Goal: Transaction & Acquisition: Purchase product/service

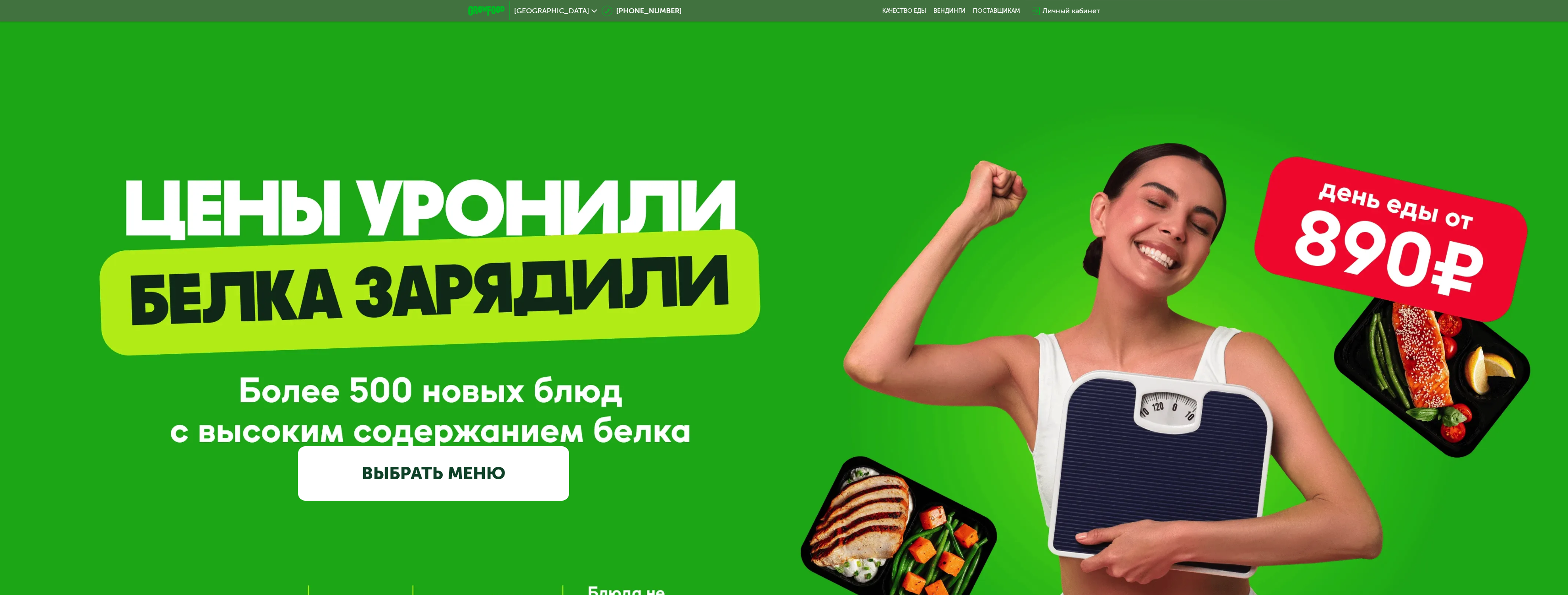
click at [502, 474] on link "ВЫБРАТЬ МЕНЮ" at bounding box center [433, 473] width 271 height 54
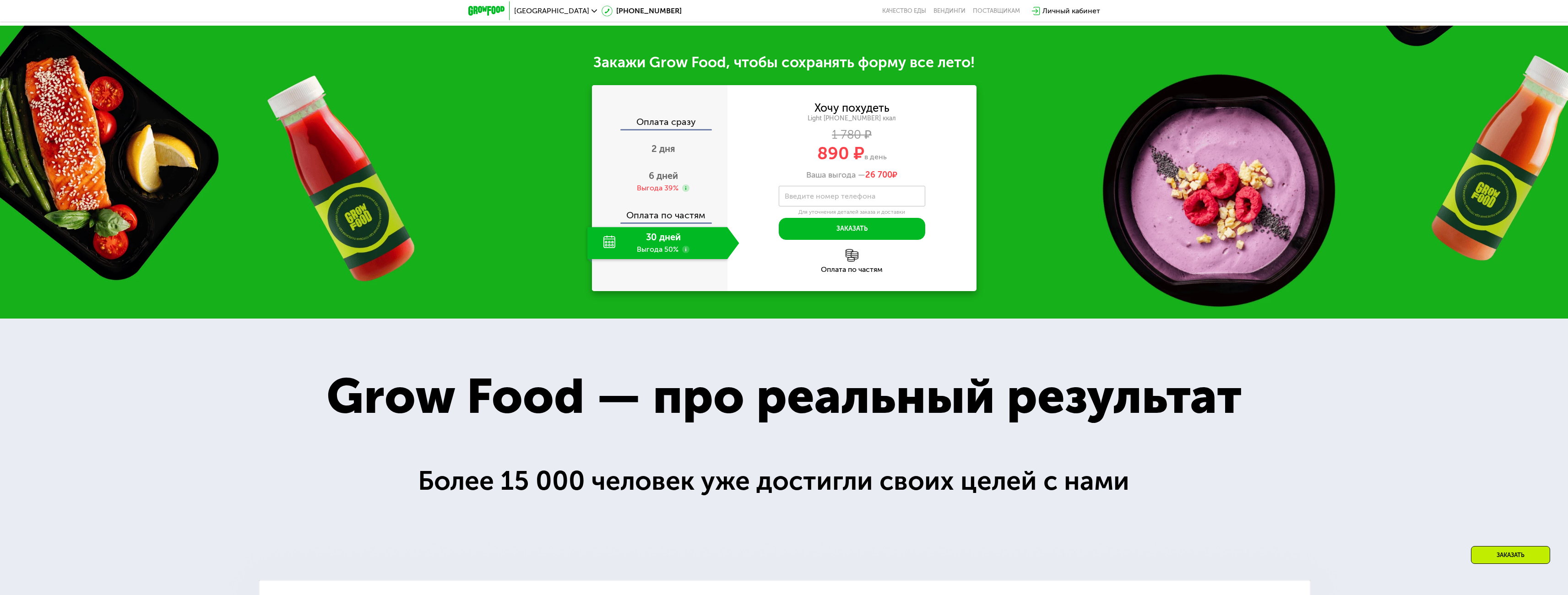
scroll to position [1228, 0]
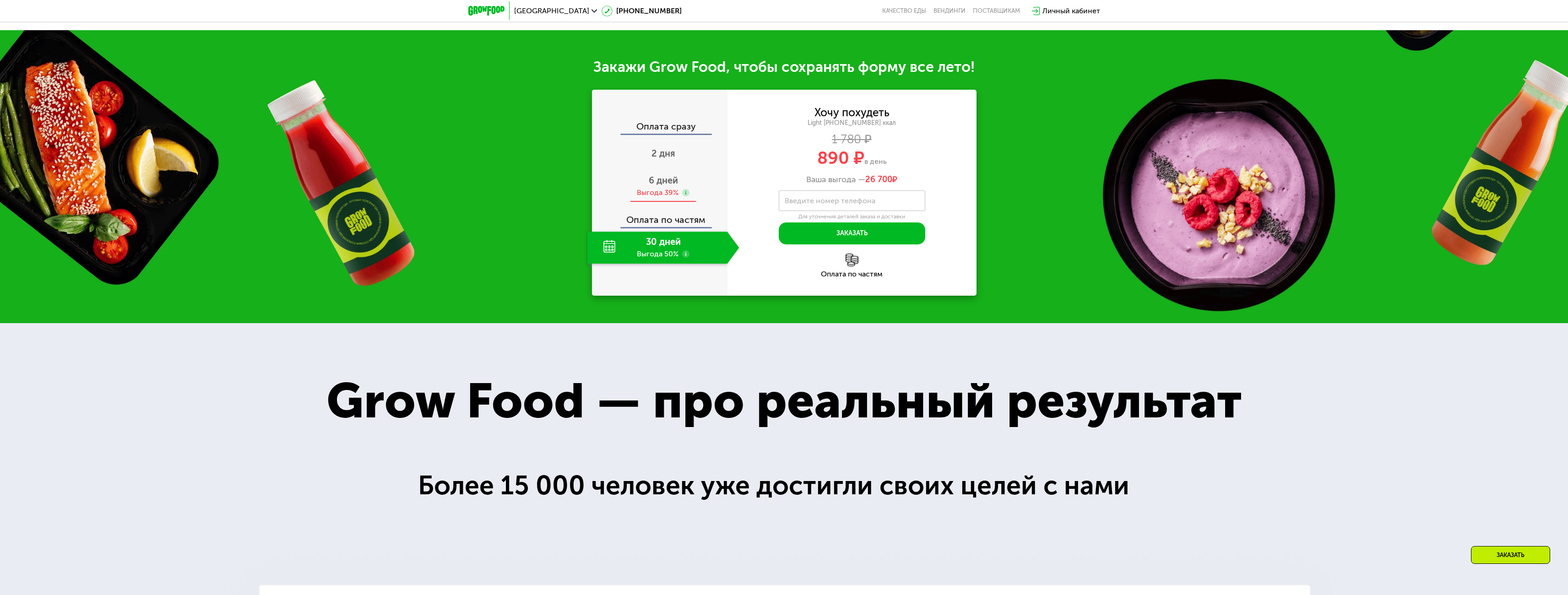
click at [661, 198] on div "Выгода 39%" at bounding box center [658, 193] width 42 height 10
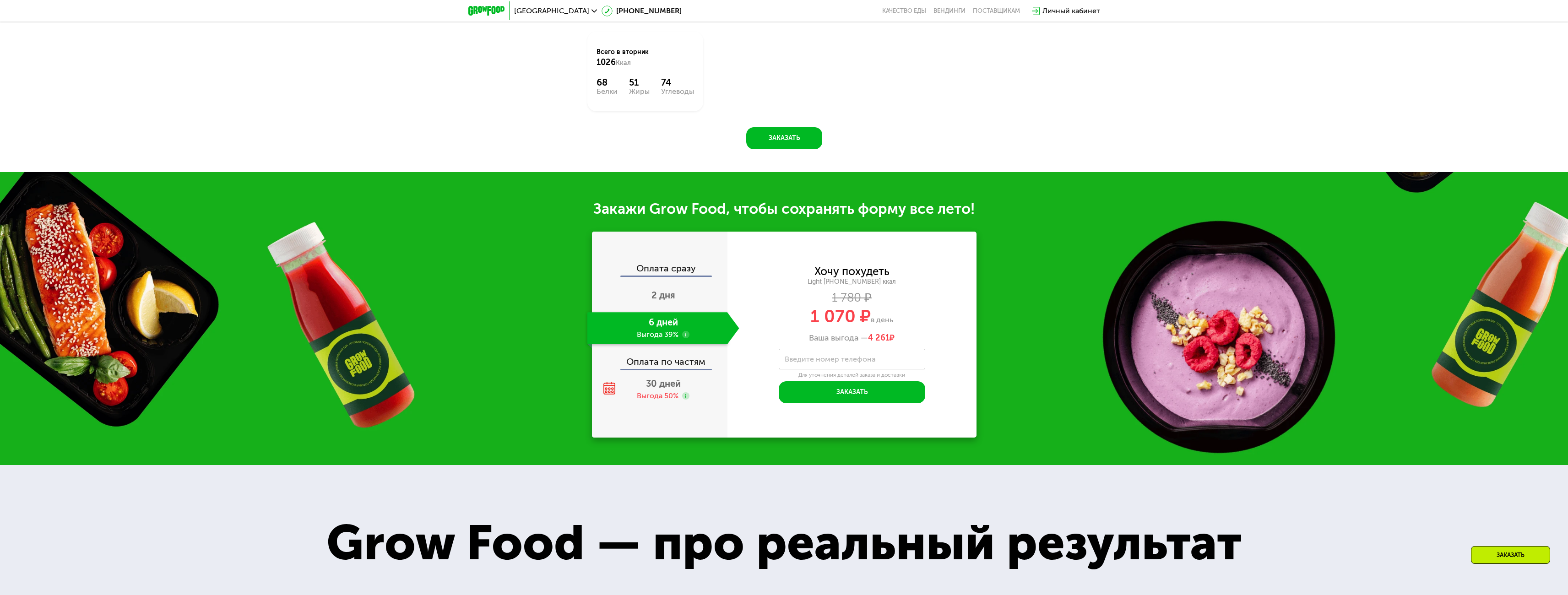
scroll to position [771, 0]
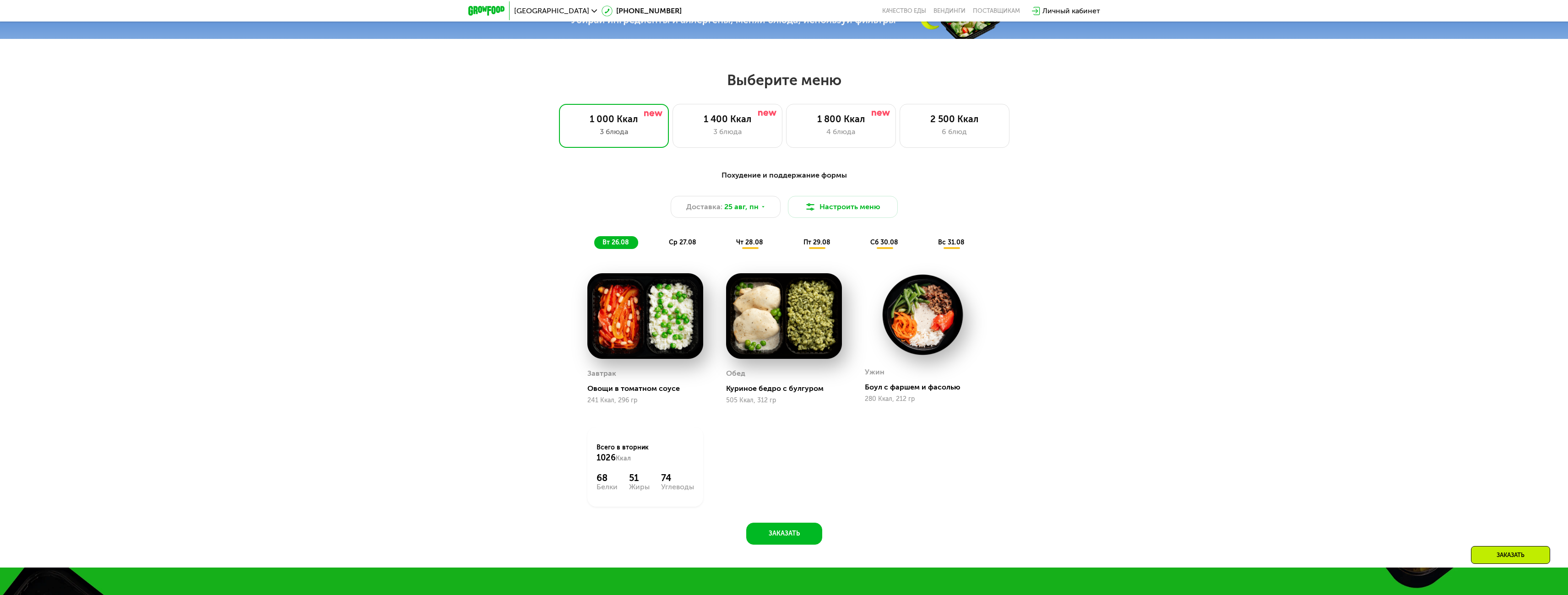
click at [689, 244] on span "ср 27.08" at bounding box center [682, 242] width 28 height 8
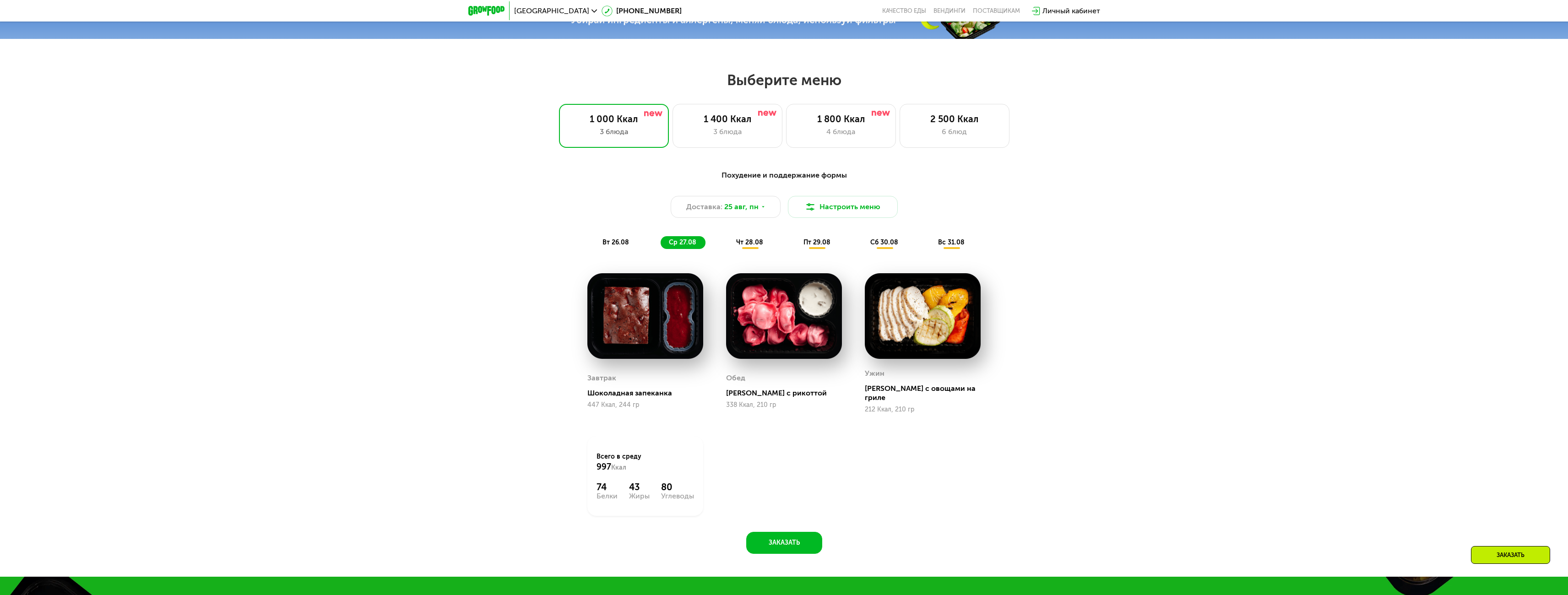
click at [661, 242] on div "вт 26.08" at bounding box center [683, 242] width 45 height 13
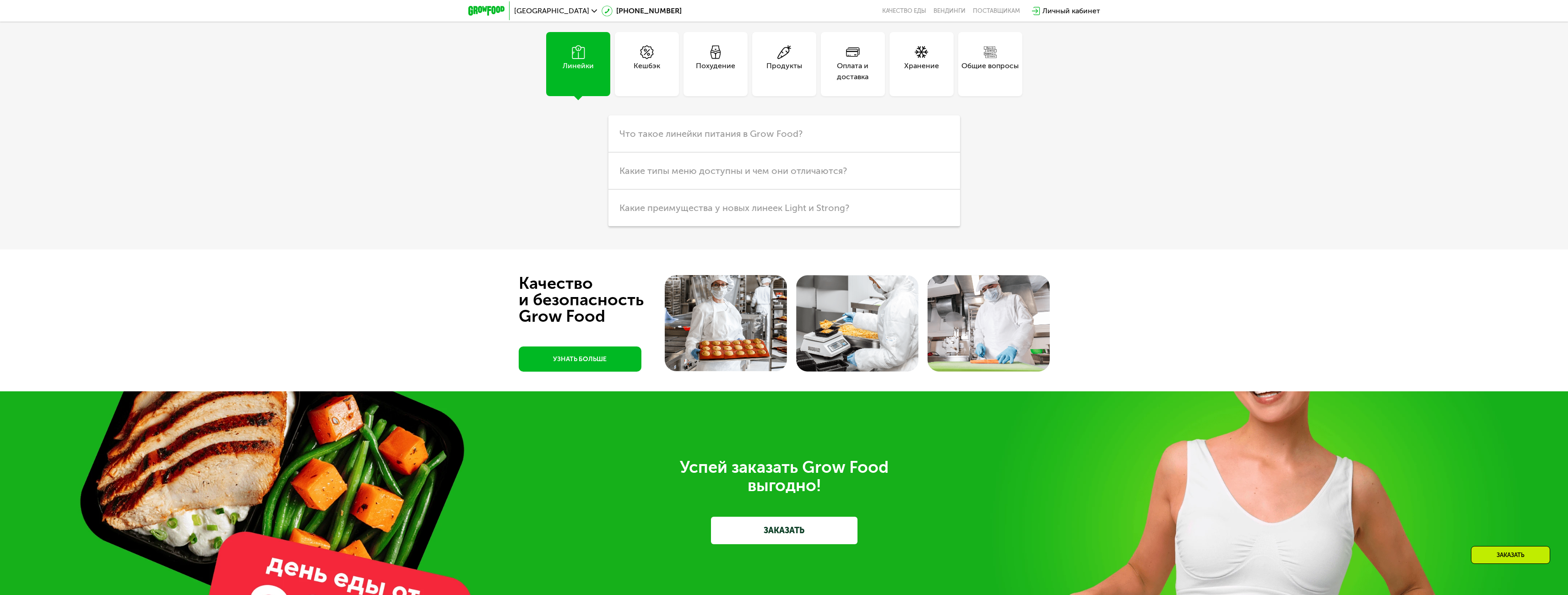
scroll to position [3392, 0]
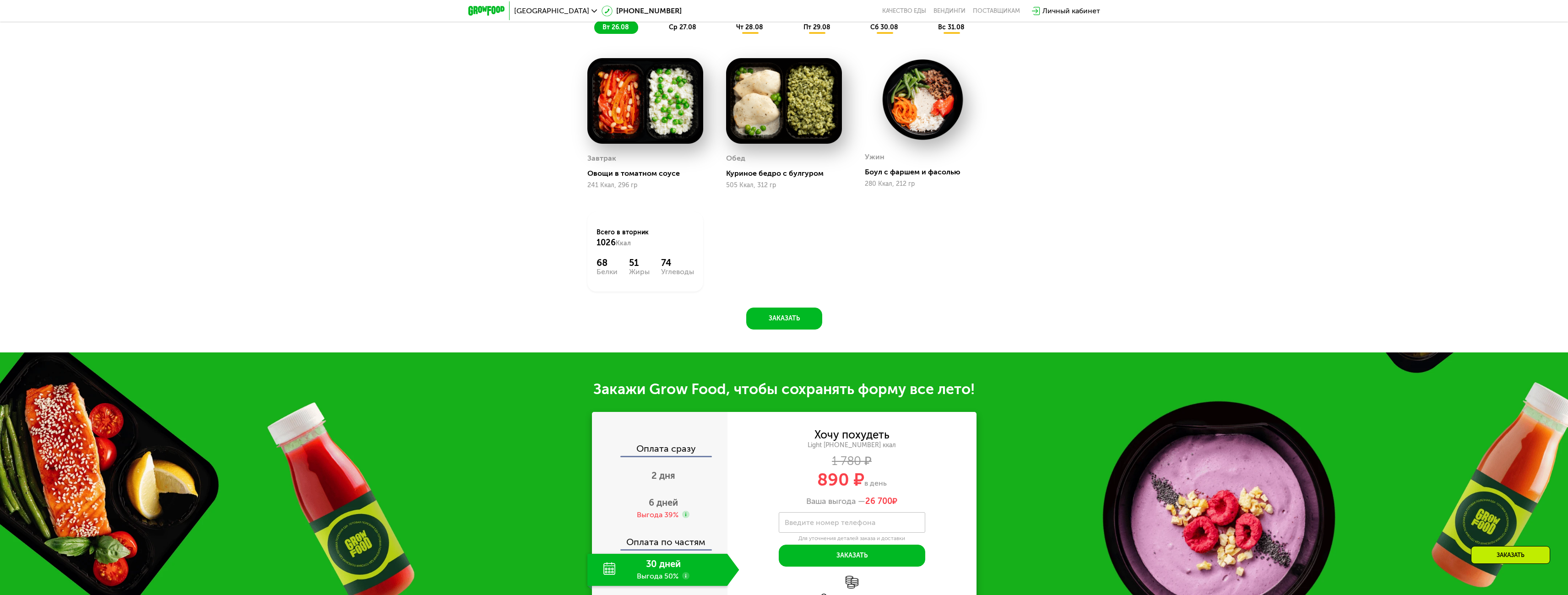
scroll to position [1099, 0]
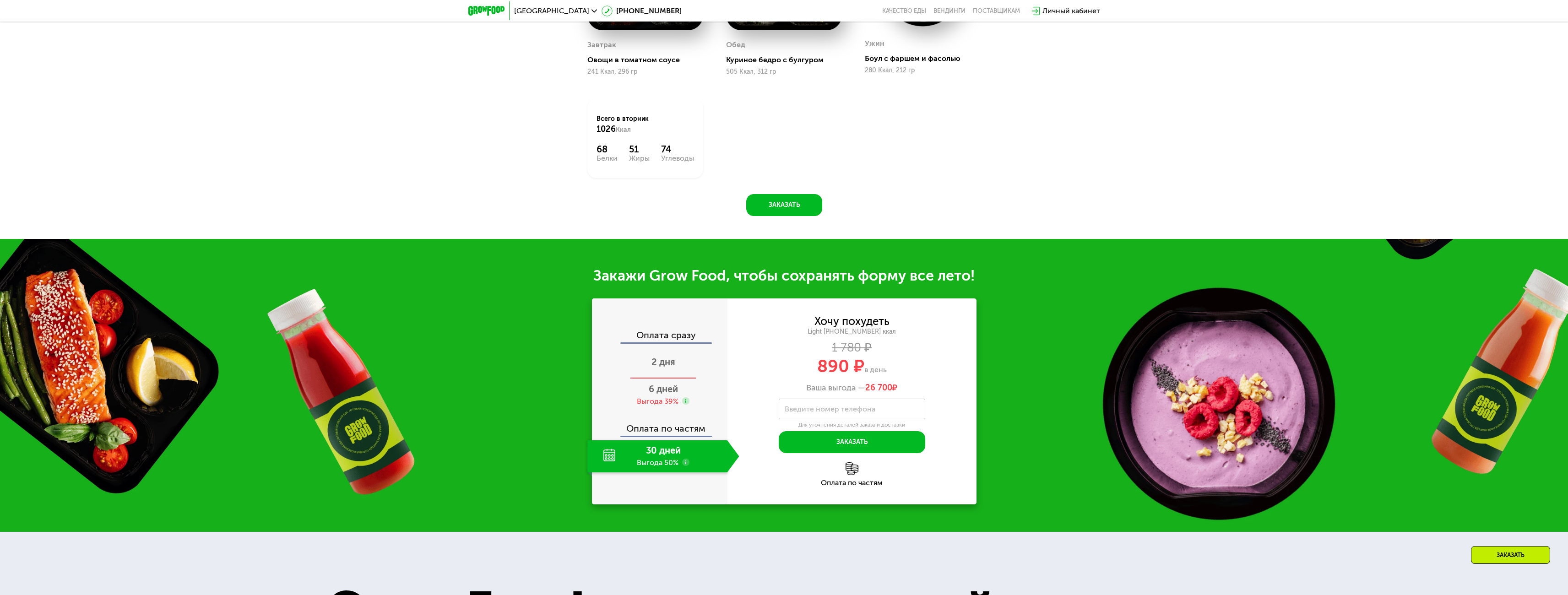
click at [661, 364] on span "2 дня" at bounding box center [663, 362] width 24 height 11
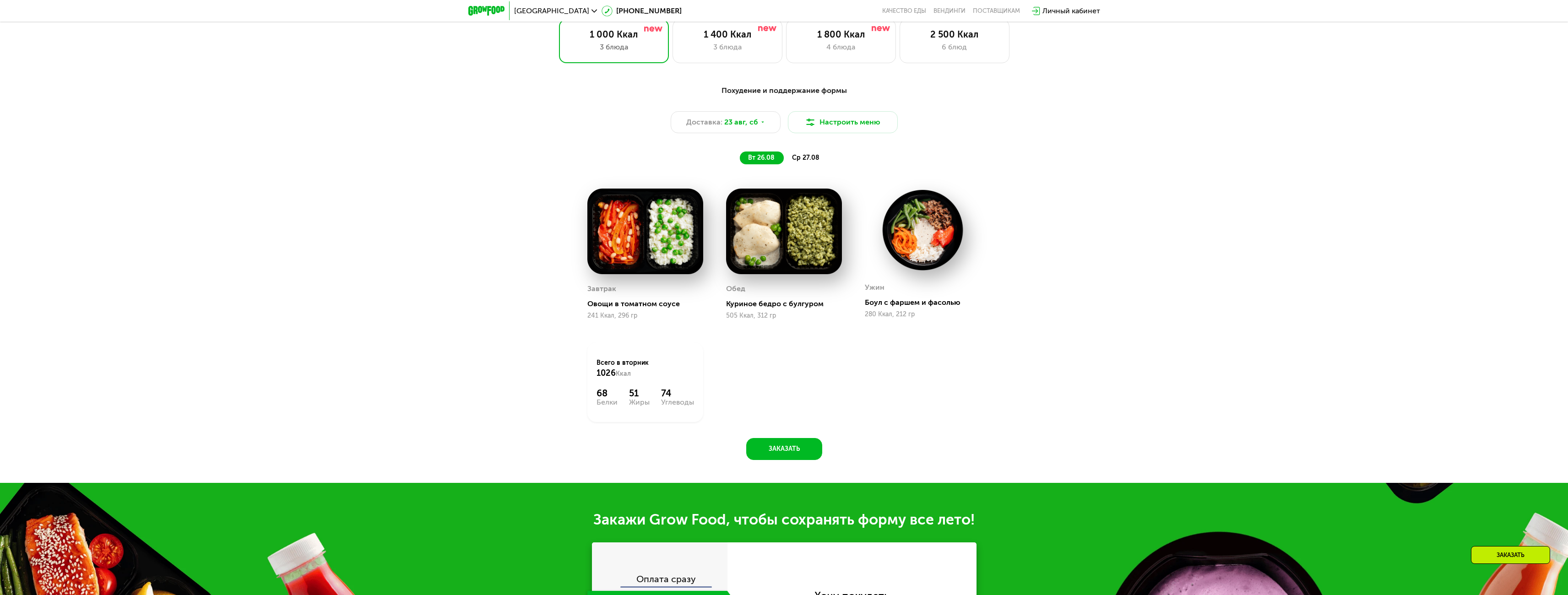
scroll to position [733, 0]
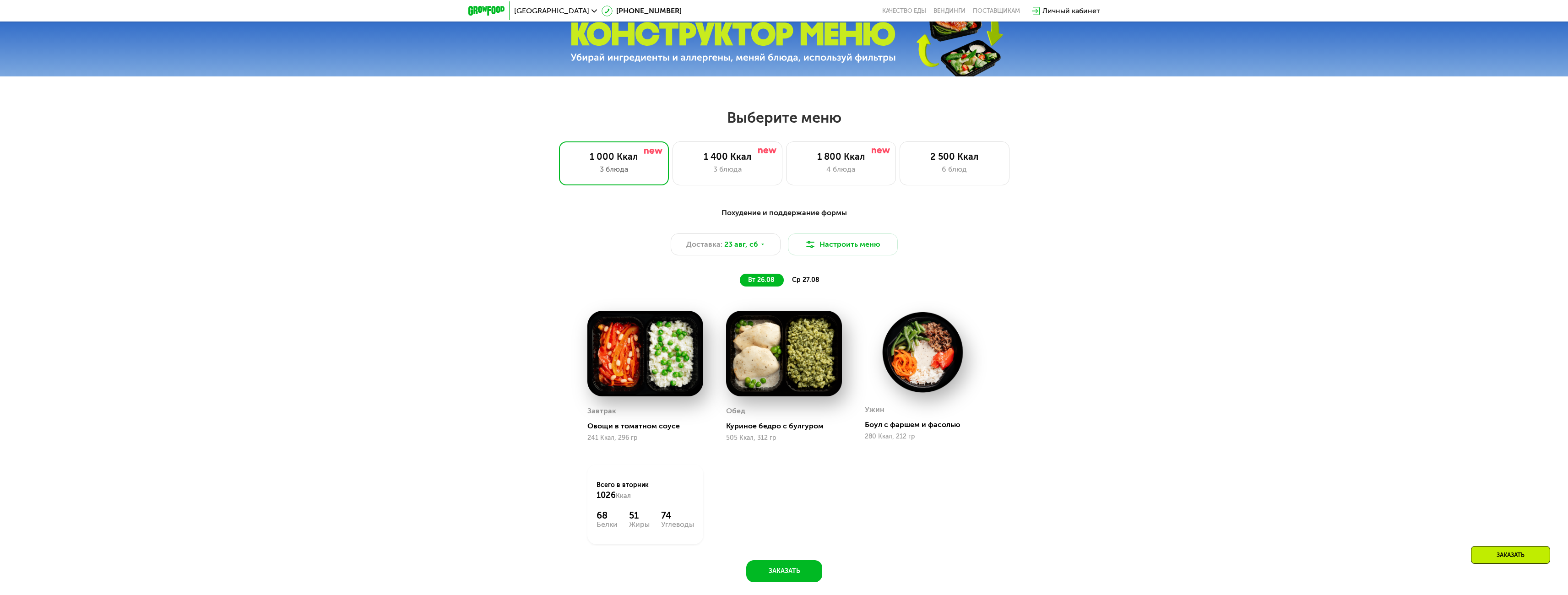
click at [806, 281] on span "ср 27.08" at bounding box center [805, 280] width 28 height 8
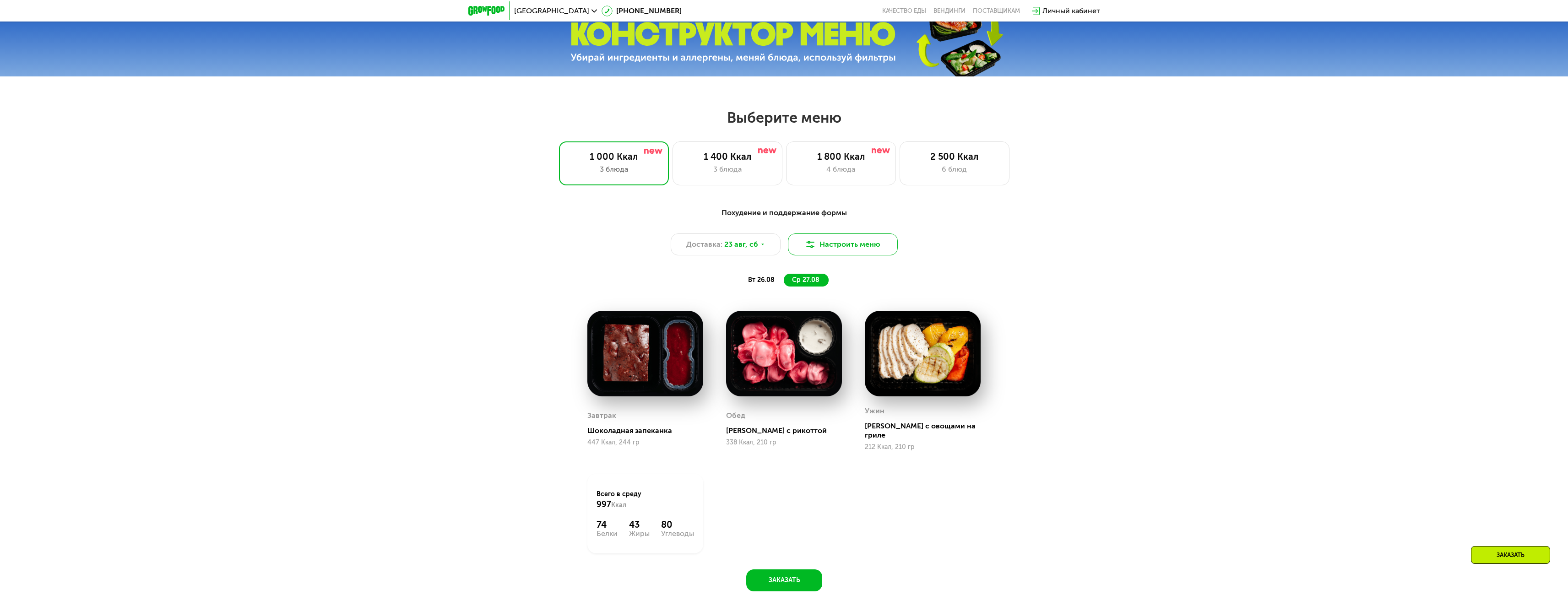
click at [834, 247] on button "Настроить меню" at bounding box center [843, 245] width 110 height 22
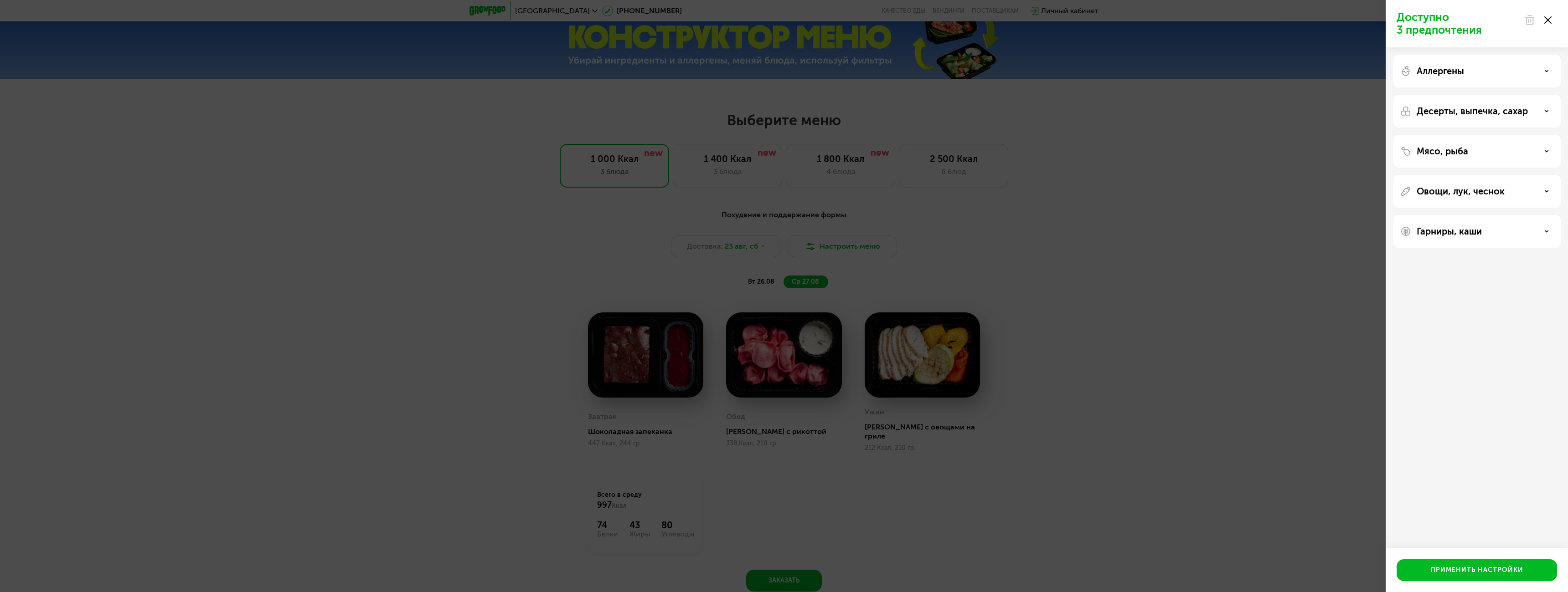
click at [1547, 18] on icon at bounding box center [1548, 20] width 7 height 7
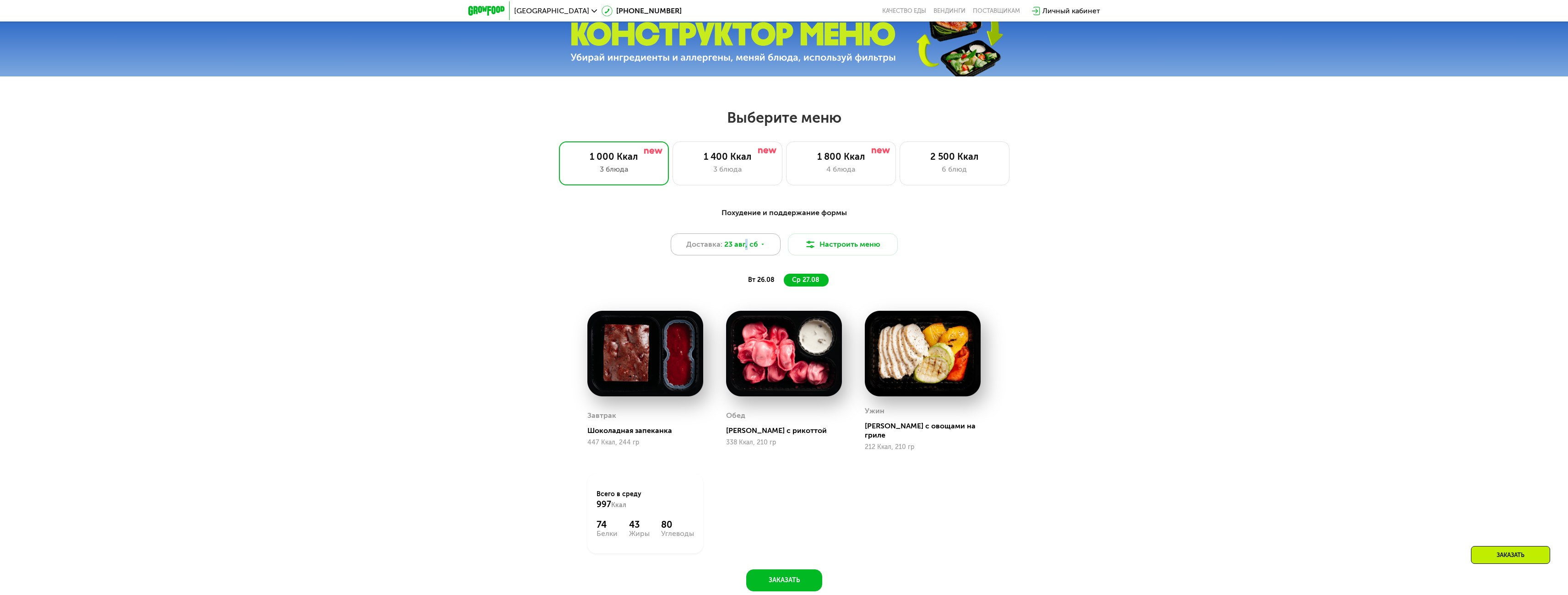
click at [745, 246] on span "23 авг, сб" at bounding box center [741, 245] width 34 height 11
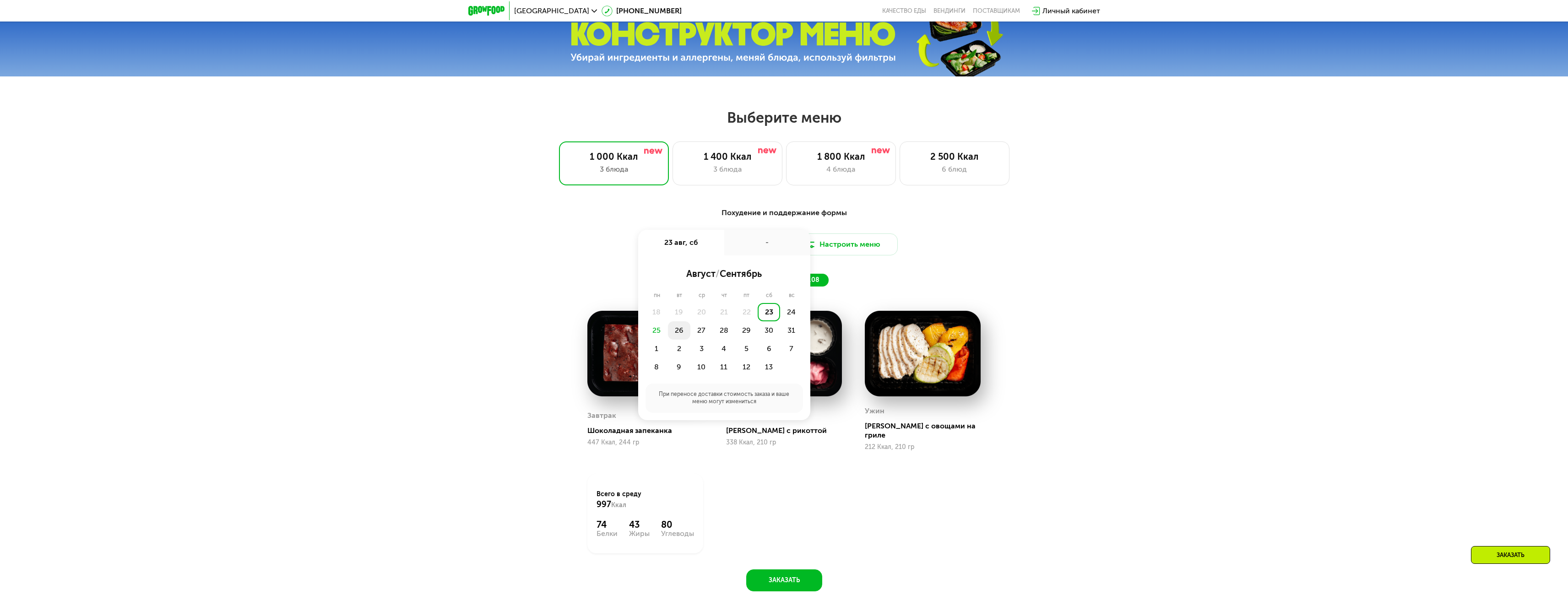
click at [690, 333] on div "26" at bounding box center [701, 331] width 23 height 18
click at [732, 401] on button "Сохранить" at bounding box center [724, 397] width 150 height 18
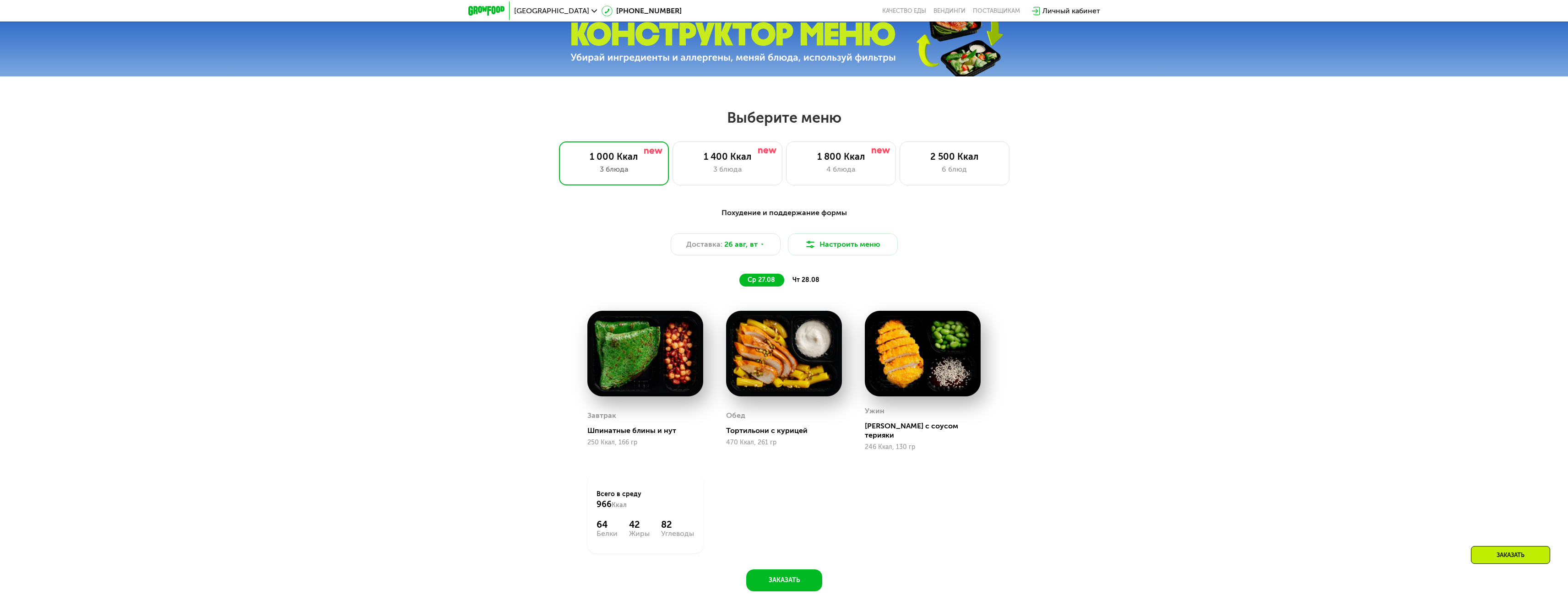
click at [810, 282] on span "чт 28.08" at bounding box center [806, 280] width 27 height 8
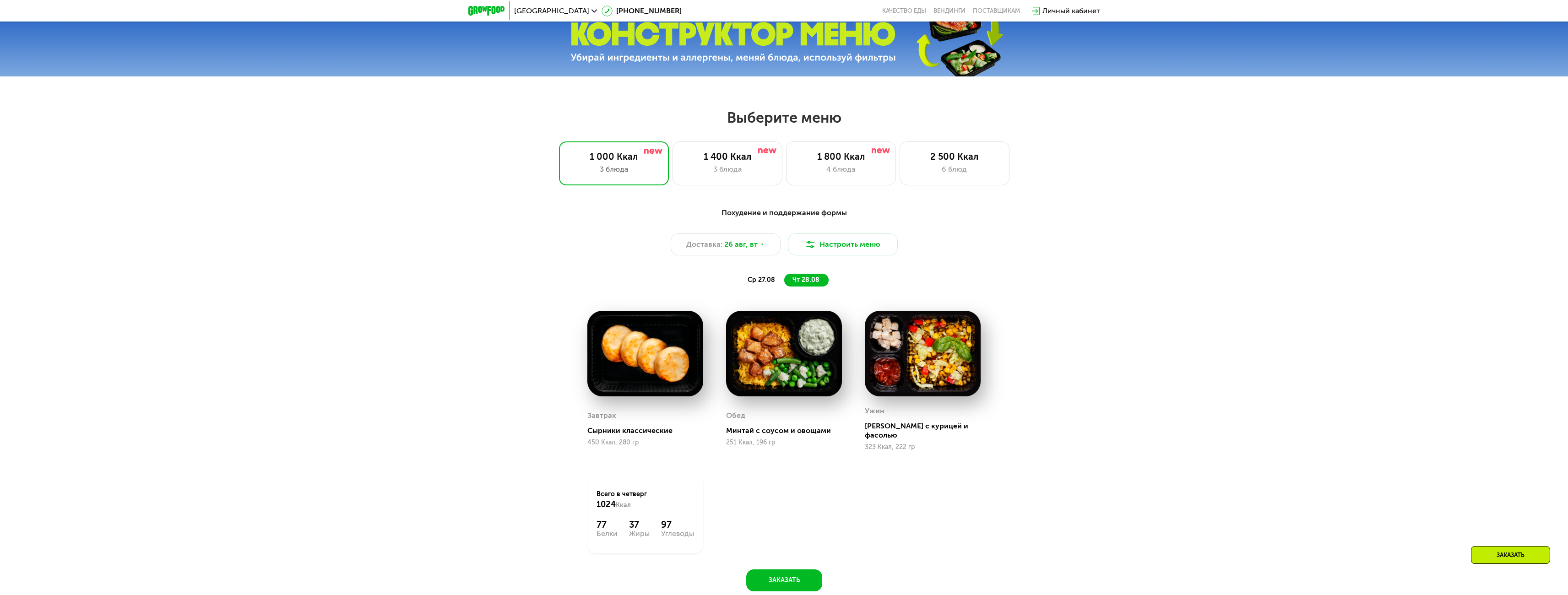
click at [763, 280] on span "ср 27.08" at bounding box center [761, 280] width 28 height 8
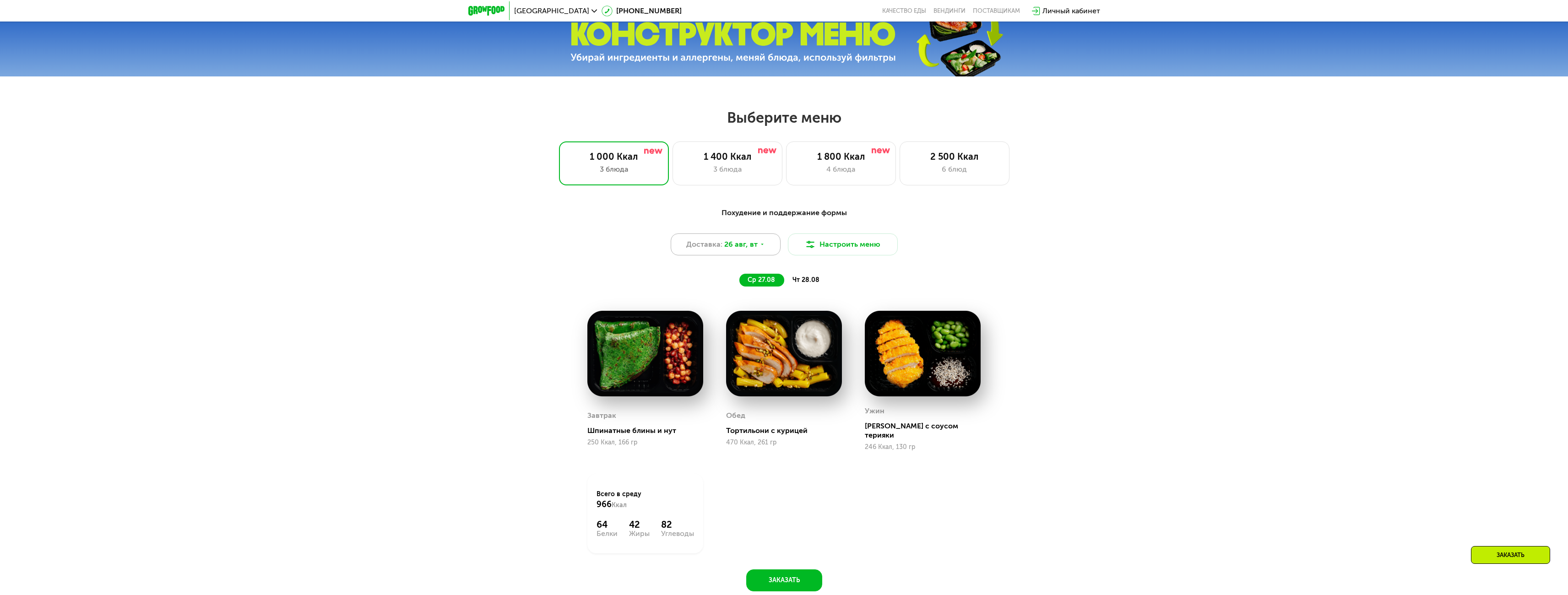
click at [749, 247] on span "26 авг, вт" at bounding box center [741, 245] width 34 height 11
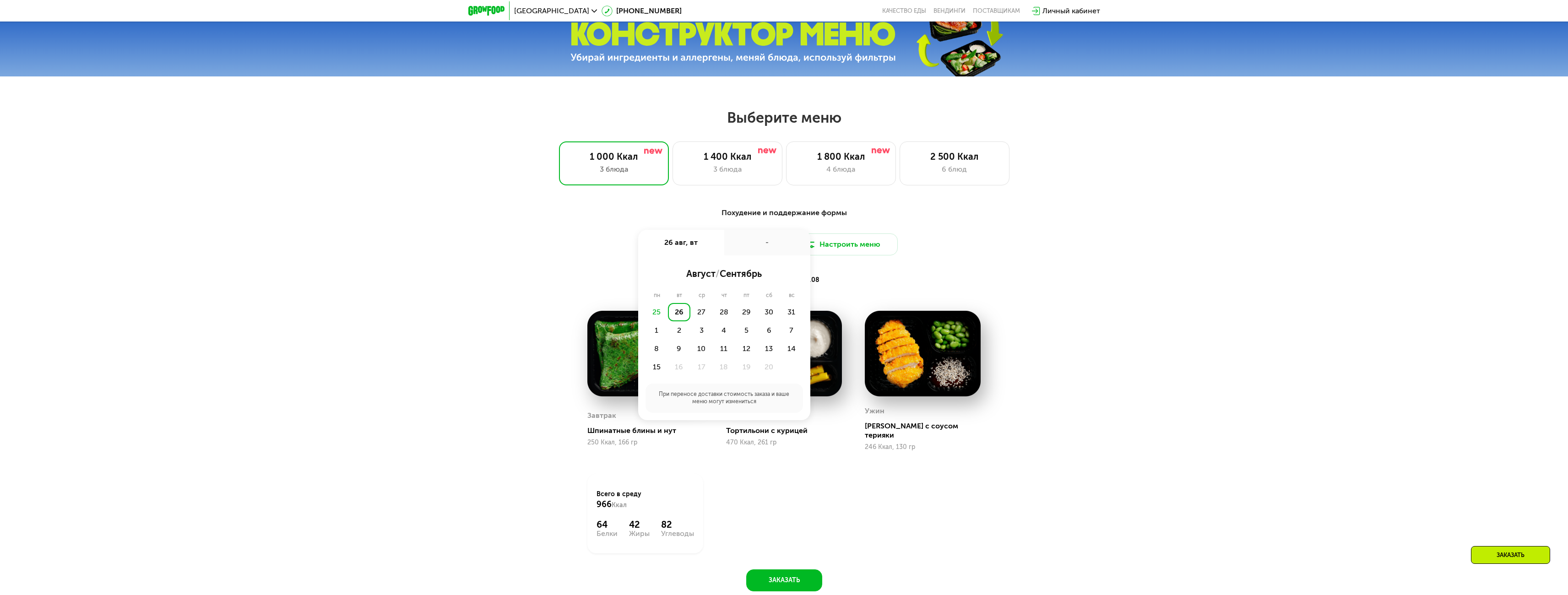
click at [682, 318] on div "26" at bounding box center [679, 312] width 23 height 18
click at [699, 274] on div "Утро" at bounding box center [697, 273] width 55 height 13
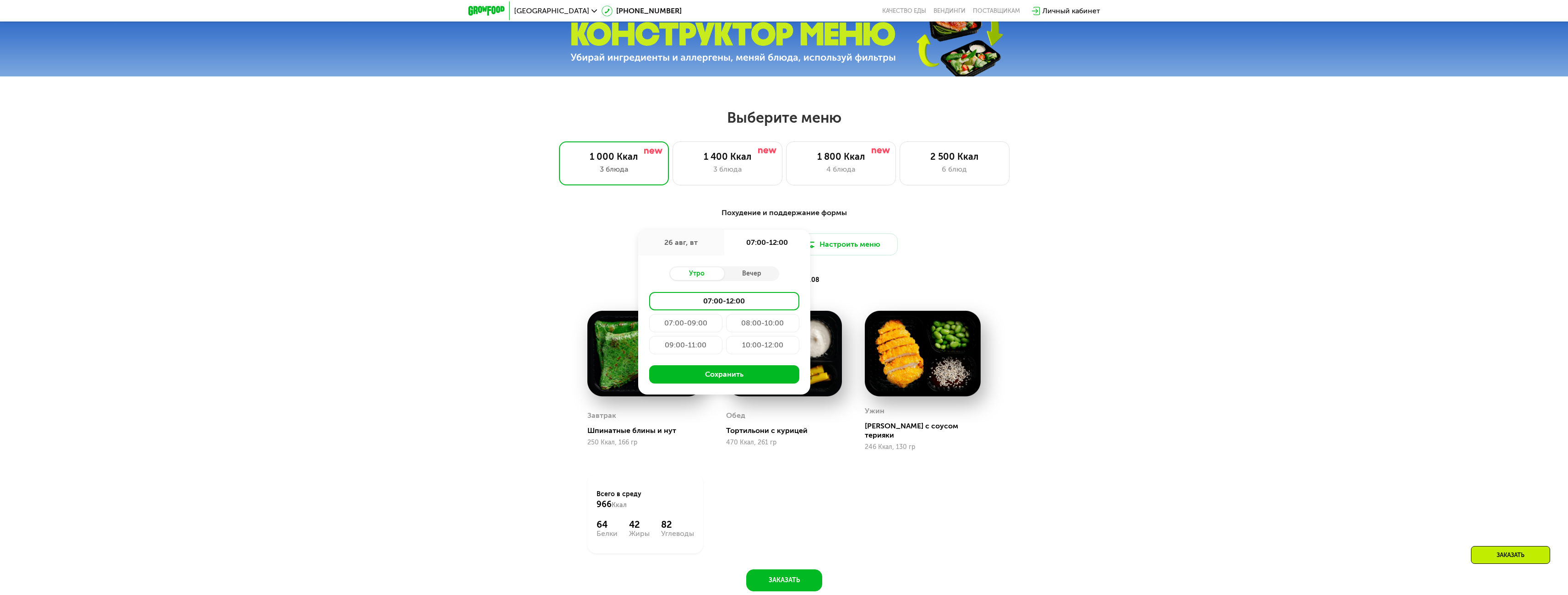
click at [764, 347] on div "10:00-12:00" at bounding box center [763, 346] width 73 height 18
click at [737, 379] on button "Сохранить" at bounding box center [724, 375] width 150 height 18
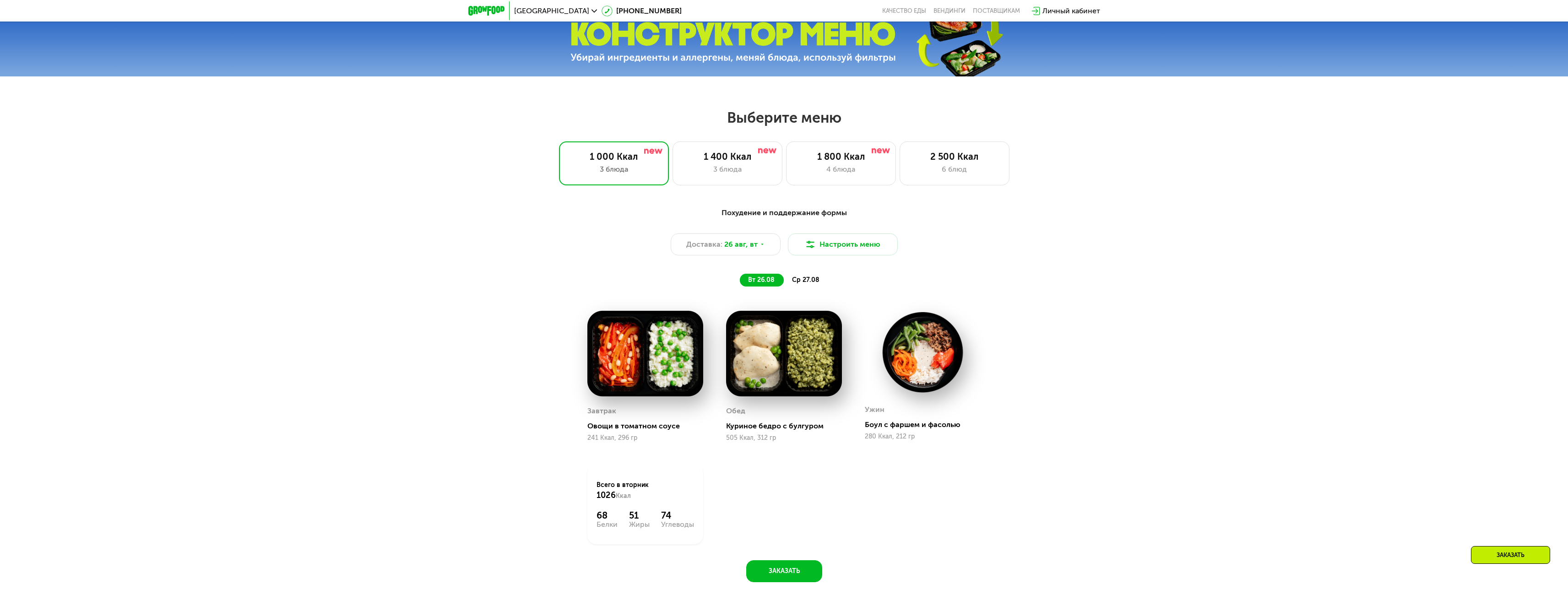
click at [804, 276] on div "Похудение и поддержание формы Доставка: 26 авг, вт Настроить меню вт 26.08 ср 2…" at bounding box center [784, 247] width 542 height 79
click at [804, 279] on div "ср 27.08" at bounding box center [806, 280] width 45 height 13
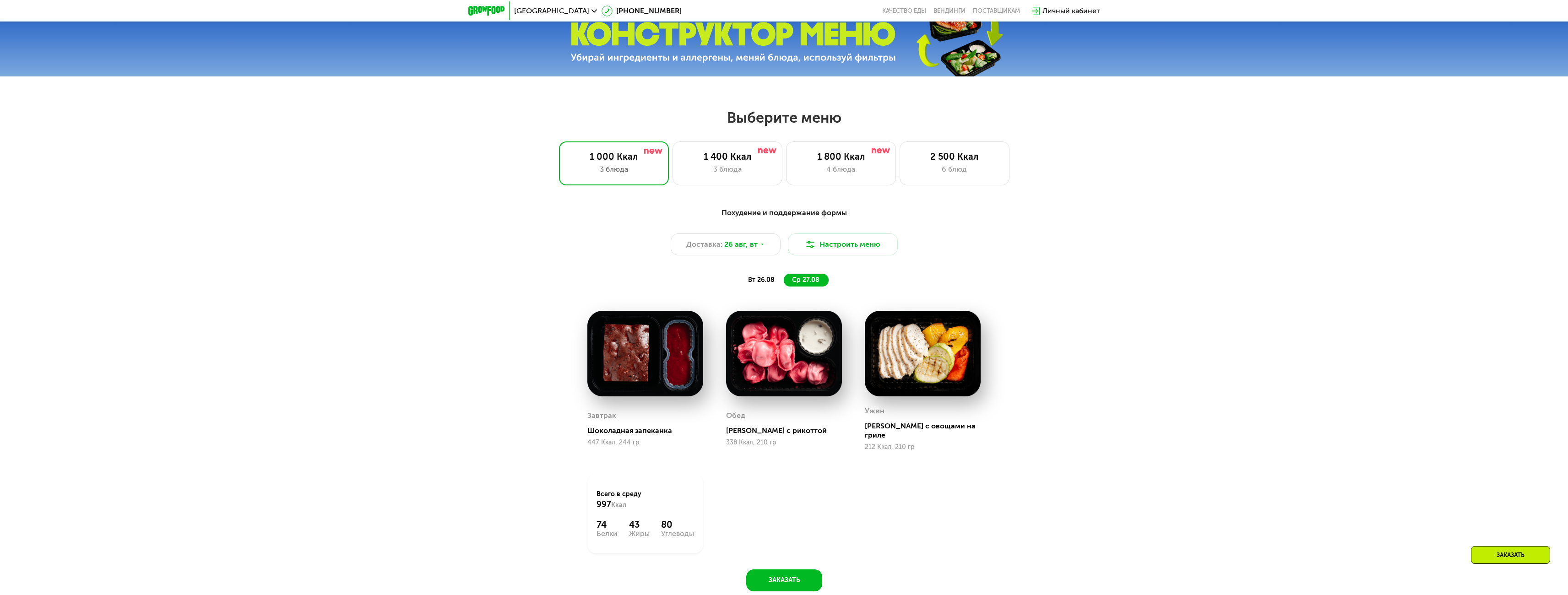
click at [784, 284] on div "вт 26.08" at bounding box center [806, 280] width 45 height 13
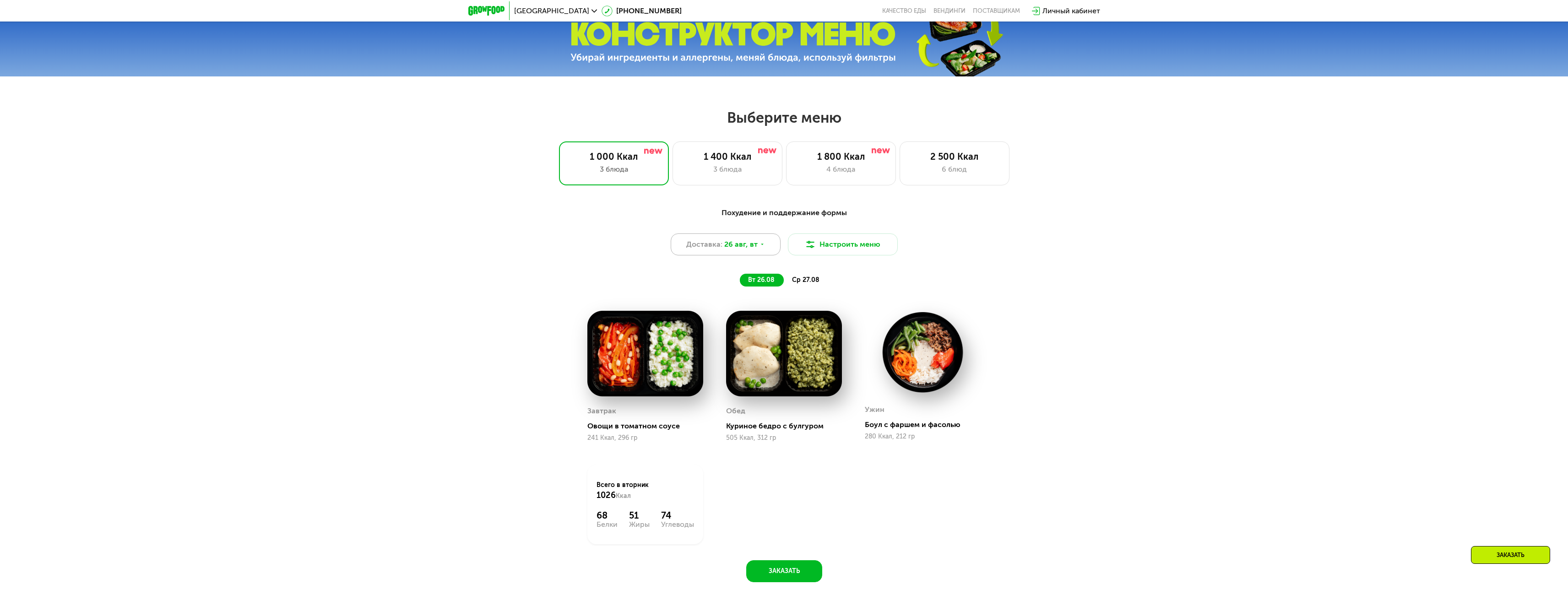
click at [750, 249] on span "26 авг, вт" at bounding box center [741, 245] width 34 height 11
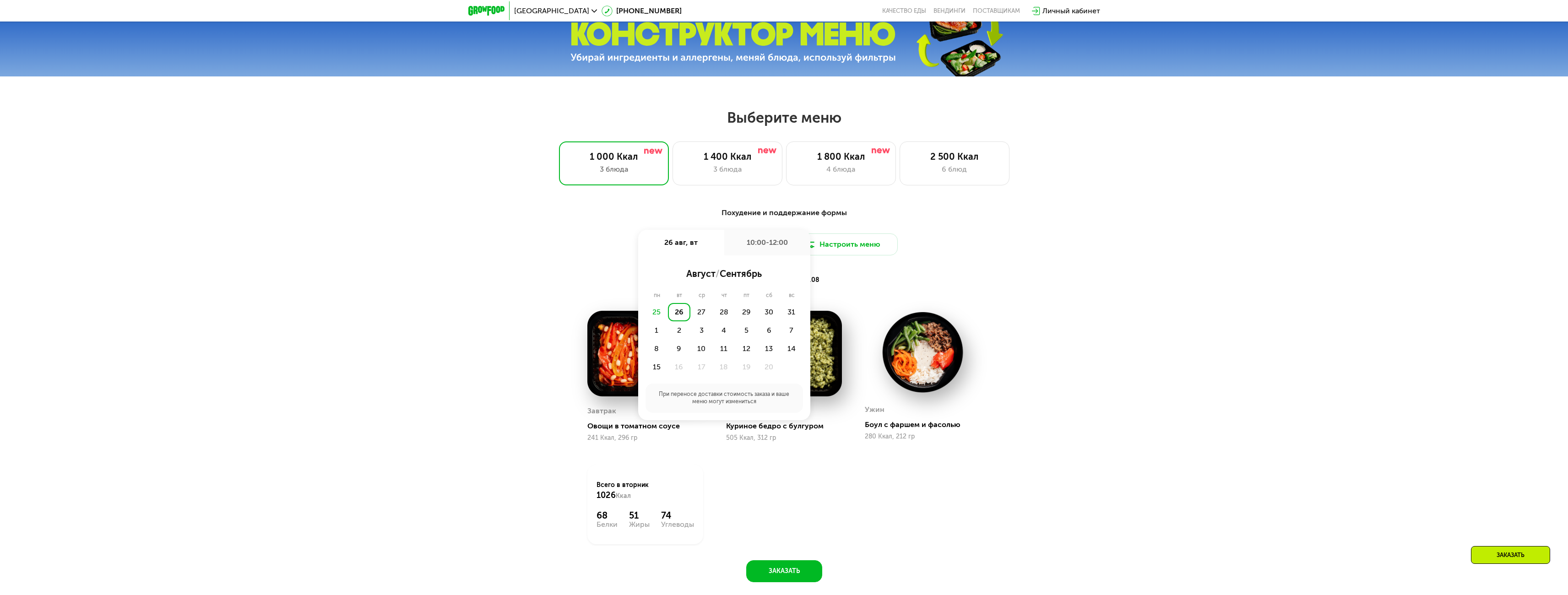
click at [760, 243] on div "10:00-12:00" at bounding box center [767, 243] width 86 height 26
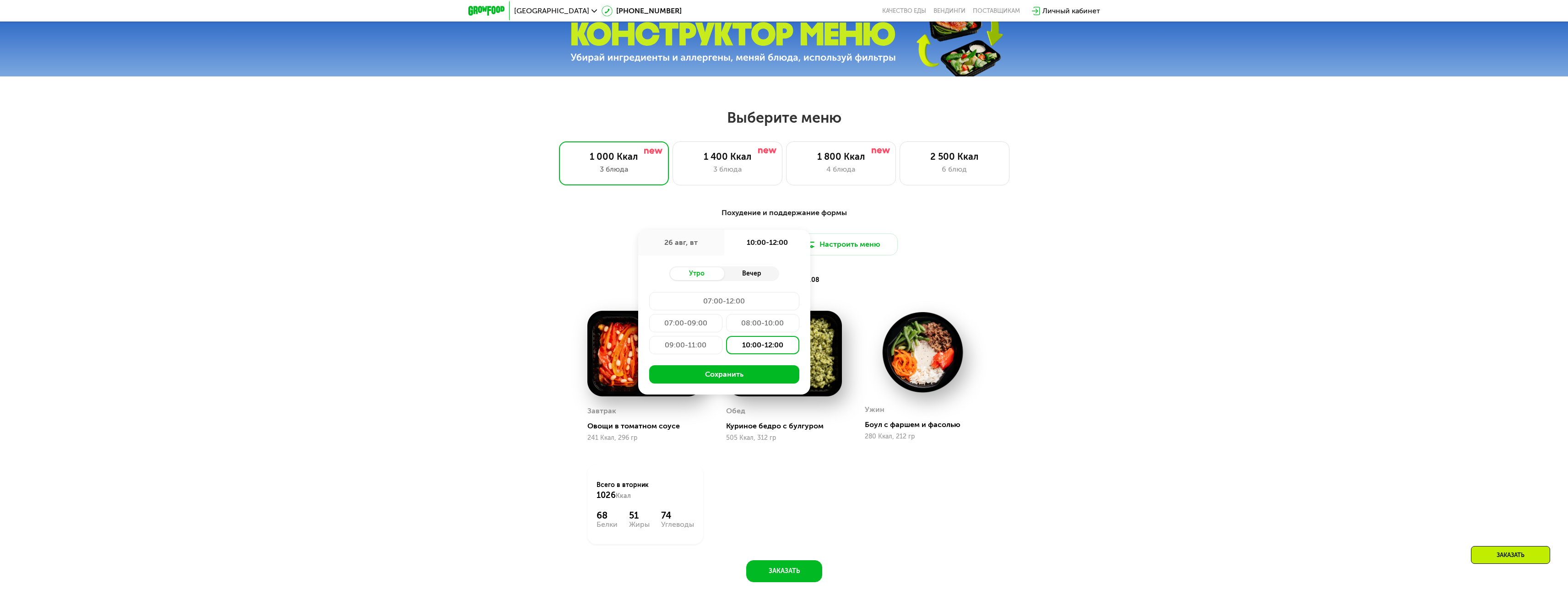
click at [752, 280] on div "Вечер" at bounding box center [752, 273] width 55 height 13
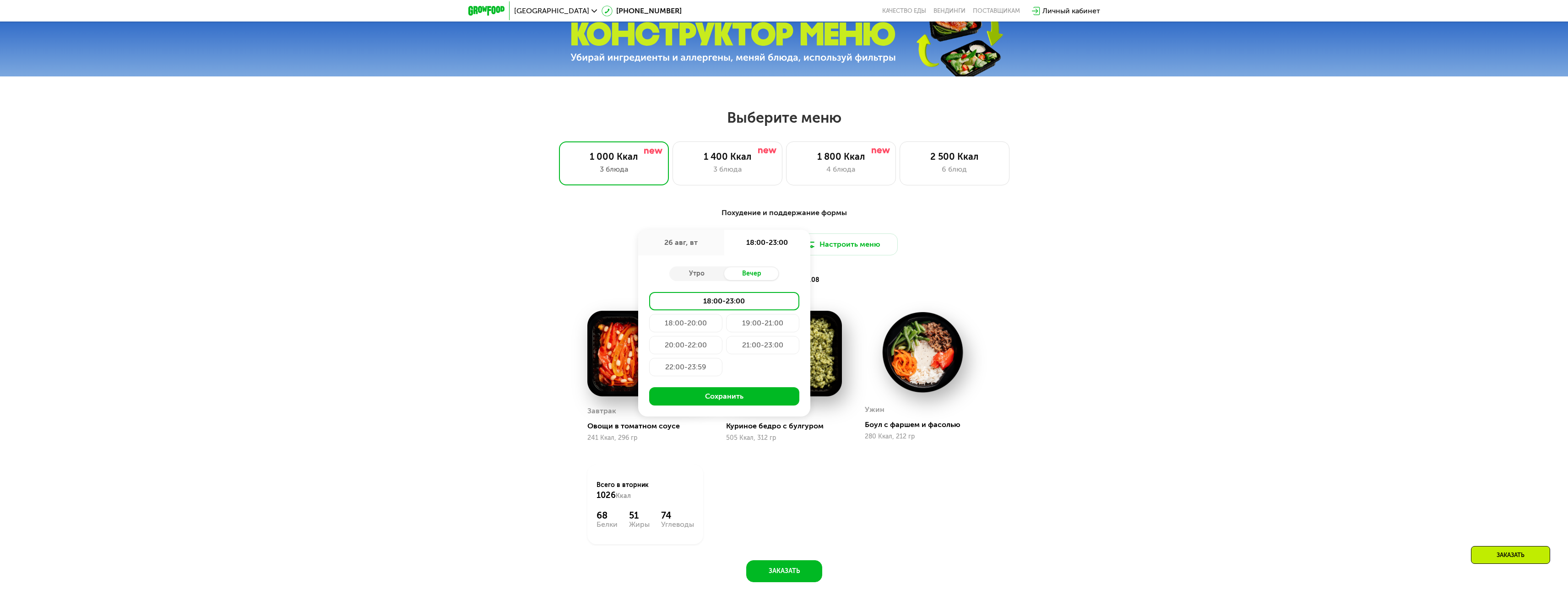
click at [726, 326] on div "18:00-20:00" at bounding box center [763, 323] width 73 height 18
click at [739, 398] on button "Сохранить" at bounding box center [724, 397] width 150 height 18
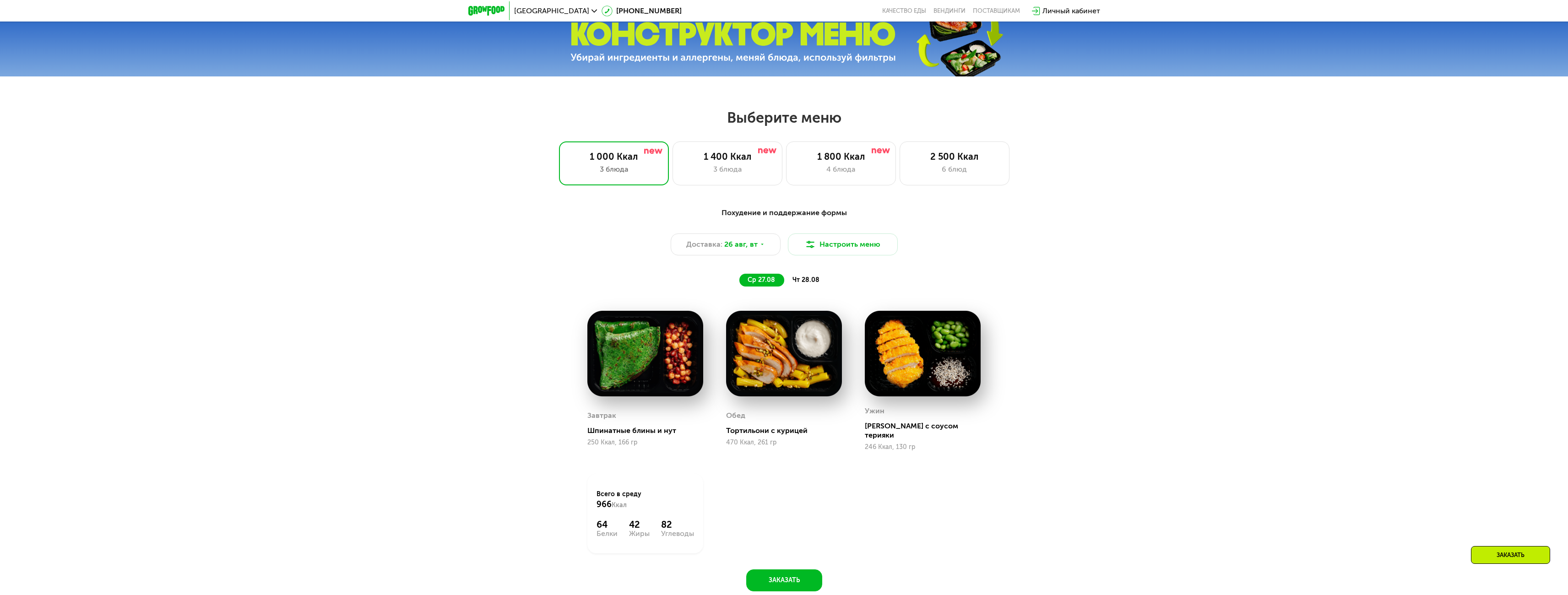
click at [808, 279] on div "чт 28.08" at bounding box center [806, 280] width 45 height 13
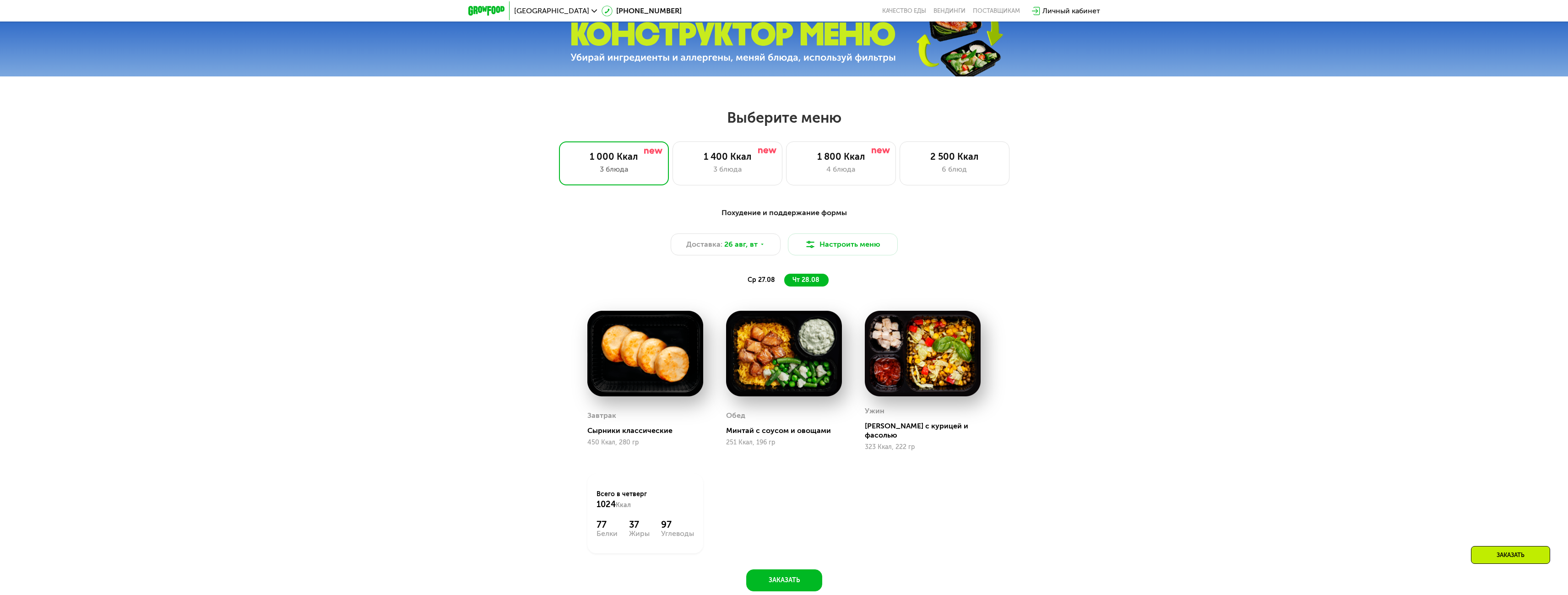
click at [784, 278] on div "ср 27.08" at bounding box center [806, 280] width 45 height 13
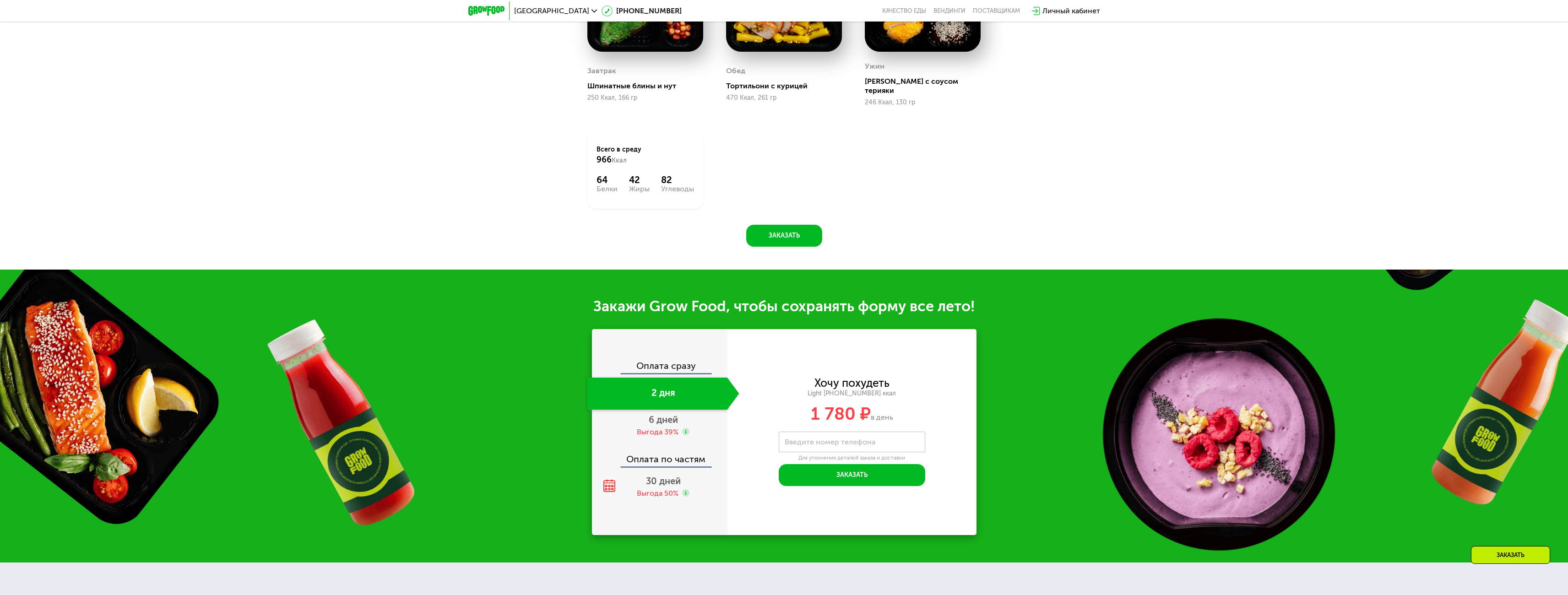
scroll to position [1099, 0]
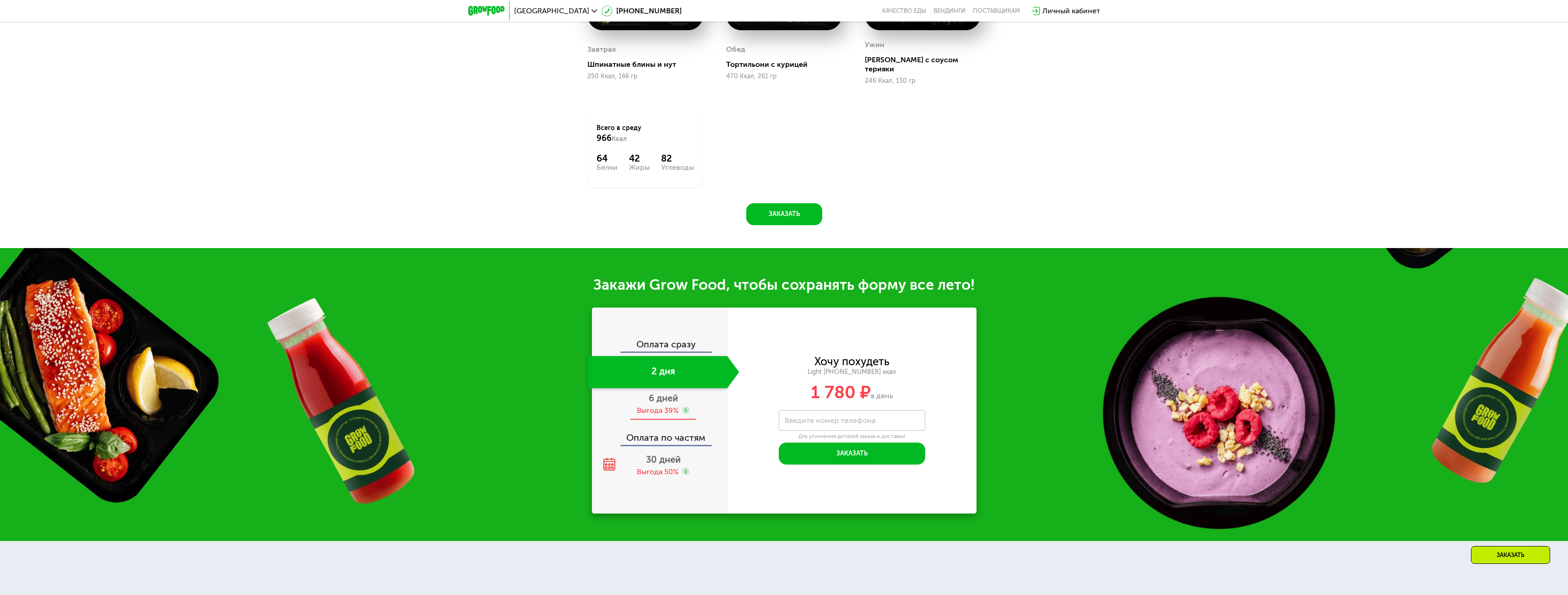
click at [664, 395] on span "6 дней" at bounding box center [663, 399] width 29 height 11
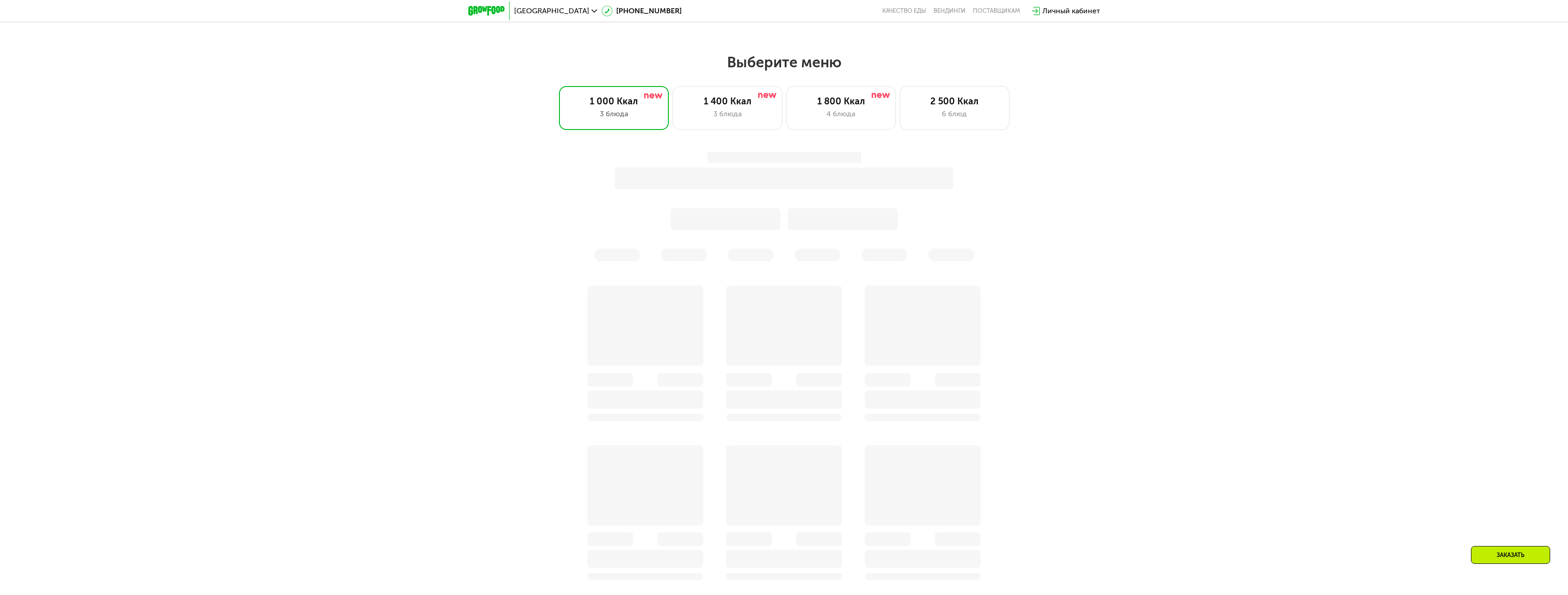
scroll to position [747, 0]
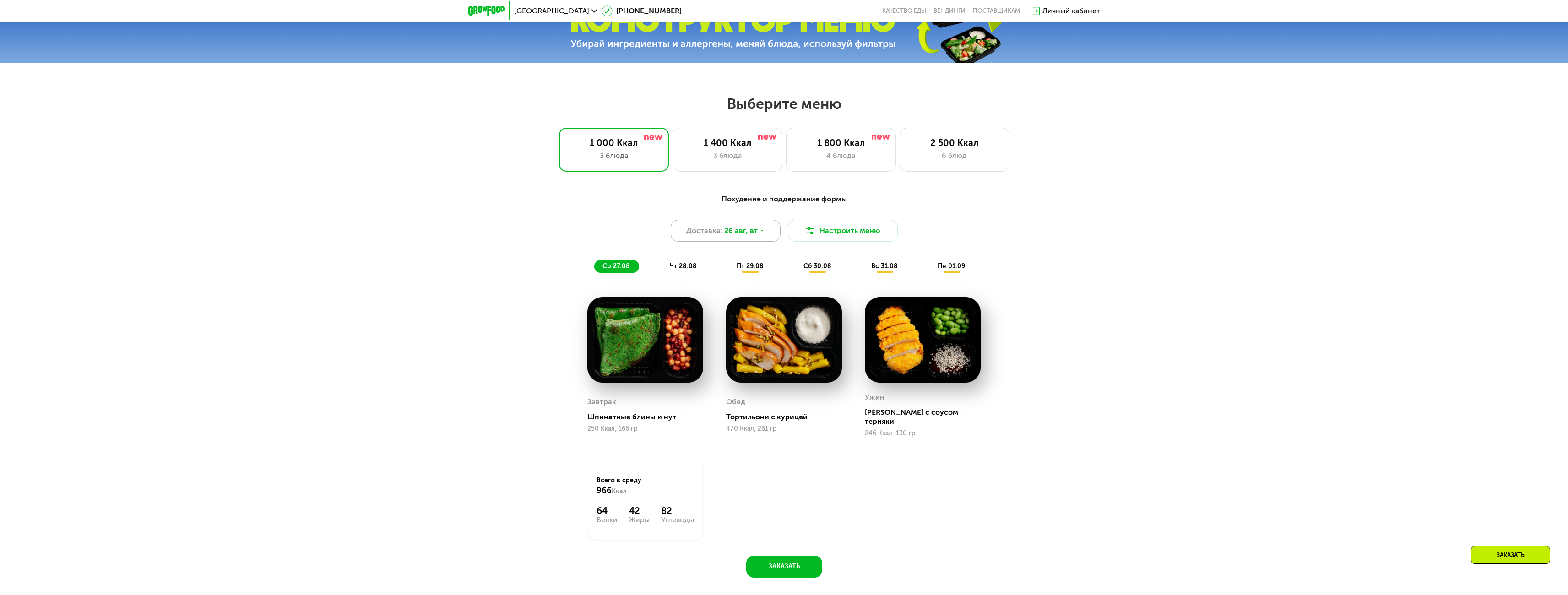
click at [734, 232] on span "26 авг, вт" at bounding box center [741, 231] width 34 height 11
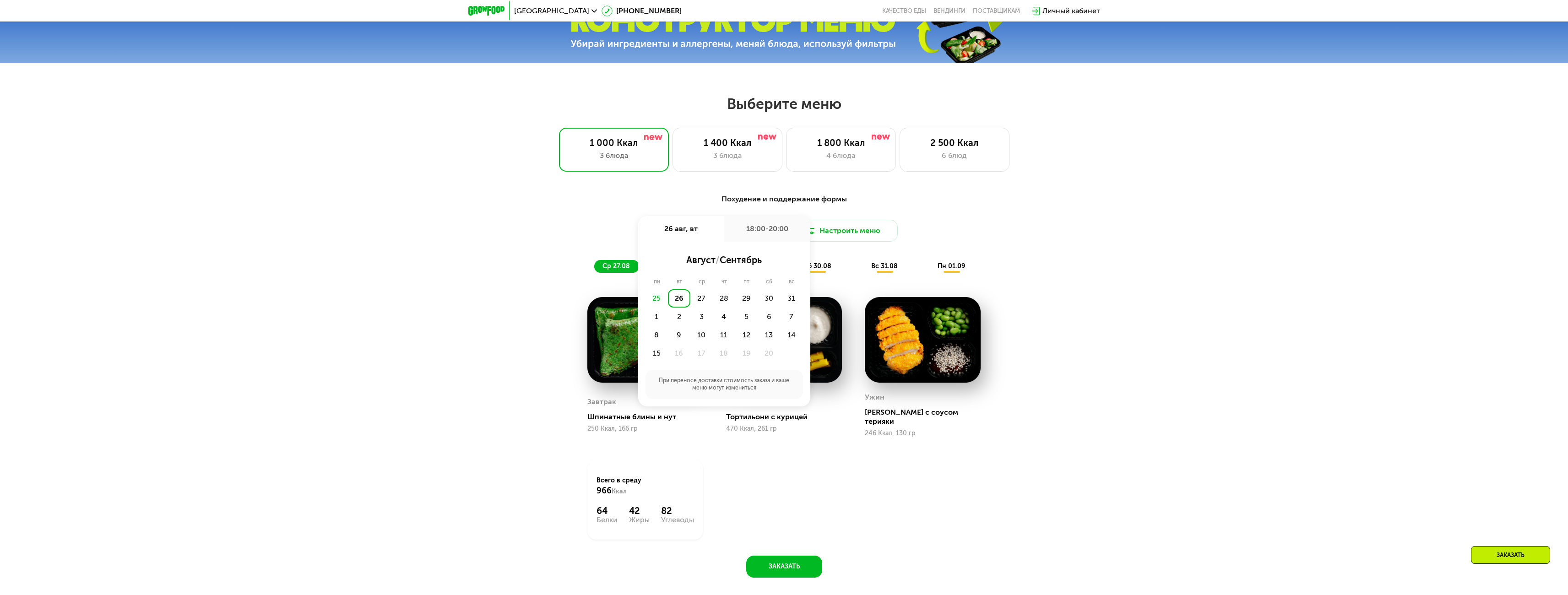
click at [674, 301] on div "26" at bounding box center [679, 298] width 23 height 18
click at [704, 262] on div "Утро" at bounding box center [697, 260] width 55 height 13
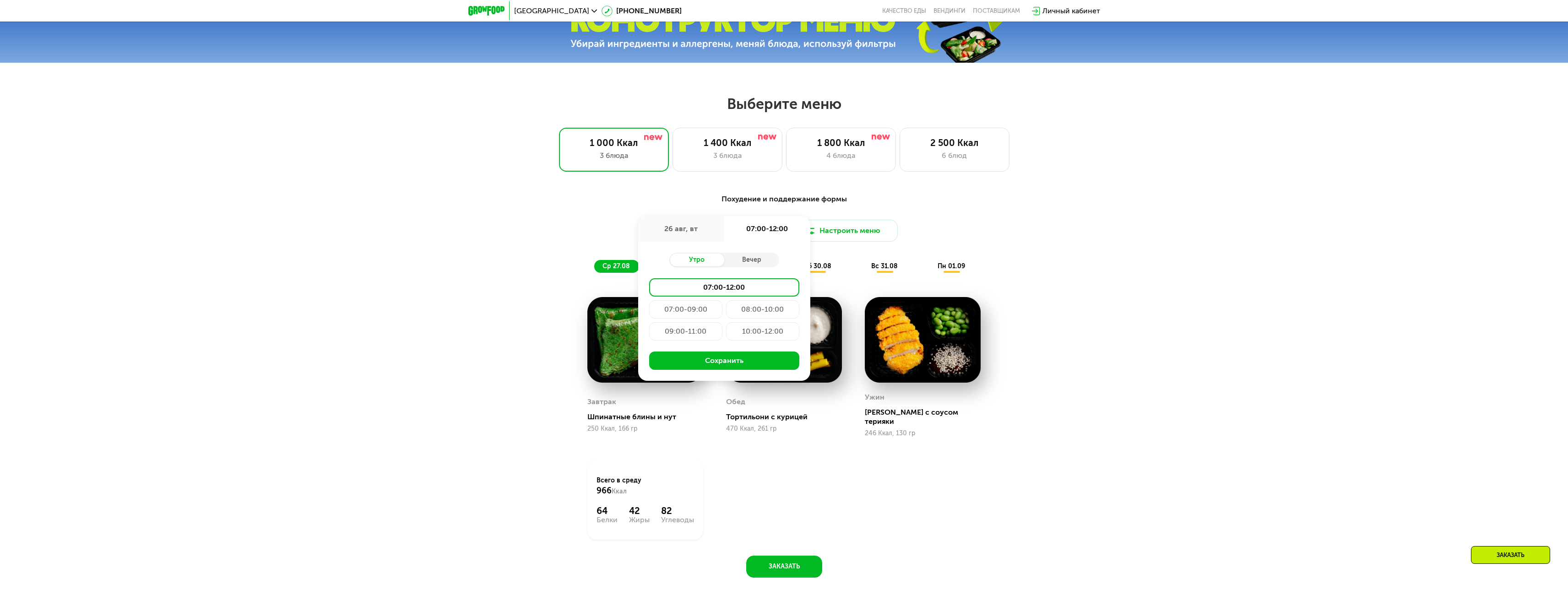
click at [759, 327] on div "10:00-12:00" at bounding box center [763, 331] width 73 height 18
click at [751, 366] on button "Сохранить" at bounding box center [724, 361] width 150 height 18
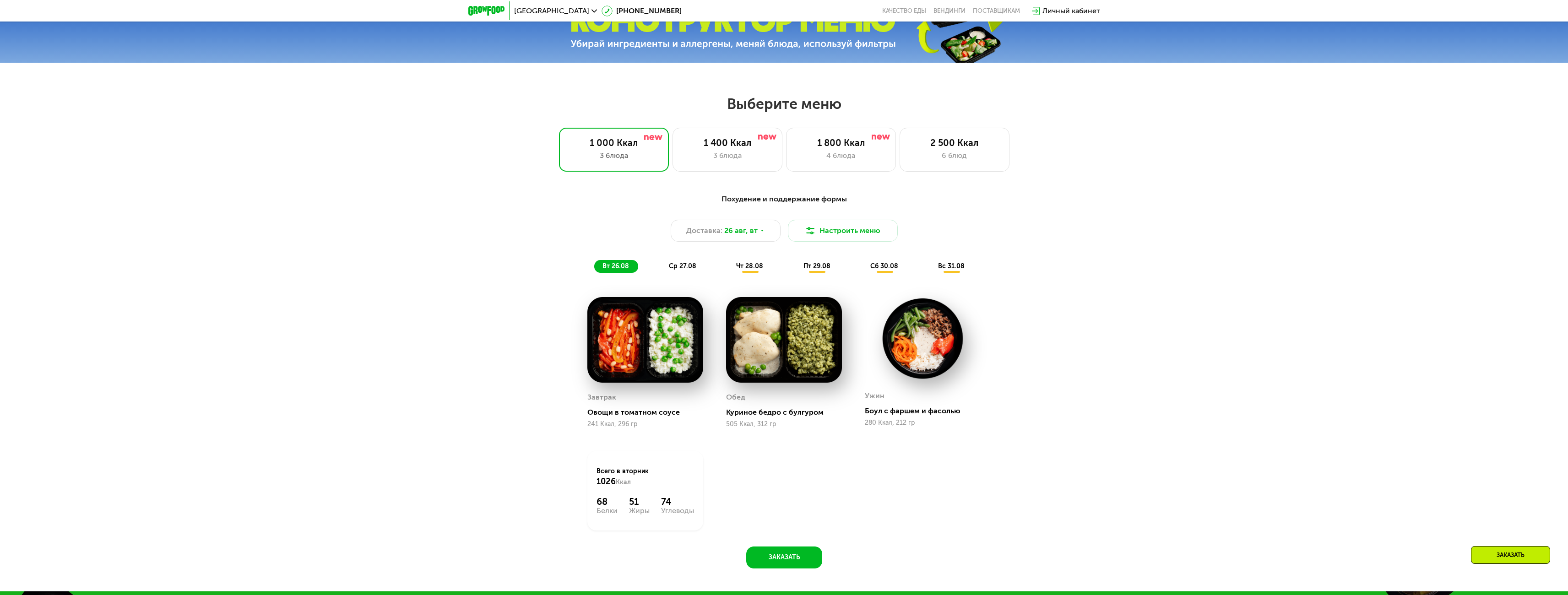
click at [682, 270] on span "ср 27.08" at bounding box center [682, 266] width 28 height 8
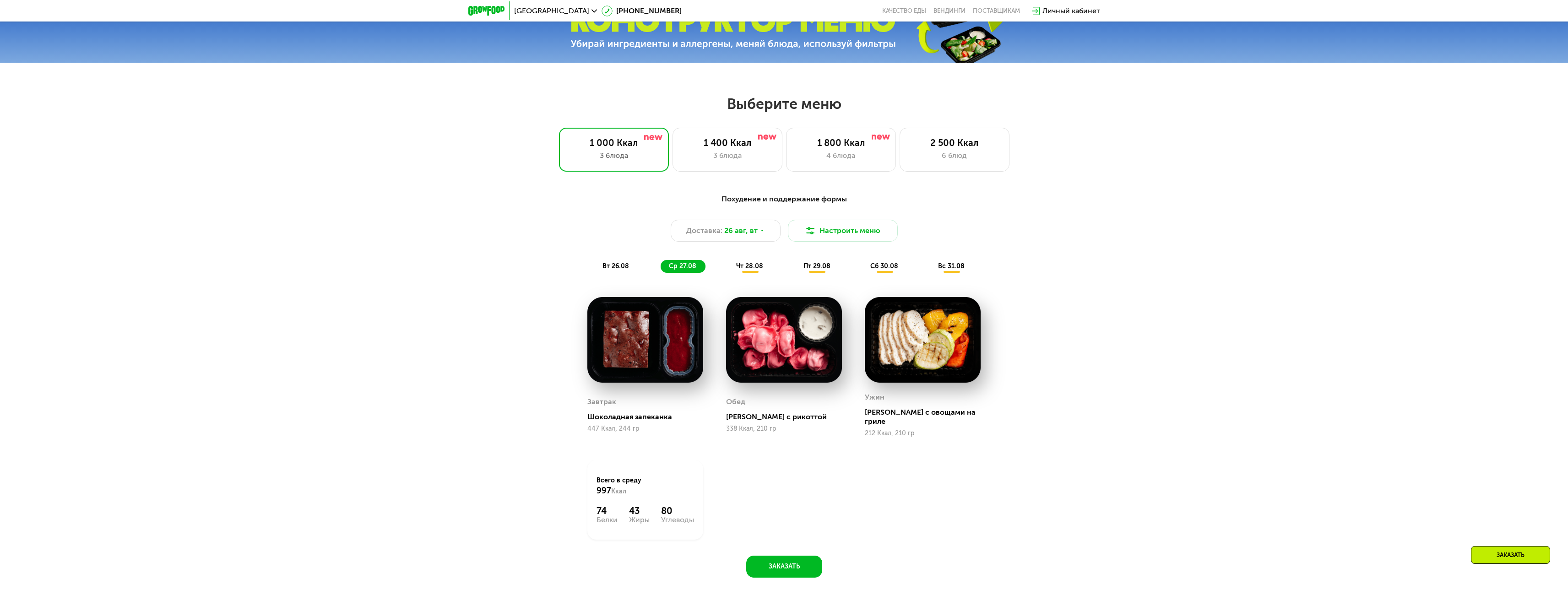
click at [752, 268] on span "чт 28.08" at bounding box center [749, 266] width 27 height 8
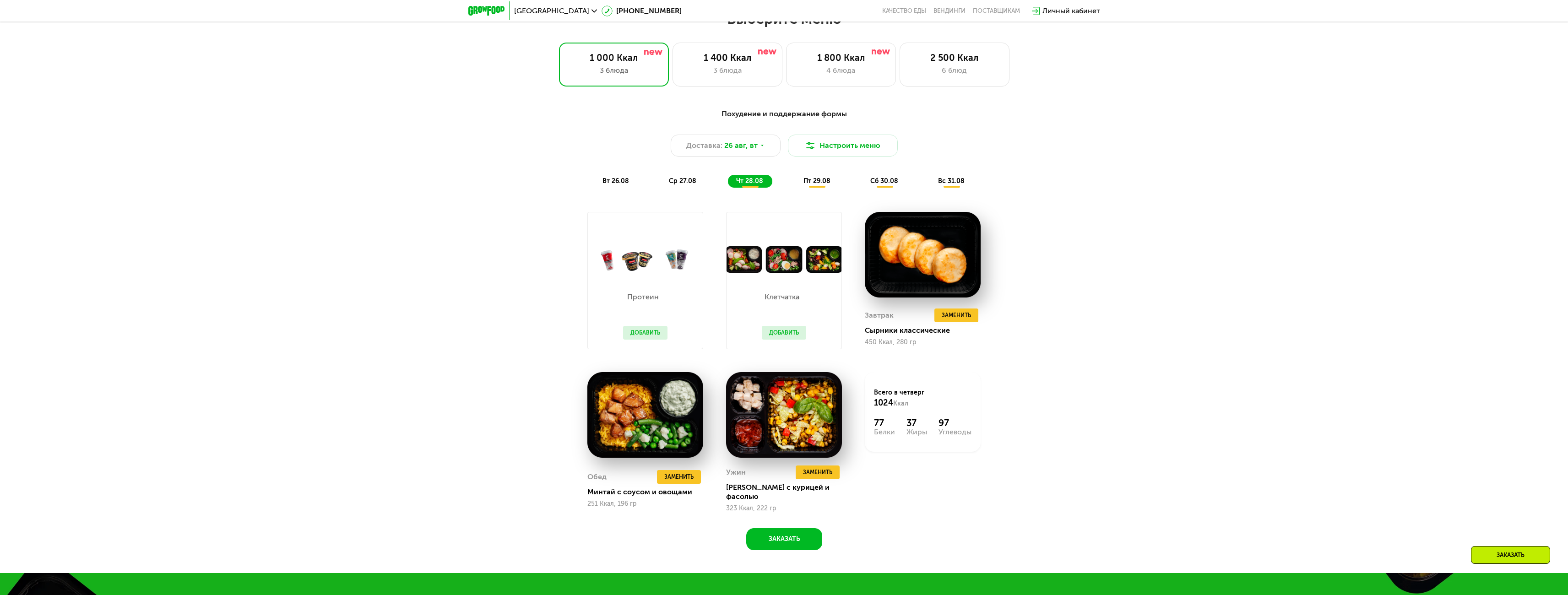
scroll to position [838, 0]
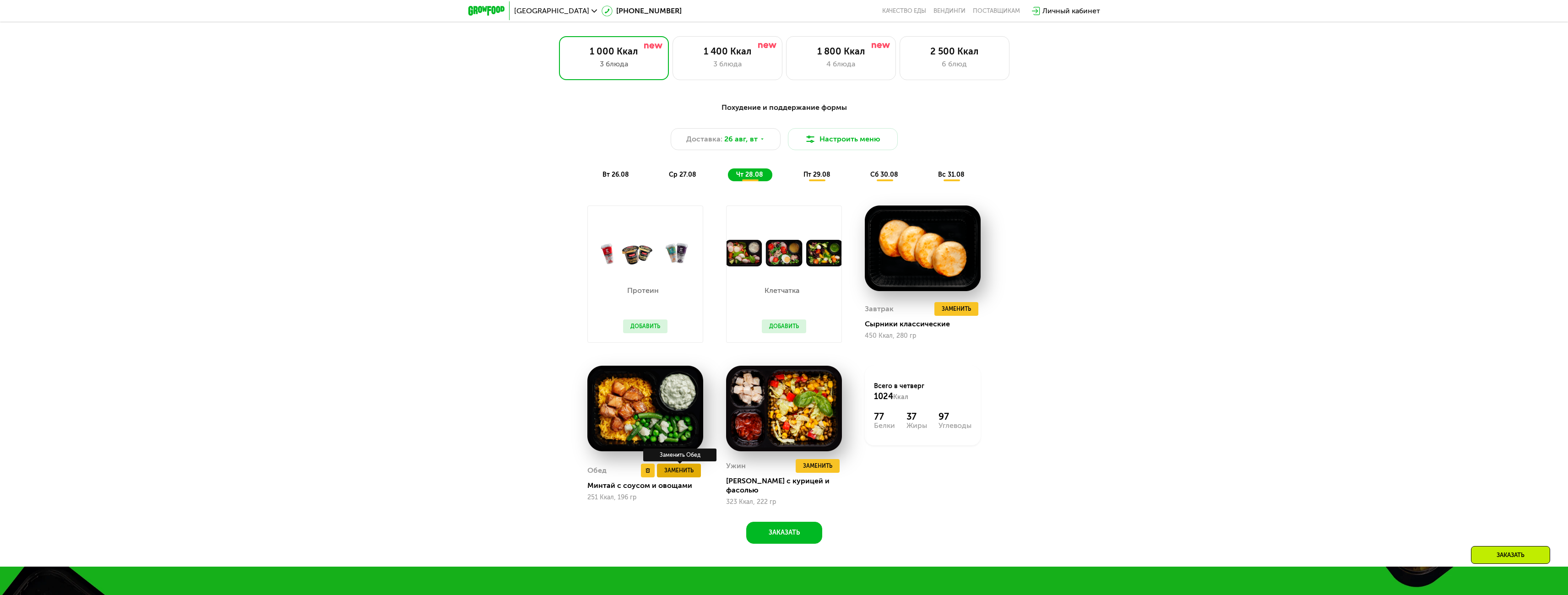
click at [672, 471] on span "Заменить" at bounding box center [679, 470] width 29 height 9
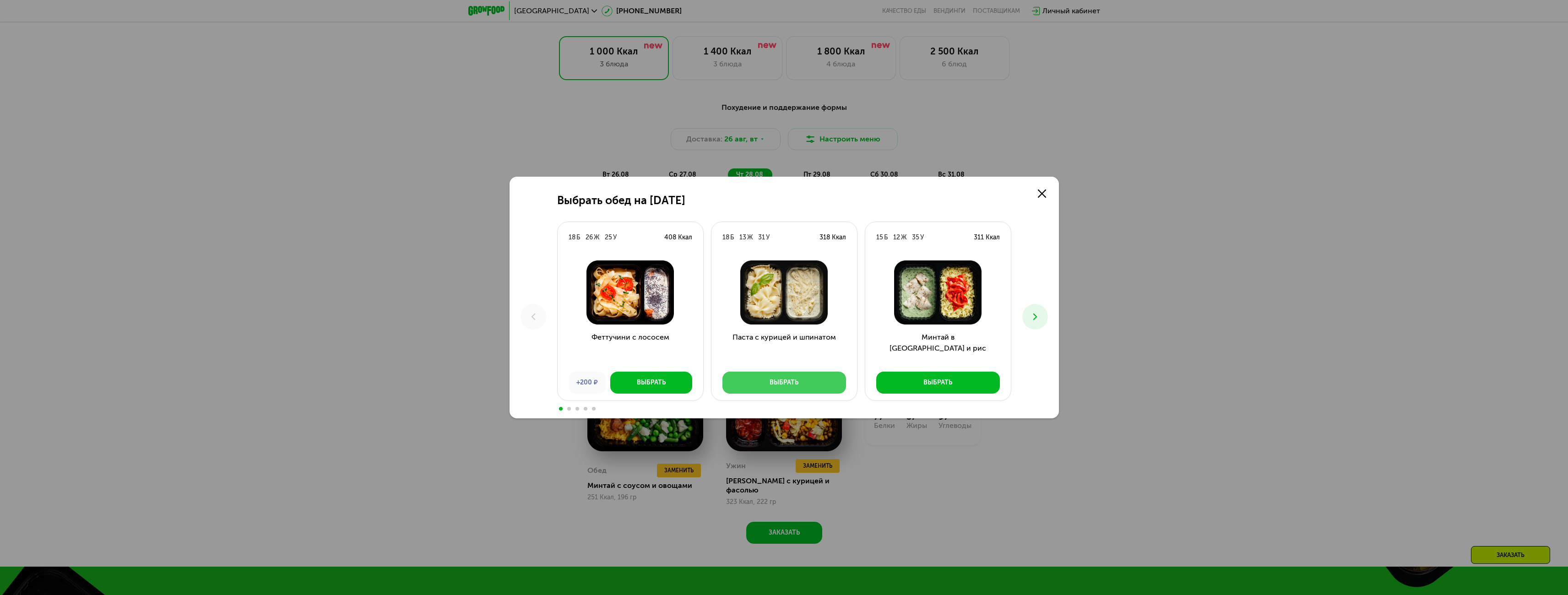
click at [785, 382] on div "Выбрать" at bounding box center [784, 383] width 29 height 9
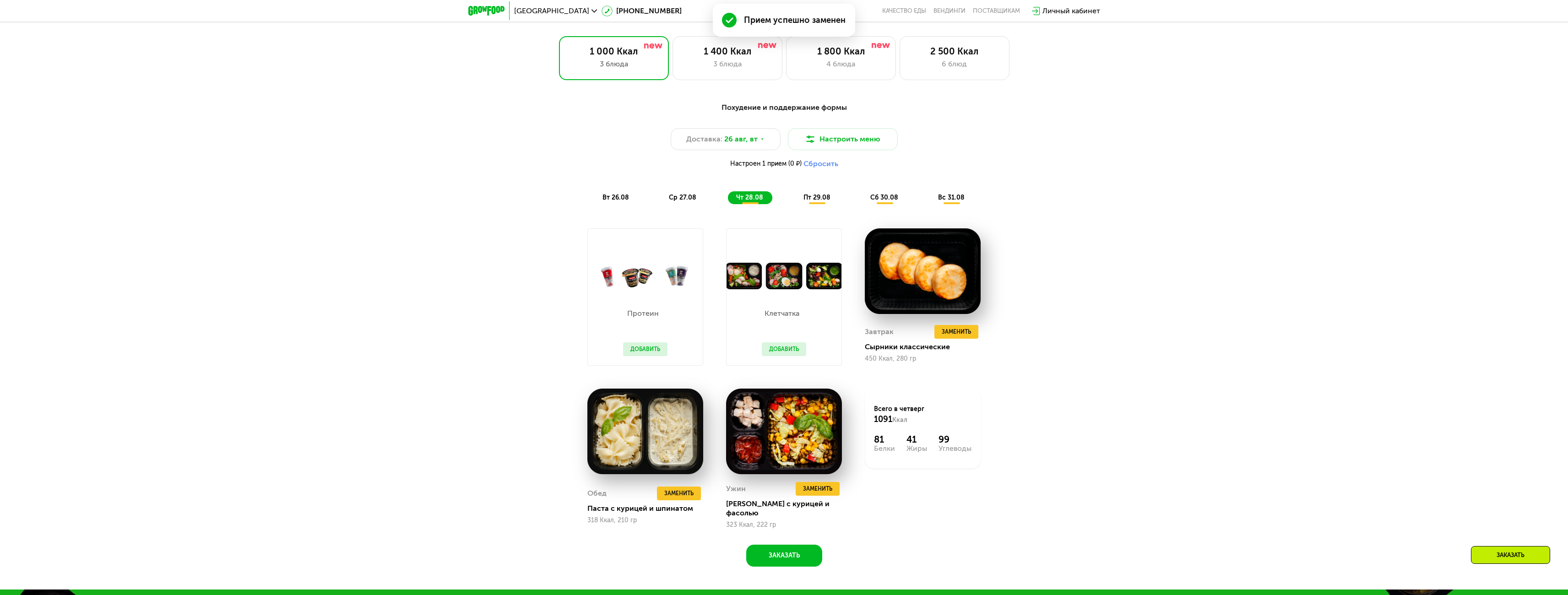
click at [822, 199] on span "пт 29.08" at bounding box center [817, 198] width 27 height 8
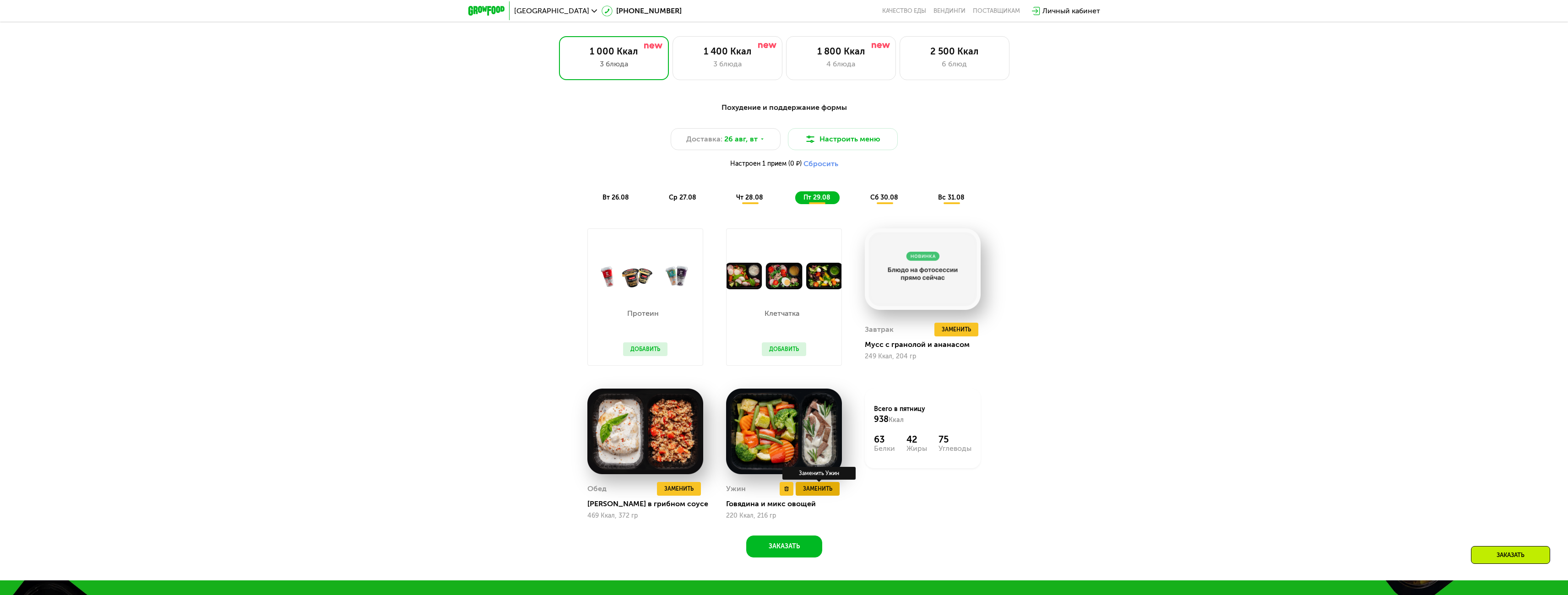
click at [821, 491] on span "Заменить" at bounding box center [817, 489] width 29 height 9
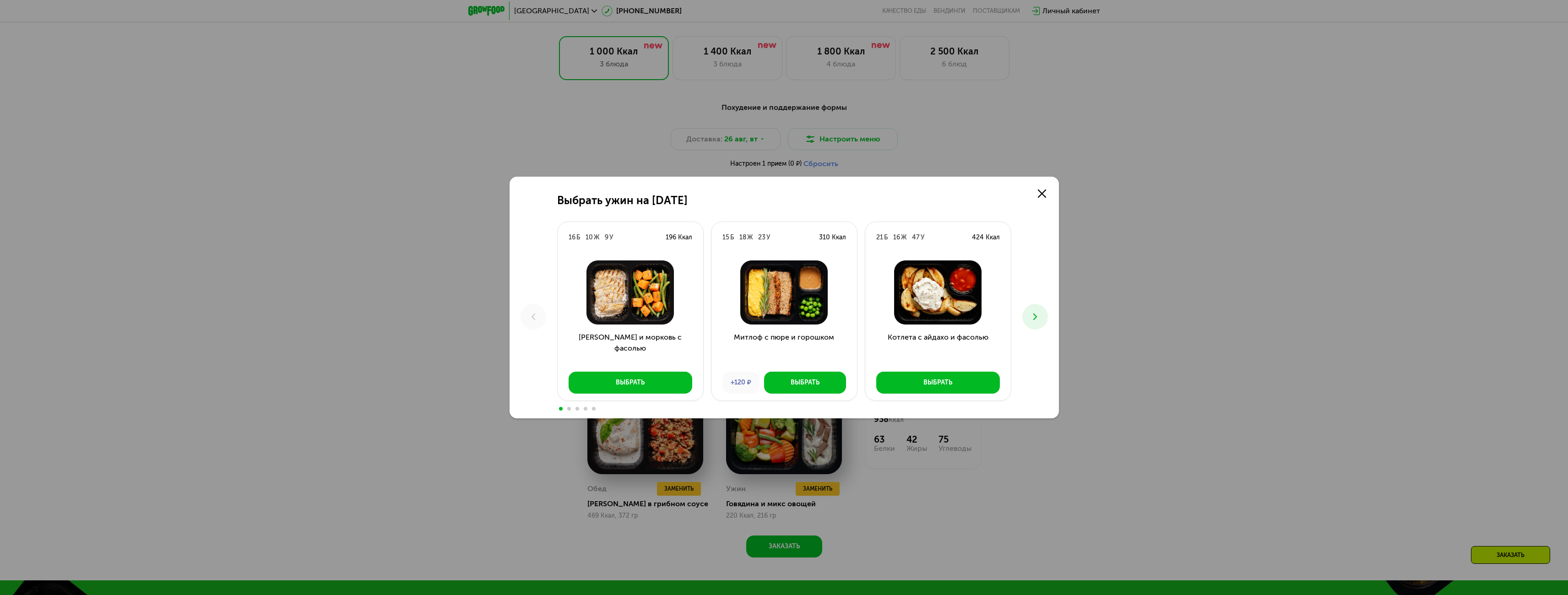
click at [1038, 314] on icon at bounding box center [1035, 317] width 11 height 11
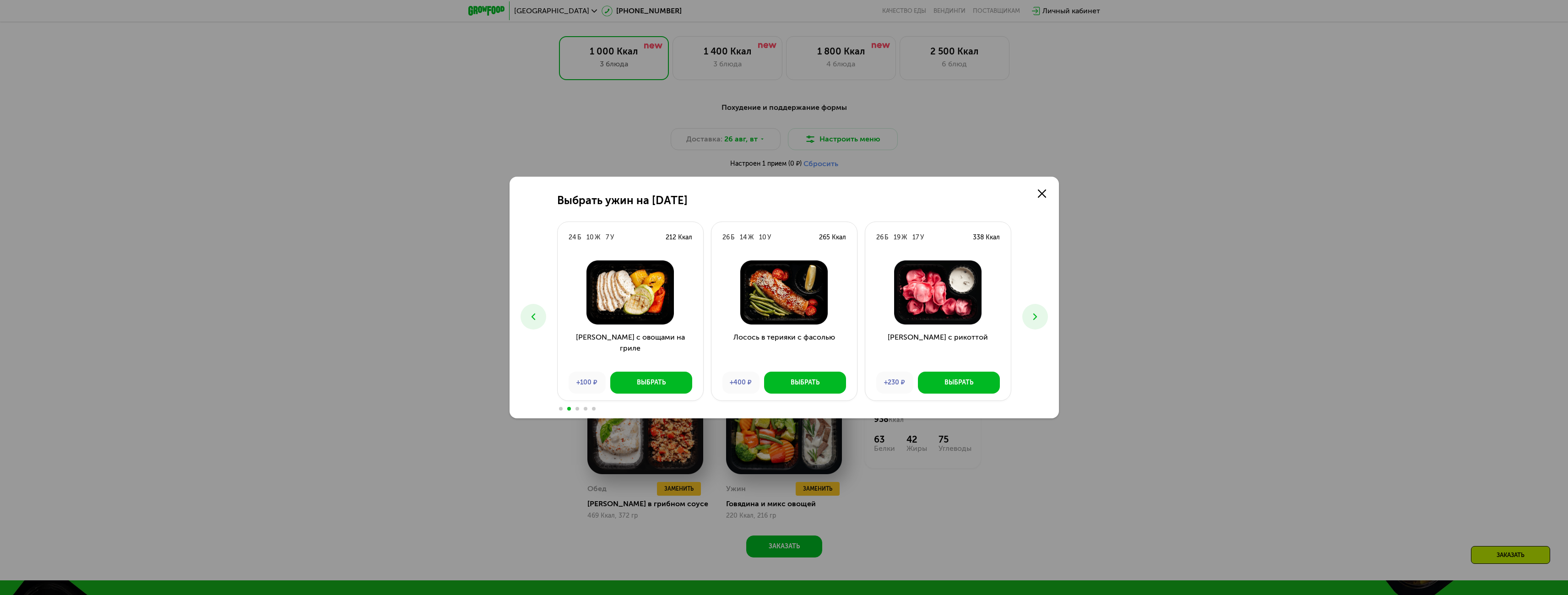
click at [1038, 314] on icon at bounding box center [1035, 317] width 11 height 11
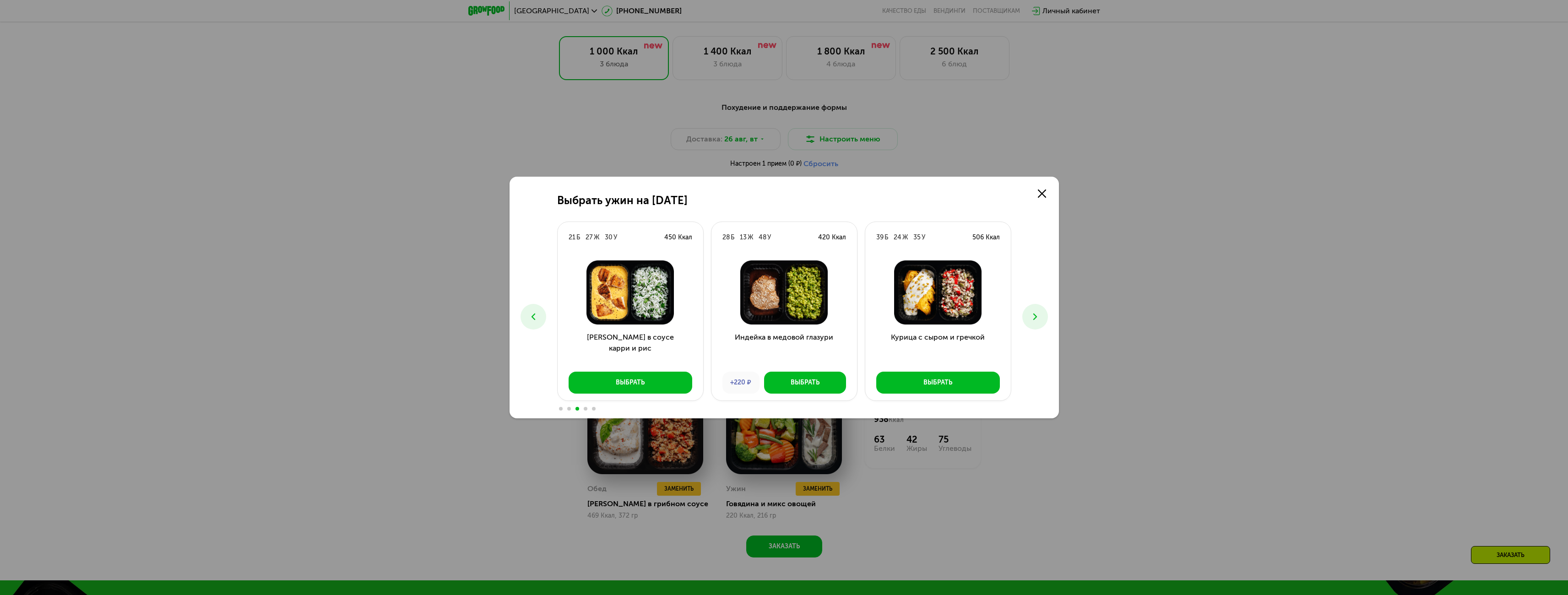
click at [1039, 314] on icon at bounding box center [1035, 317] width 11 height 11
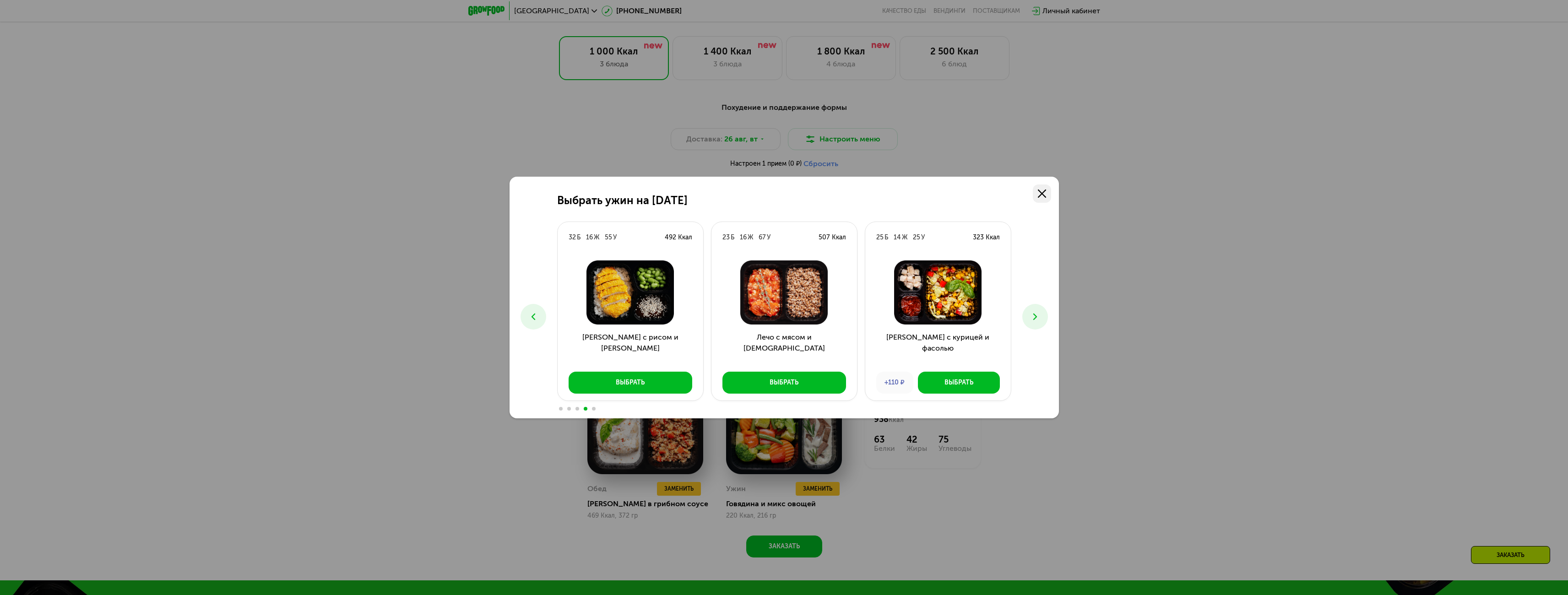
click at [1047, 191] on link at bounding box center [1042, 194] width 18 height 18
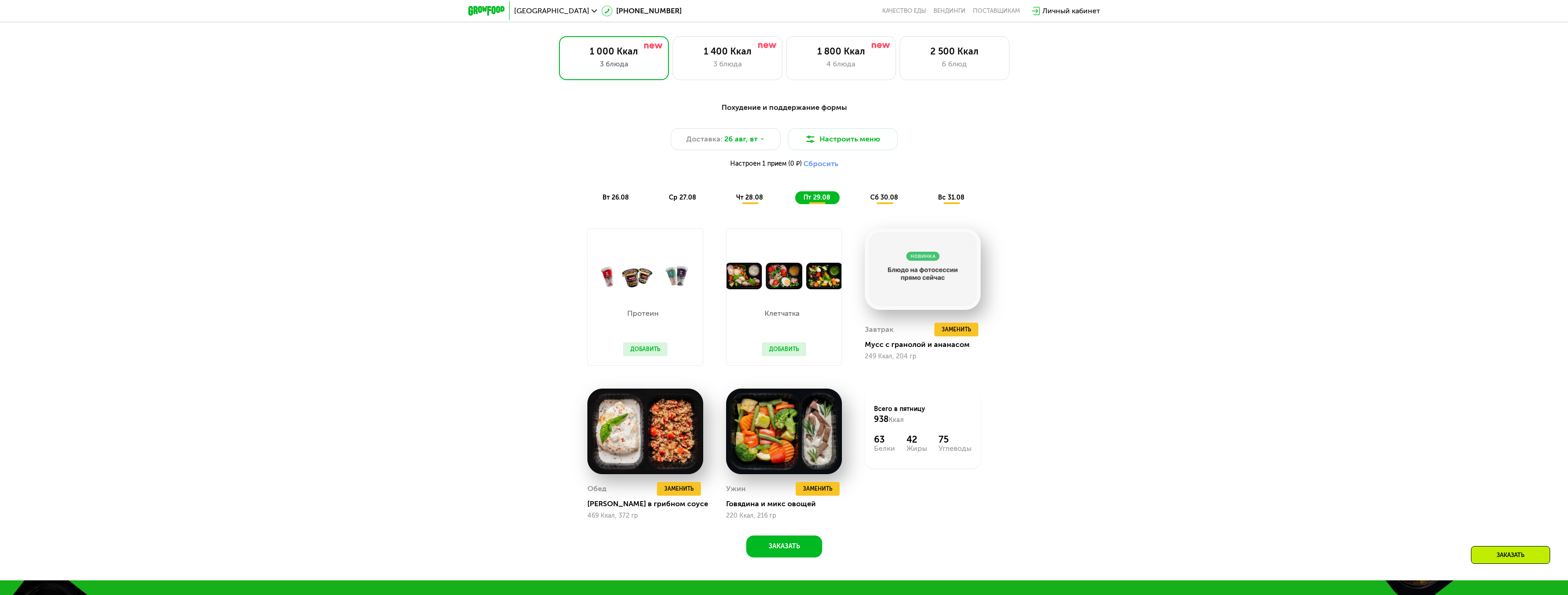
click at [888, 201] on span "сб 30.08" at bounding box center [885, 198] width 28 height 8
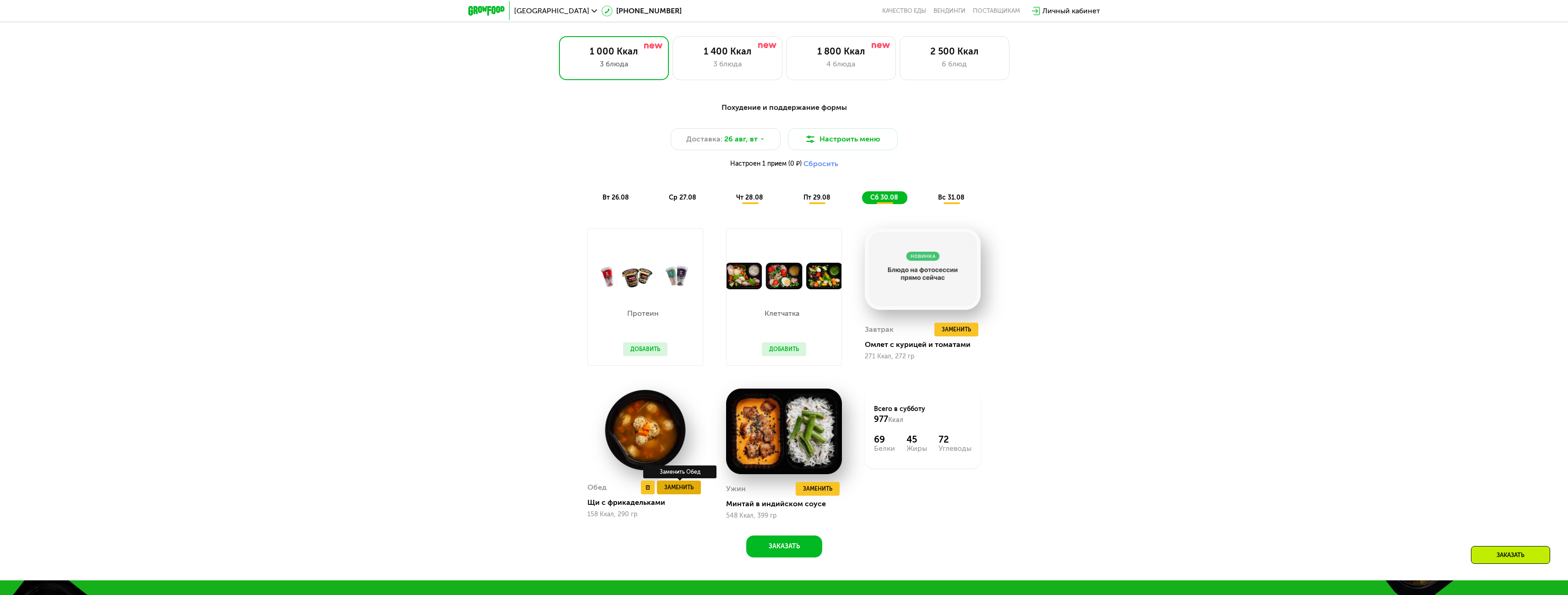
click at [685, 486] on span "Заменить" at bounding box center [679, 487] width 29 height 9
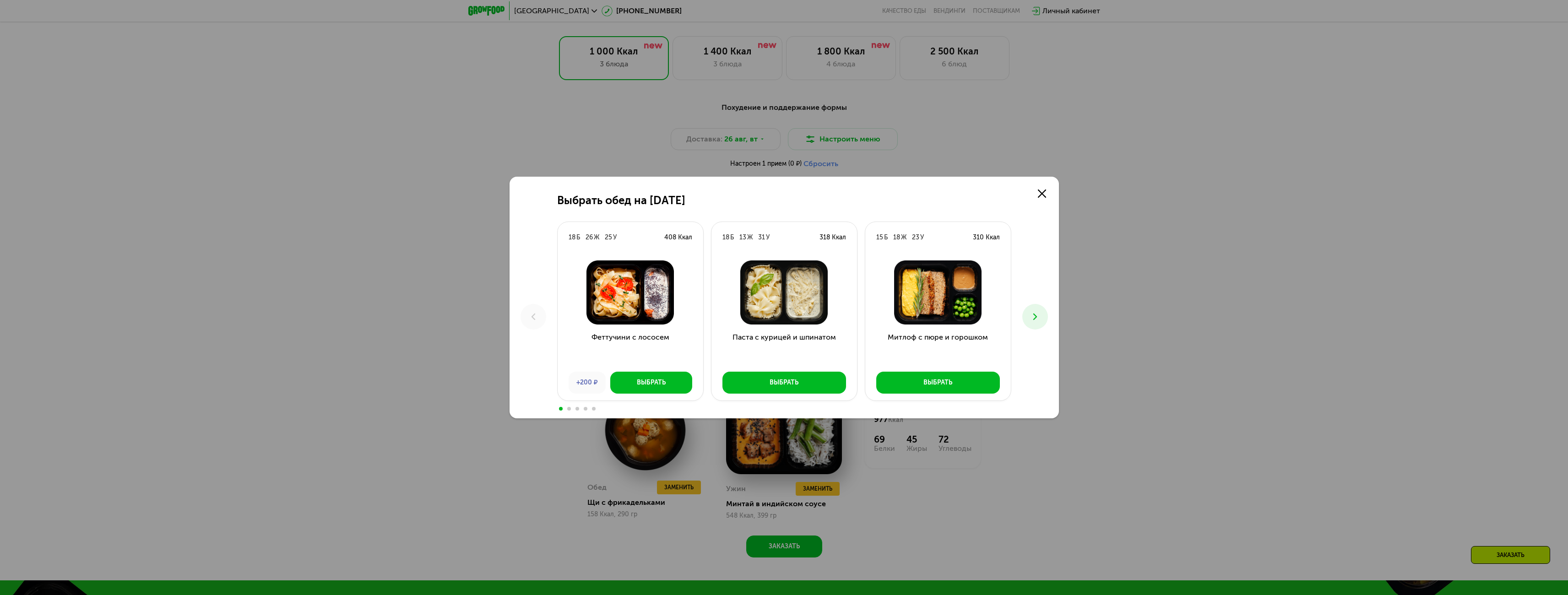
click at [1038, 314] on icon at bounding box center [1035, 317] width 11 height 11
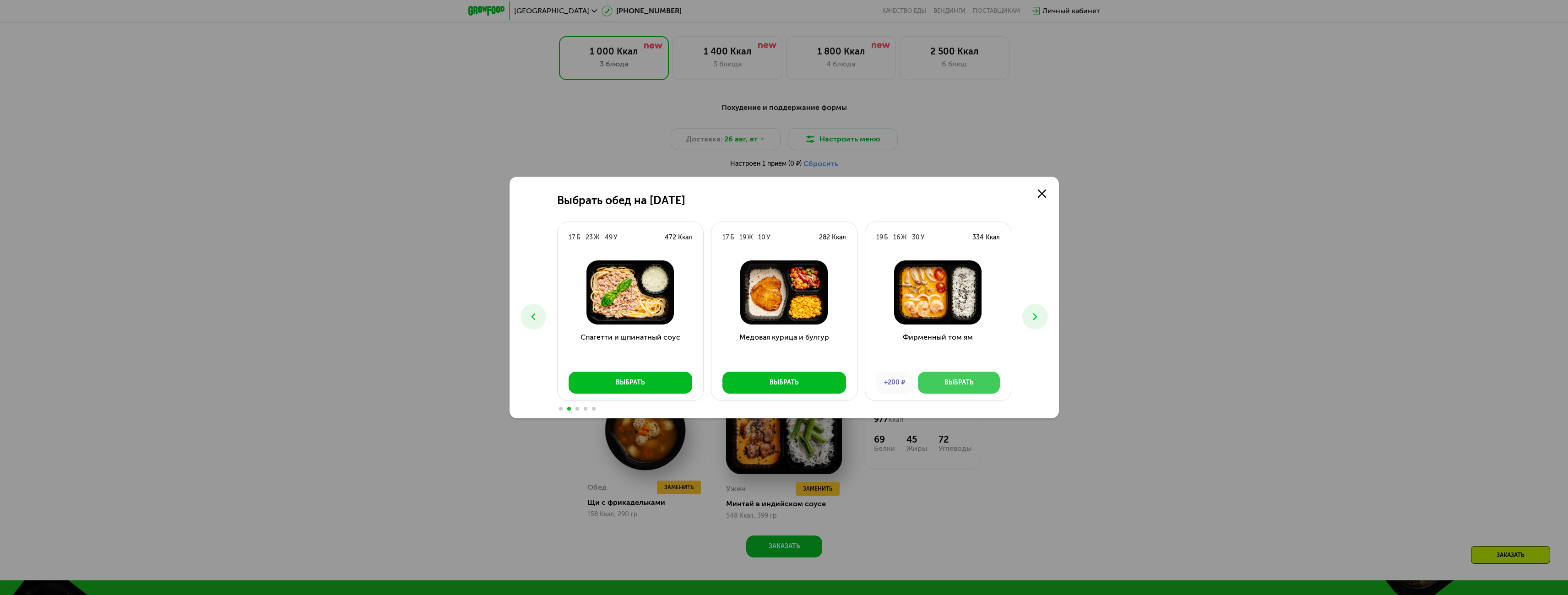
click at [958, 378] on button "Выбрать" at bounding box center [959, 383] width 82 height 22
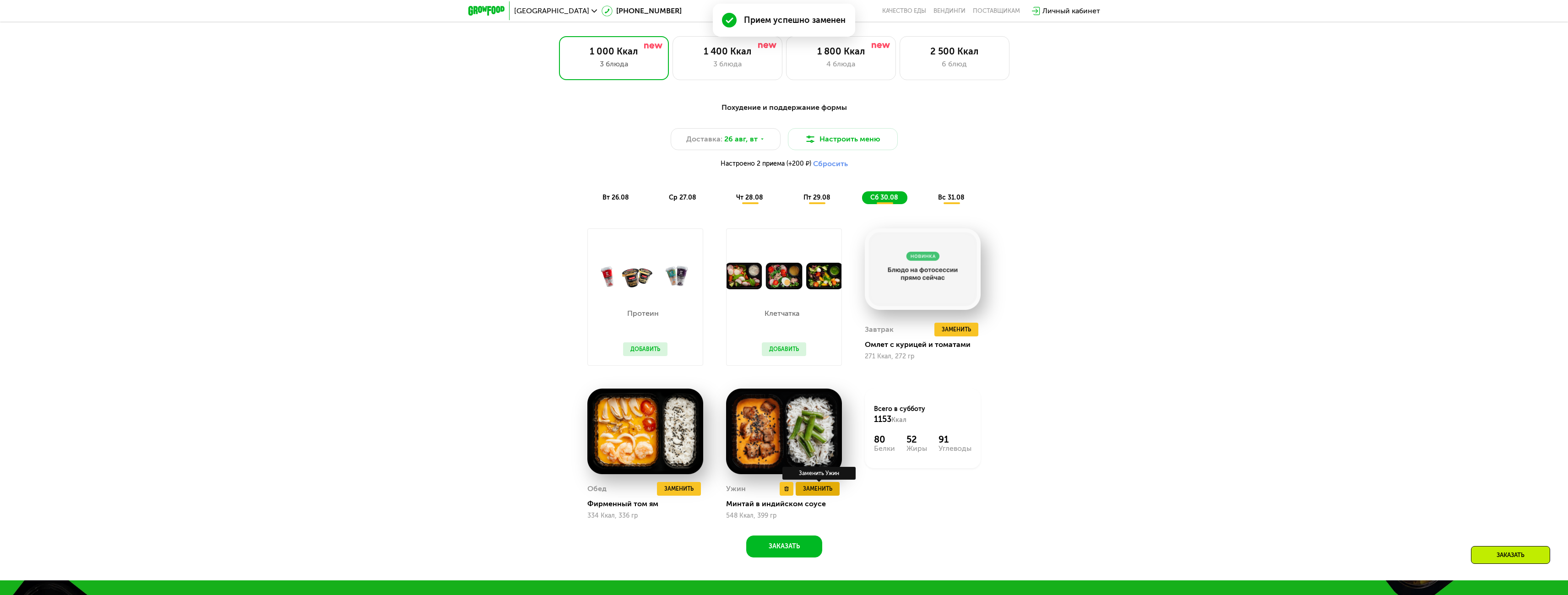
click at [825, 492] on span "Заменить" at bounding box center [817, 489] width 29 height 9
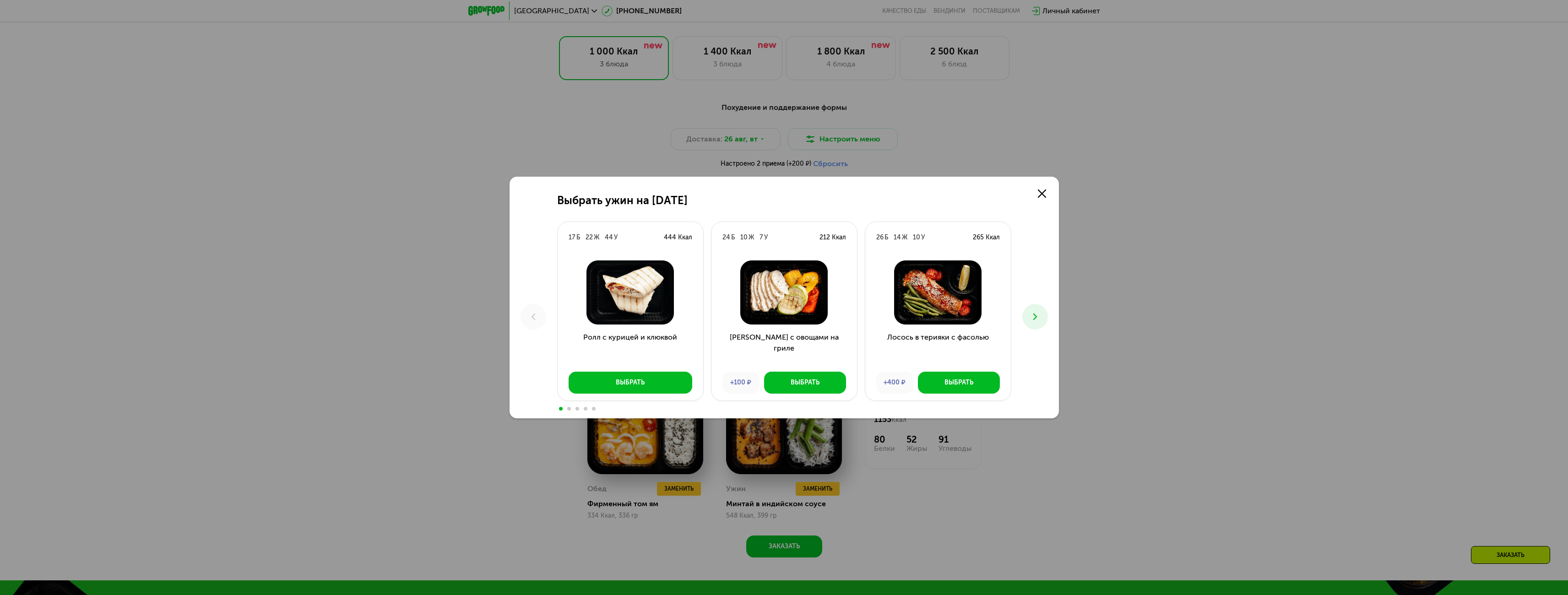
click at [1040, 312] on icon at bounding box center [1035, 317] width 11 height 11
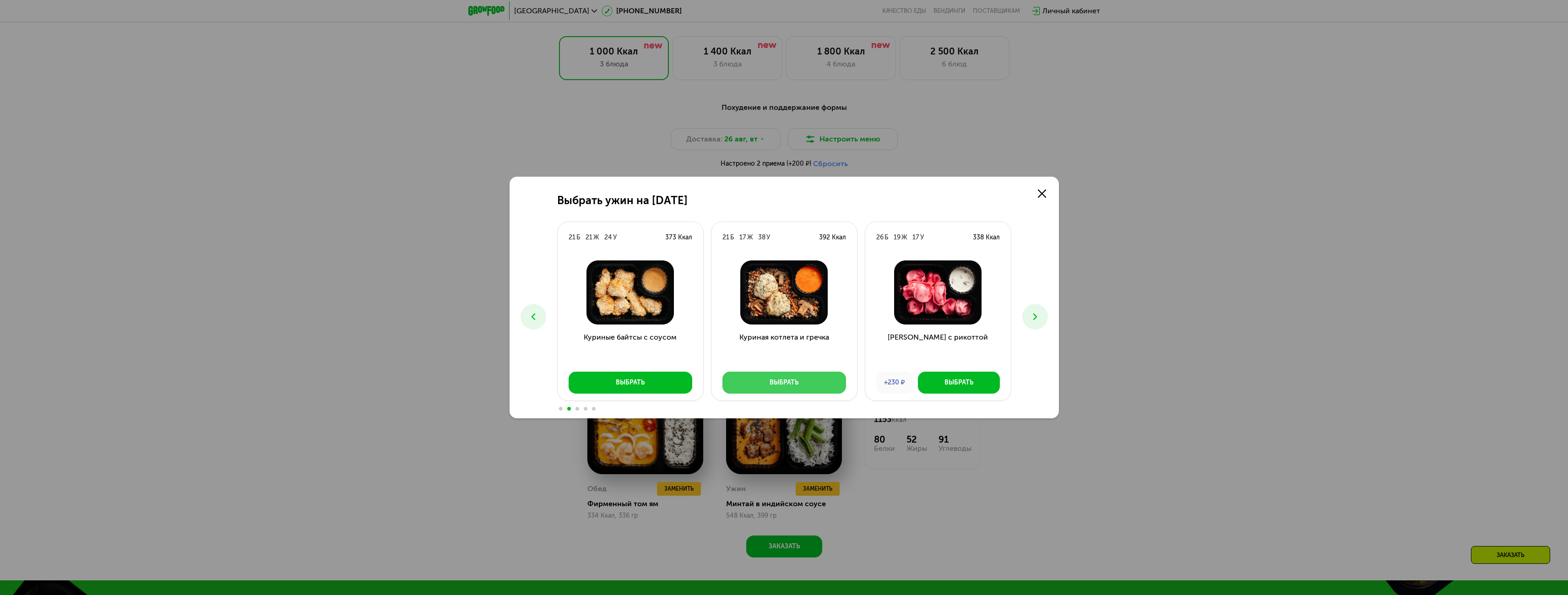
click at [792, 383] on div "Выбрать" at bounding box center [784, 383] width 29 height 9
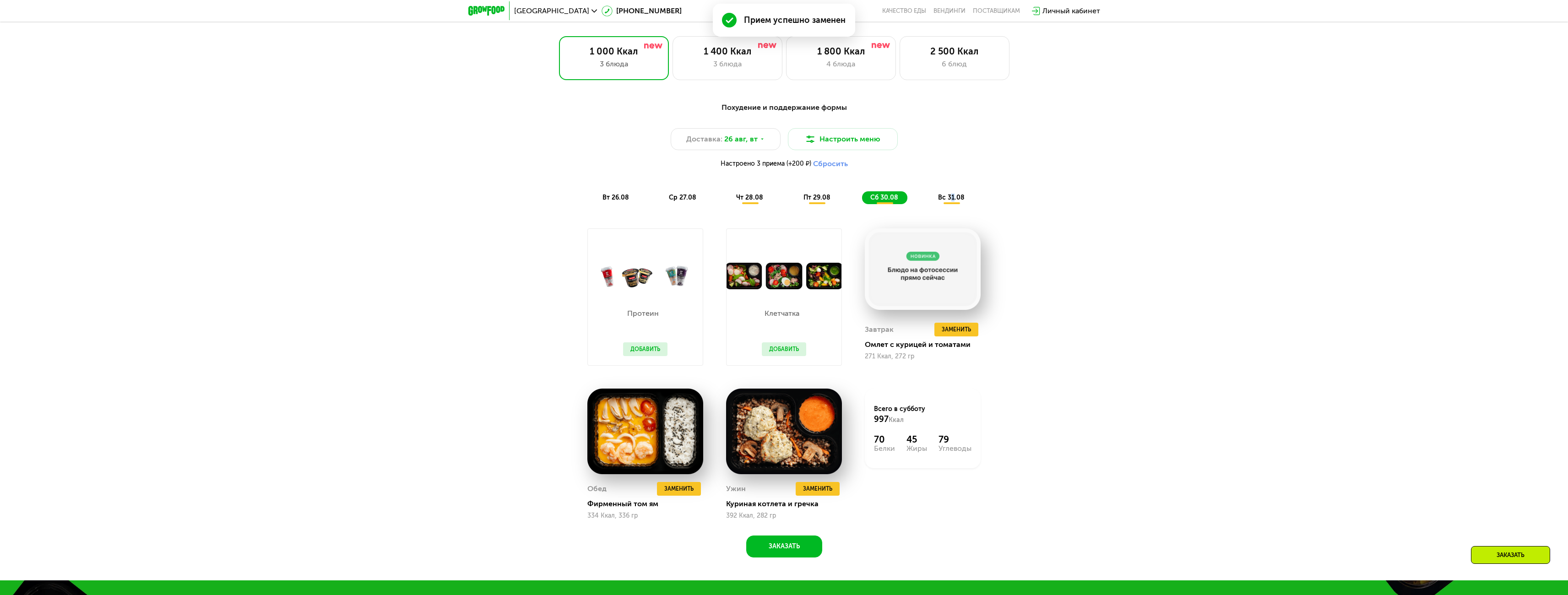
click at [954, 200] on span "вс 31.08" at bounding box center [951, 198] width 26 height 8
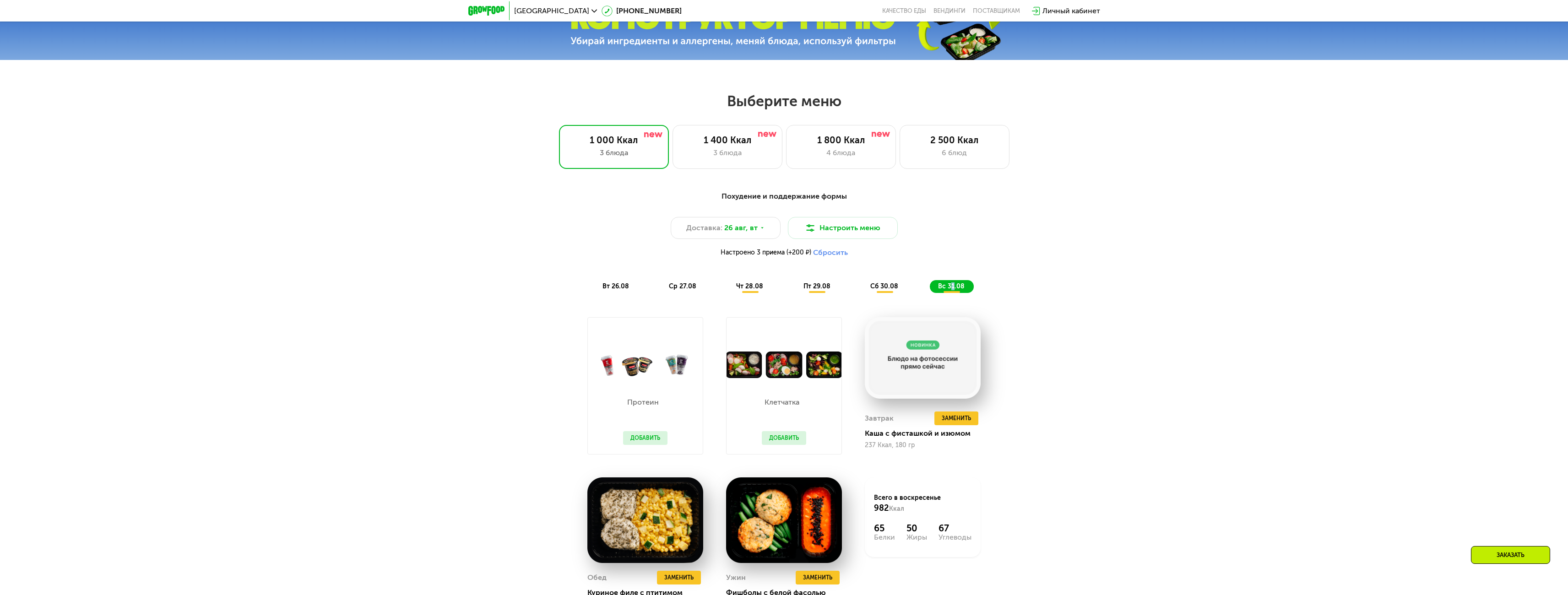
scroll to position [747, 0]
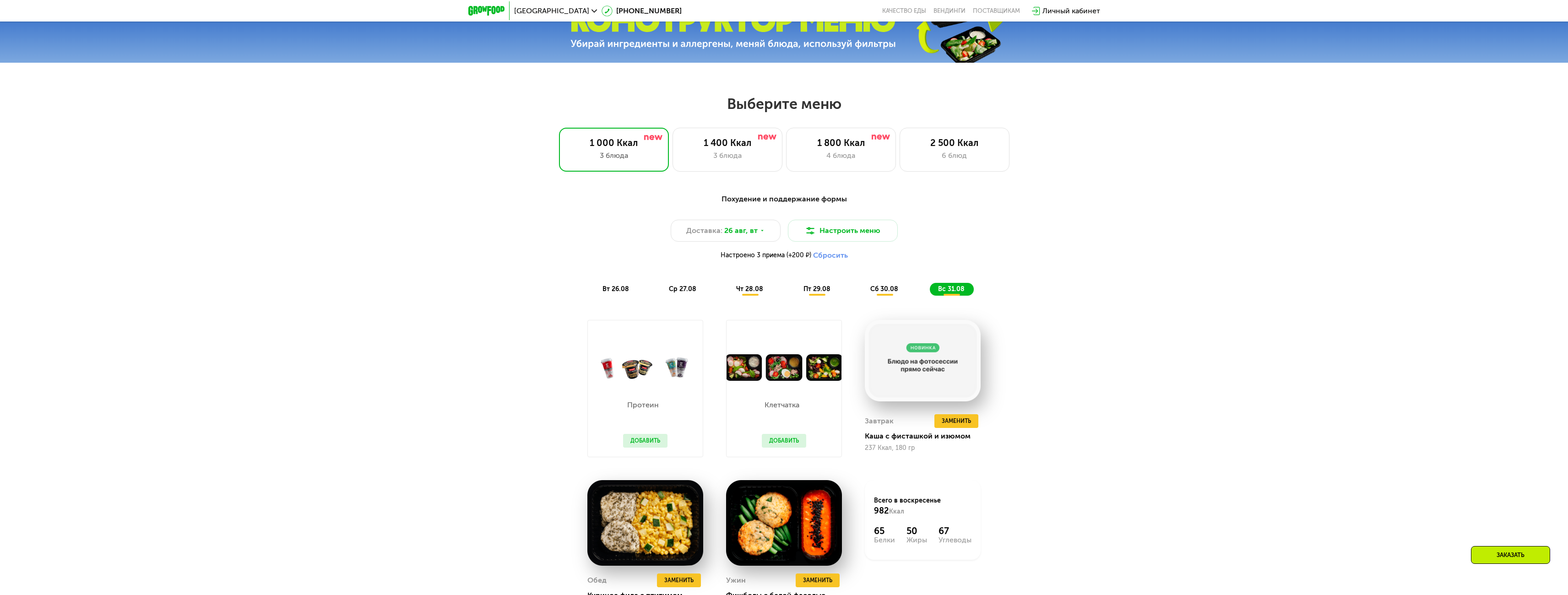
click at [619, 293] on span "вт 26.08" at bounding box center [615, 289] width 26 height 8
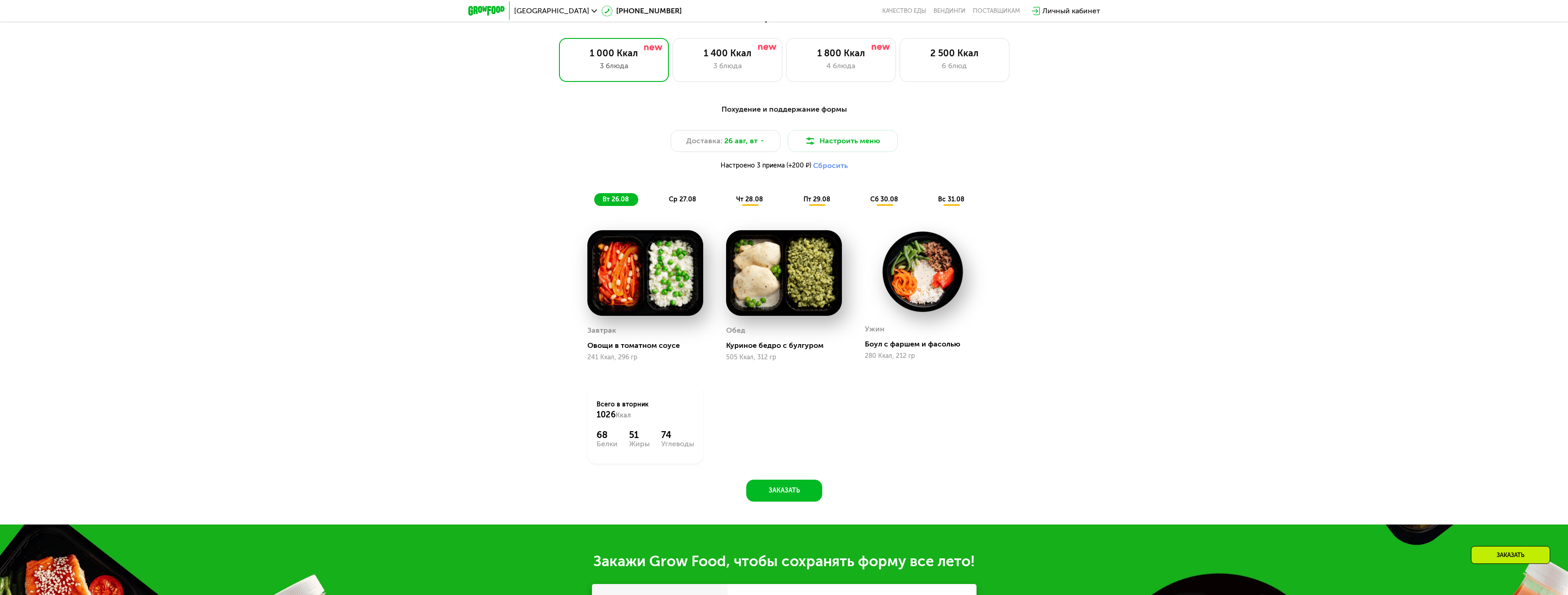
scroll to position [838, 0]
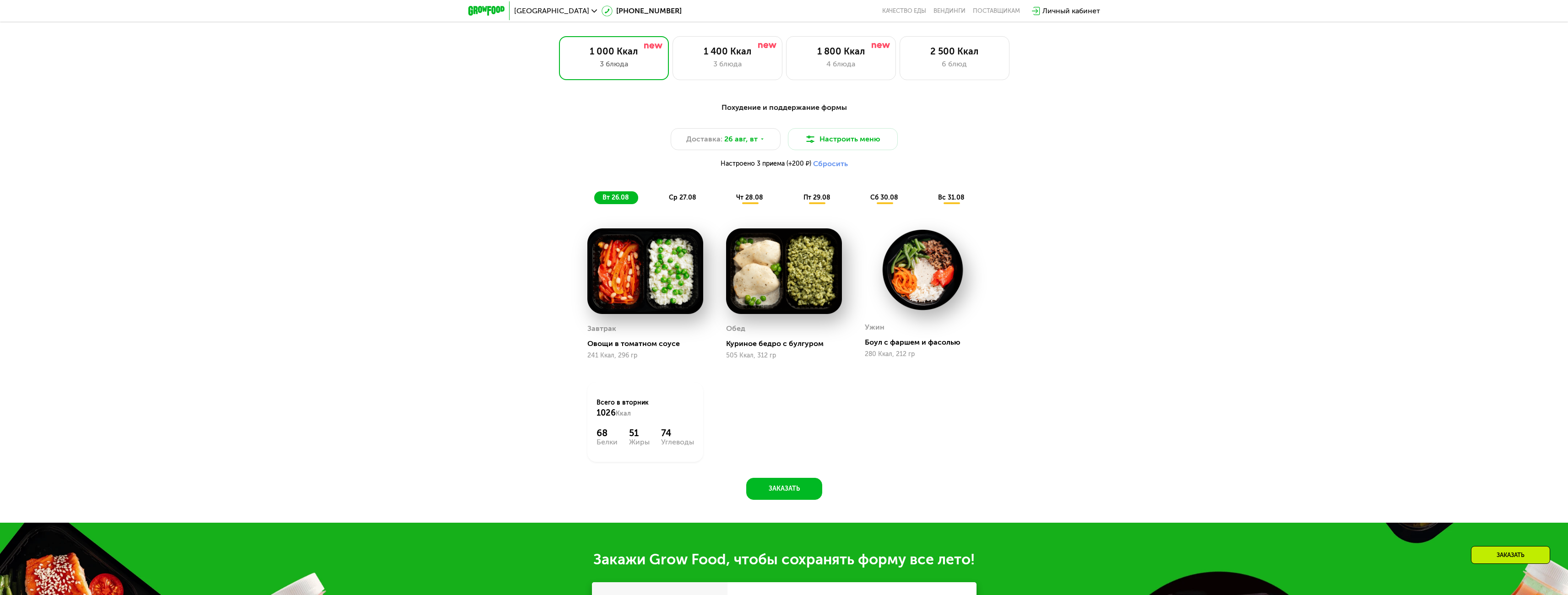
click at [743, 201] on span "чт 28.08" at bounding box center [749, 198] width 27 height 8
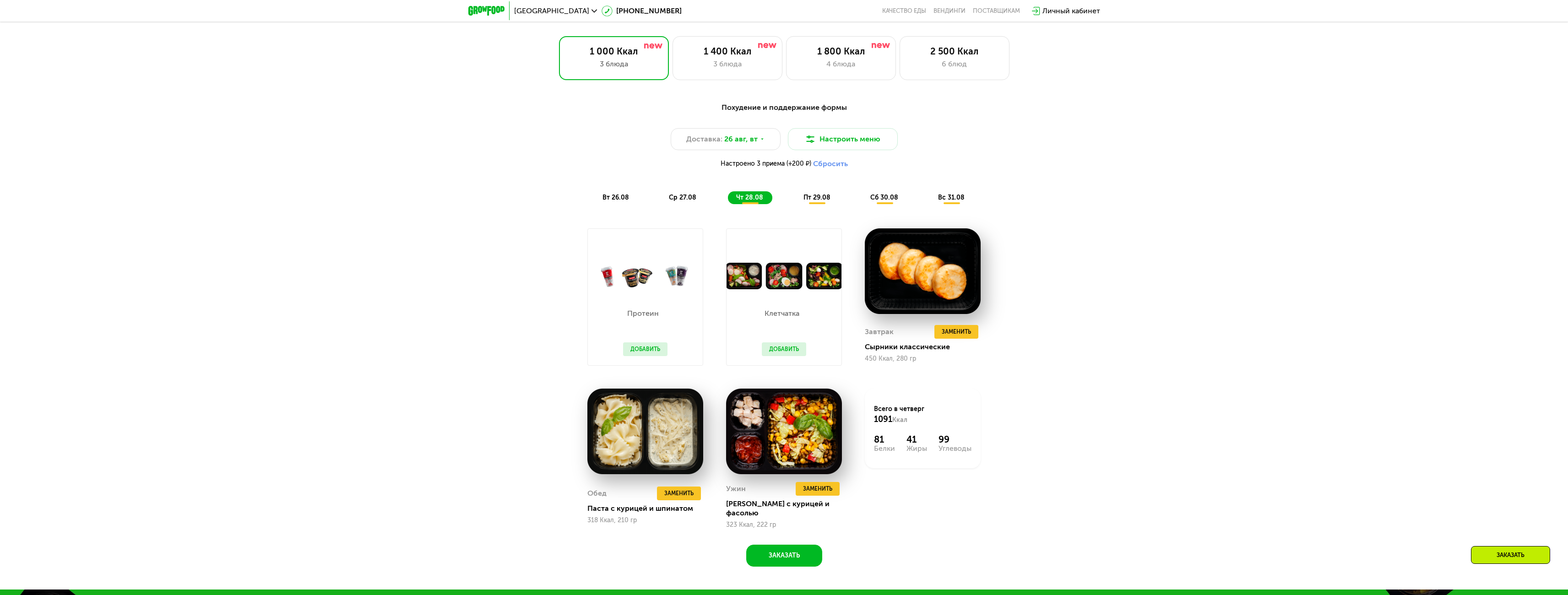
click at [819, 201] on span "пт 29.08" at bounding box center [817, 198] width 27 height 8
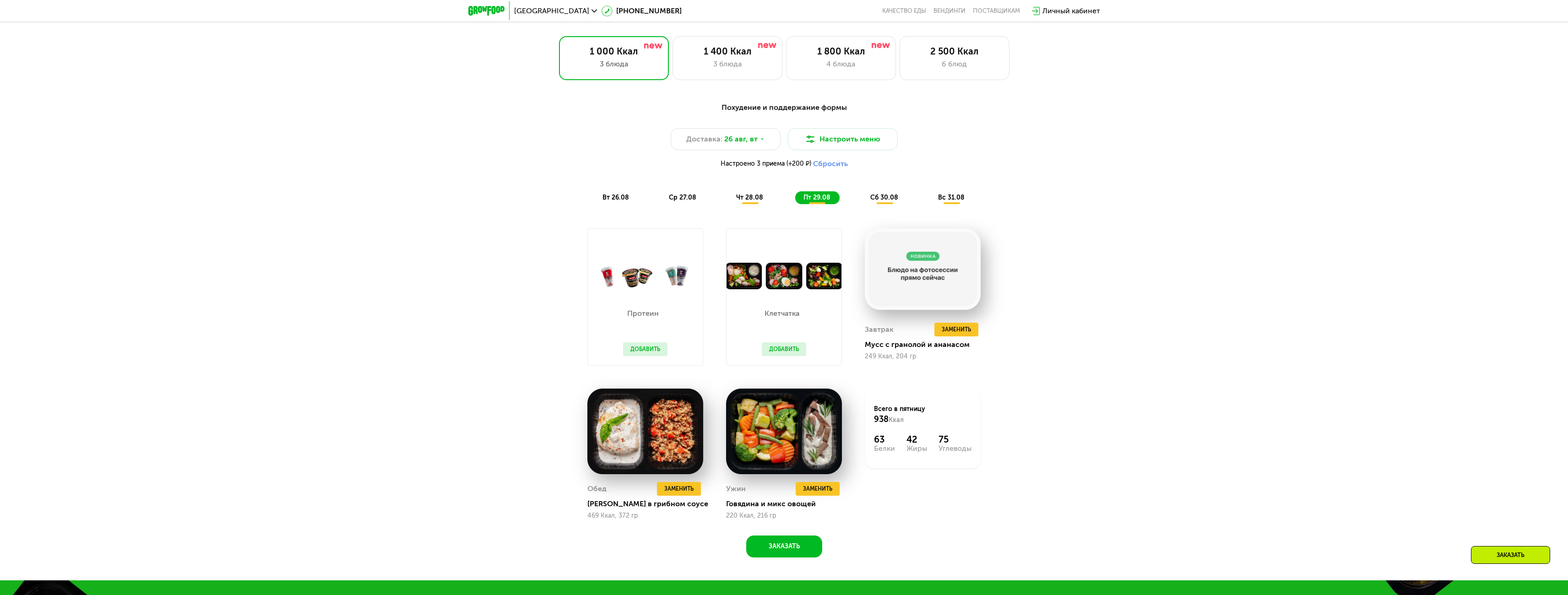
click at [882, 198] on span "сб 30.08" at bounding box center [885, 198] width 28 height 8
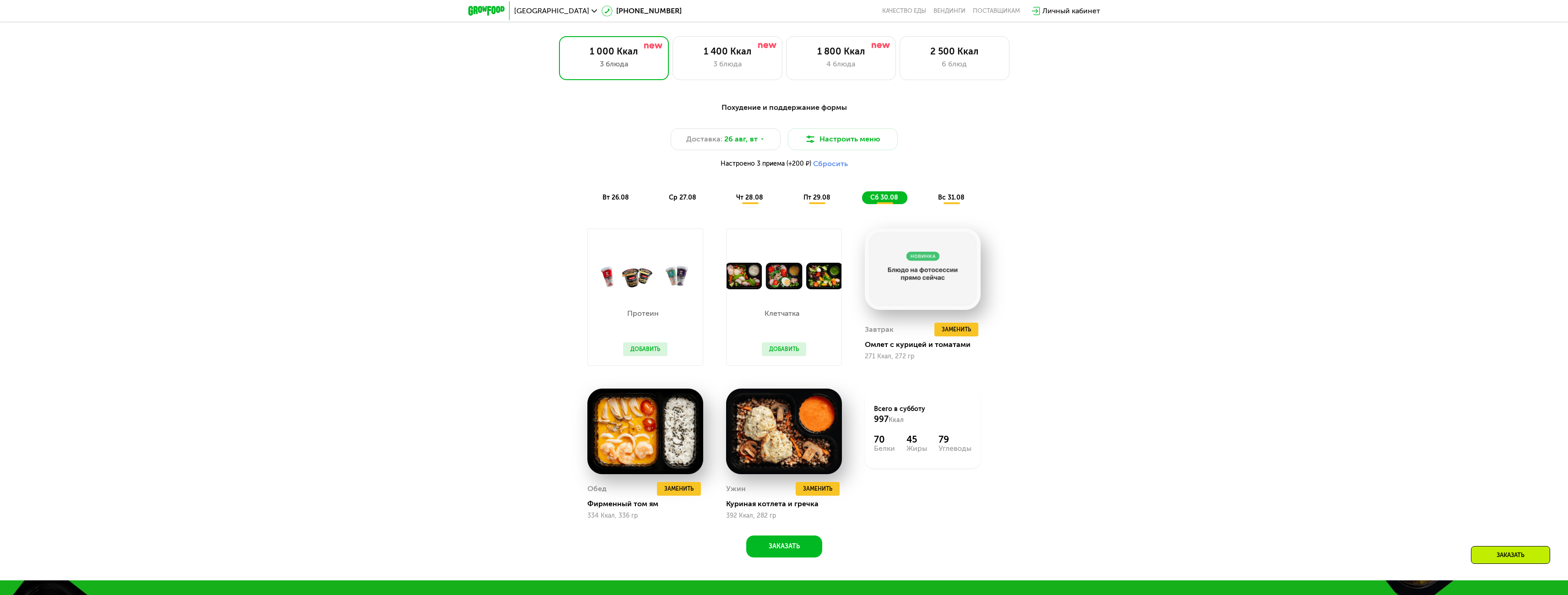
click at [964, 198] on span "вс 31.08" at bounding box center [951, 198] width 26 height 8
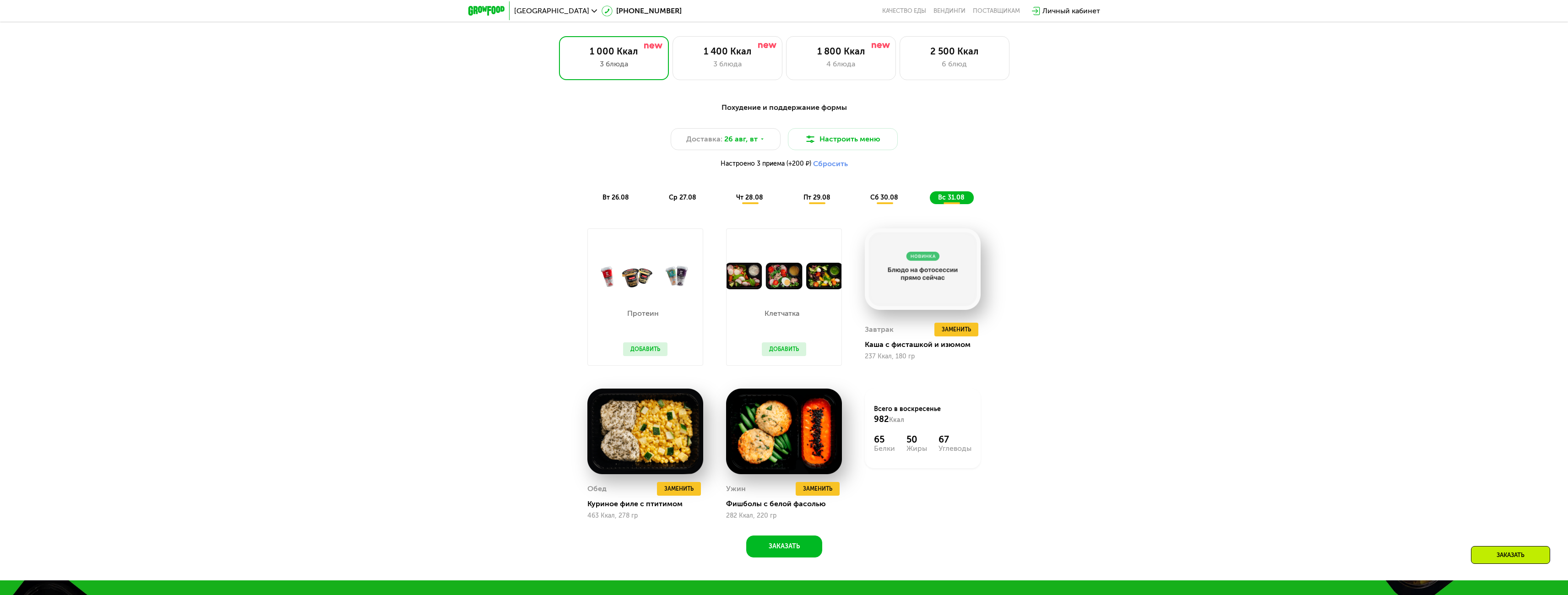
click at [888, 201] on span "сб 30.08" at bounding box center [885, 198] width 28 height 8
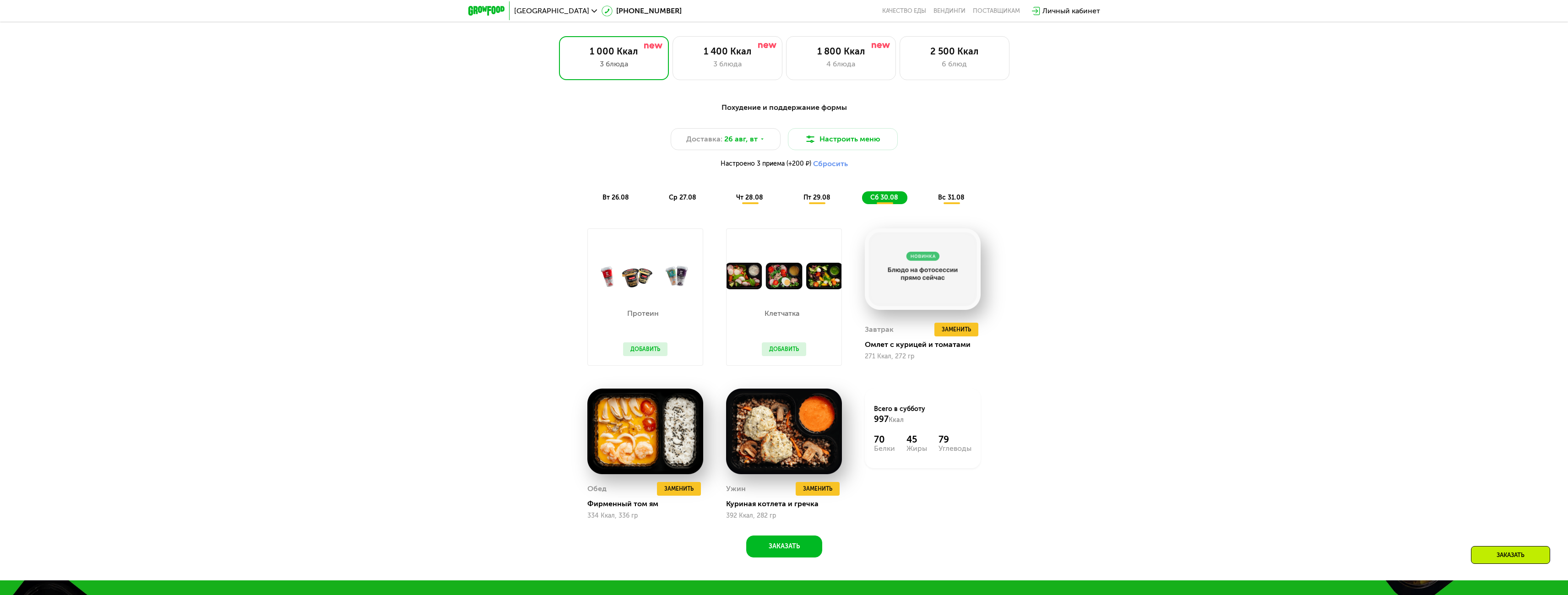
click at [830, 199] on span "пт 29.08" at bounding box center [817, 198] width 27 height 8
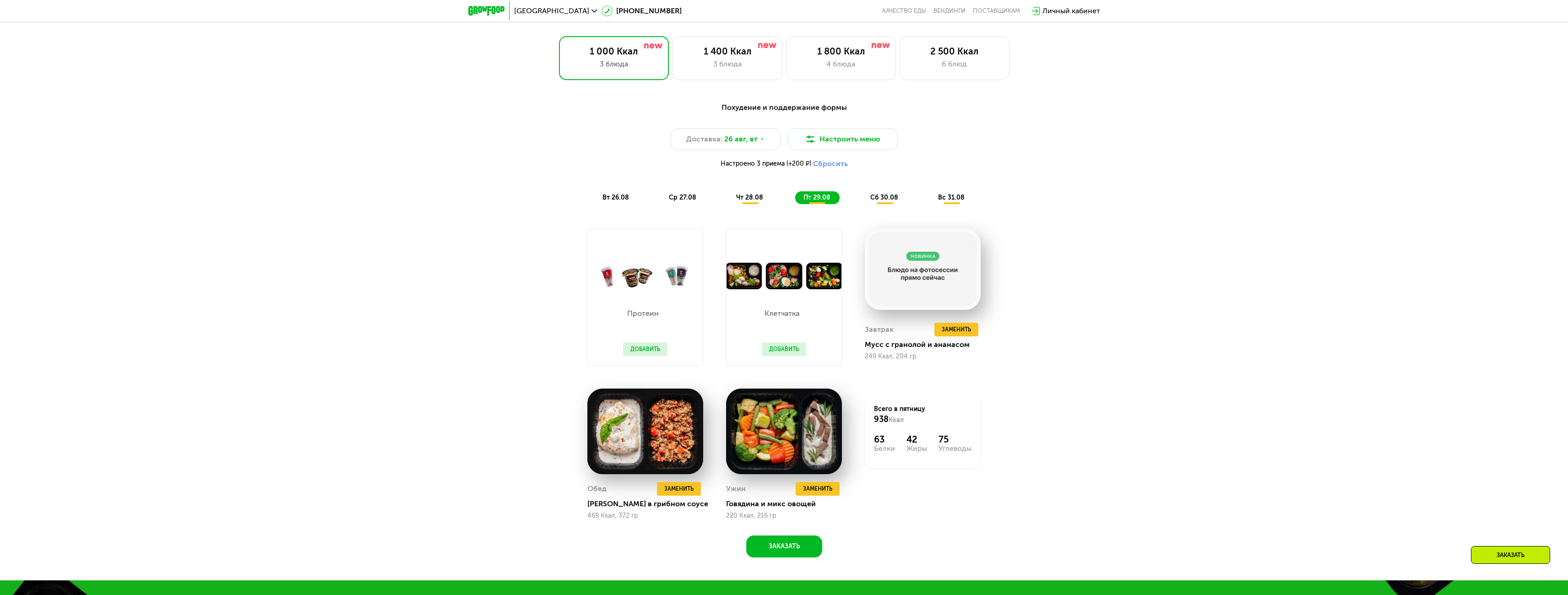
click at [759, 200] on span "чт 28.08" at bounding box center [749, 198] width 27 height 8
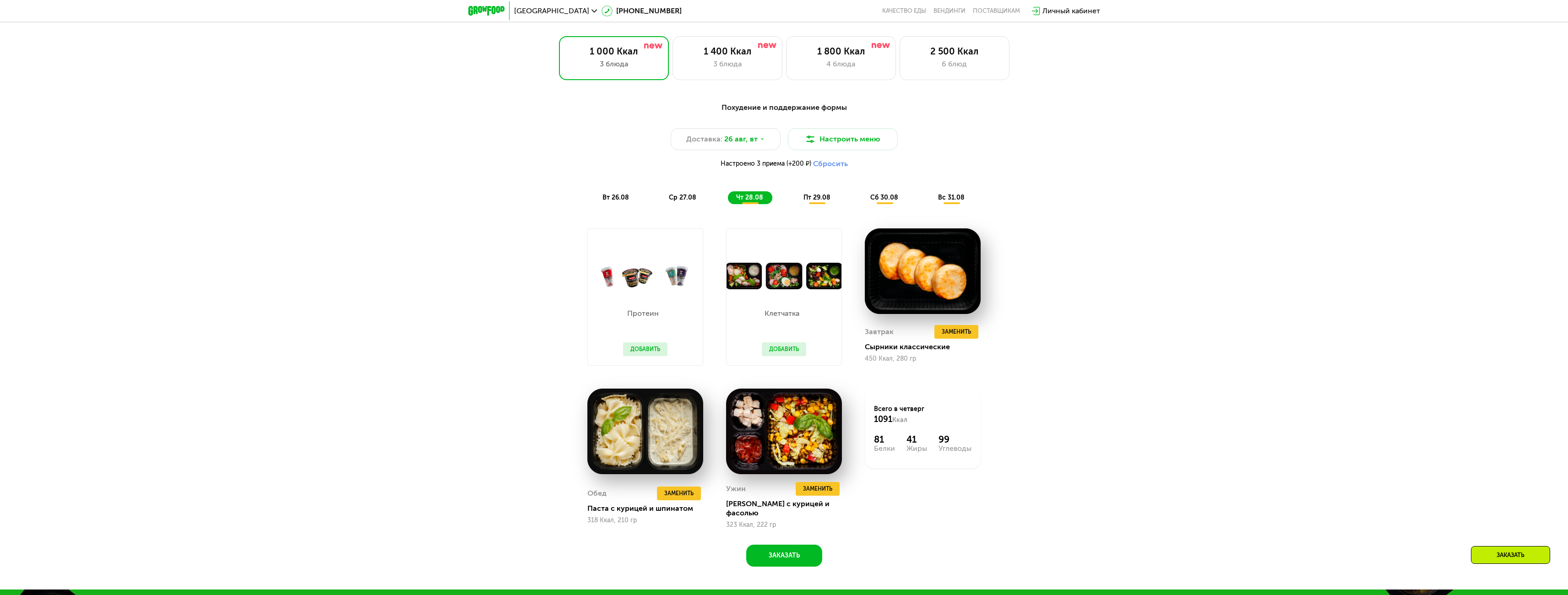
click at [680, 199] on span "ср 27.08" at bounding box center [682, 198] width 28 height 8
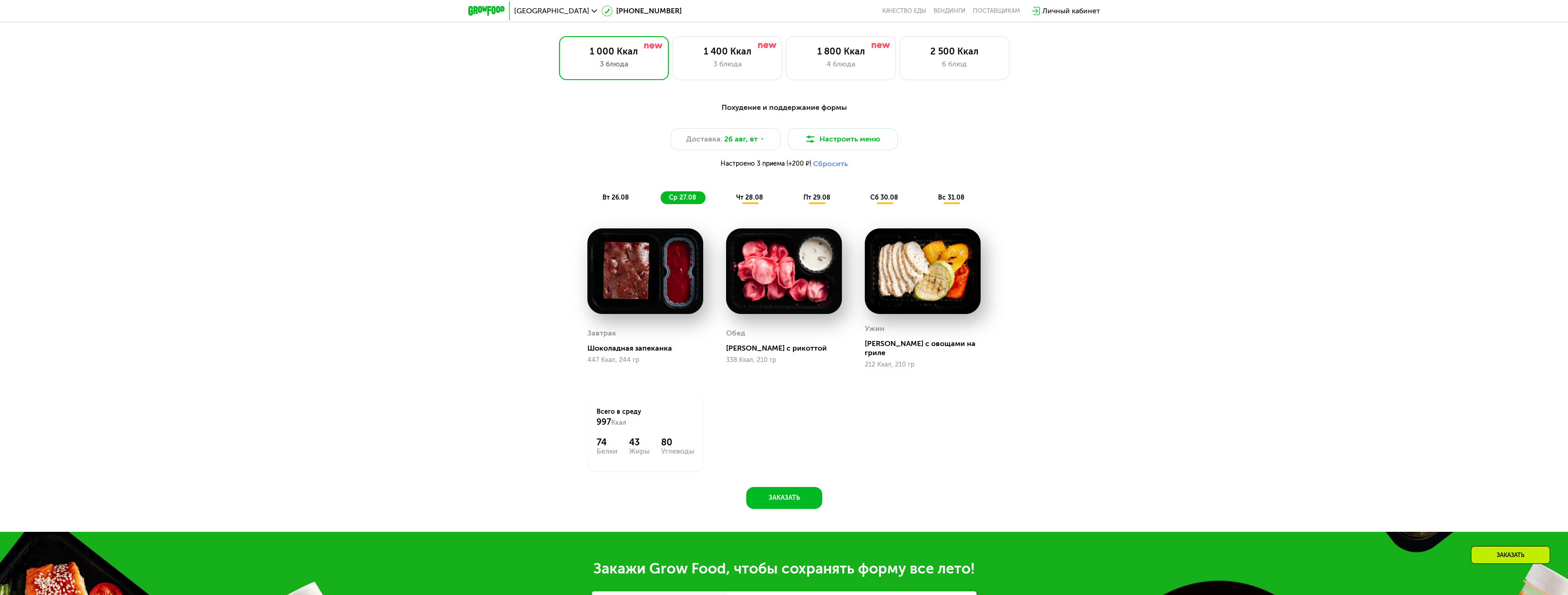
click at [613, 201] on span "вт 26.08" at bounding box center [615, 198] width 26 height 8
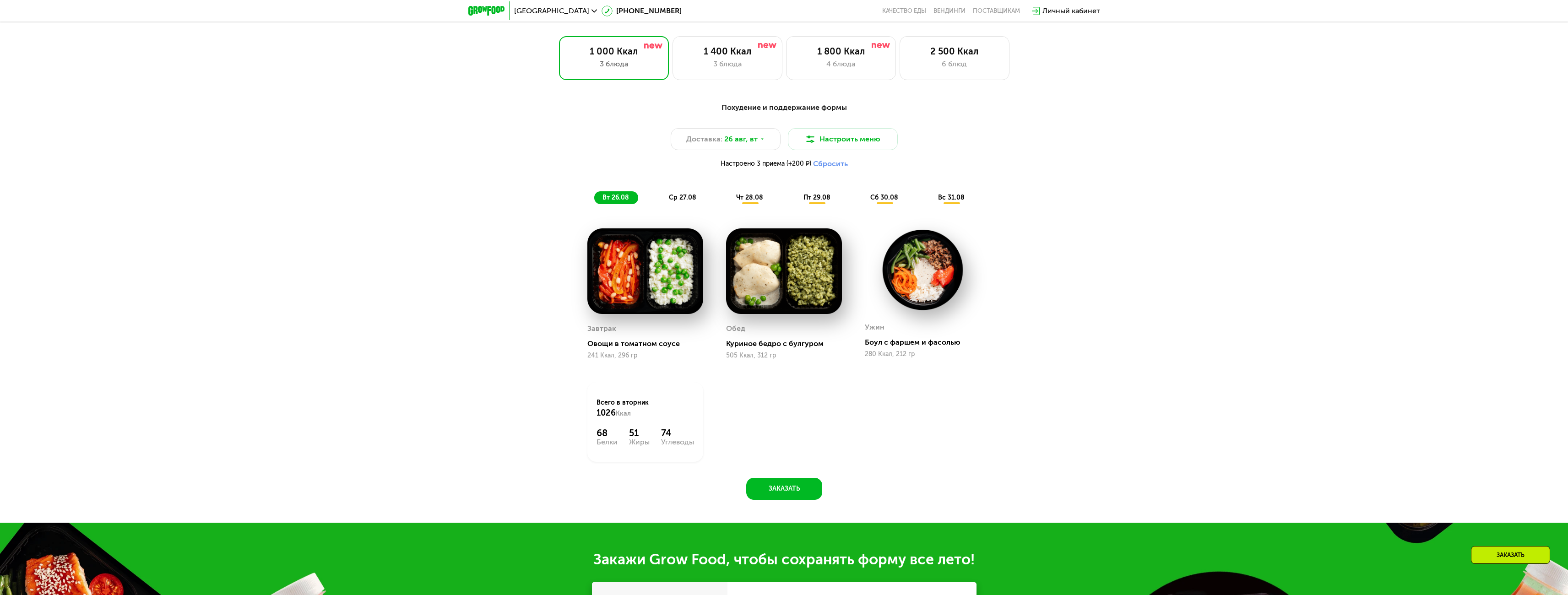
click at [677, 198] on span "ср 27.08" at bounding box center [682, 198] width 28 height 8
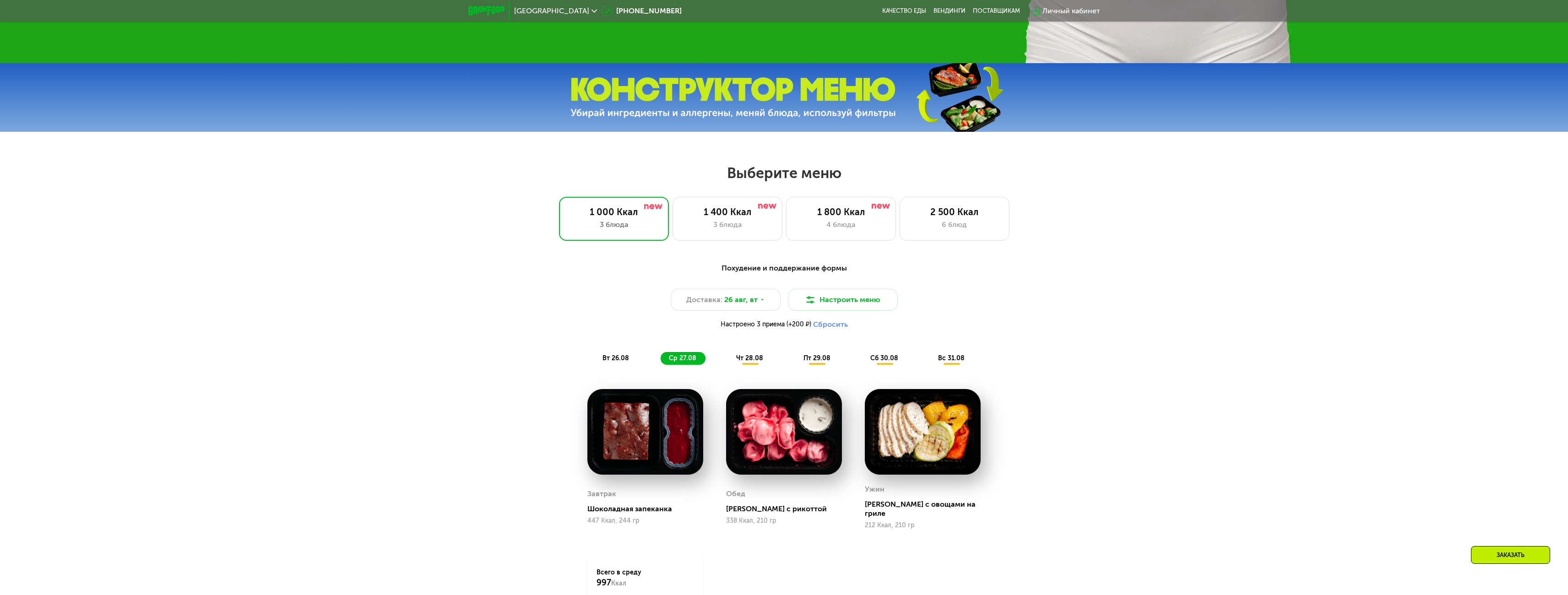
scroll to position [747, 0]
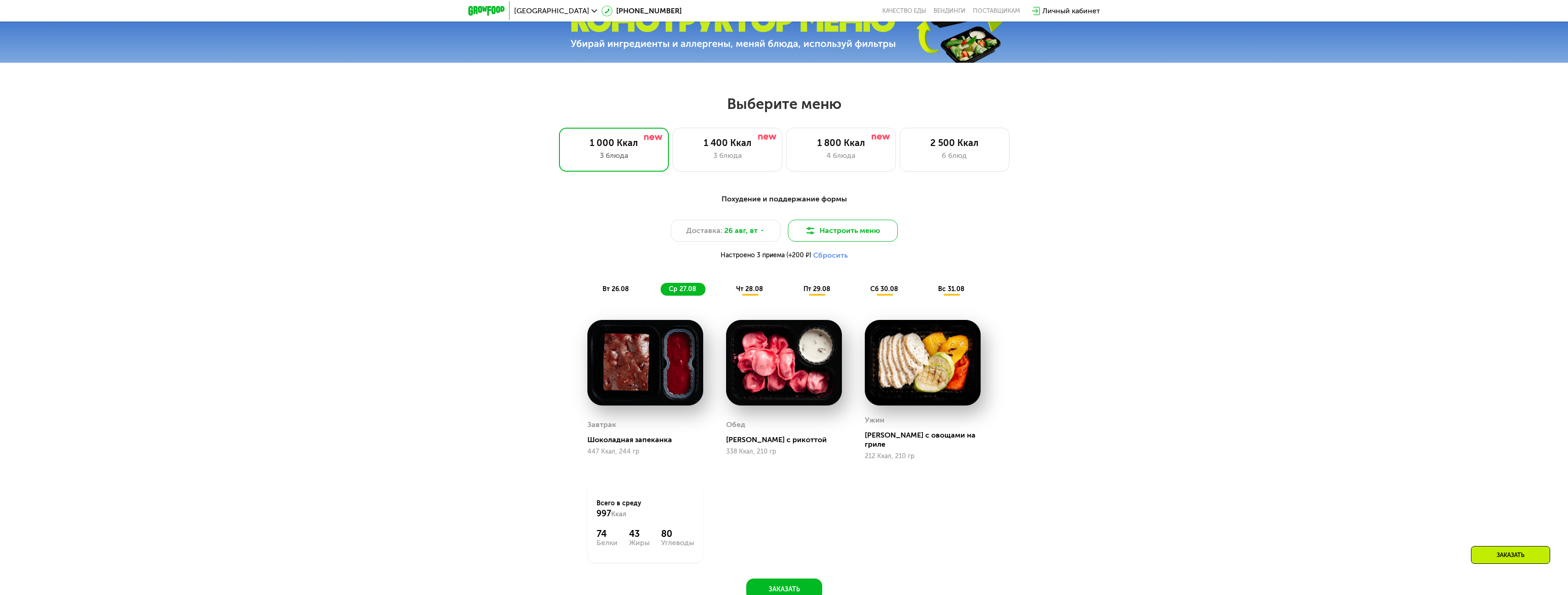
click at [850, 234] on button "Настроить меню" at bounding box center [843, 231] width 110 height 22
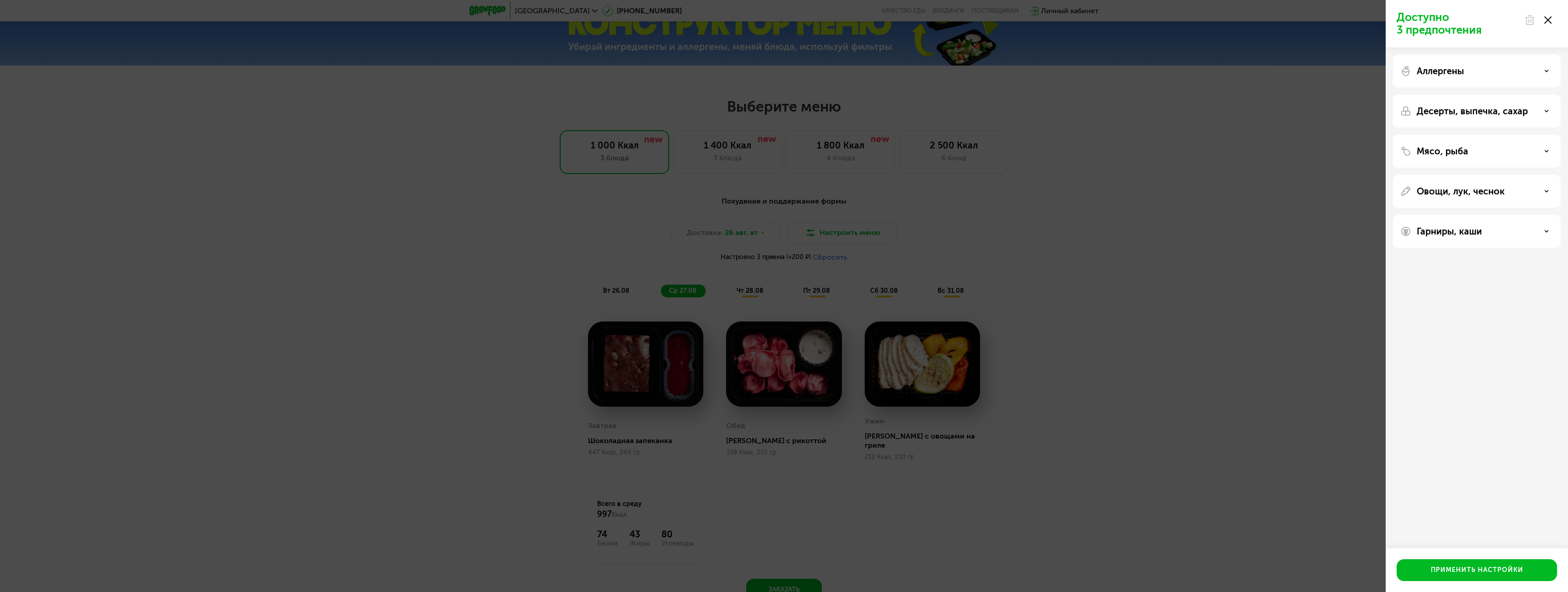
click at [1556, 234] on div "Гарниры, каши" at bounding box center [1477, 231] width 168 height 33
click at [1552, 232] on div "Гарниры, каши" at bounding box center [1477, 231] width 153 height 11
click at [1549, 232] on div "Гарниры, каши" at bounding box center [1477, 231] width 153 height 11
click at [1545, 189] on icon at bounding box center [1546, 191] width 4 height 4
click at [1545, 188] on div "Овощи, лук, чеснок" at bounding box center [1477, 192] width 153 height 11
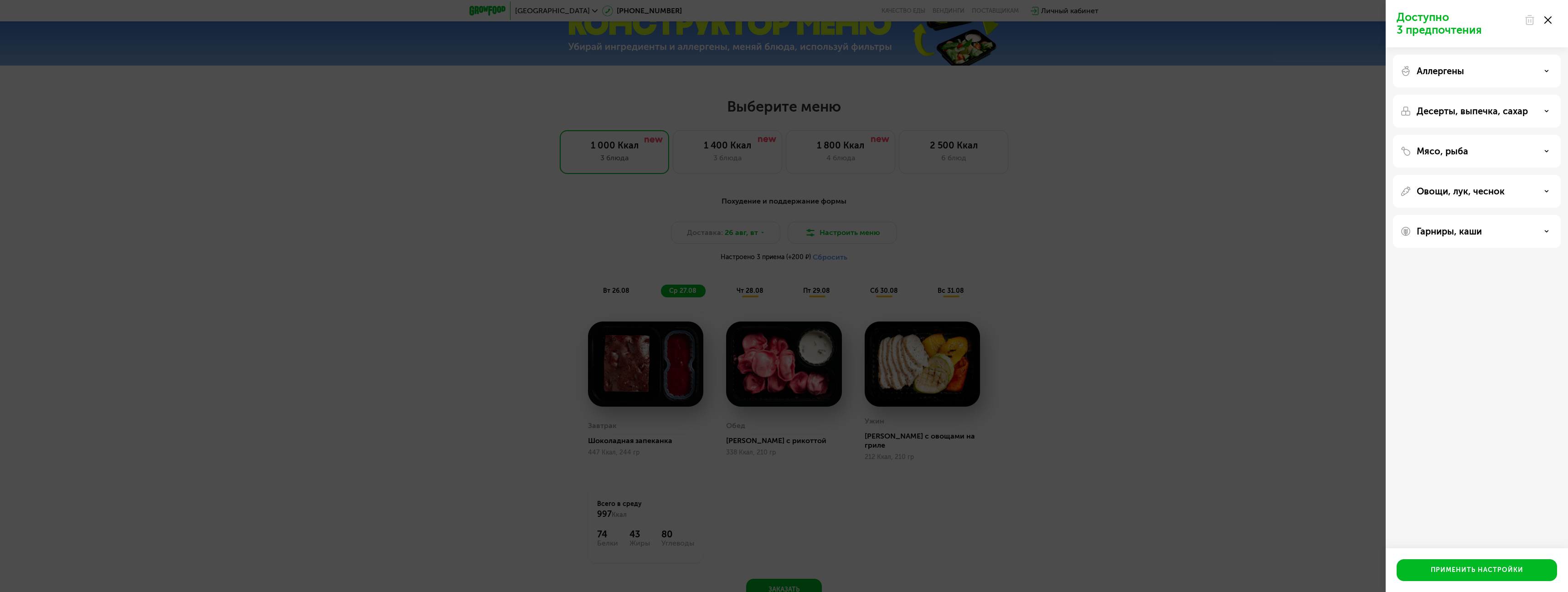
click at [1496, 151] on div "Мясо, рыба" at bounding box center [1477, 151] width 153 height 11
click at [1497, 150] on div "Мясо, рыба" at bounding box center [1477, 151] width 153 height 11
click at [1511, 111] on p "Десерты, выпечка, сахар" at bounding box center [1472, 111] width 111 height 11
click at [1544, 206] on div "Без белого сахара" at bounding box center [1477, 208] width 153 height 22
click at [1527, 72] on div "Аллергены" at bounding box center [1477, 71] width 153 height 11
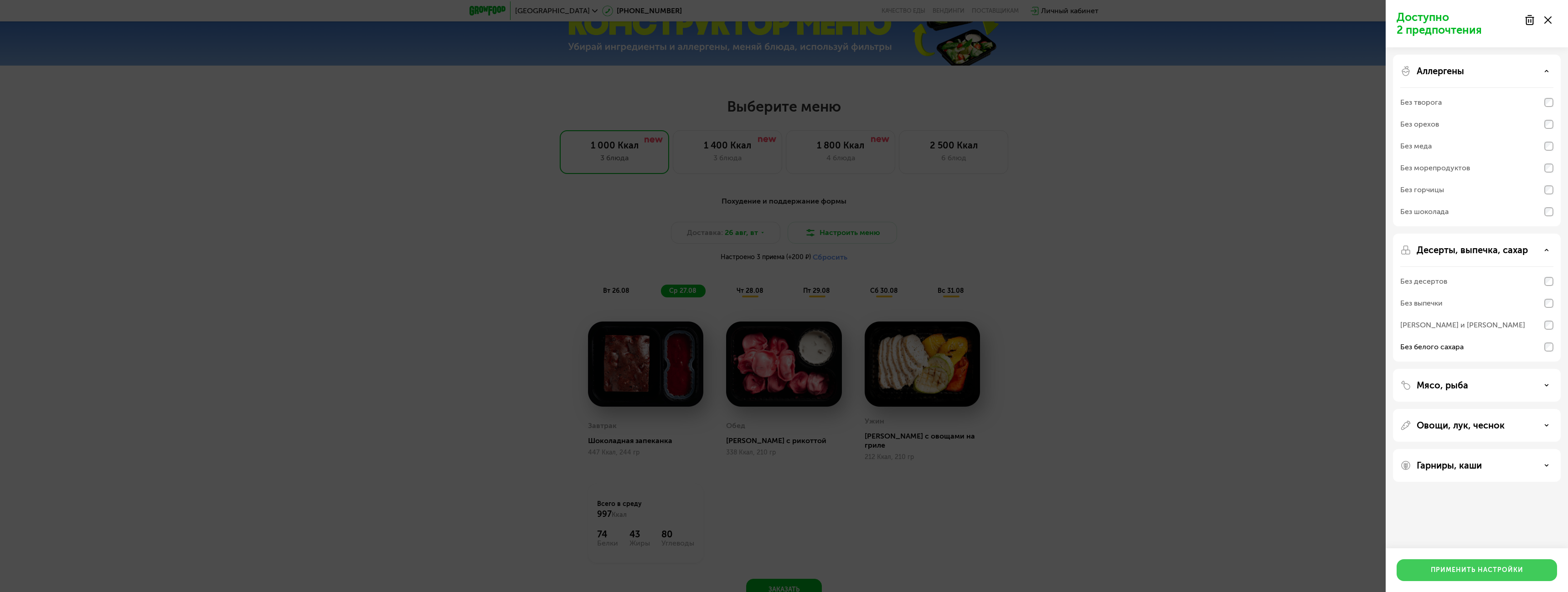
click at [1499, 570] on div "Применить настройки" at bounding box center [1477, 570] width 93 height 9
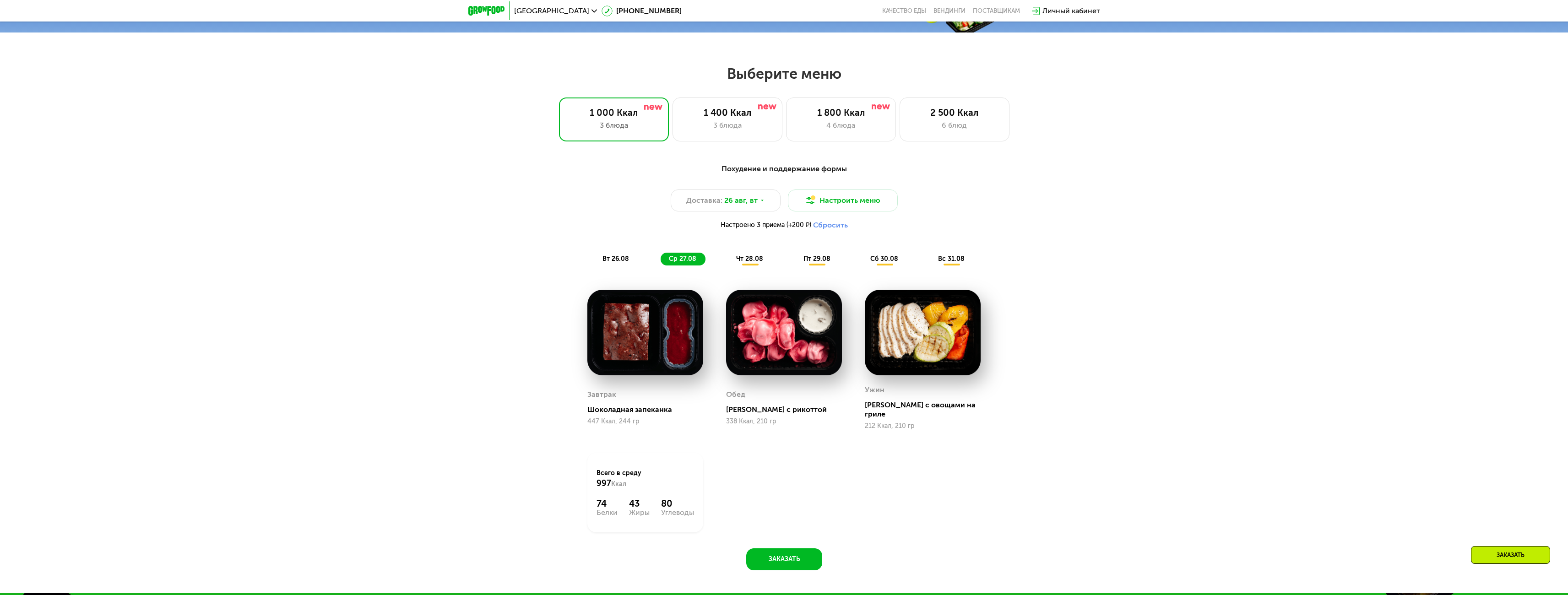
scroll to position [838, 0]
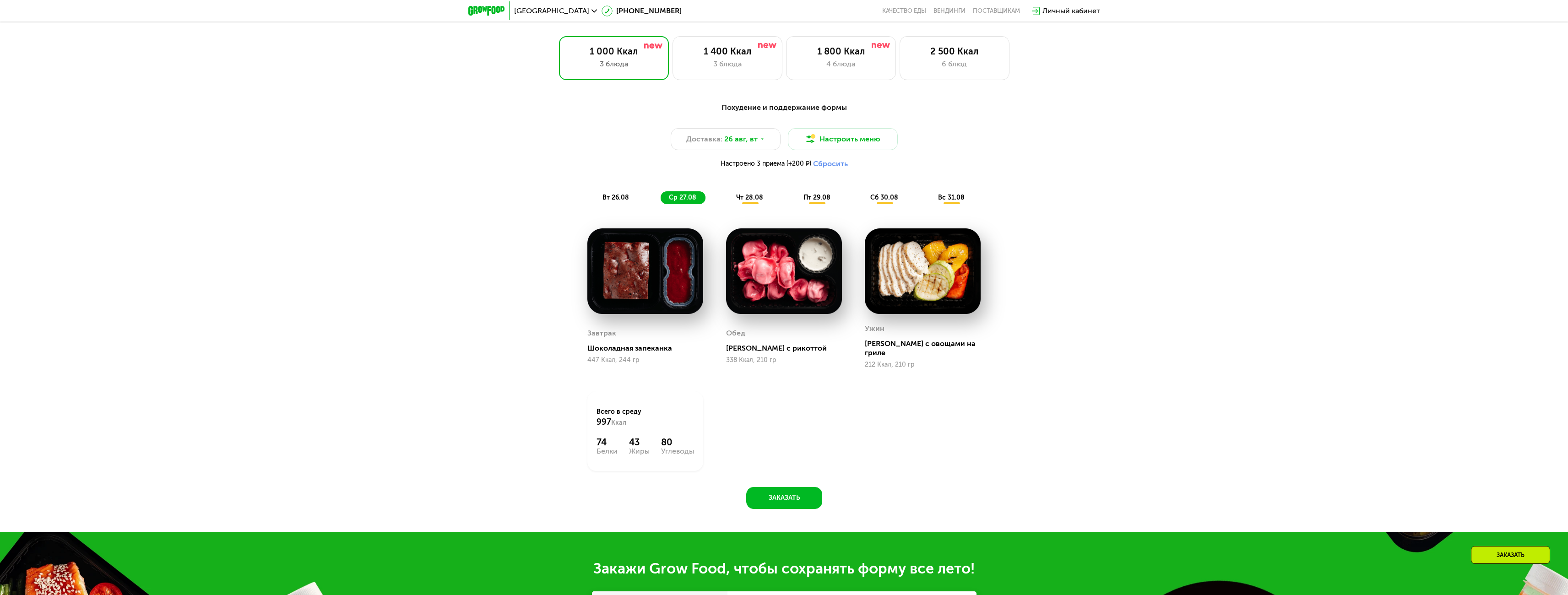
click at [614, 198] on span "вт 26.08" at bounding box center [615, 198] width 26 height 8
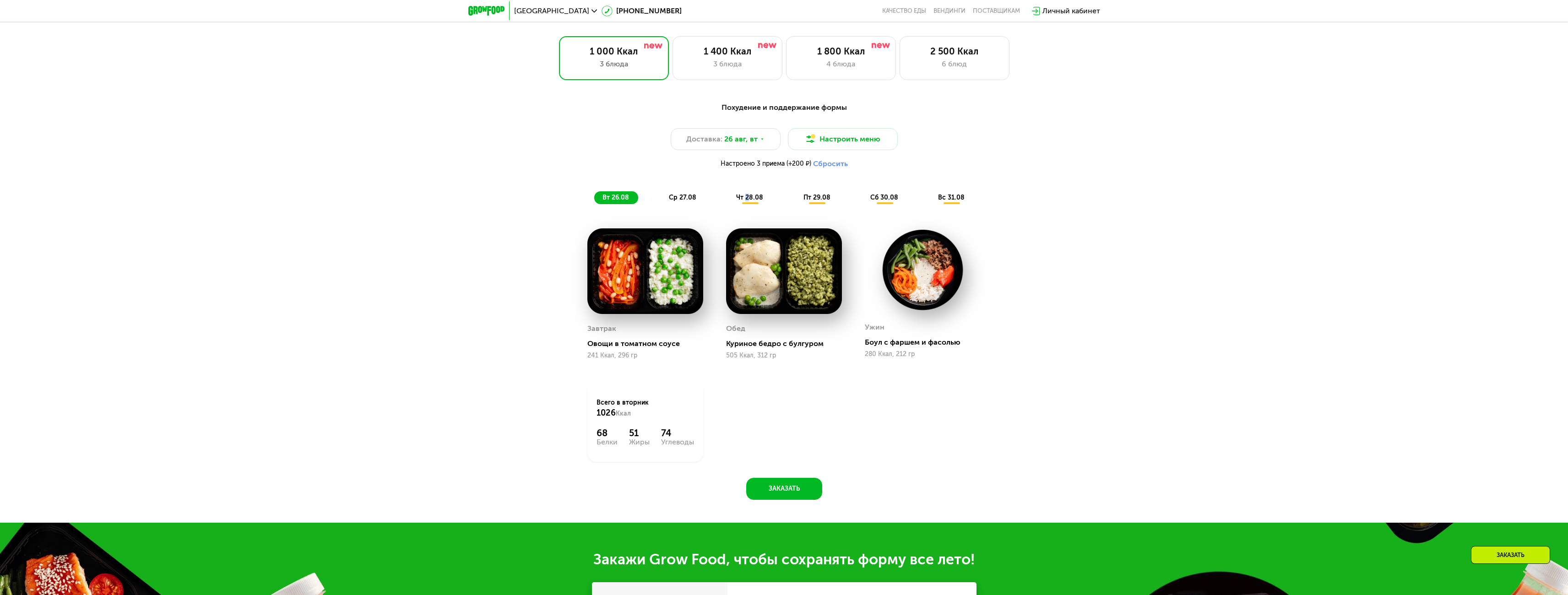
click at [748, 200] on span "чт 28.08" at bounding box center [749, 198] width 27 height 8
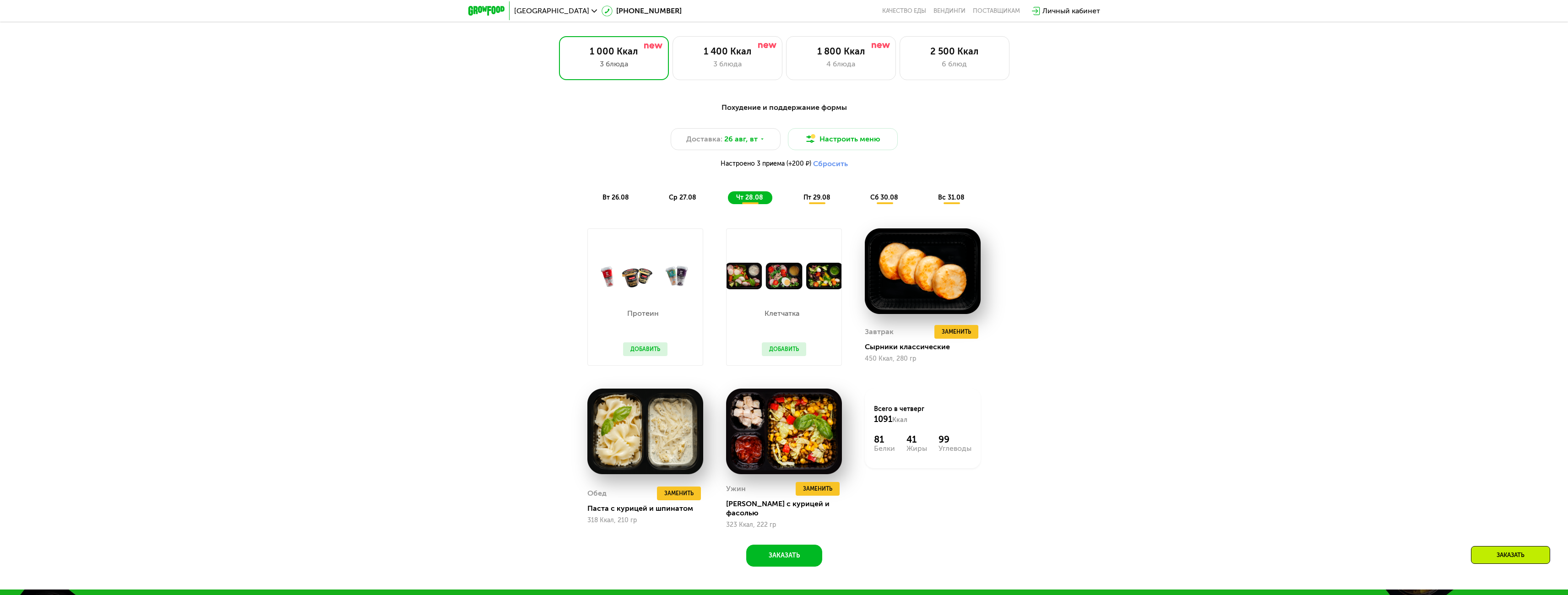
click at [817, 199] on span "пт 29.08" at bounding box center [817, 198] width 27 height 8
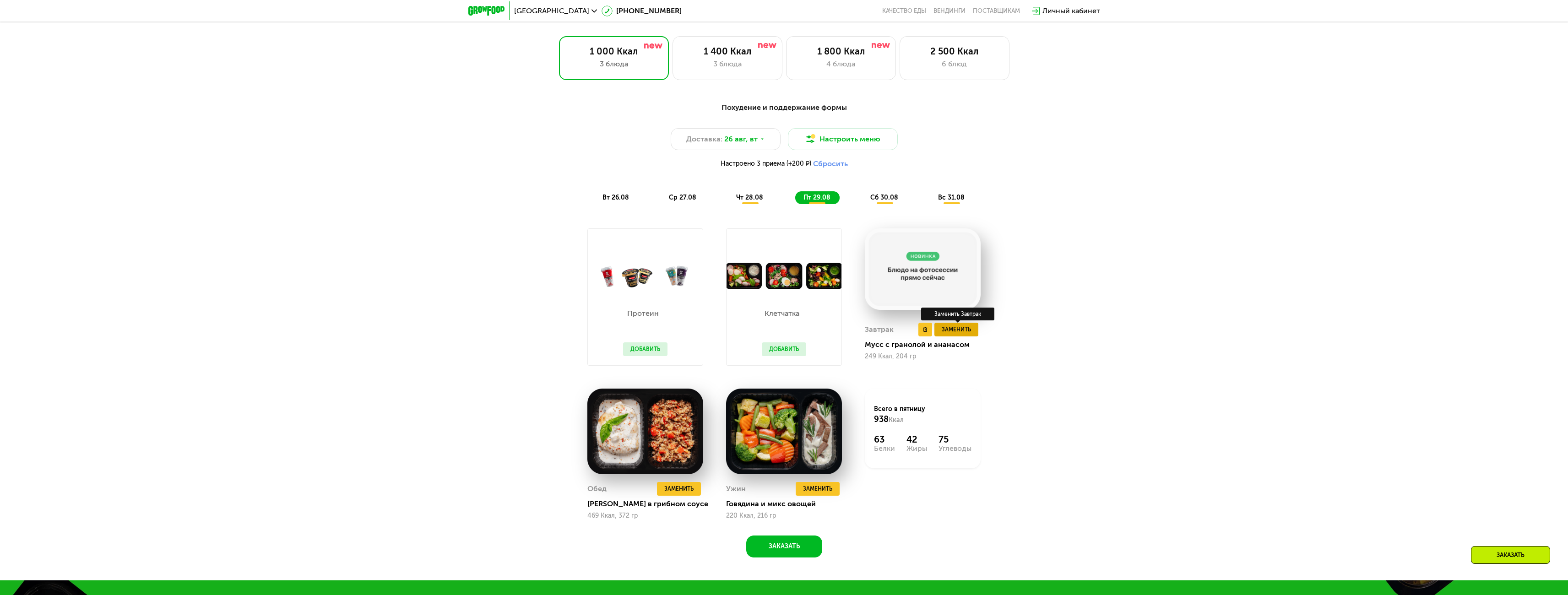
click at [953, 334] on span "Заменить" at bounding box center [956, 330] width 29 height 9
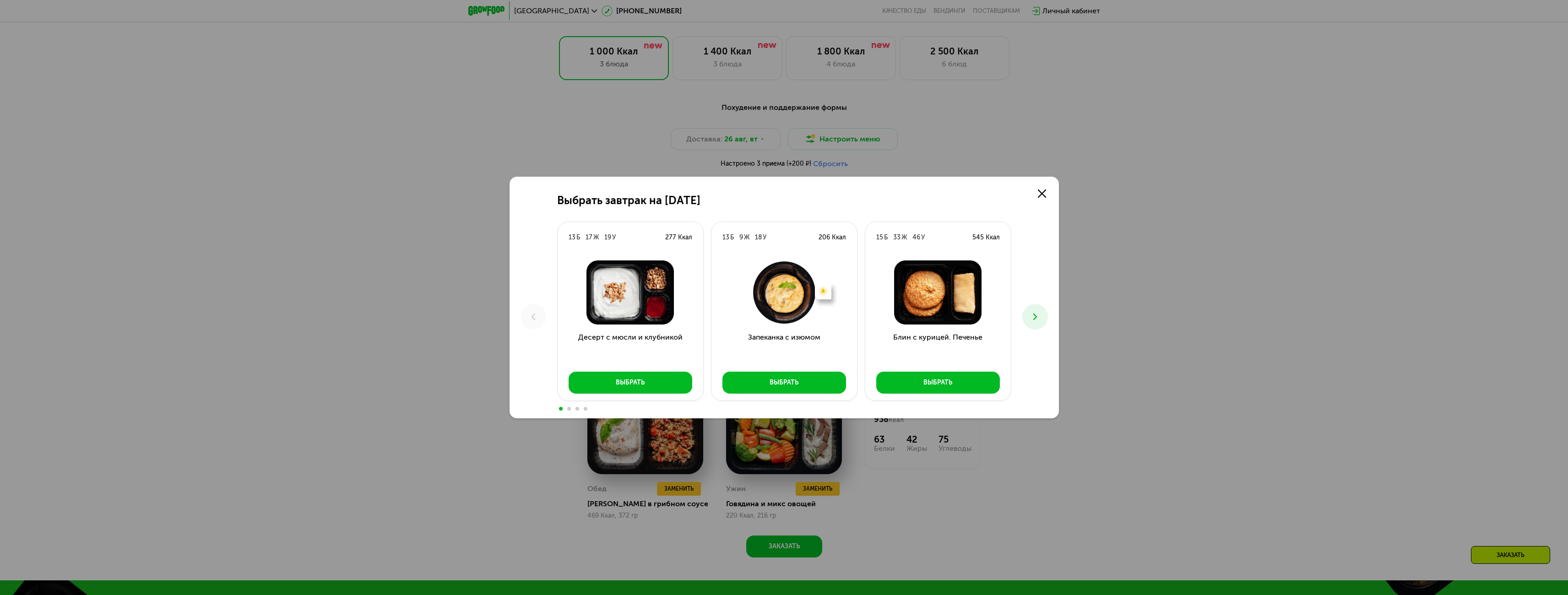
click at [1034, 315] on use at bounding box center [1034, 317] width 4 height 6
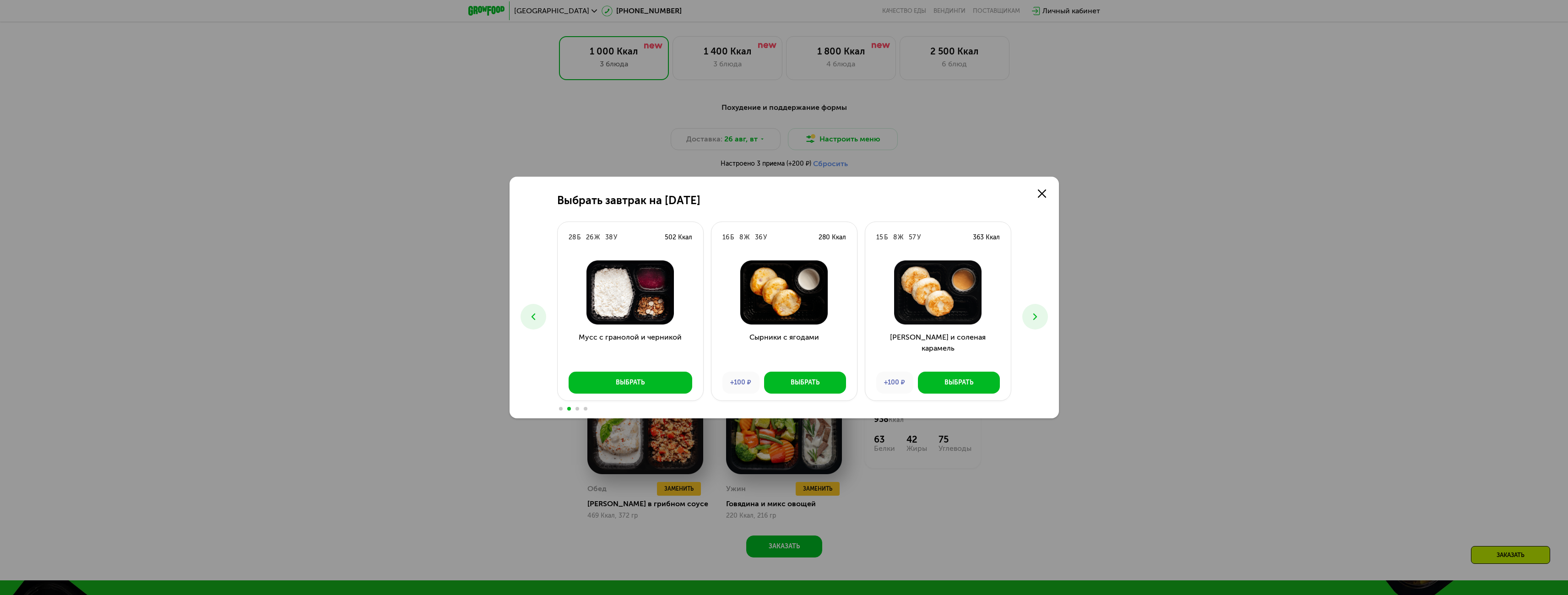
click at [1037, 319] on icon at bounding box center [1035, 317] width 11 height 11
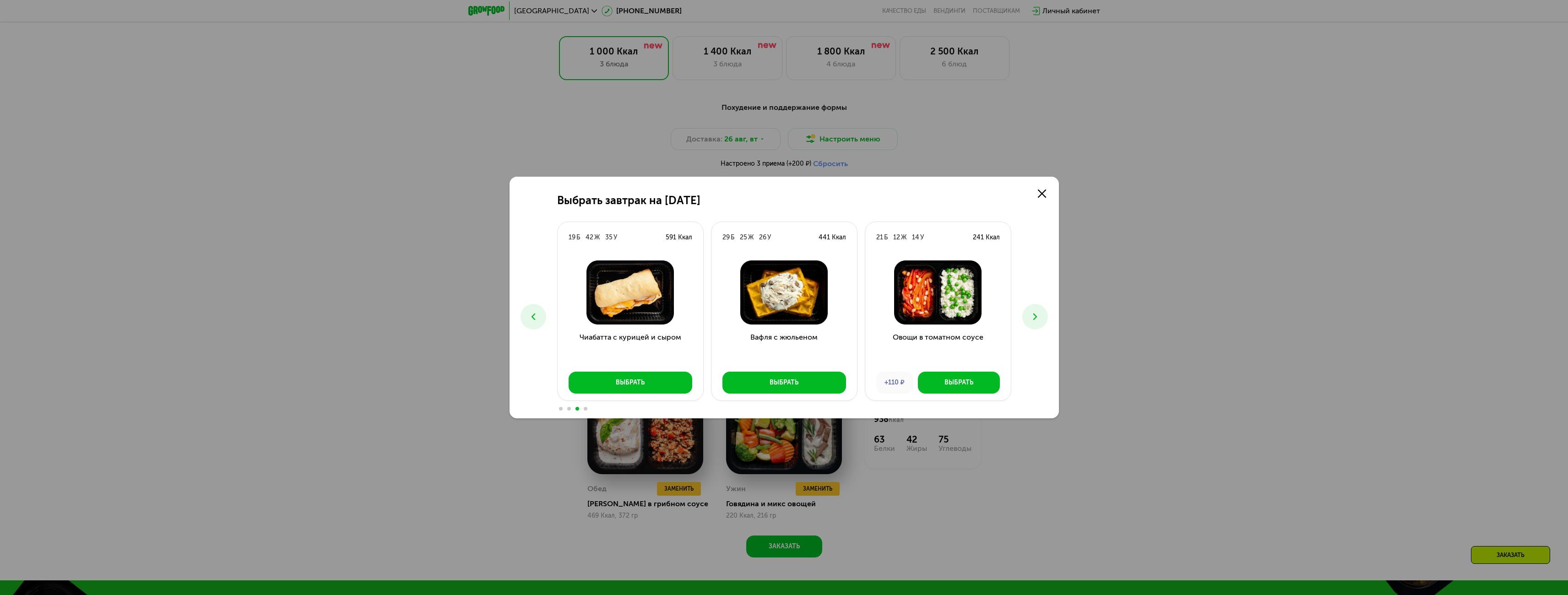
click at [1037, 314] on icon at bounding box center [1035, 317] width 11 height 11
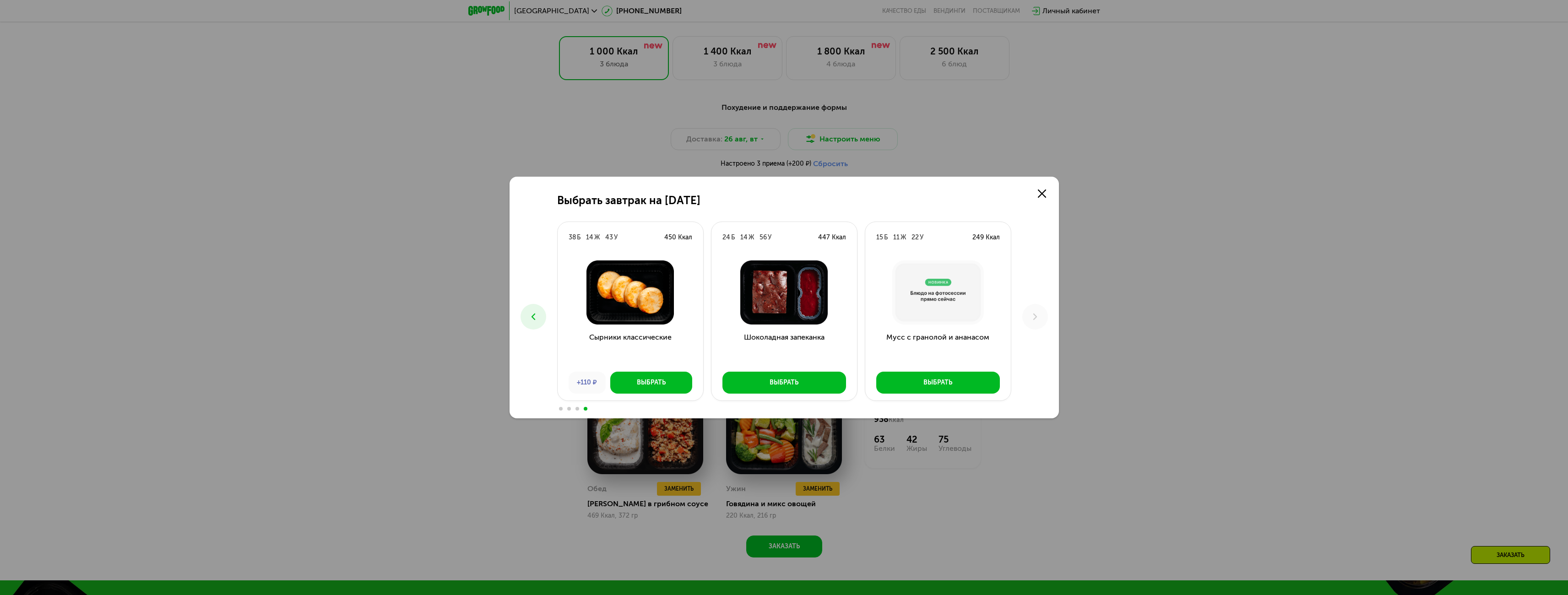
click at [540, 323] on button at bounding box center [533, 317] width 26 height 26
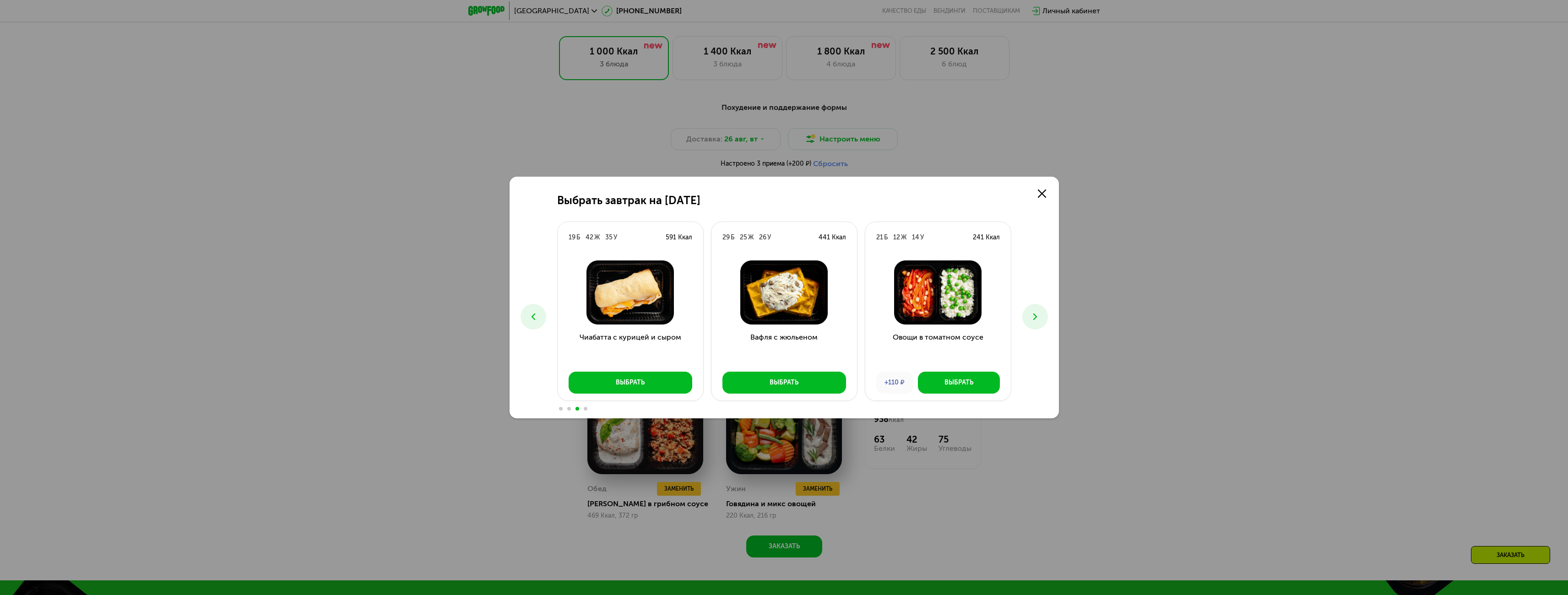
click at [536, 320] on icon at bounding box center [533, 317] width 11 height 11
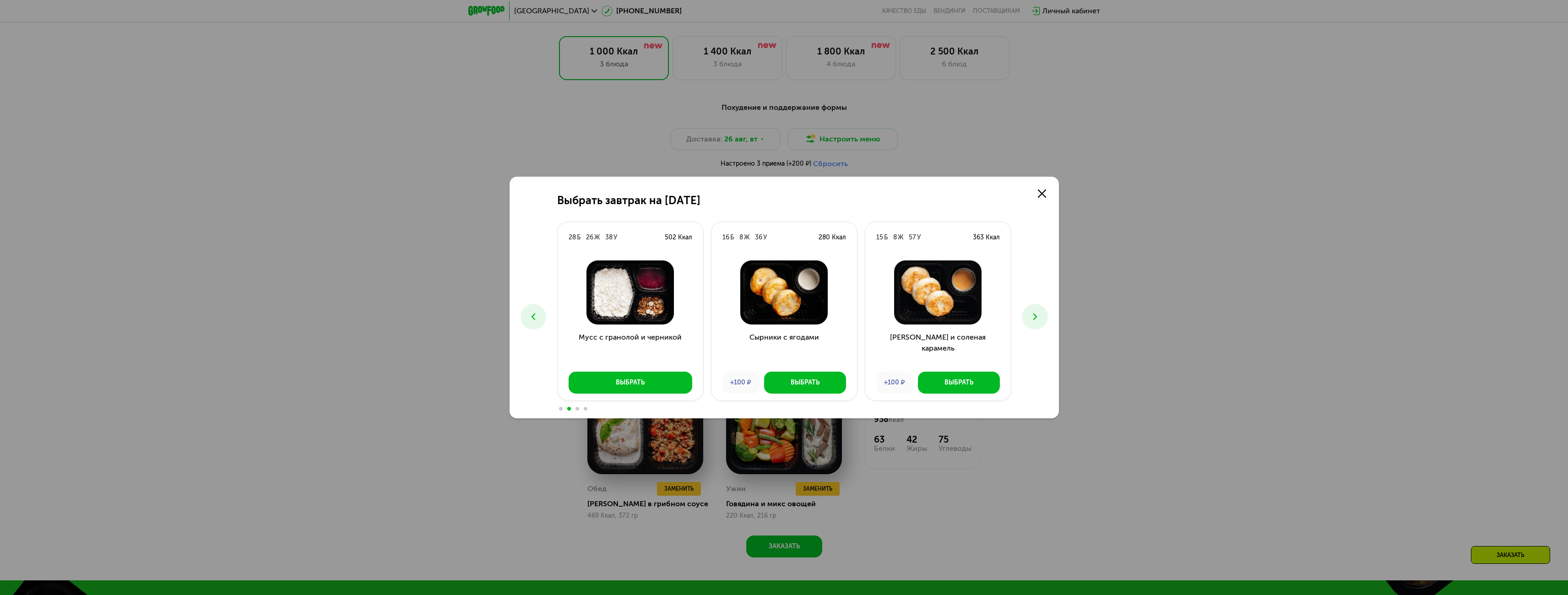
click at [536, 320] on icon at bounding box center [533, 317] width 11 height 11
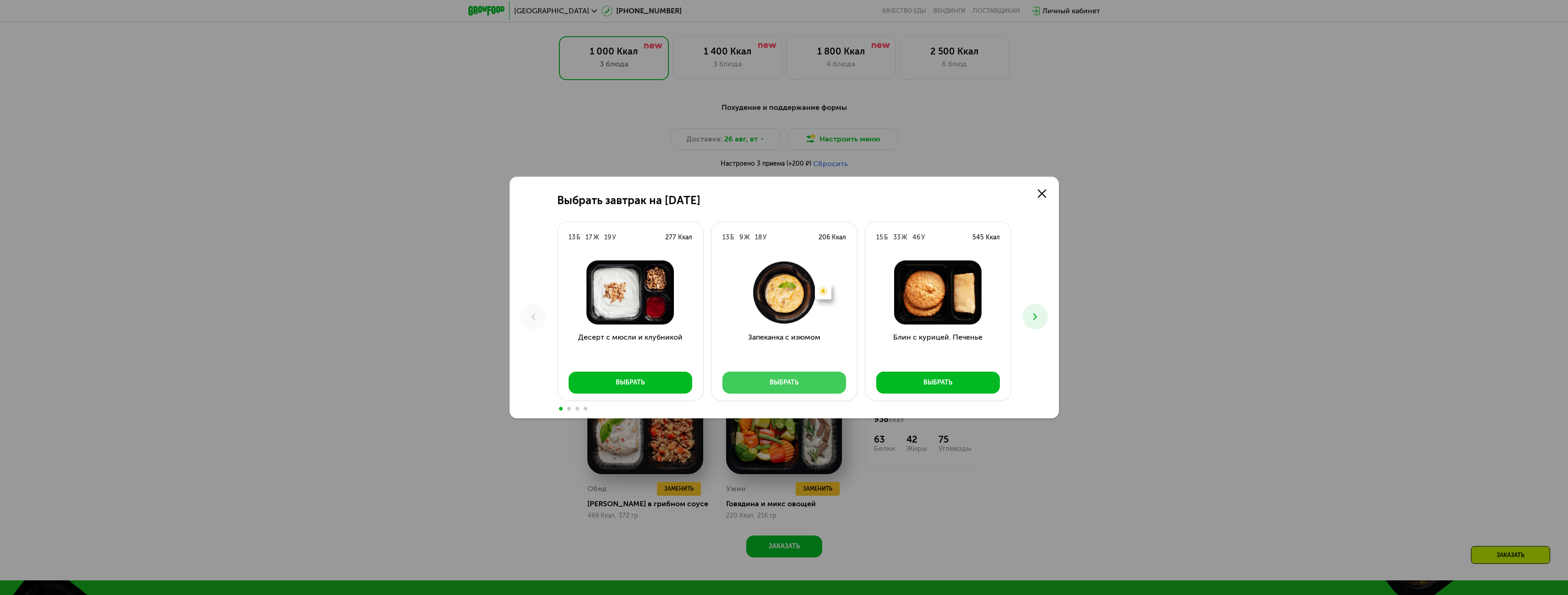
click at [793, 386] on div "Выбрать" at bounding box center [784, 383] width 29 height 9
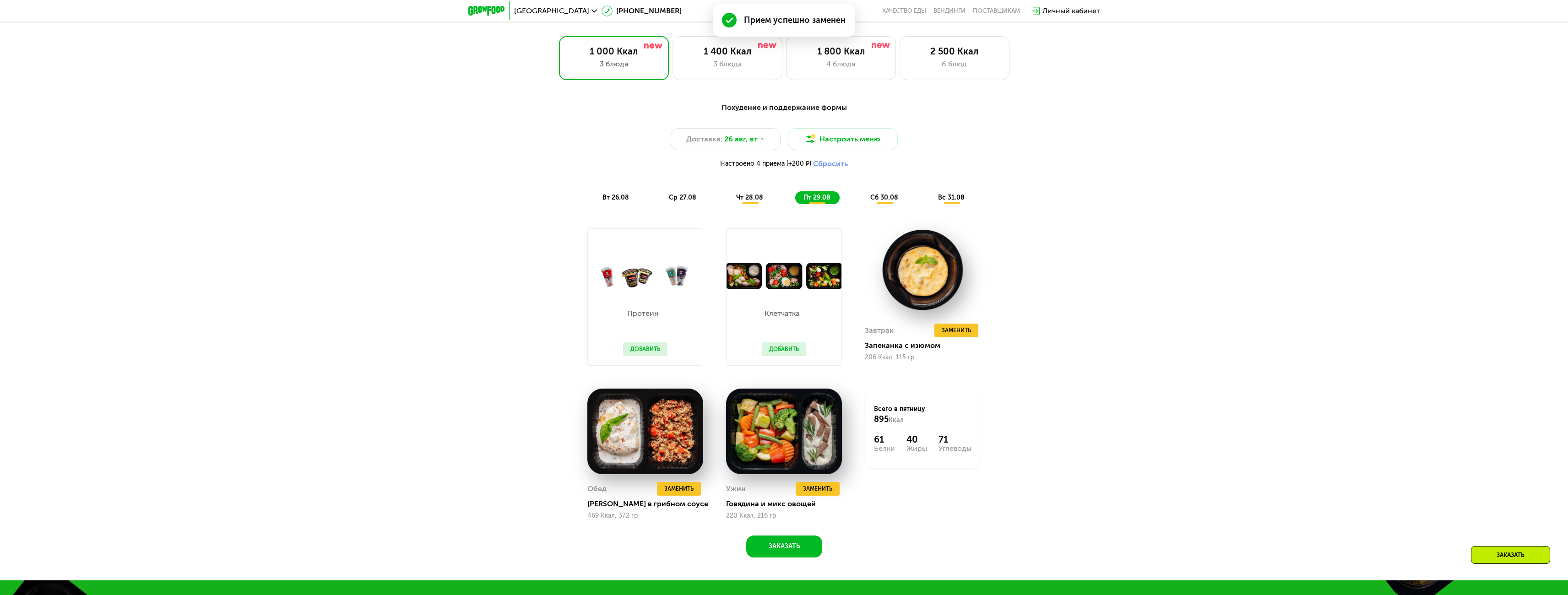
click at [930, 204] on div "сб 30.08" at bounding box center [952, 198] width 44 height 13
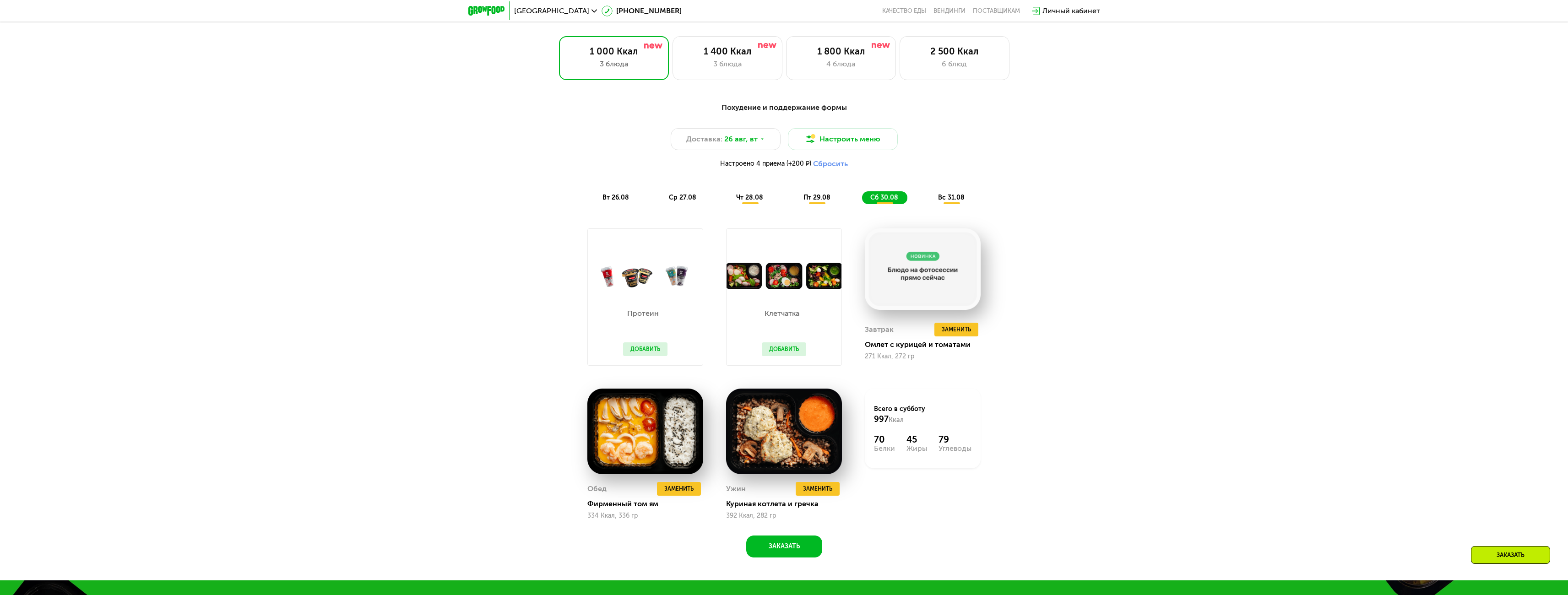
click at [944, 201] on span "вс 31.08" at bounding box center [951, 198] width 26 height 8
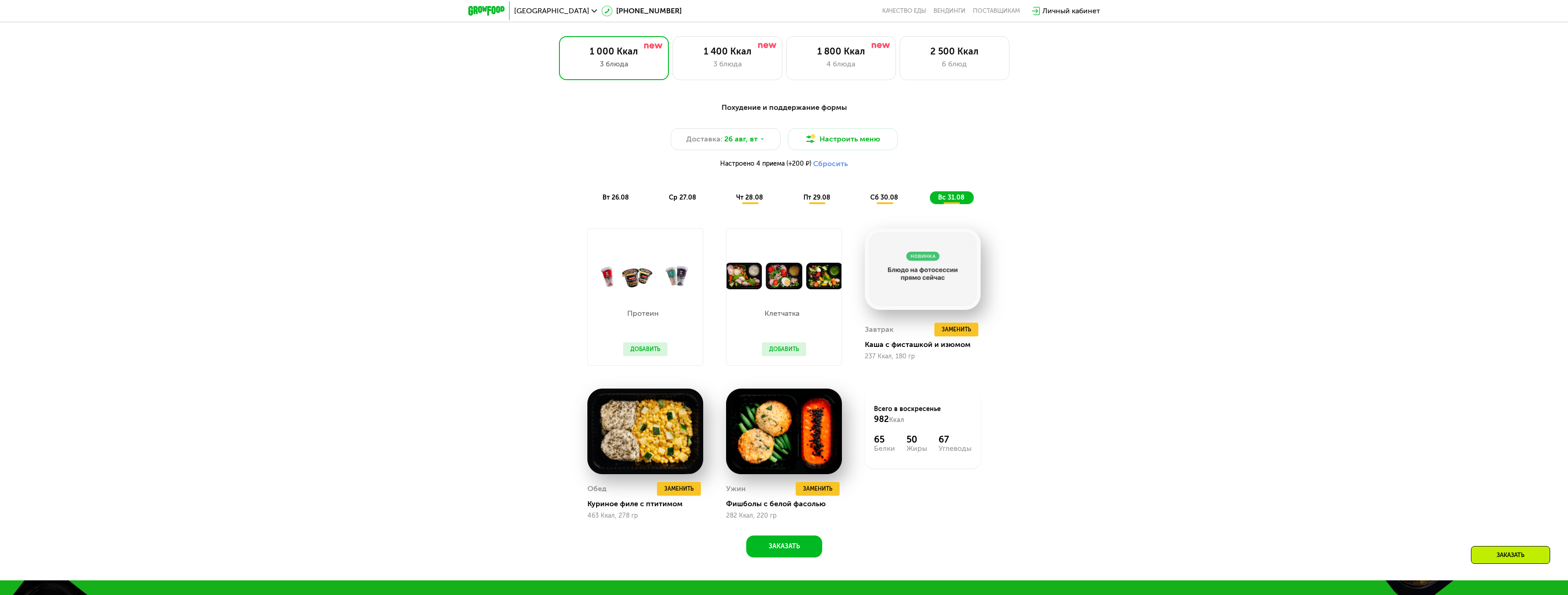
click at [814, 201] on span "пт 29.08" at bounding box center [817, 198] width 27 height 8
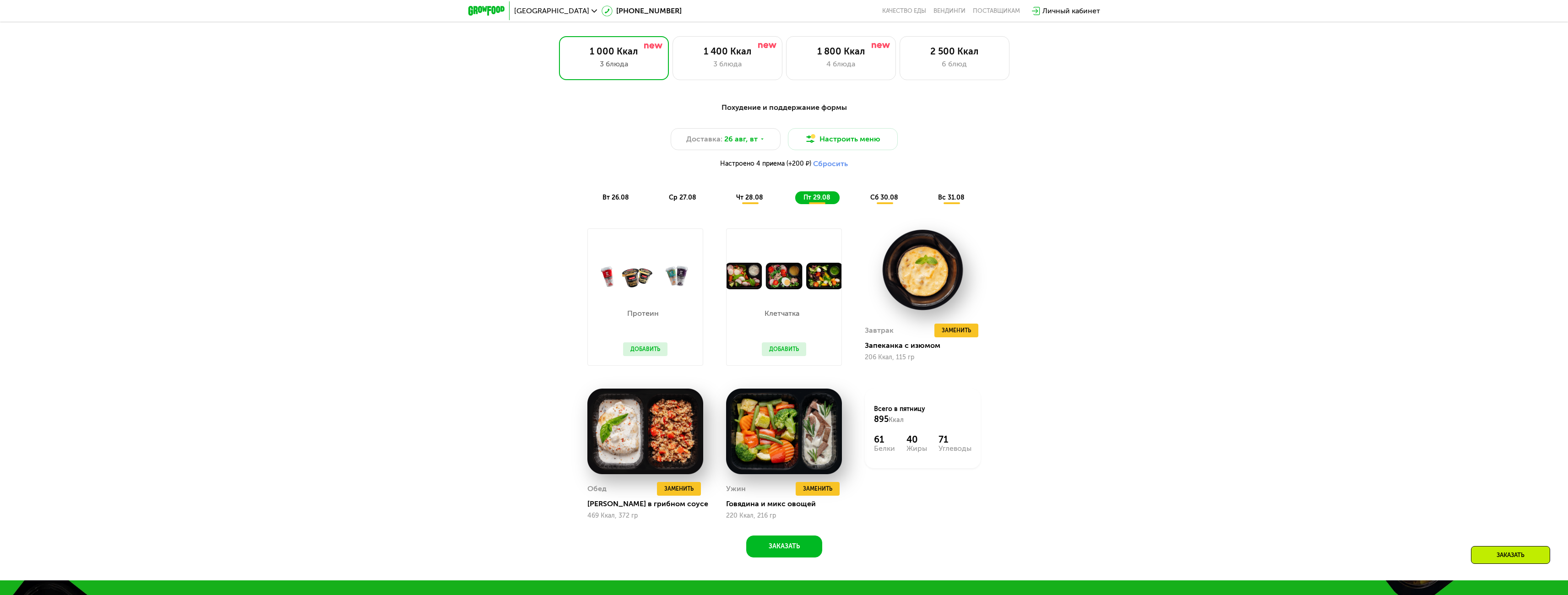
click at [752, 198] on span "чт 28.08" at bounding box center [749, 198] width 27 height 8
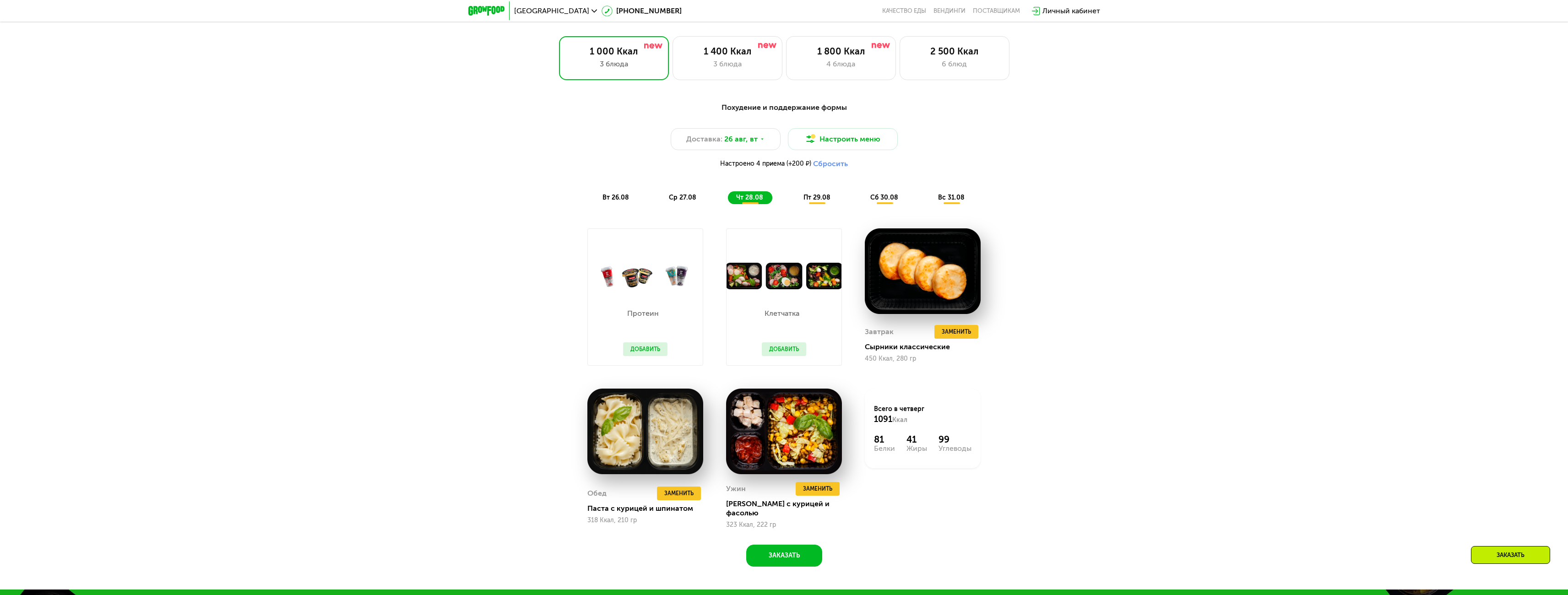
click at [686, 199] on span "ср 27.08" at bounding box center [682, 198] width 28 height 8
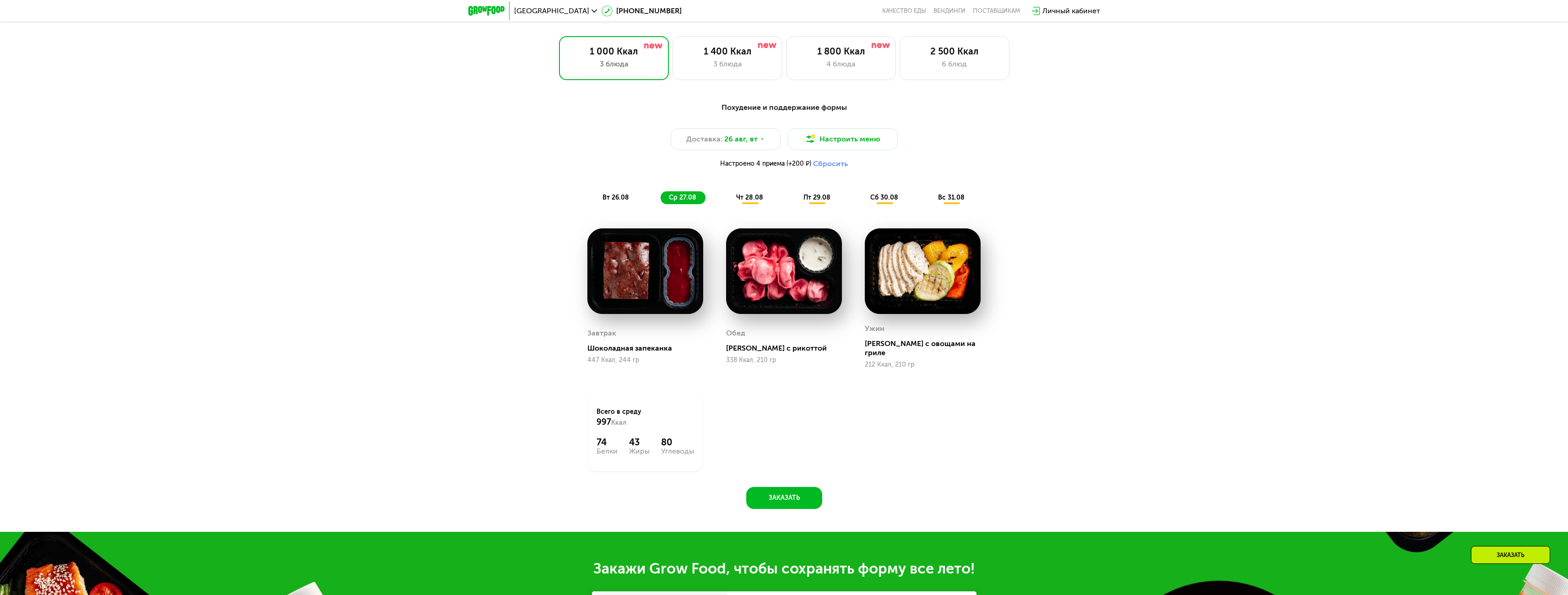
click at [614, 194] on div "Похудение и поддержание формы Доставка: 26 авг, вт Настроить меню Настроено 4 п…" at bounding box center [784, 153] width 542 height 102
click at [610, 201] on span "вт 26.08" at bounding box center [615, 198] width 26 height 8
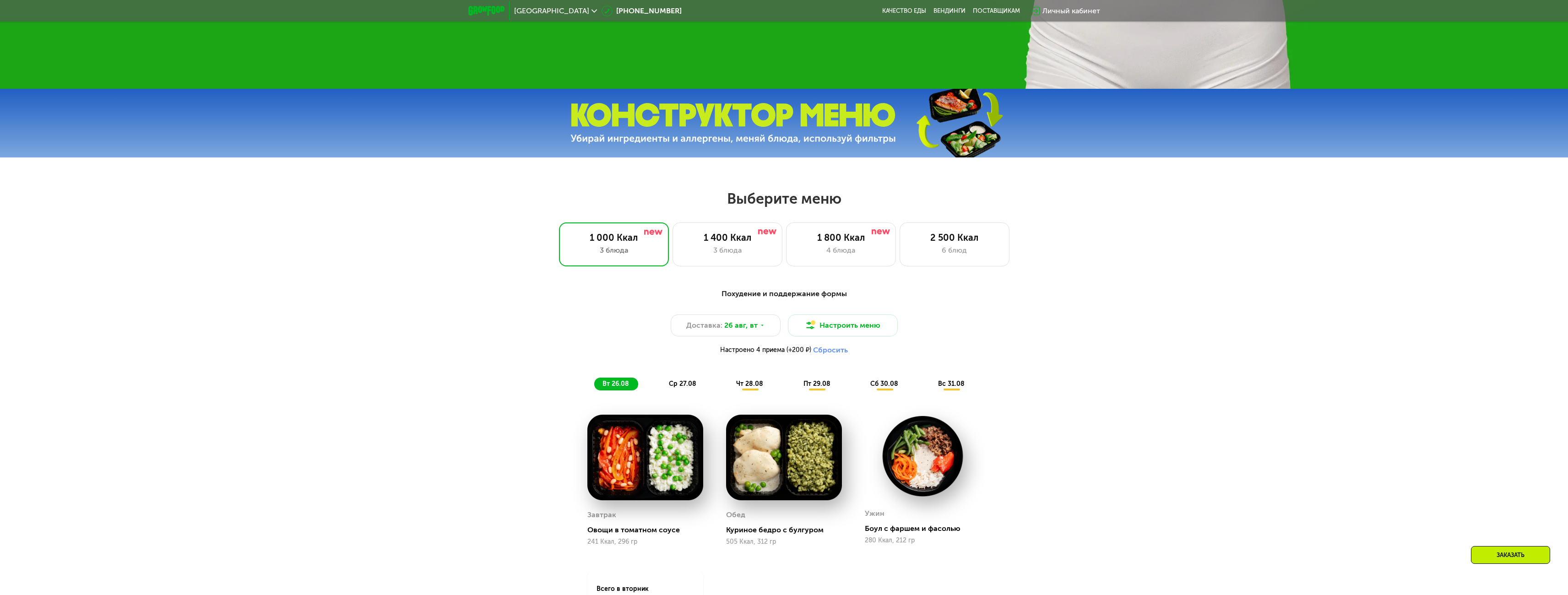
scroll to position [655, 0]
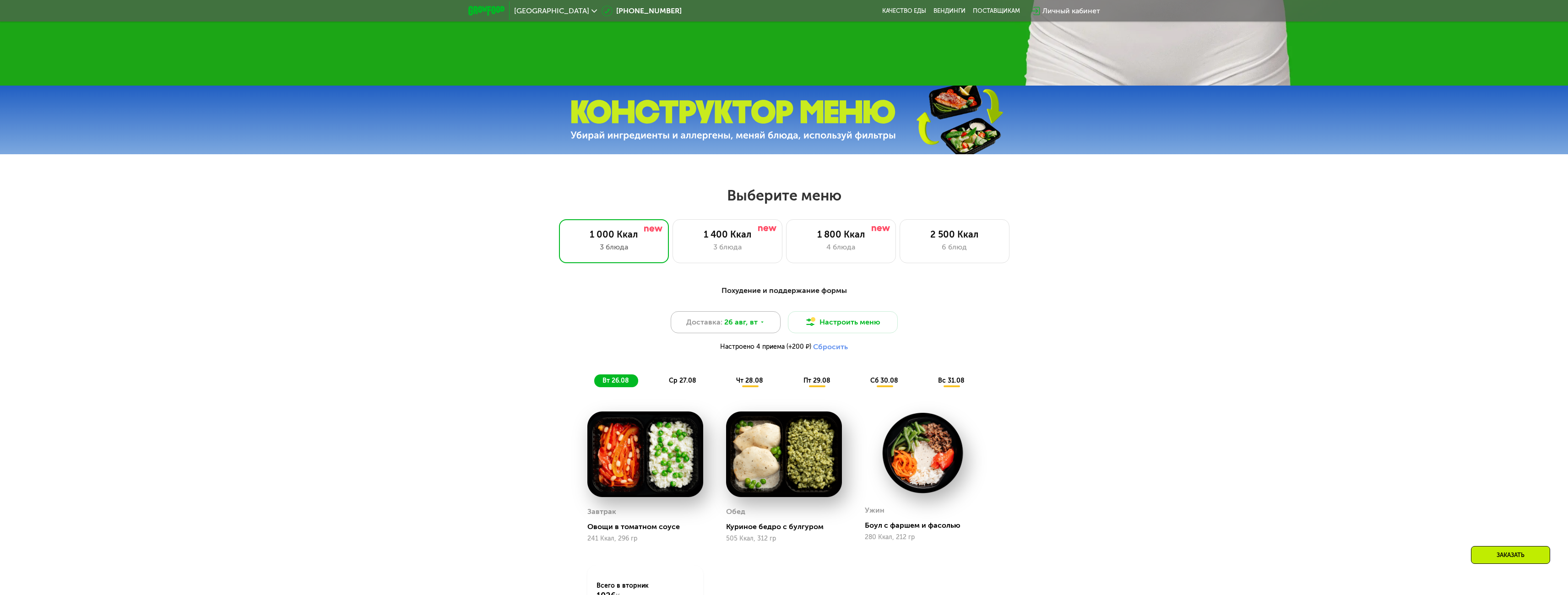
click at [754, 325] on span "26 авг, вт" at bounding box center [741, 322] width 34 height 11
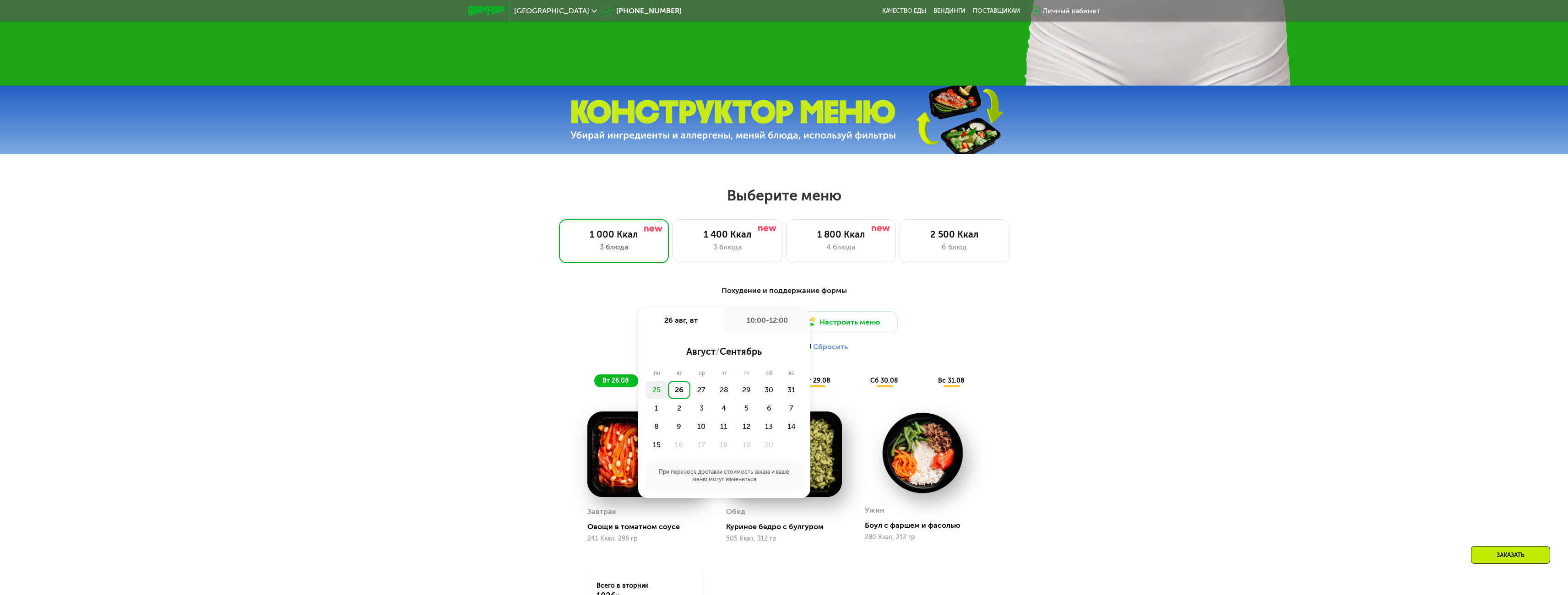
click at [657, 396] on div "25" at bounding box center [657, 390] width 23 height 18
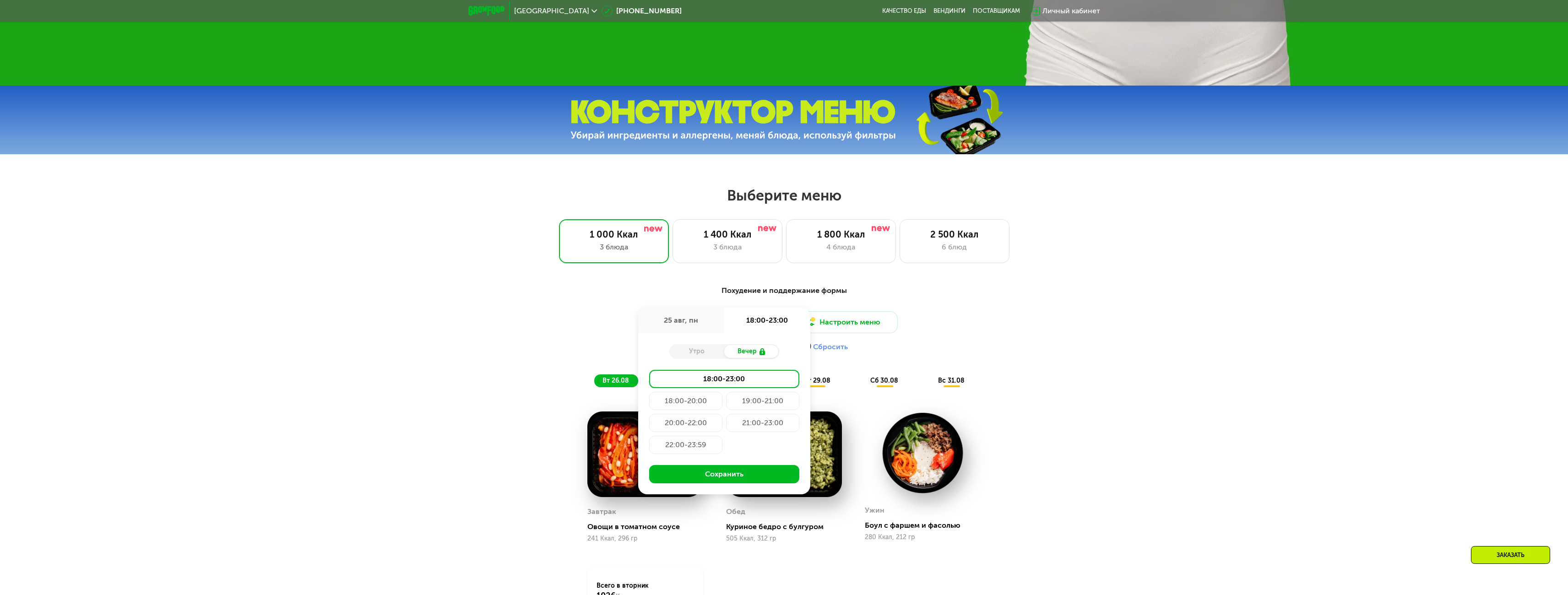
click at [750, 355] on div "Вечер" at bounding box center [752, 352] width 55 height 13
click at [726, 405] on div "18:00-20:00" at bounding box center [763, 401] width 73 height 18
click at [719, 476] on button "Сохранить" at bounding box center [724, 475] width 150 height 18
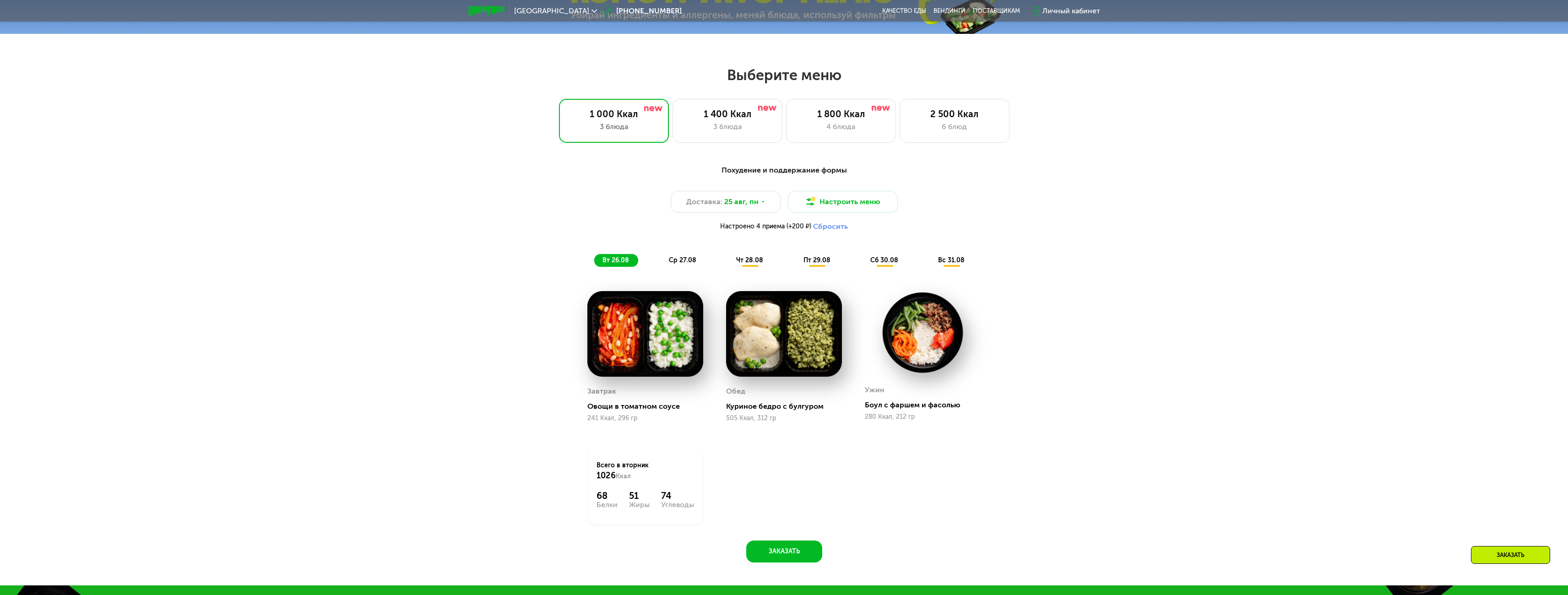
scroll to position [838, 0]
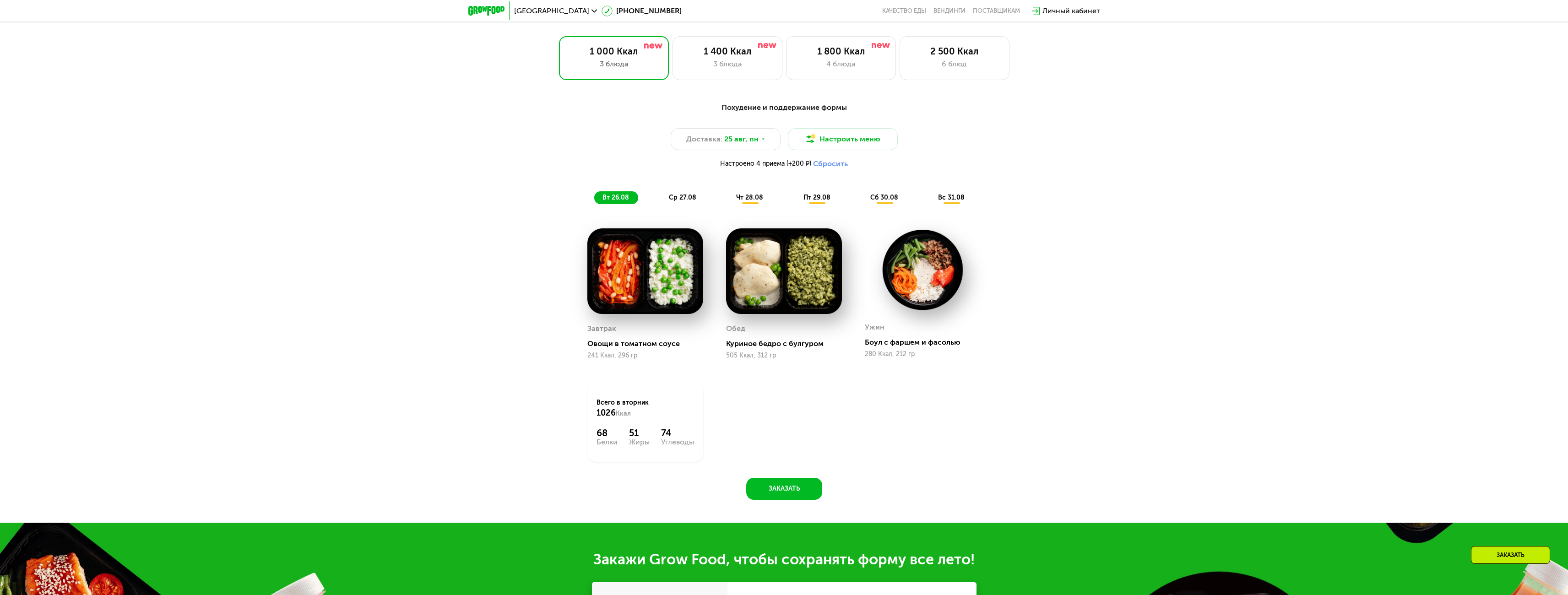
click at [754, 201] on span "чт 28.08" at bounding box center [749, 198] width 27 height 8
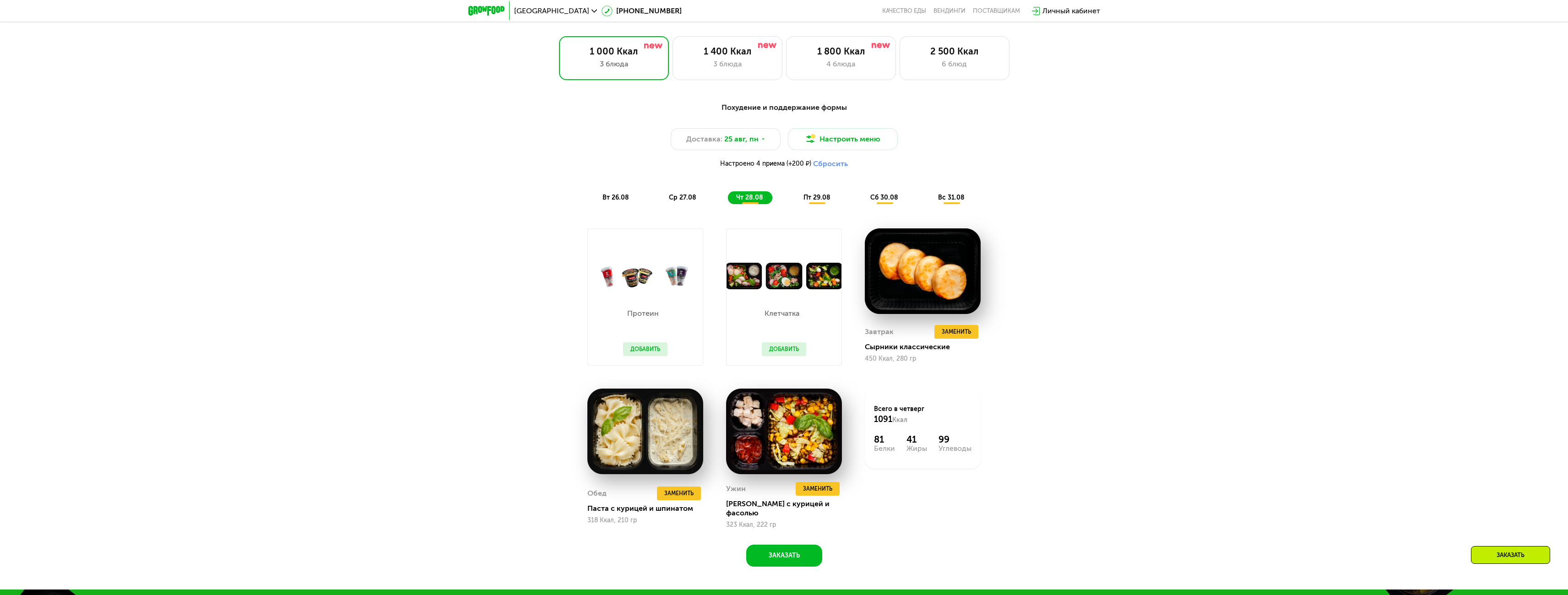
click at [819, 201] on span "пт 29.08" at bounding box center [817, 198] width 27 height 8
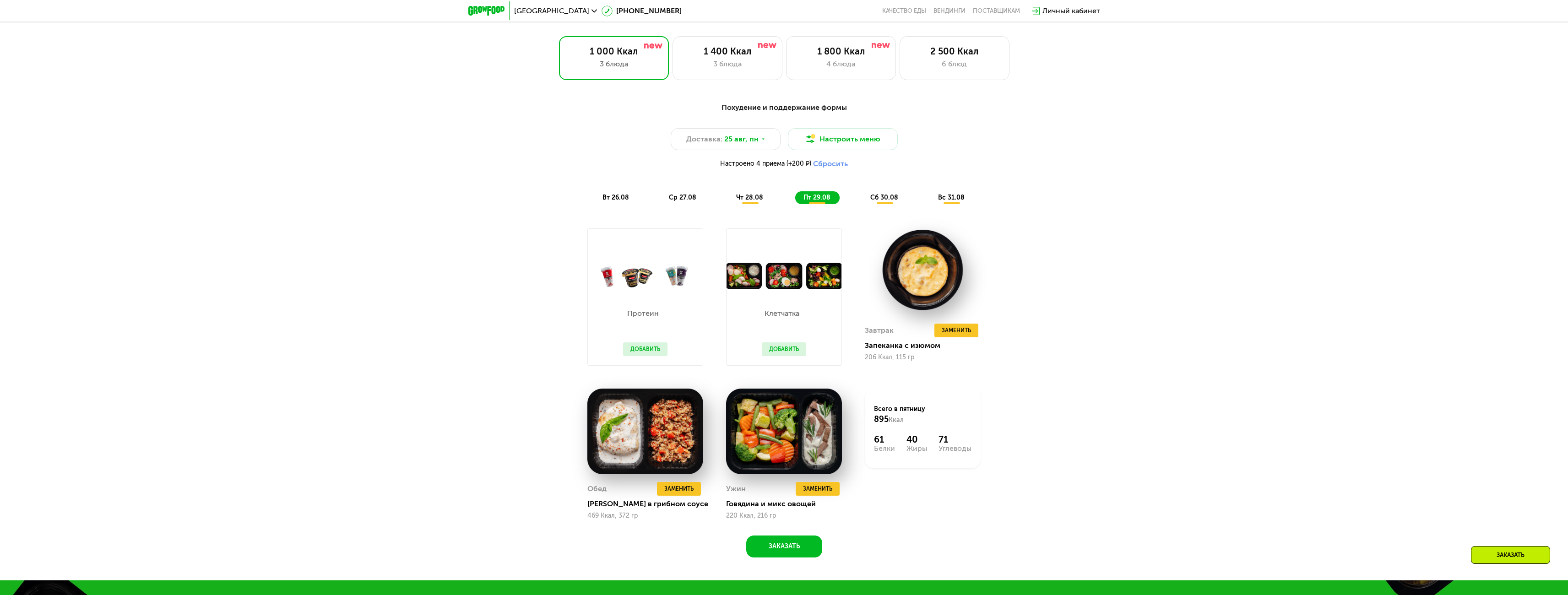
click at [883, 201] on span "сб 30.08" at bounding box center [885, 198] width 28 height 8
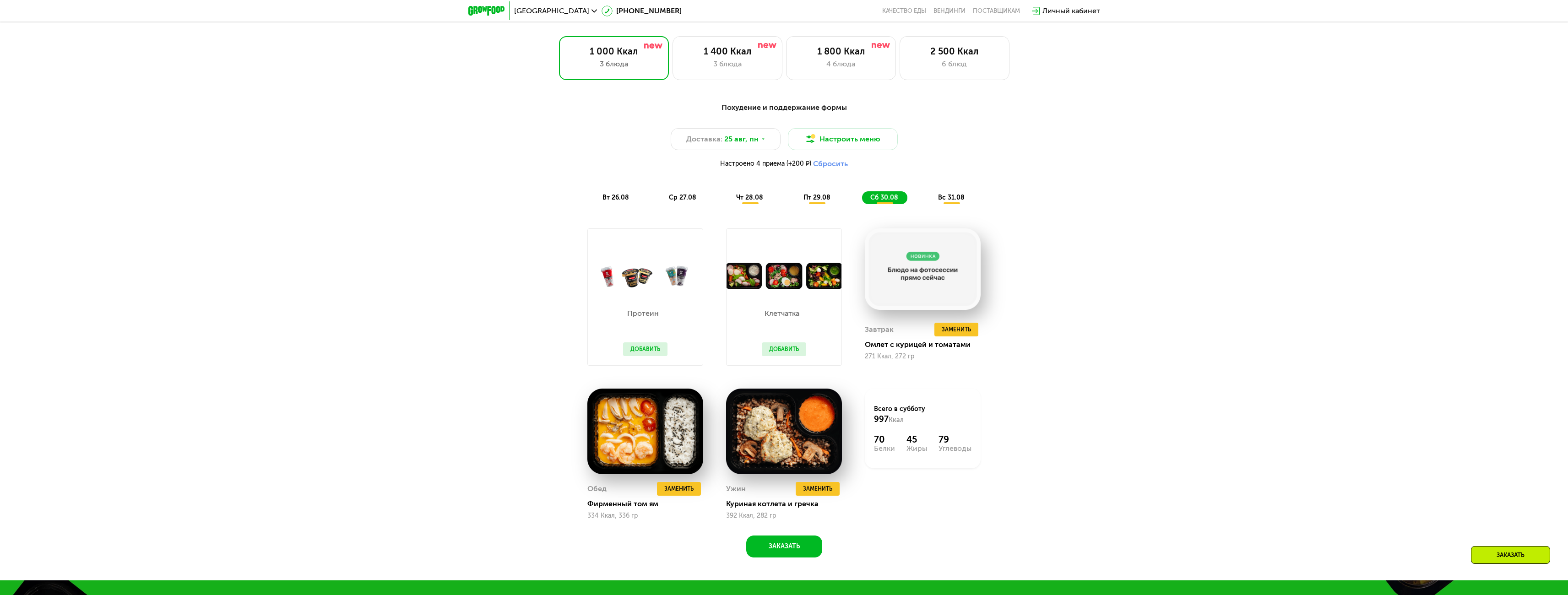
click at [956, 198] on span "вс 31.08" at bounding box center [951, 198] width 26 height 8
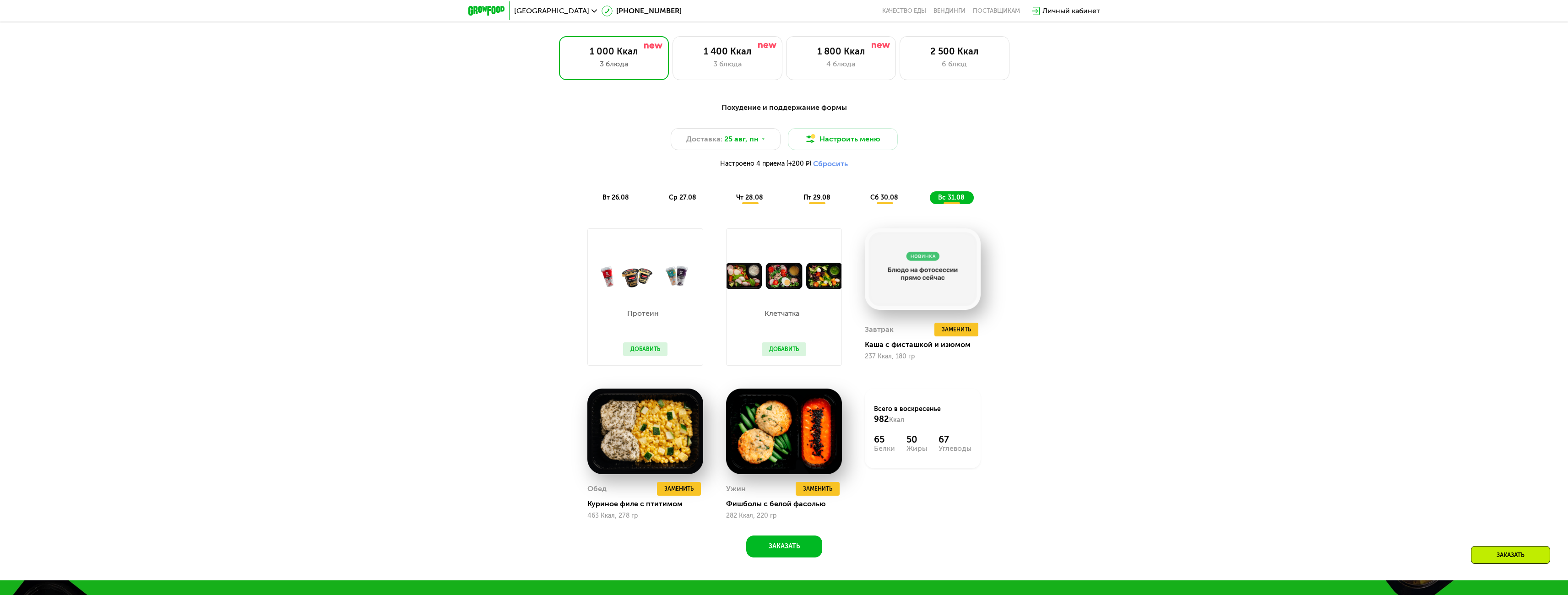
click at [620, 199] on span "вт 26.08" at bounding box center [615, 198] width 26 height 8
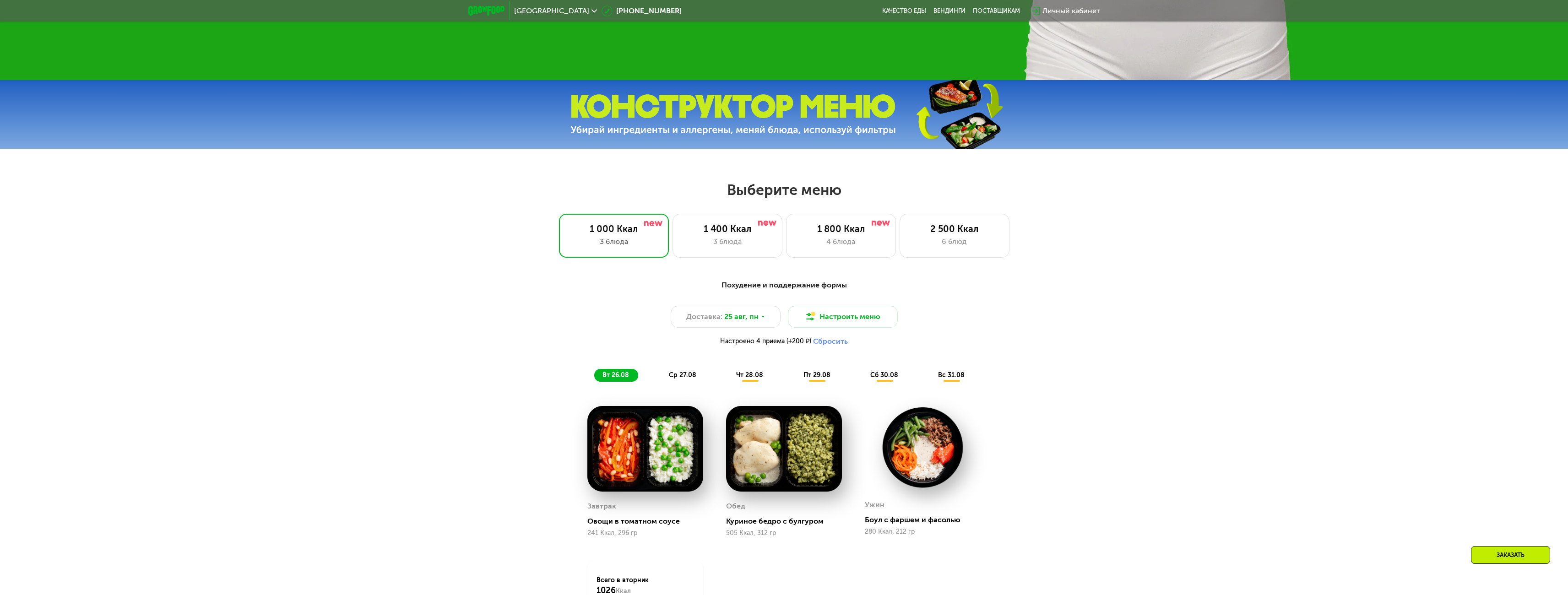
scroll to position [655, 0]
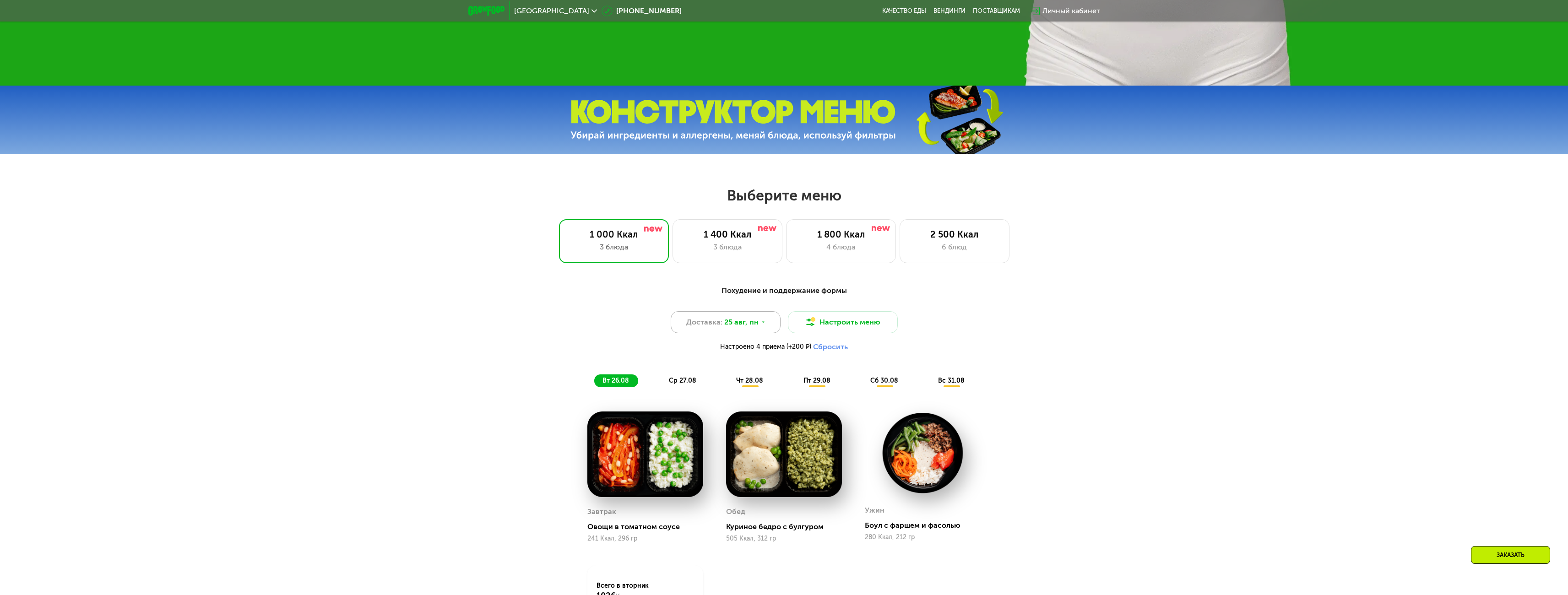
click at [753, 323] on span "25 авг, пн" at bounding box center [742, 322] width 34 height 11
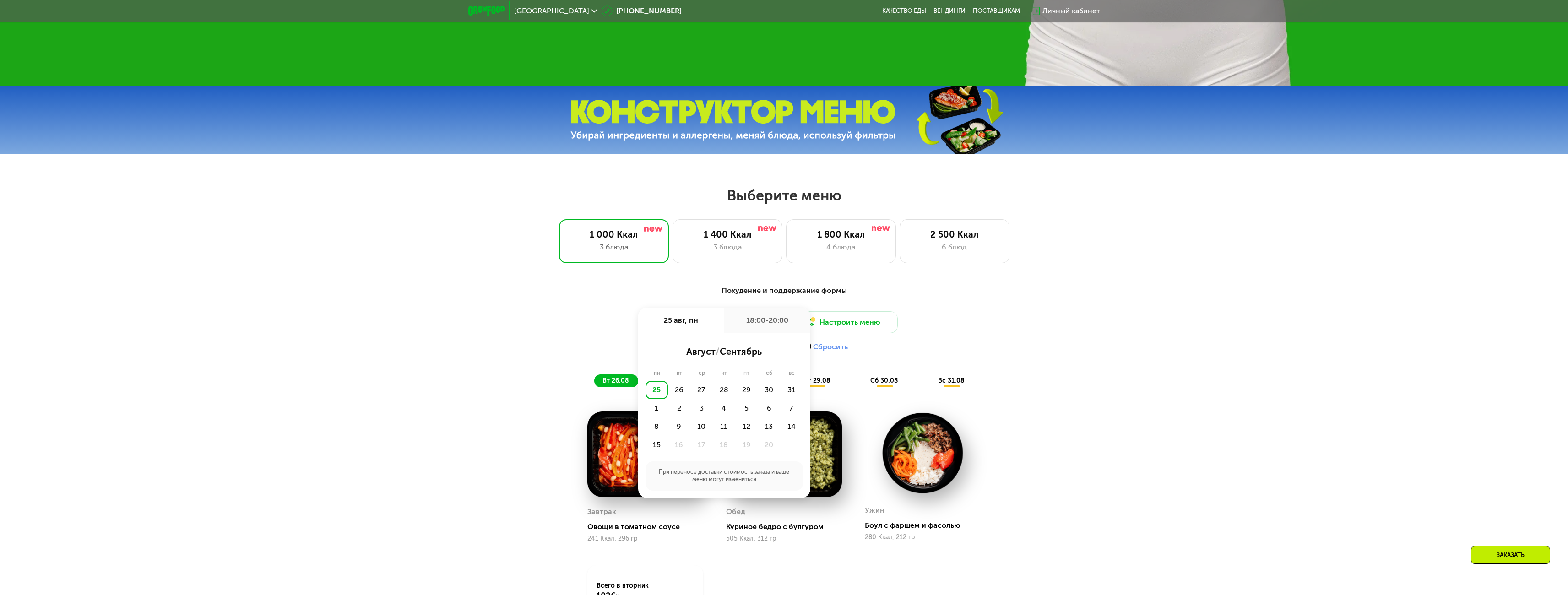
click at [413, 349] on div "Похудение и поддержание формы Доставка: 25 авг, пн 25 авг, пн 18:00-20:00 авгус…" at bounding box center [784, 489] width 1568 height 434
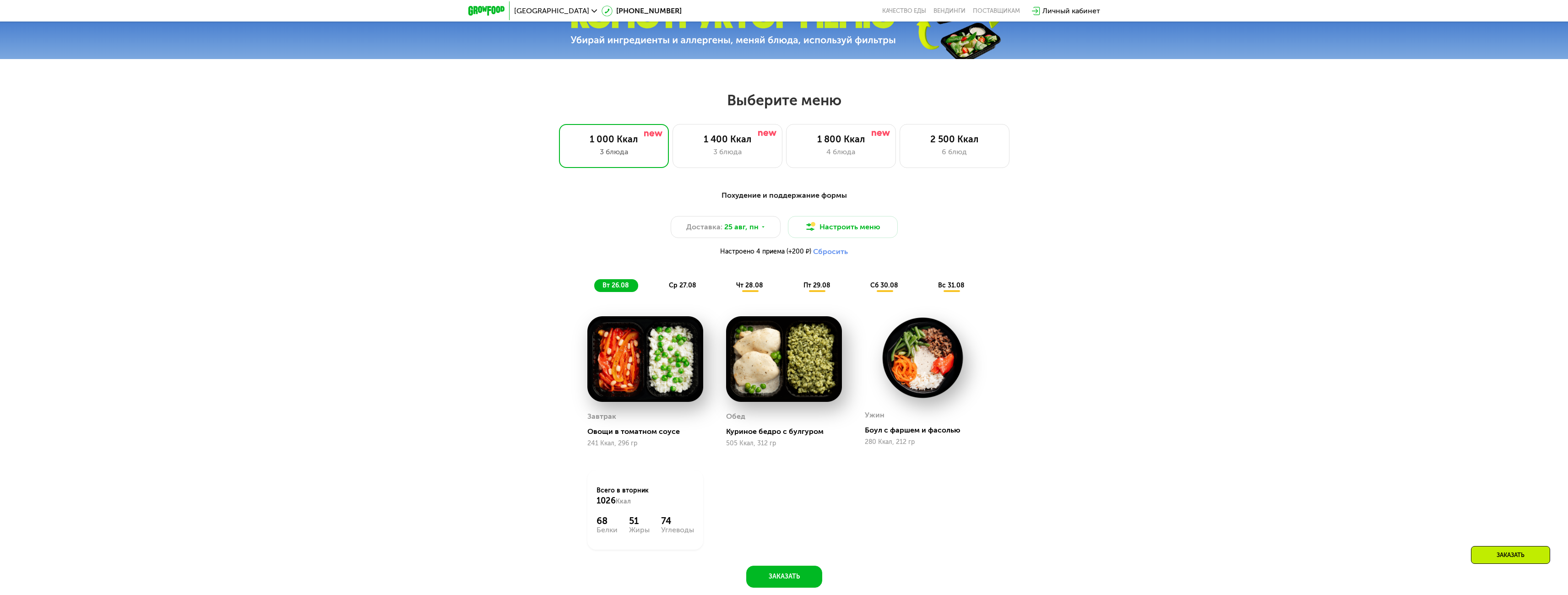
scroll to position [747, 0]
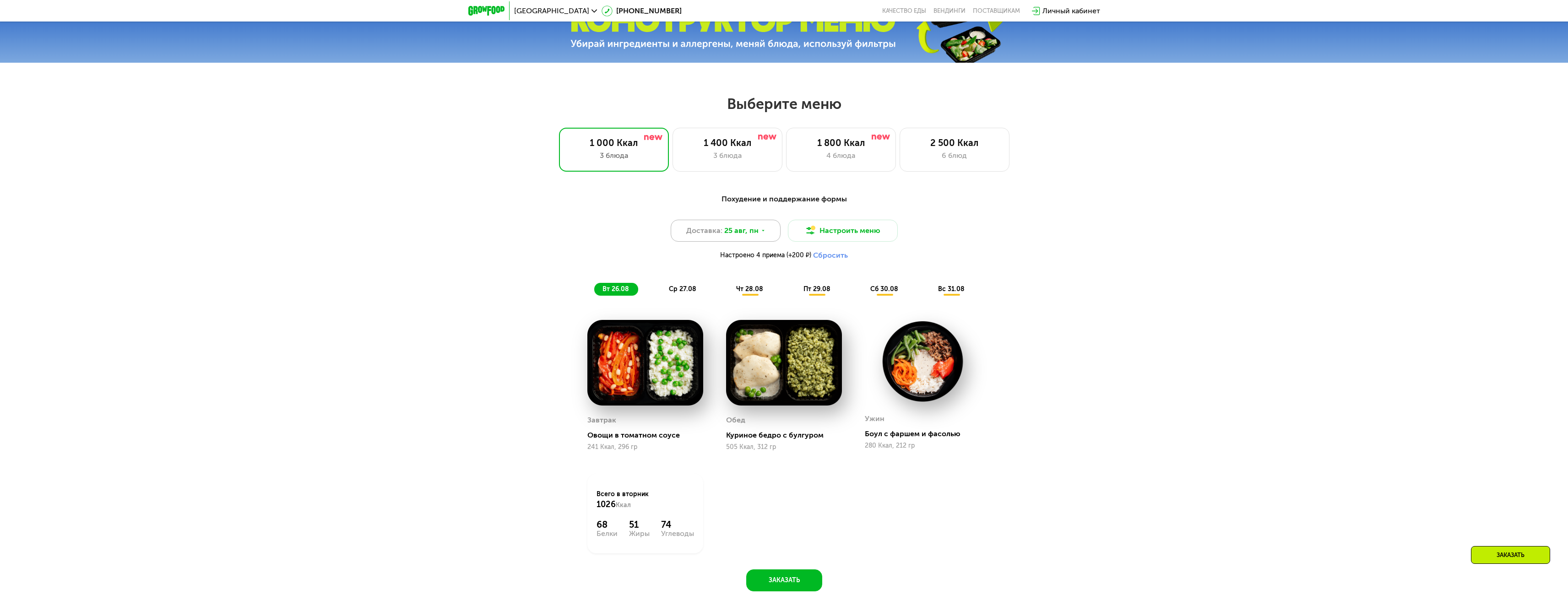
click at [746, 236] on span "25 авг, пн" at bounding box center [742, 231] width 34 height 11
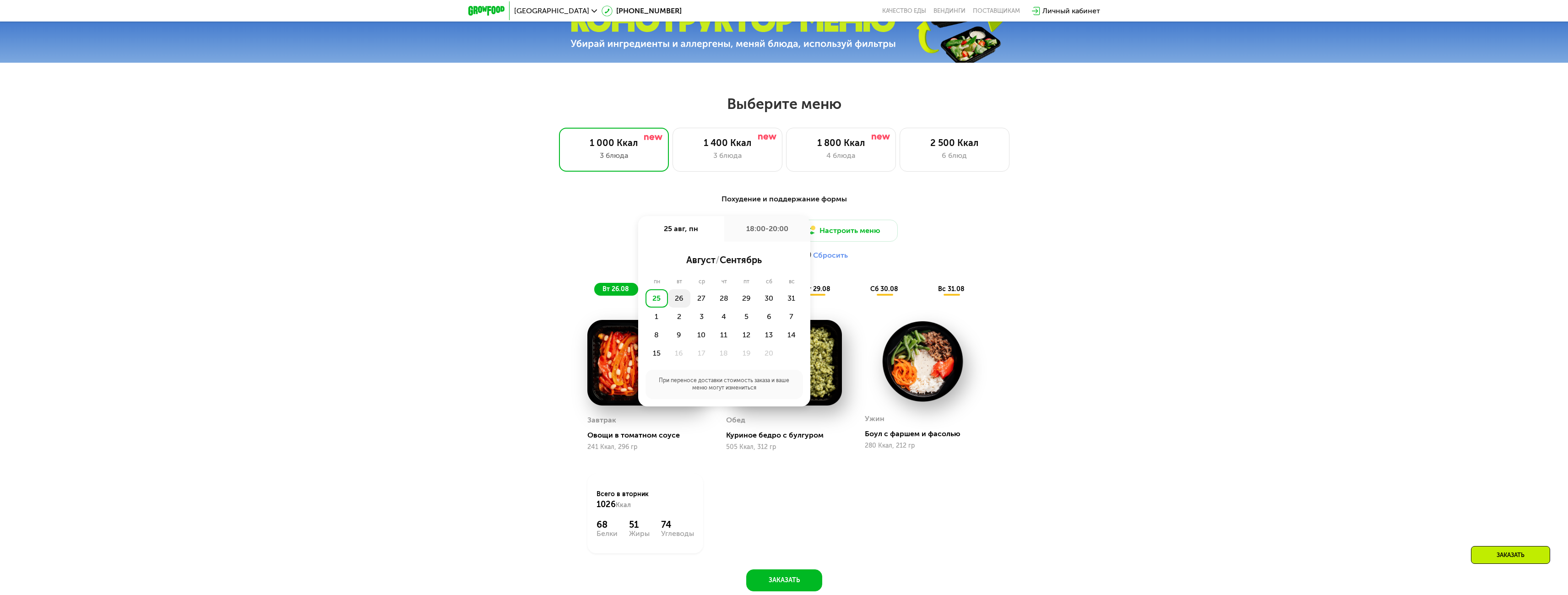
click at [690, 301] on div "26" at bounding box center [701, 298] width 23 height 18
click at [696, 265] on div "Утро" at bounding box center [697, 260] width 55 height 13
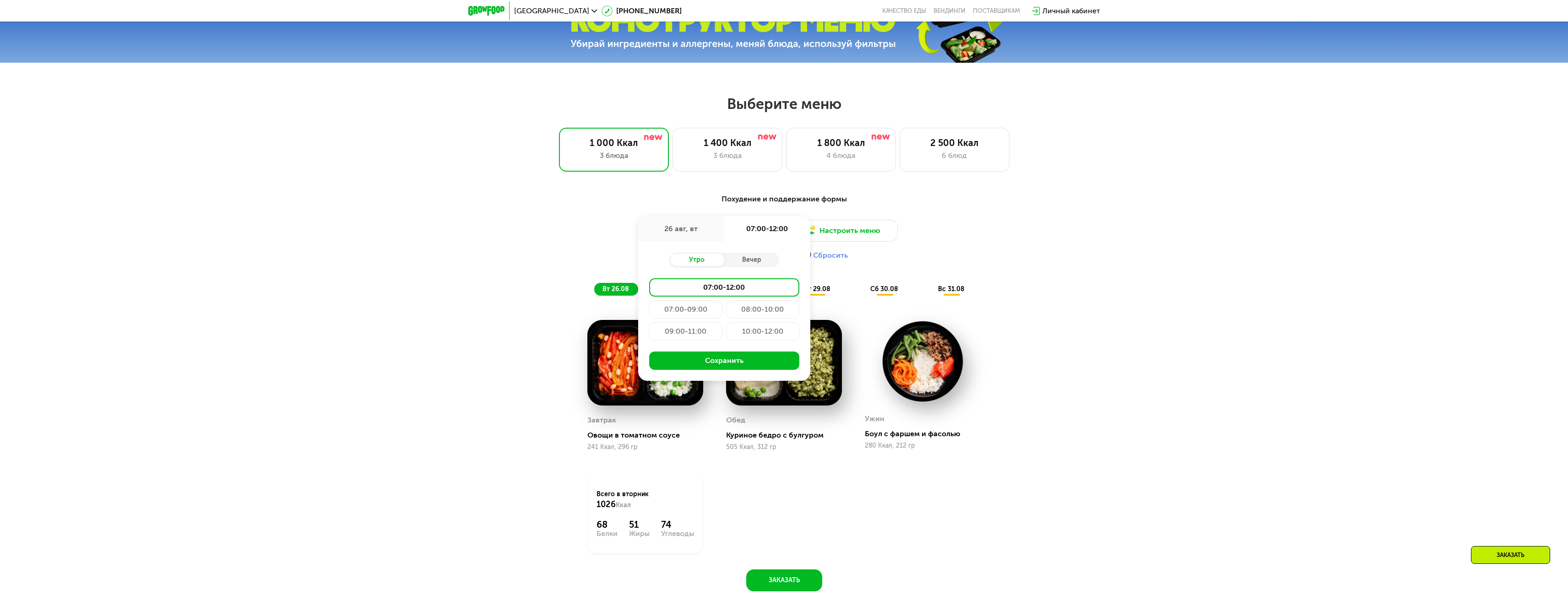
click at [771, 330] on div "10:00-12:00" at bounding box center [763, 331] width 73 height 18
click at [735, 362] on button "Сохранить" at bounding box center [724, 361] width 150 height 18
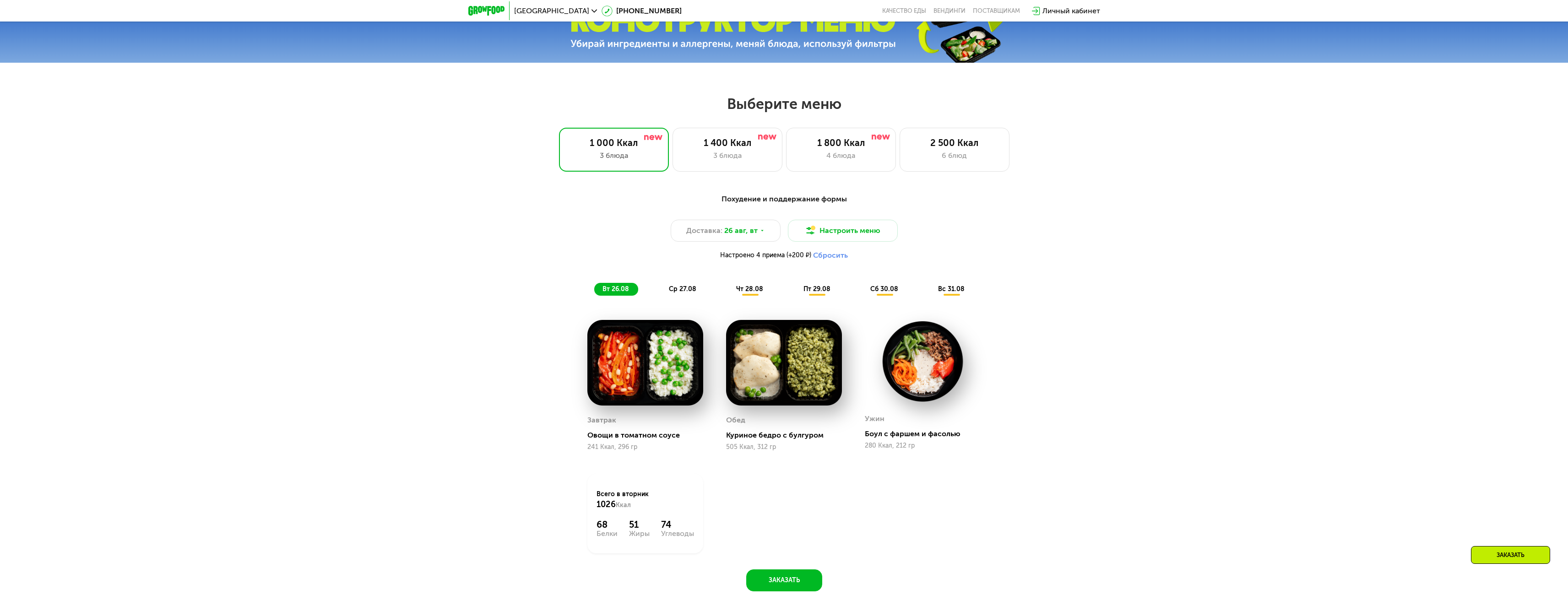
click at [749, 293] on span "чт 28.08" at bounding box center [749, 289] width 27 height 8
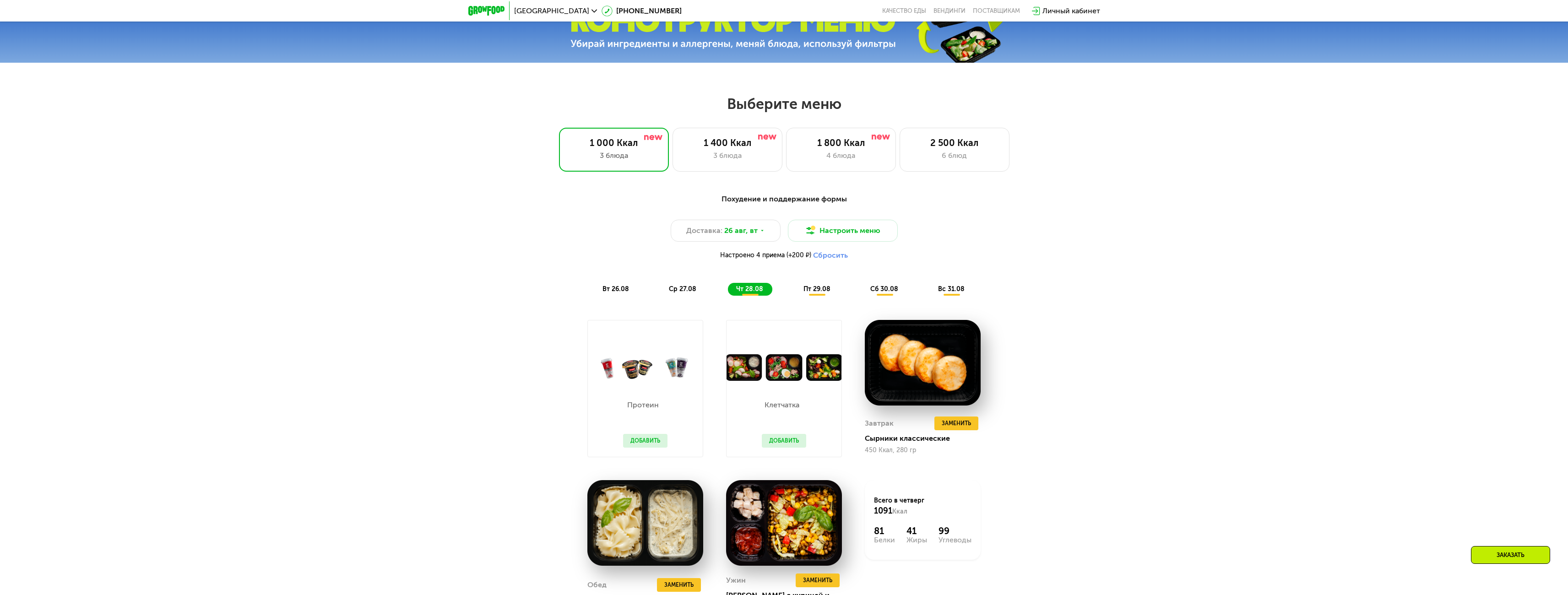
click at [821, 292] on span "пт 29.08" at bounding box center [817, 289] width 27 height 8
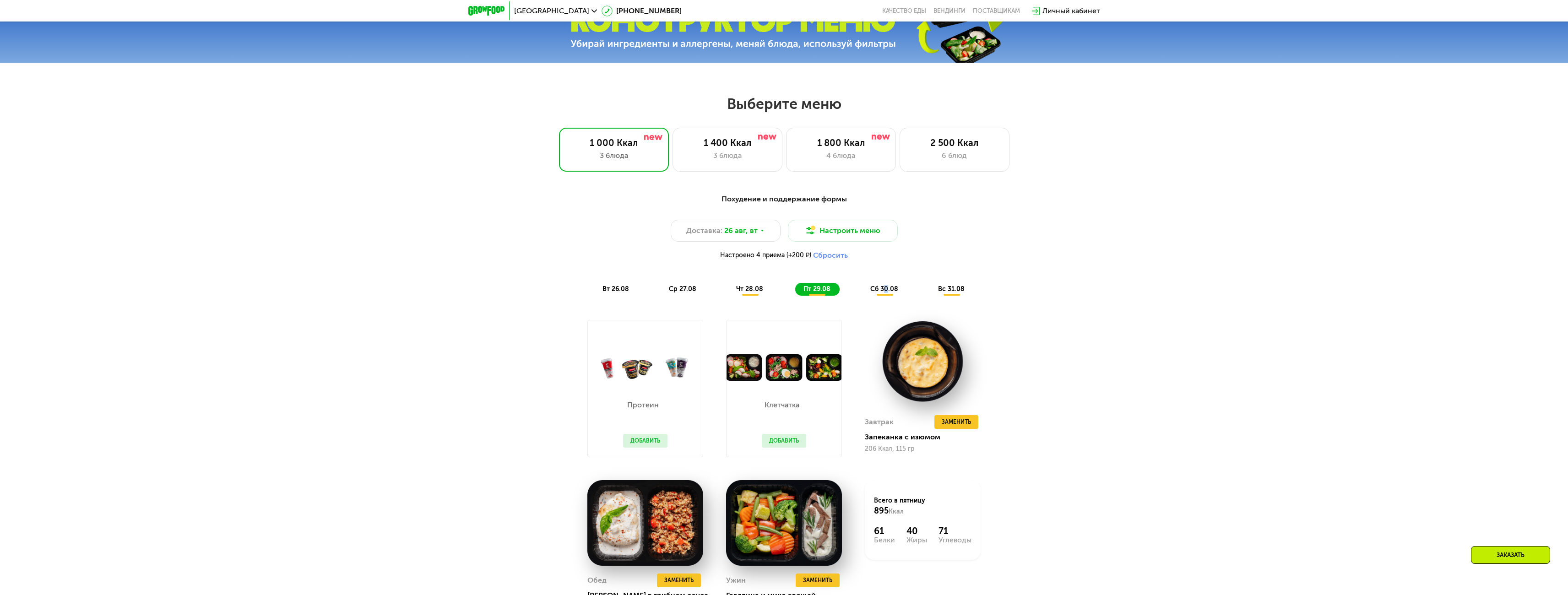
drag, startPoint x: 885, startPoint y: 289, endPoint x: 905, endPoint y: 289, distance: 20.0
click at [886, 289] on span "сб 30.08" at bounding box center [885, 289] width 28 height 8
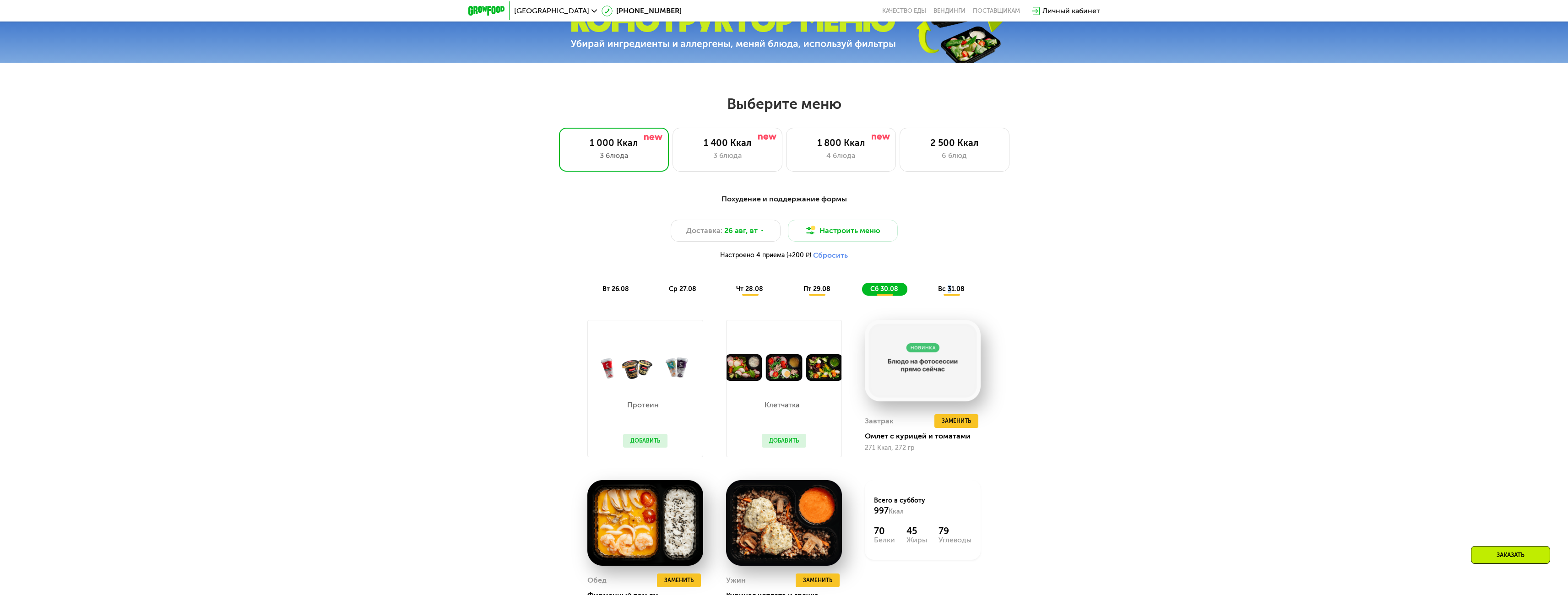
click at [951, 290] on span "вс 31.08" at bounding box center [951, 289] width 26 height 8
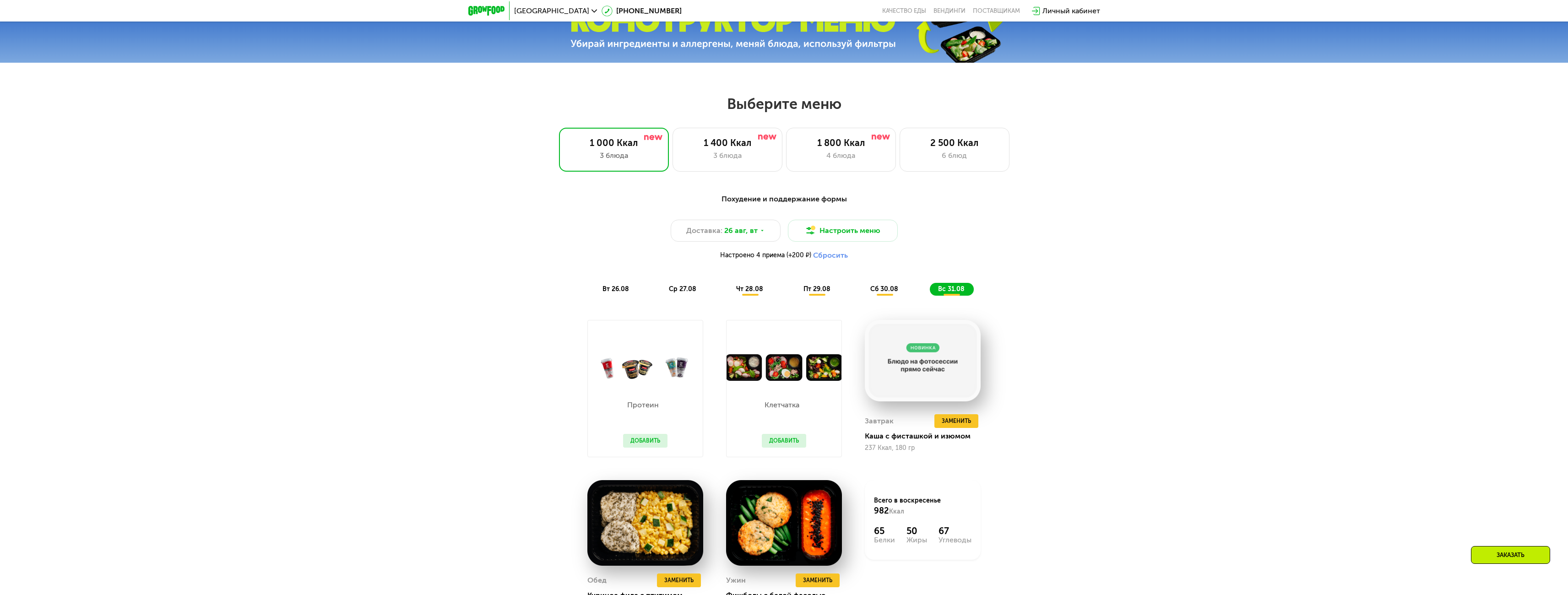
click at [930, 296] on div "сб 30.08" at bounding box center [952, 289] width 44 height 13
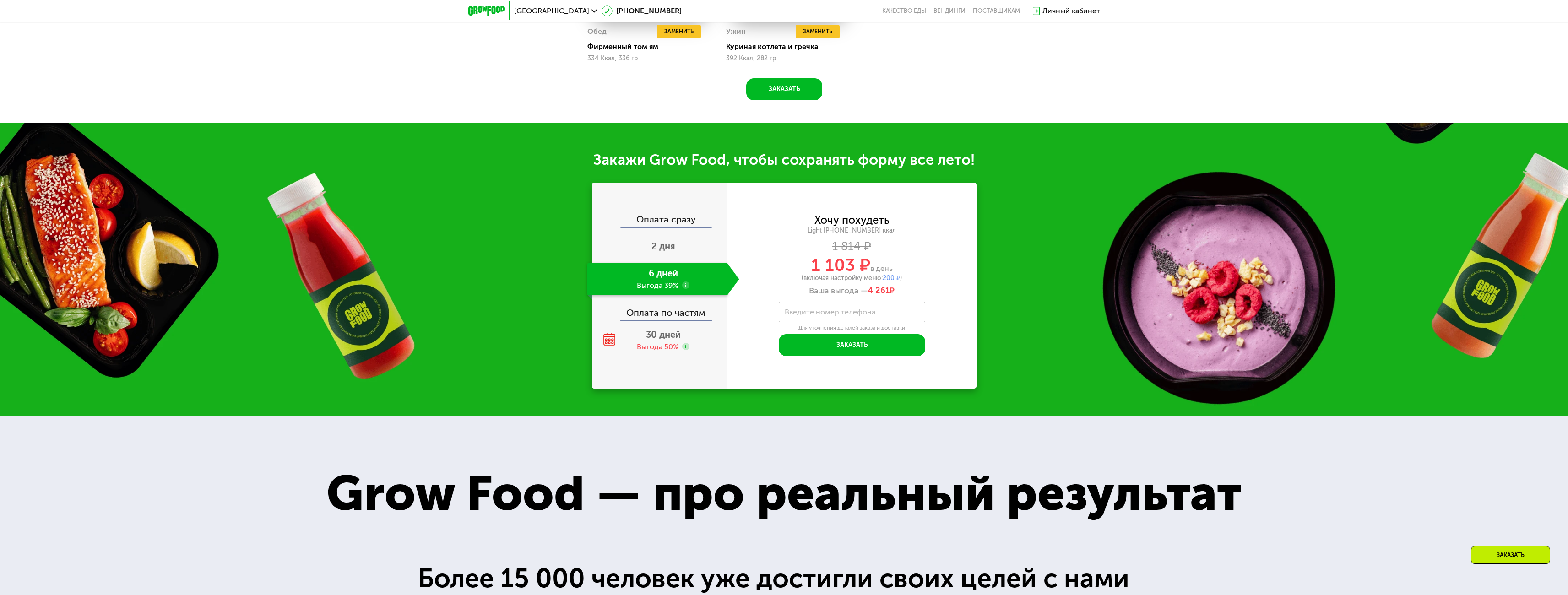
scroll to position [1296, 0]
click at [872, 349] on button "Заказать" at bounding box center [852, 345] width 147 height 22
click at [1516, 553] on div "Заказать" at bounding box center [1511, 555] width 79 height 18
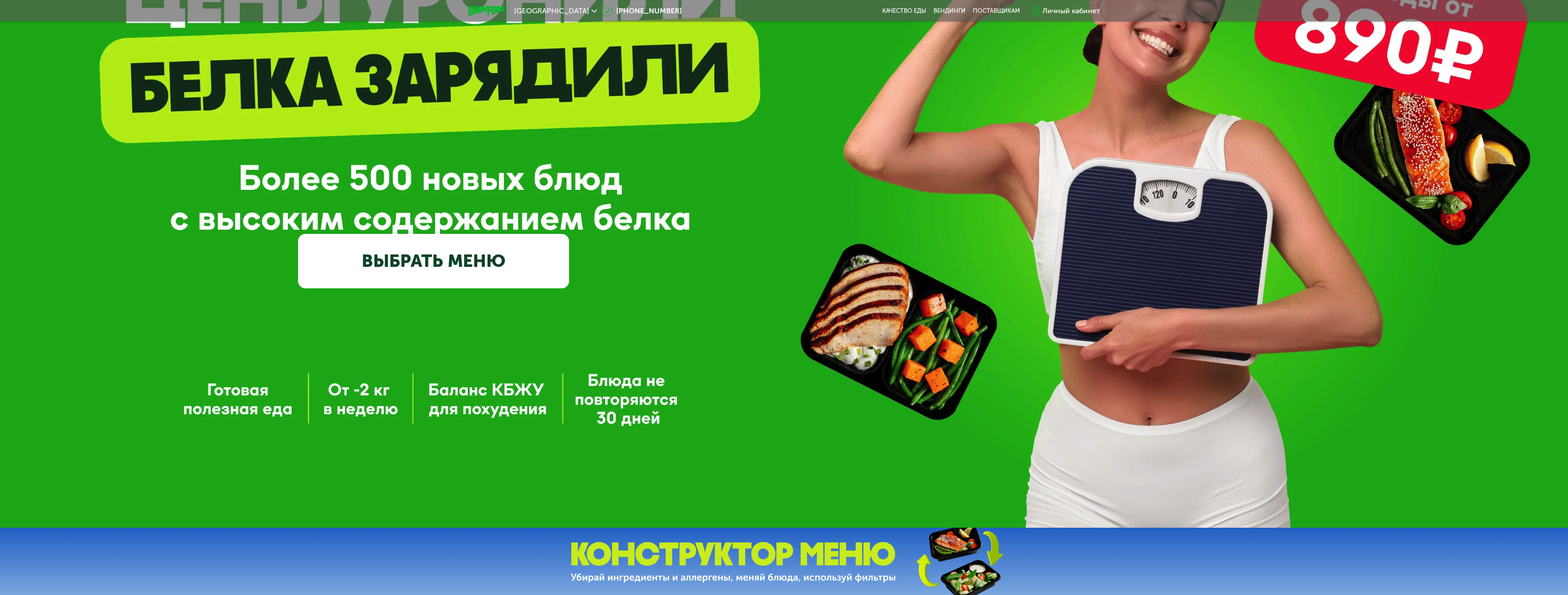
scroll to position [0, 0]
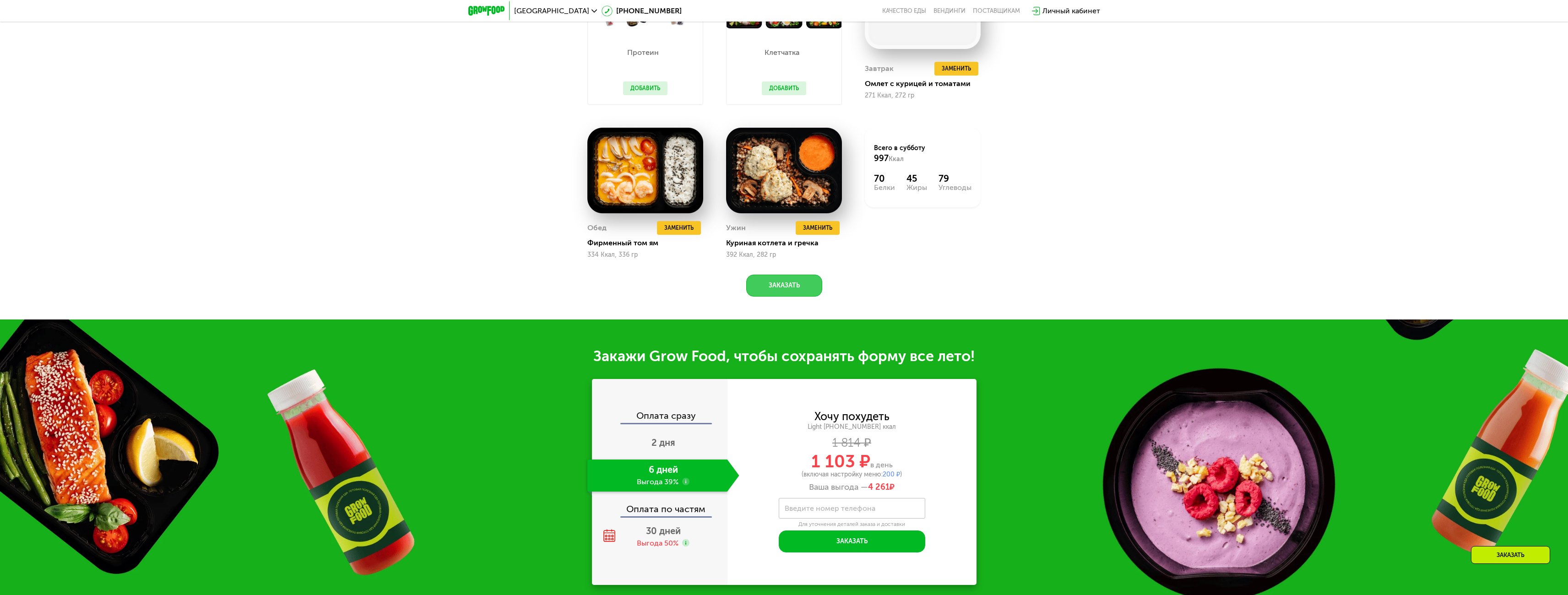
click at [786, 291] on button "Заказать" at bounding box center [784, 286] width 76 height 22
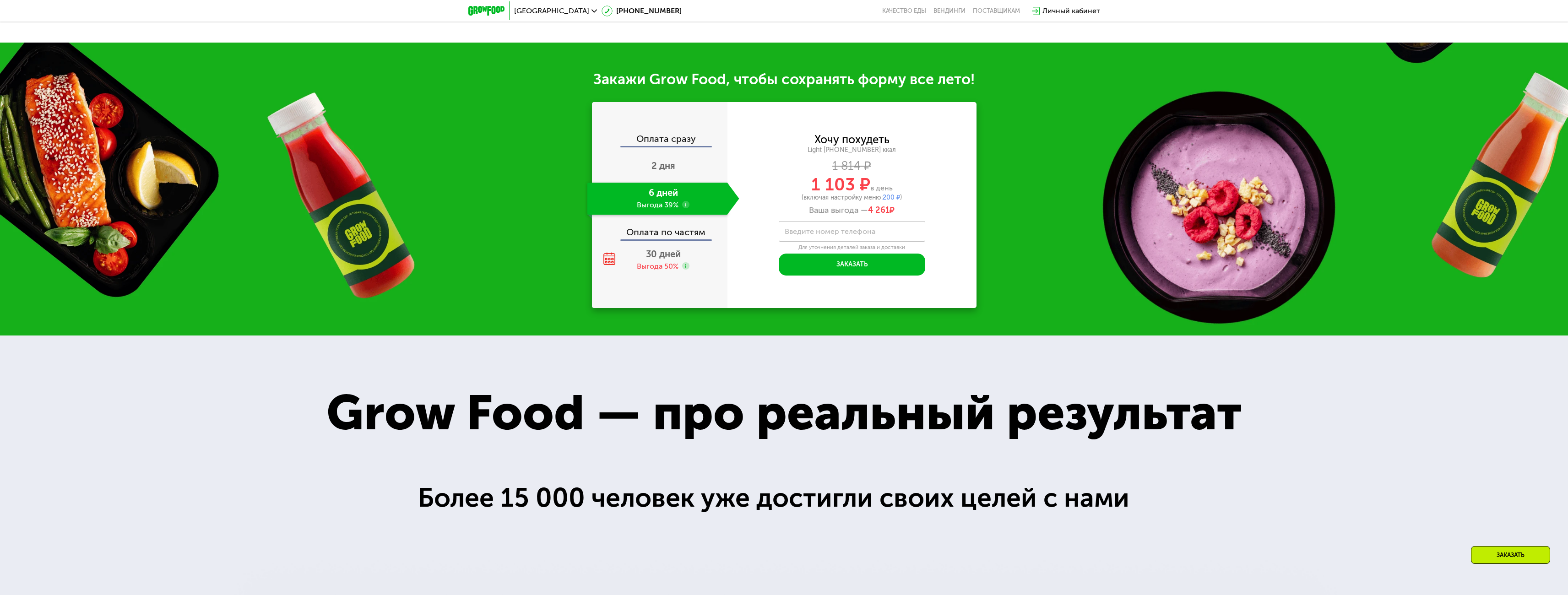
scroll to position [1422, 0]
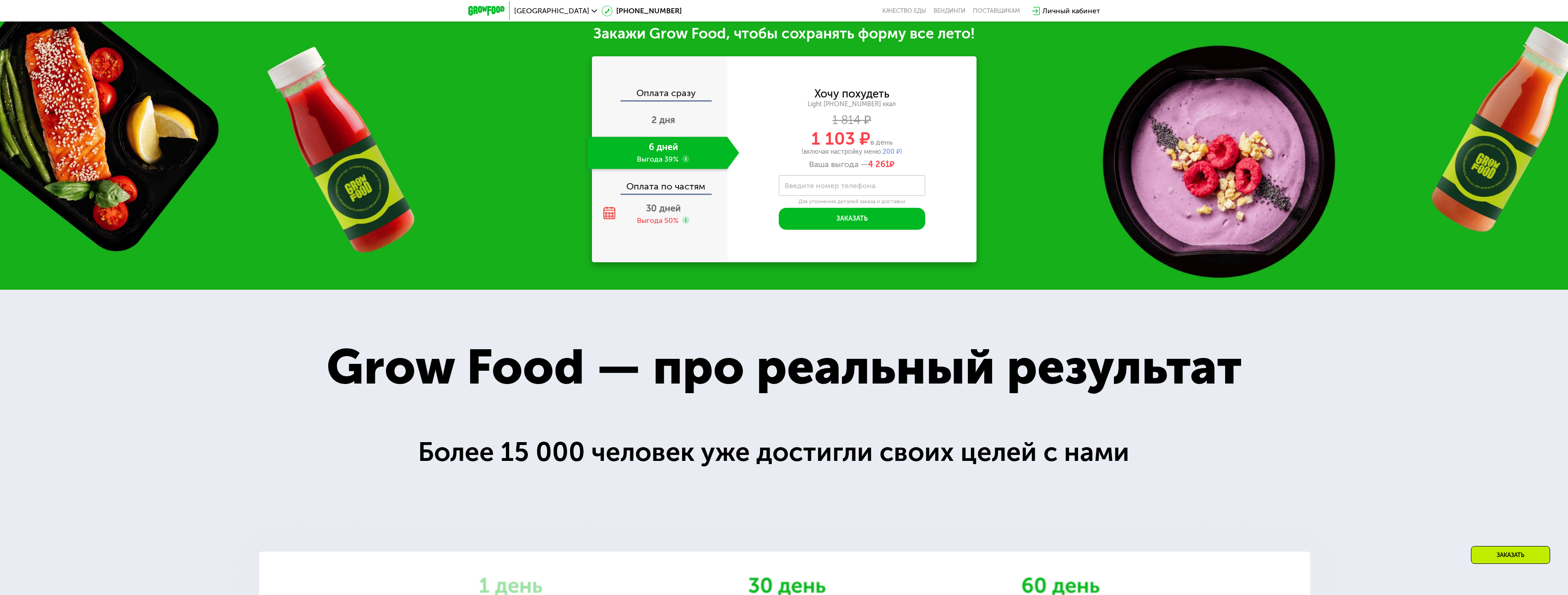
click at [856, 188] on label "Введите номер телефона" at bounding box center [830, 186] width 90 height 5
click at [856, 191] on input "Введите номер телефона" at bounding box center [852, 186] width 147 height 21
drag, startPoint x: 857, startPoint y: 194, endPoint x: 673, endPoint y: 200, distance: 184.1
click at [673, 200] on div "**********" at bounding box center [784, 159] width 385 height 206
type input "**********"
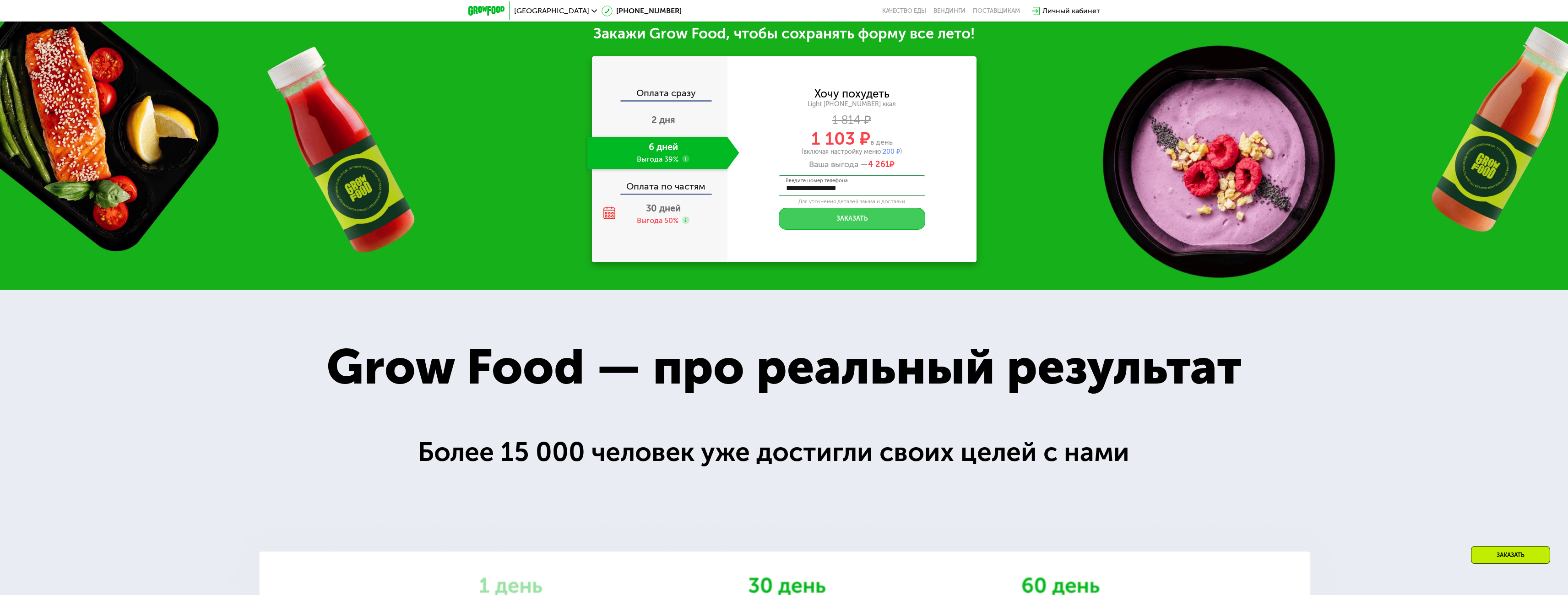
click at [858, 225] on button "Заказать" at bounding box center [852, 219] width 147 height 22
type input "****"
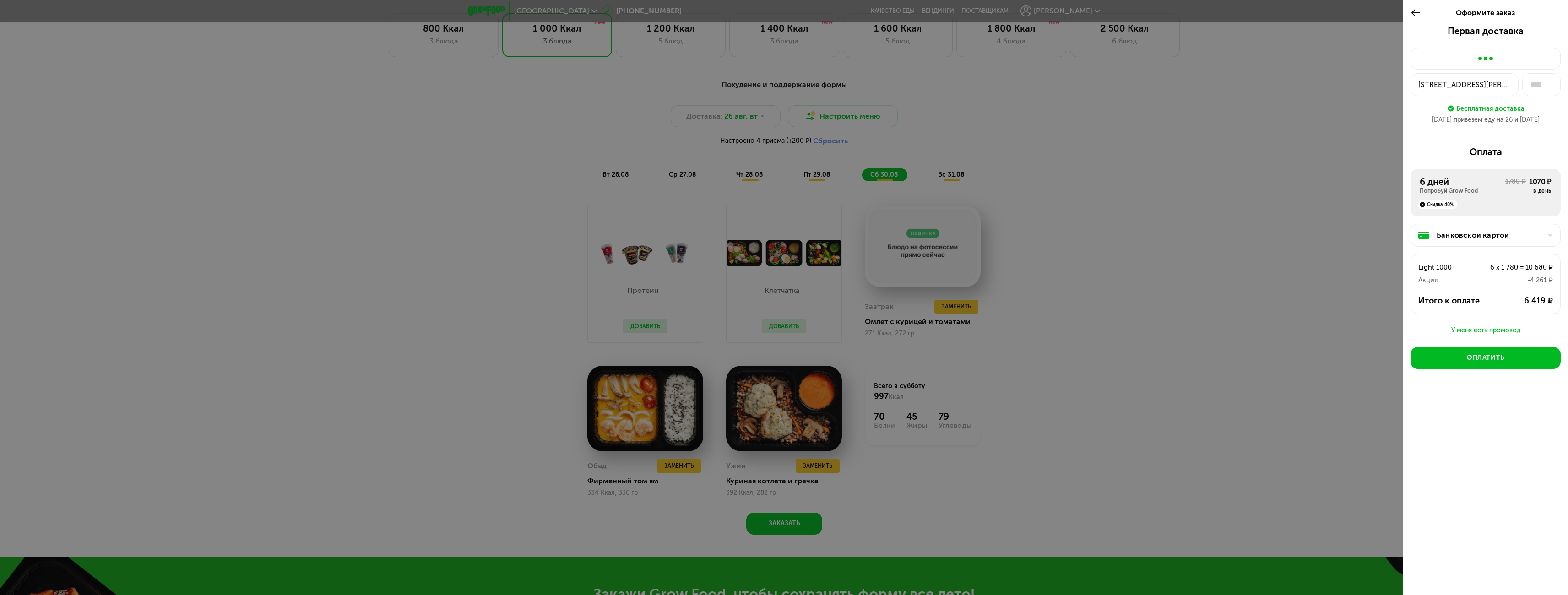
scroll to position [873, 0]
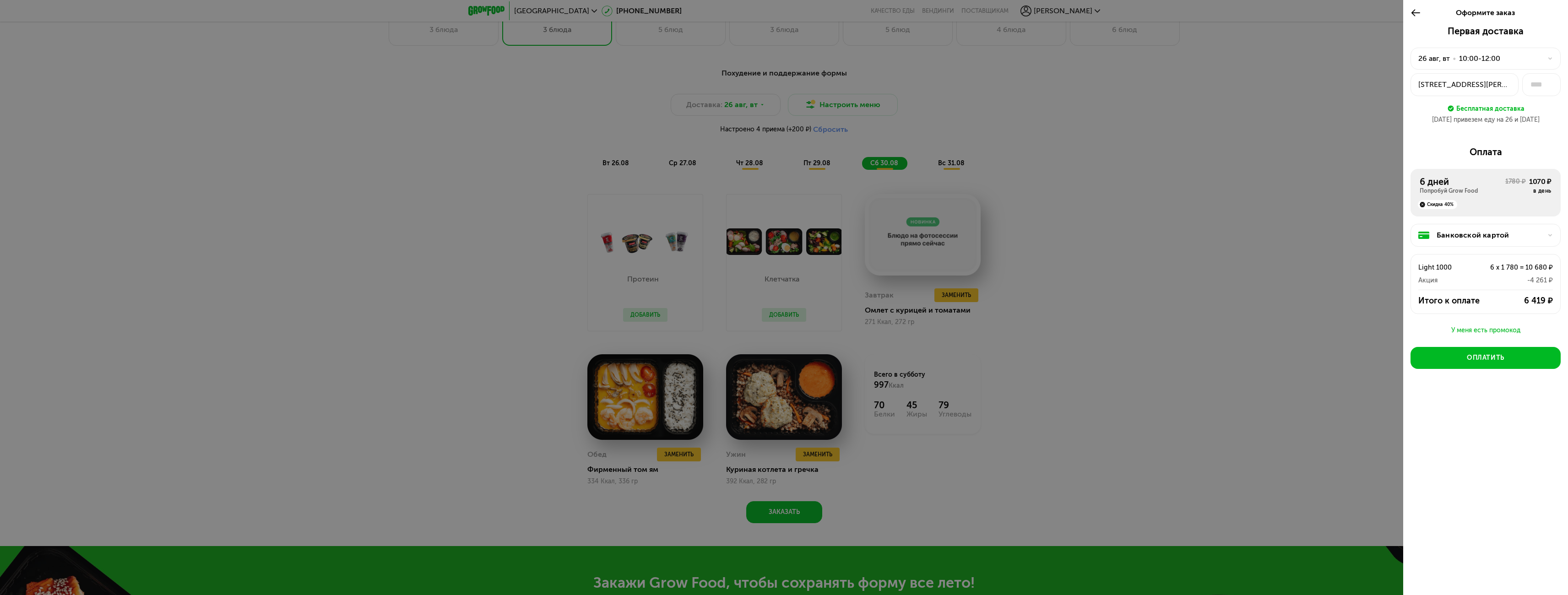
click at [1507, 80] on div "улица Маршала Тухачевского, 25" at bounding box center [1464, 85] width 92 height 11
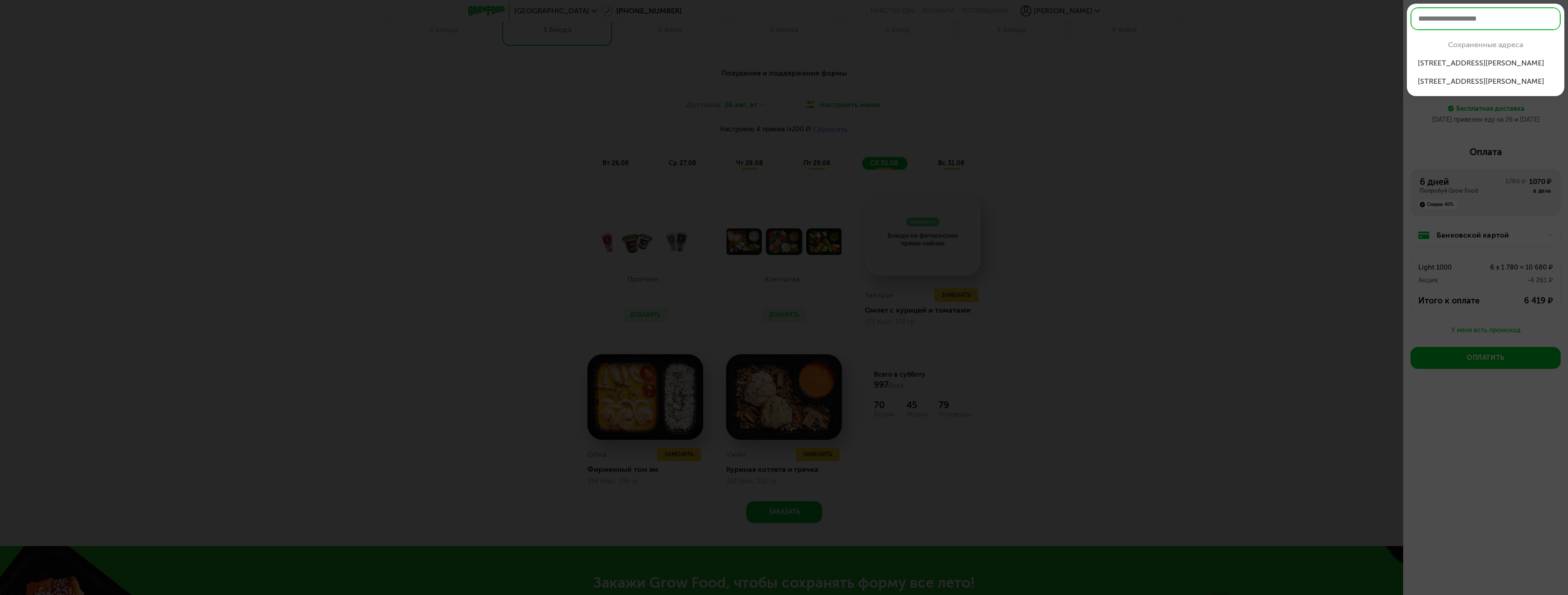
click at [1506, 62] on div "ул Маршала Туха...о, 27к2, кв 402" at bounding box center [1485, 63] width 136 height 11
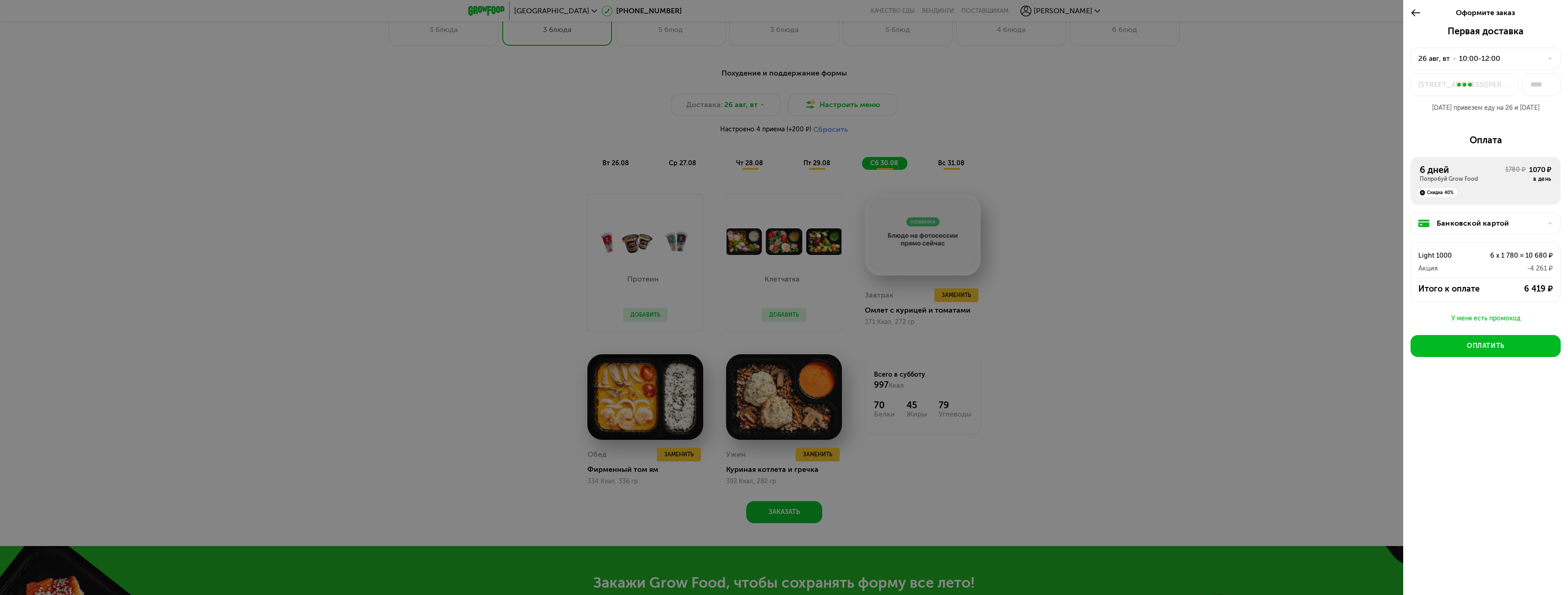
type input "***"
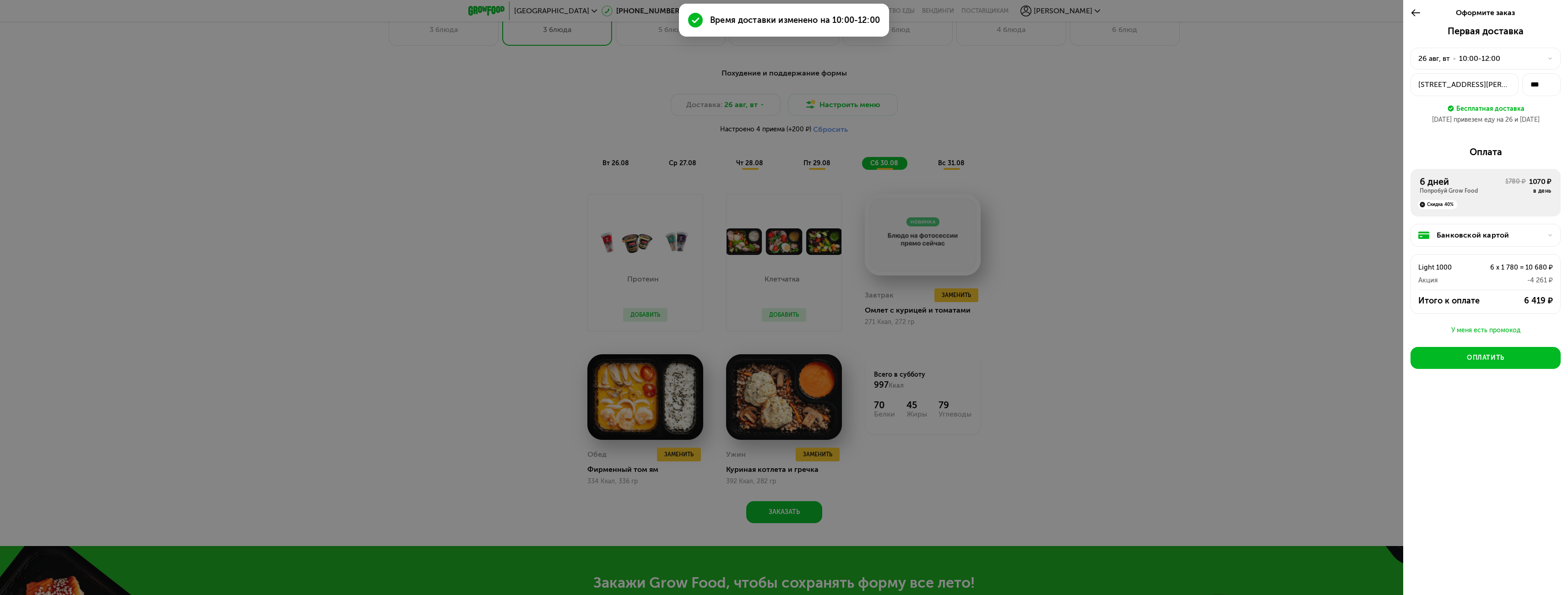
click at [1412, 10] on icon at bounding box center [1415, 13] width 10 height 11
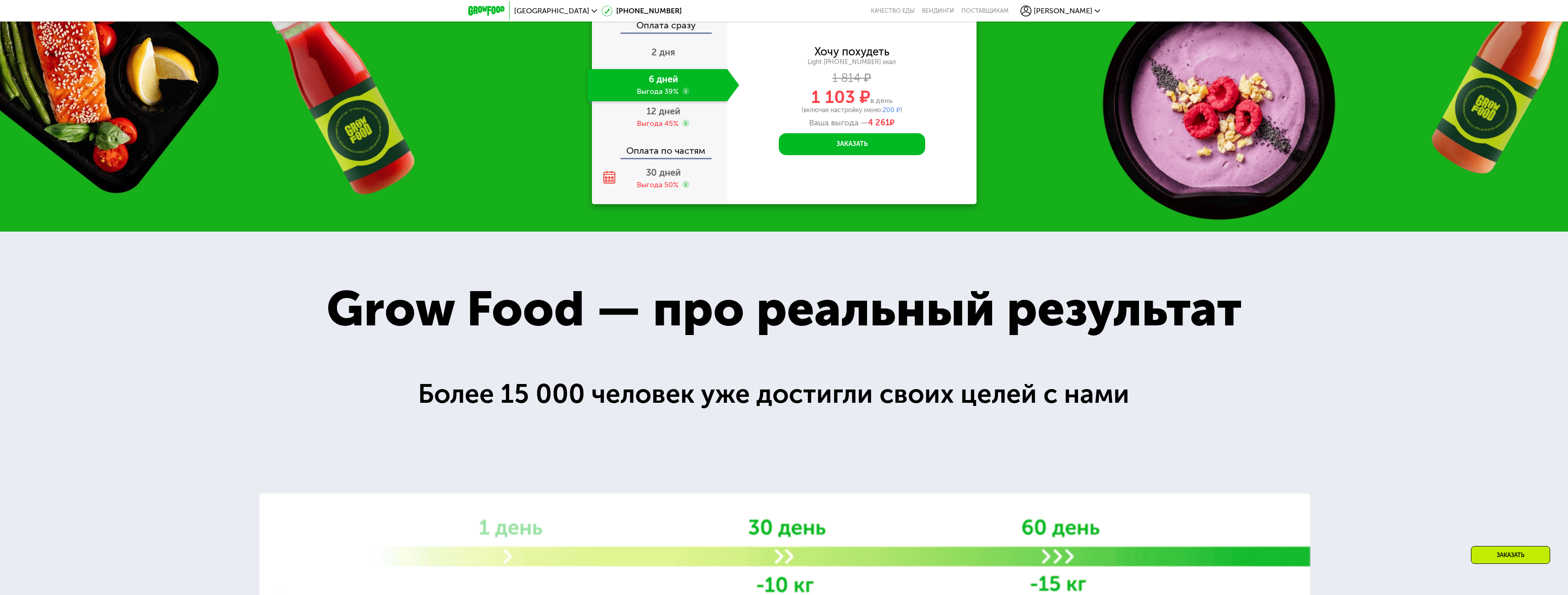
scroll to position [1513, 0]
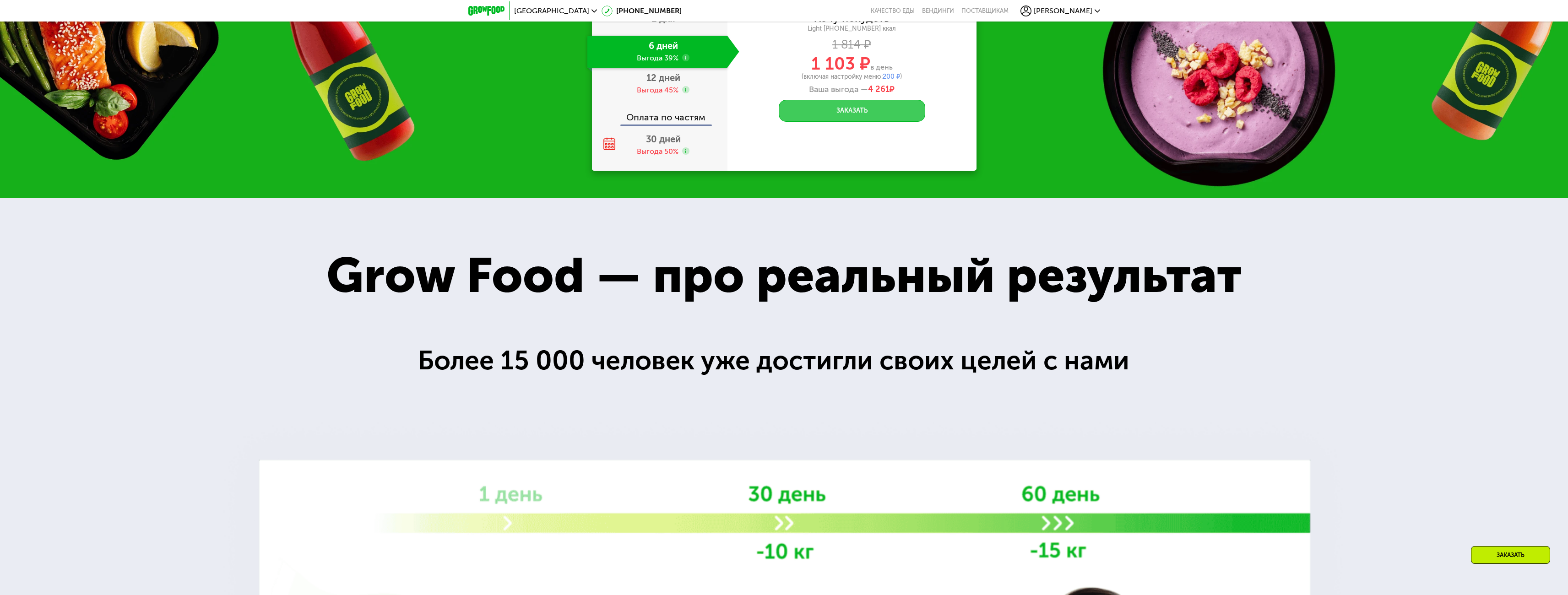
click at [867, 113] on button "Заказать" at bounding box center [852, 111] width 147 height 22
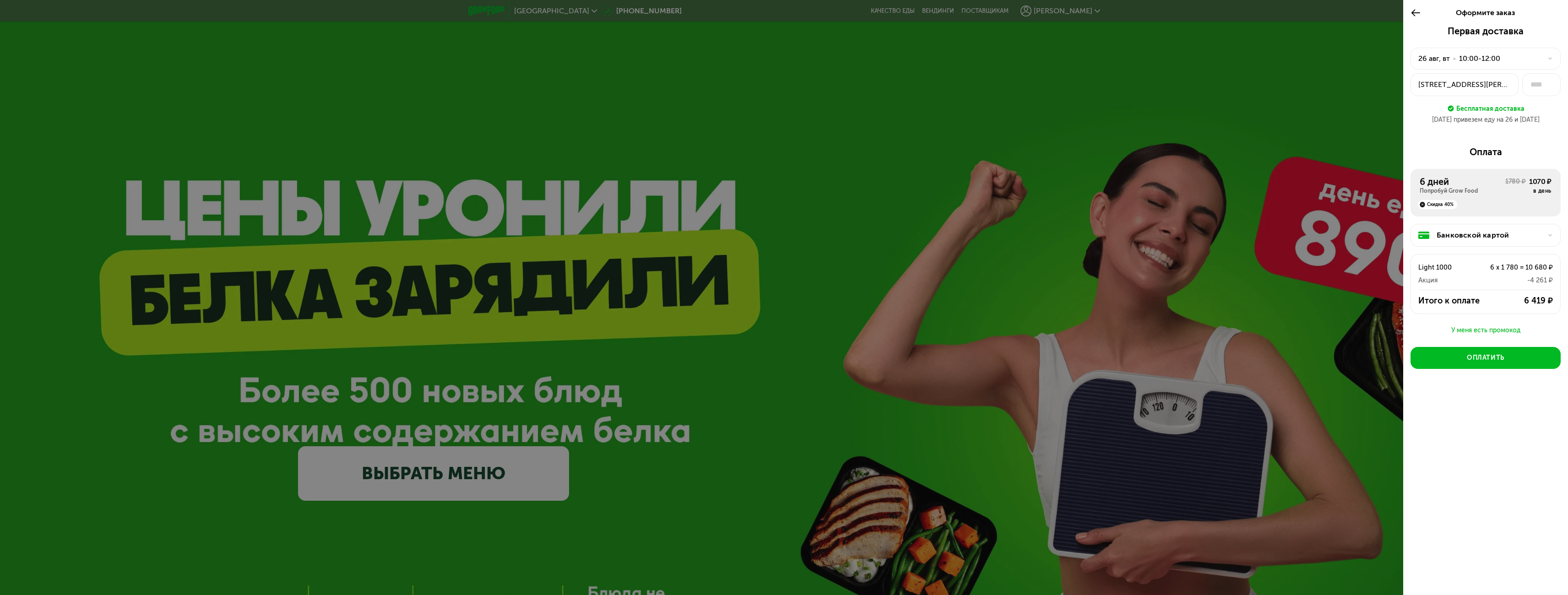
click at [1481, 84] on div "улица Маршала Тухачевского, 25" at bounding box center [1464, 85] width 92 height 11
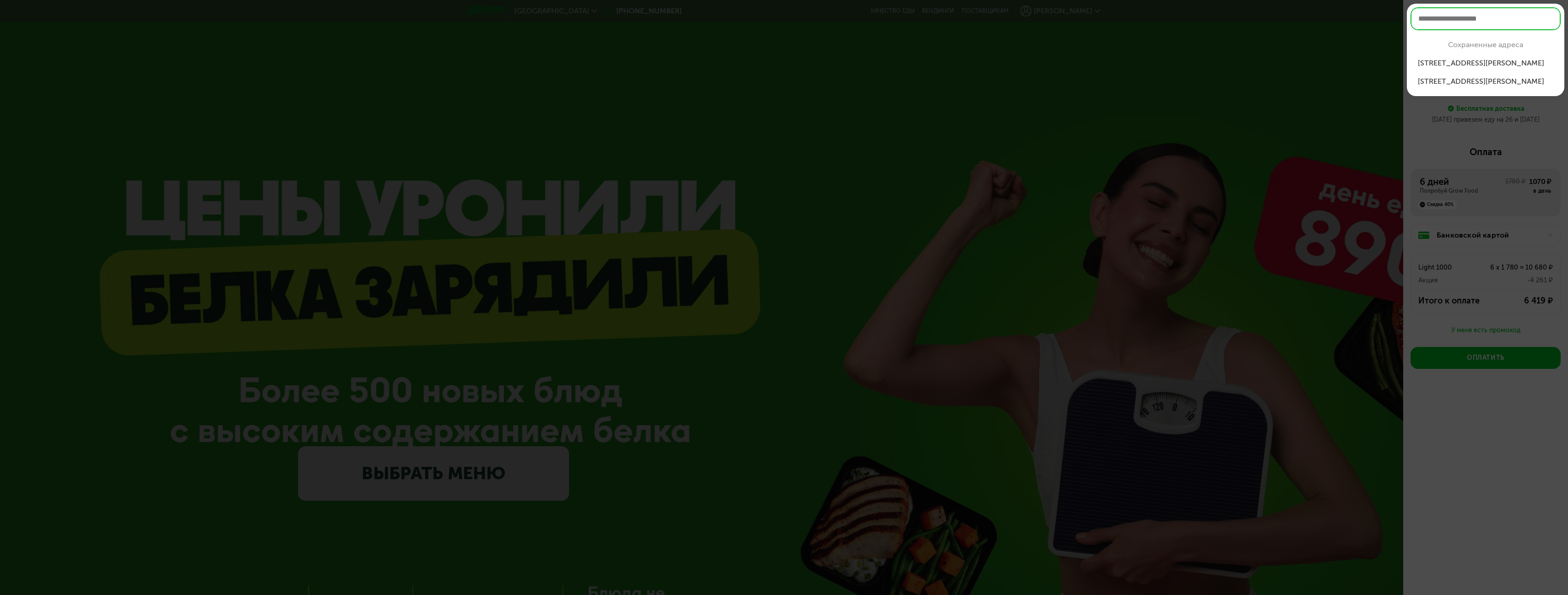
click at [1497, 62] on div "ул Маршала Туха...о, 27к2, кв 402" at bounding box center [1485, 63] width 136 height 11
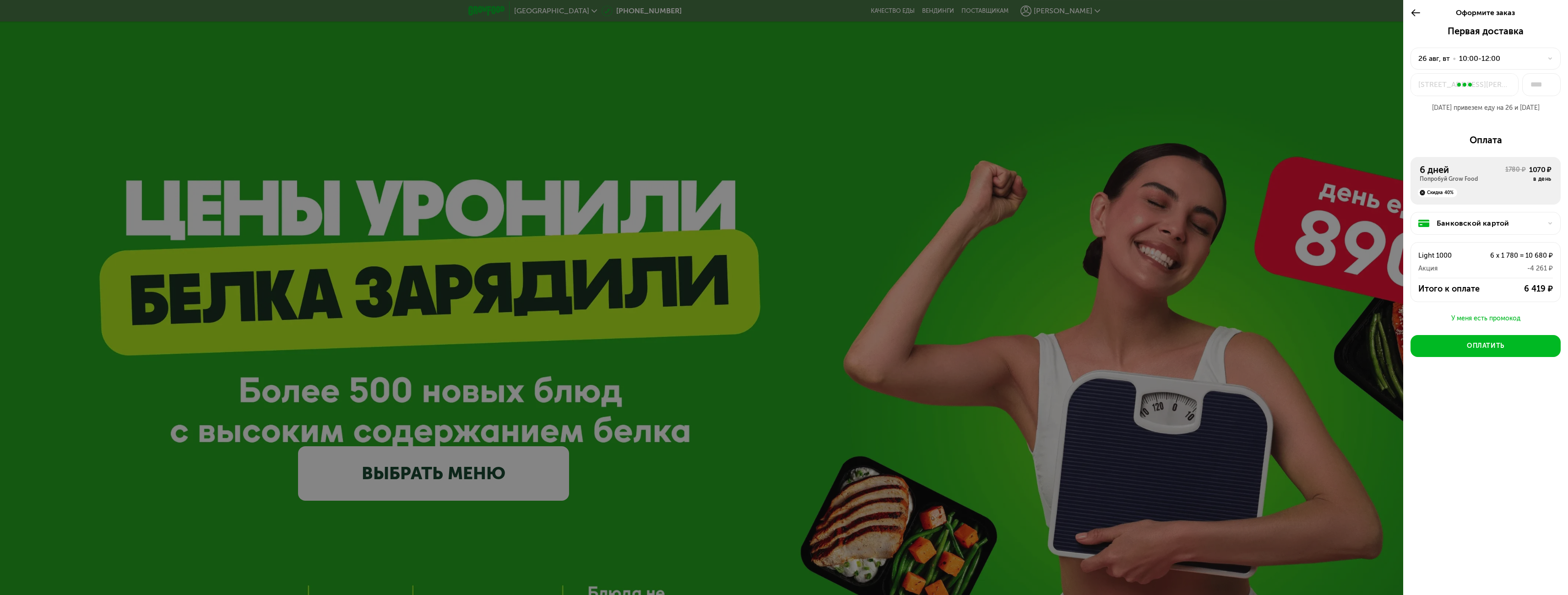
type input "***"
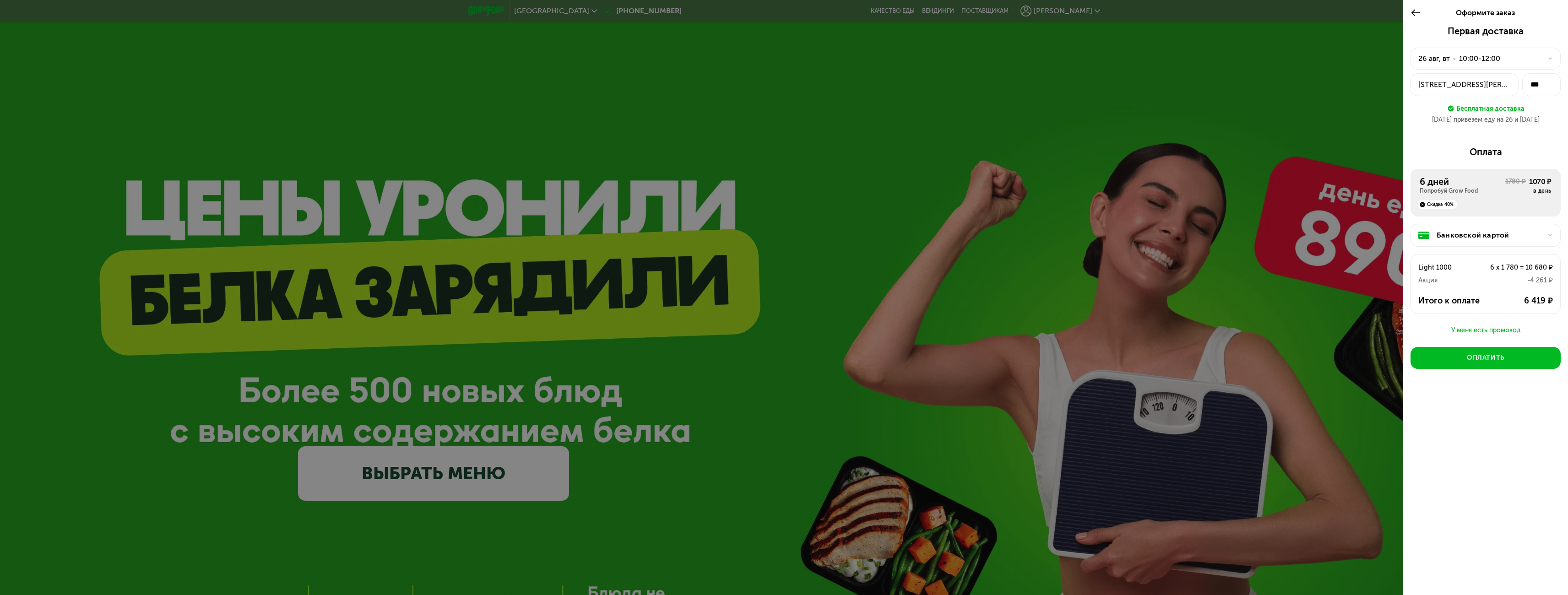
click at [1417, 12] on icon at bounding box center [1415, 13] width 10 height 11
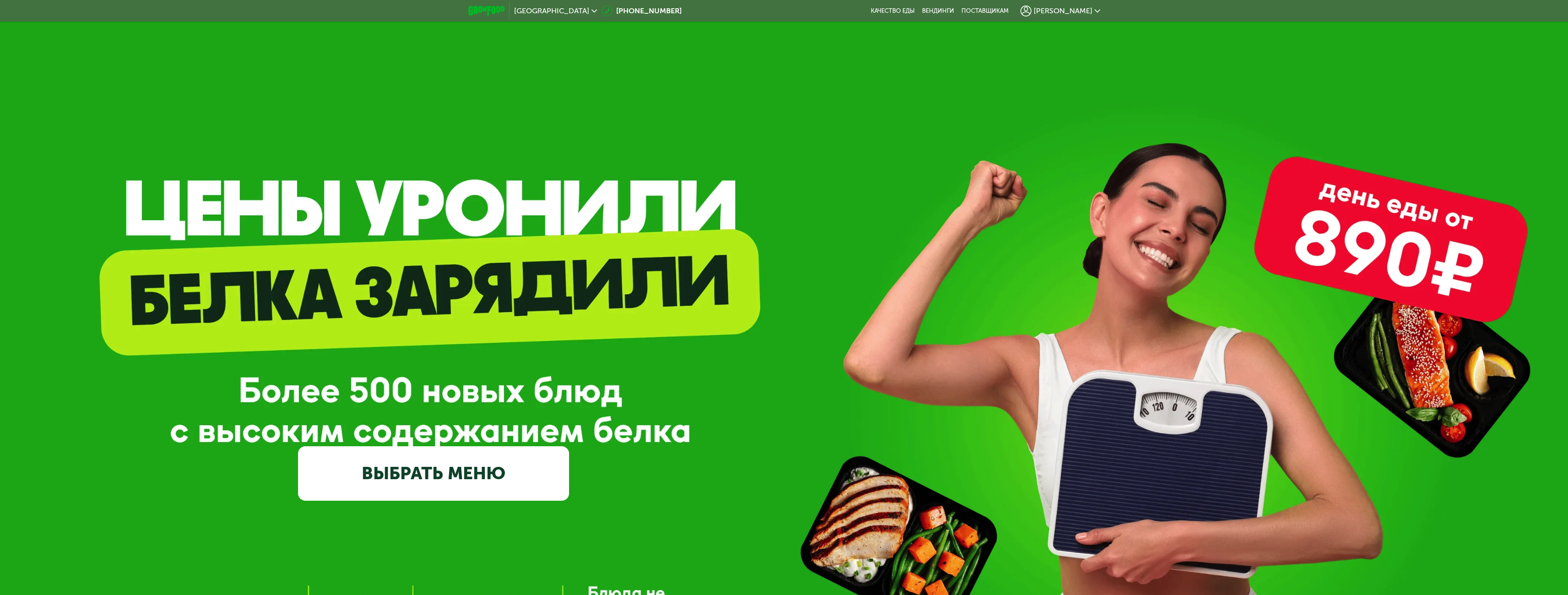
scroll to position [183, 0]
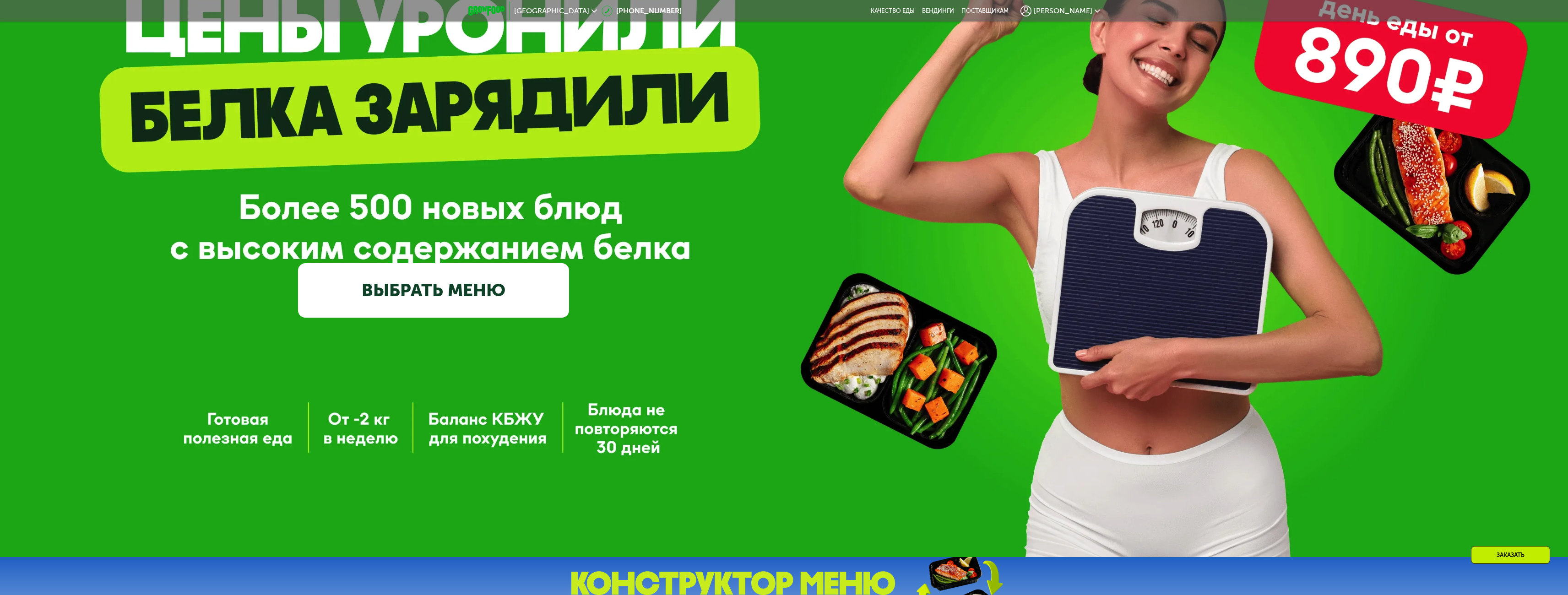
click at [458, 272] on link "ВЫБРАТЬ МЕНЮ" at bounding box center [433, 290] width 271 height 54
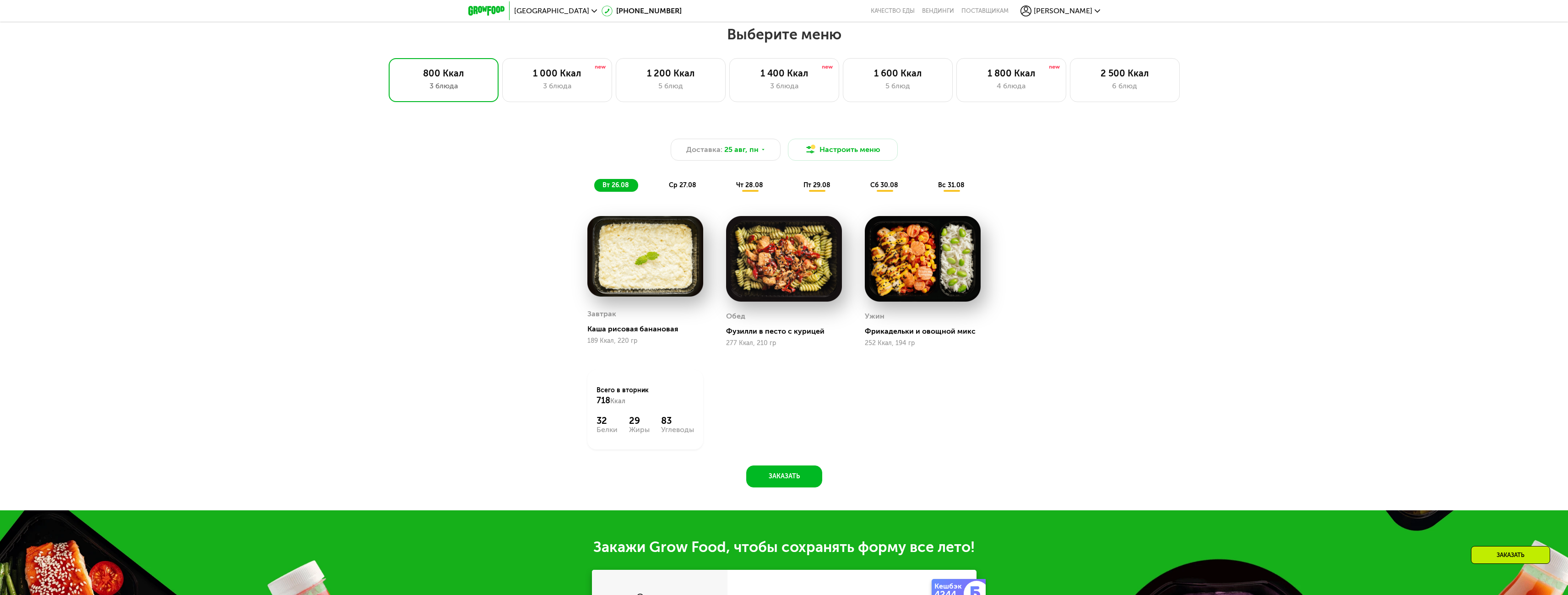
scroll to position [823, 0]
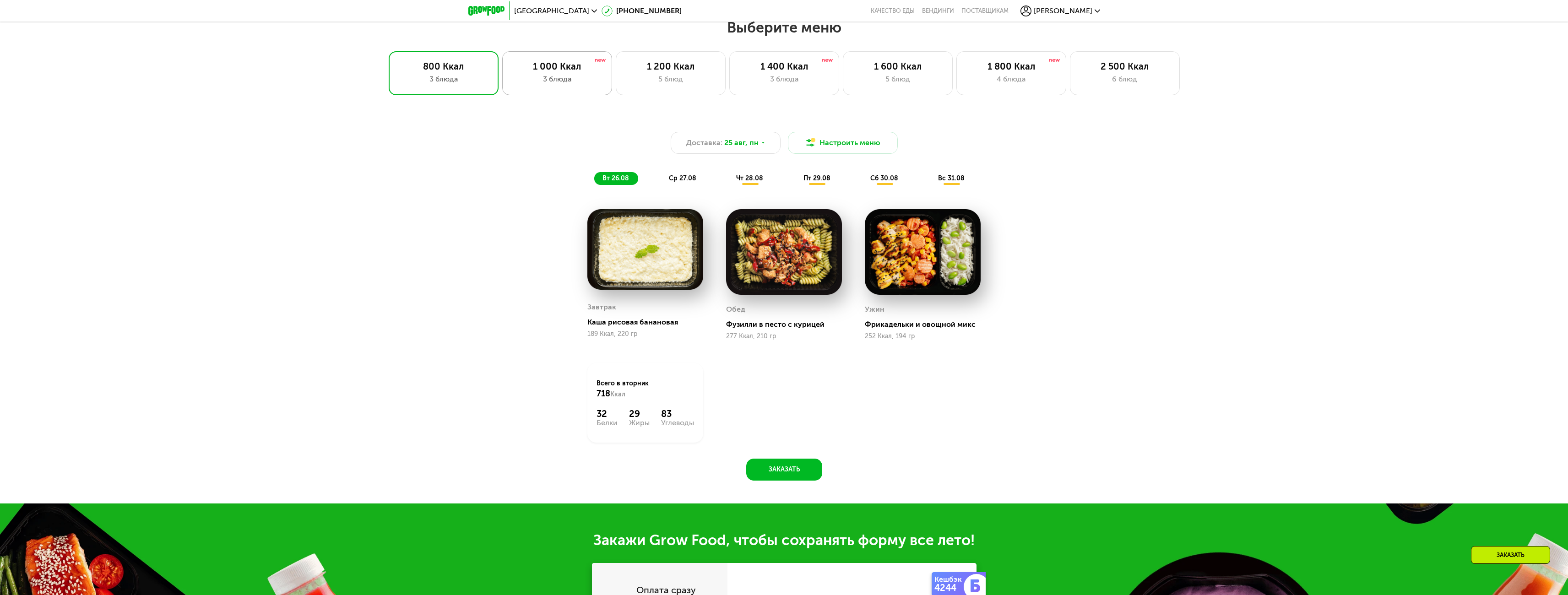
click at [568, 78] on div "3 блюда" at bounding box center [557, 79] width 90 height 11
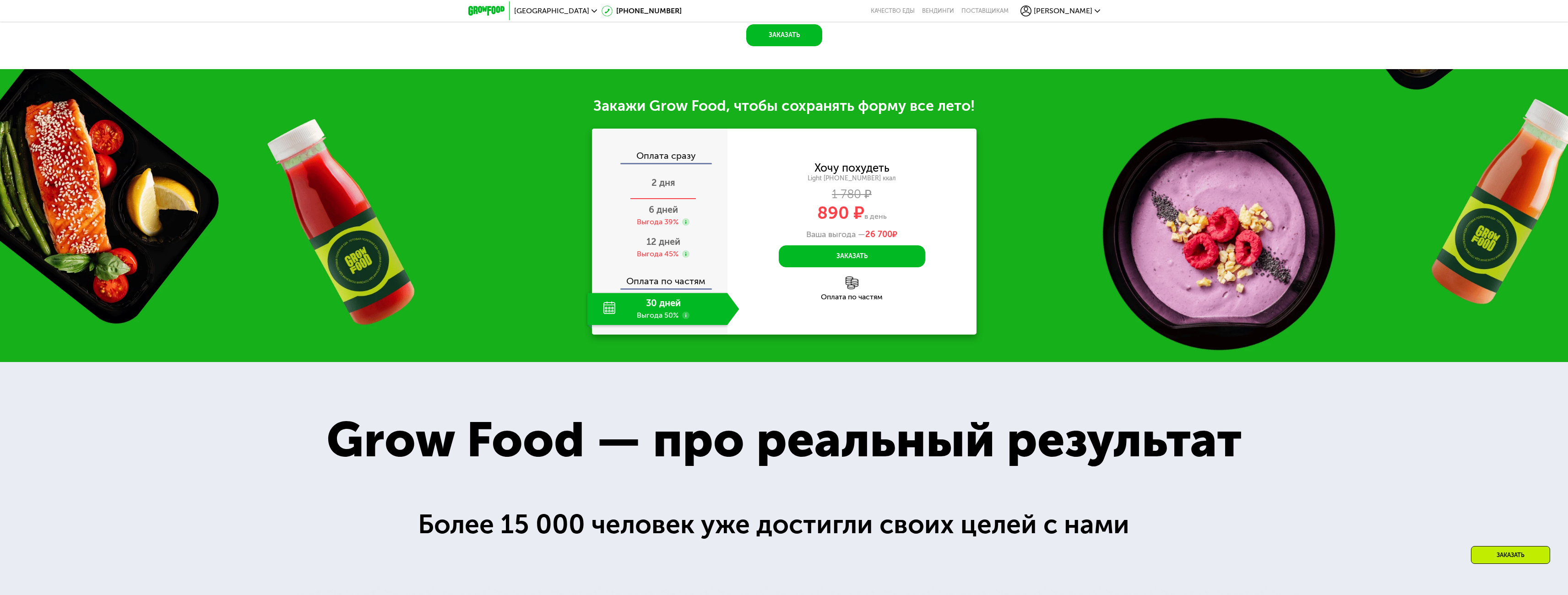
click at [665, 188] on span "2 дня" at bounding box center [663, 183] width 24 height 11
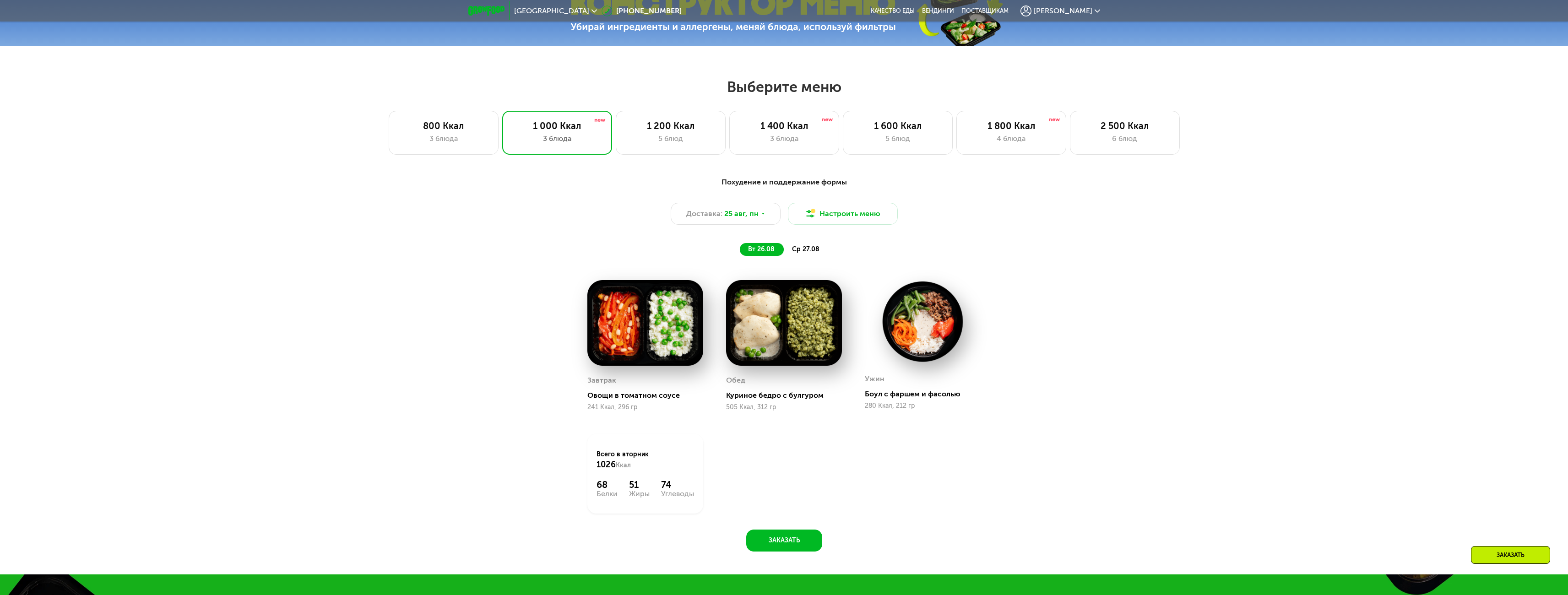
scroll to position [769, 0]
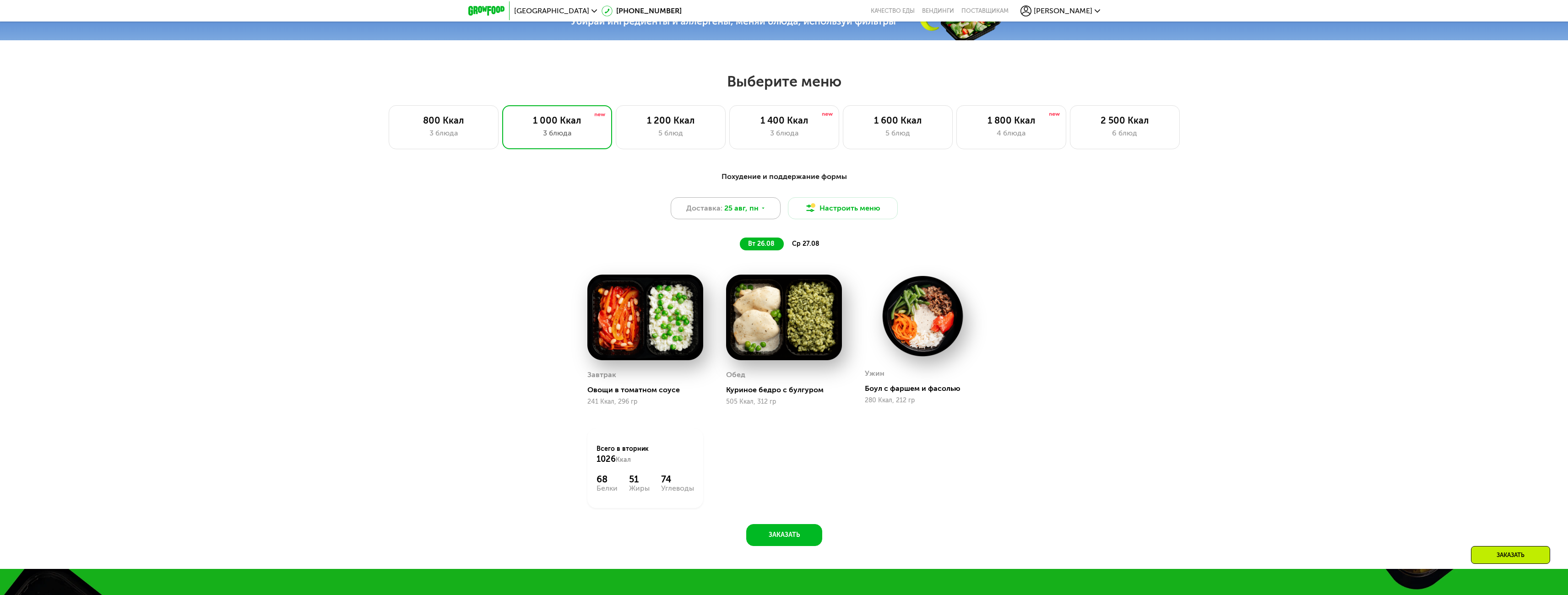
click at [762, 209] on div "Доставка: 25 авг, пн" at bounding box center [726, 209] width 110 height 22
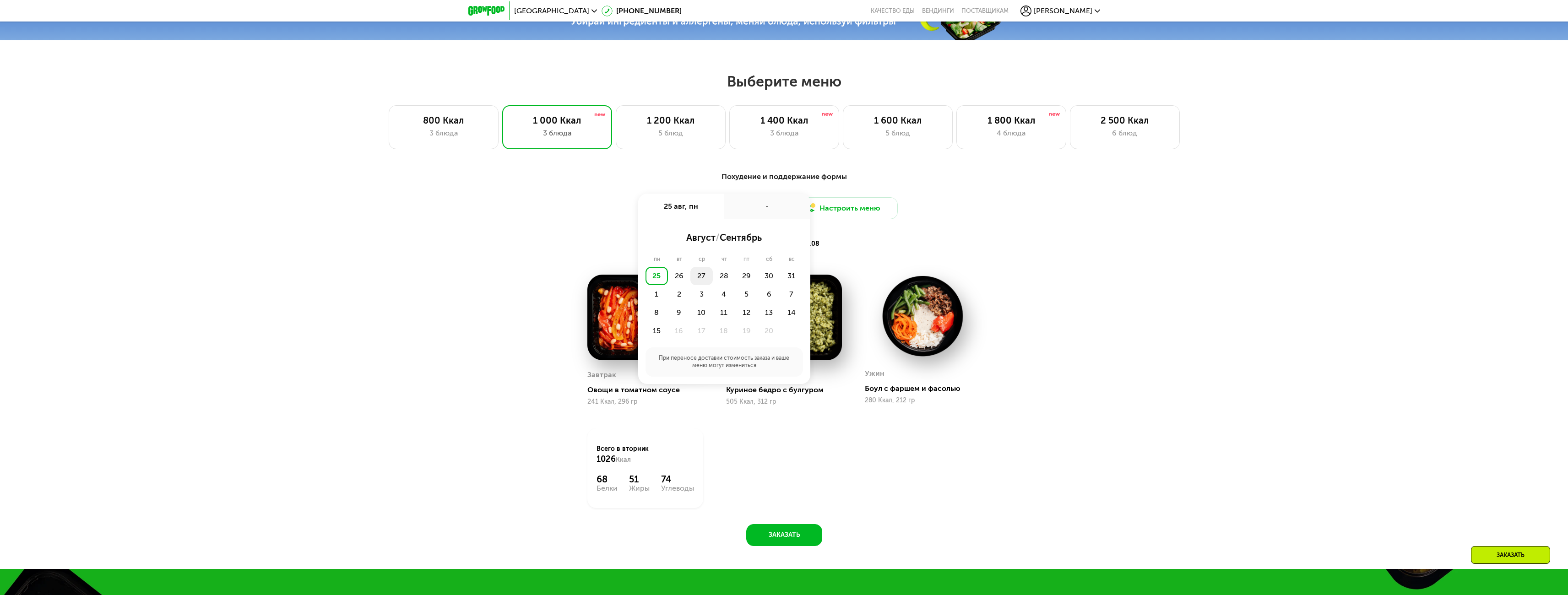
click at [713, 275] on div "27" at bounding box center [724, 276] width 23 height 18
click at [694, 240] on div "Утро" at bounding box center [697, 237] width 55 height 13
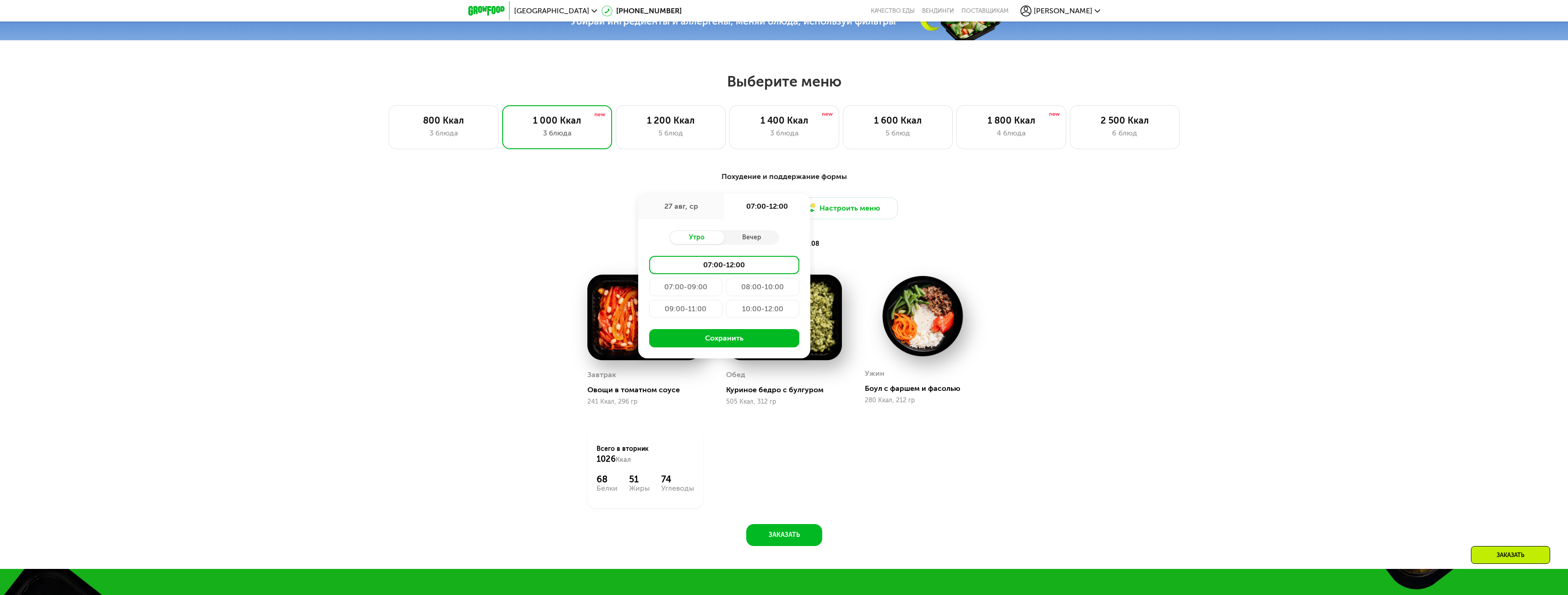
click at [760, 314] on div "10:00-12:00" at bounding box center [763, 309] width 73 height 18
click at [706, 344] on button "Сохранить" at bounding box center [724, 338] width 150 height 18
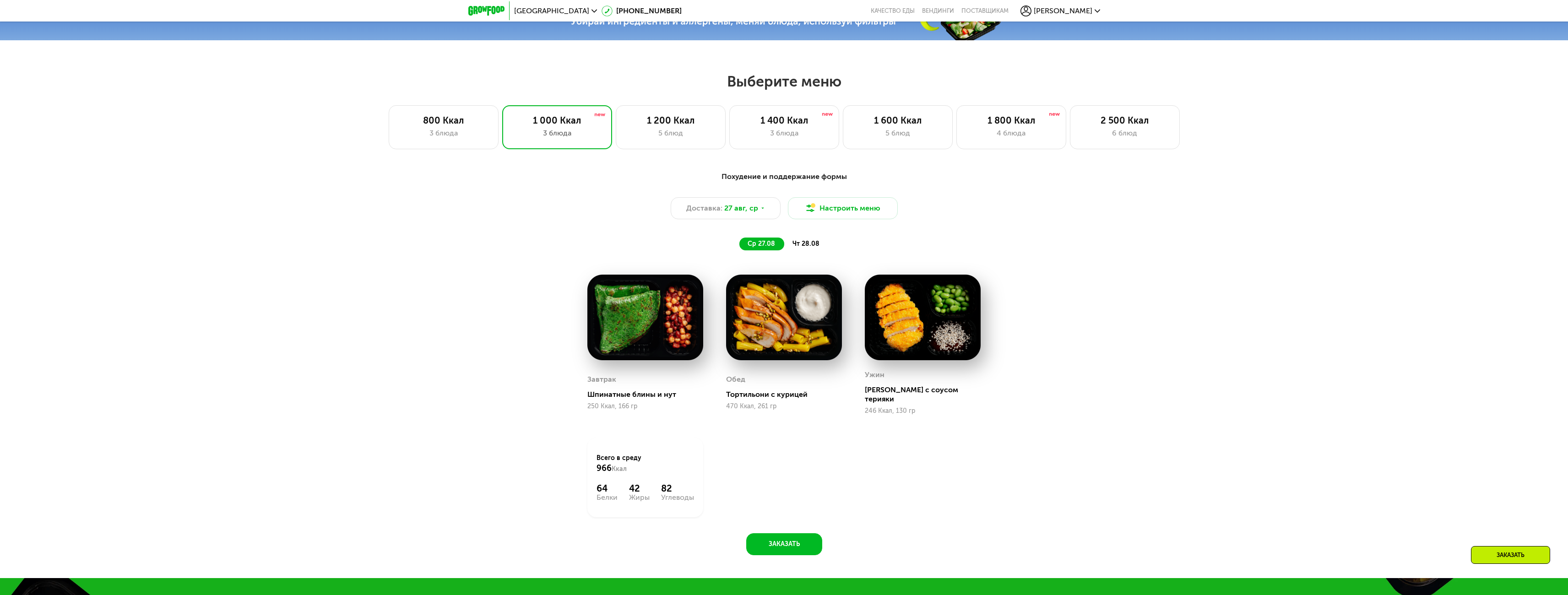
click at [803, 243] on div "чт 28.08" at bounding box center [806, 244] width 45 height 13
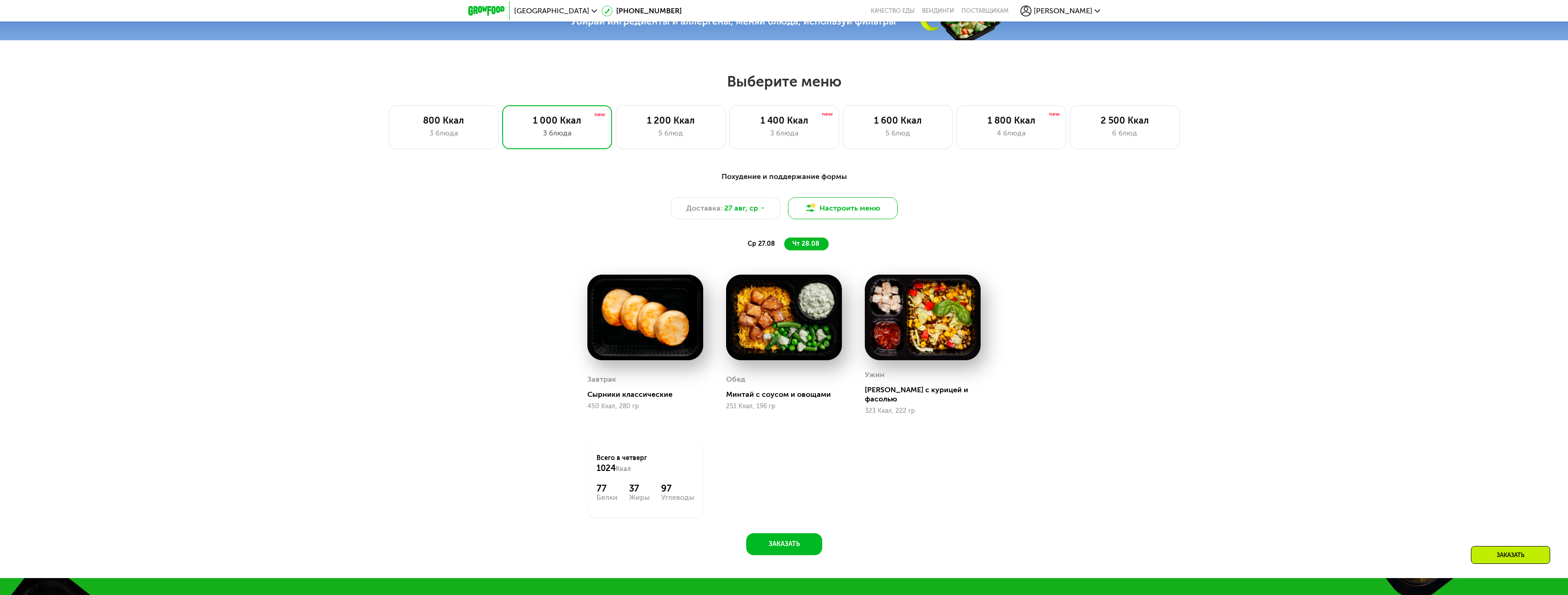
click at [853, 213] on button "Настроить меню" at bounding box center [843, 209] width 110 height 22
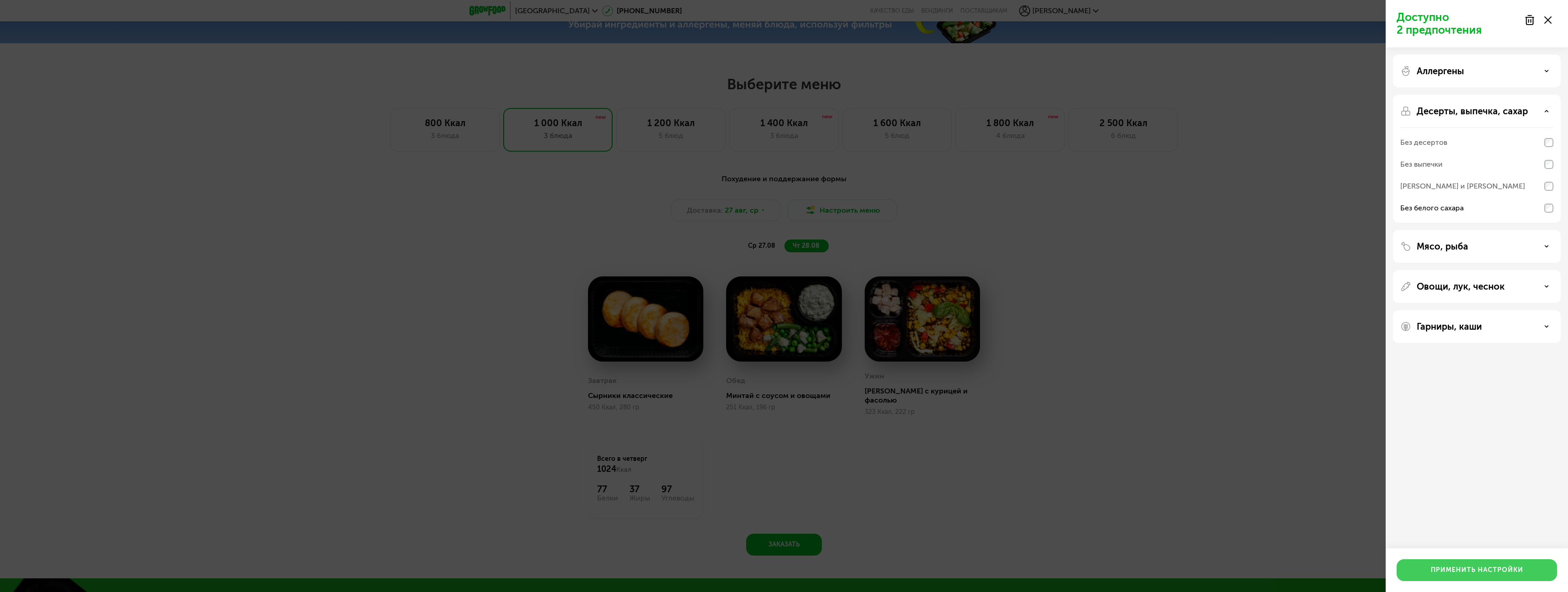
click at [1454, 572] on div "Применить настройки" at bounding box center [1477, 570] width 93 height 9
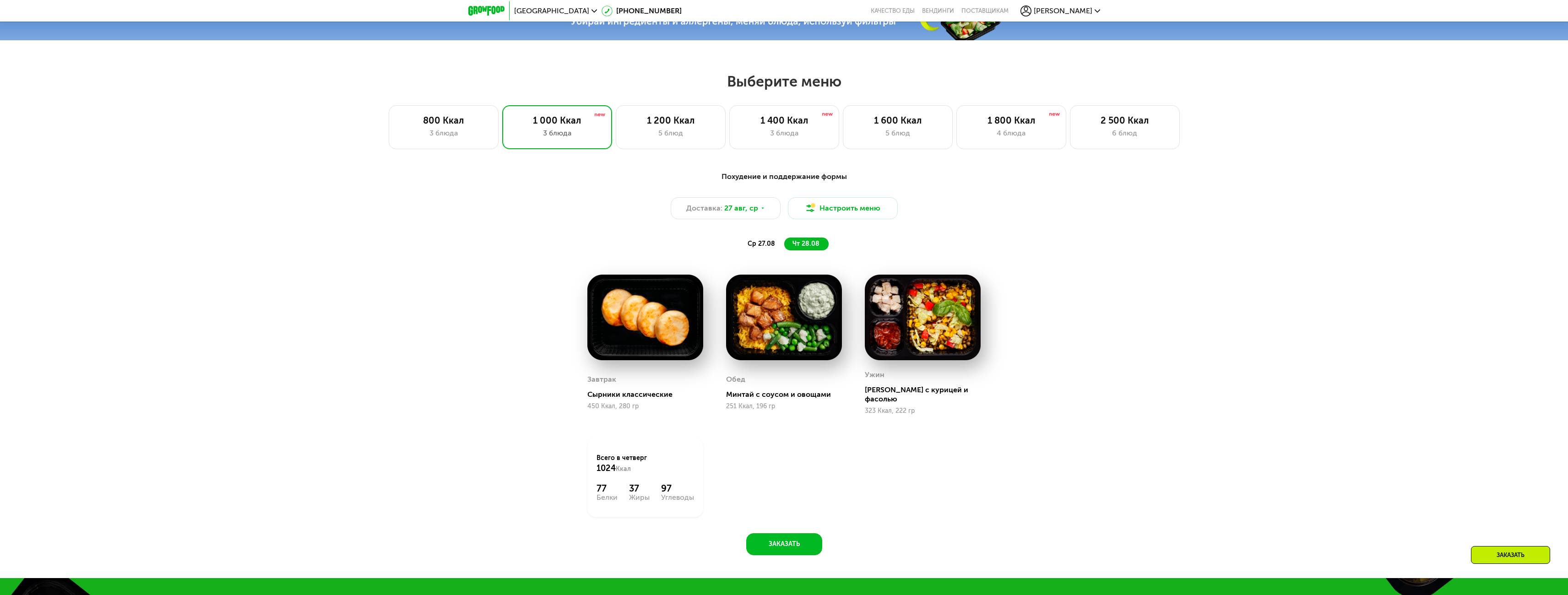
drag, startPoint x: 1061, startPoint y: 315, endPoint x: 1067, endPoint y: 325, distance: 11.7
click at [1062, 316] on div "Похудение и поддержание формы Доставка: 27 авг, ср Настроить меню ср 27.08 чт 2…" at bounding box center [784, 360] width 564 height 390
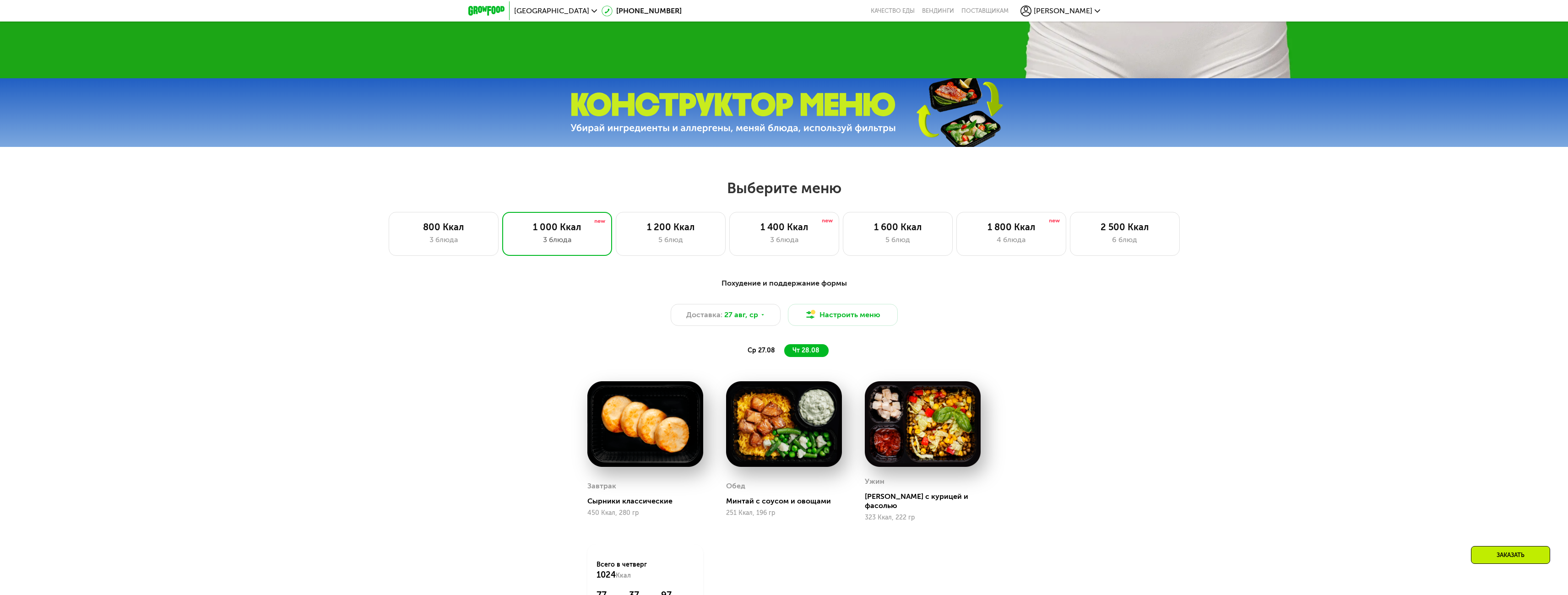
scroll to position [586, 0]
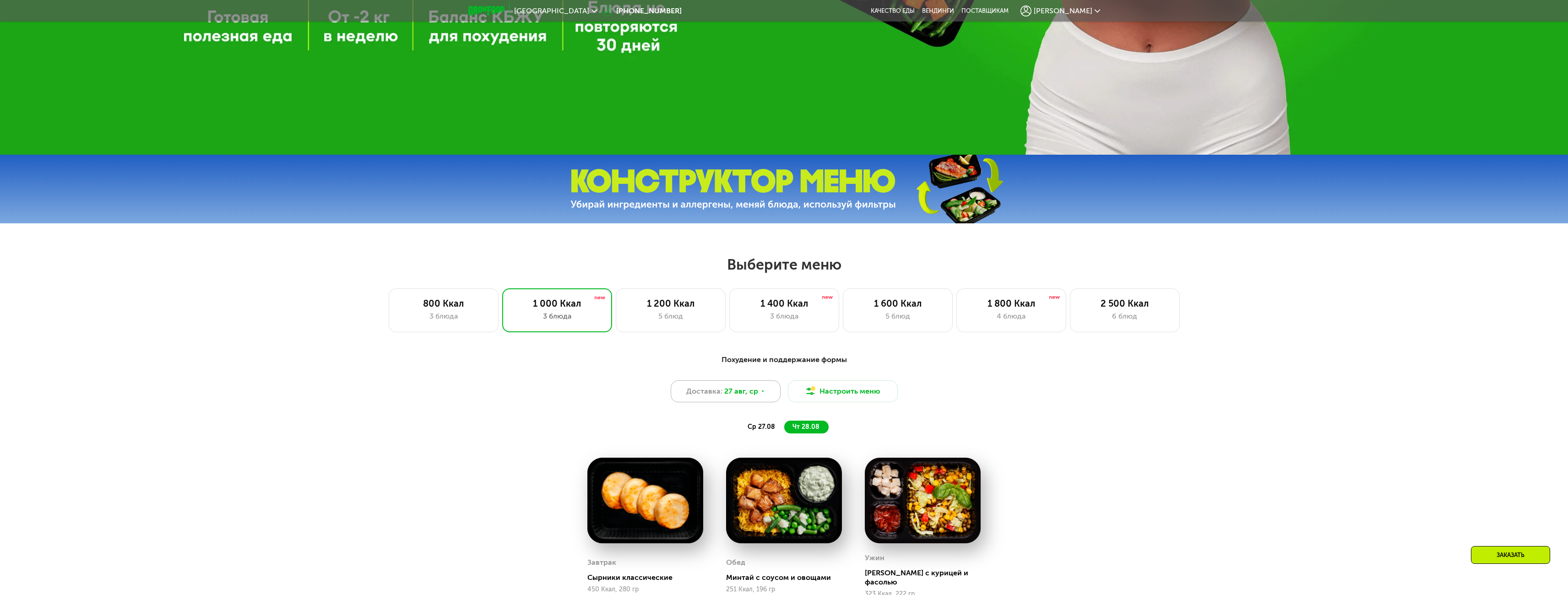
click at [732, 397] on span "27 авг, ср" at bounding box center [741, 391] width 34 height 11
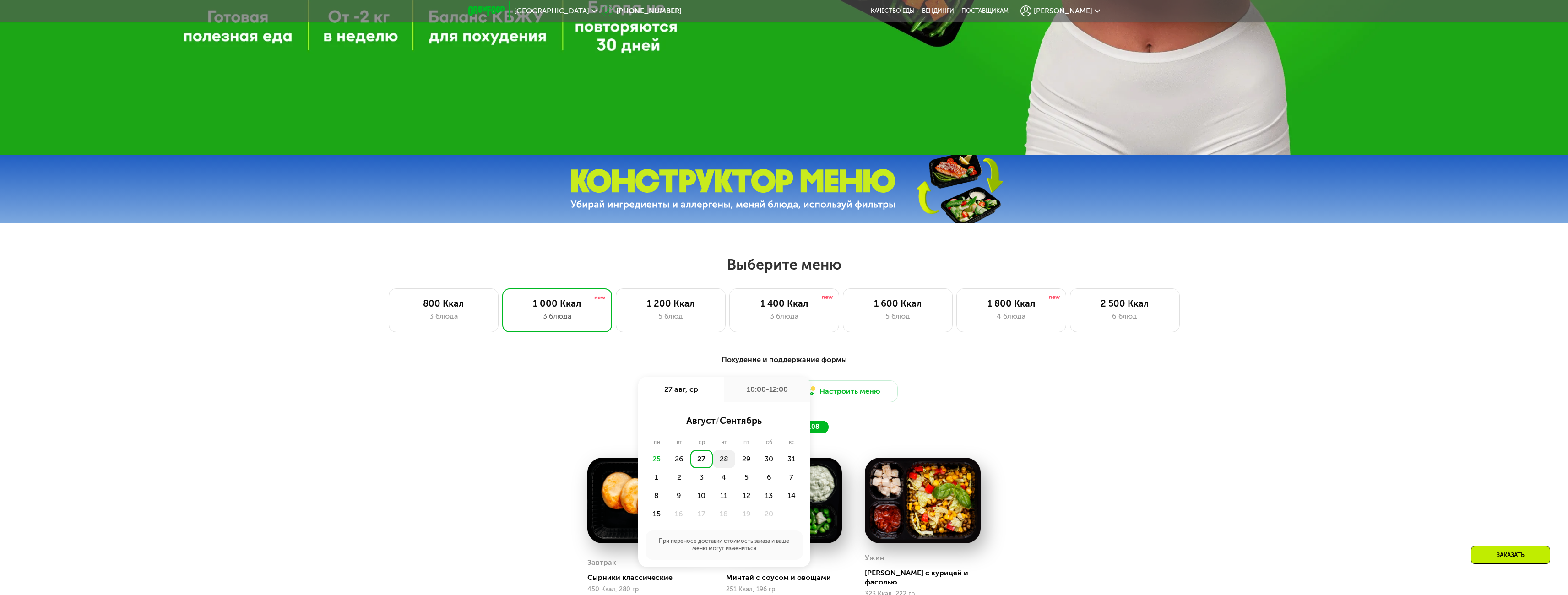
click at [735, 459] on div "28" at bounding box center [746, 459] width 23 height 18
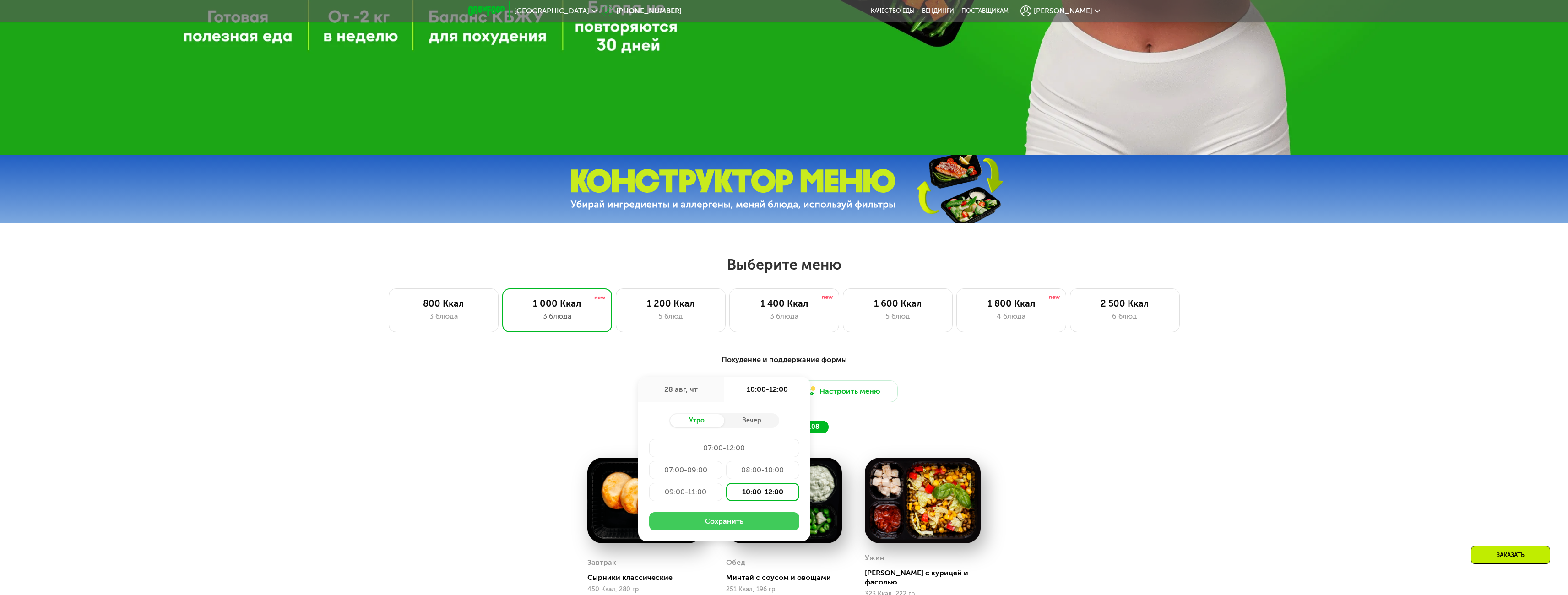
click at [709, 524] on button "Сохранить" at bounding box center [724, 522] width 150 height 18
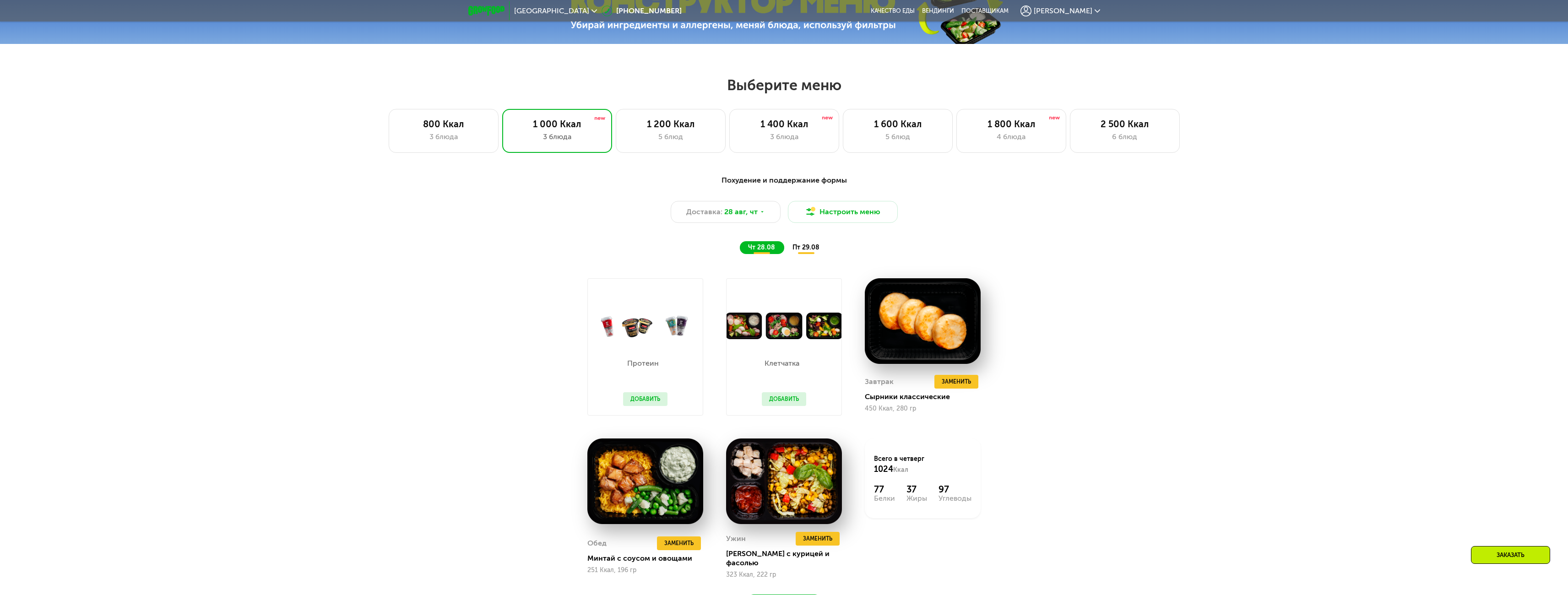
scroll to position [769, 0]
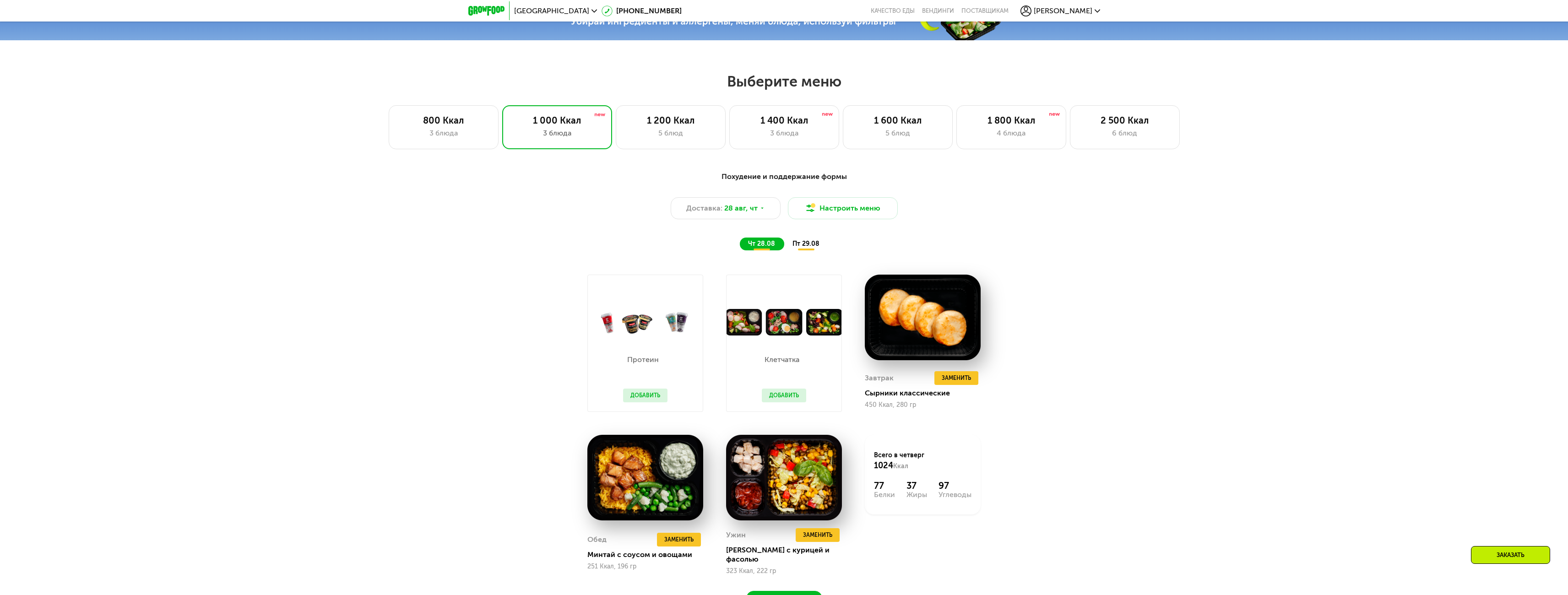
click at [803, 245] on span "пт 29.08" at bounding box center [806, 243] width 27 height 8
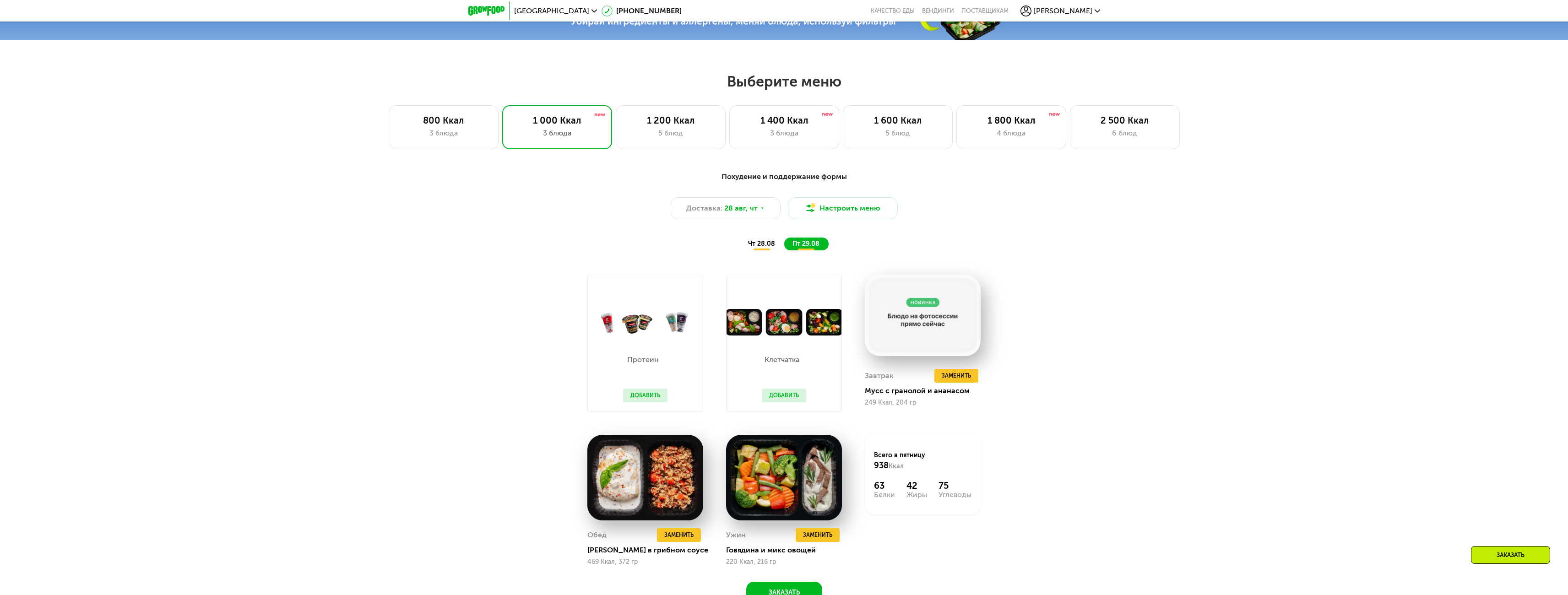
click at [767, 248] on span "чт 28.08" at bounding box center [762, 243] width 27 height 8
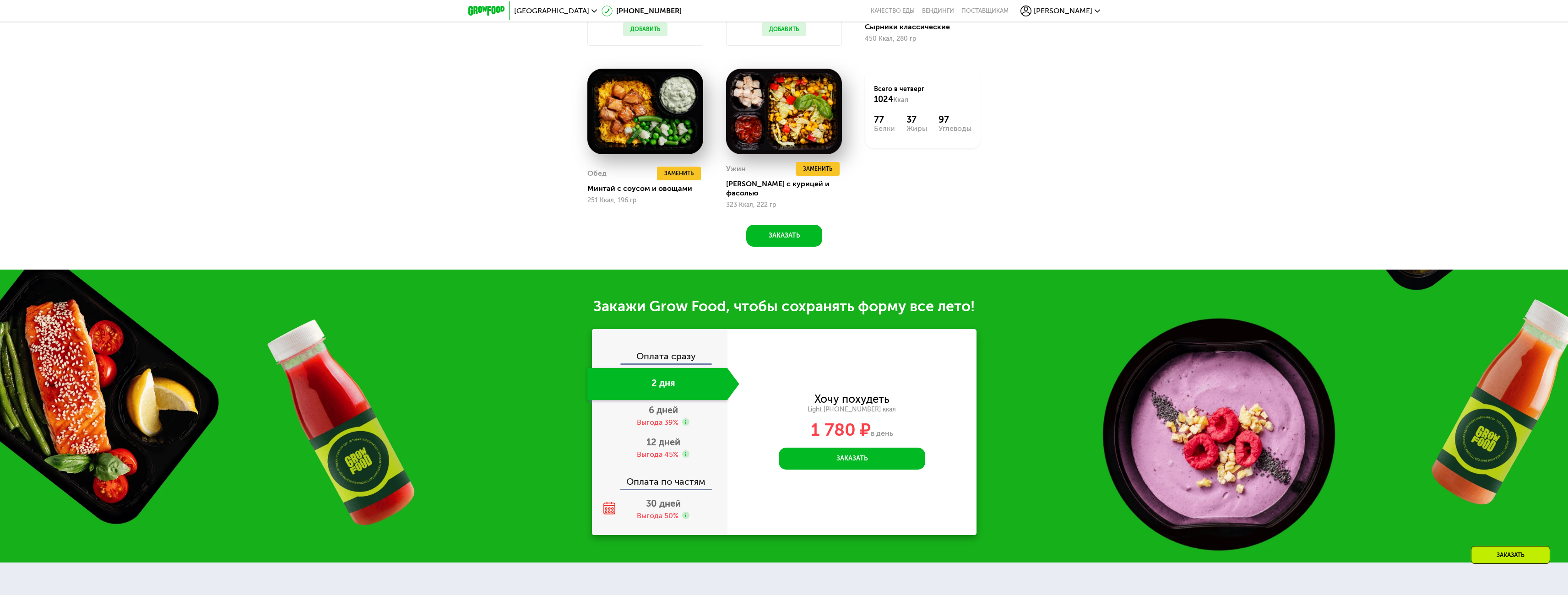
scroll to position [860, 0]
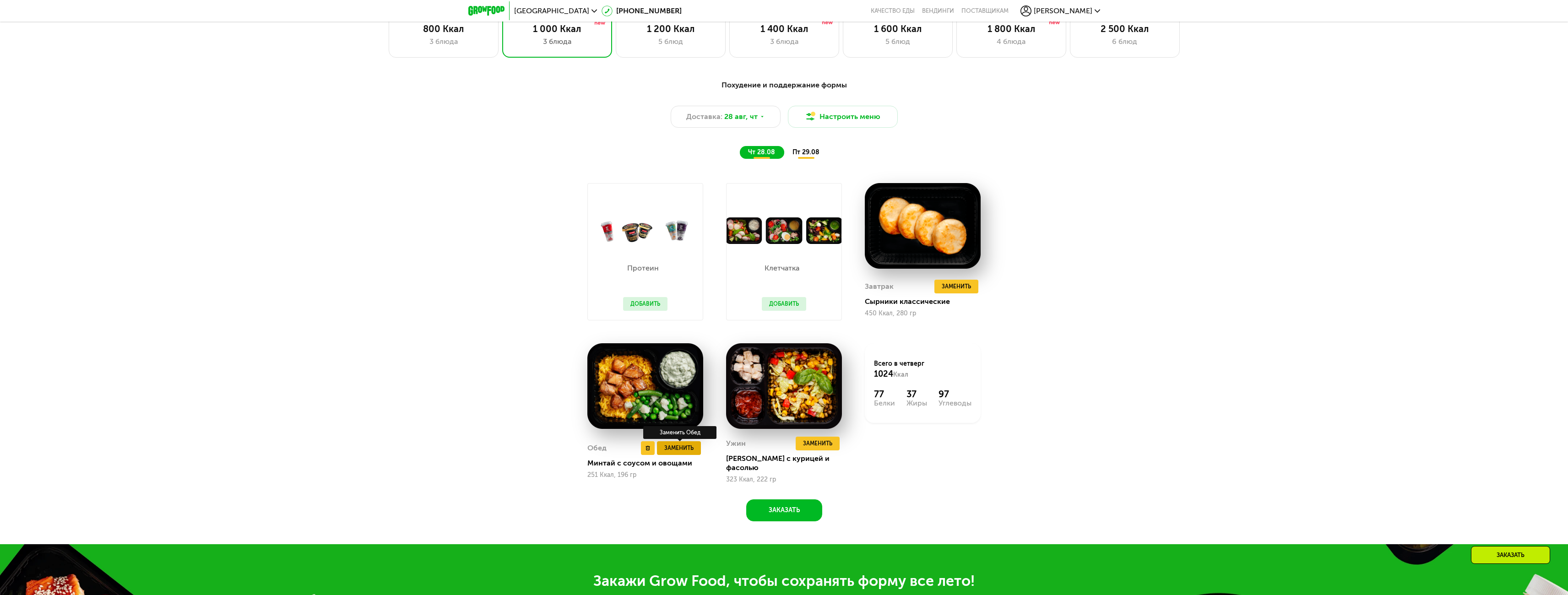
click at [684, 447] on span "Заменить" at bounding box center [679, 448] width 29 height 9
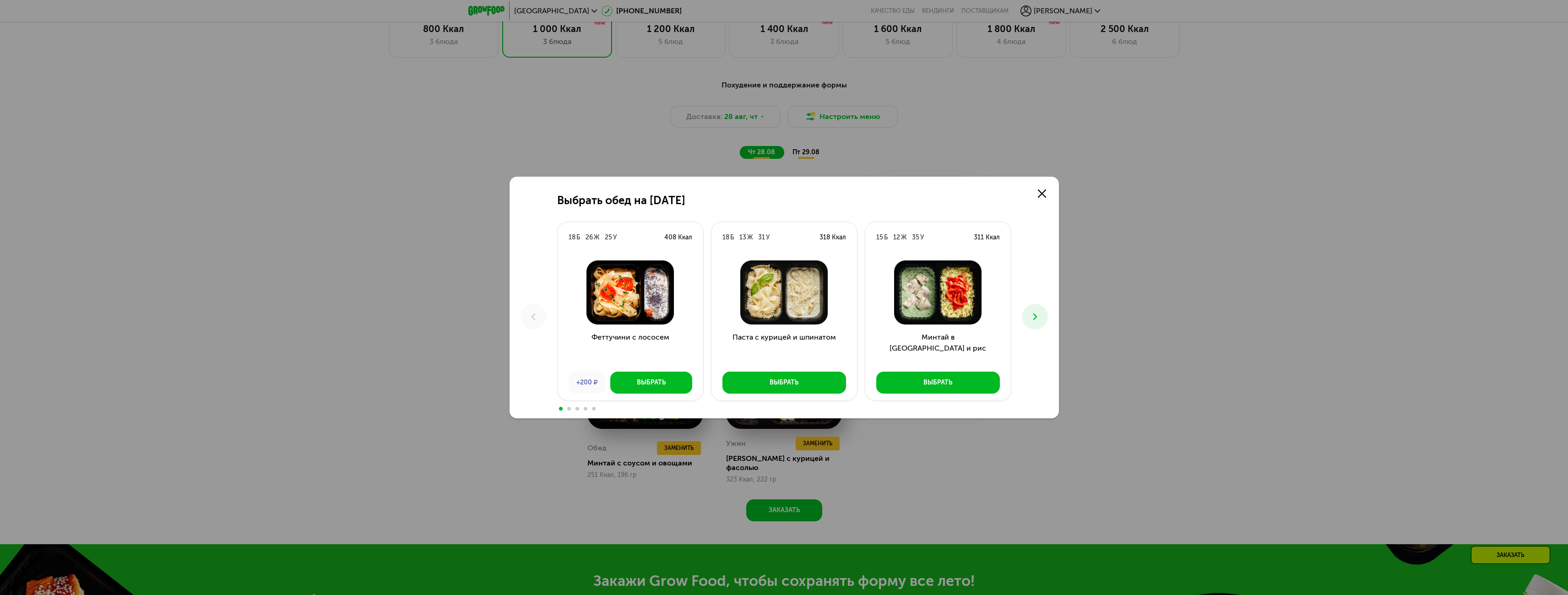
click at [1036, 311] on button at bounding box center [1035, 317] width 26 height 26
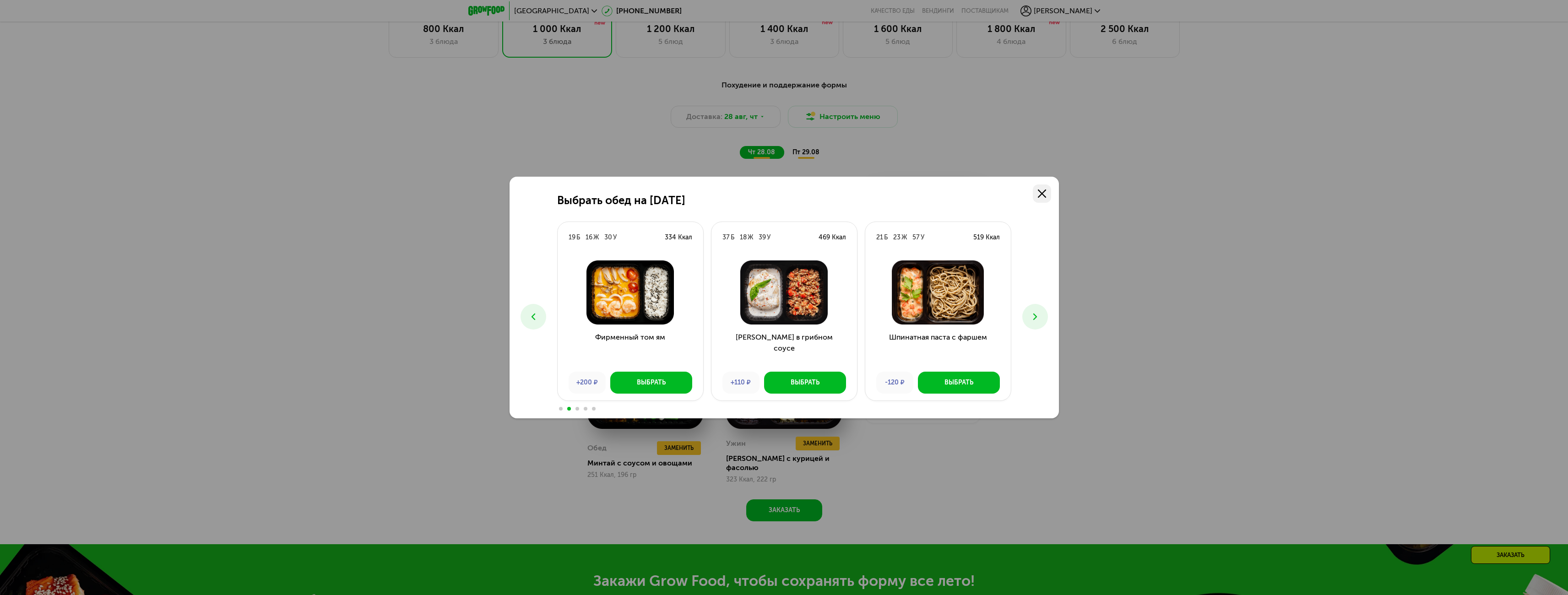
click at [1044, 188] on link at bounding box center [1042, 194] width 18 height 18
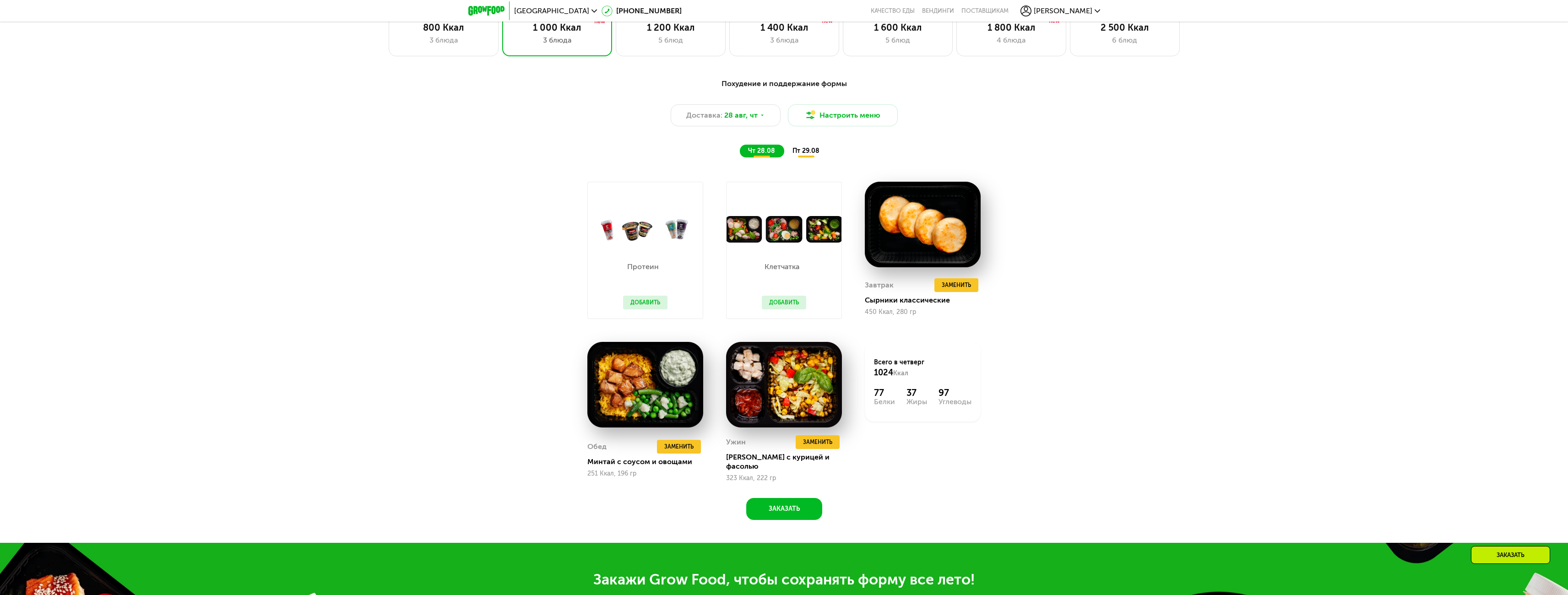
scroll to position [769, 0]
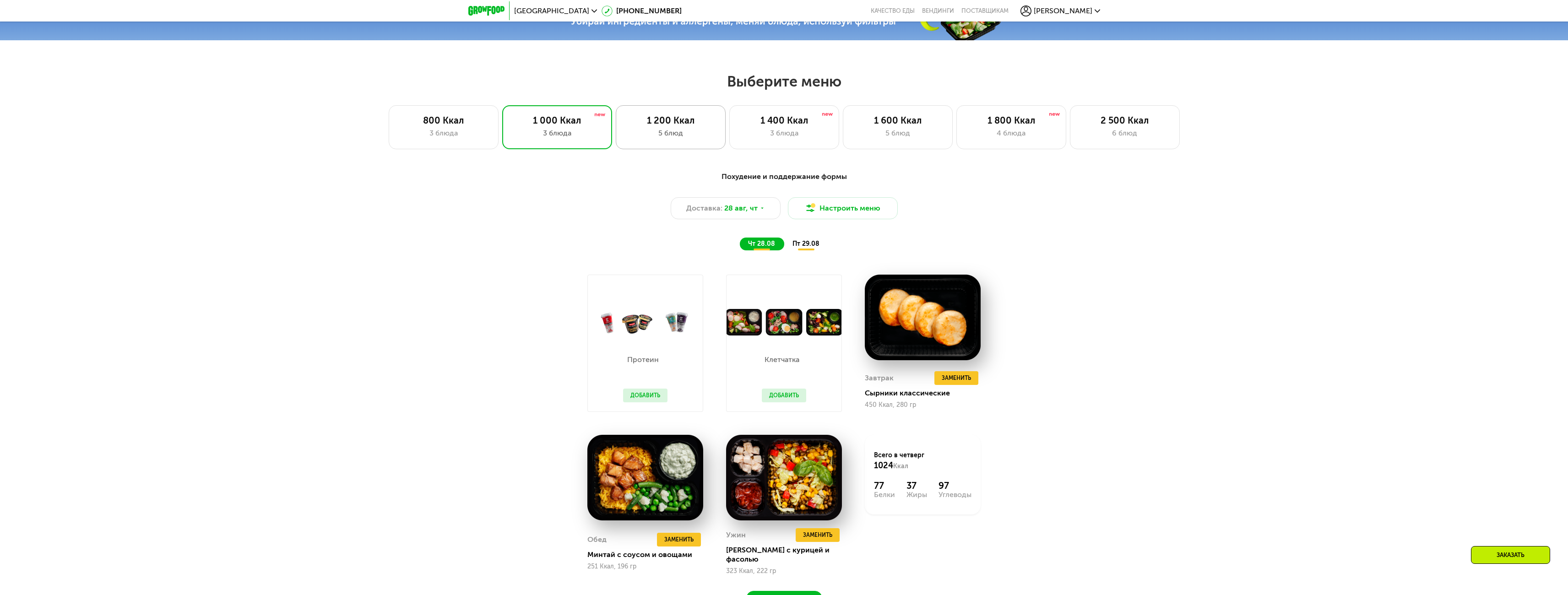
click at [729, 130] on div "1 200 Ккал 5 блюд" at bounding box center [784, 127] width 110 height 44
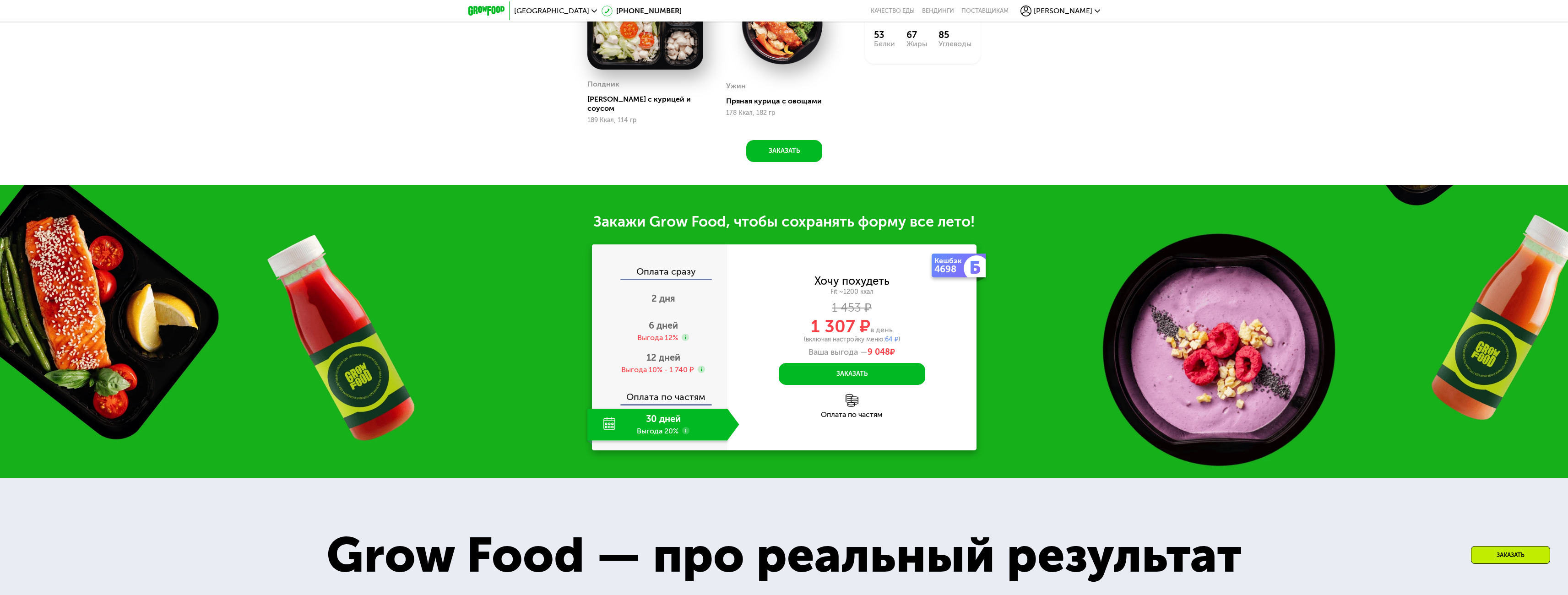
scroll to position [1241, 0]
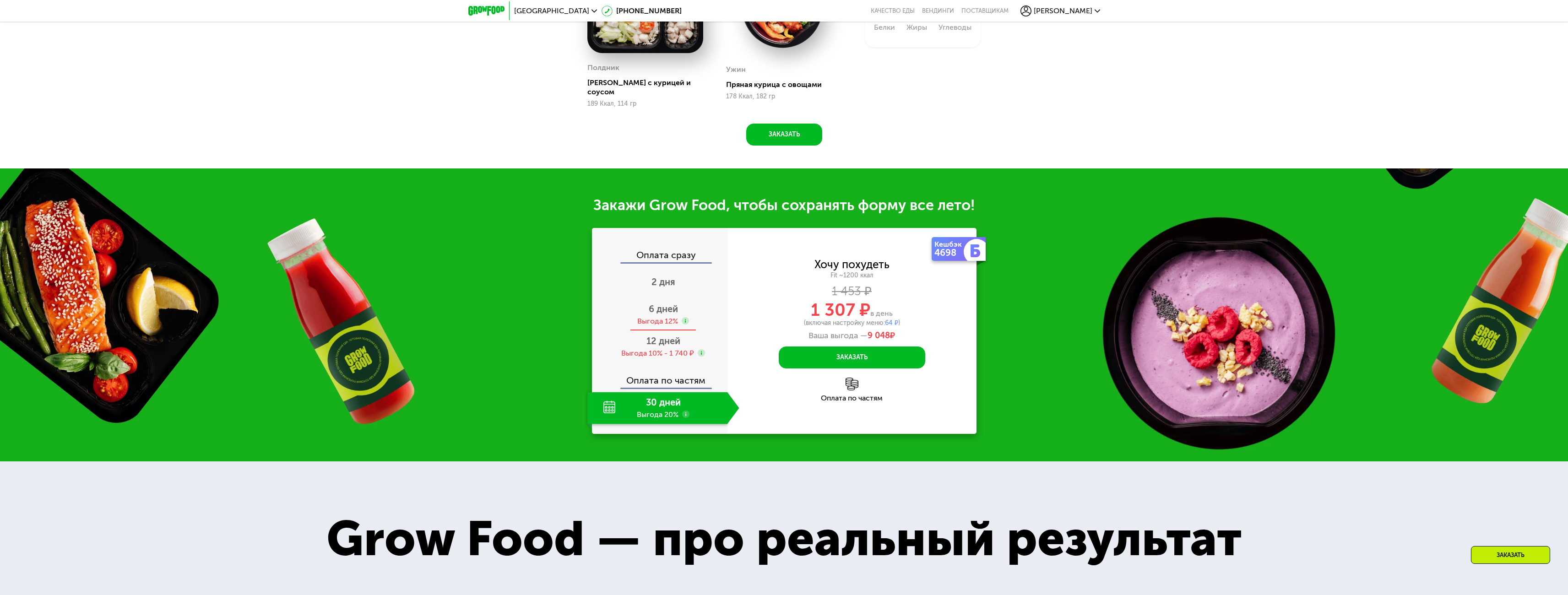
click at [666, 303] on span "6 дней" at bounding box center [663, 309] width 29 height 11
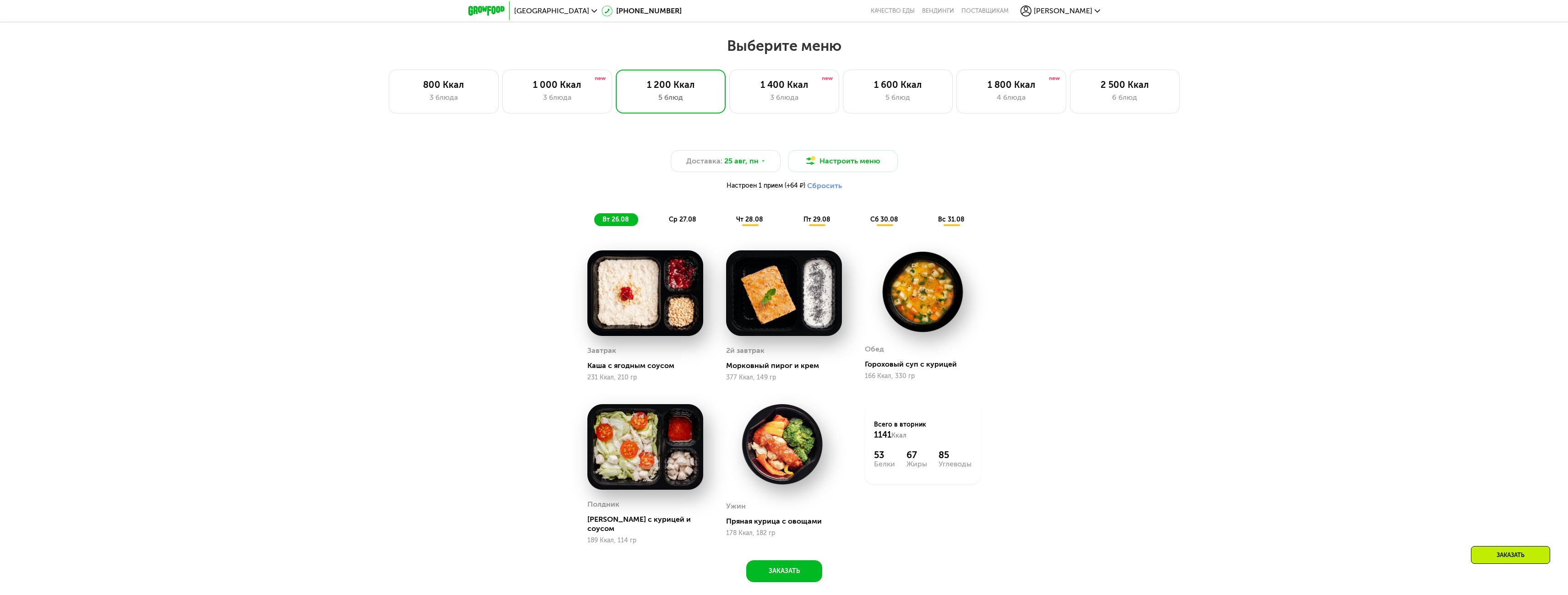
scroll to position [783, 0]
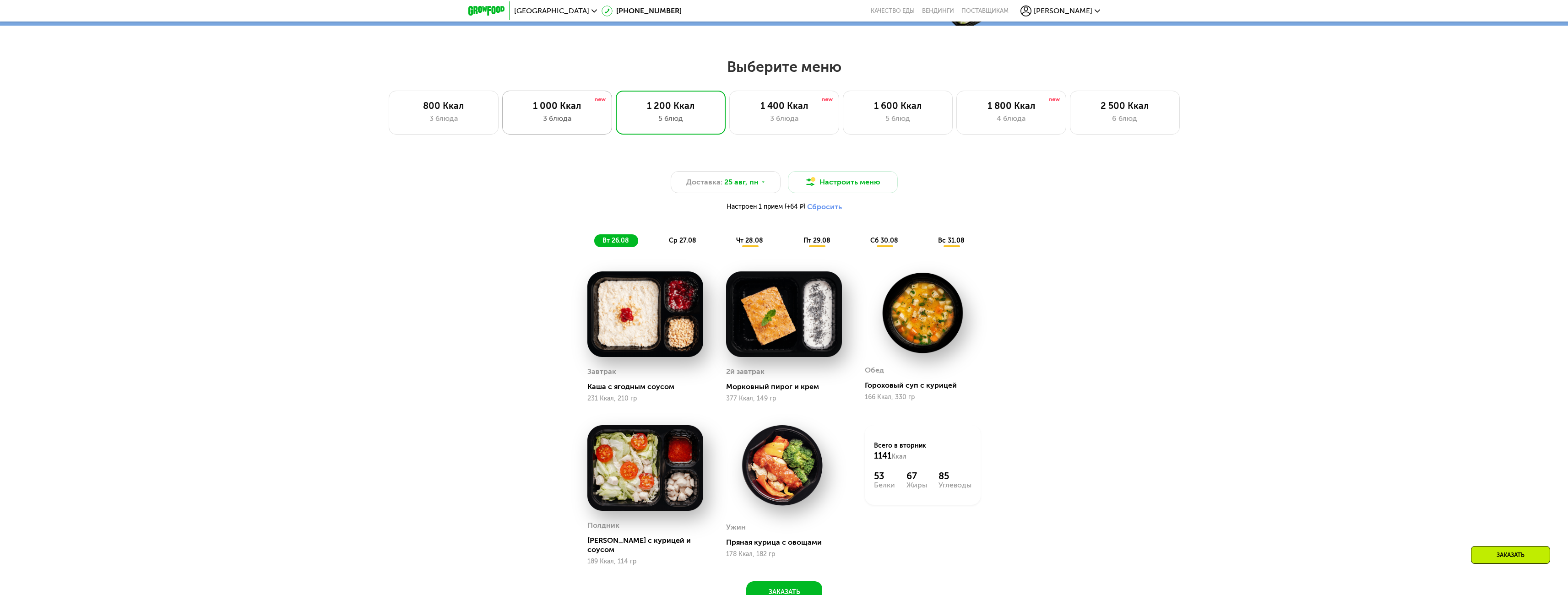
click at [571, 111] on div "1 000 Ккал" at bounding box center [557, 106] width 90 height 11
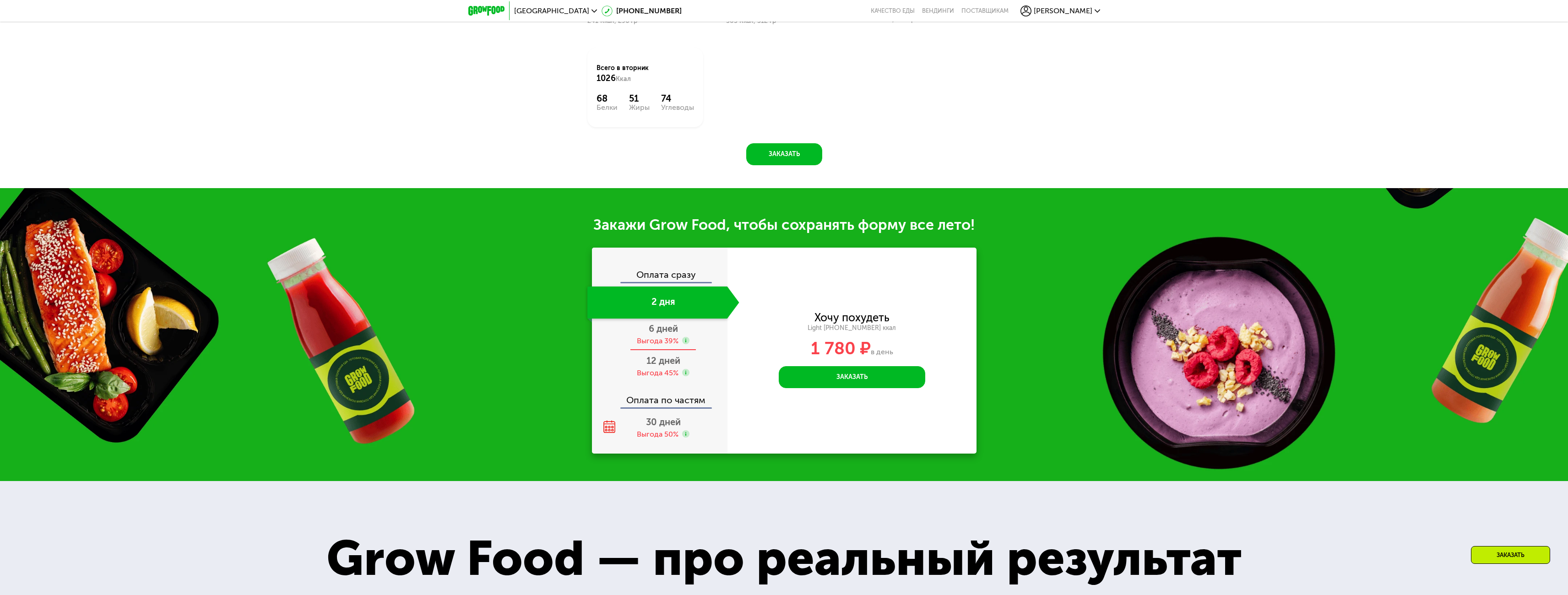
click at [664, 338] on div "6 дней Выгода 39%" at bounding box center [663, 334] width 152 height 32
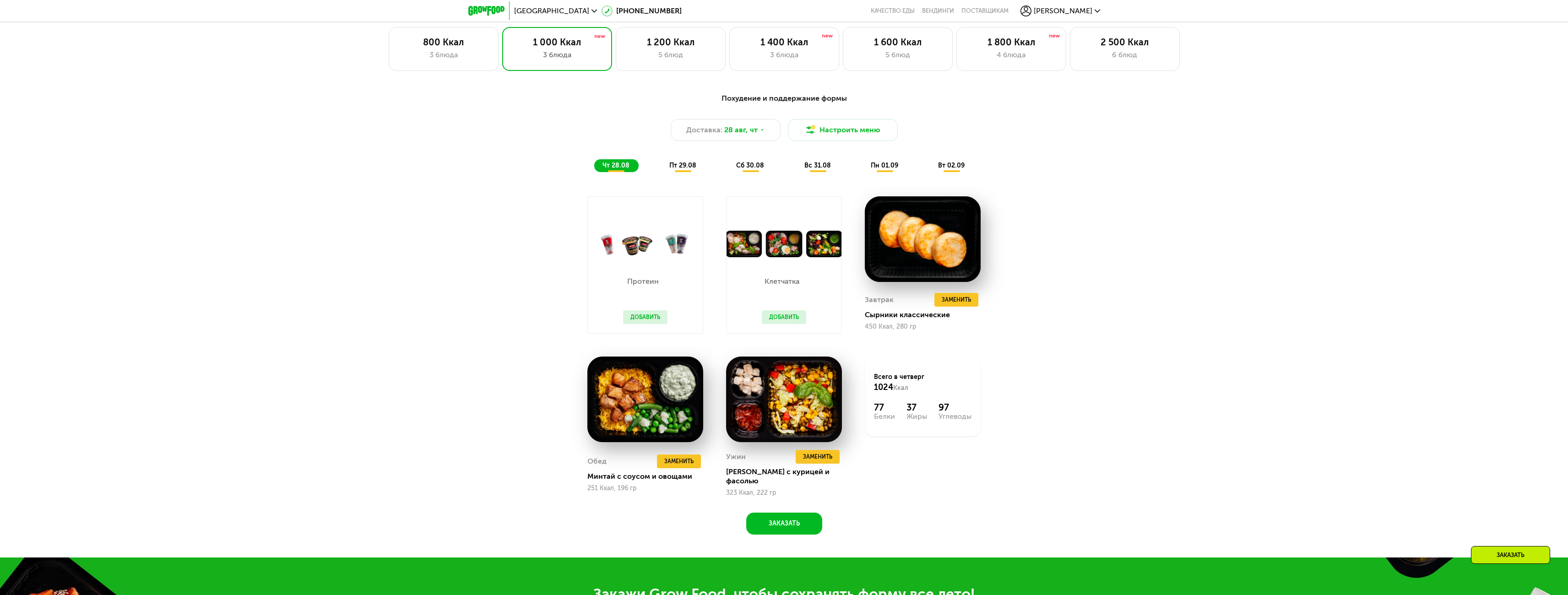
scroll to position [841, 0]
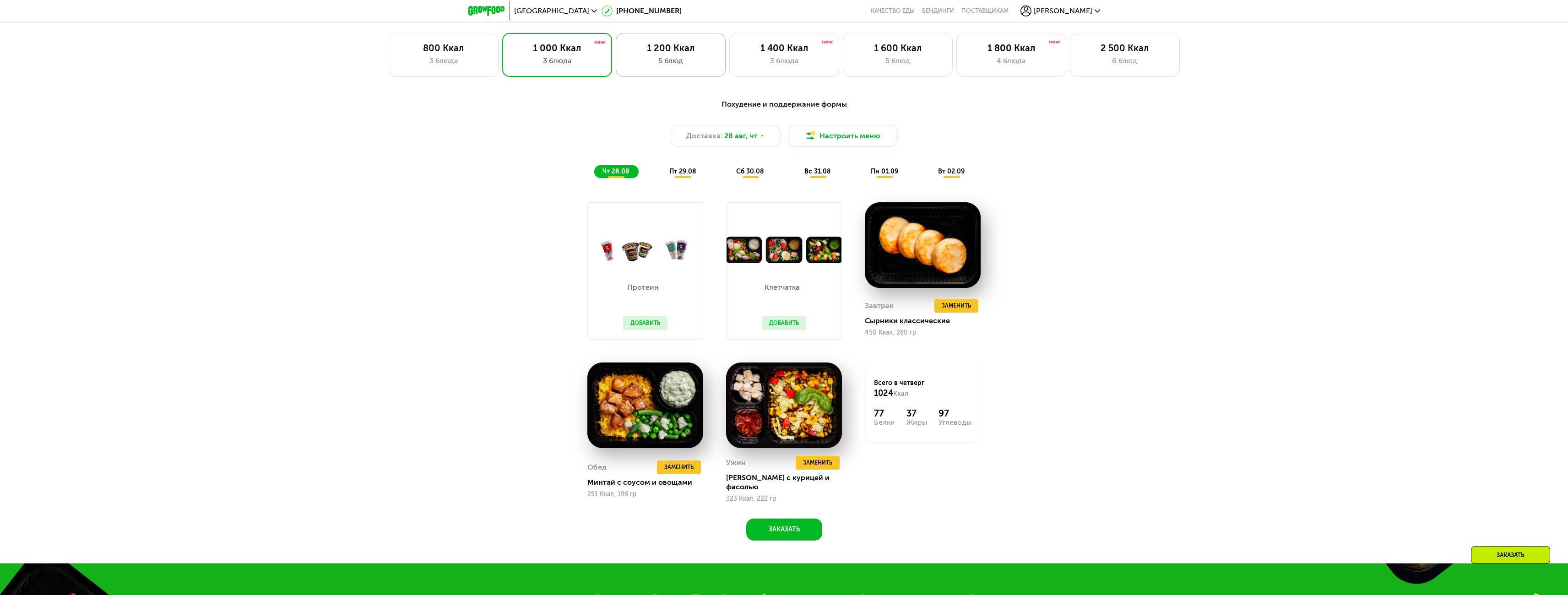
click at [660, 48] on div "1 200 Ккал" at bounding box center [671, 48] width 90 height 11
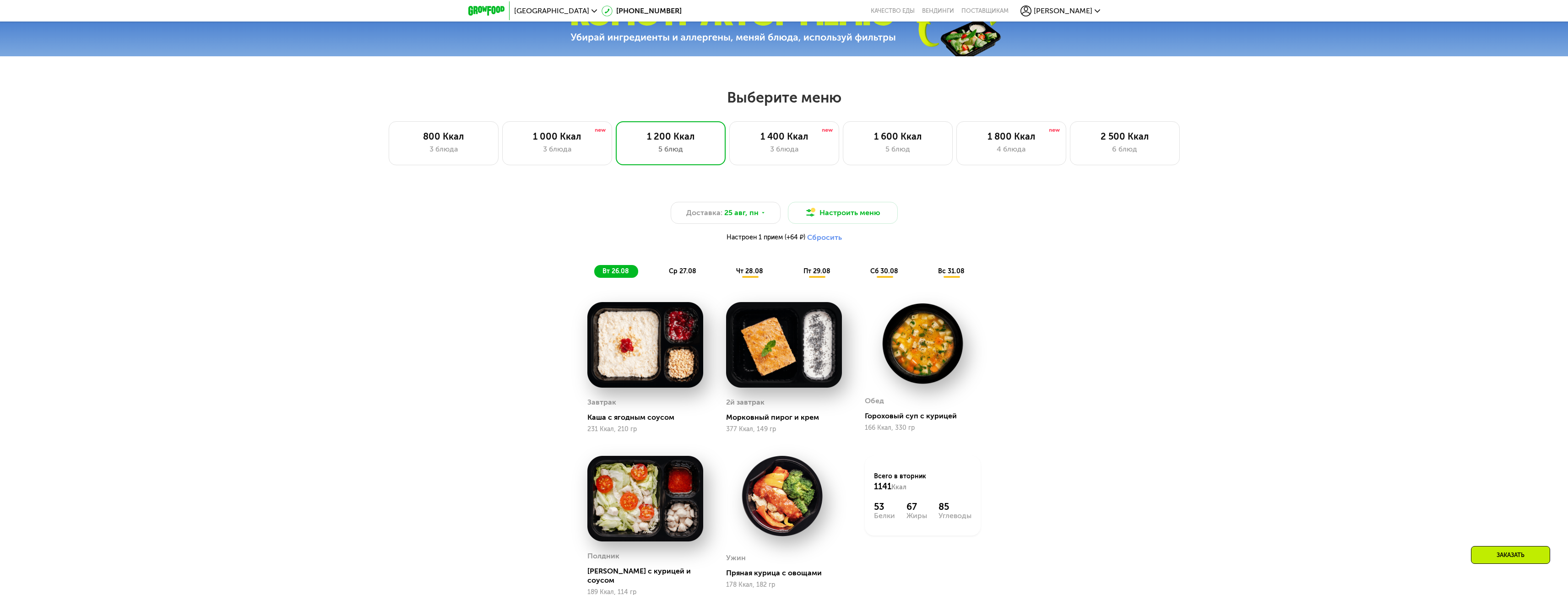
scroll to position [750, 0]
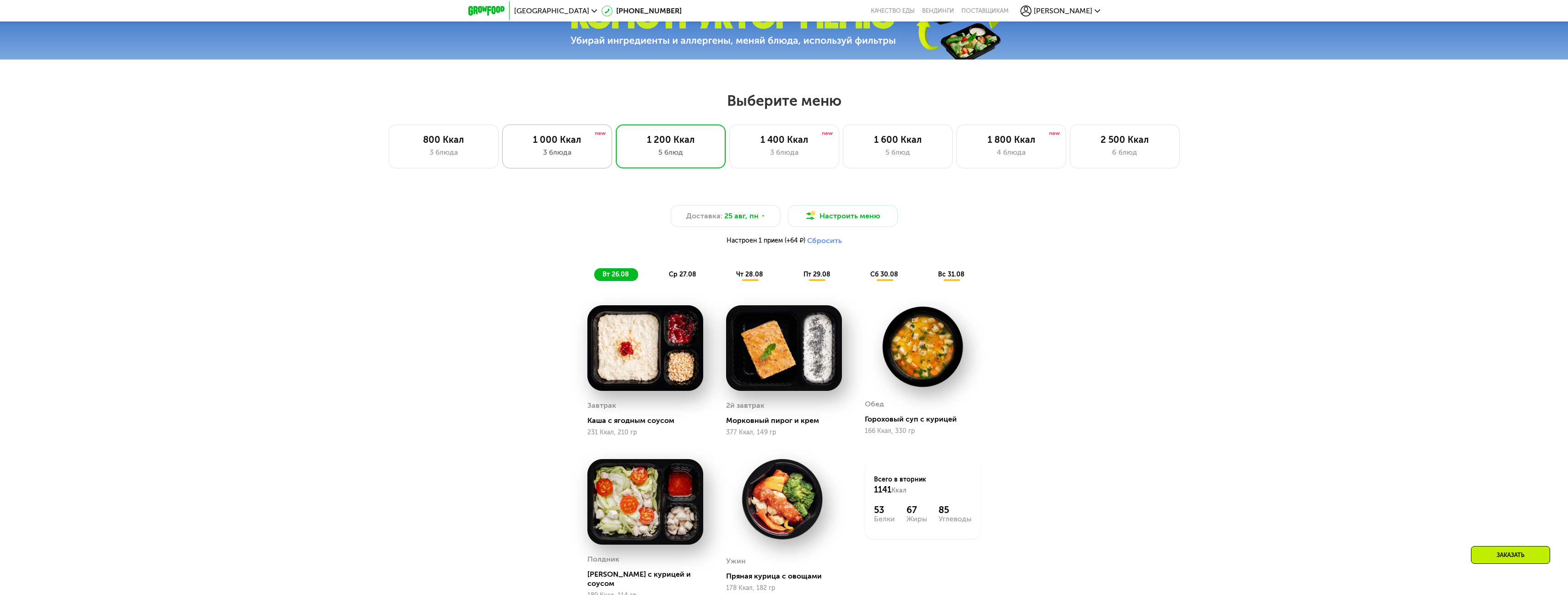
click at [549, 145] on div "1 000 Ккал" at bounding box center [557, 139] width 90 height 11
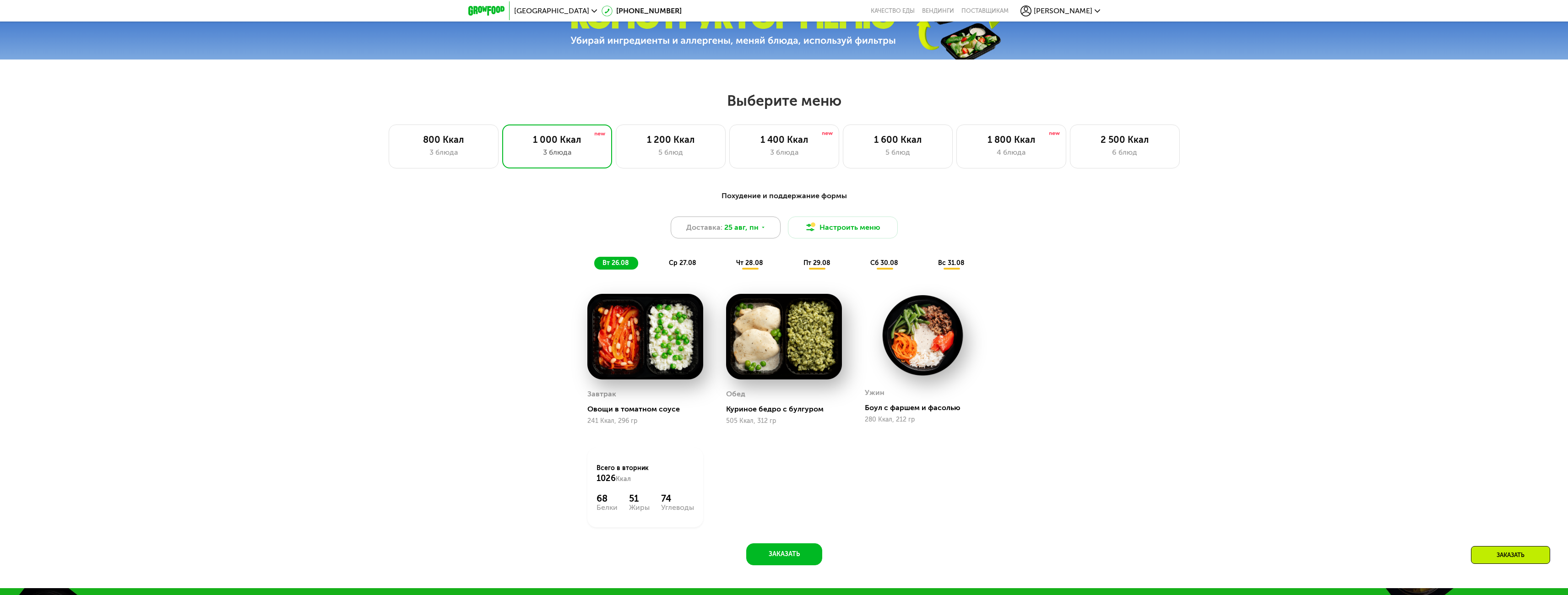
click at [757, 226] on span "25 авг, пн" at bounding box center [742, 227] width 34 height 11
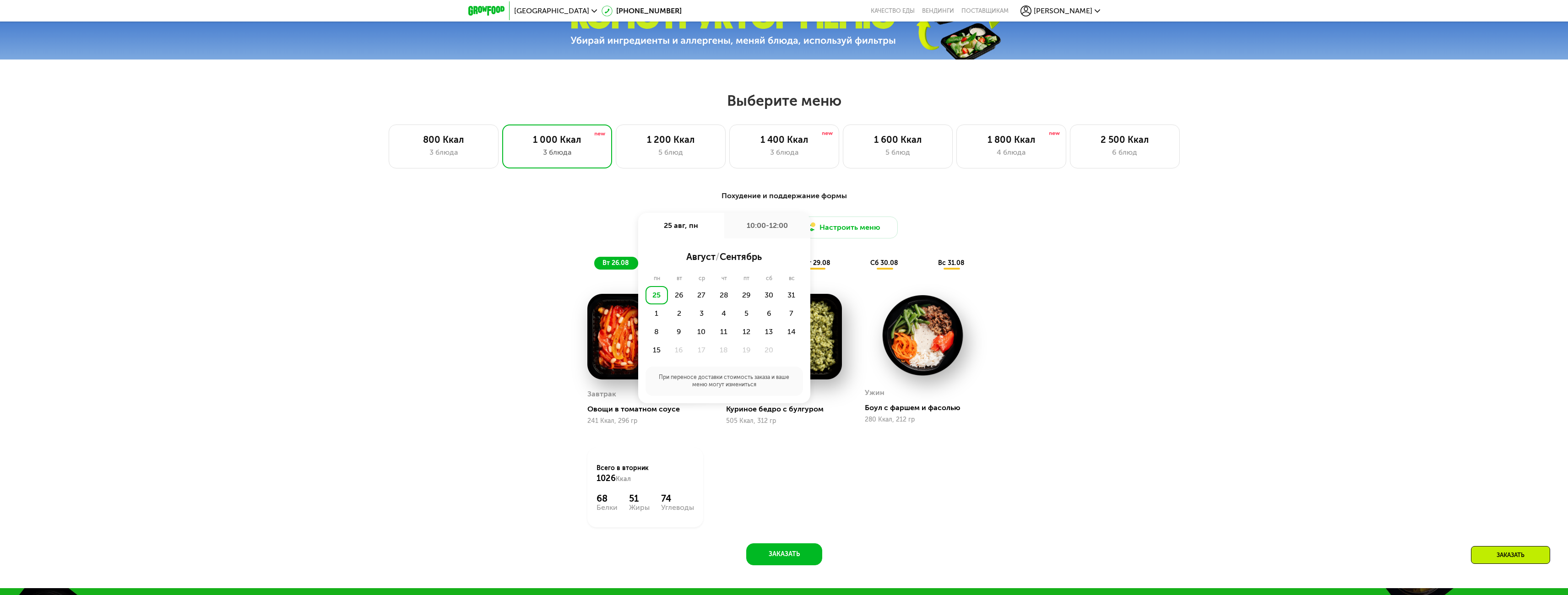
click at [452, 273] on div "Похудение и поддержание формы Доставка: 25 авг, пн 25 авг, пн 10:00-12:00 авгус…" at bounding box center [784, 383] width 1568 height 411
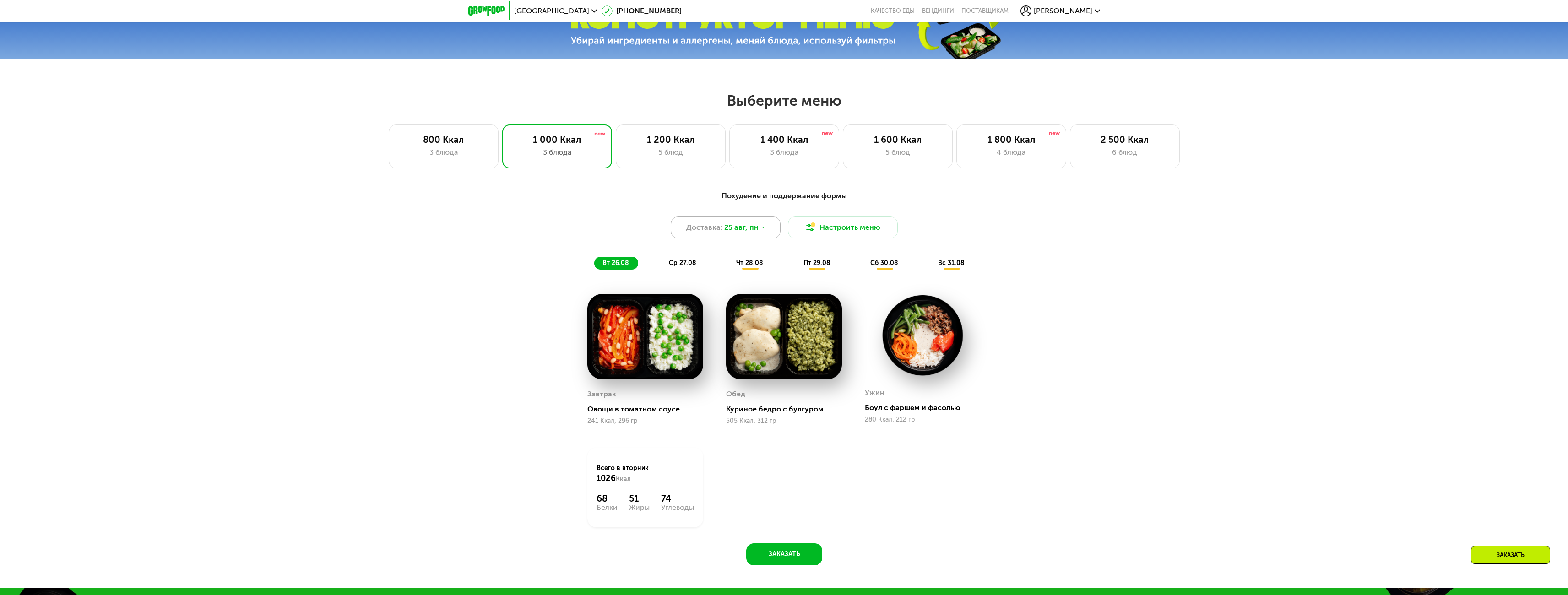
click at [760, 229] on icon at bounding box center [763, 227] width 6 height 6
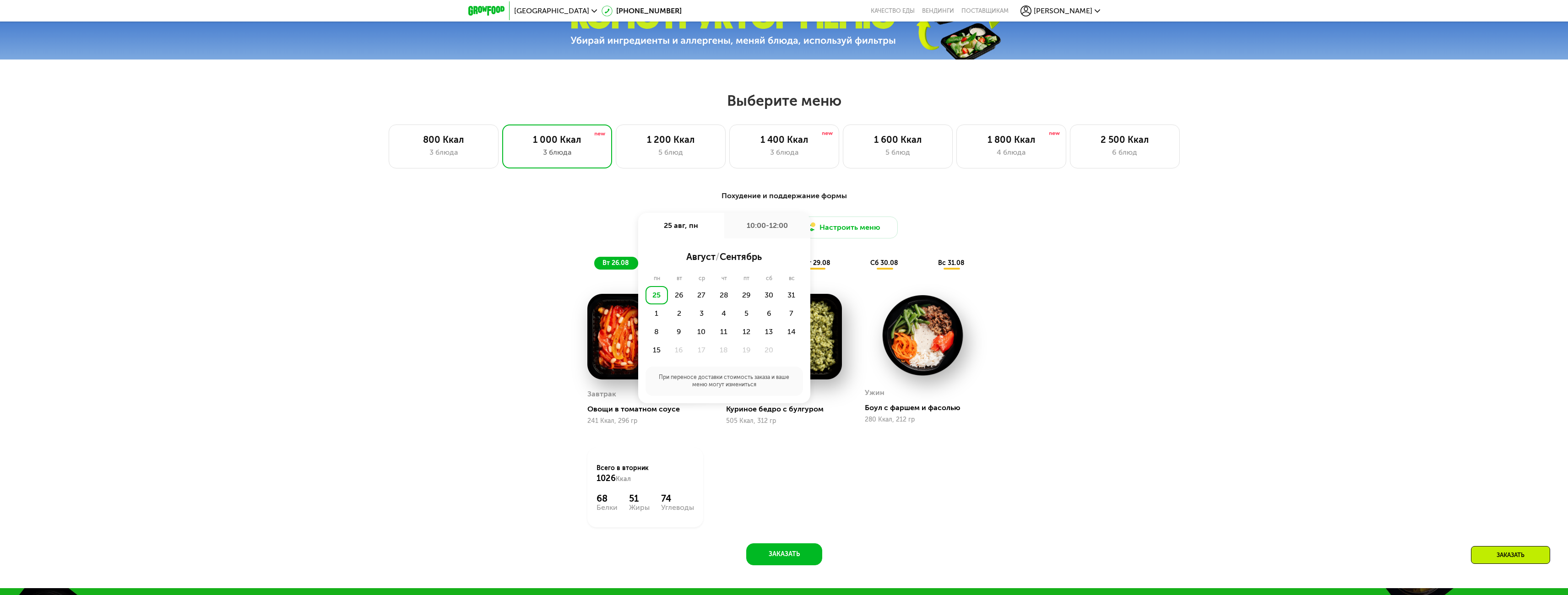
click at [761, 226] on div "10:00-12:00" at bounding box center [767, 226] width 86 height 26
click at [726, 307] on div "18:00-20:00" at bounding box center [763, 306] width 73 height 18
click at [738, 377] on button "Сохранить" at bounding box center [724, 380] width 150 height 18
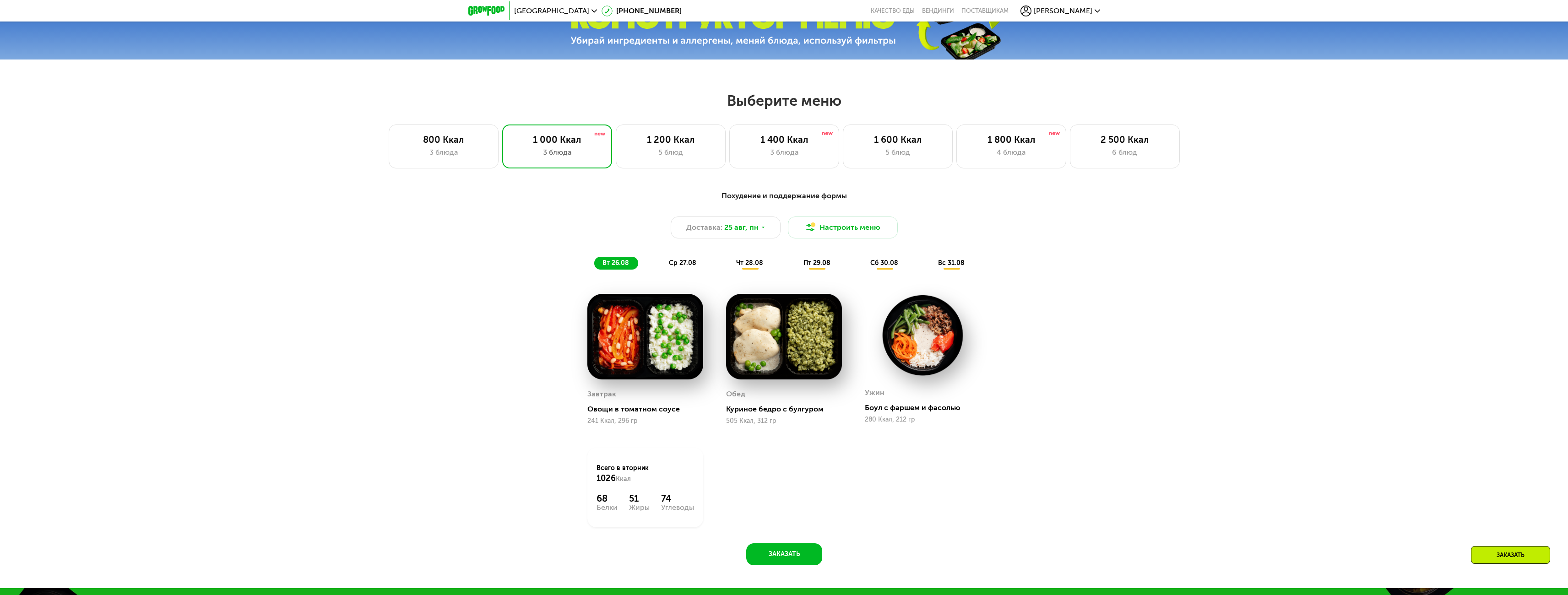
click at [685, 265] on span "ср 27.08" at bounding box center [682, 263] width 28 height 8
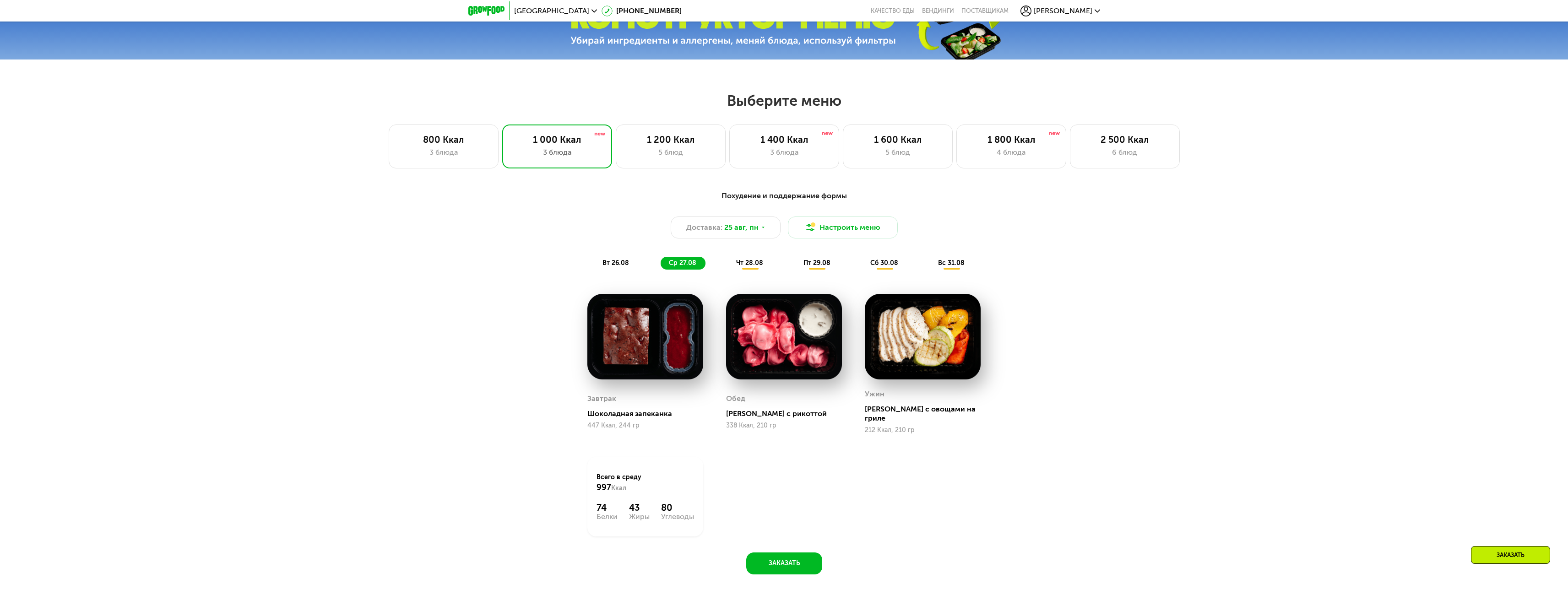
click at [752, 267] on span "чт 28.08" at bounding box center [749, 263] width 27 height 8
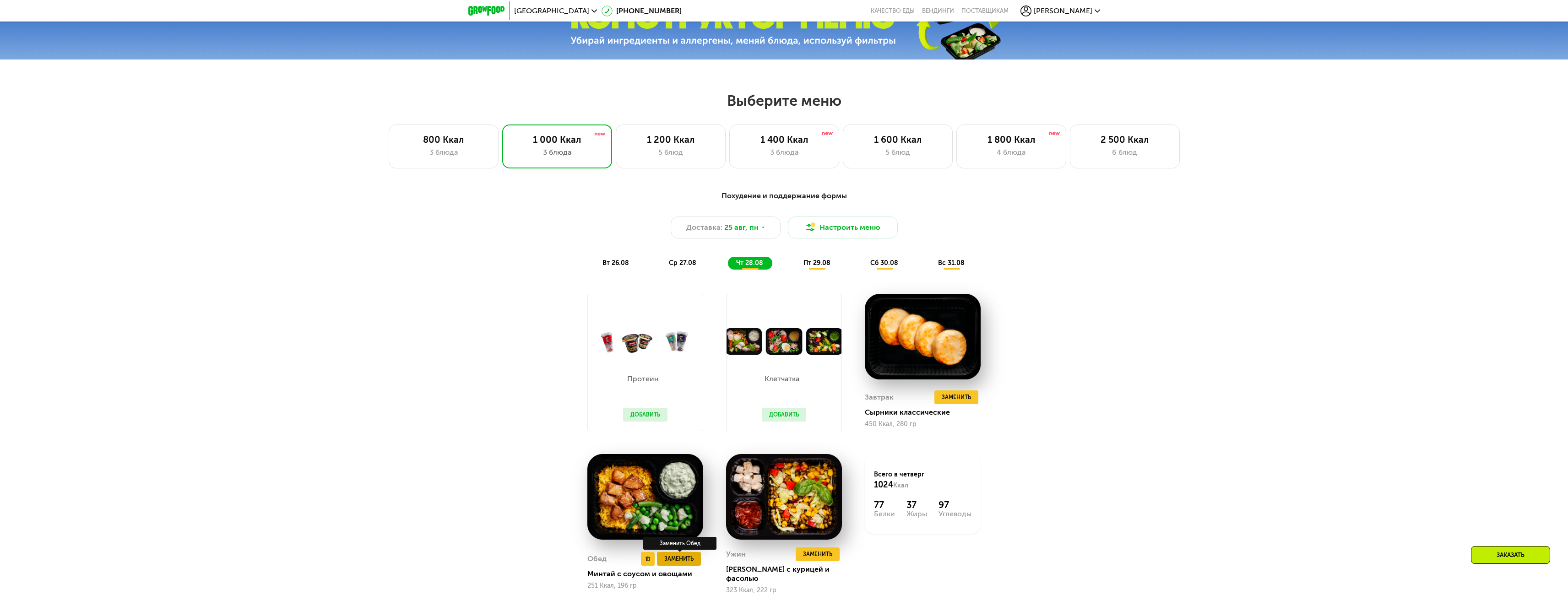
click at [687, 556] on span "Заменить" at bounding box center [679, 559] width 29 height 9
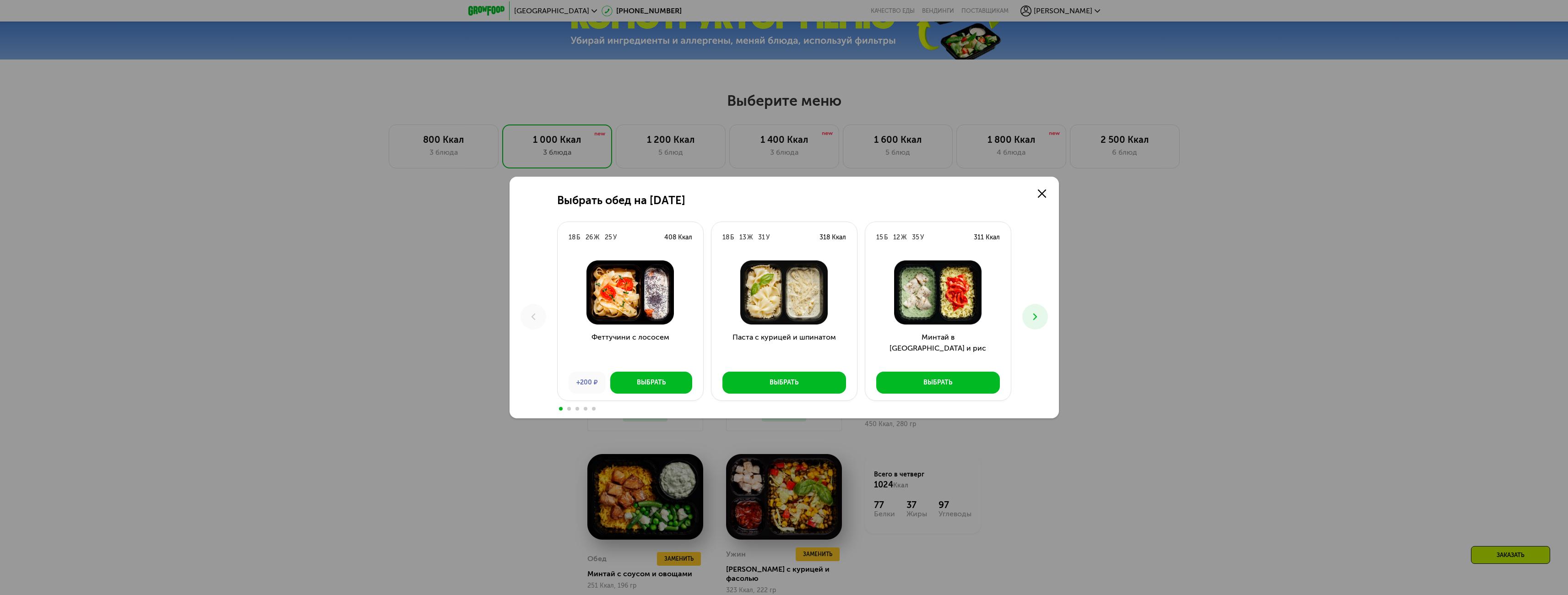
click at [1033, 317] on icon at bounding box center [1035, 317] width 11 height 11
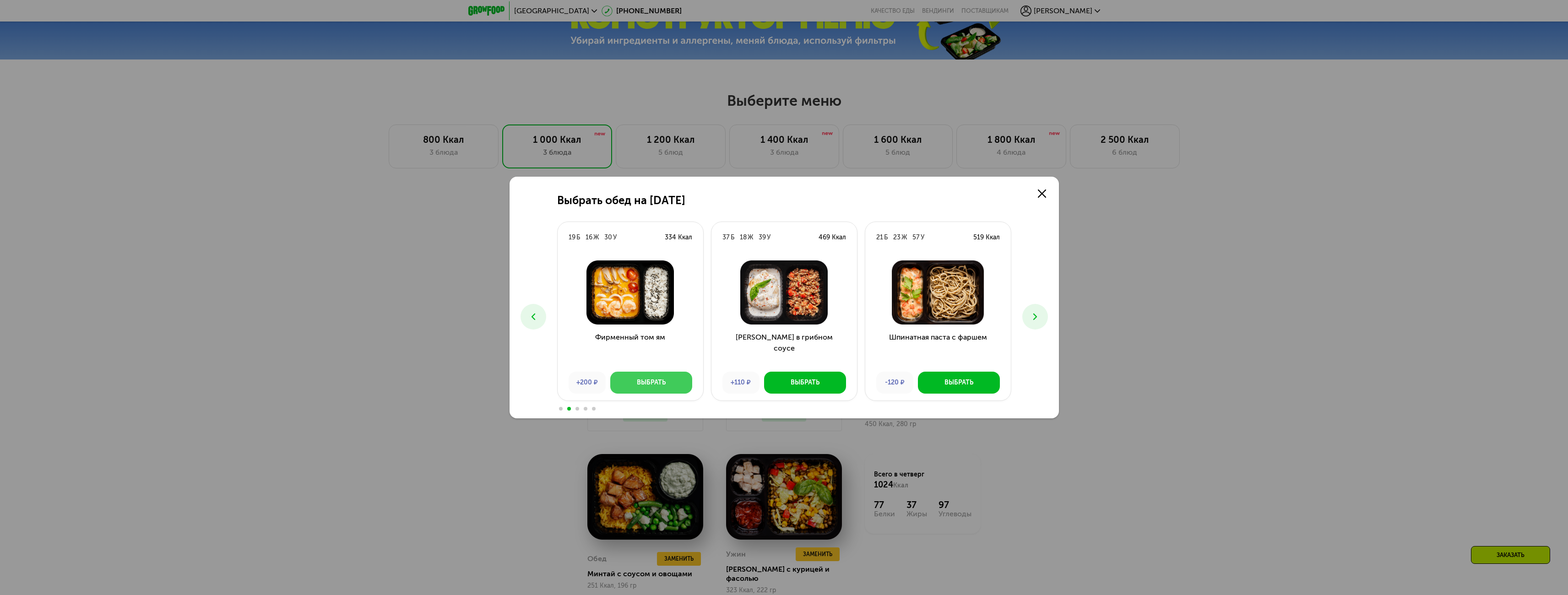
click at [641, 384] on div "Выбрать" at bounding box center [651, 383] width 29 height 9
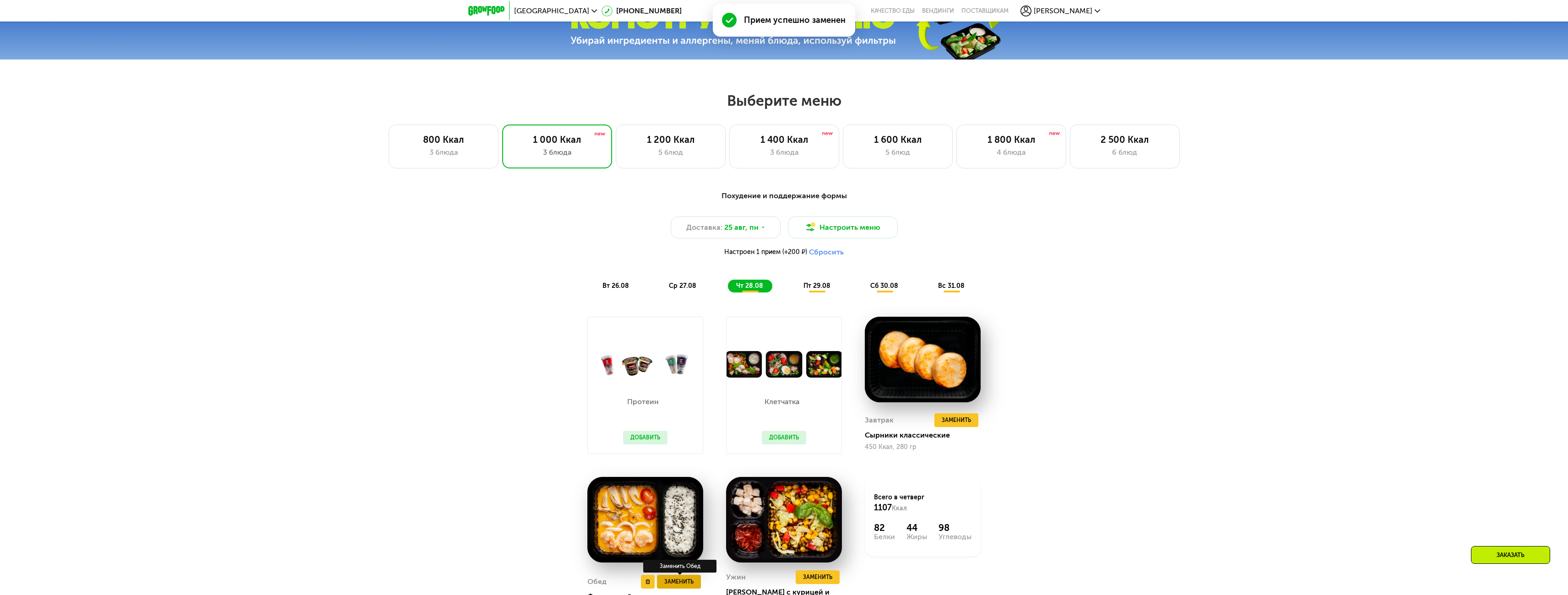
click at [675, 577] on span "Заменить" at bounding box center [679, 582] width 29 height 9
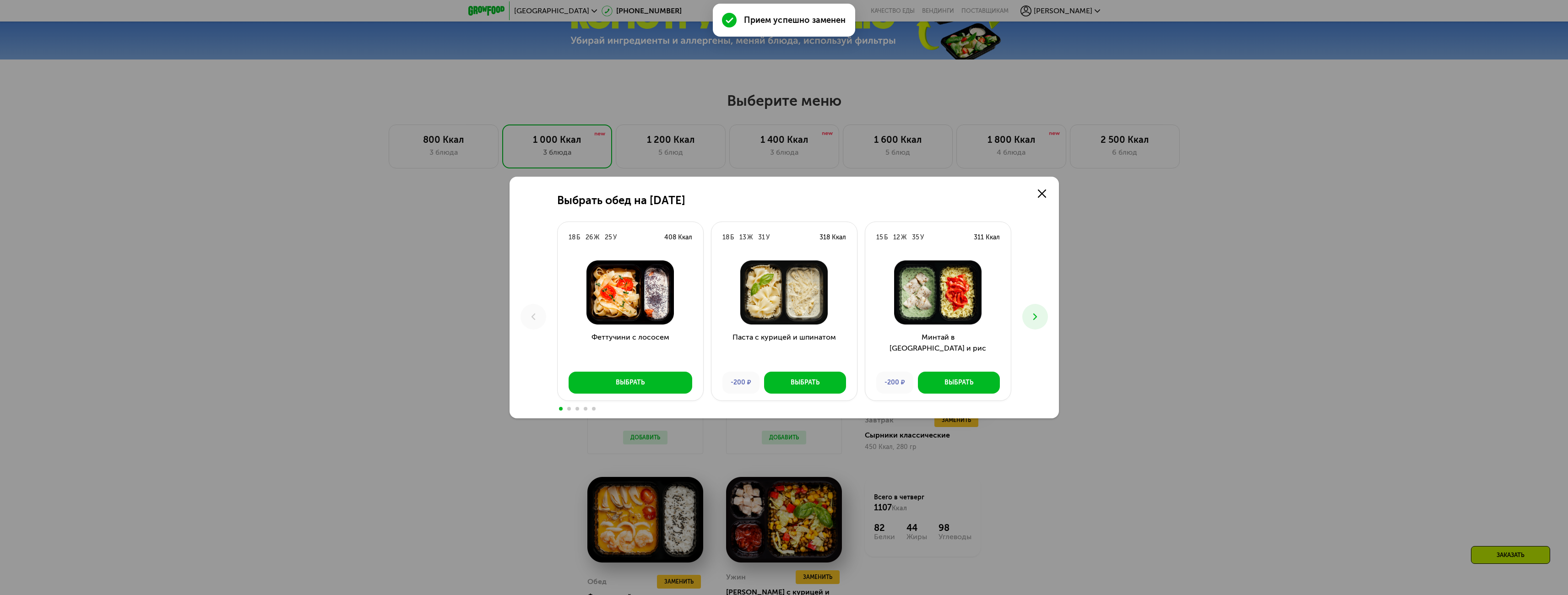
click at [1034, 319] on use at bounding box center [1034, 317] width 4 height 6
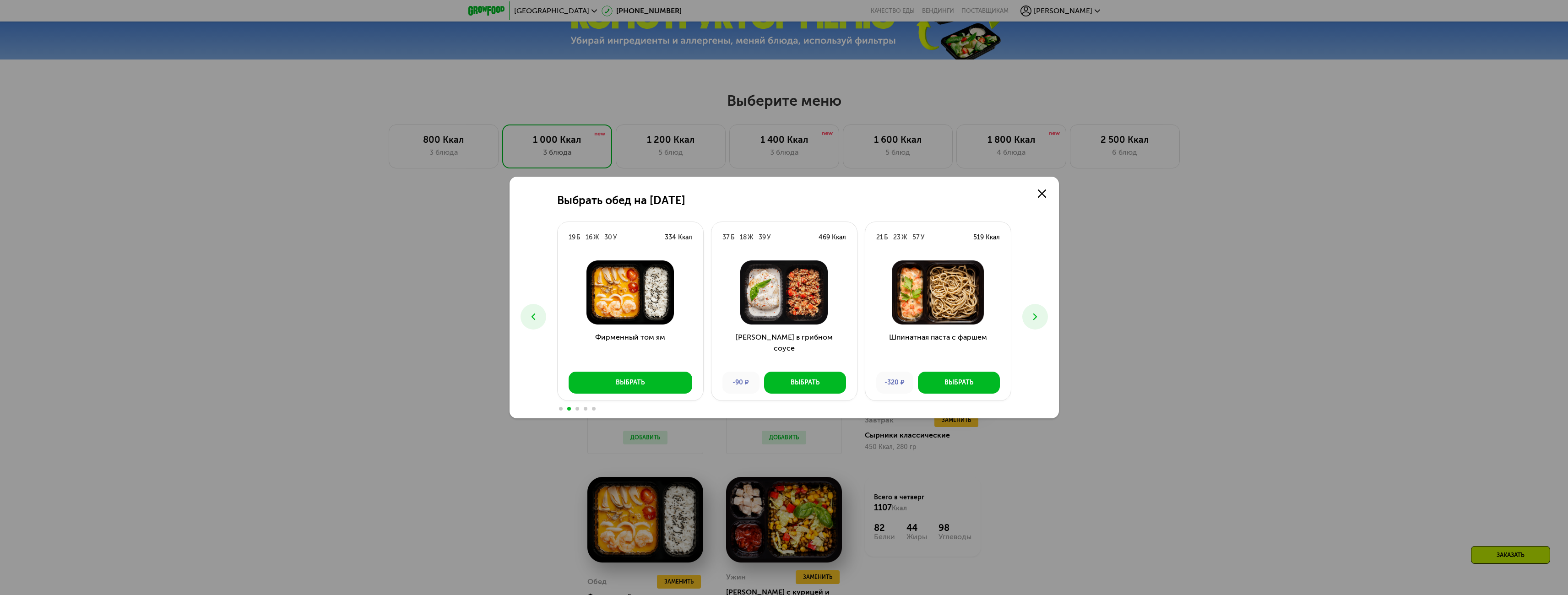
click at [1037, 319] on icon at bounding box center [1035, 317] width 11 height 11
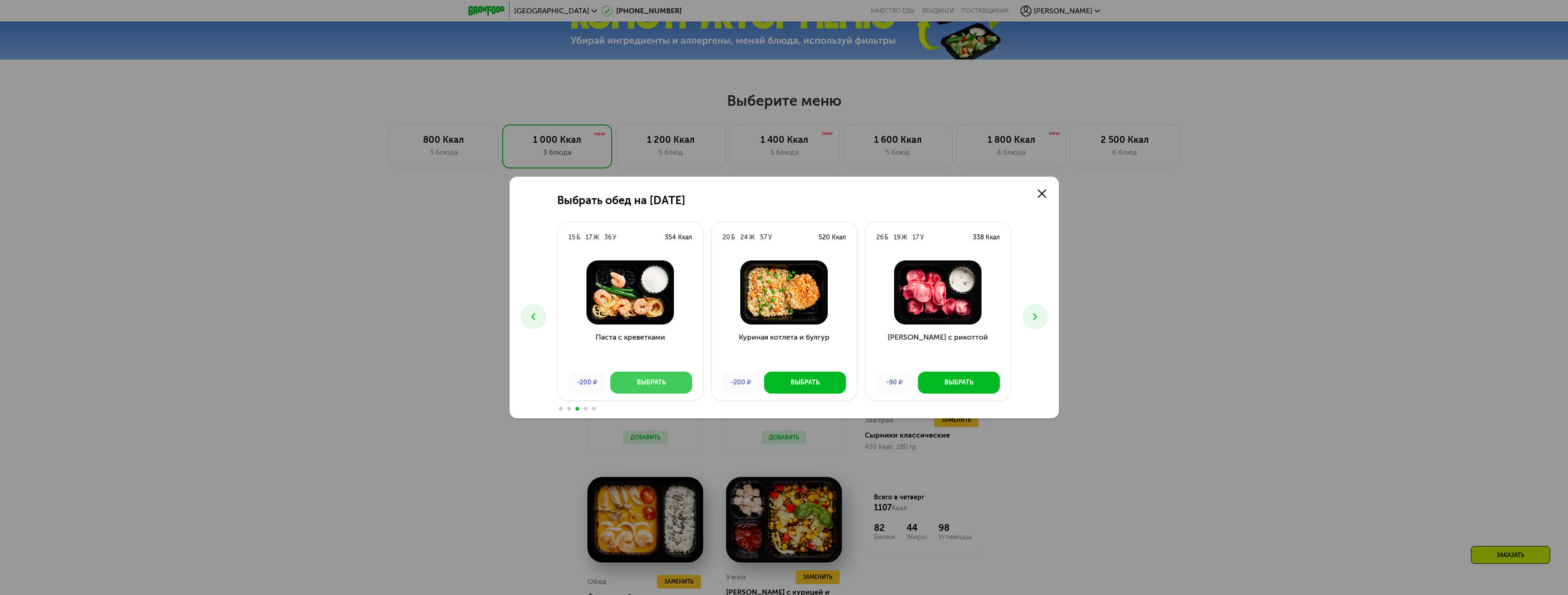
click at [639, 382] on div "Выбрать" at bounding box center [651, 383] width 29 height 9
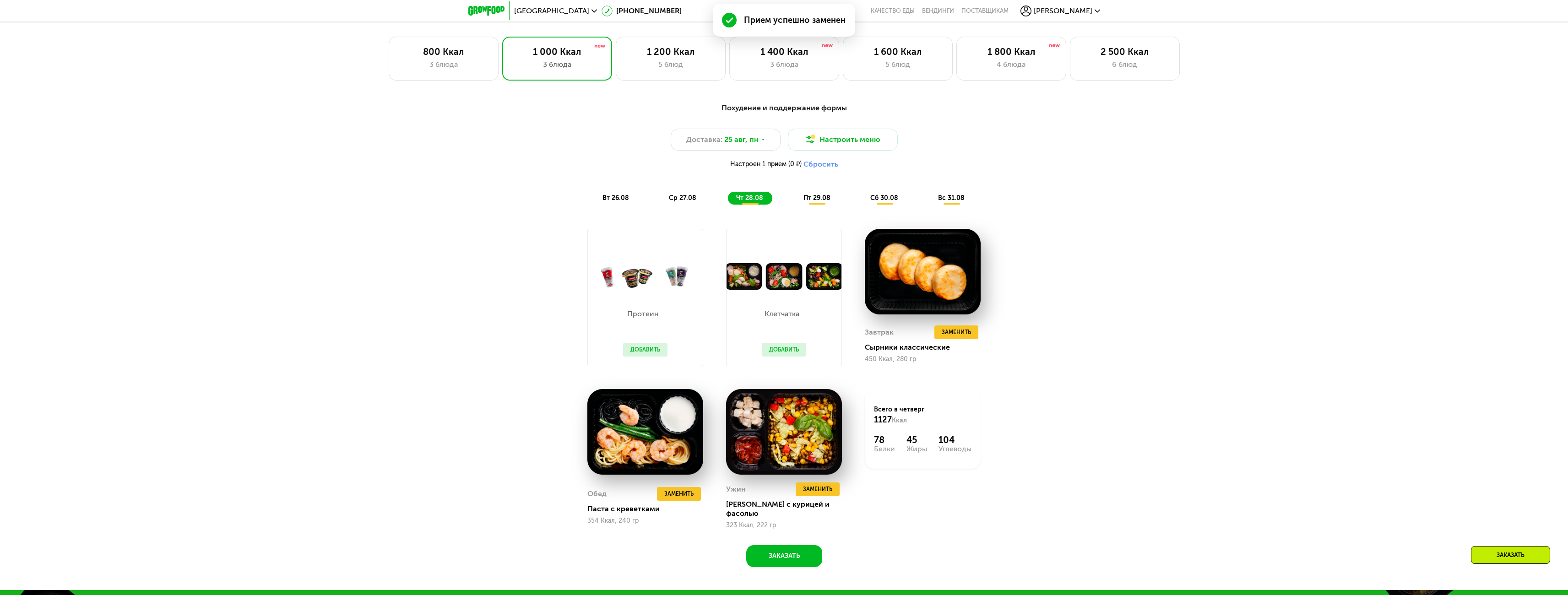
scroll to position [841, 0]
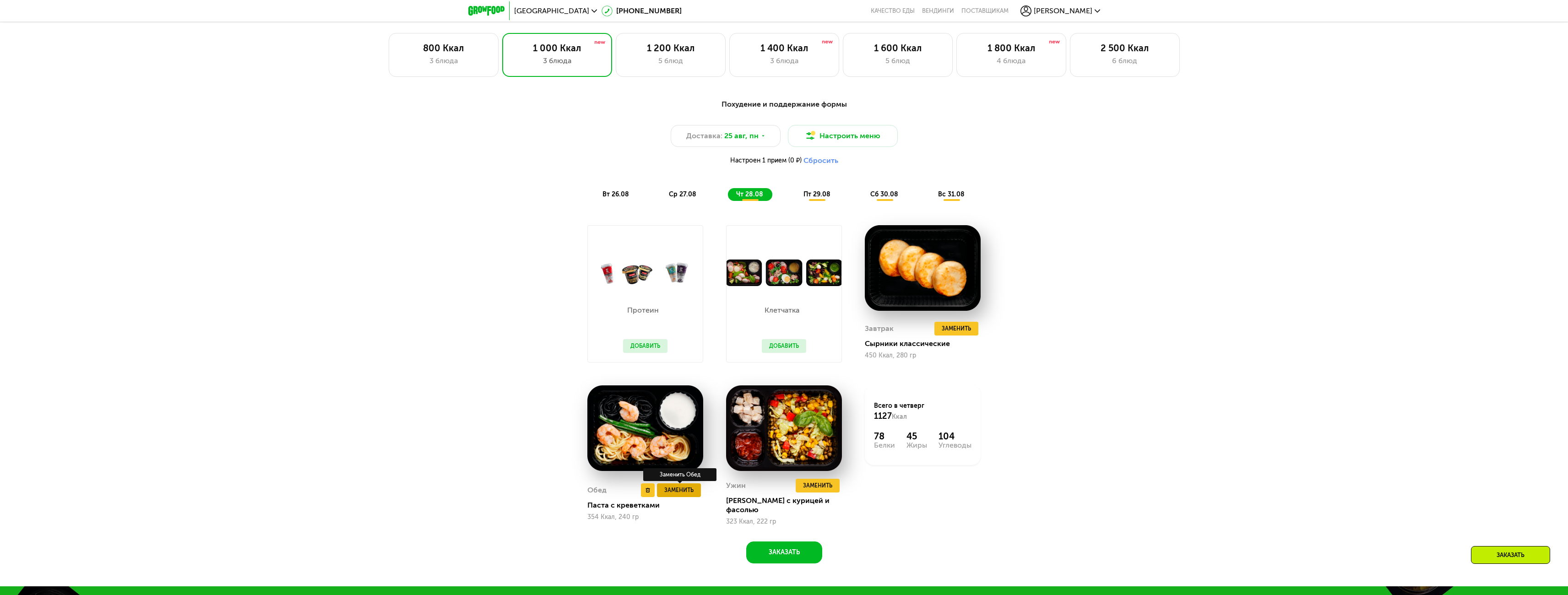
click at [677, 489] on span "Заменить" at bounding box center [679, 490] width 29 height 9
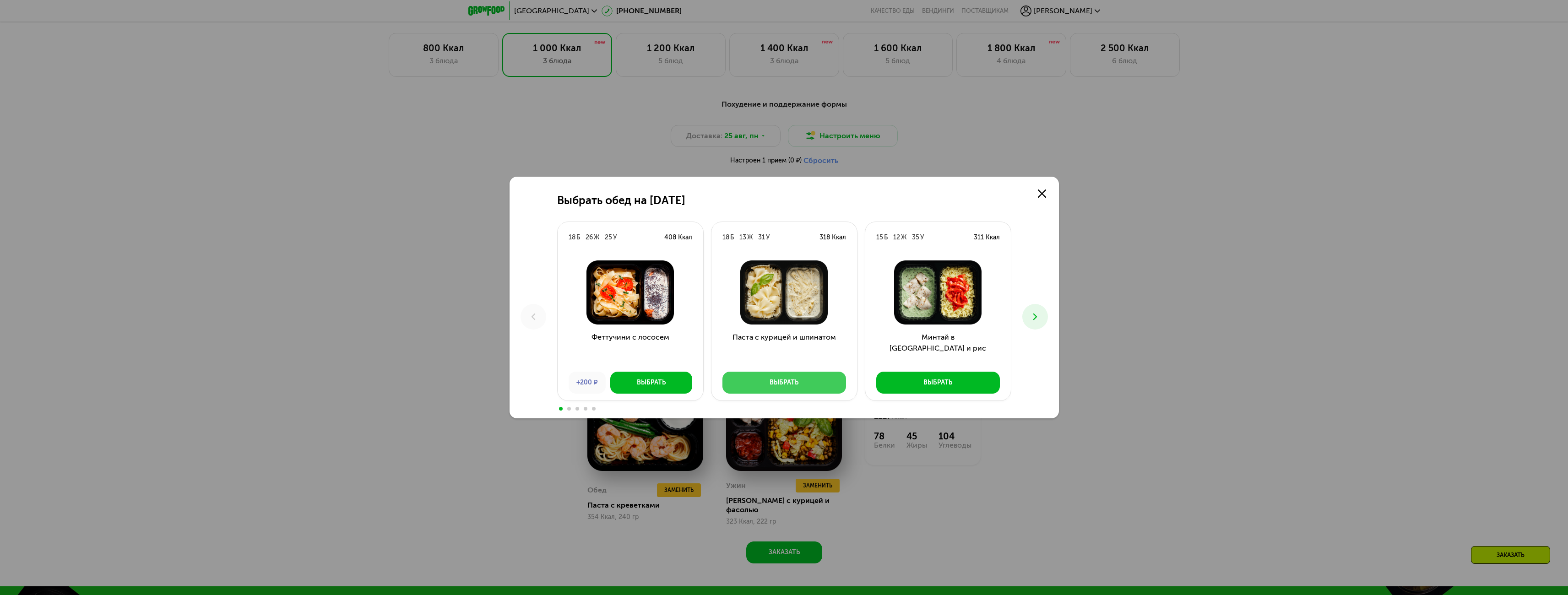
click at [796, 377] on button "Выбрать" at bounding box center [784, 383] width 123 height 22
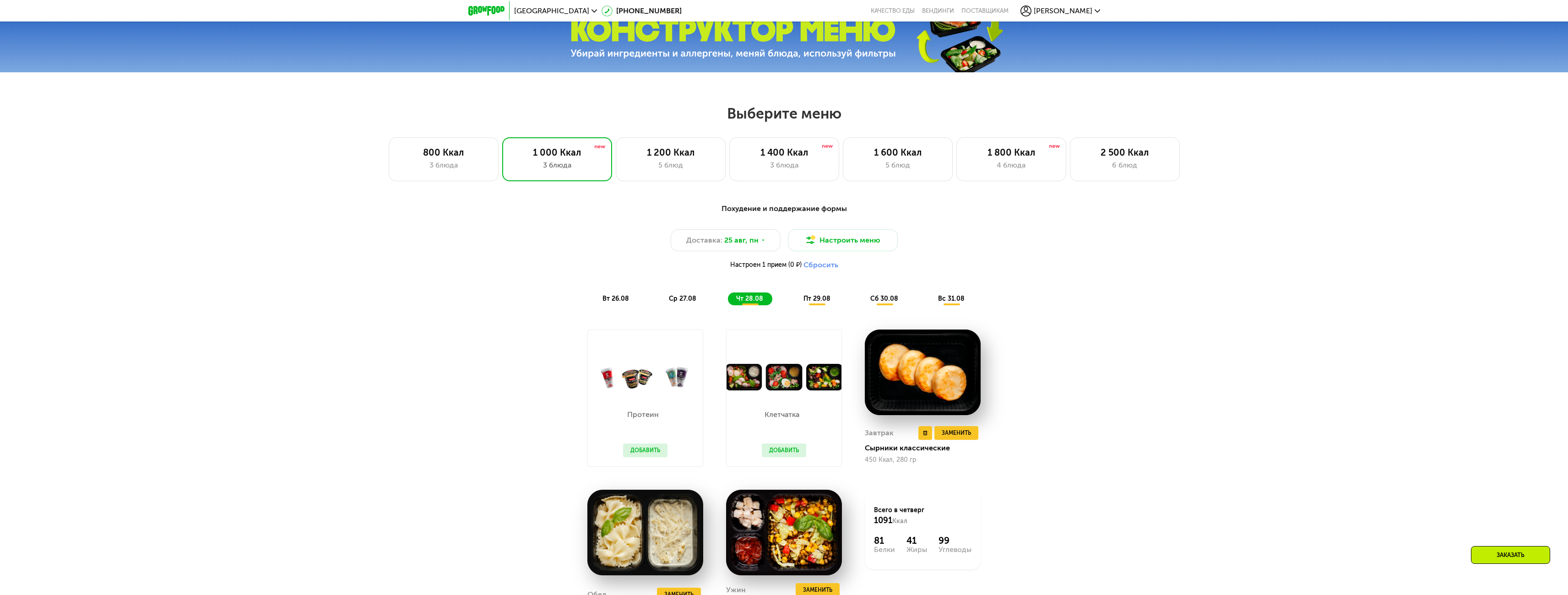
scroll to position [658, 0]
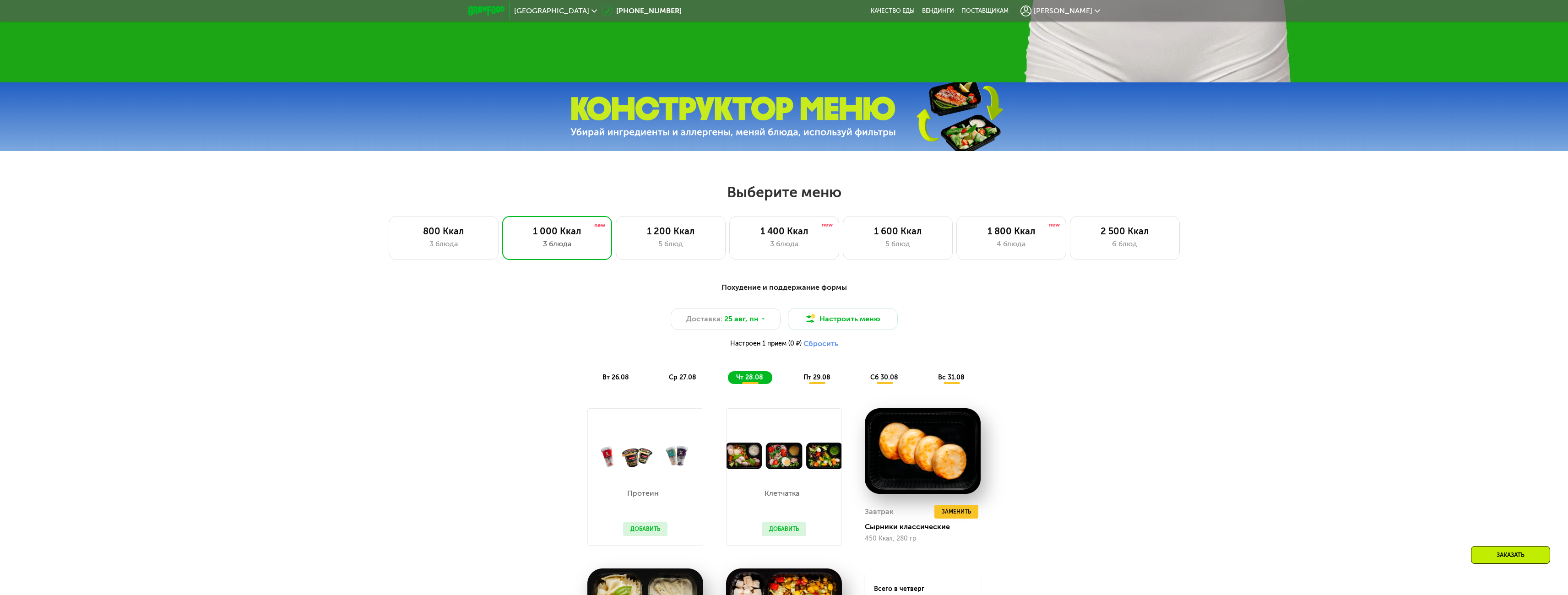
click at [819, 381] on span "пт 29.08" at bounding box center [817, 377] width 27 height 8
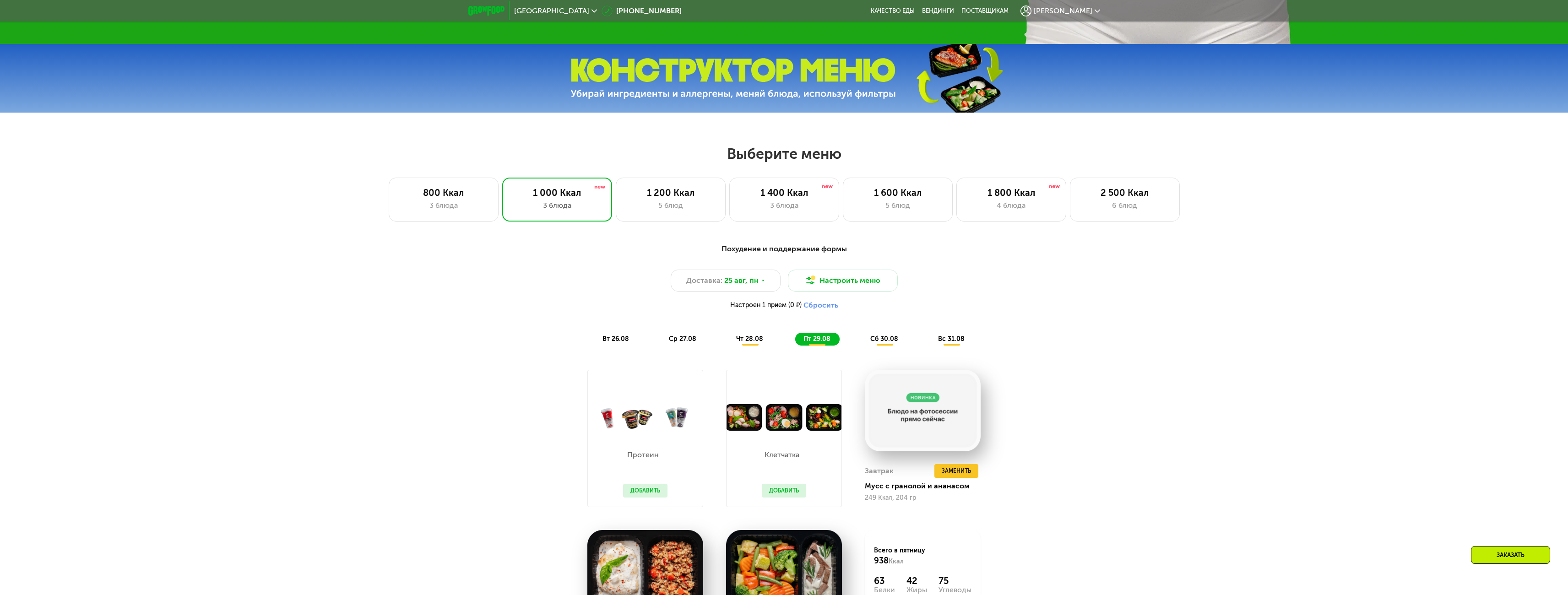
scroll to position [841, 0]
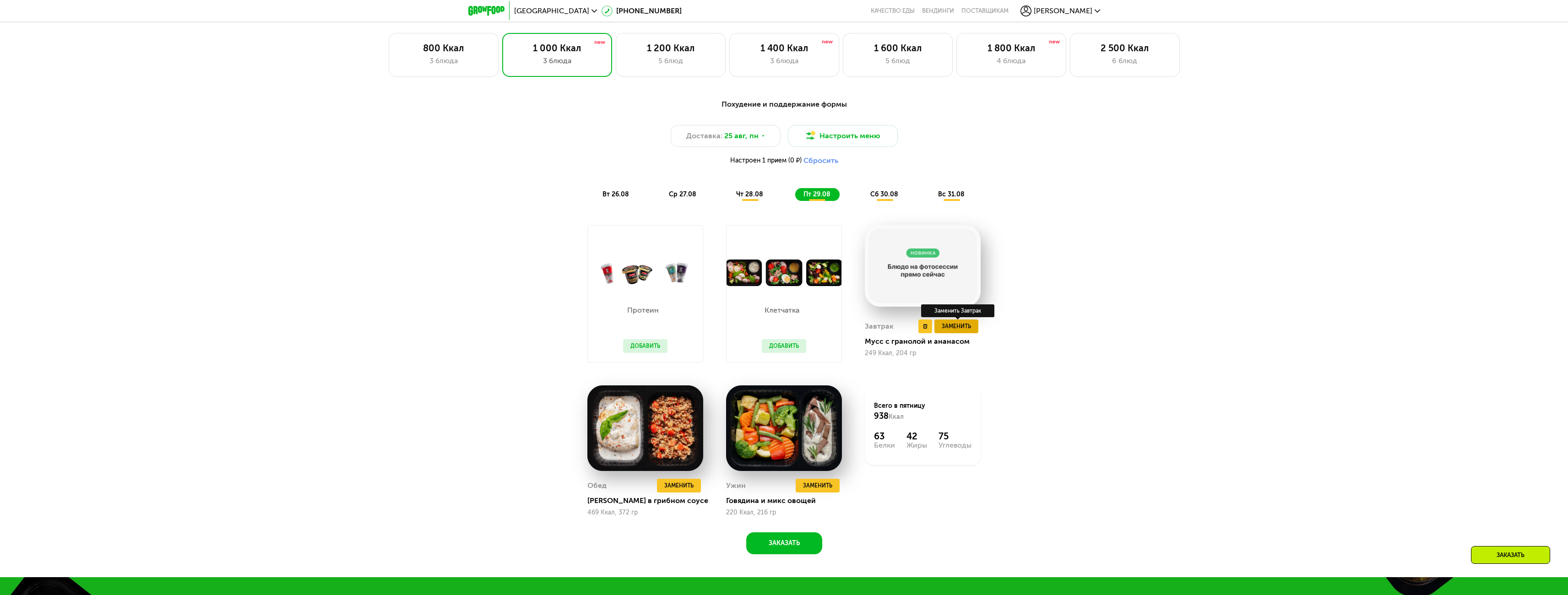
click at [960, 326] on span "Заменить" at bounding box center [956, 326] width 29 height 9
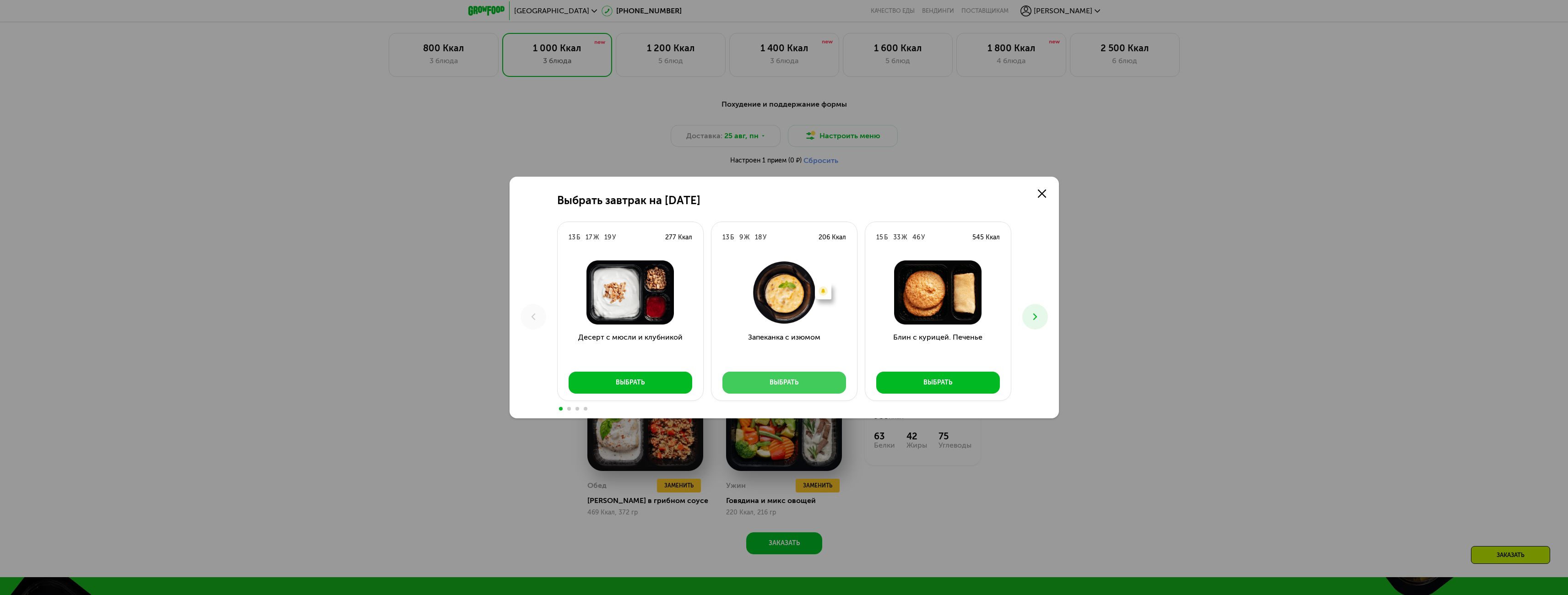
click at [795, 380] on div "Выбрать" at bounding box center [784, 383] width 29 height 9
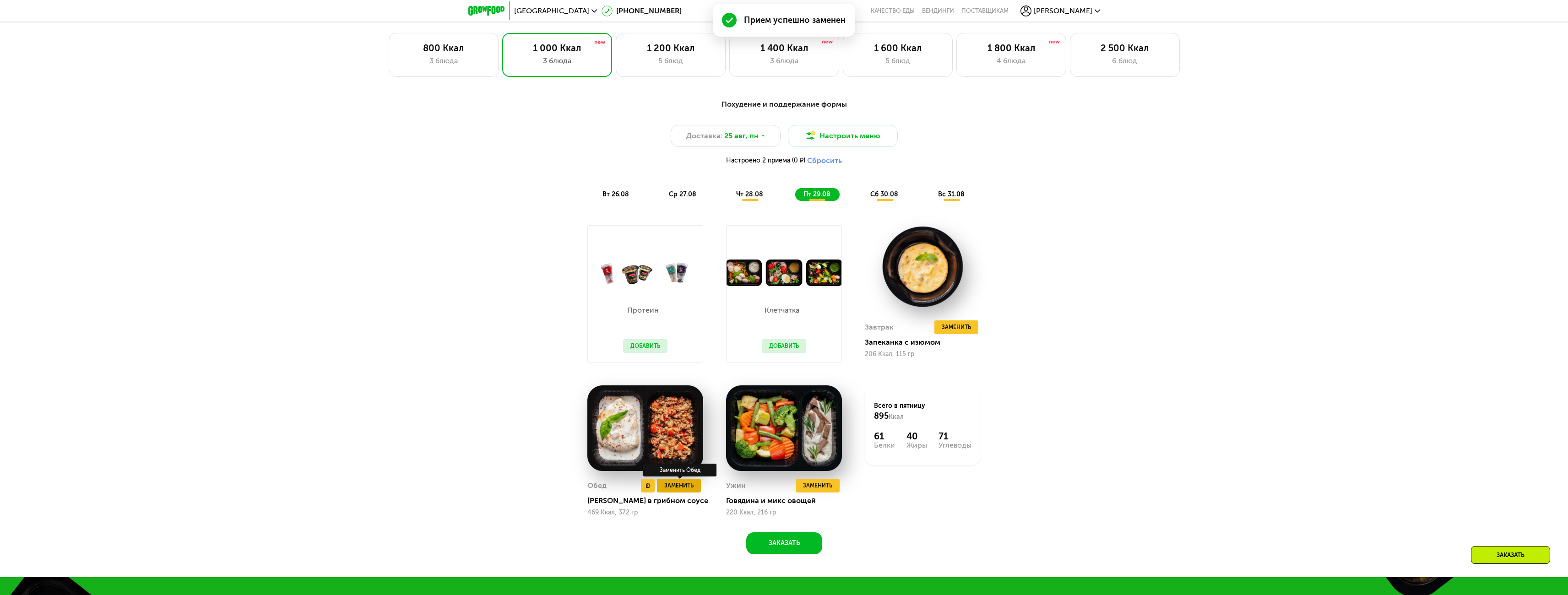
click at [672, 490] on span "Заменить" at bounding box center [679, 486] width 29 height 9
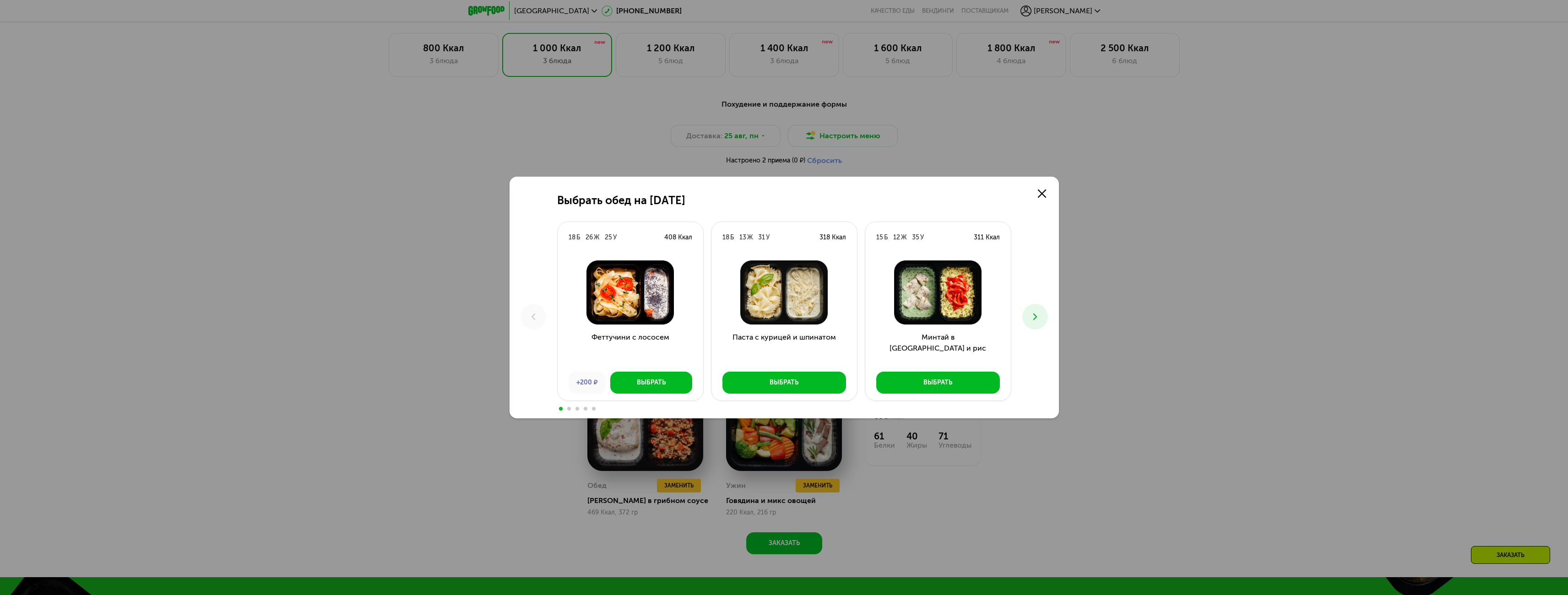
click at [1032, 312] on icon at bounding box center [1035, 317] width 11 height 11
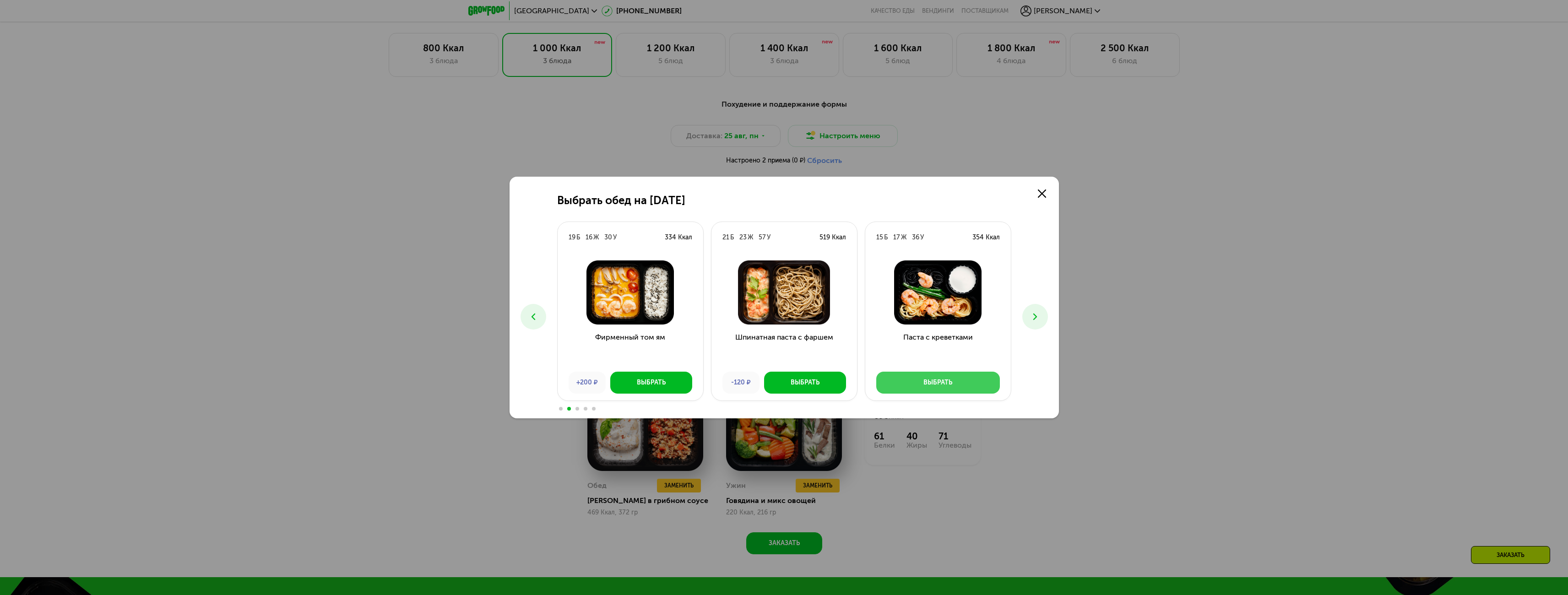
click at [934, 379] on div "Выбрать" at bounding box center [937, 383] width 29 height 9
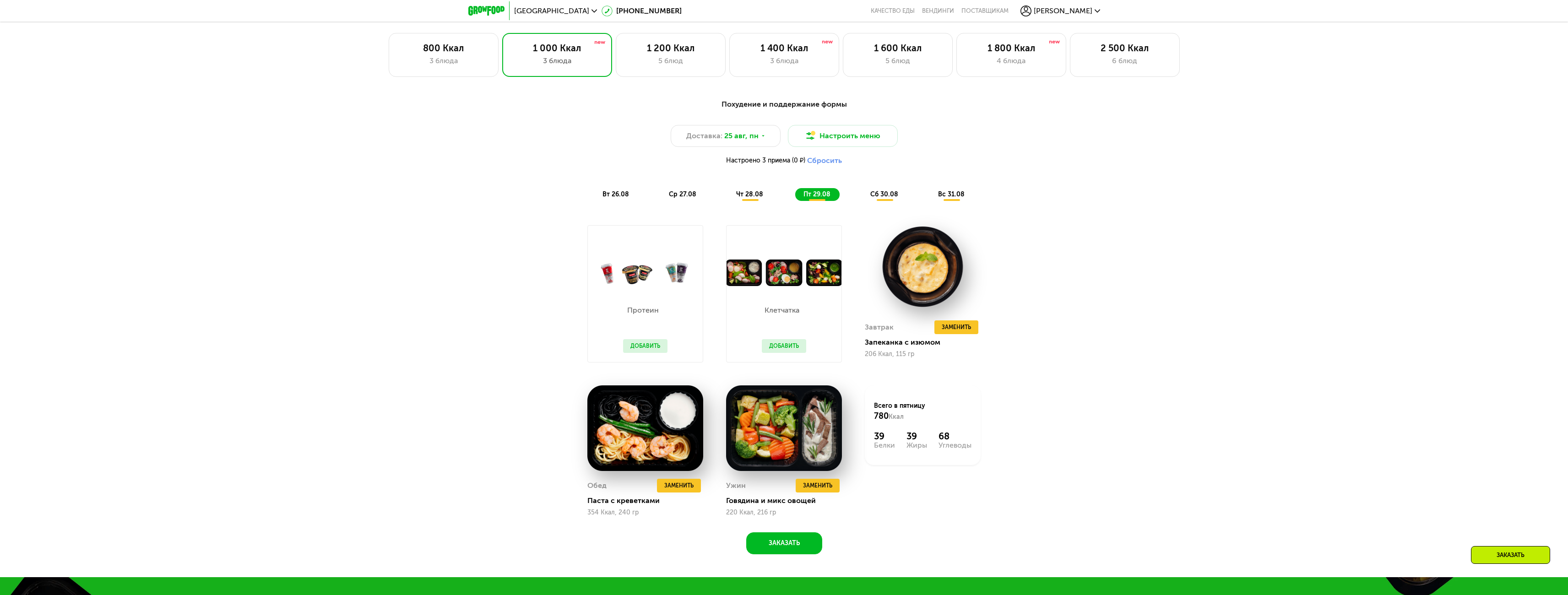
click at [885, 194] on span "сб 30.08" at bounding box center [885, 194] width 28 height 8
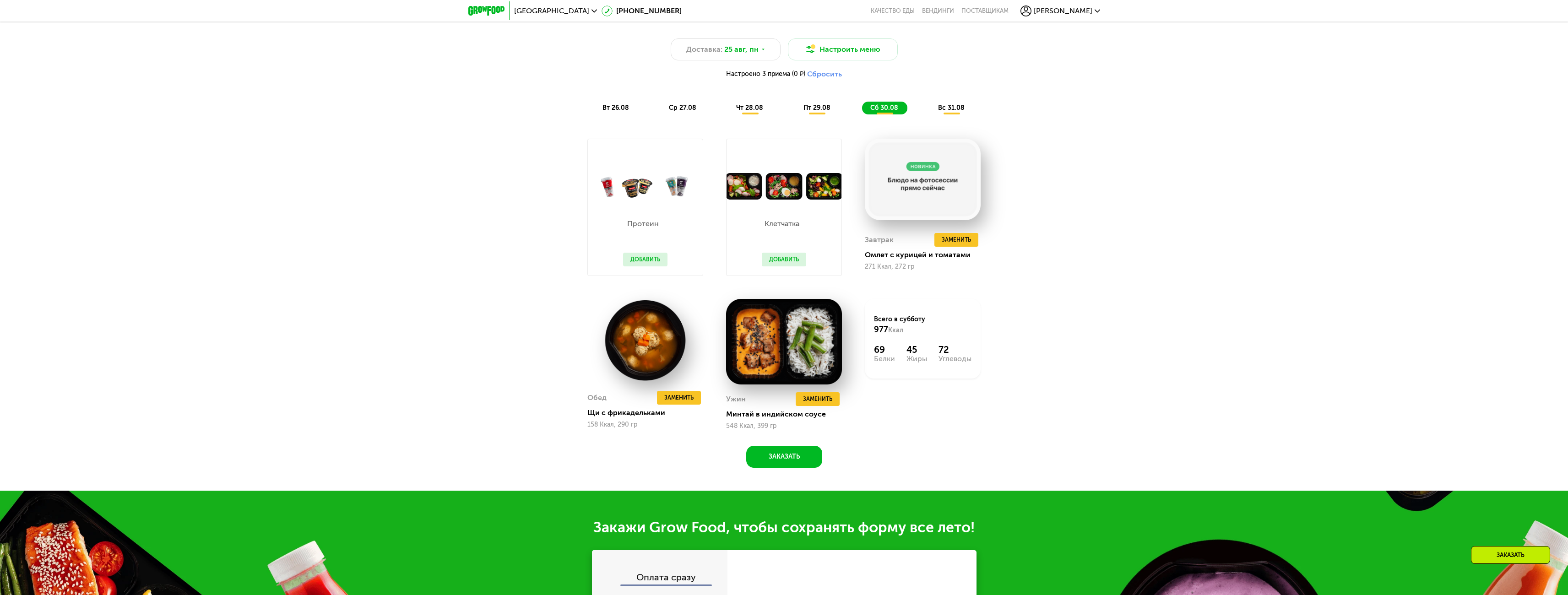
scroll to position [933, 0]
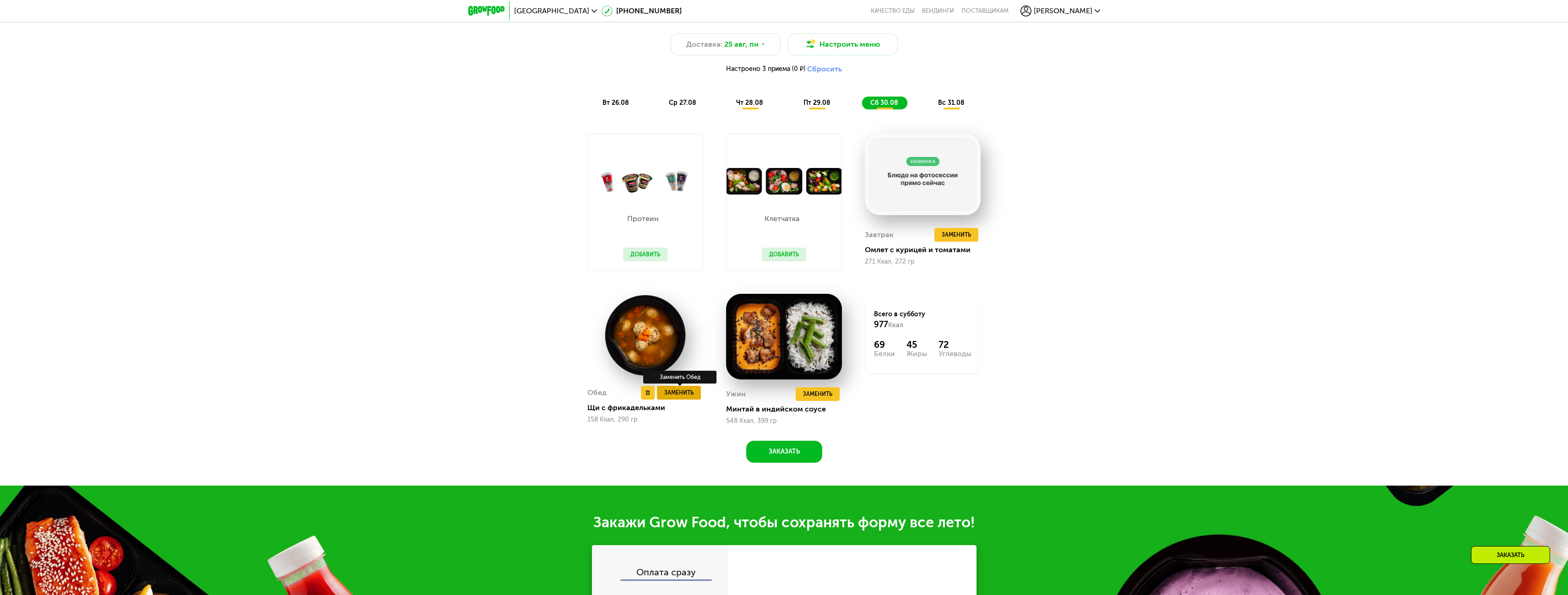
click at [690, 396] on span "Заменить" at bounding box center [679, 393] width 29 height 9
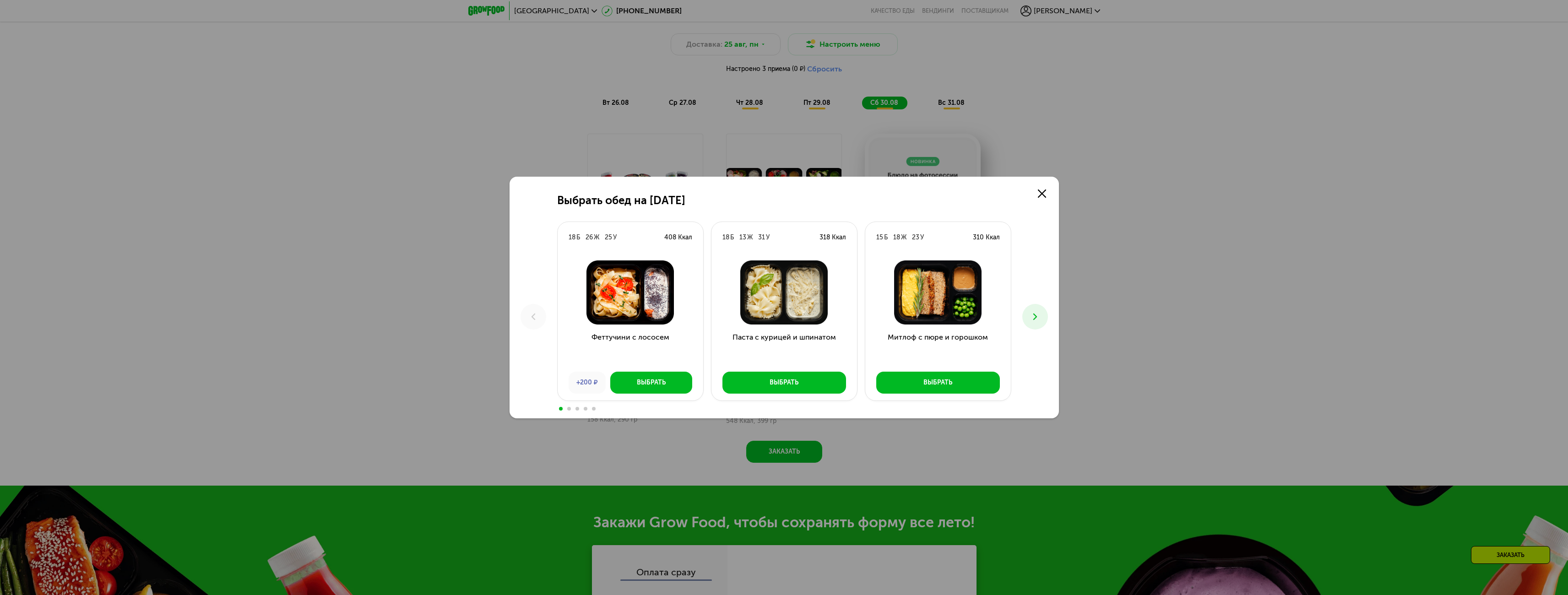
click at [1039, 318] on icon at bounding box center [1035, 317] width 11 height 11
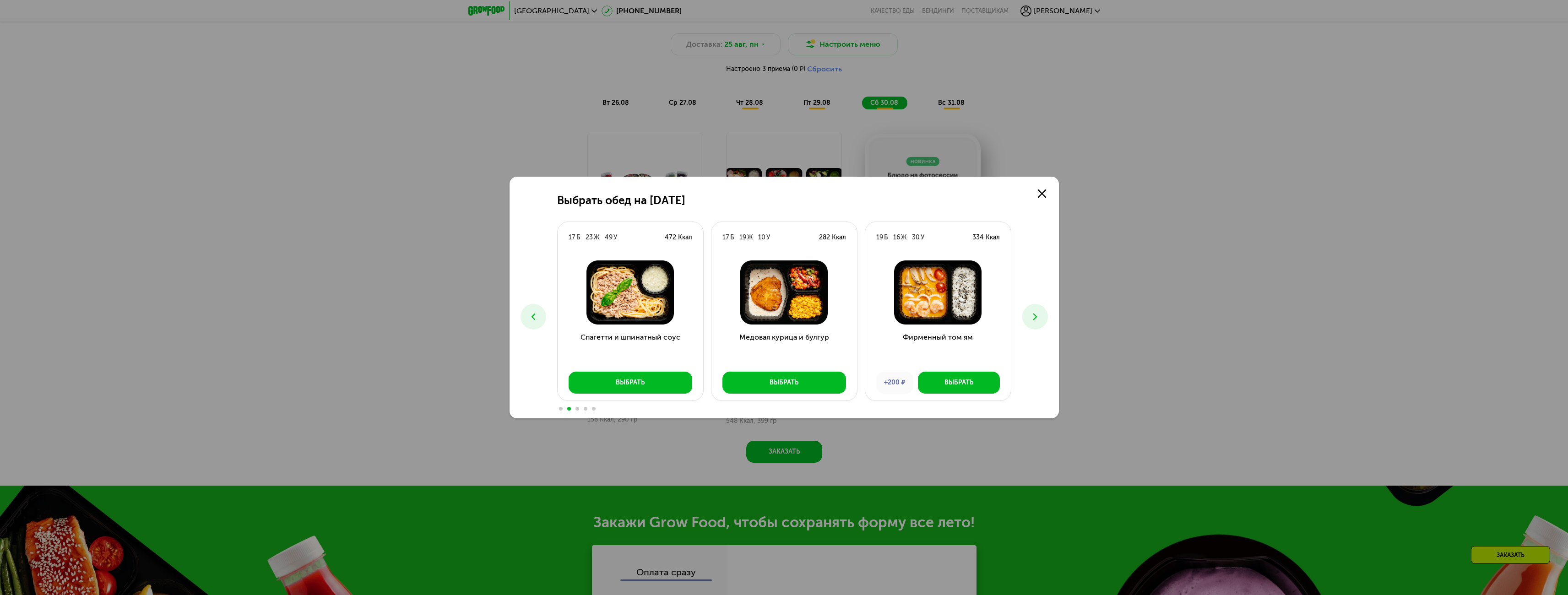
click at [1039, 318] on icon at bounding box center [1035, 317] width 11 height 11
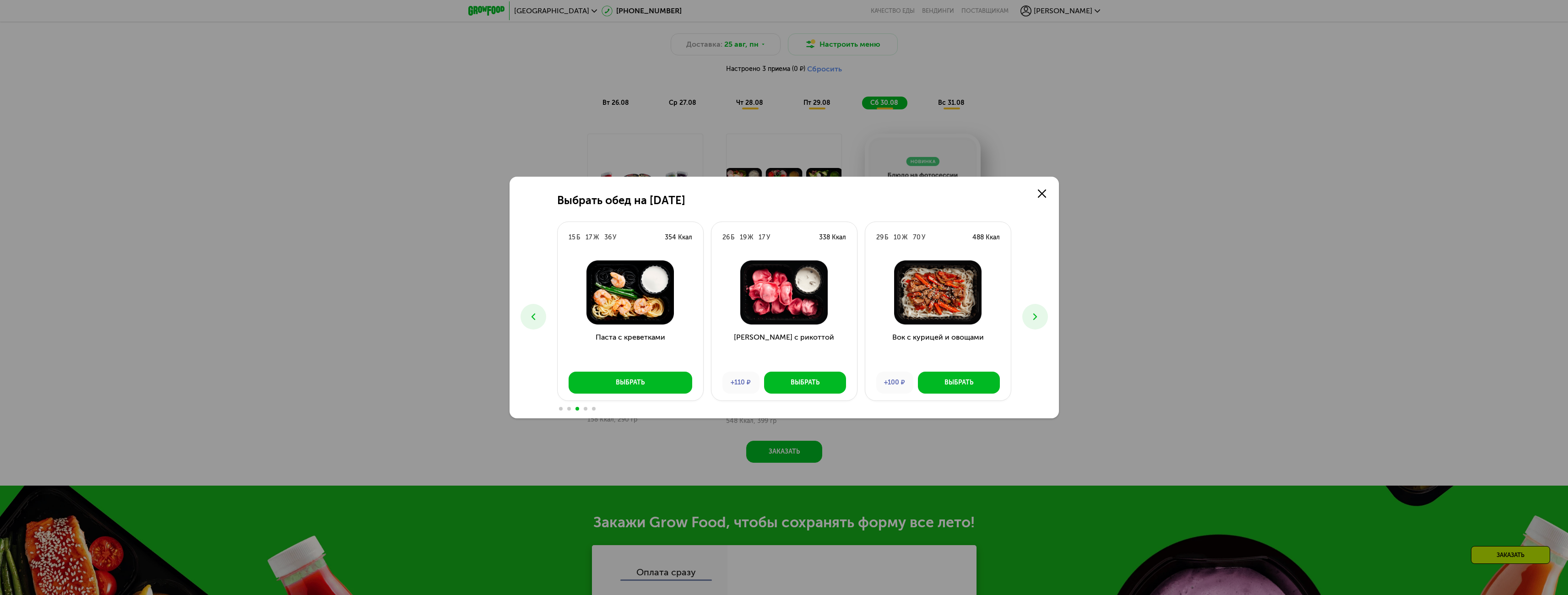
click at [1039, 318] on icon at bounding box center [1035, 317] width 11 height 11
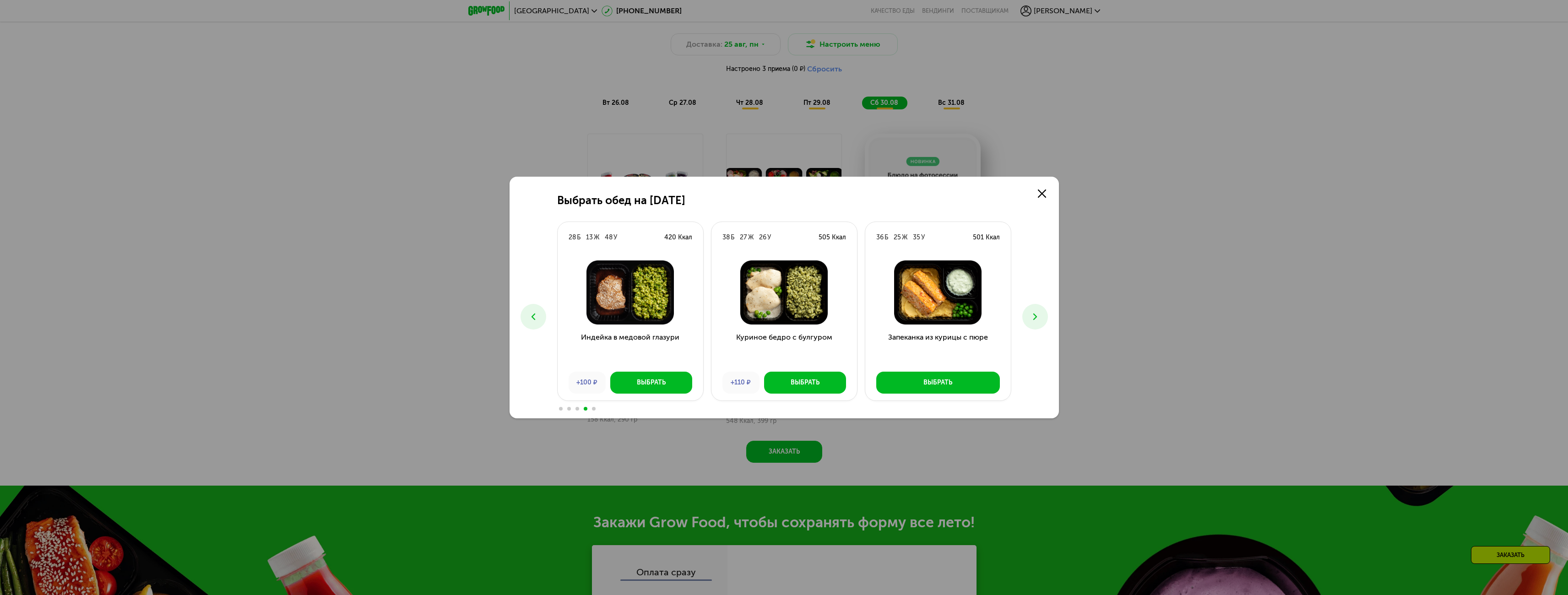
click at [1039, 319] on icon at bounding box center [1035, 317] width 11 height 11
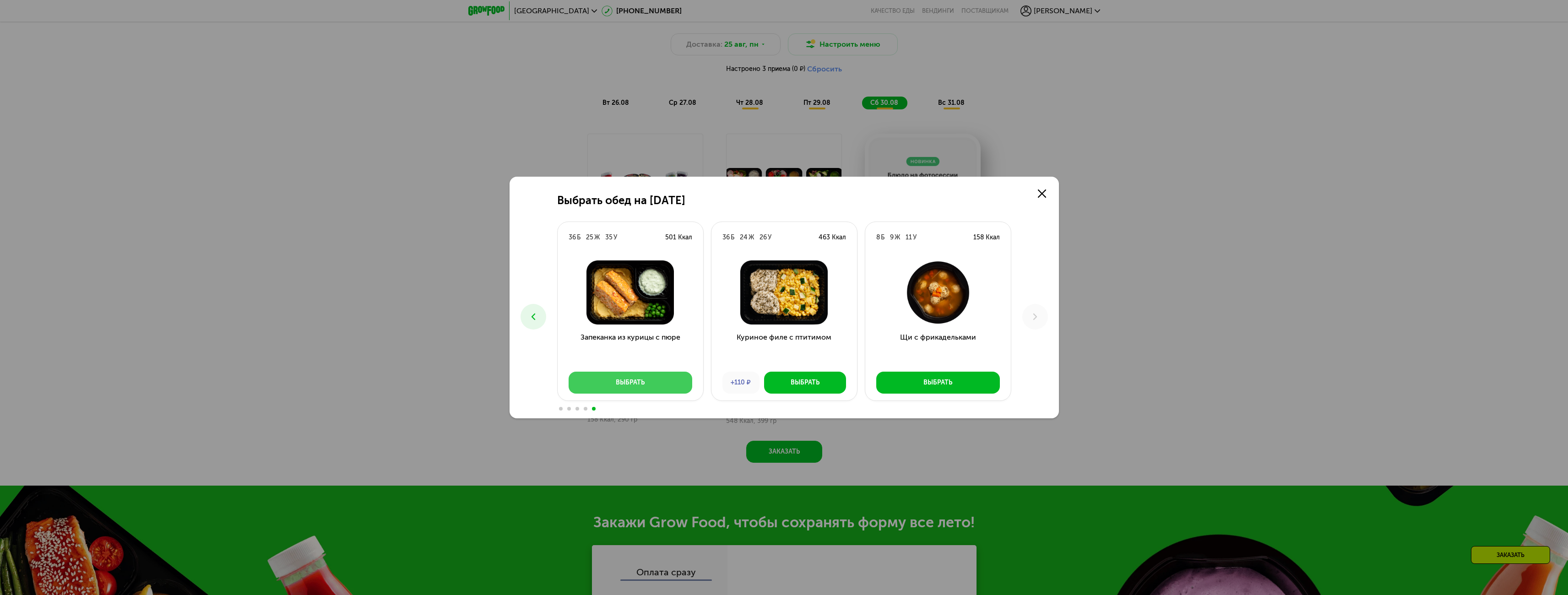
click at [639, 377] on button "Выбрать" at bounding box center [630, 383] width 123 height 22
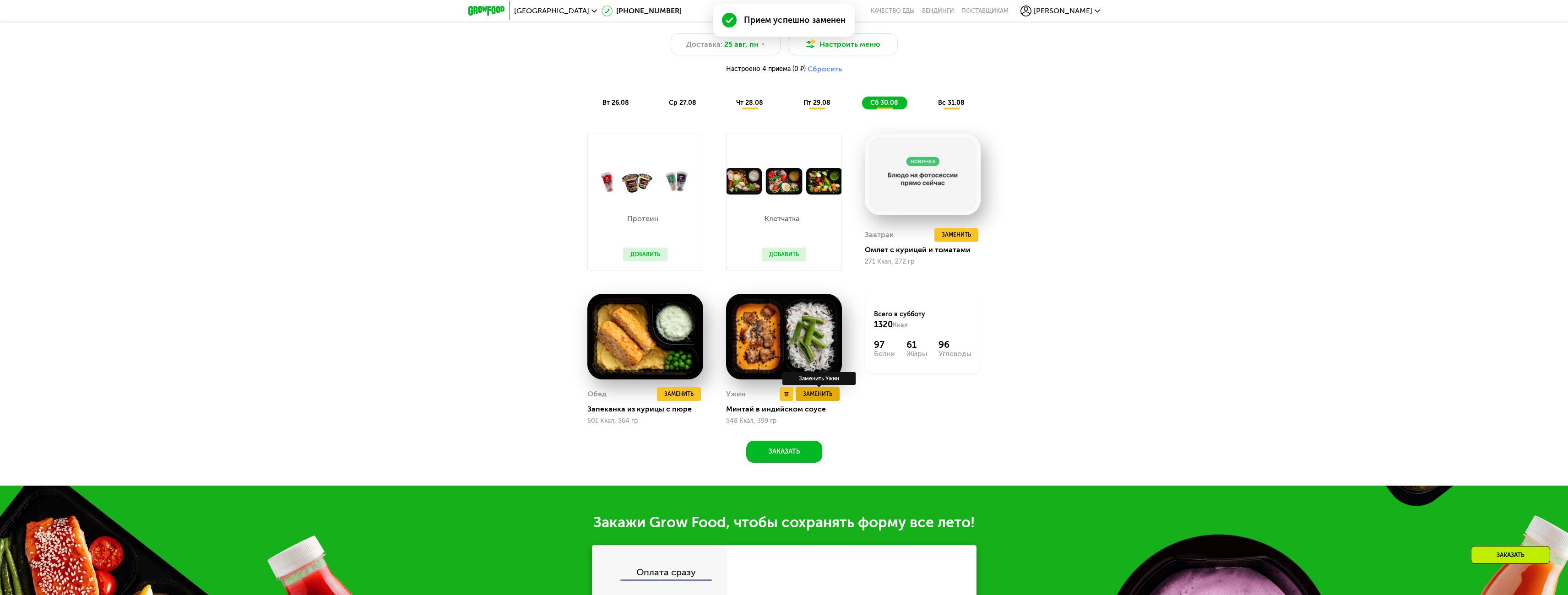
click at [819, 398] on span "Заменить" at bounding box center [817, 394] width 29 height 9
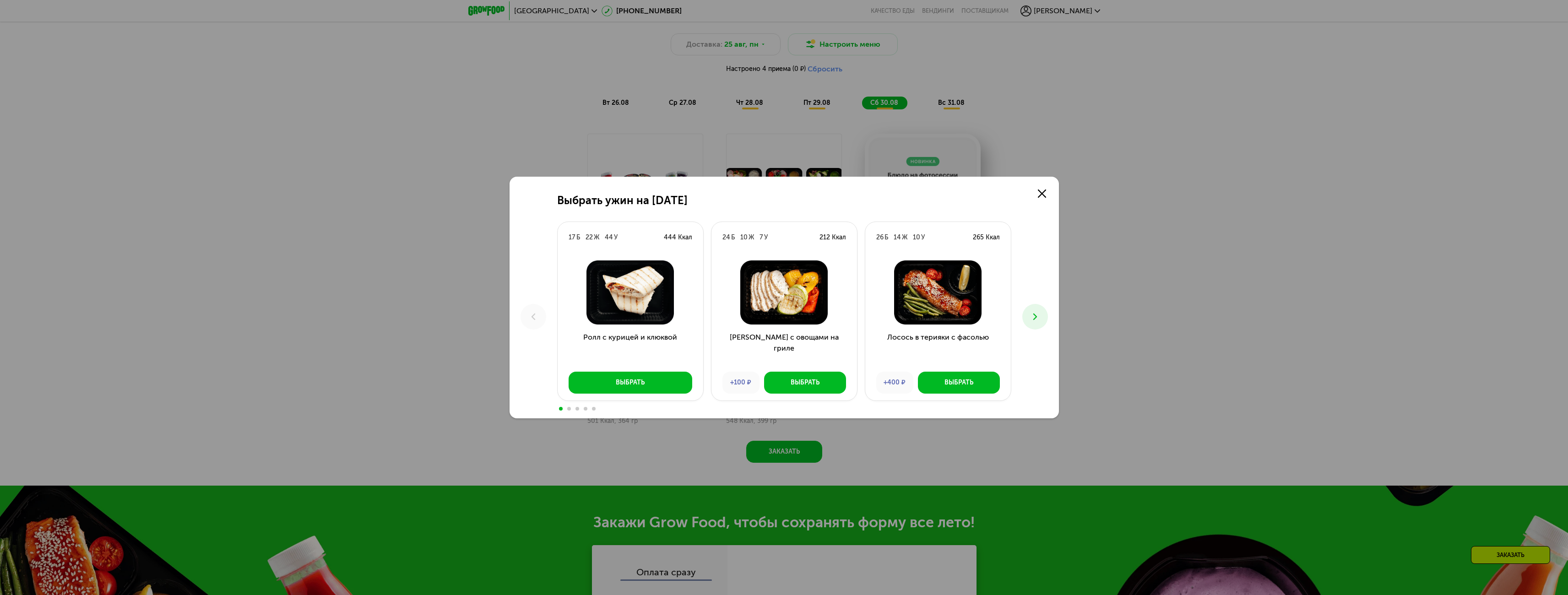
click at [1032, 320] on icon at bounding box center [1035, 317] width 11 height 11
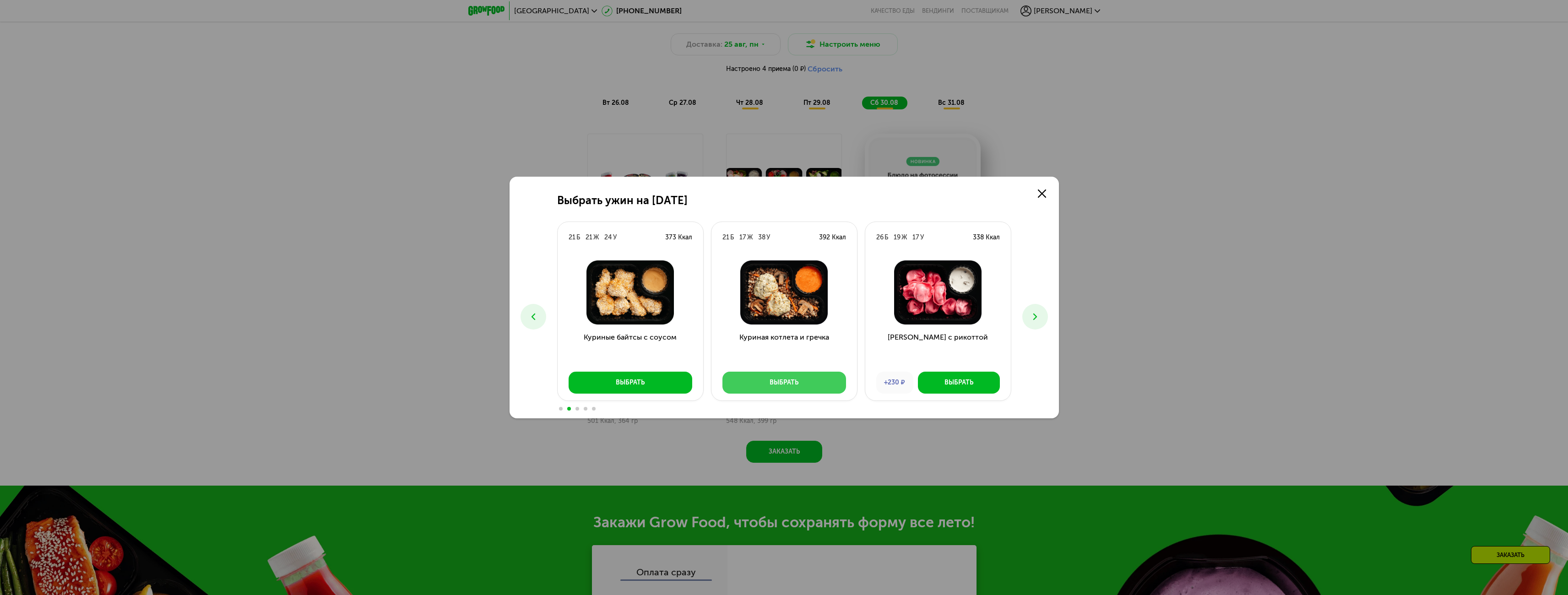
click at [801, 382] on button "Выбрать" at bounding box center [784, 383] width 123 height 22
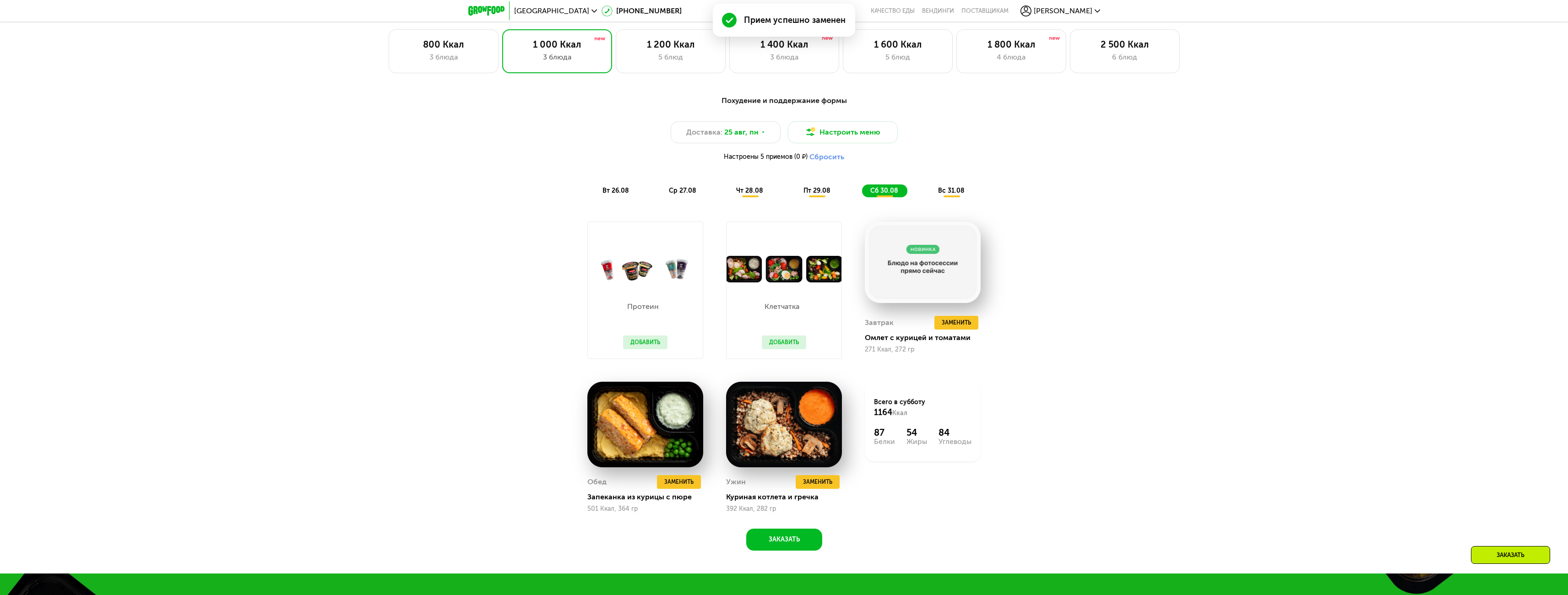
scroll to position [841, 0]
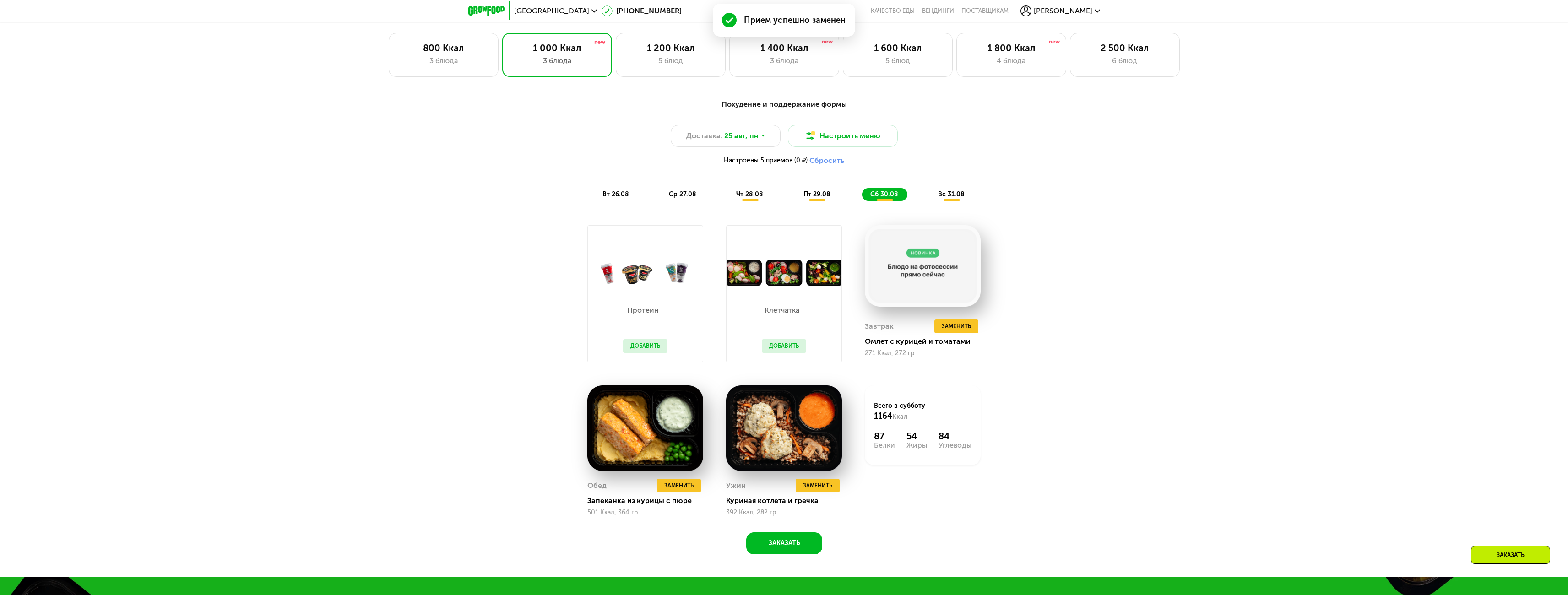
click at [949, 195] on span "вс 31.08" at bounding box center [951, 194] width 26 height 8
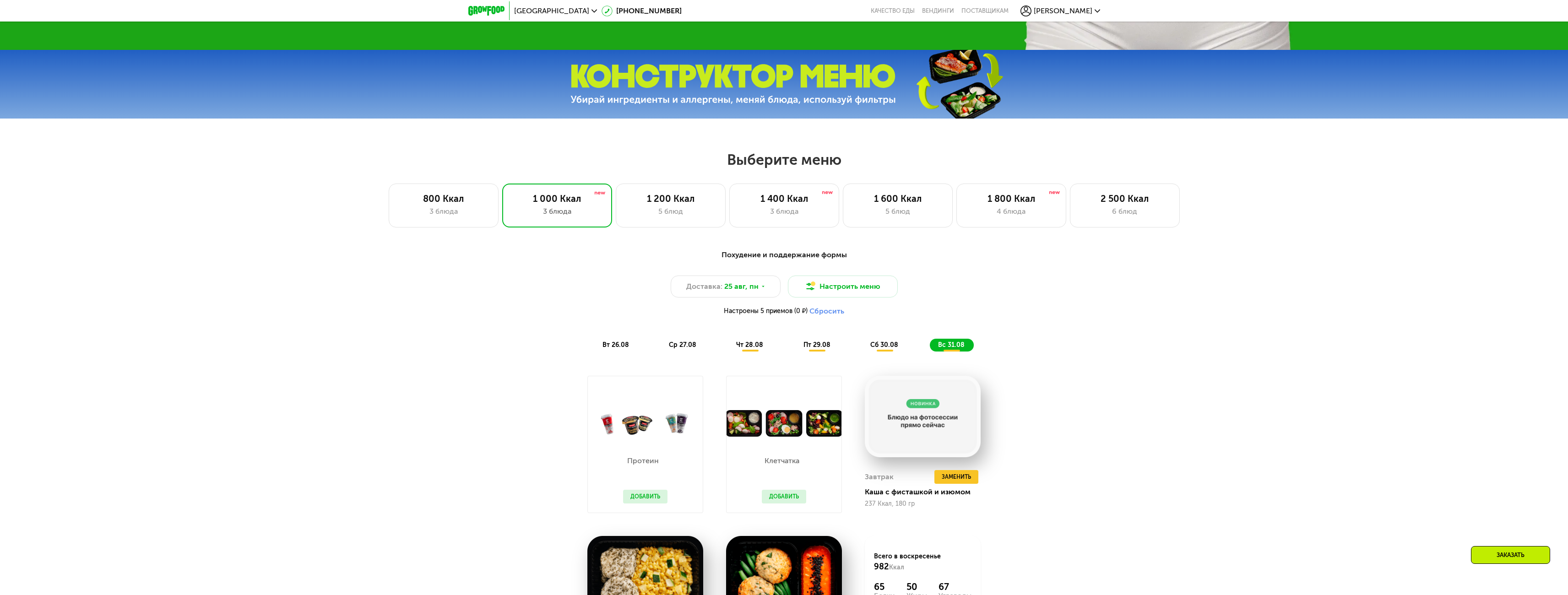
scroll to position [658, 0]
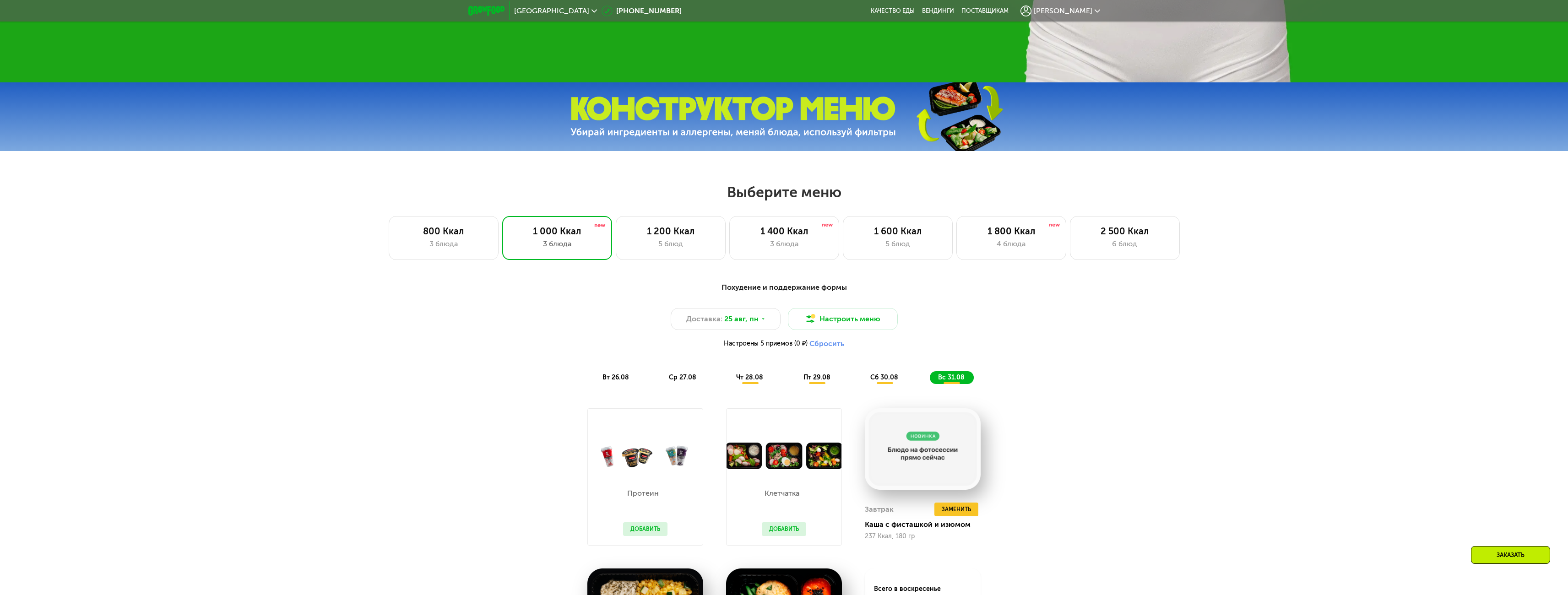
click at [611, 379] on span "вт 26.08" at bounding box center [615, 377] width 26 height 8
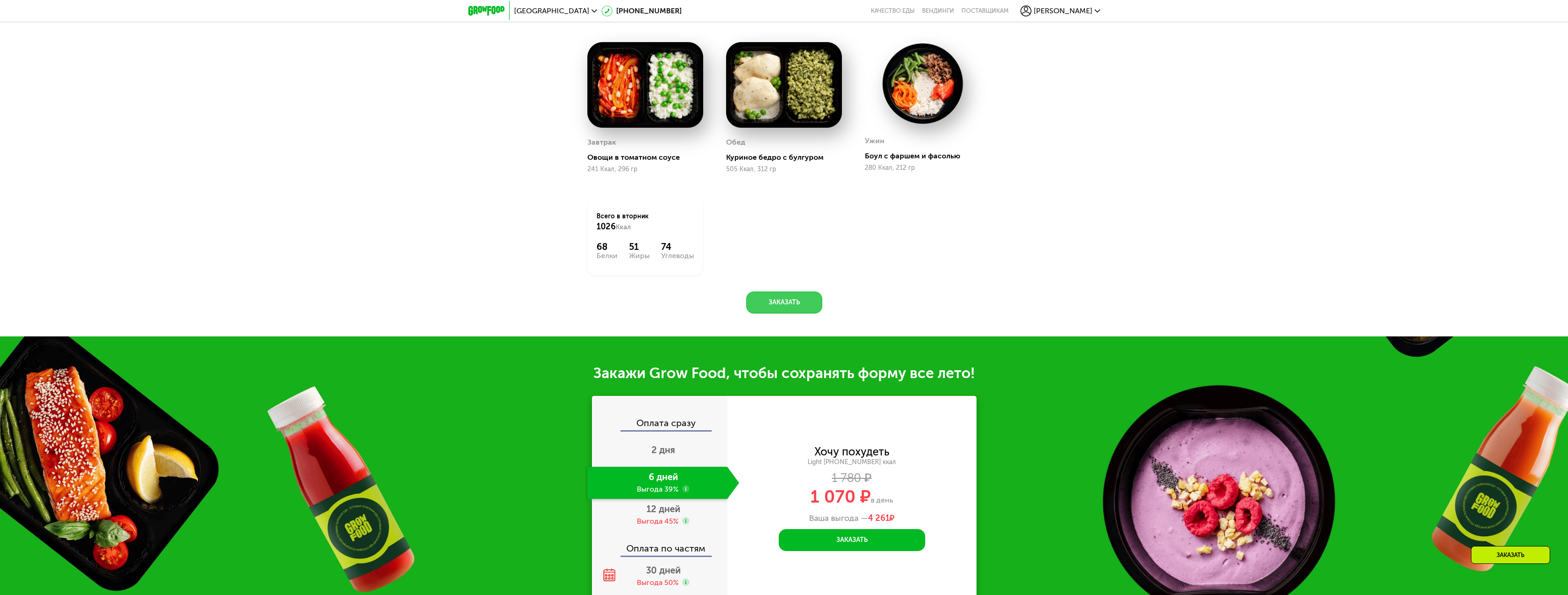
click at [798, 301] on button "Заказать" at bounding box center [784, 303] width 76 height 22
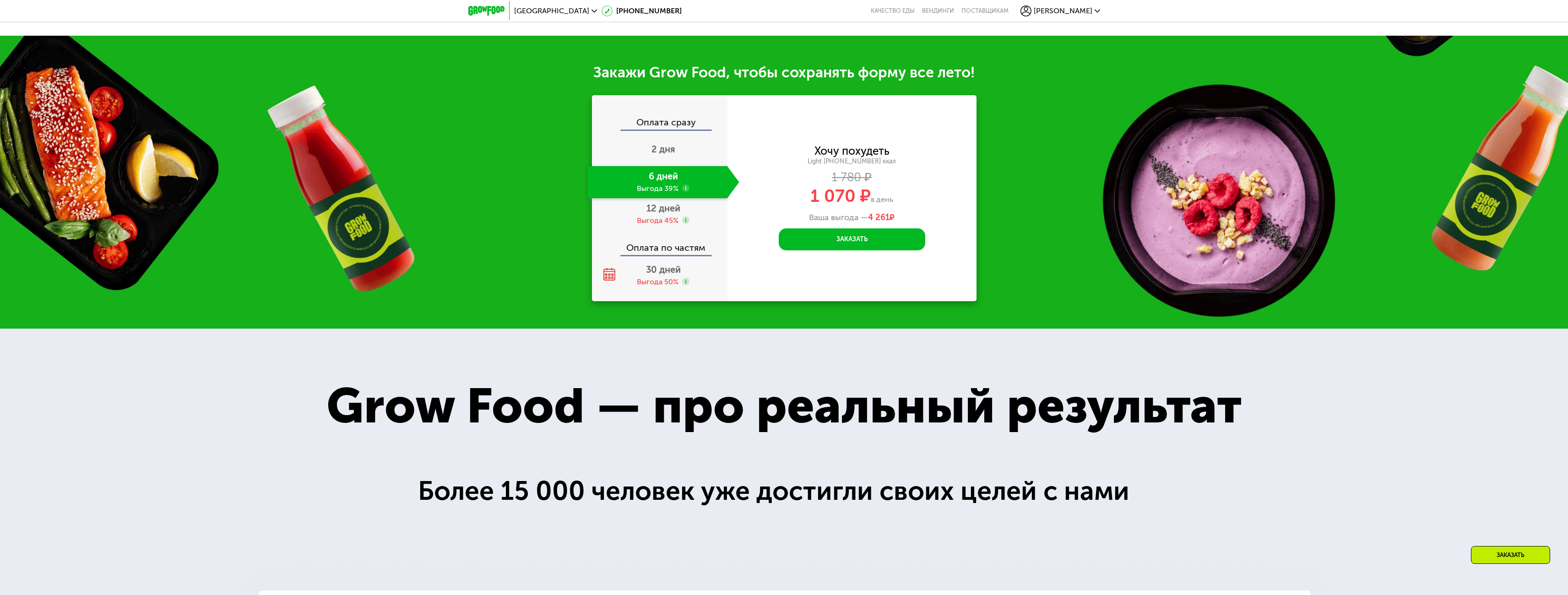
scroll to position [1364, 0]
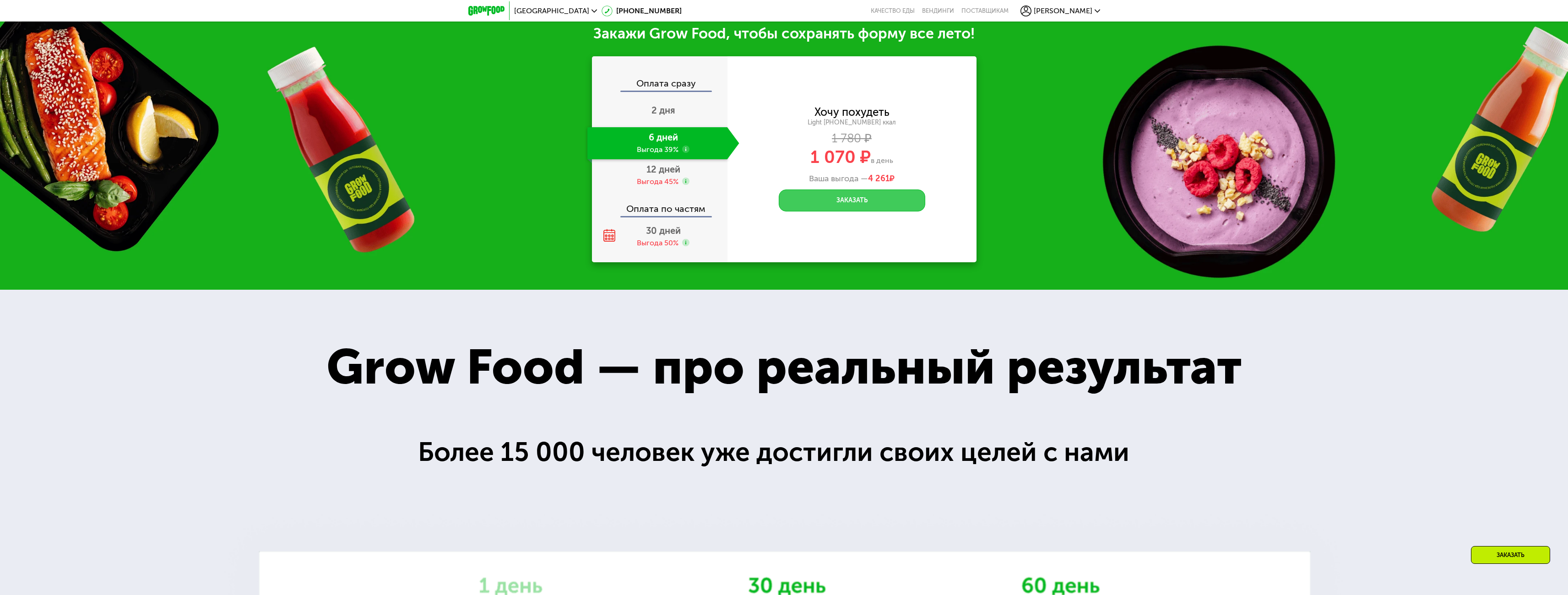
click at [842, 209] on button "Заказать" at bounding box center [852, 201] width 147 height 22
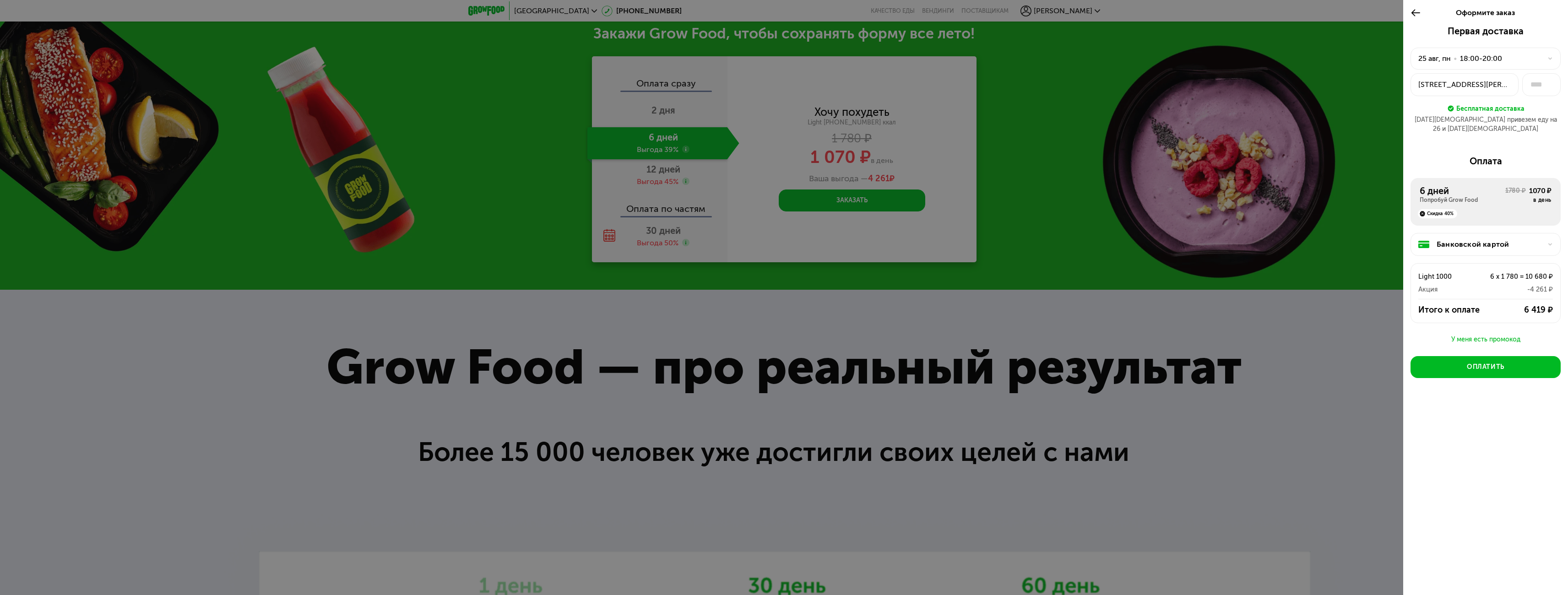
click at [1550, 233] on div "Банковской картой" at bounding box center [1485, 244] width 150 height 23
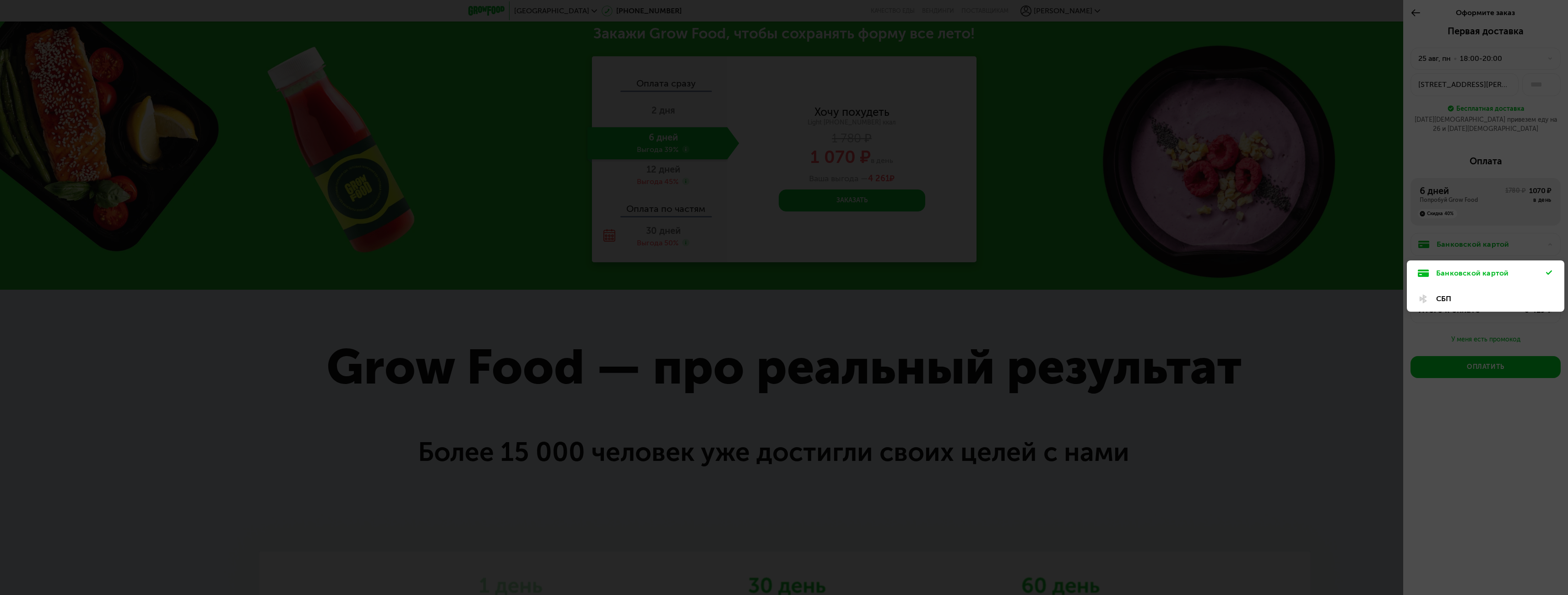
click at [1463, 294] on div "СБП" at bounding box center [1491, 299] width 110 height 11
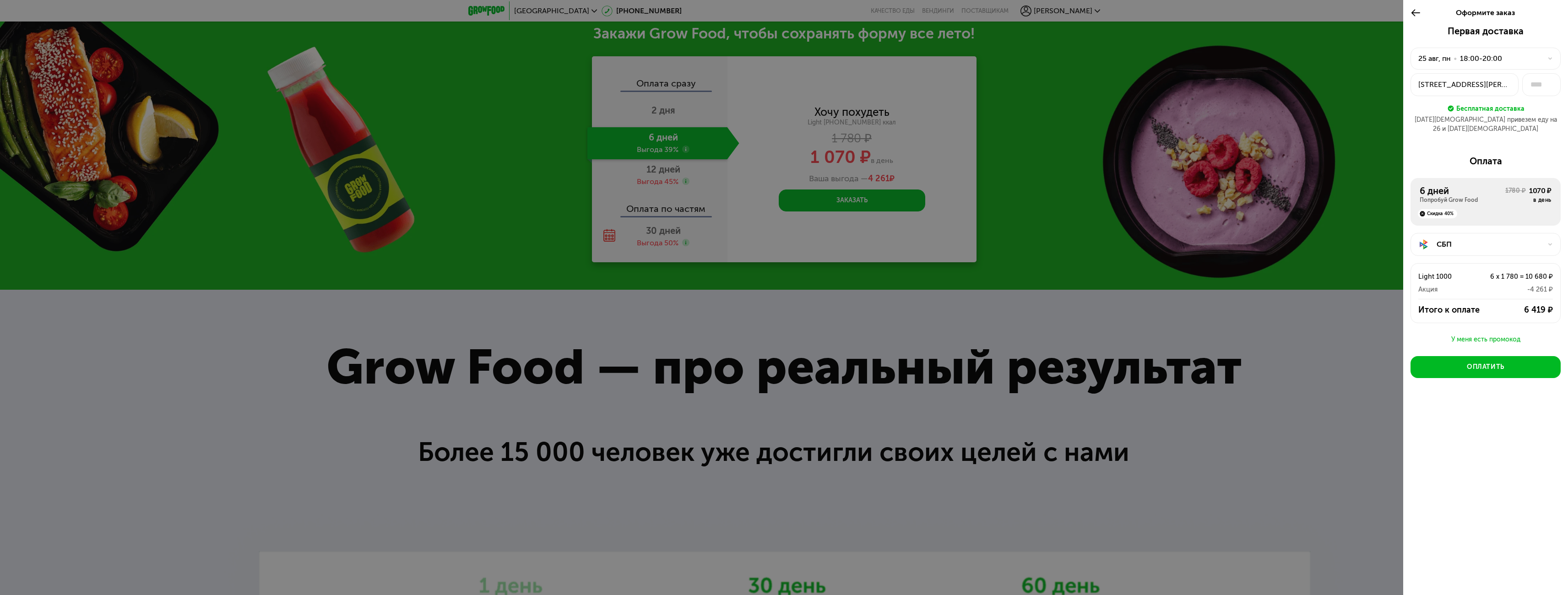
click at [1476, 239] on div "СБП" at bounding box center [1489, 245] width 105 height 11
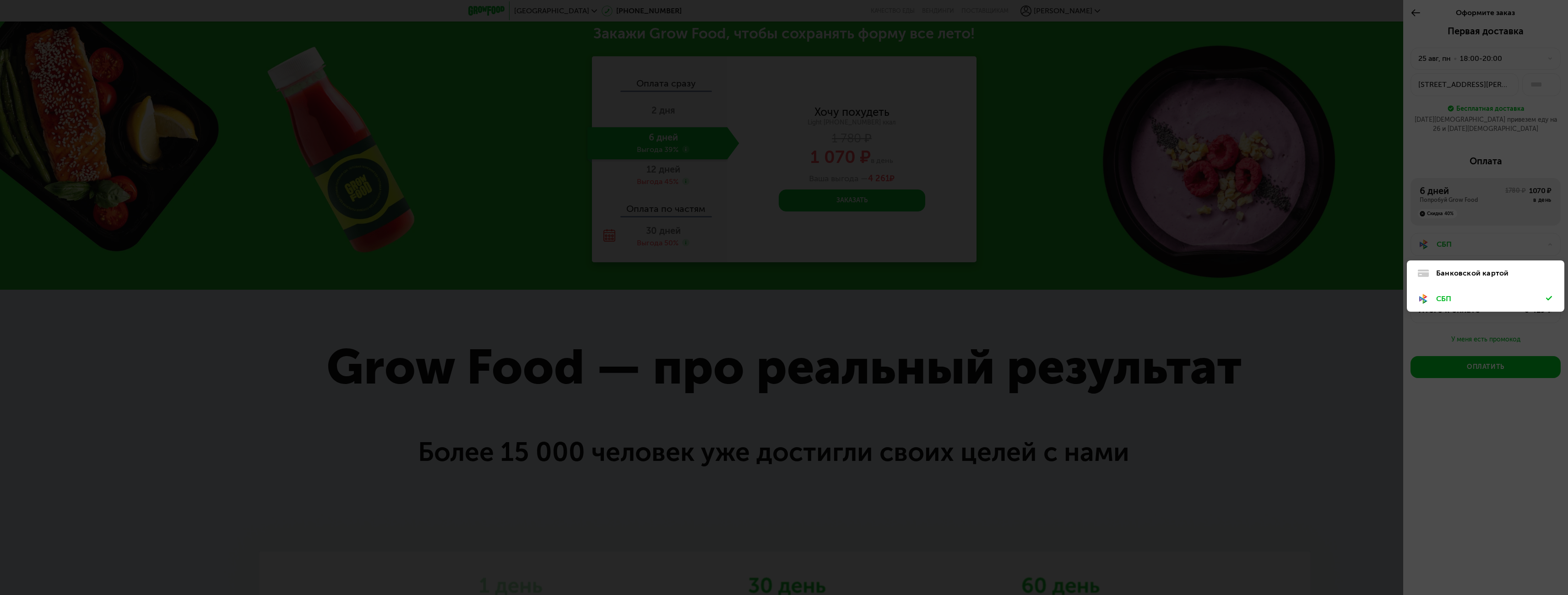
click at [1456, 294] on div "СБП" at bounding box center [1491, 299] width 110 height 11
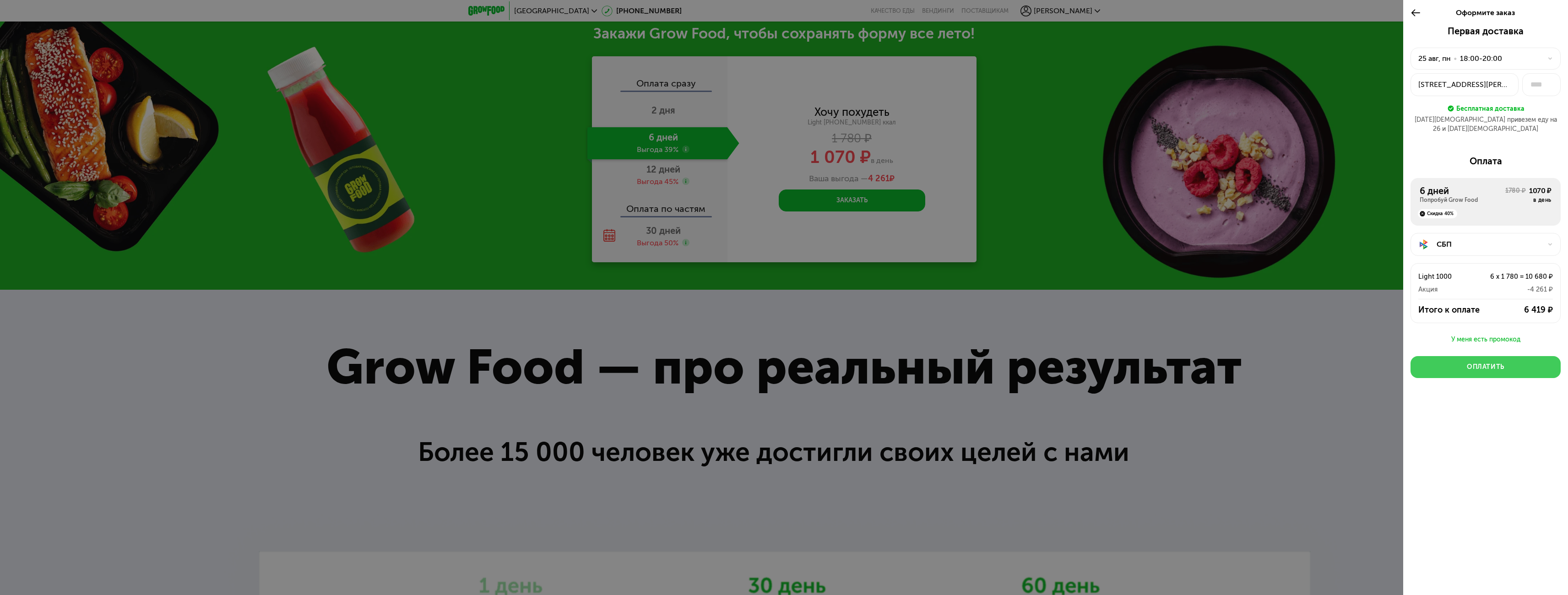
click at [1481, 363] on div "Оплатить" at bounding box center [1485, 367] width 37 height 9
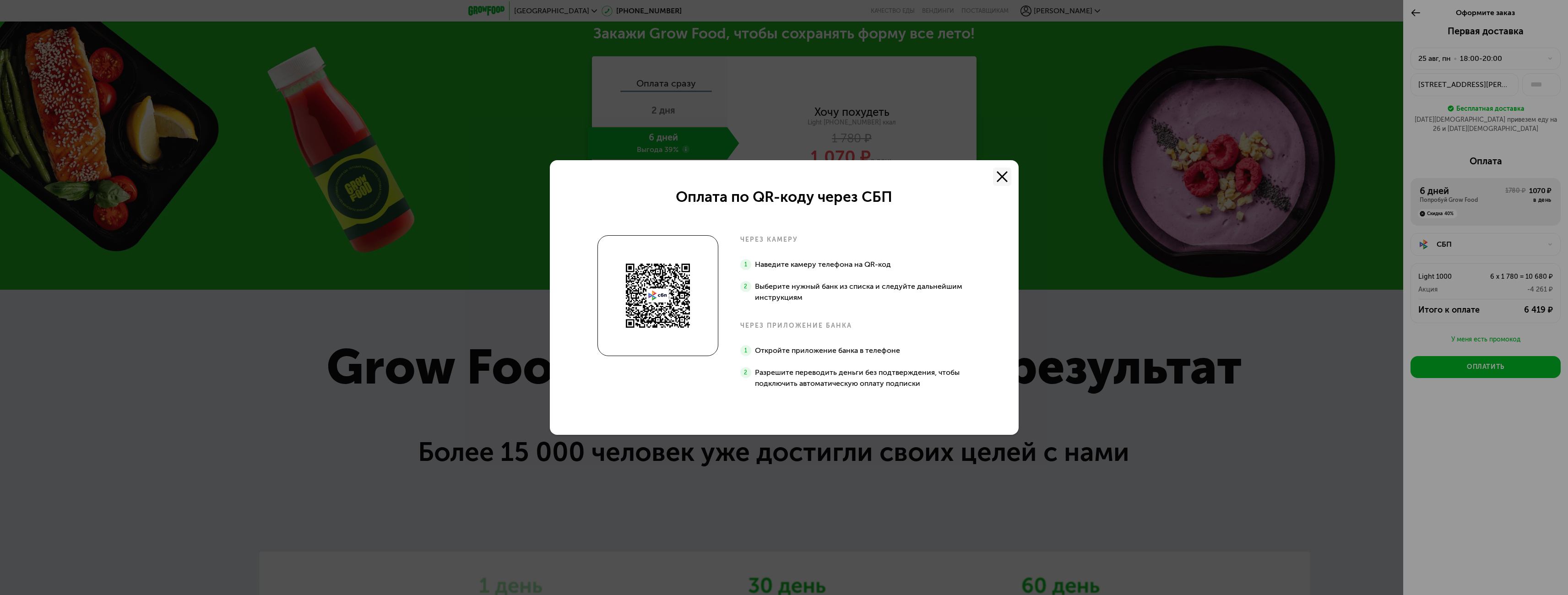
click at [1003, 175] on use at bounding box center [1002, 177] width 11 height 11
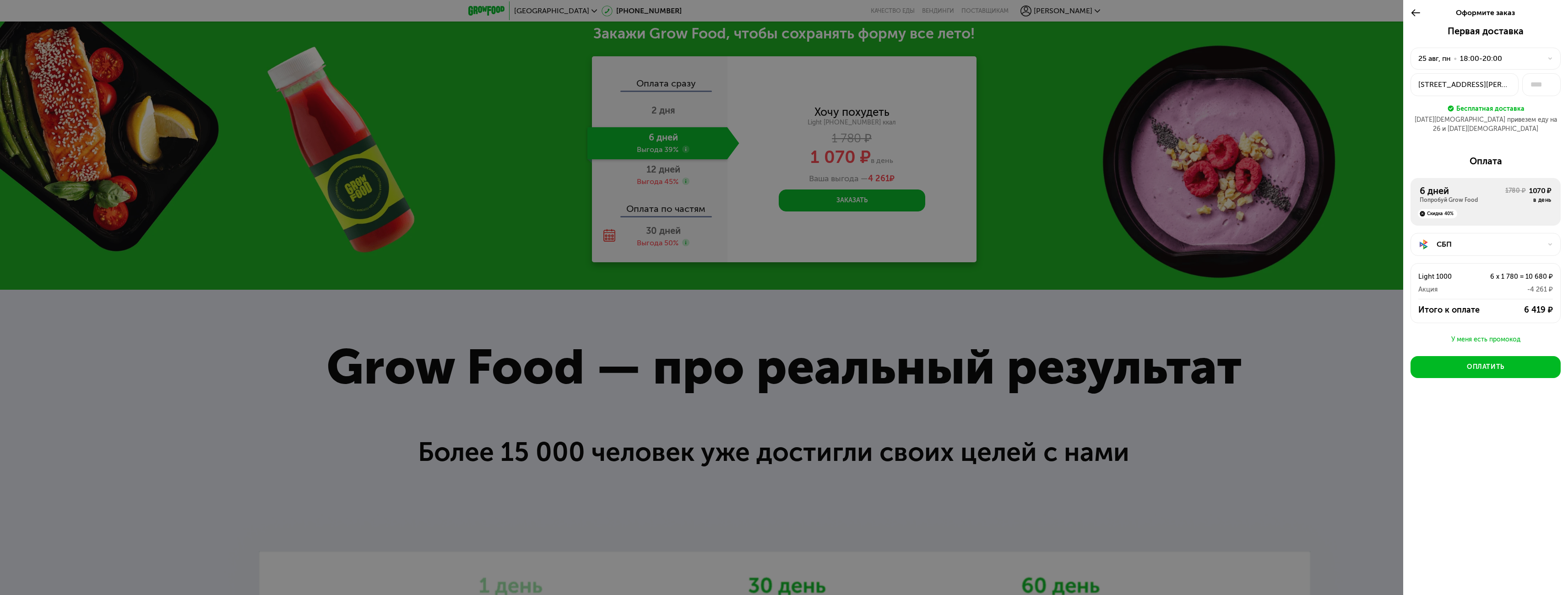
click at [1498, 79] on div "улица Маршала Тухачевского, 25" at bounding box center [1464, 85] width 92 height 11
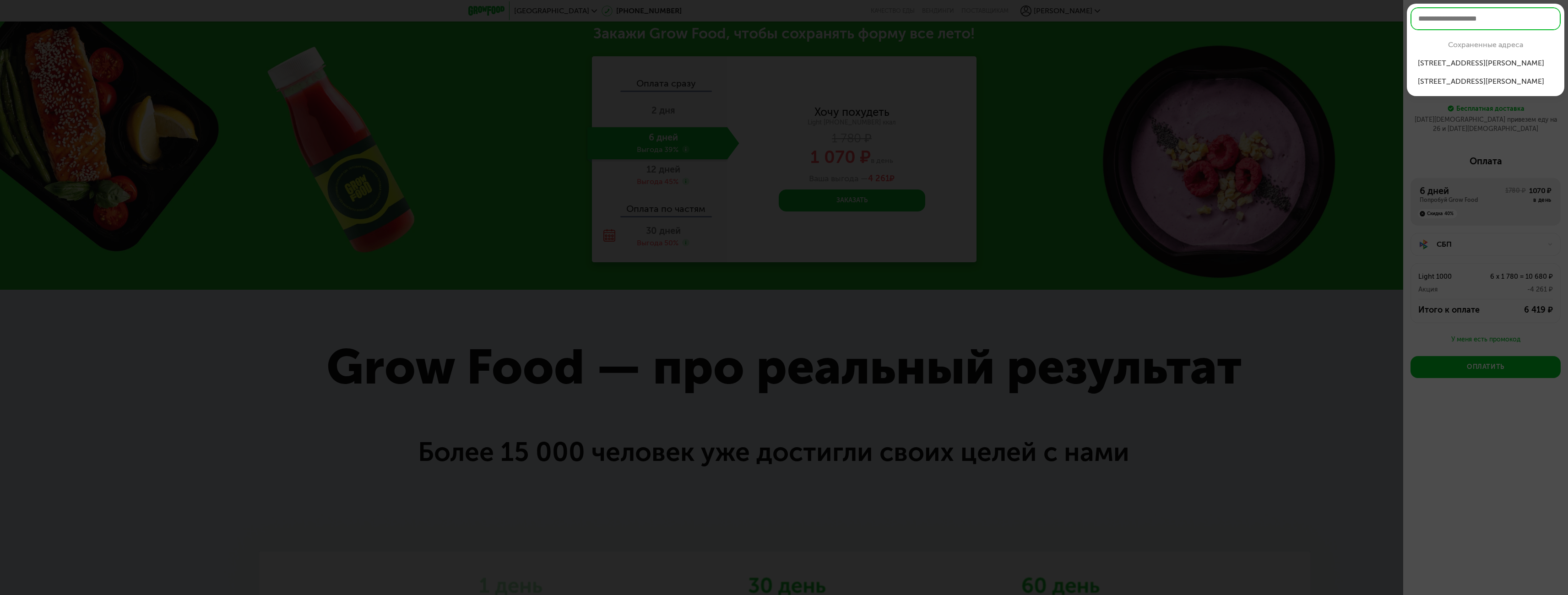
click at [1506, 61] on div "ул Маршала Туха...о, 27к2, кв 402" at bounding box center [1485, 63] width 136 height 11
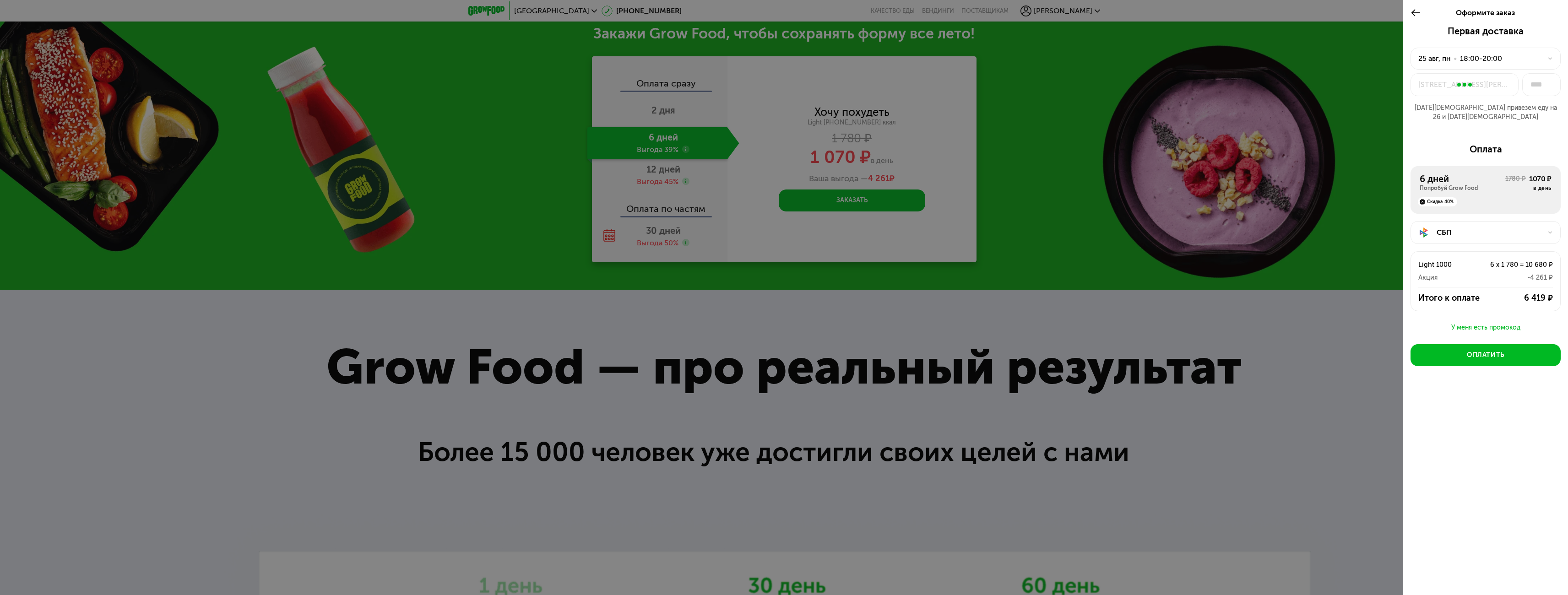
type input "***"
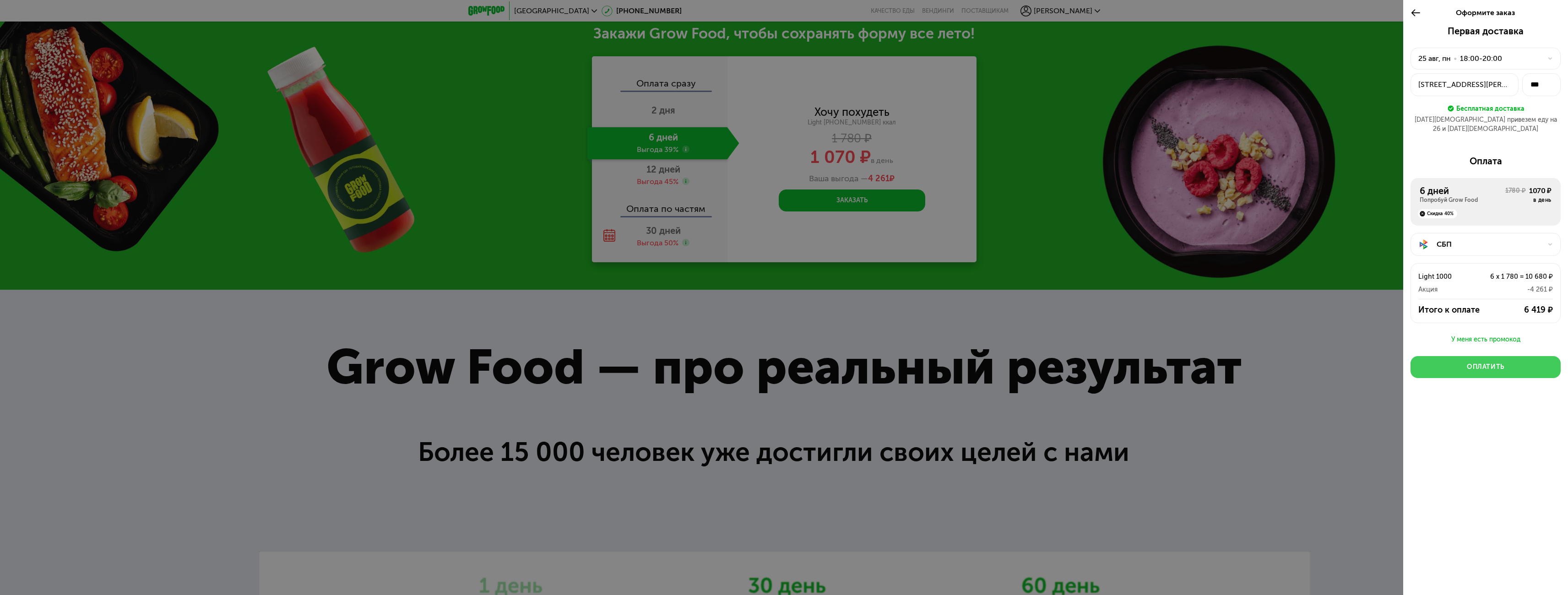
click at [1494, 363] on div "Оплатить" at bounding box center [1485, 367] width 37 height 9
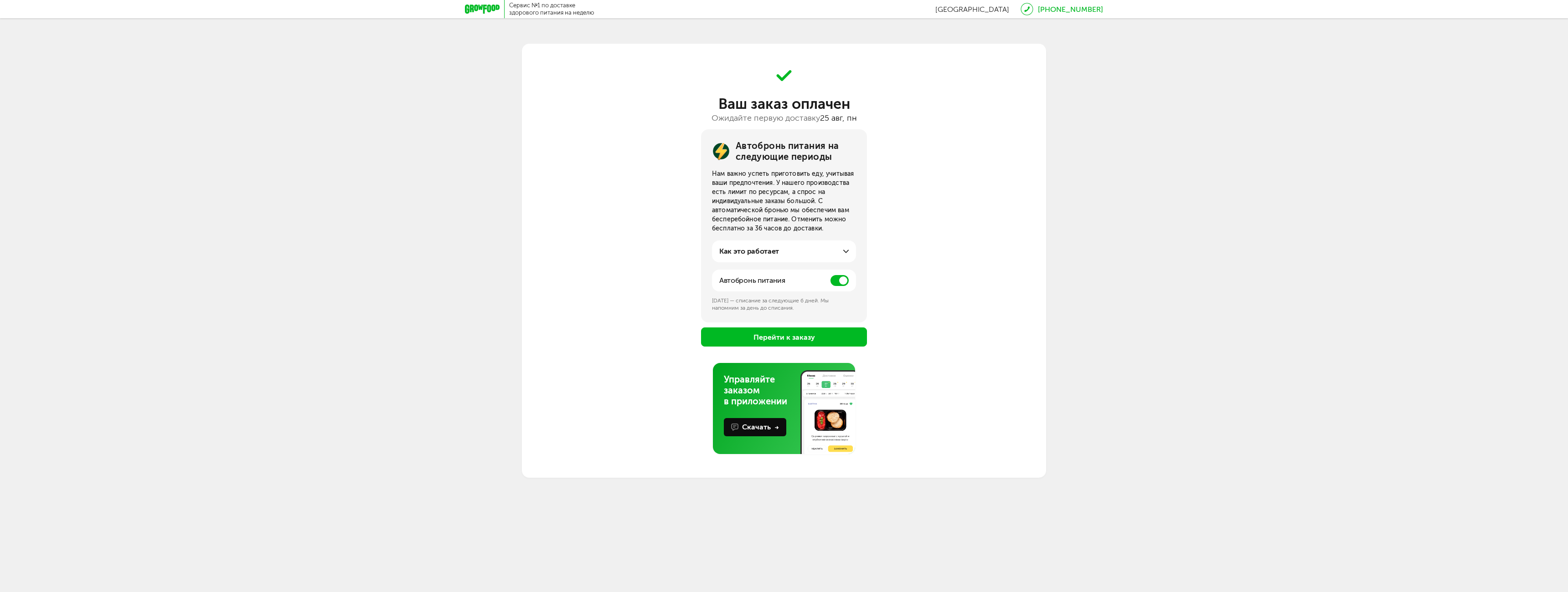
click at [841, 279] on span at bounding box center [839, 280] width 18 height 11
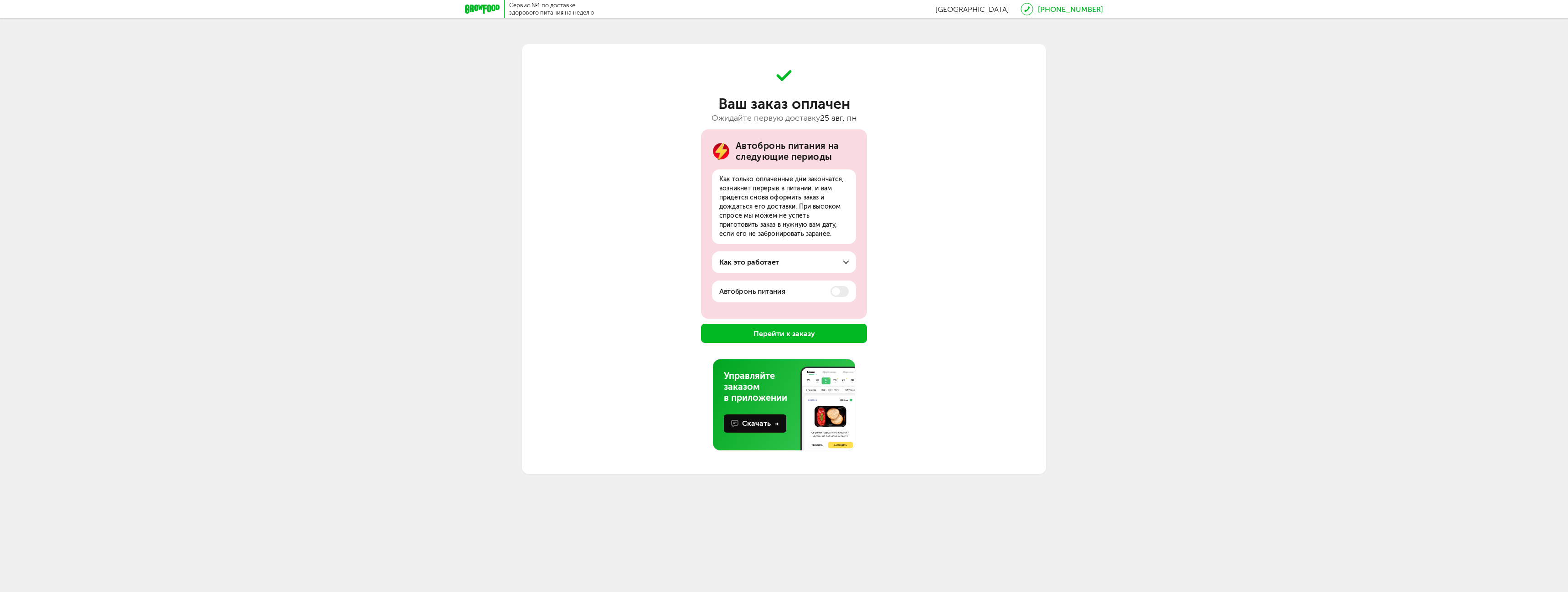
click at [799, 336] on button "Перейти к заказу" at bounding box center [784, 333] width 166 height 19
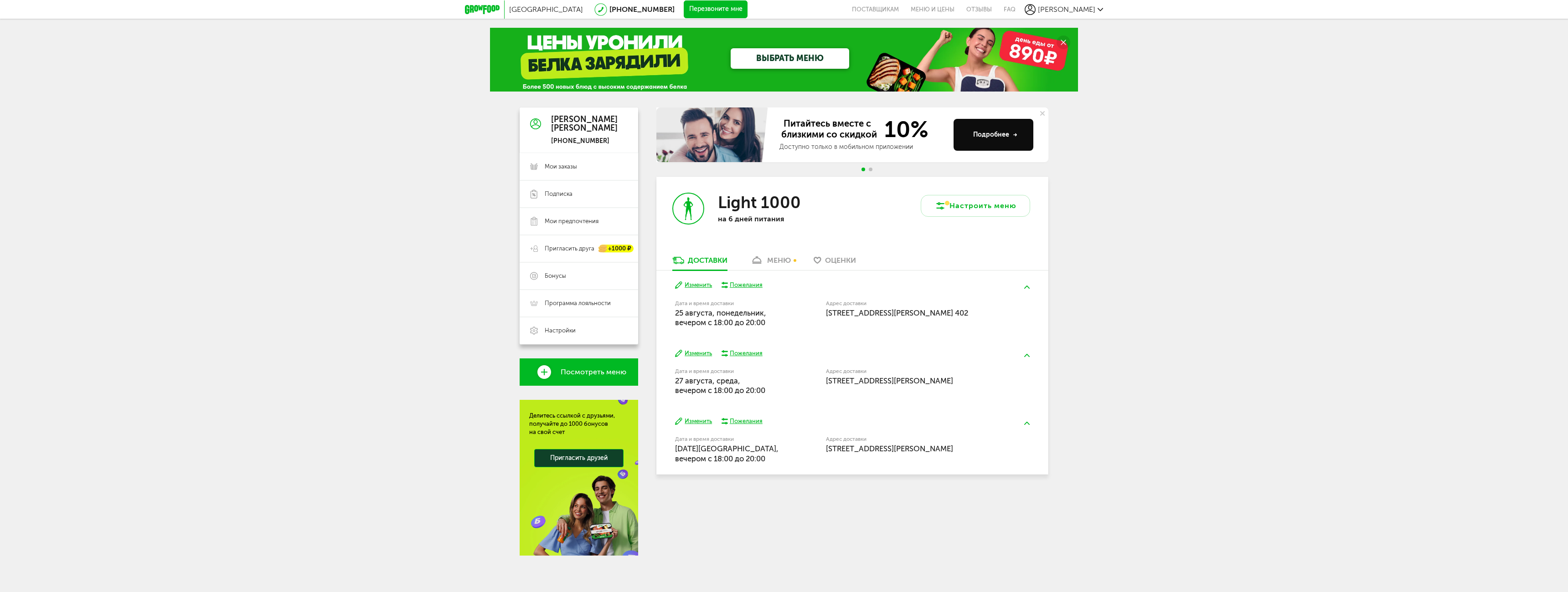
click at [700, 351] on button "Изменить" at bounding box center [693, 353] width 37 height 9
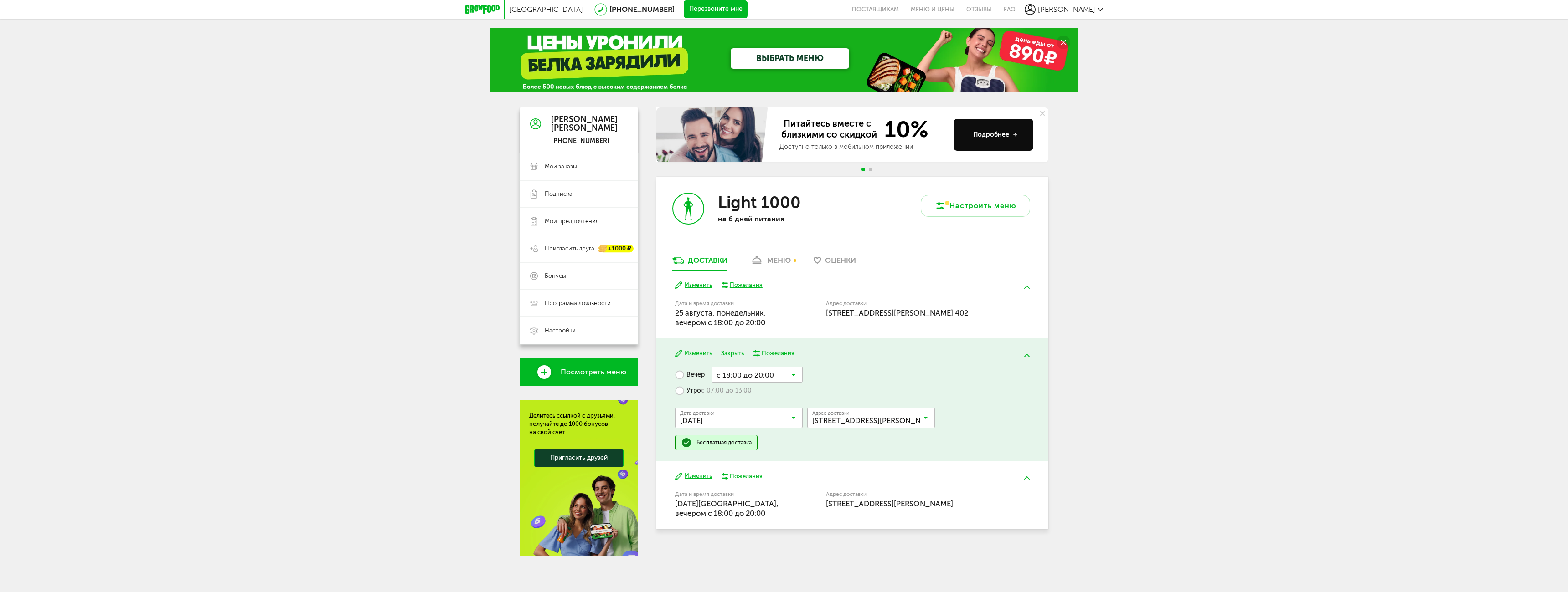
click at [905, 417] on input "Search for option" at bounding box center [873, 420] width 128 height 15
click at [892, 456] on span "[STREET_ADDRESS][PERSON_NAME] 402" at bounding box center [864, 458] width 103 height 19
click at [699, 478] on button "Изменить" at bounding box center [693, 476] width 37 height 9
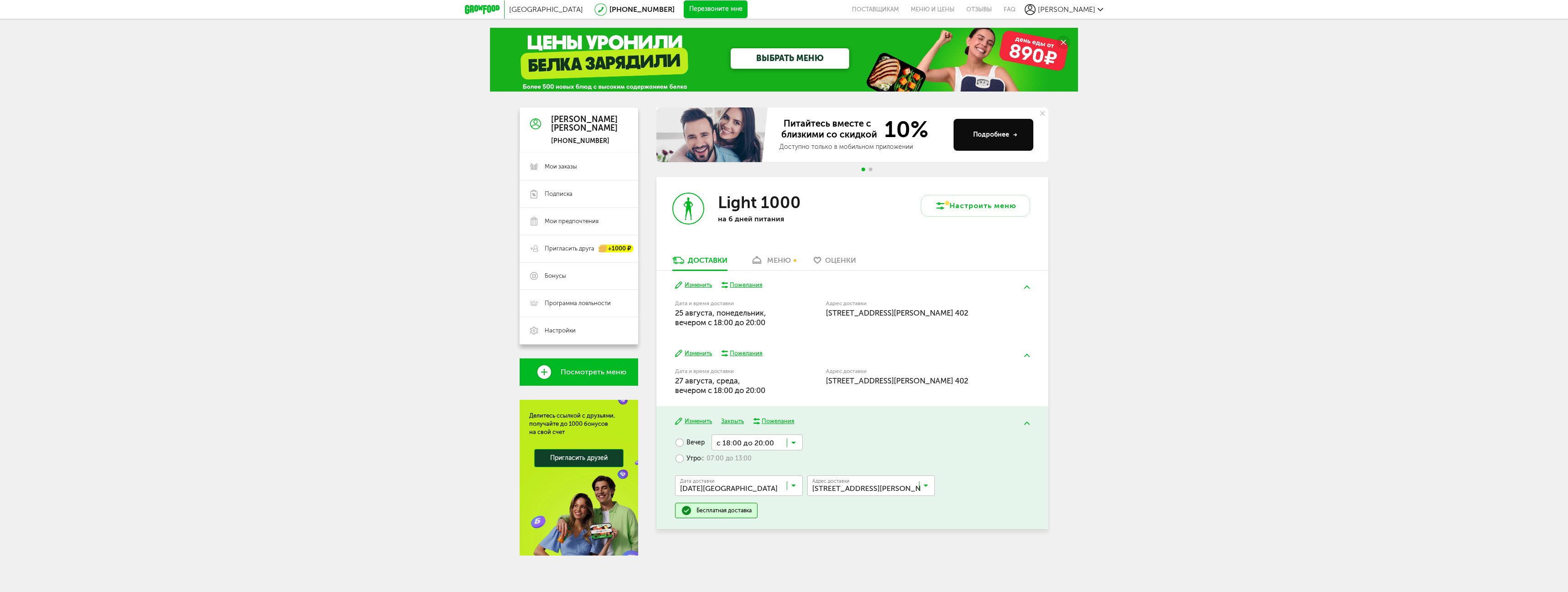
click at [895, 484] on input "Search for option" at bounding box center [873, 487] width 128 height 15
click at [877, 526] on span "[STREET_ADDRESS][PERSON_NAME] 402" at bounding box center [864, 525] width 103 height 19
click at [1239, 453] on div "[GEOGRAPHIC_DATA] [PHONE_NUMBER] Перезвоните мне поставщикам Меню и цены Отзывы…" at bounding box center [784, 296] width 1568 height 592
click at [1208, 413] on div "[GEOGRAPHIC_DATA] [PHONE_NUMBER] Перезвоните мне поставщикам Меню и цены Отзывы…" at bounding box center [784, 296] width 1568 height 592
click at [1026, 422] on img at bounding box center [1027, 423] width 5 height 3
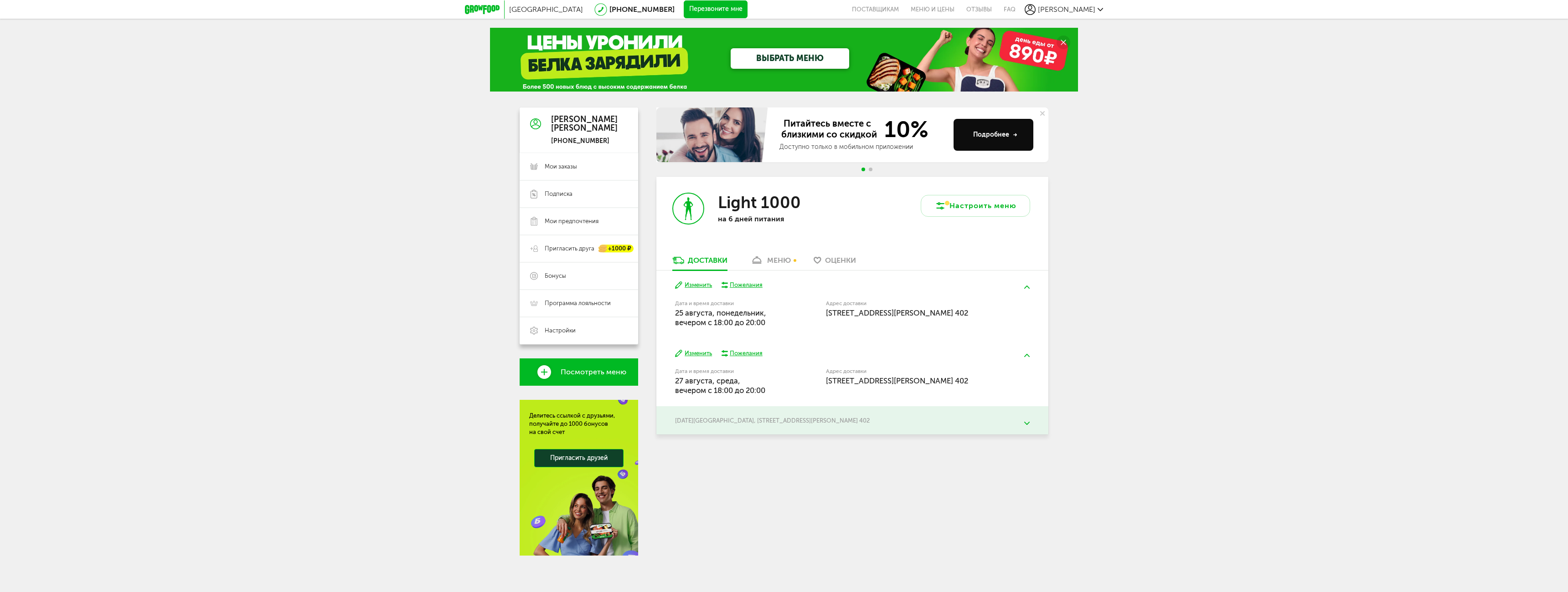
click at [1026, 422] on img at bounding box center [1027, 423] width 5 height 3
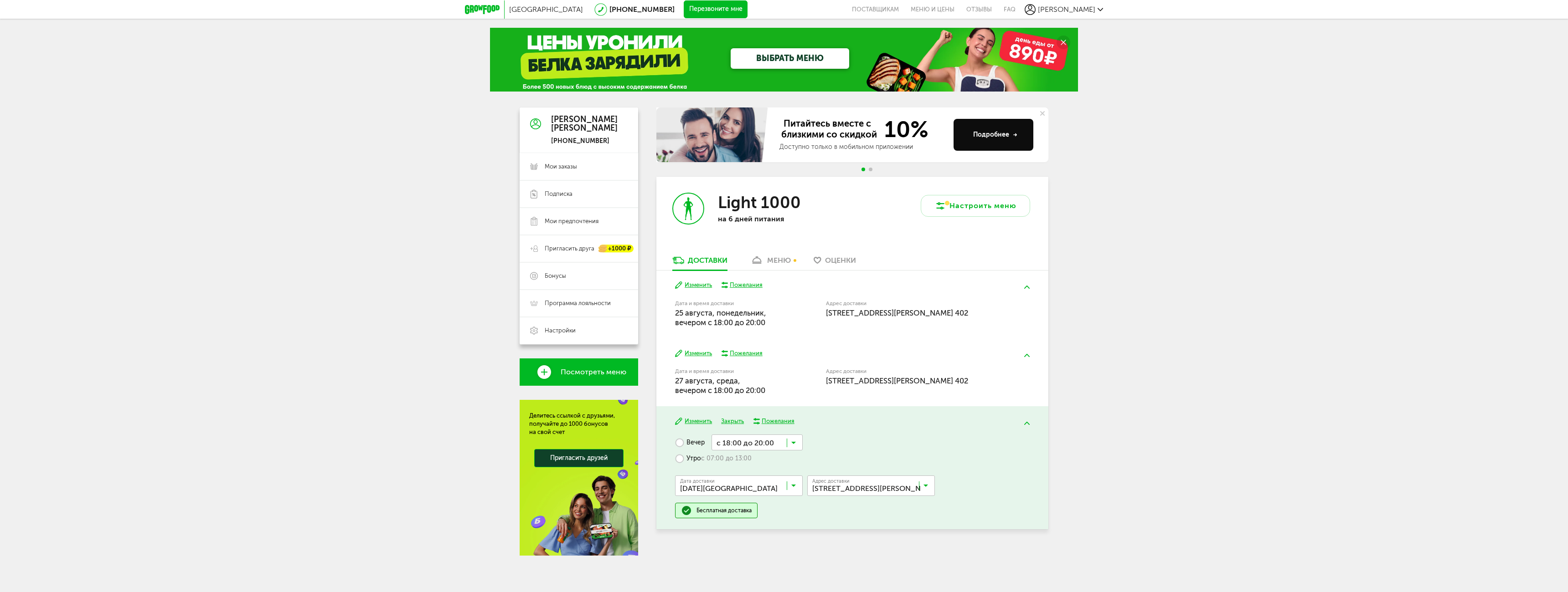
click at [1026, 354] on img at bounding box center [1027, 355] width 5 height 3
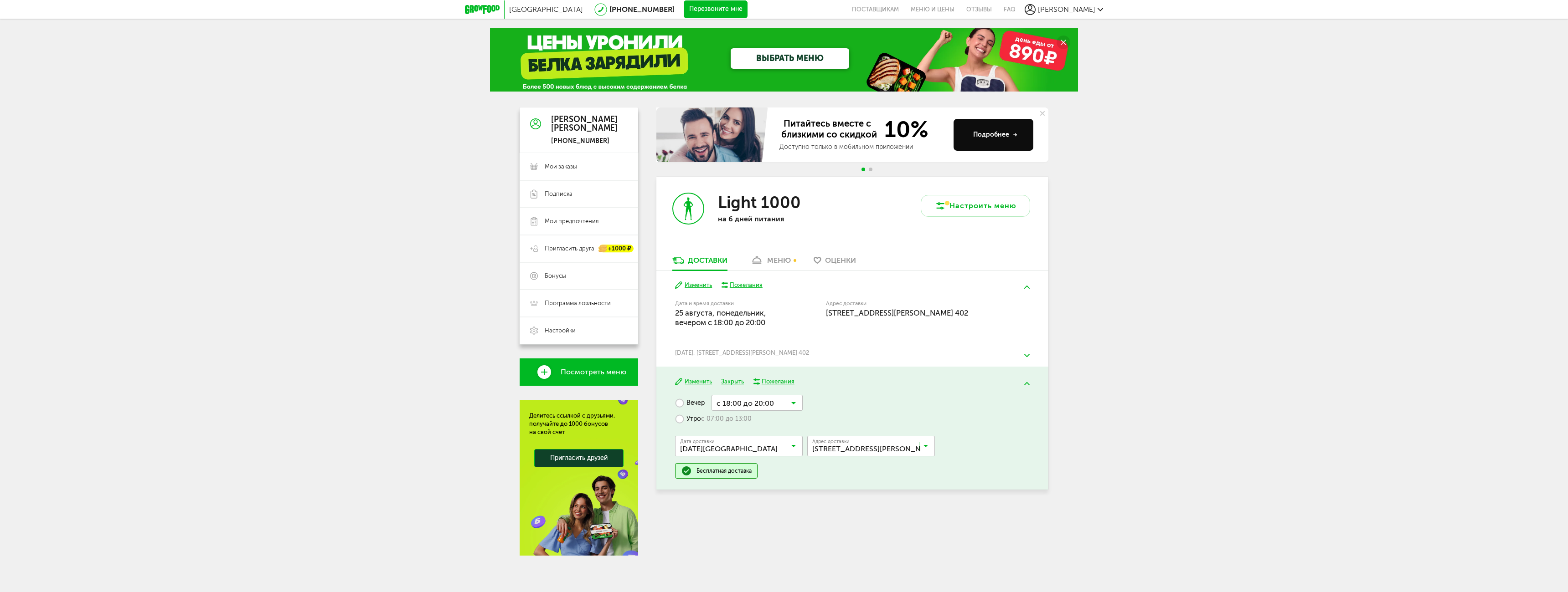
click at [1026, 284] on button at bounding box center [1027, 287] width 24 height 21
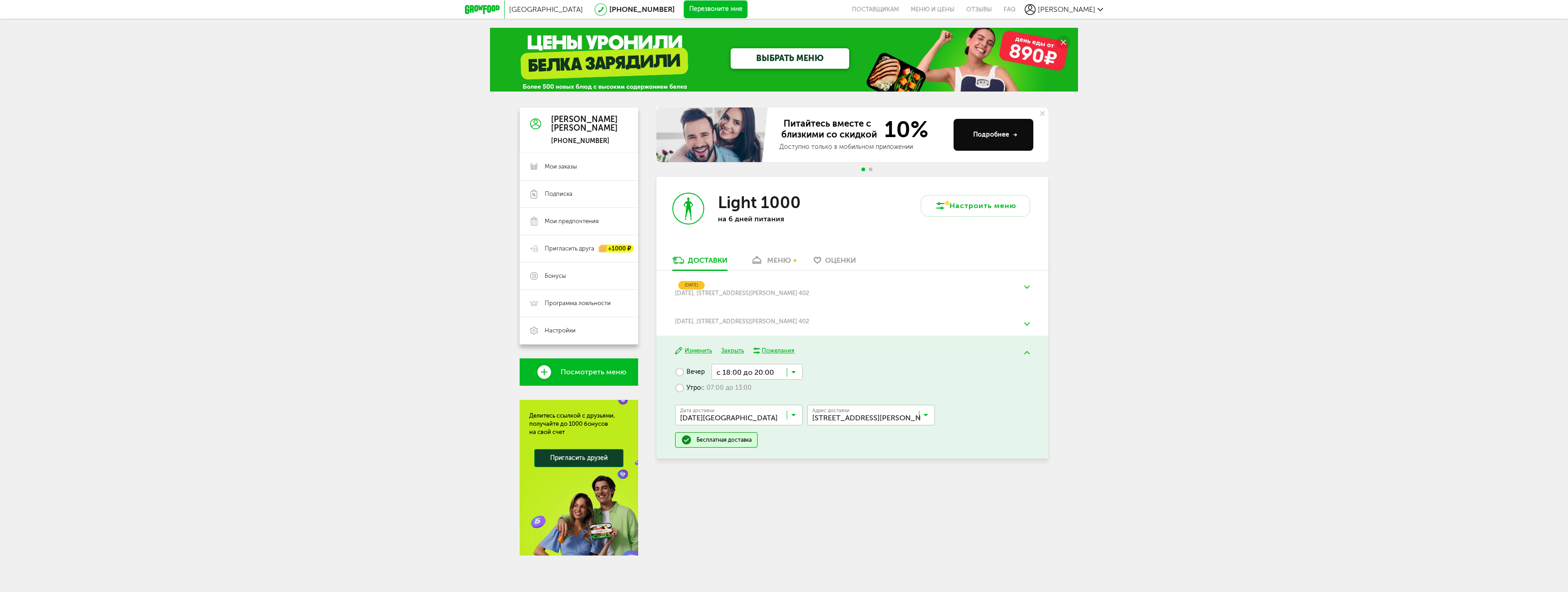
click at [1028, 287] on img at bounding box center [1027, 287] width 5 height 3
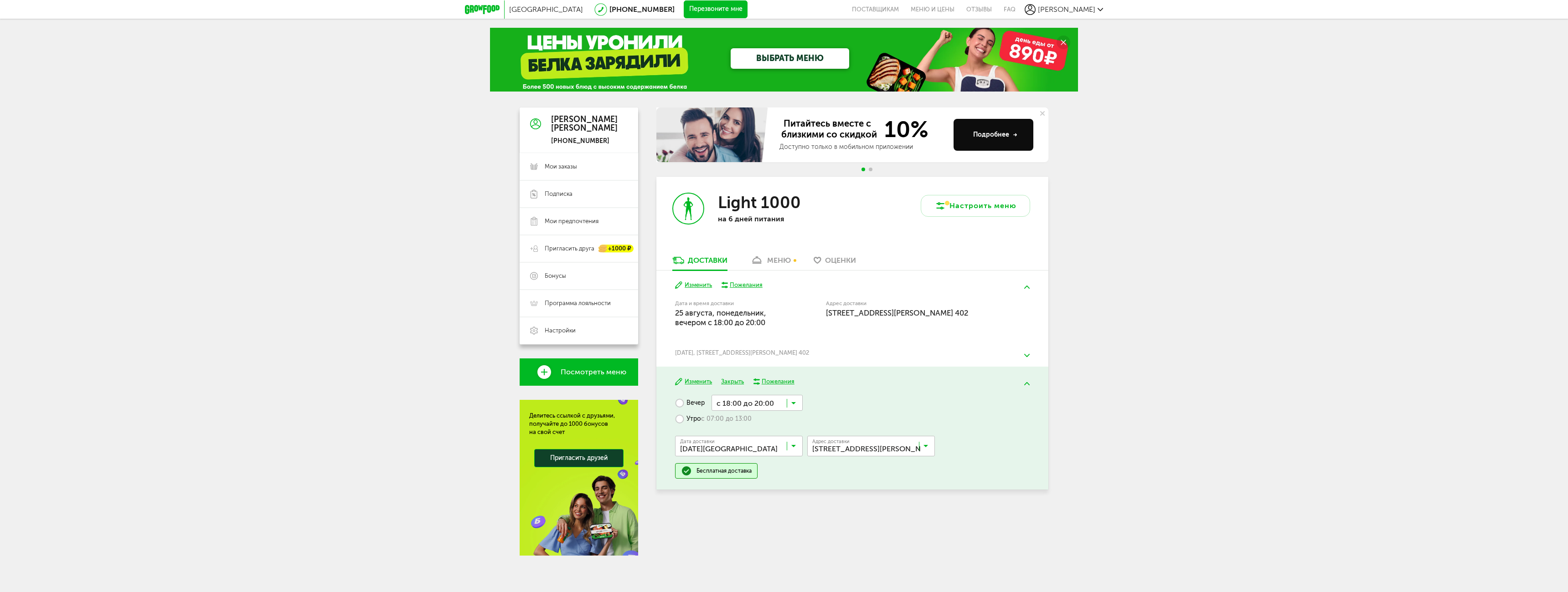
click at [1028, 355] on img at bounding box center [1027, 355] width 5 height 3
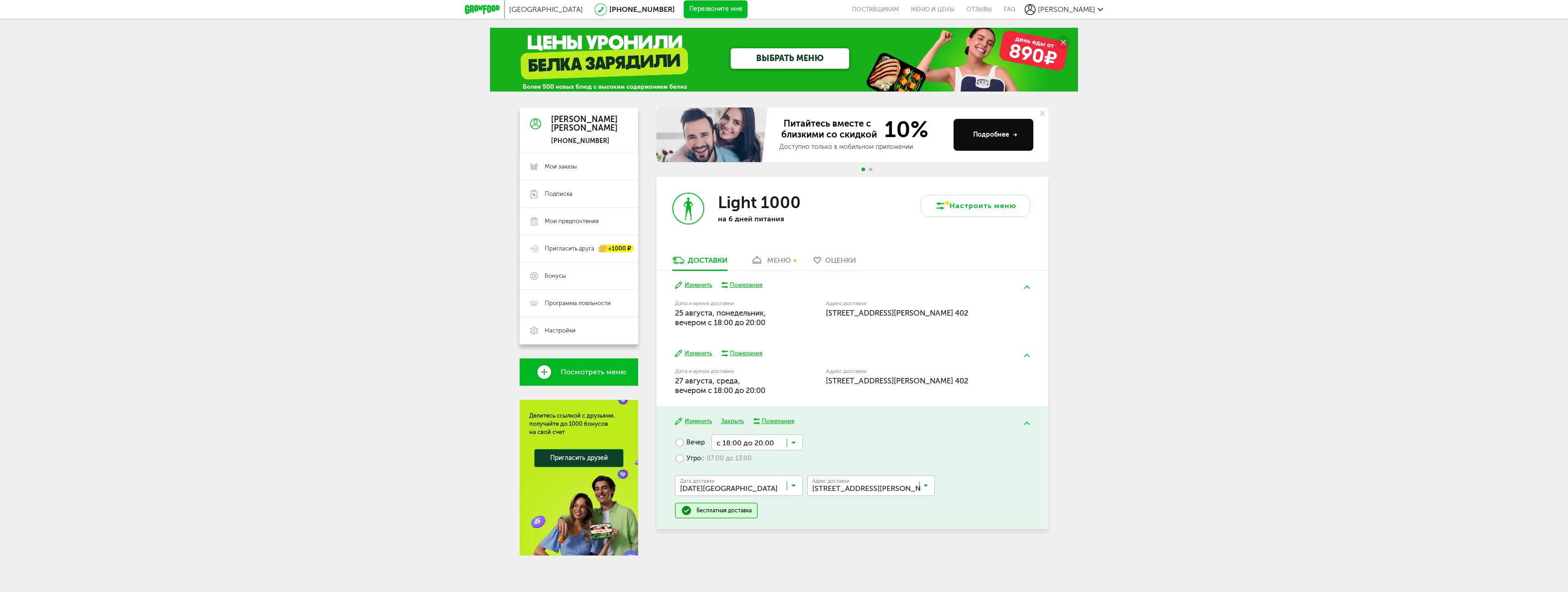
click at [900, 309] on span "[STREET_ADDRESS][PERSON_NAME] 402" at bounding box center [897, 313] width 142 height 9
click at [786, 260] on div "меню" at bounding box center [779, 260] width 24 height 9
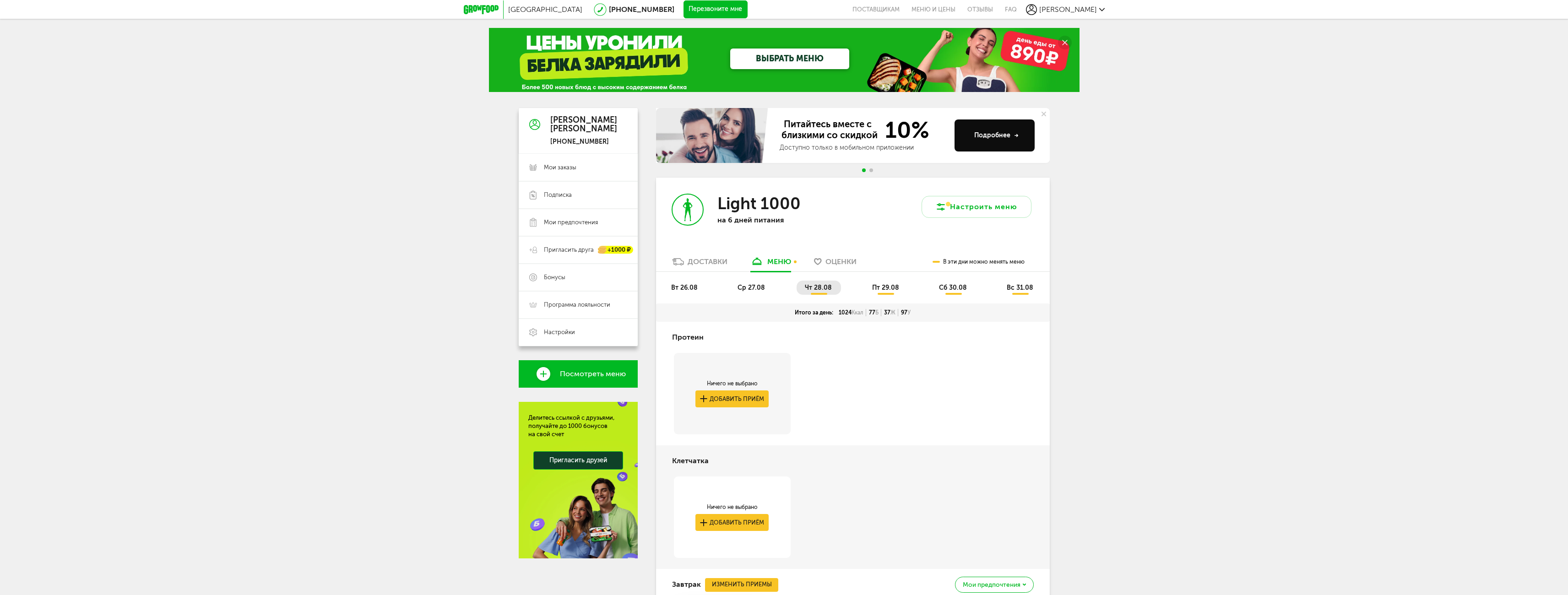
click at [777, 256] on div "Light 1000 на 6 дней питания" at bounding box center [754, 218] width 197 height 79
click at [775, 260] on div "меню" at bounding box center [779, 262] width 24 height 9
click at [774, 261] on div "меню" at bounding box center [779, 262] width 24 height 9
click at [675, 288] on span "вт 26.08" at bounding box center [684, 287] width 26 height 8
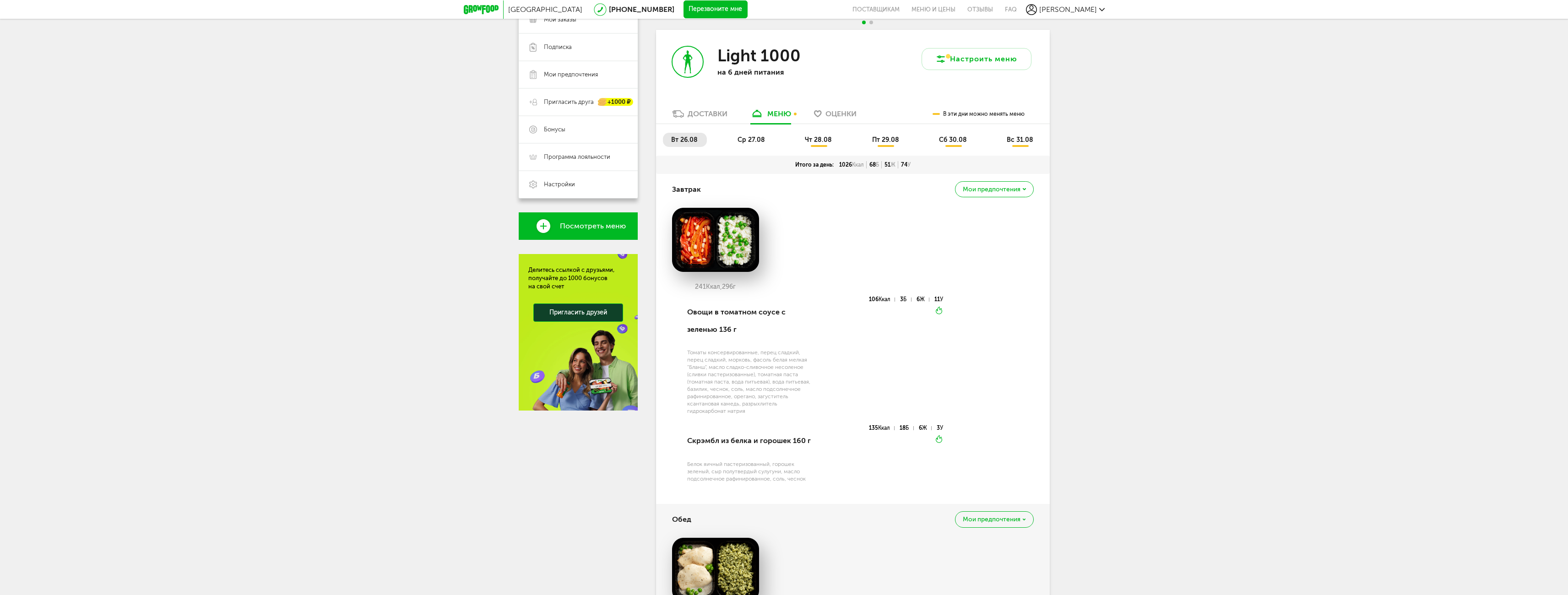
scroll to position [92, 0]
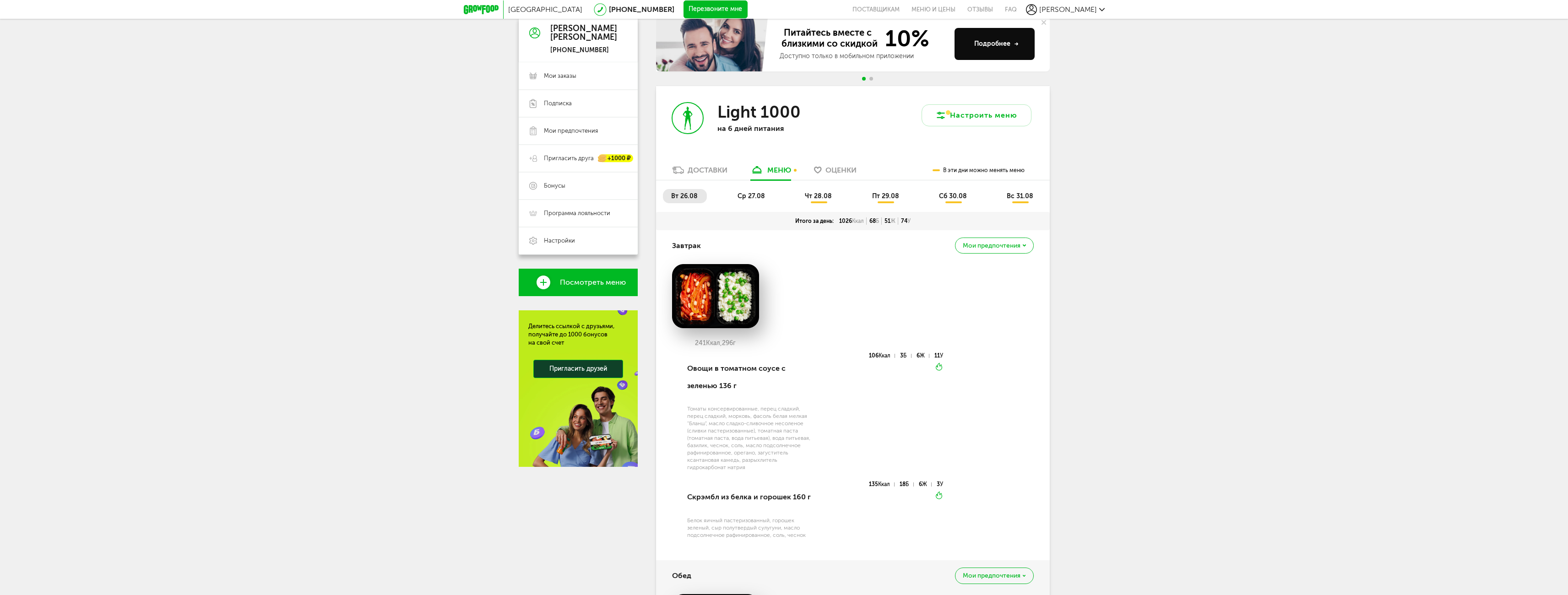
click at [750, 196] on span "ср 27.08" at bounding box center [751, 196] width 28 height 8
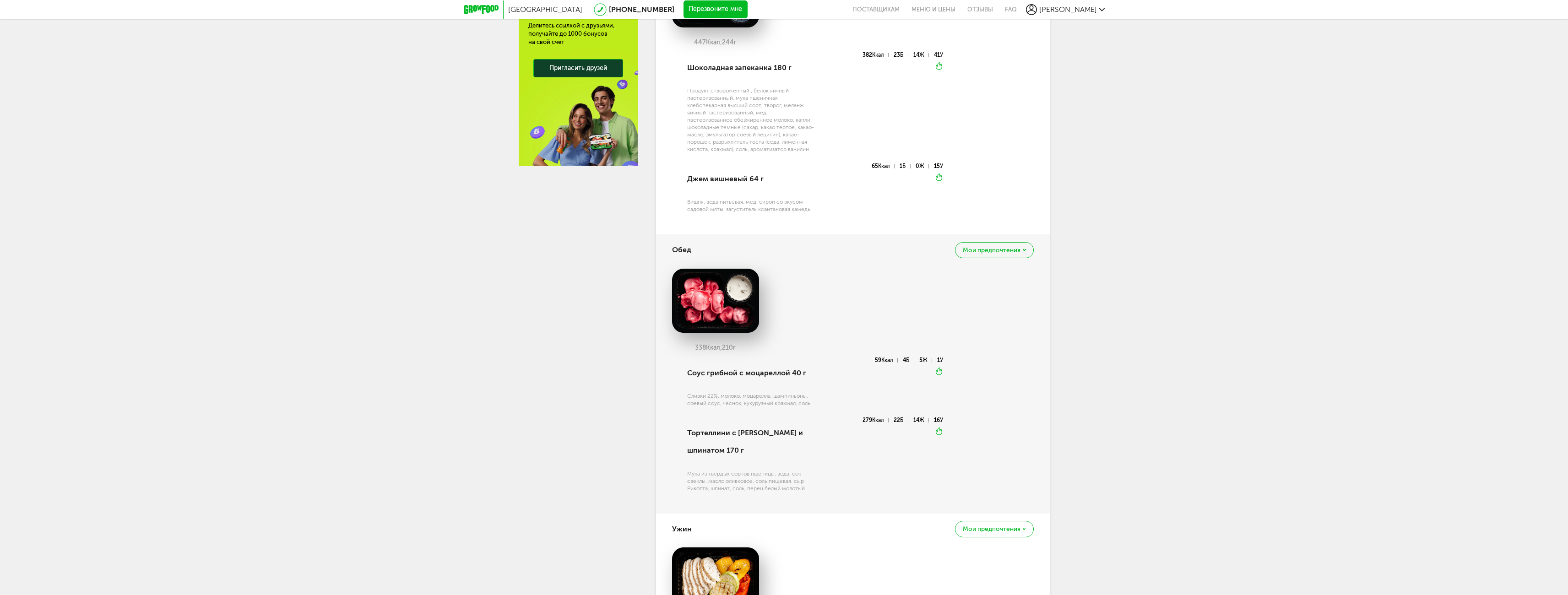
scroll to position [183, 0]
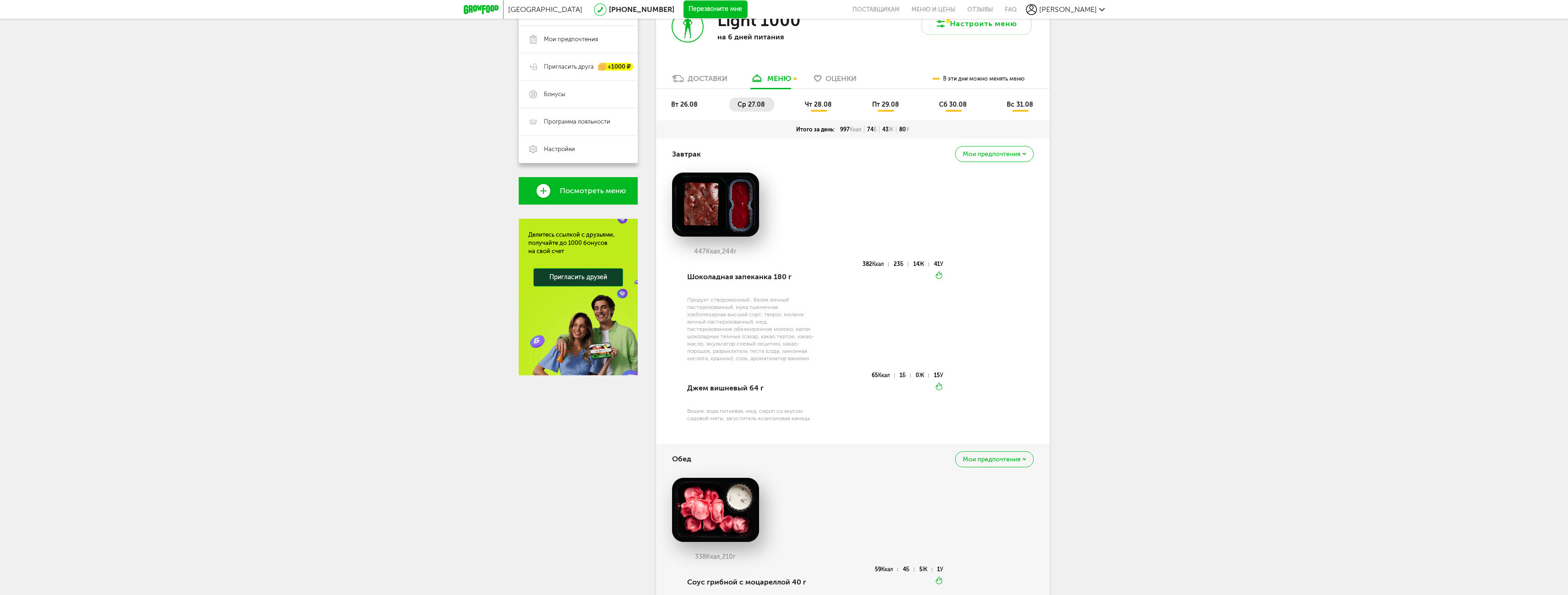
click at [817, 105] on span "чт 28.08" at bounding box center [818, 105] width 27 height 8
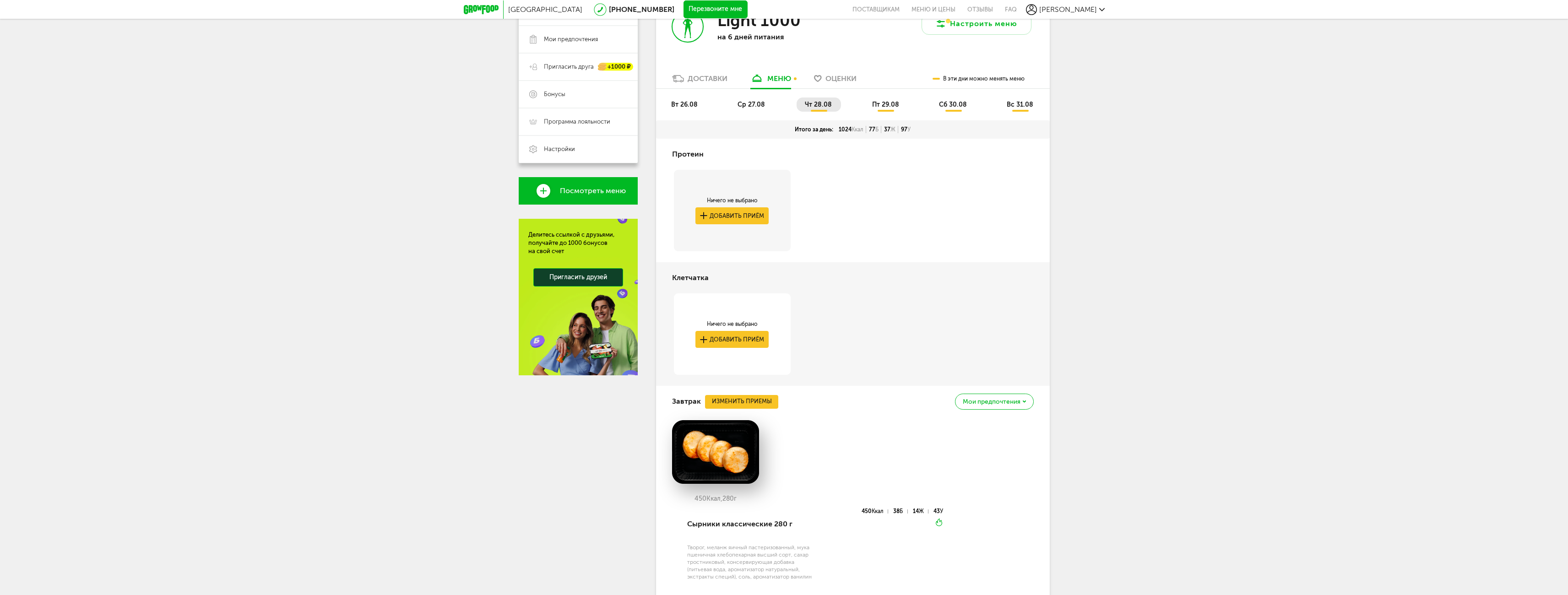
click at [886, 105] on span "пт 29.08" at bounding box center [886, 105] width 27 height 8
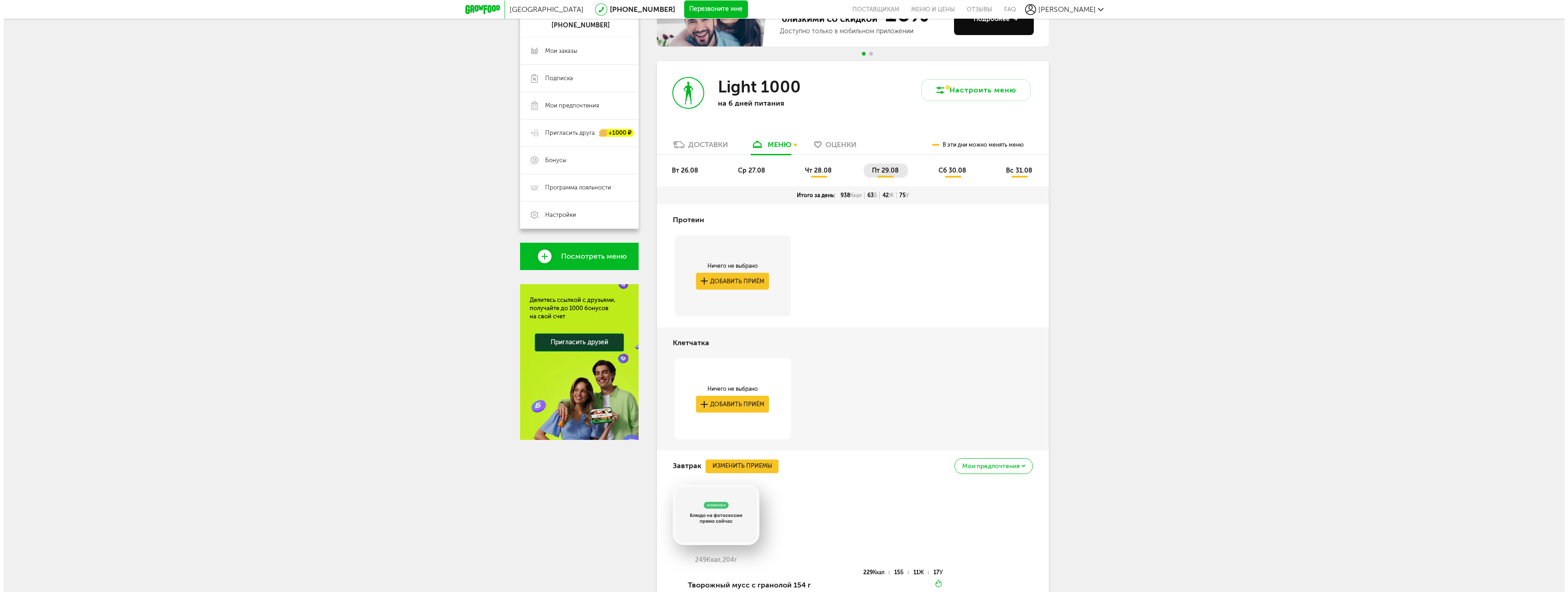
scroll to position [0, 0]
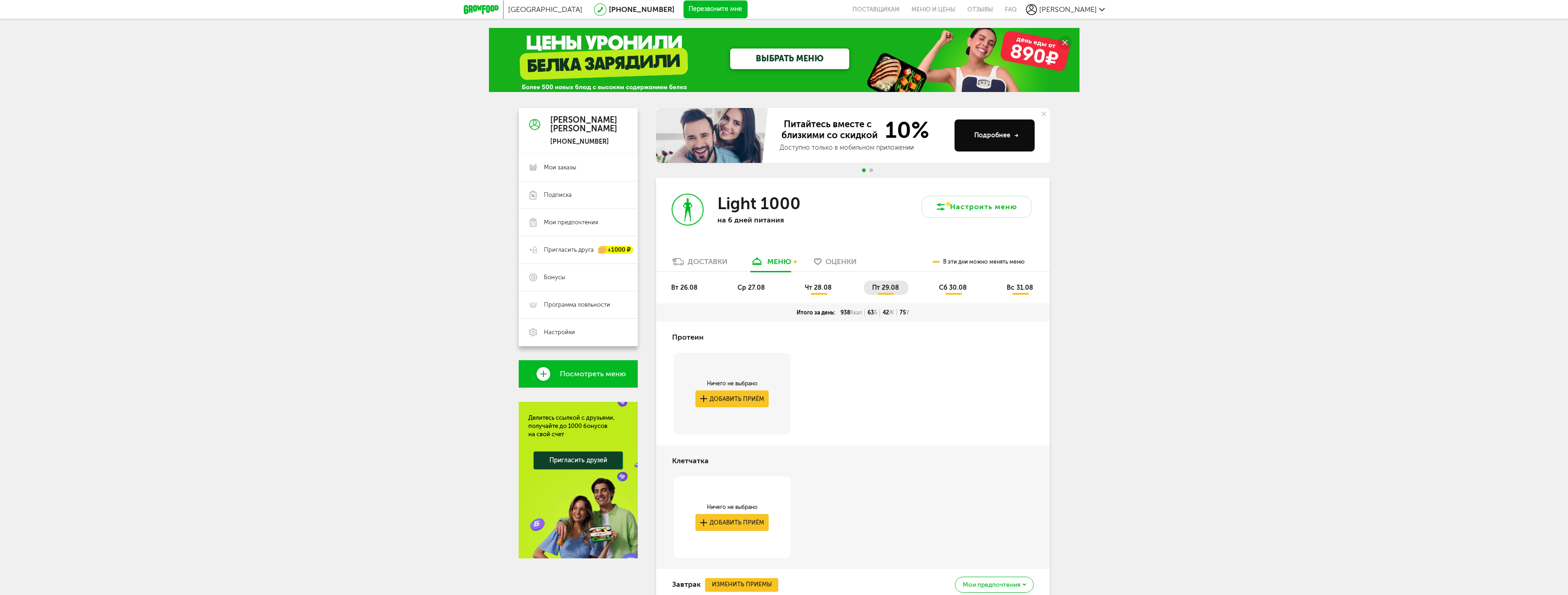
click at [705, 262] on div "Доставки" at bounding box center [707, 262] width 40 height 9
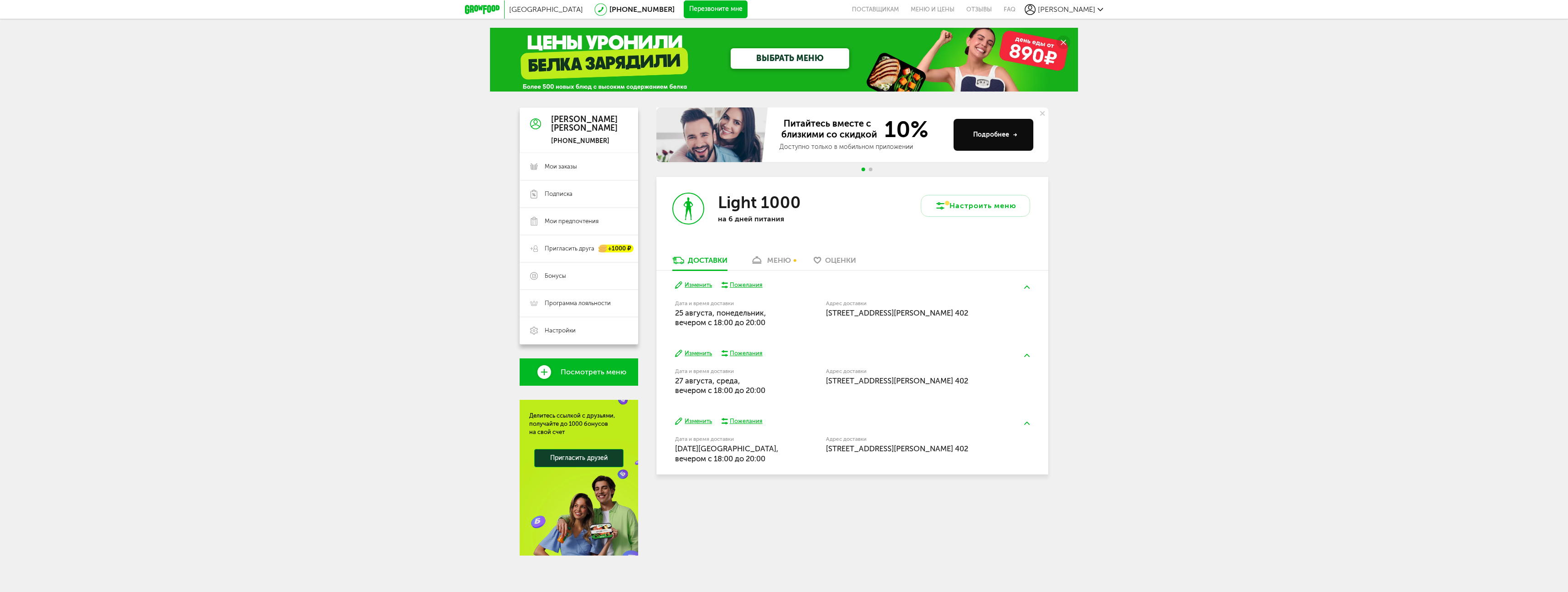
click at [780, 259] on div "меню" at bounding box center [779, 260] width 24 height 9
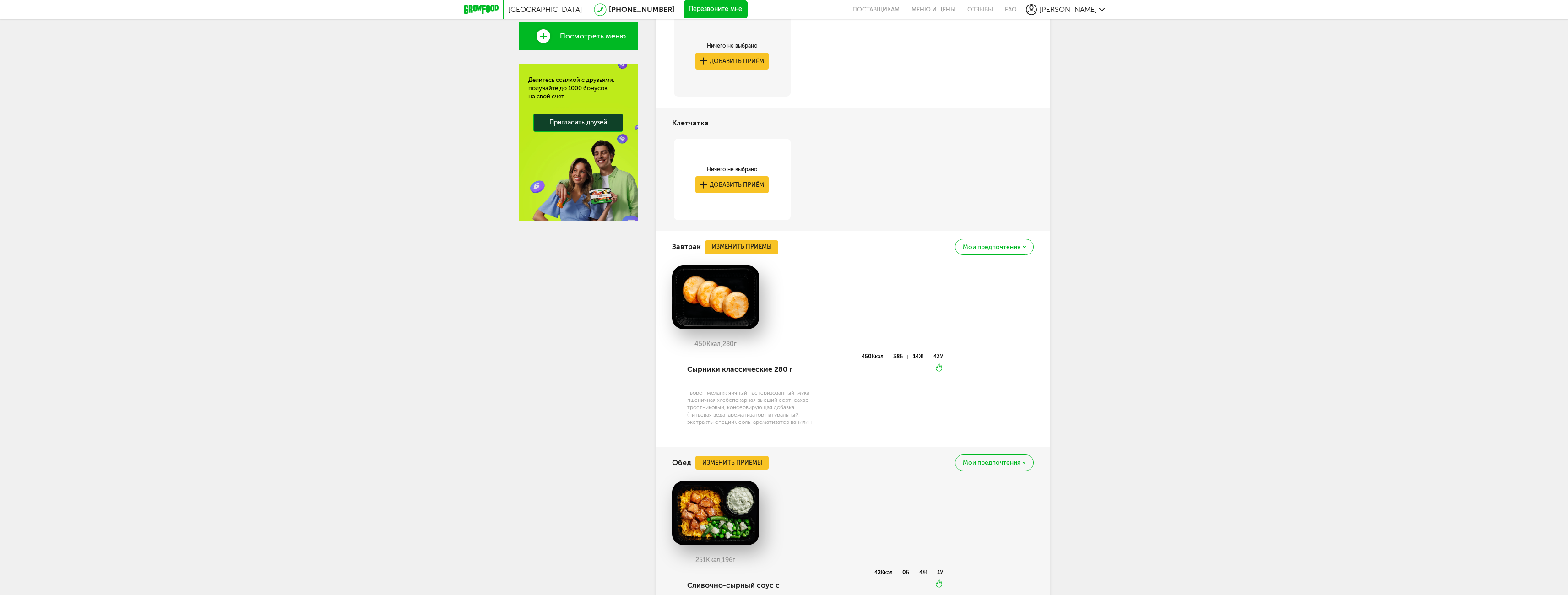
scroll to position [63, 0]
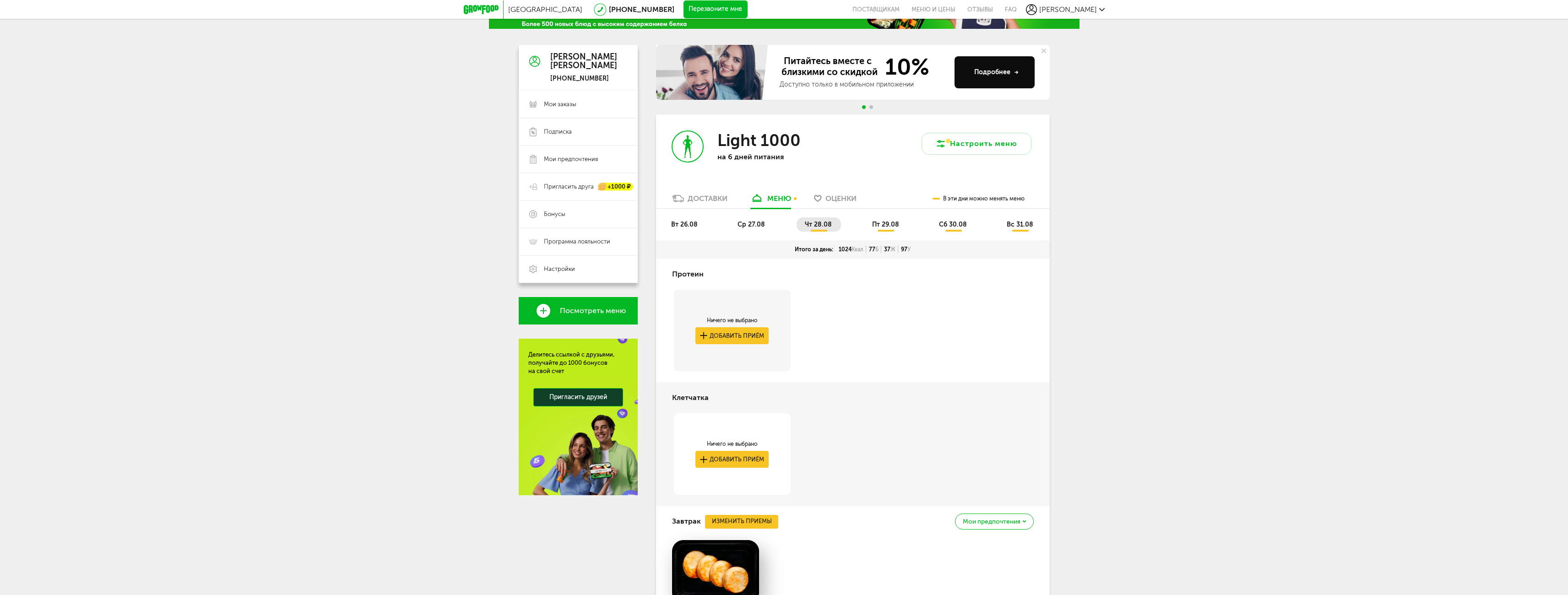
click at [754, 226] on span "ср 27.08" at bounding box center [751, 224] width 28 height 8
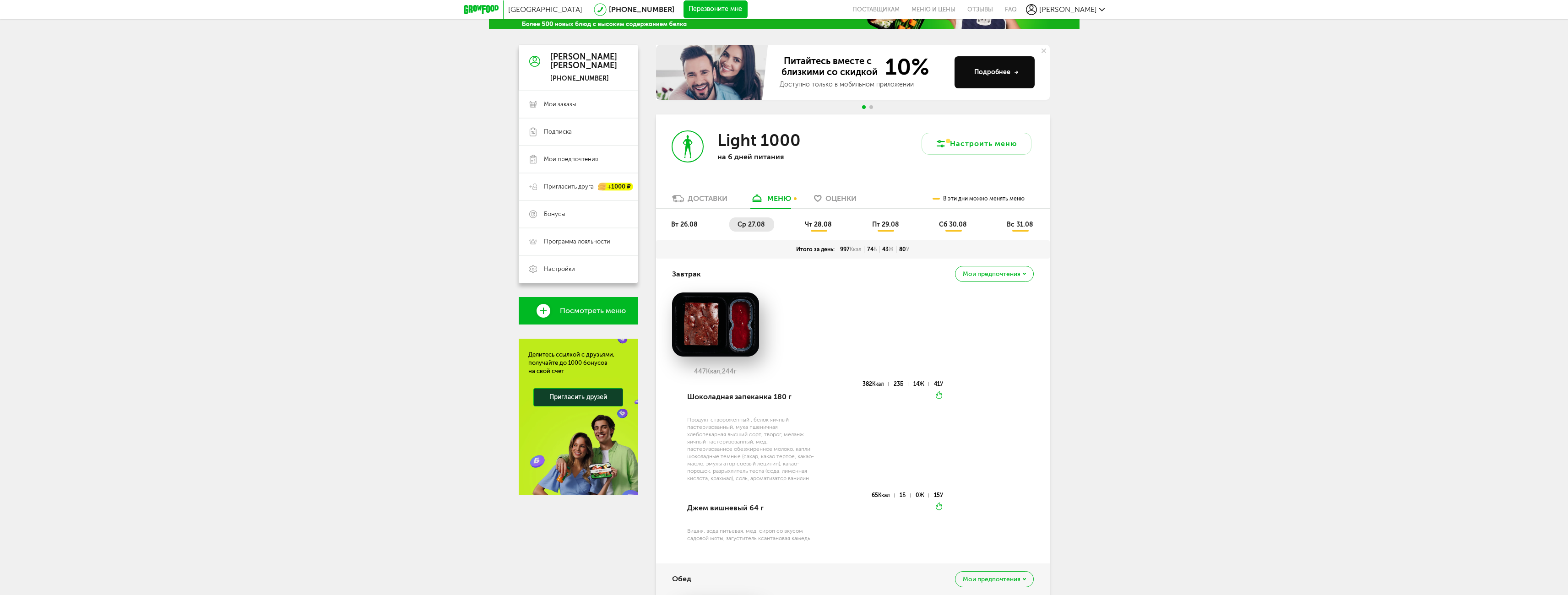
click at [821, 221] on span "чт 28.08" at bounding box center [818, 224] width 27 height 8
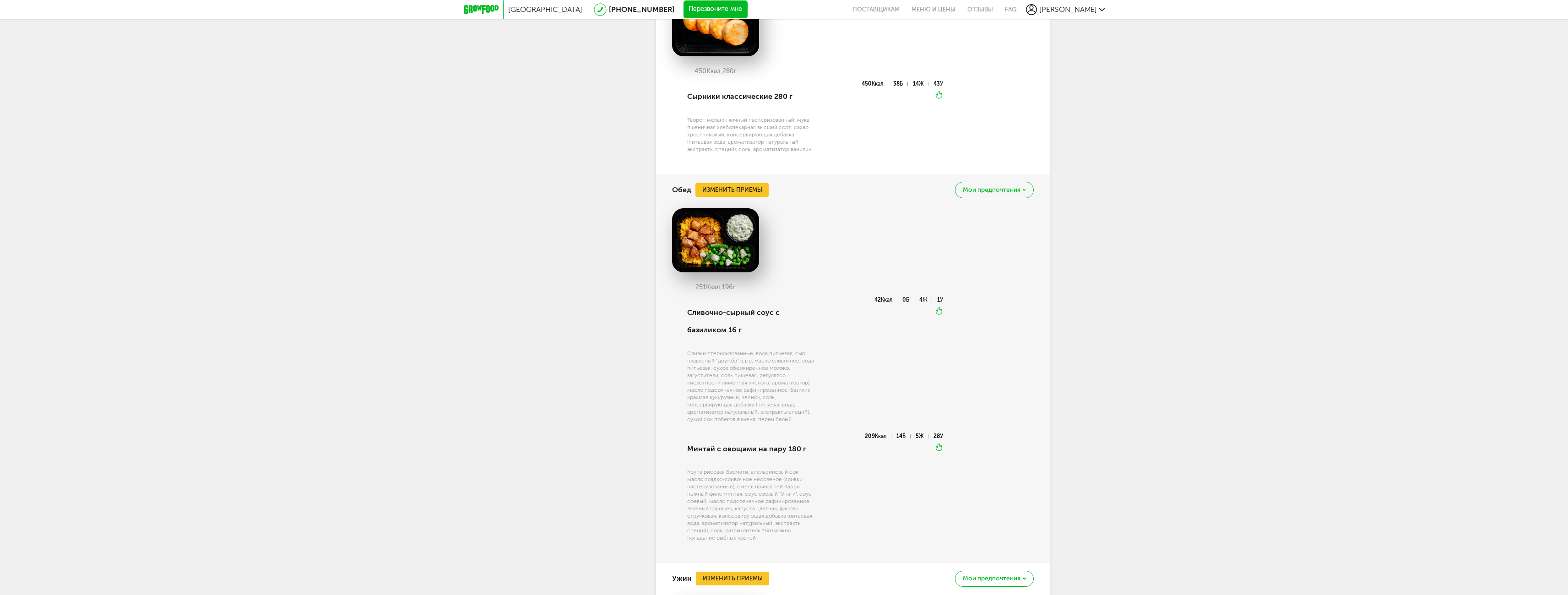
scroll to position [613, 0]
click at [730, 190] on button "Изменить приемы" at bounding box center [732, 188] width 73 height 13
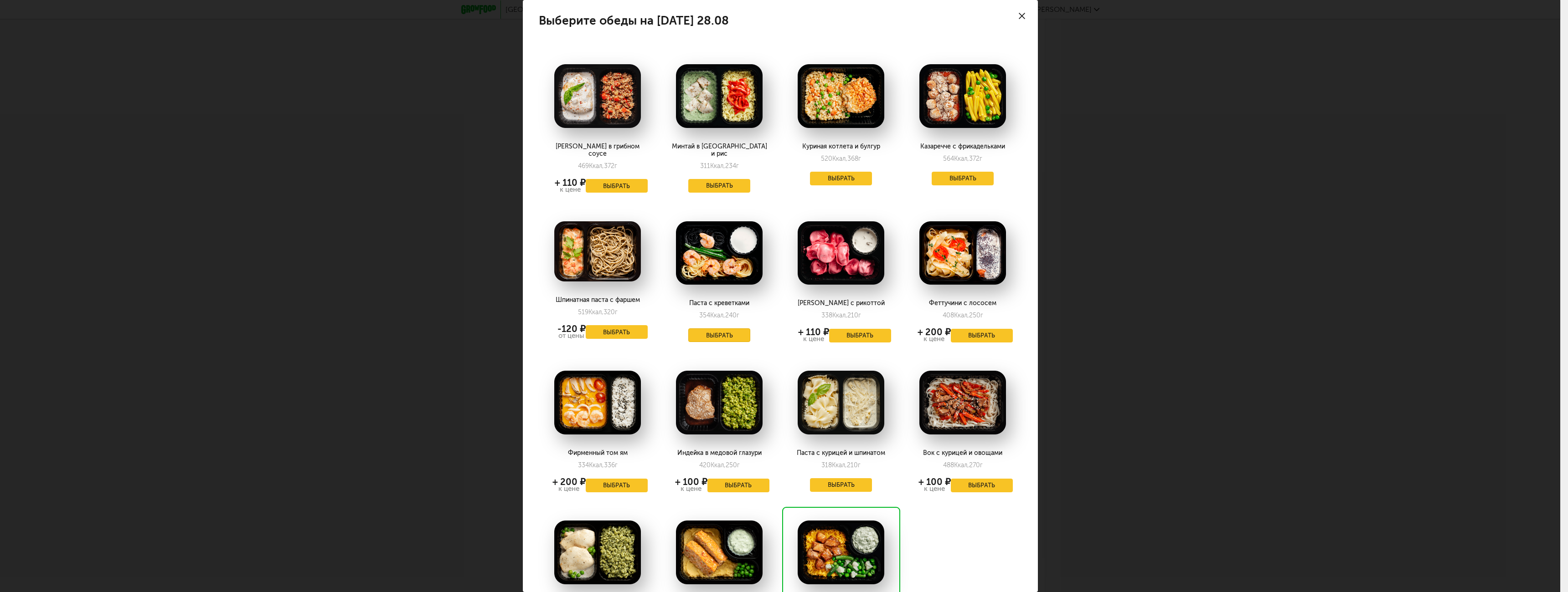
click at [719, 329] on button "Выбрать" at bounding box center [719, 335] width 62 height 13
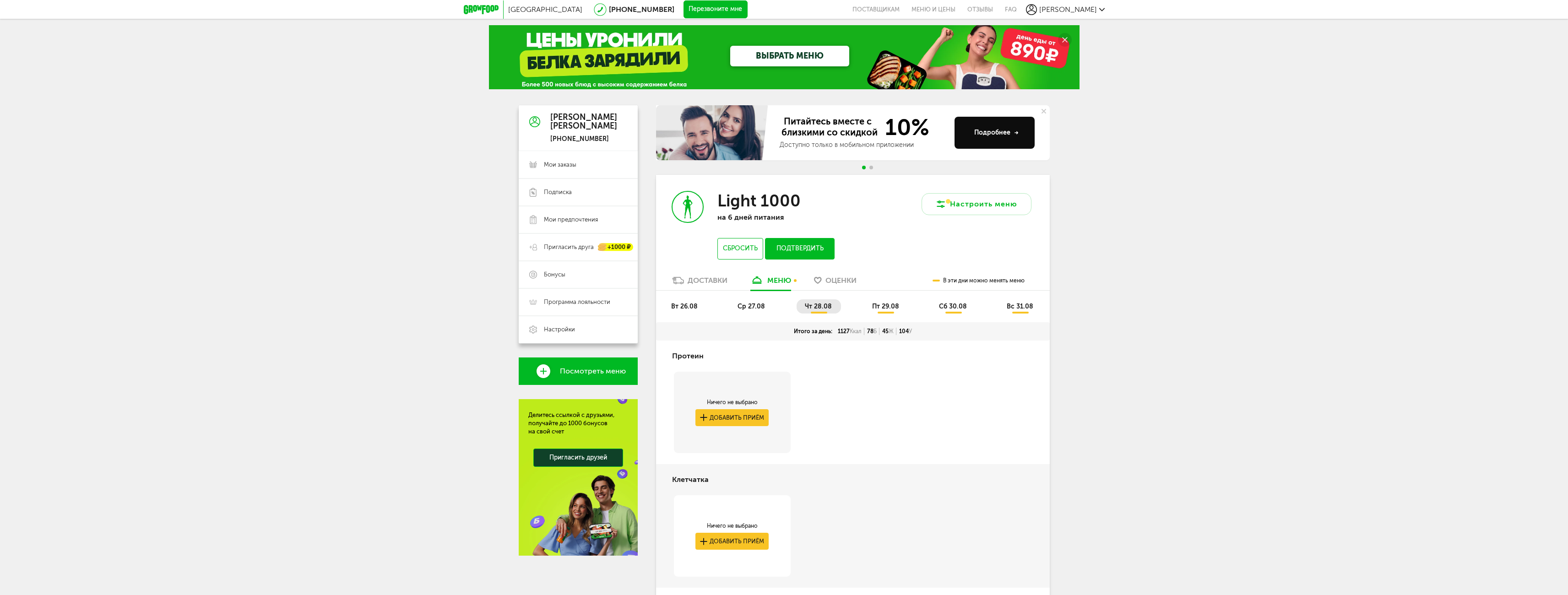
scroll to position [0, 0]
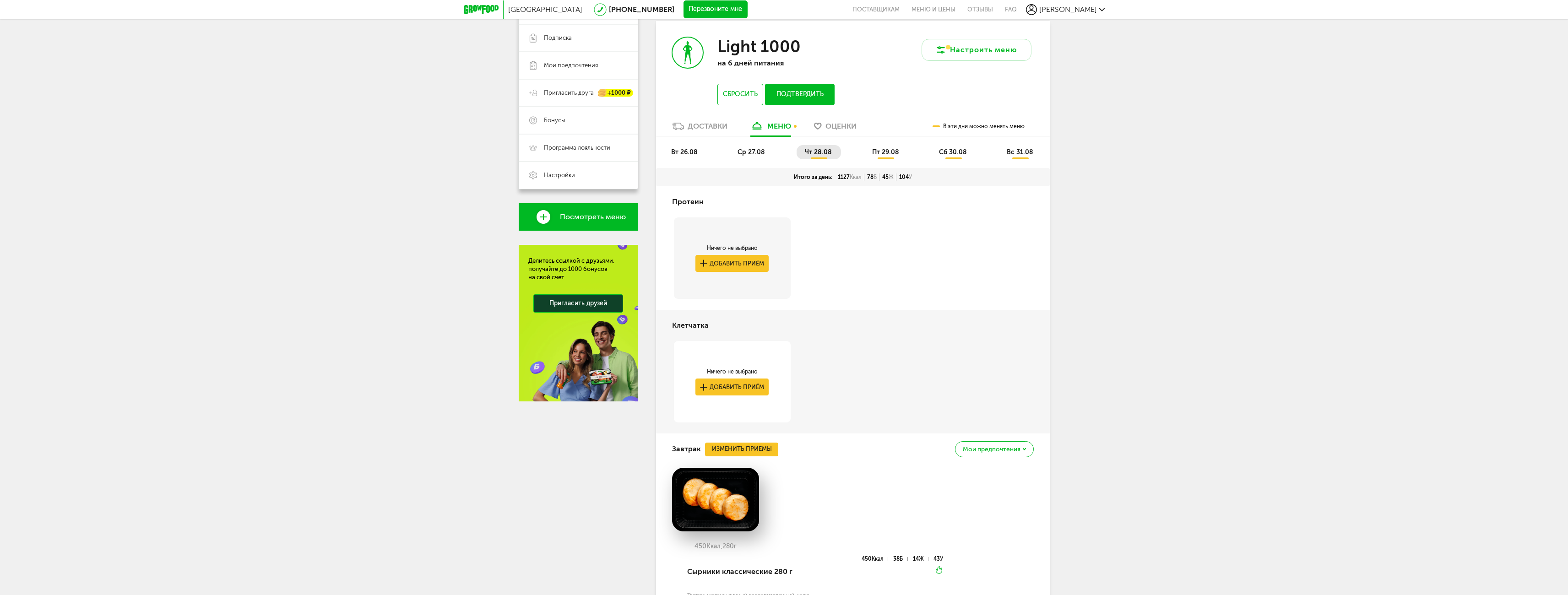
scroll to position [111, 0]
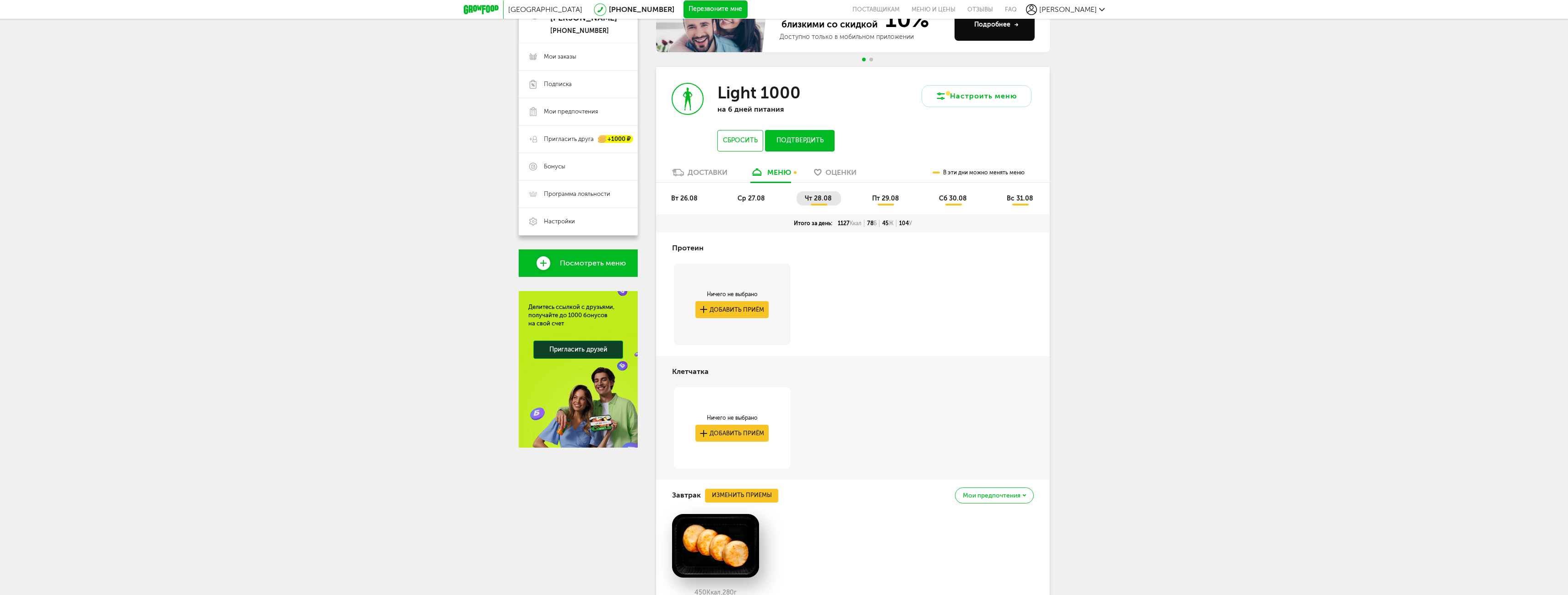
click at [886, 196] on span "пт 29.08" at bounding box center [886, 198] width 27 height 8
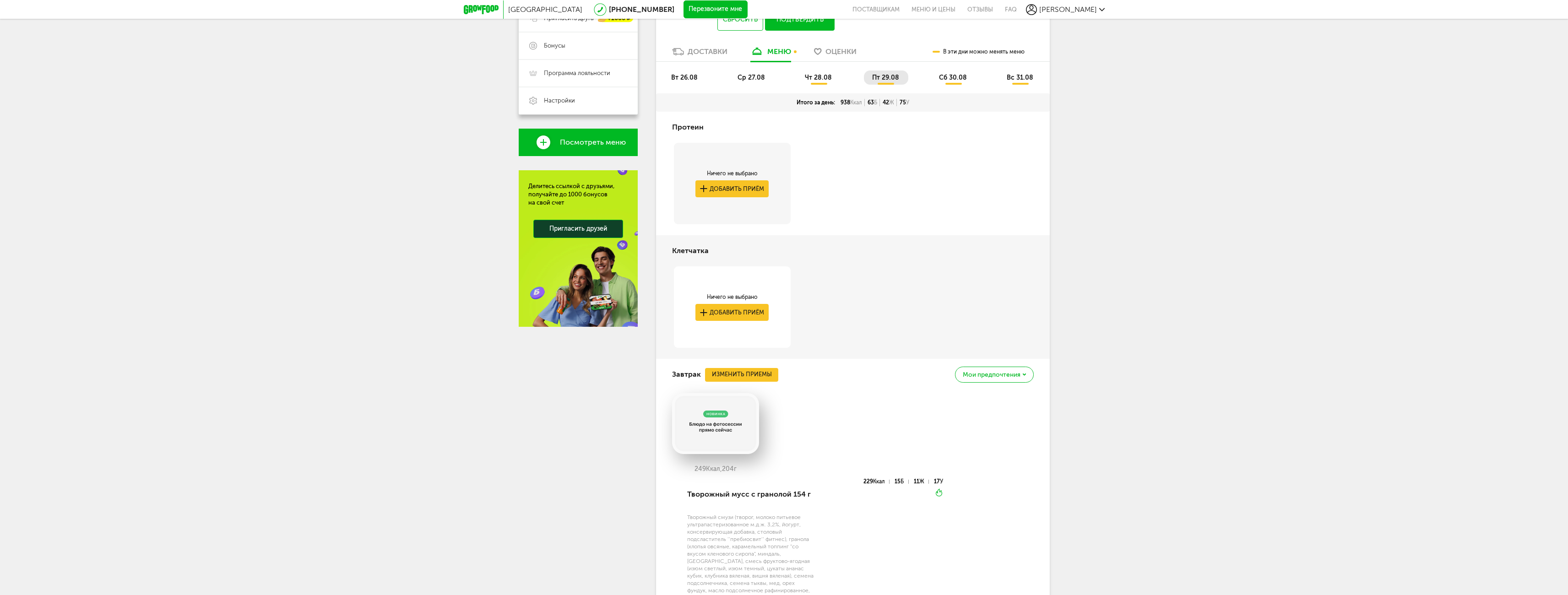
scroll to position [294, 0]
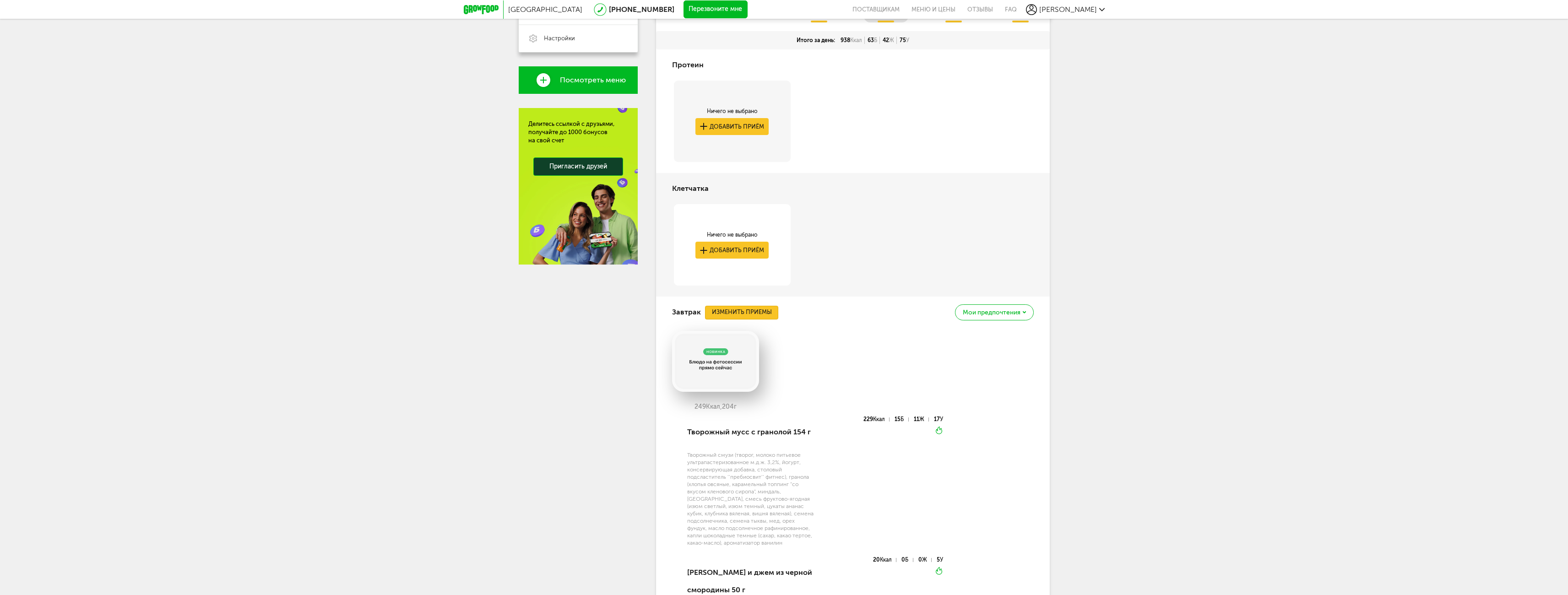
click at [742, 314] on button "Изменить приемы" at bounding box center [742, 312] width 73 height 13
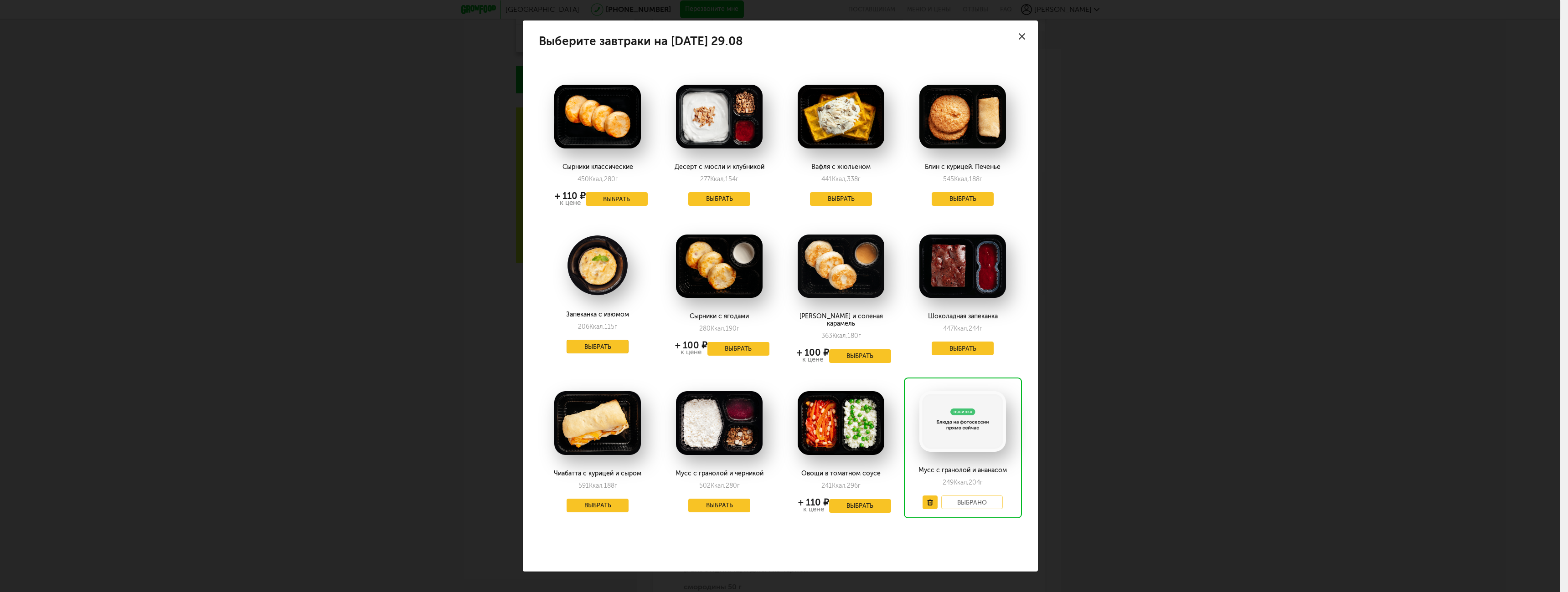
click at [589, 346] on button "Выбрать" at bounding box center [598, 347] width 62 height 13
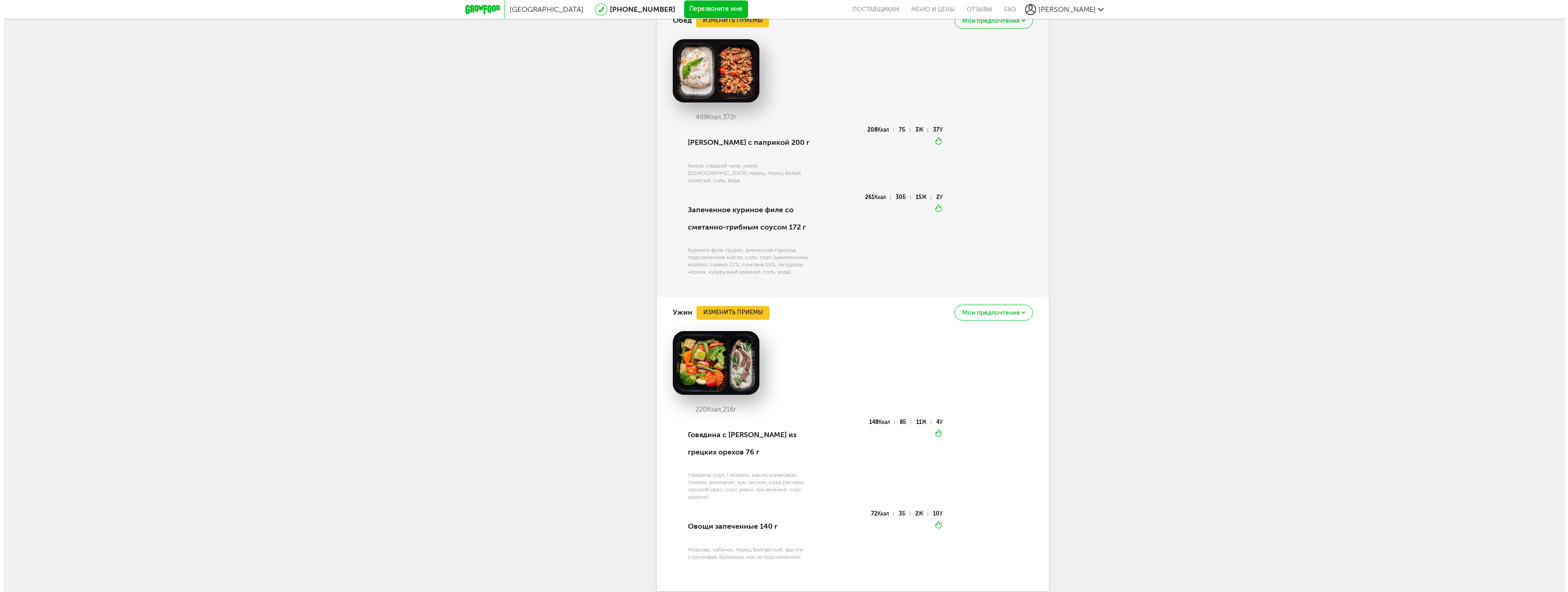
scroll to position [839, 0]
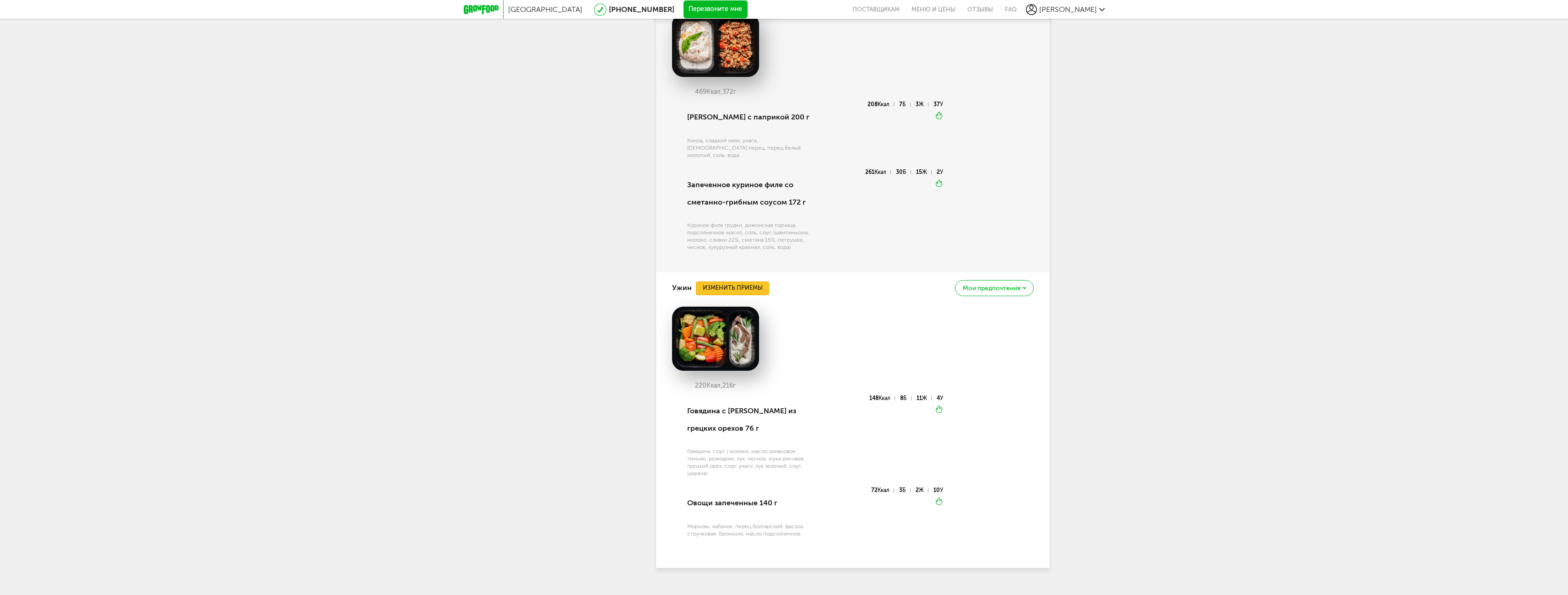
click at [742, 284] on button "Изменить приемы" at bounding box center [732, 289] width 73 height 13
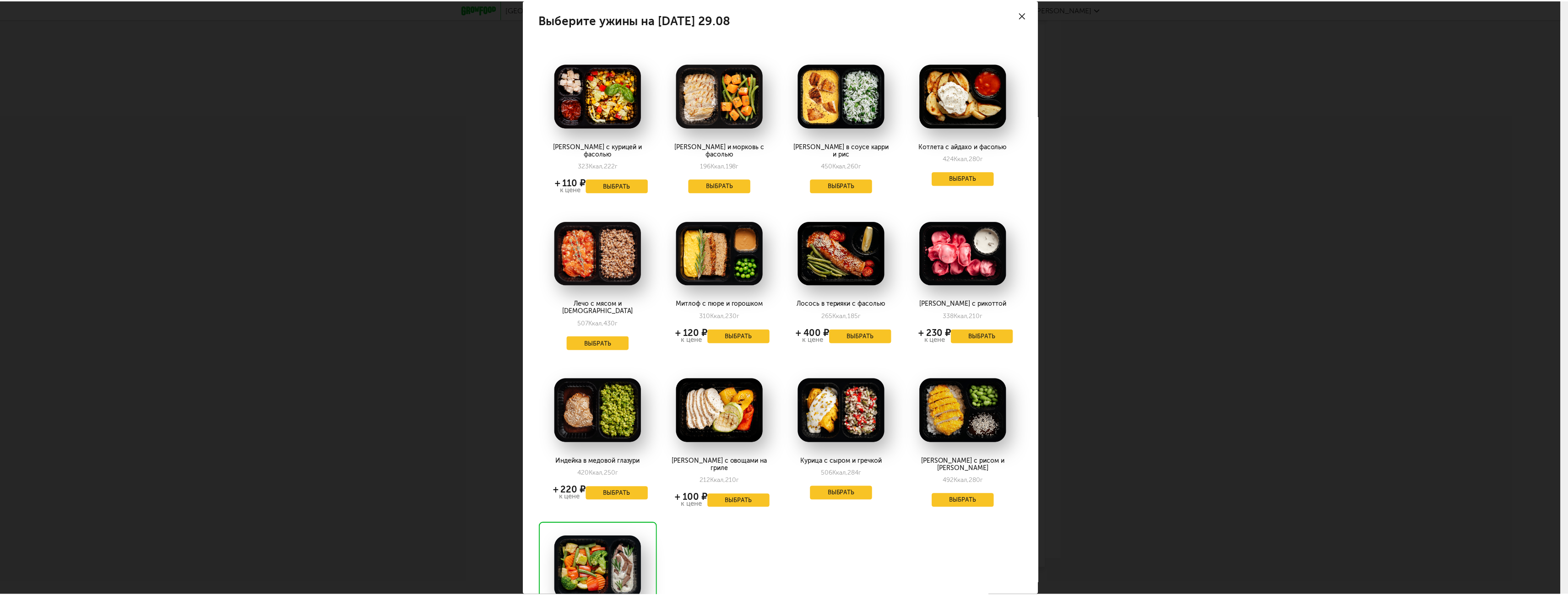
scroll to position [0, 0]
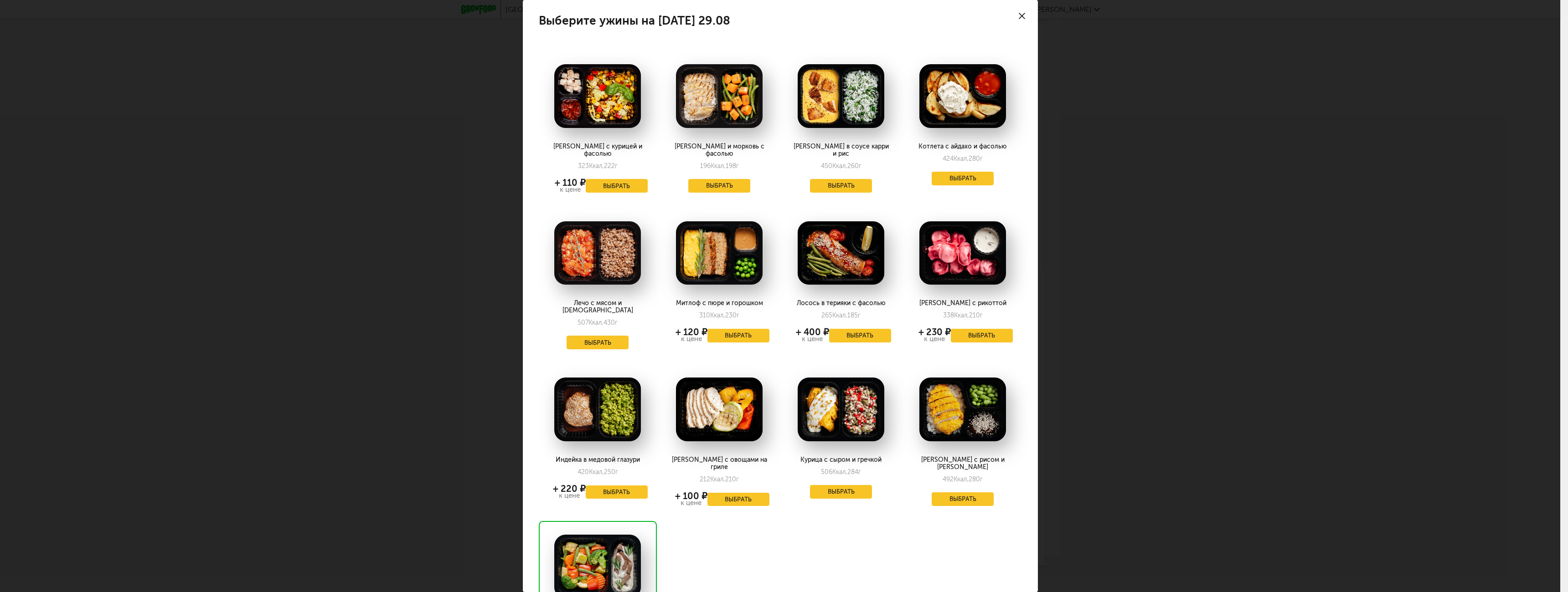
click at [1019, 15] on icon at bounding box center [1022, 16] width 6 height 6
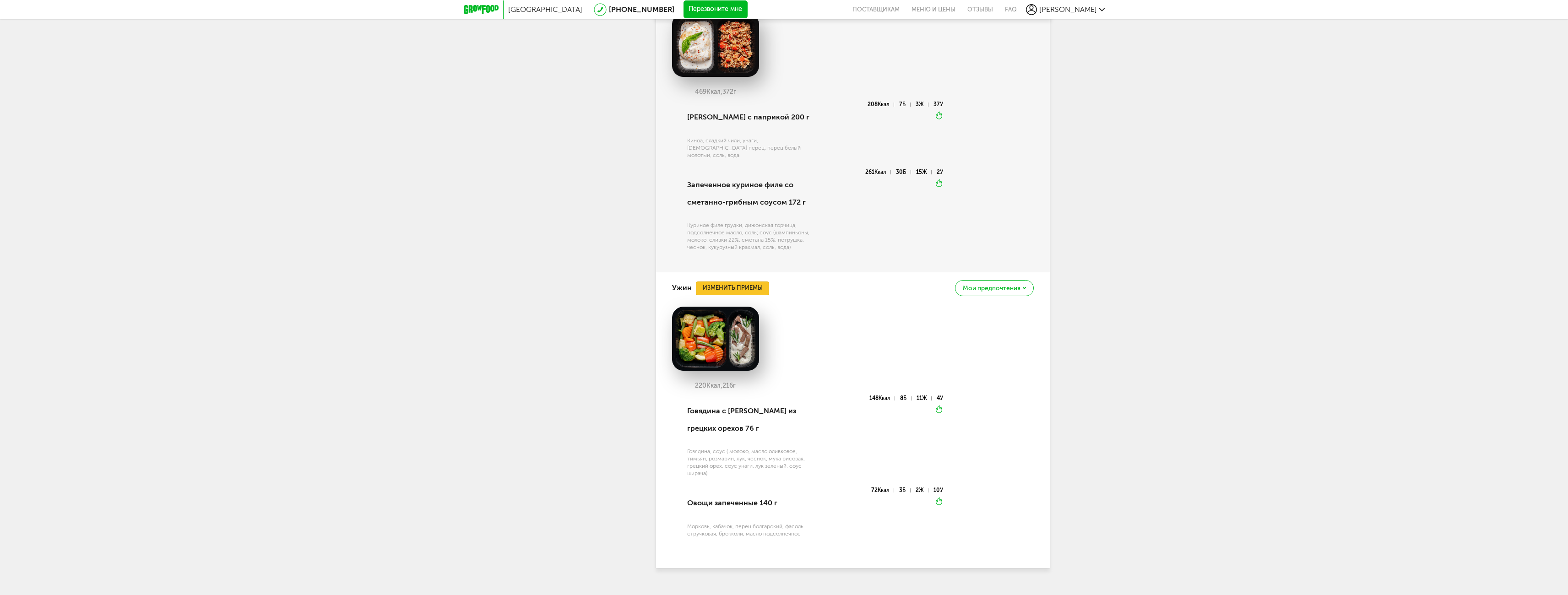
click at [734, 282] on button "Изменить приемы" at bounding box center [732, 289] width 73 height 13
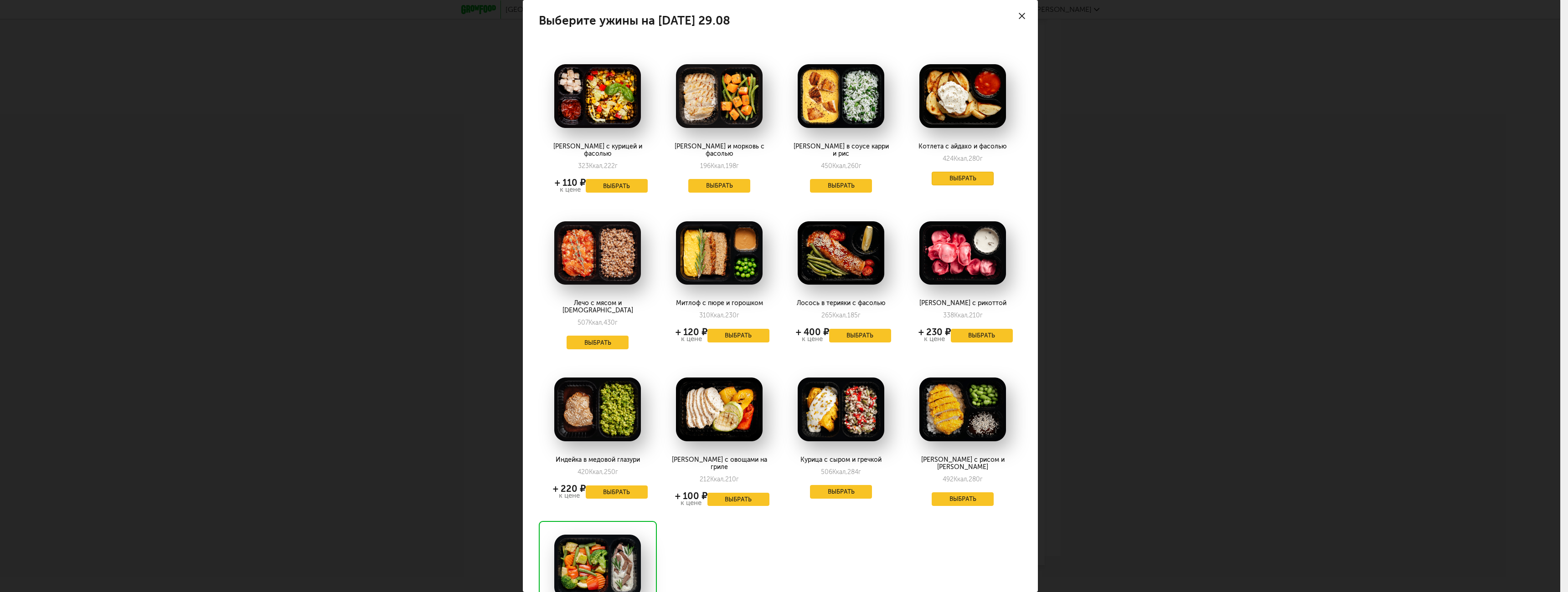
click at [961, 176] on button "Выбрать" at bounding box center [963, 178] width 62 height 13
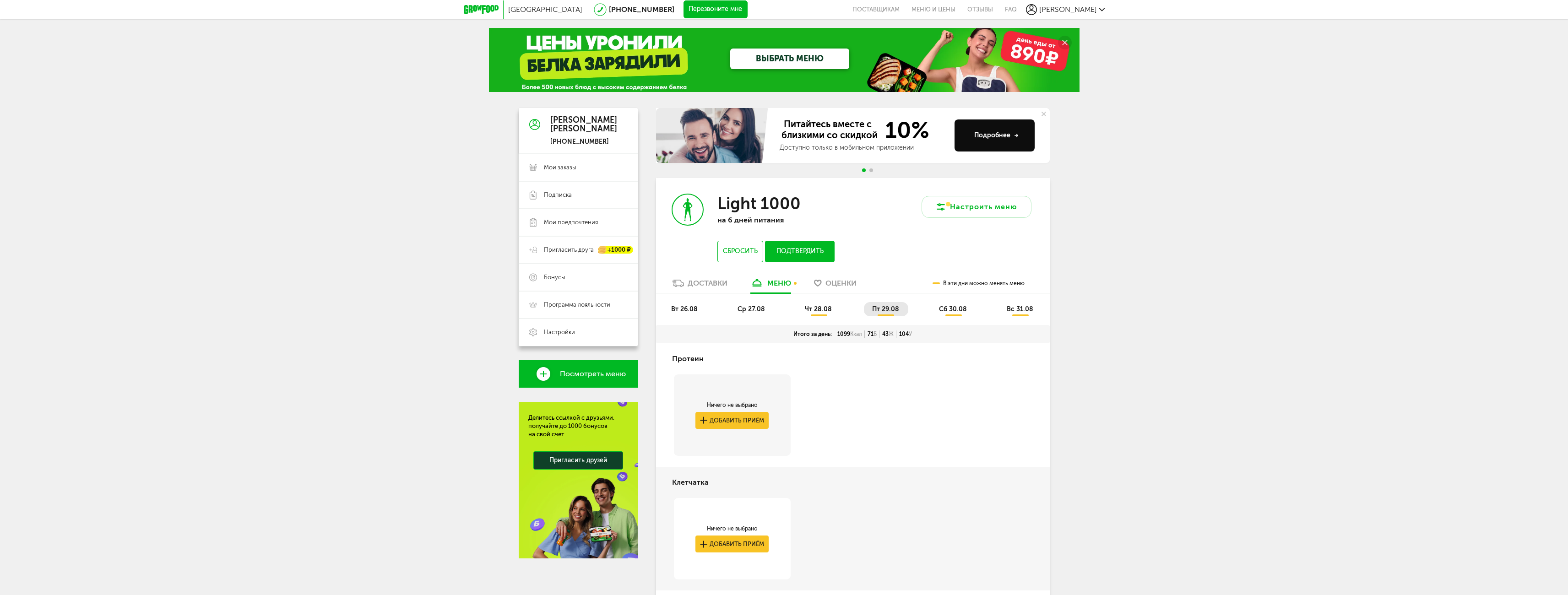
click at [951, 309] on span "сб 30.08" at bounding box center [953, 309] width 28 height 8
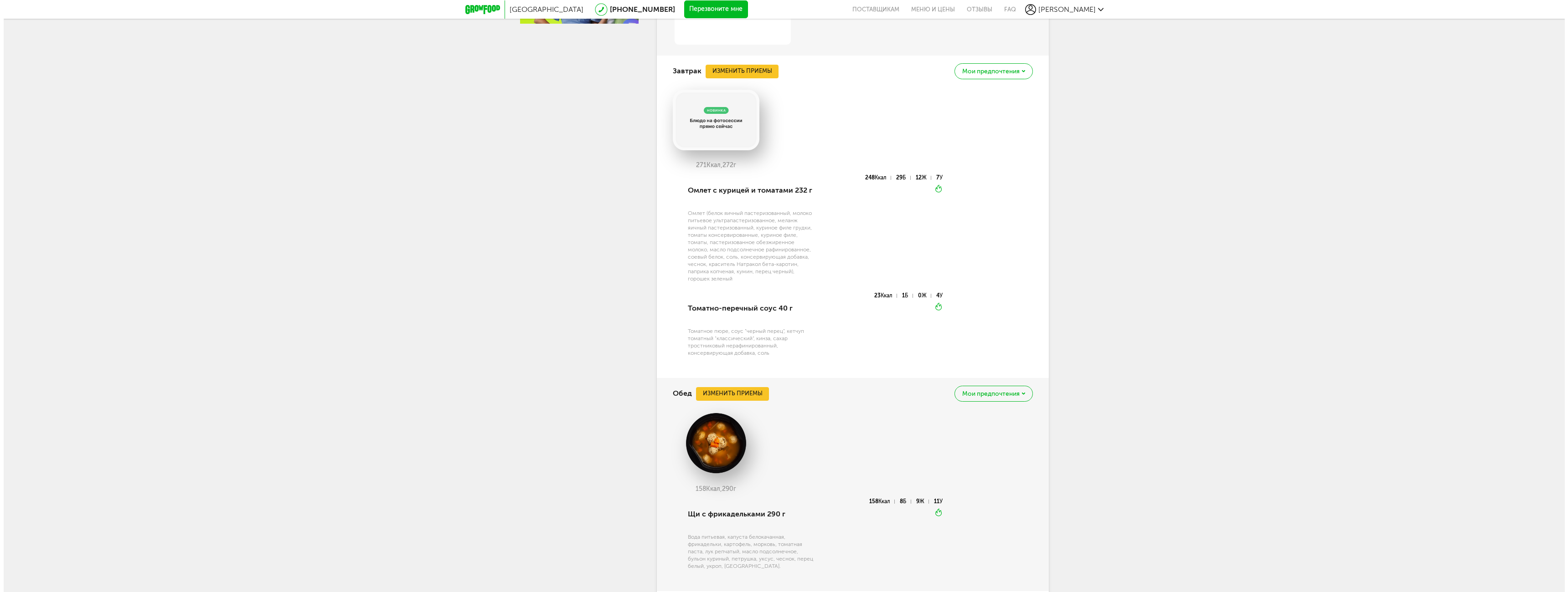
scroll to position [547, 0]
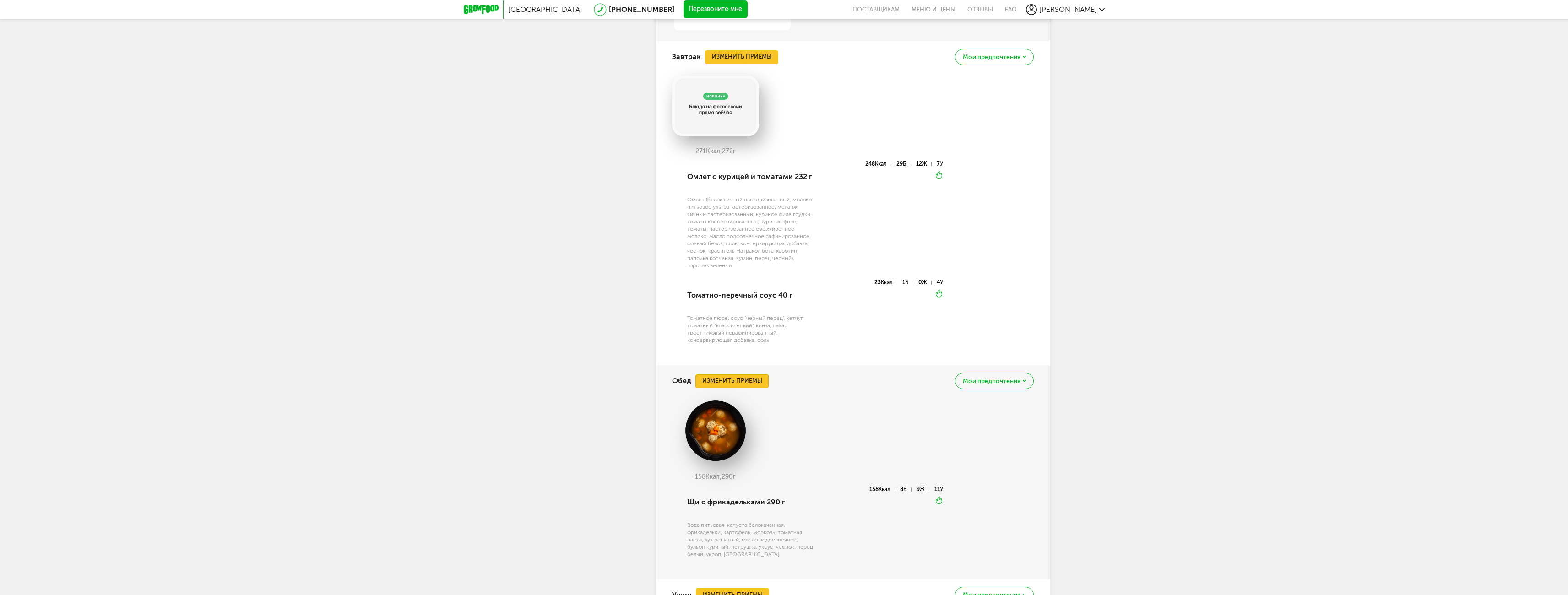
click at [736, 380] on button "Изменить приемы" at bounding box center [732, 382] width 73 height 13
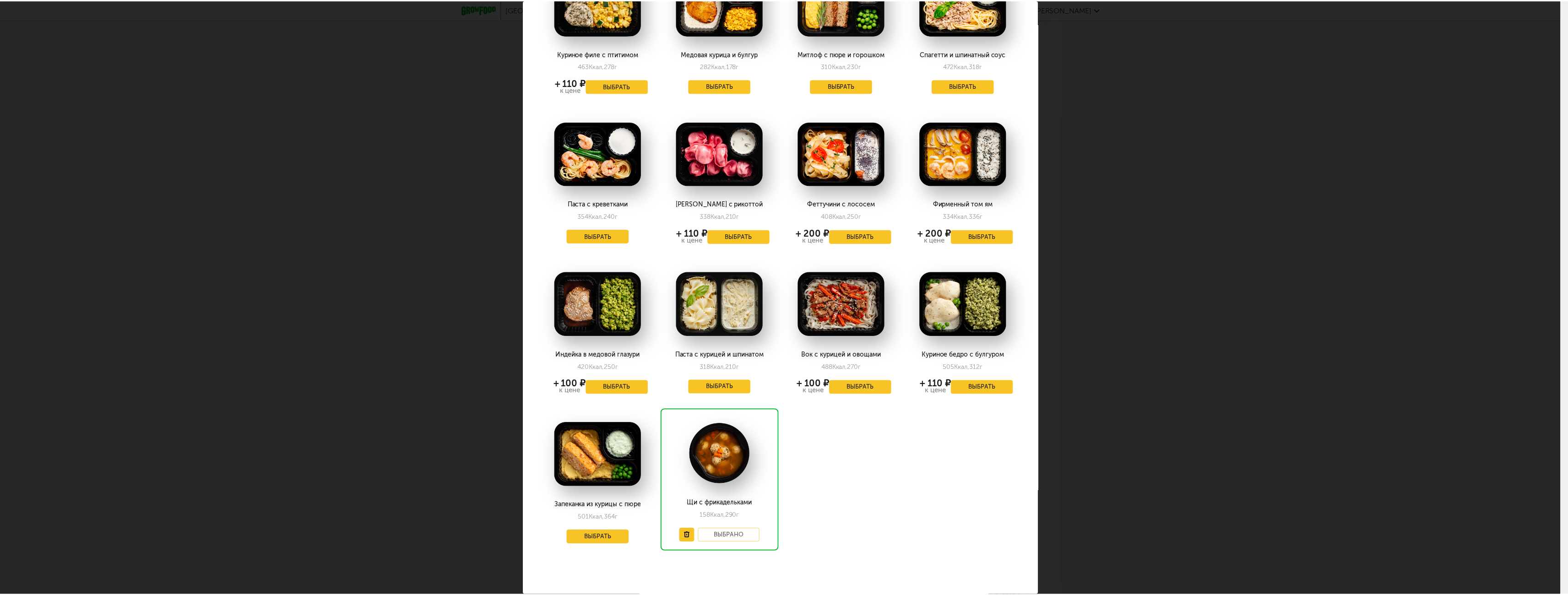
scroll to position [108, 0]
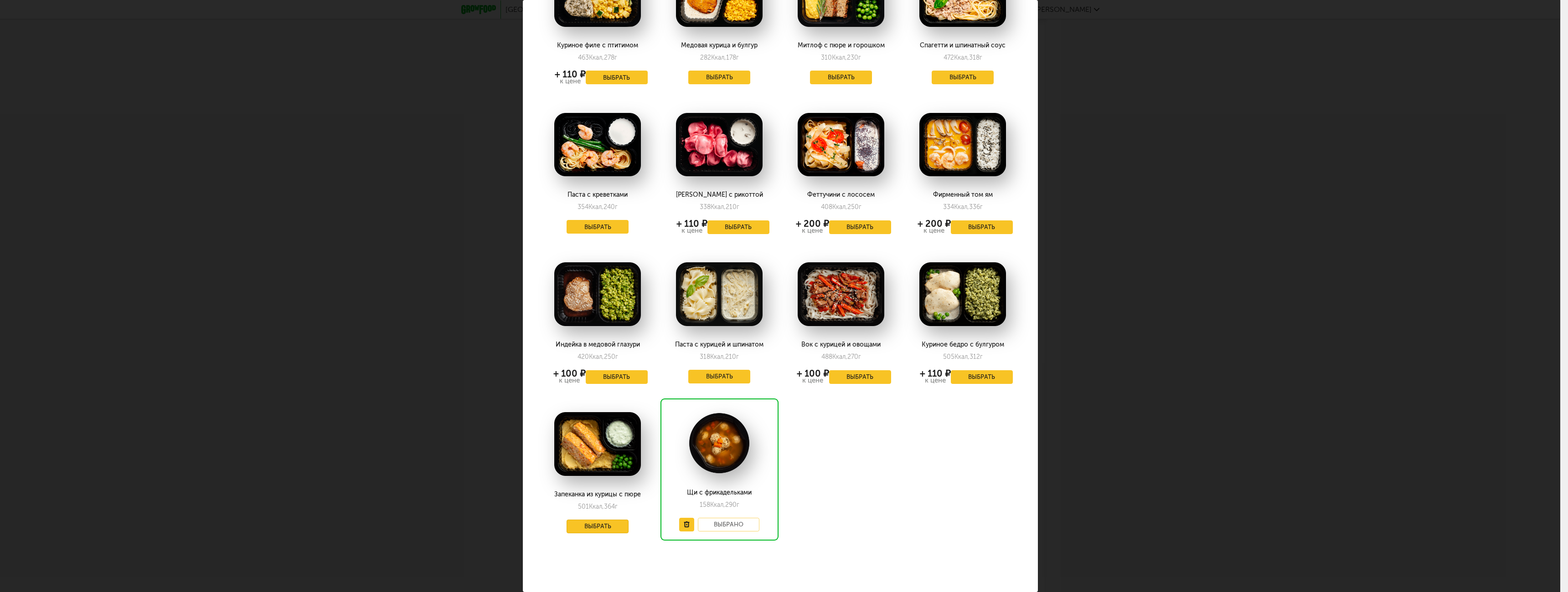
click at [592, 521] on button "Выбрать" at bounding box center [598, 526] width 62 height 13
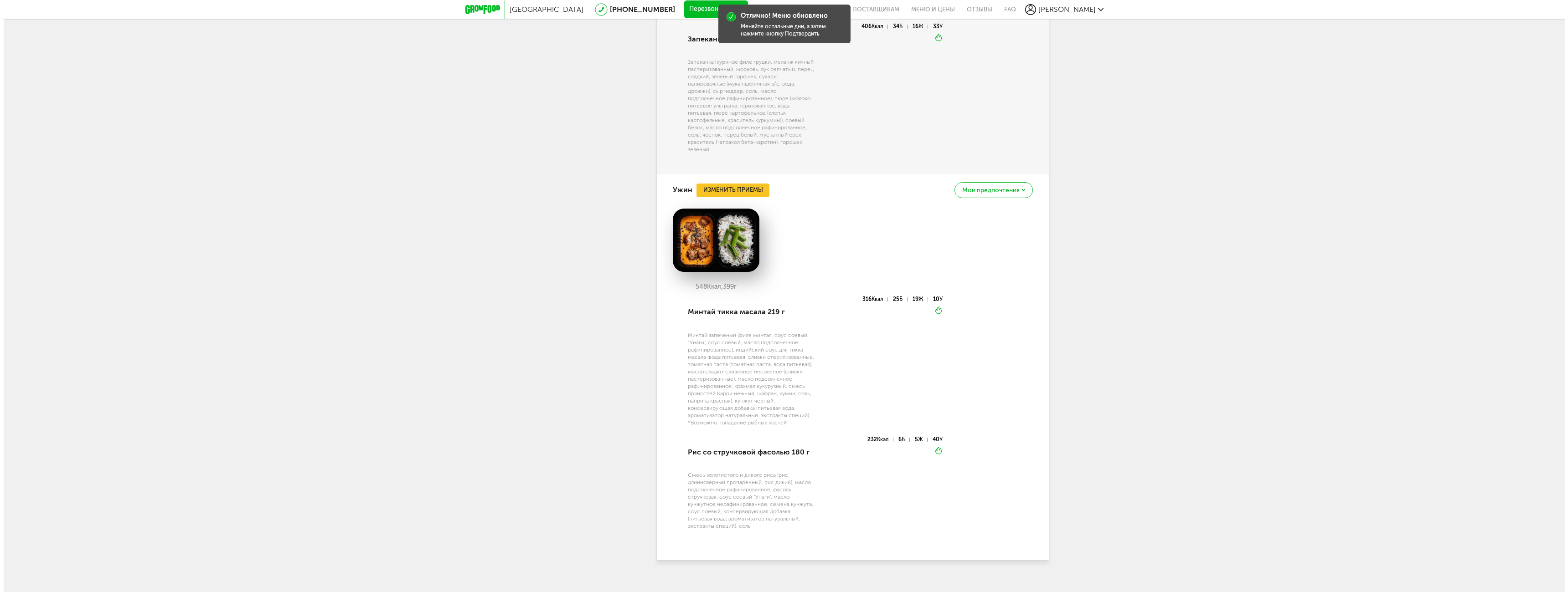
scroll to position [1098, 0]
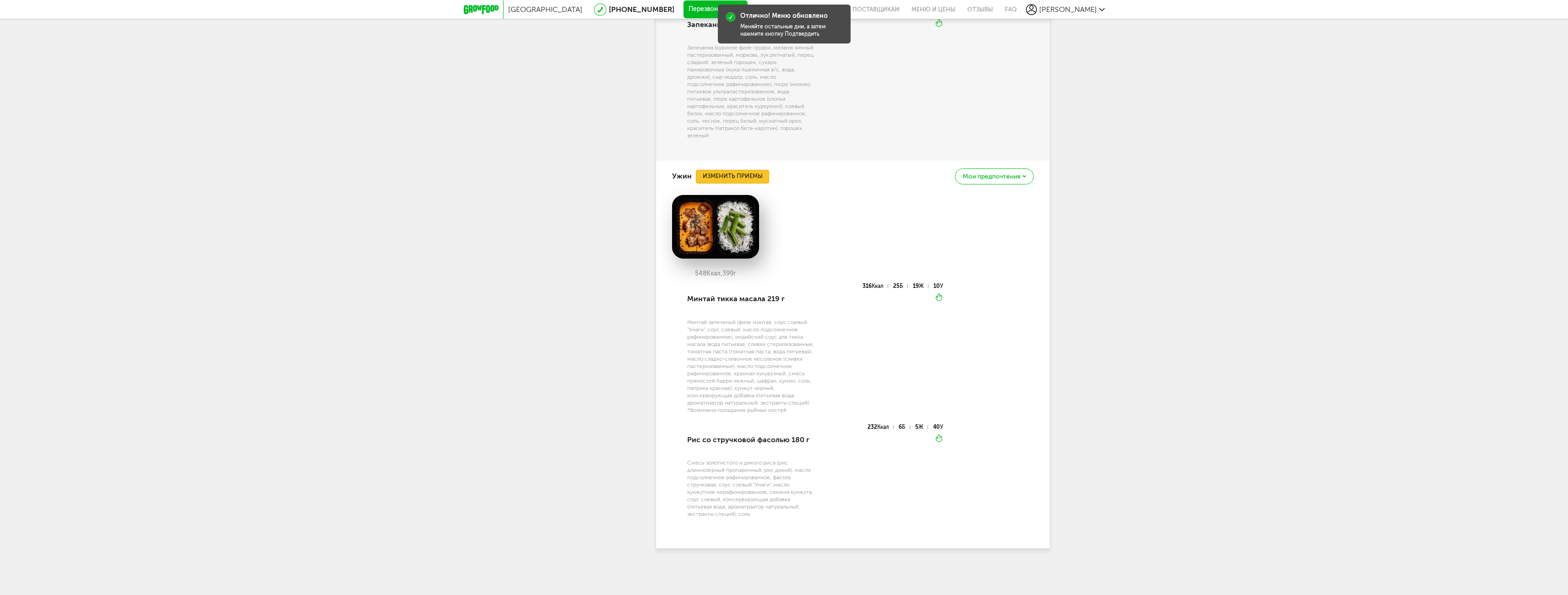
click at [749, 179] on button "Изменить приемы" at bounding box center [732, 177] width 73 height 13
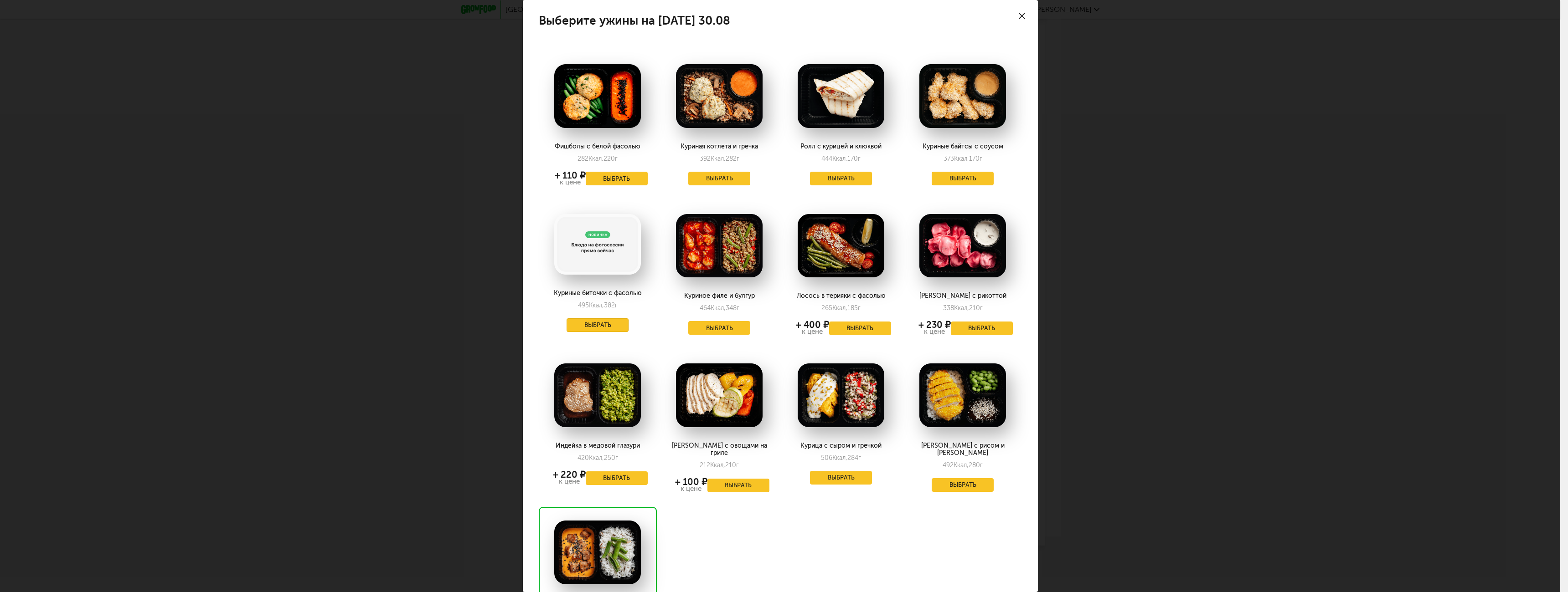
click at [607, 327] on button "Выбрать" at bounding box center [598, 325] width 62 height 13
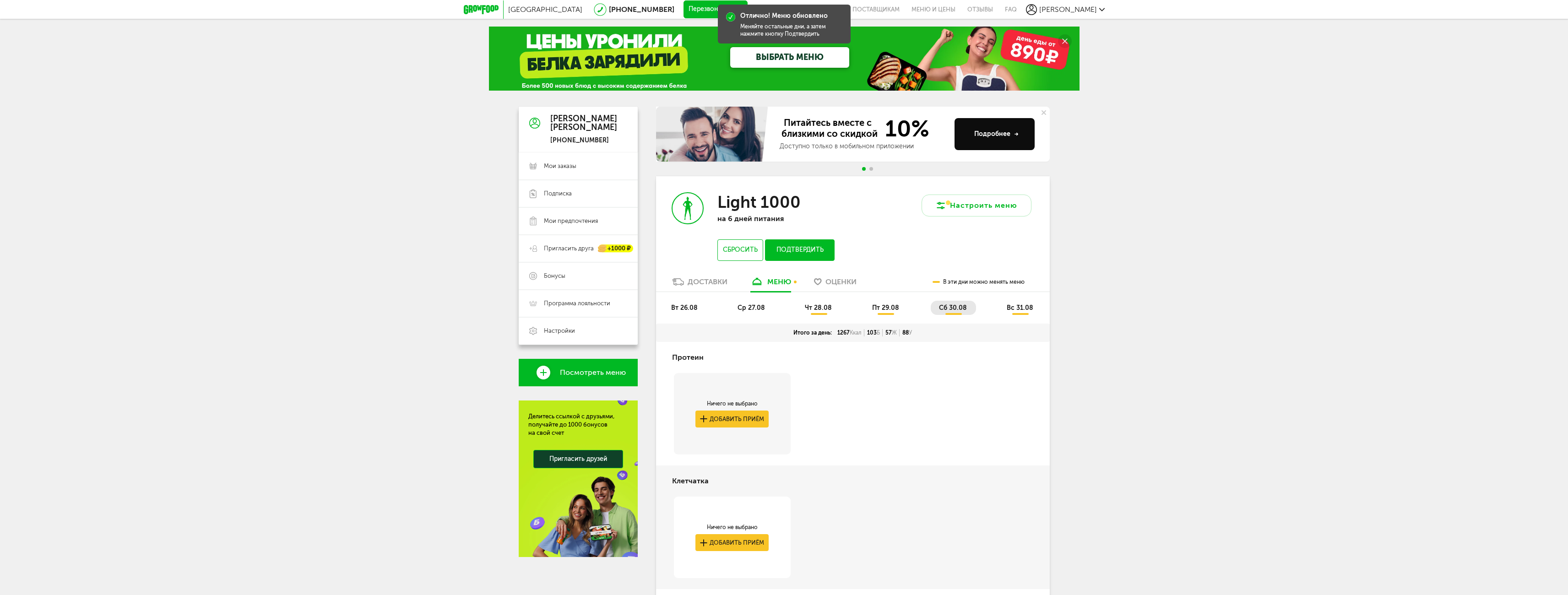
scroll to position [0, 0]
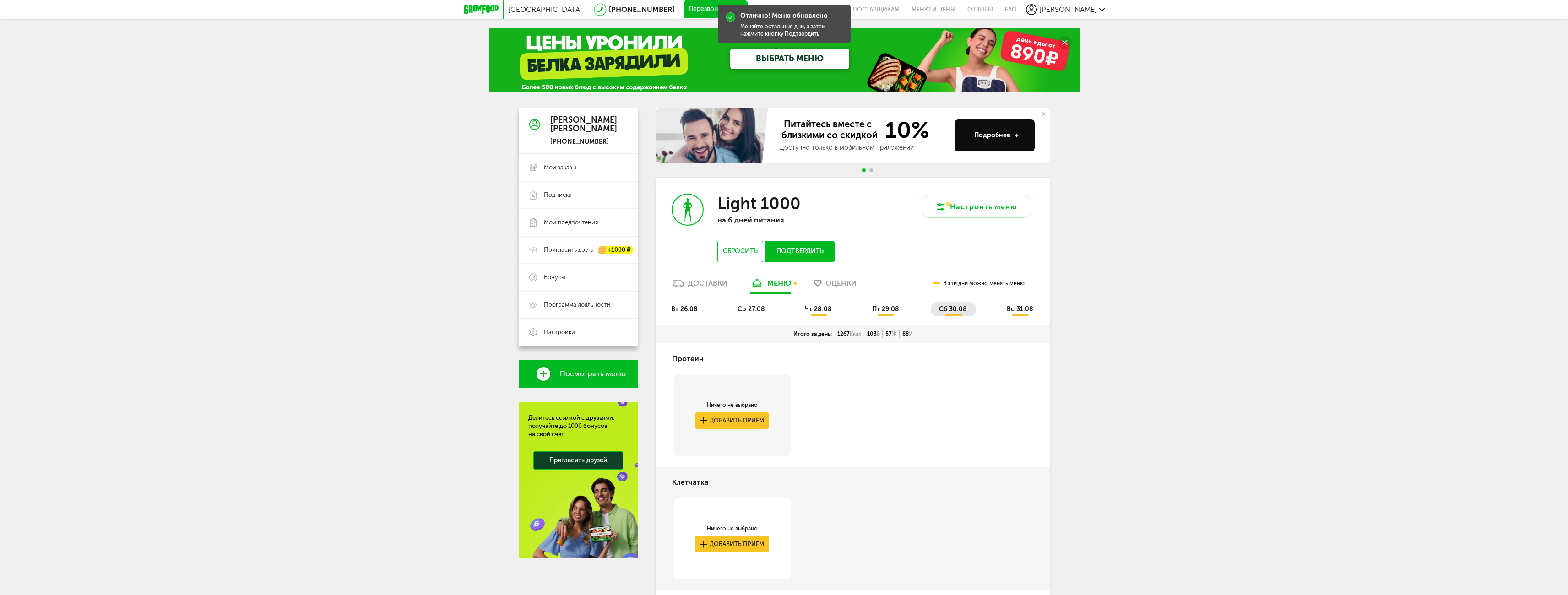
click at [1021, 311] on span "вс 31.08" at bounding box center [1020, 309] width 26 height 8
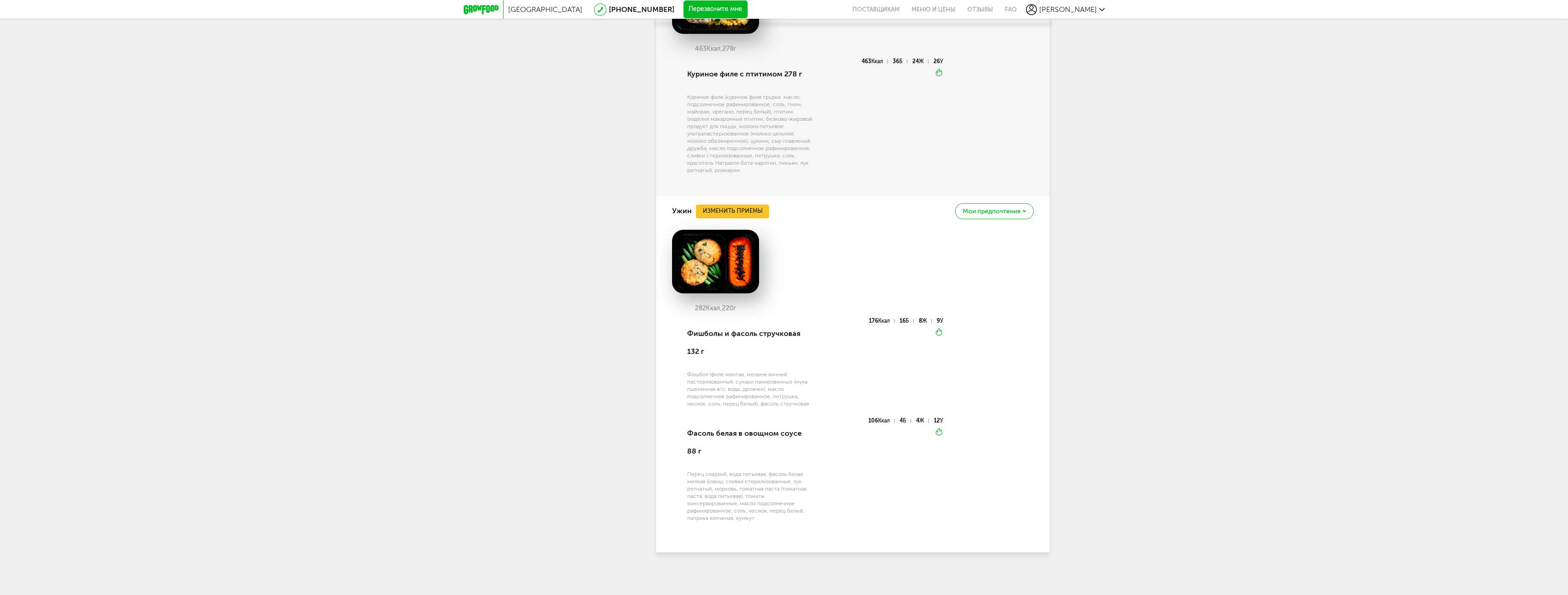
scroll to position [964, 0]
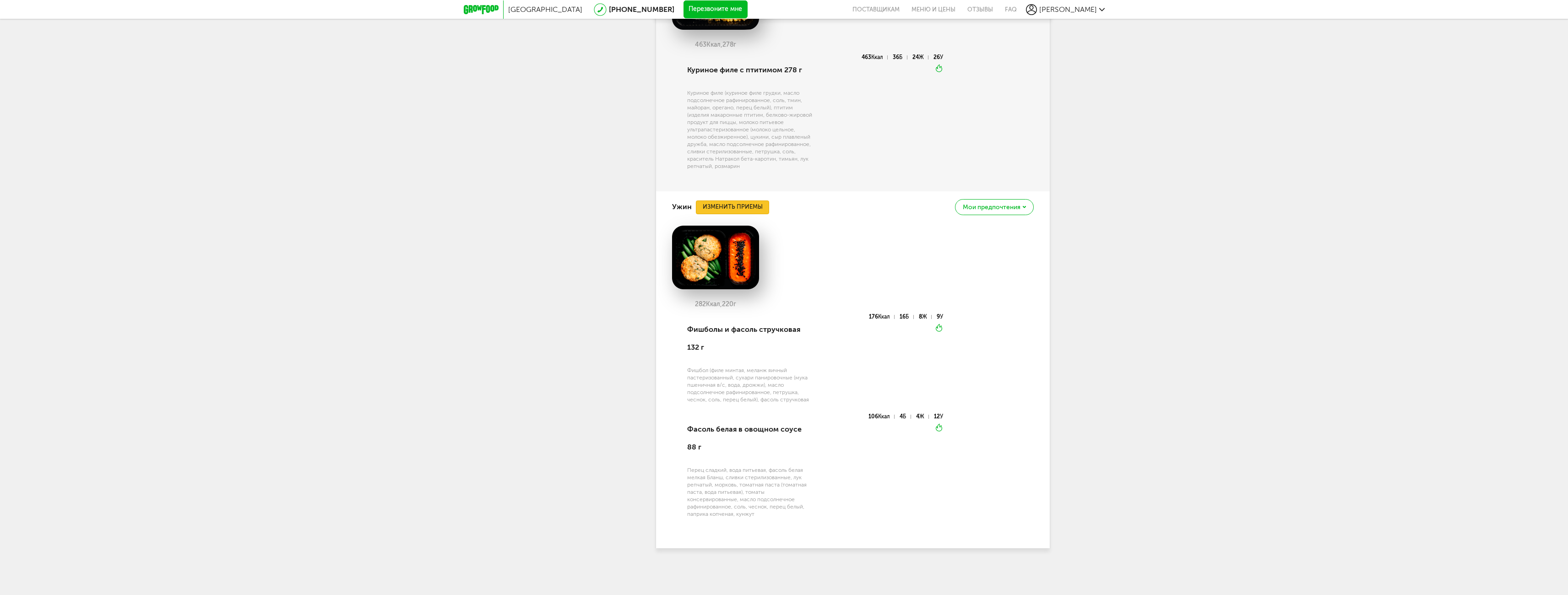
click at [737, 204] on button "Изменить приемы" at bounding box center [732, 207] width 73 height 13
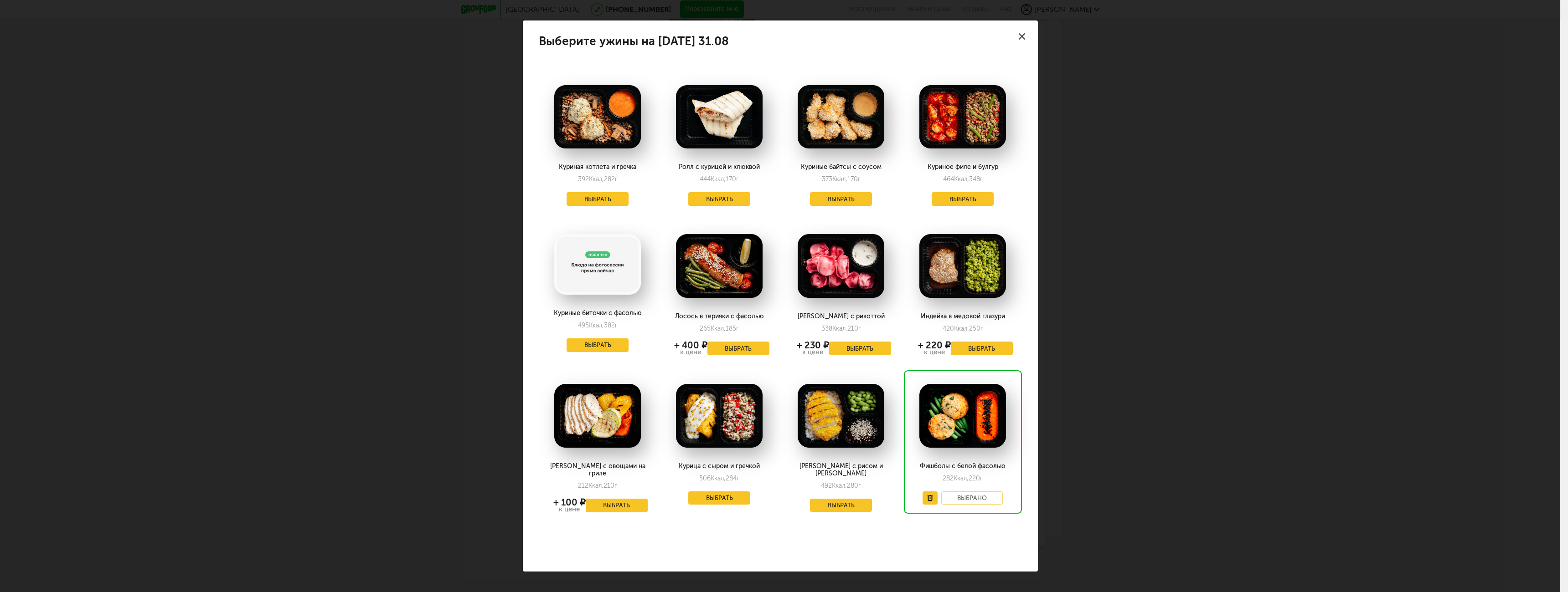
click at [1024, 35] on icon at bounding box center [1022, 37] width 6 height 6
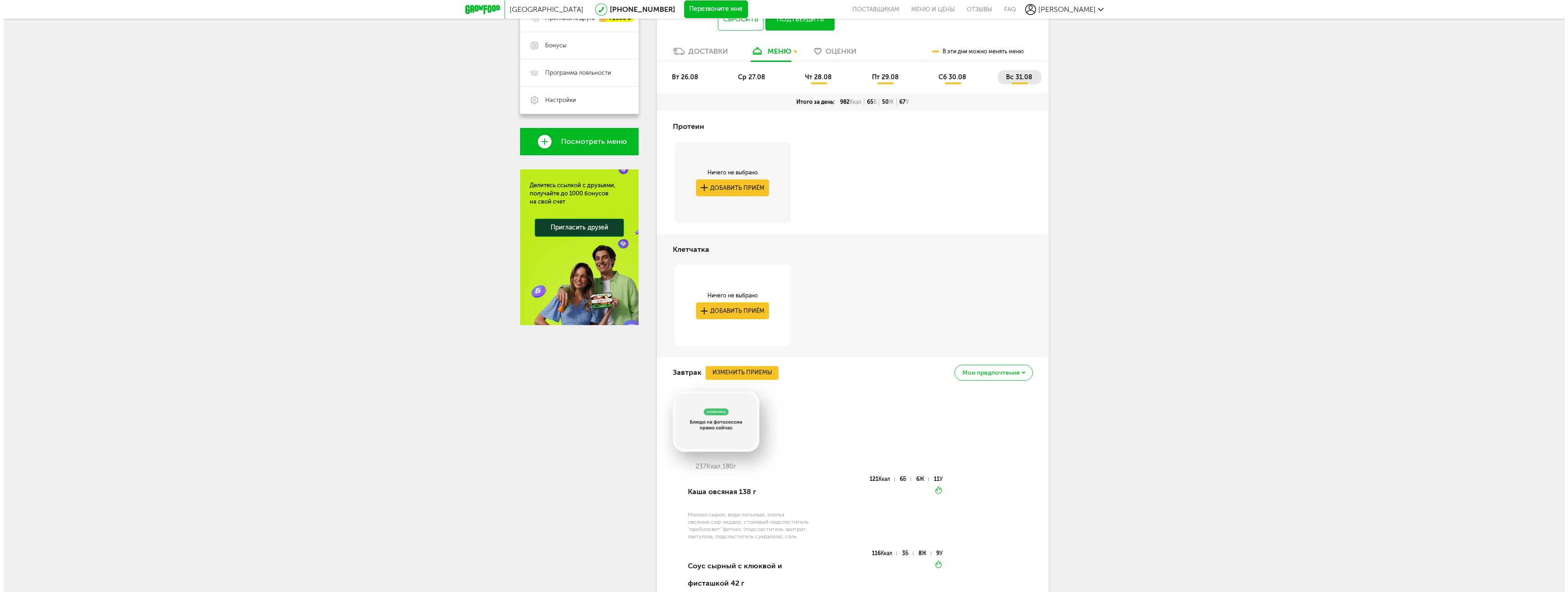
scroll to position [0, 0]
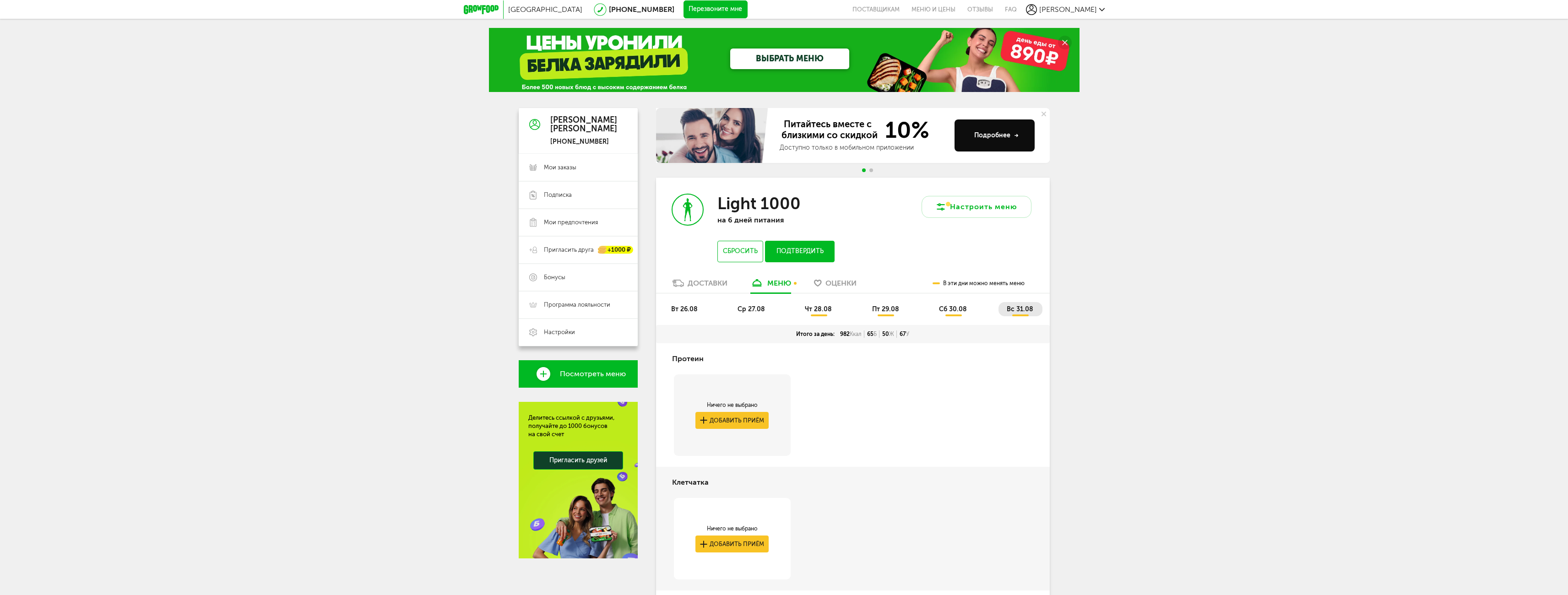
click at [701, 283] on div "Доставки" at bounding box center [707, 283] width 40 height 9
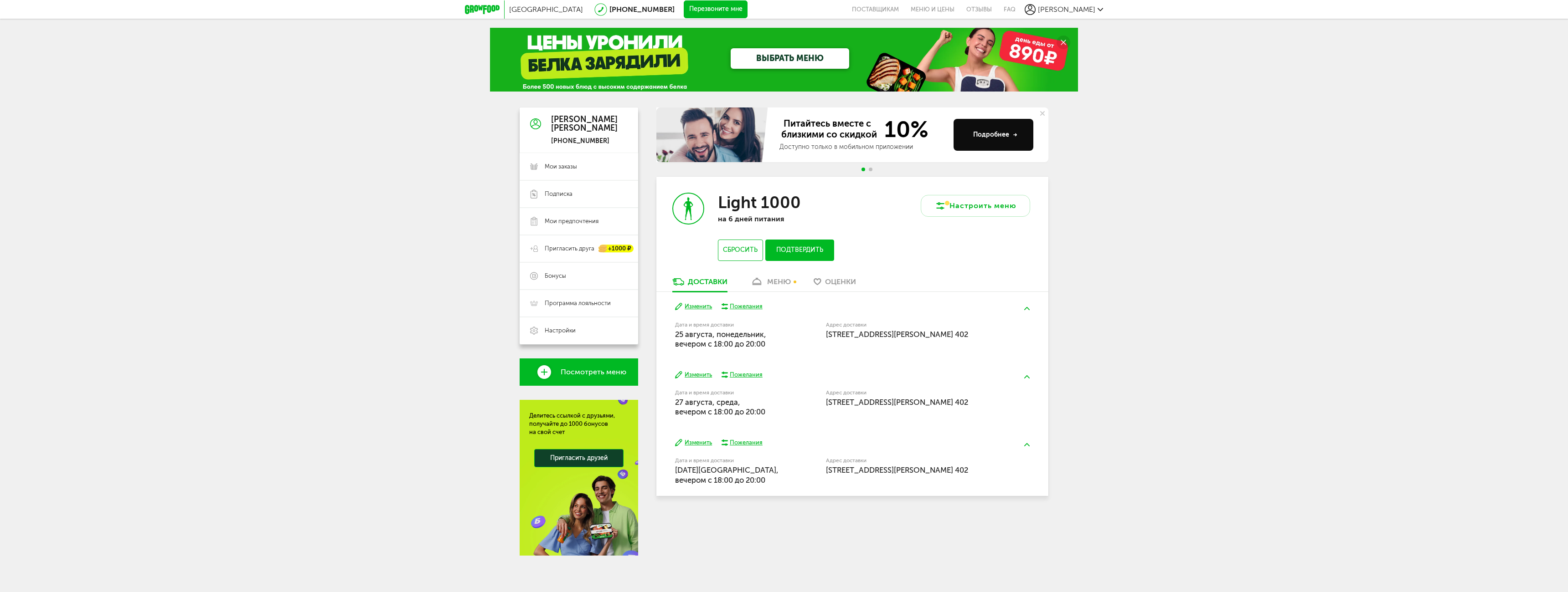
click at [778, 284] on div "меню" at bounding box center [779, 282] width 24 height 9
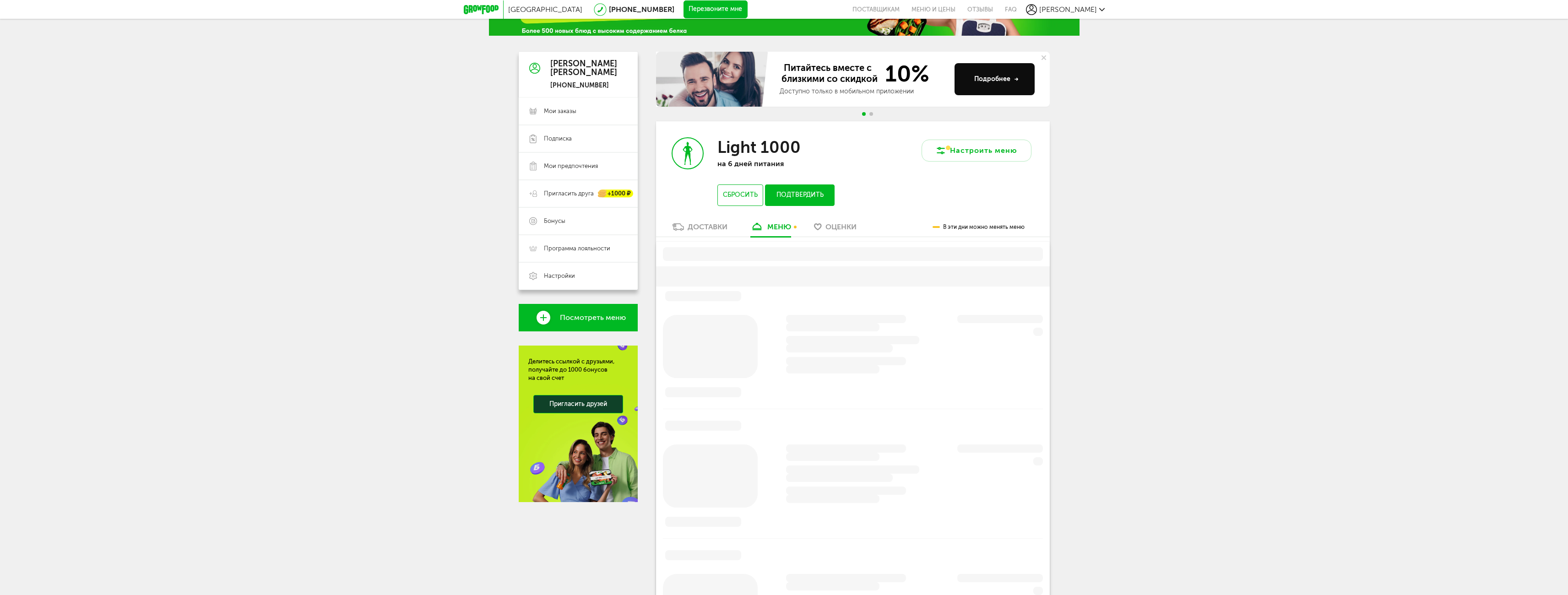
scroll to position [155, 0]
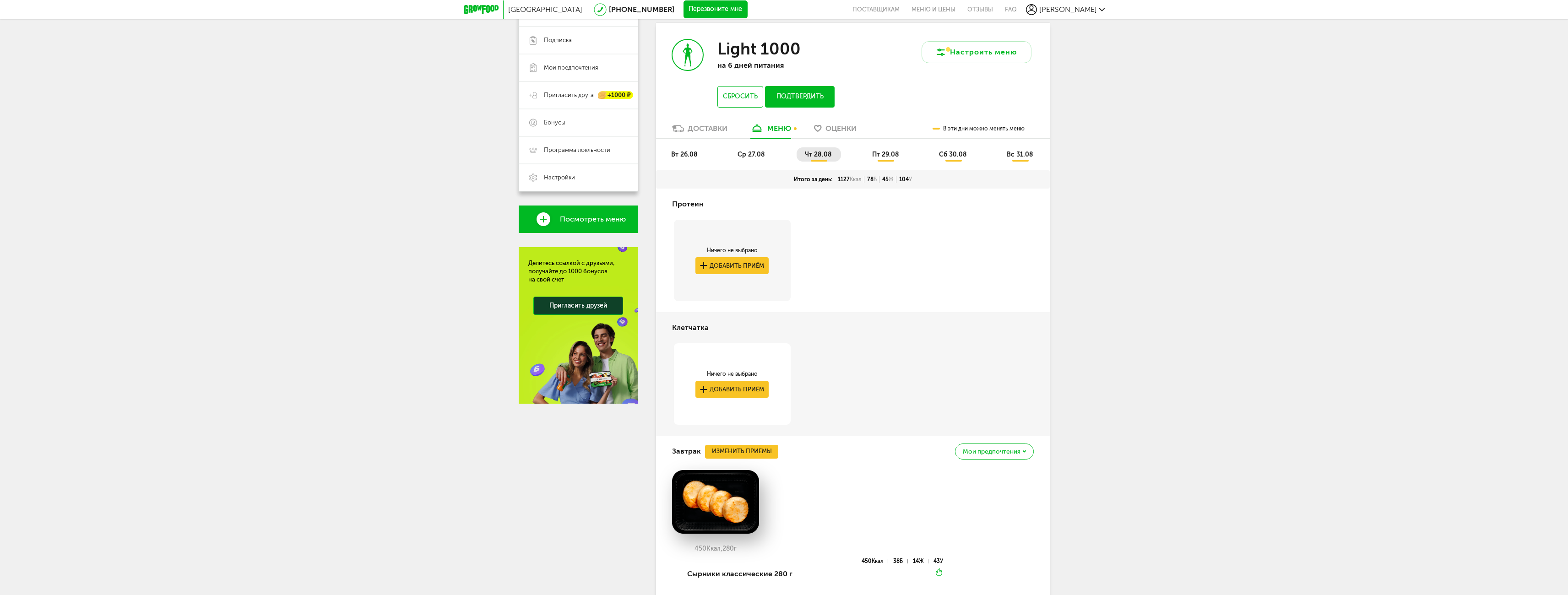
click at [681, 153] on span "вт 26.08" at bounding box center [684, 154] width 26 height 8
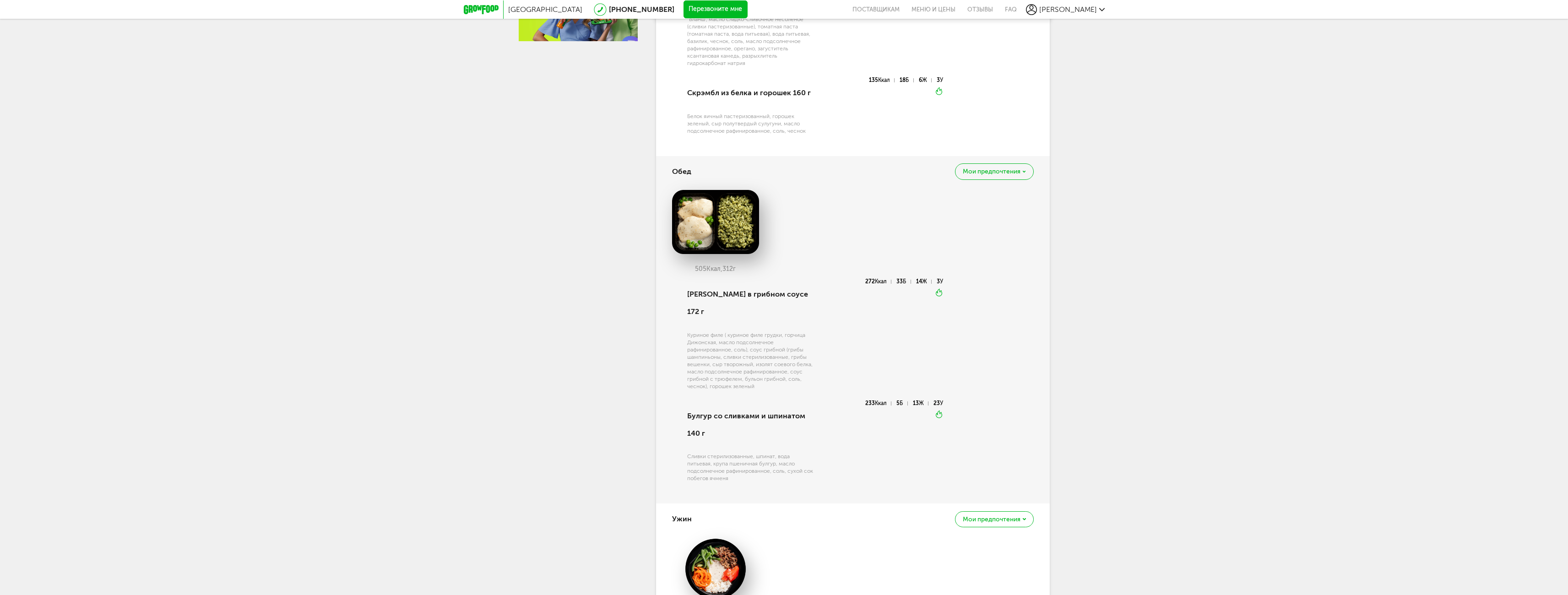
scroll to position [521, 0]
click at [1026, 167] on div "Мои предпочтения" at bounding box center [994, 168] width 78 height 16
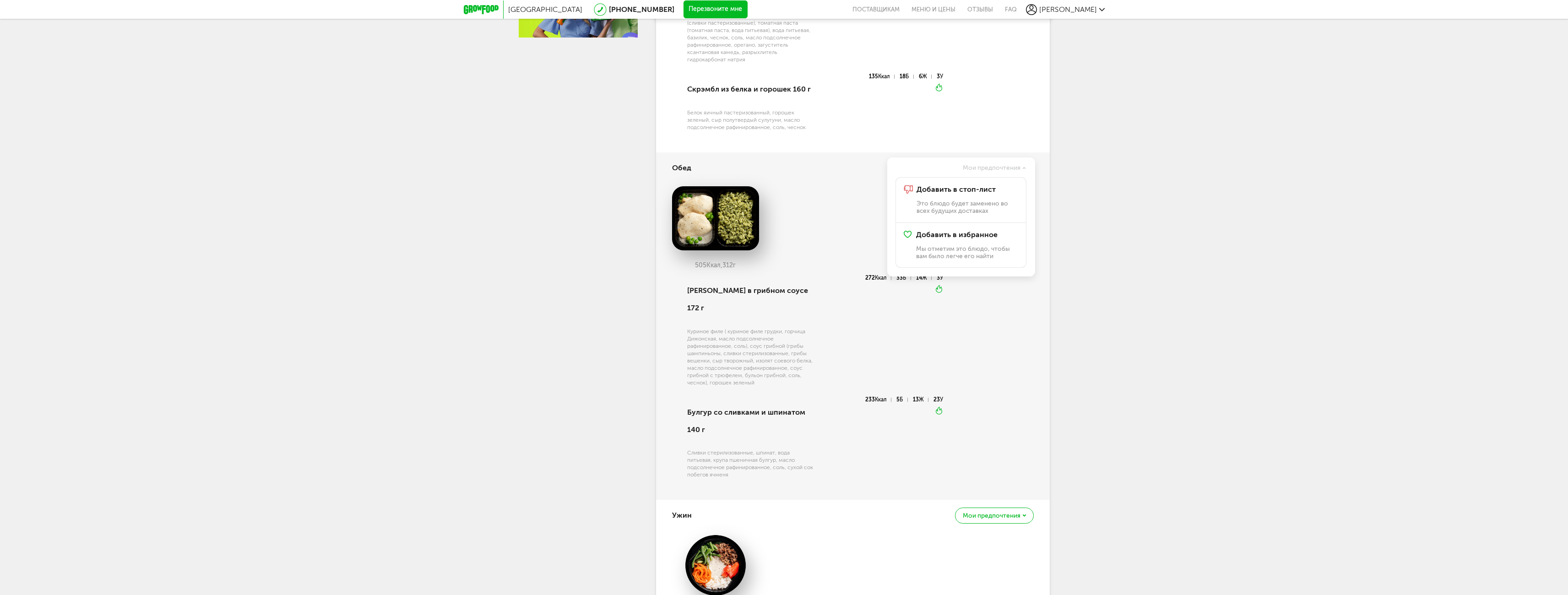
click at [1197, 355] on div "[GEOGRAPHIC_DATA] [PHONE_NUMBER] Перезвоните мне поставщикам Меню и цены Отзывы…" at bounding box center [784, 128] width 1568 height 1299
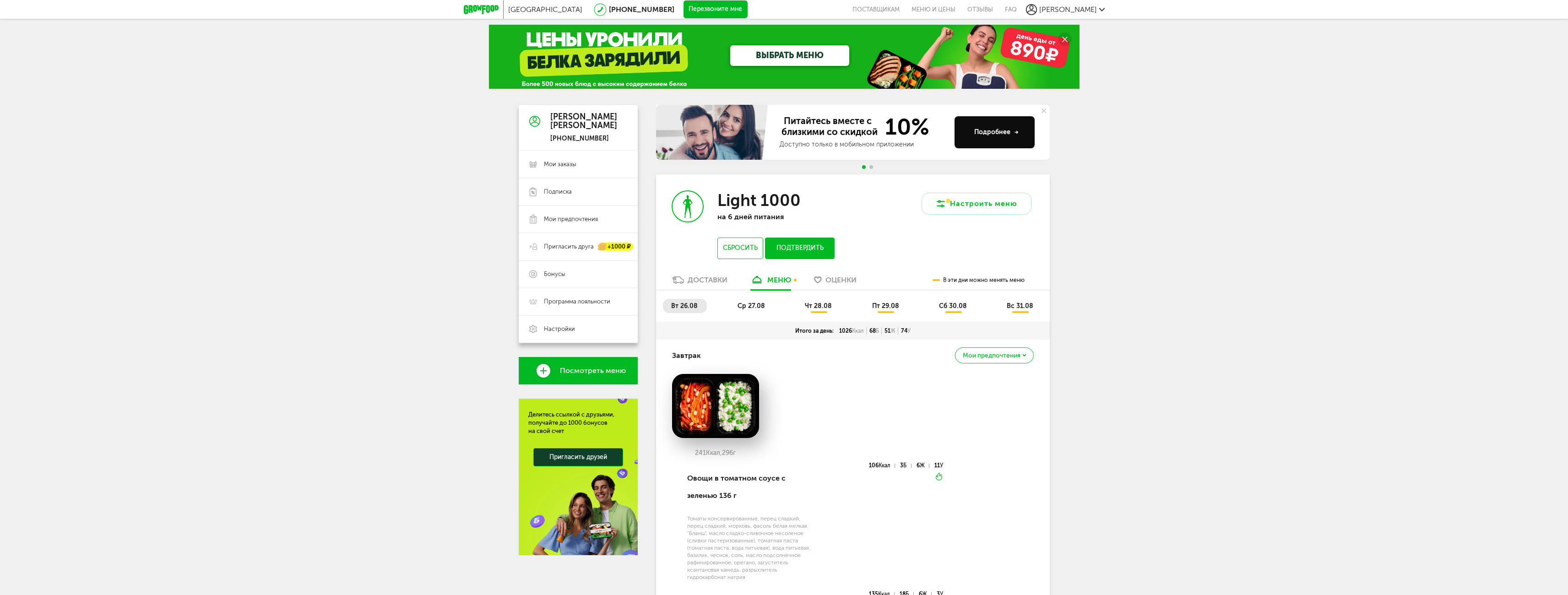
scroll to position [0, 0]
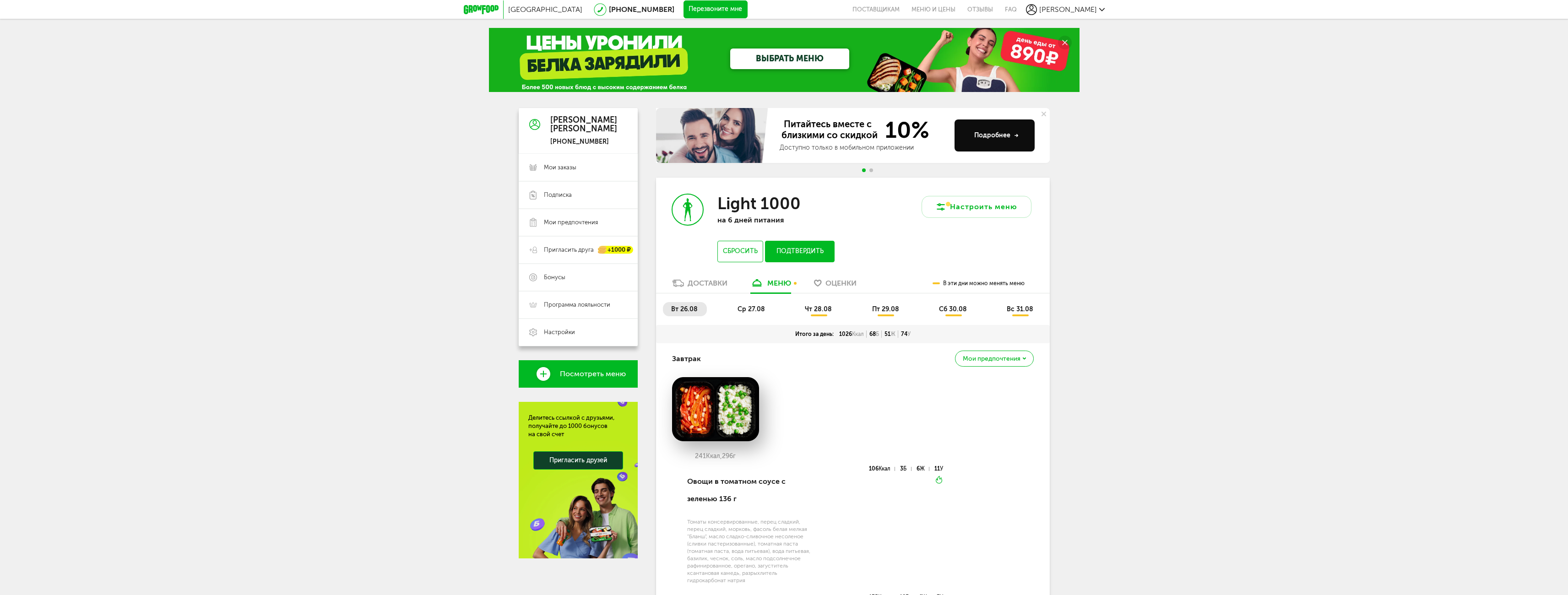
click at [760, 307] on span "ср 27.08" at bounding box center [751, 309] width 28 height 8
click at [821, 305] on li "чт 28.08" at bounding box center [819, 309] width 45 height 14
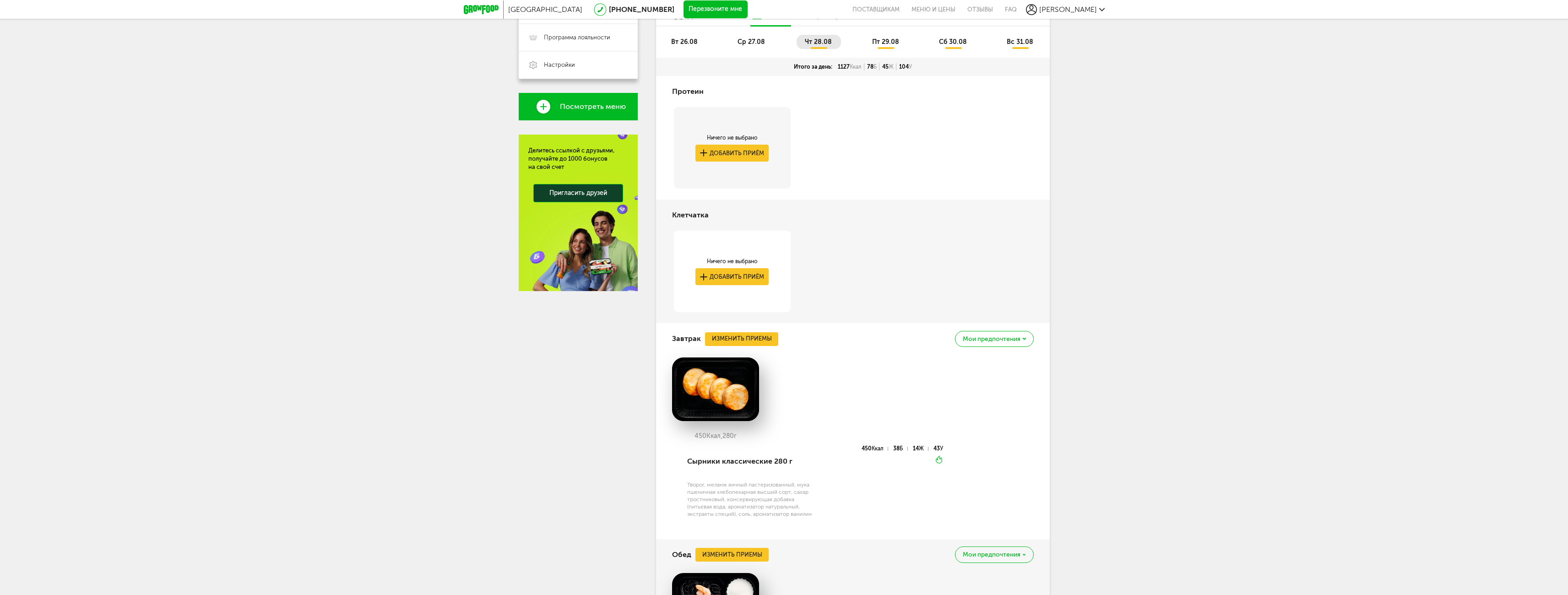
scroll to position [202, 0]
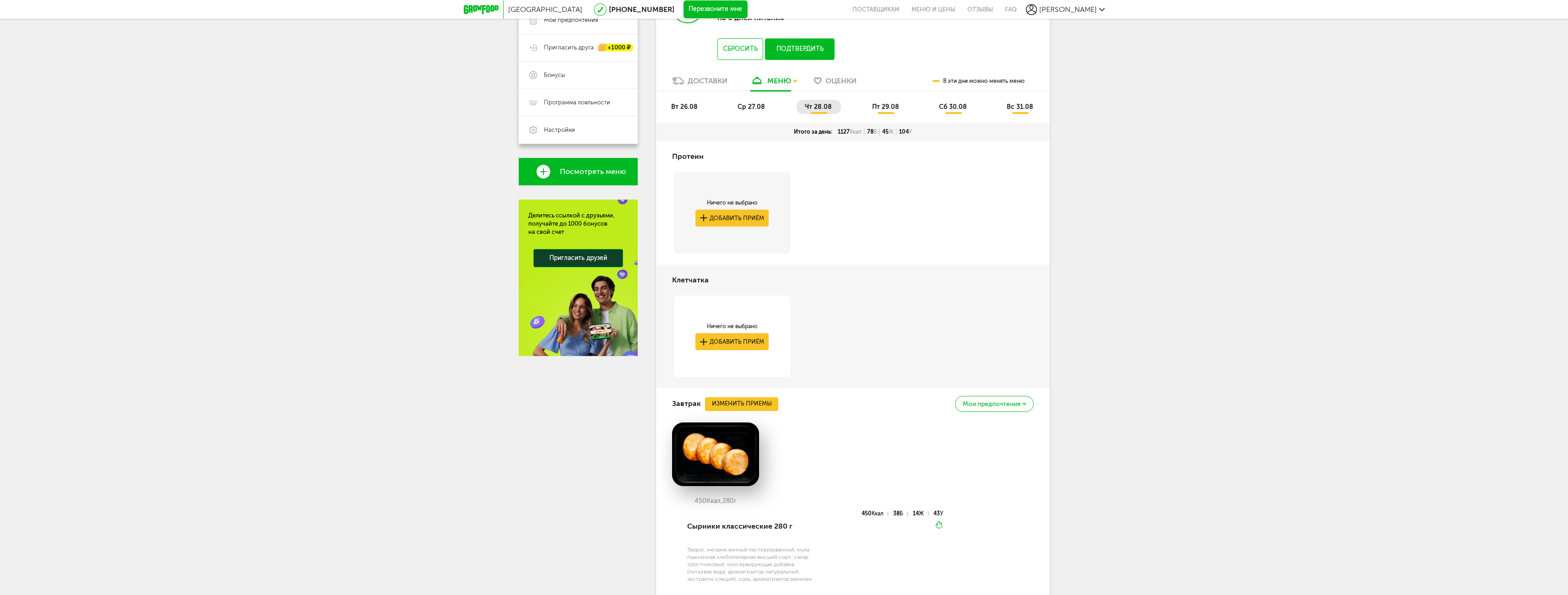
click at [882, 103] on span "пт 29.08" at bounding box center [886, 106] width 27 height 8
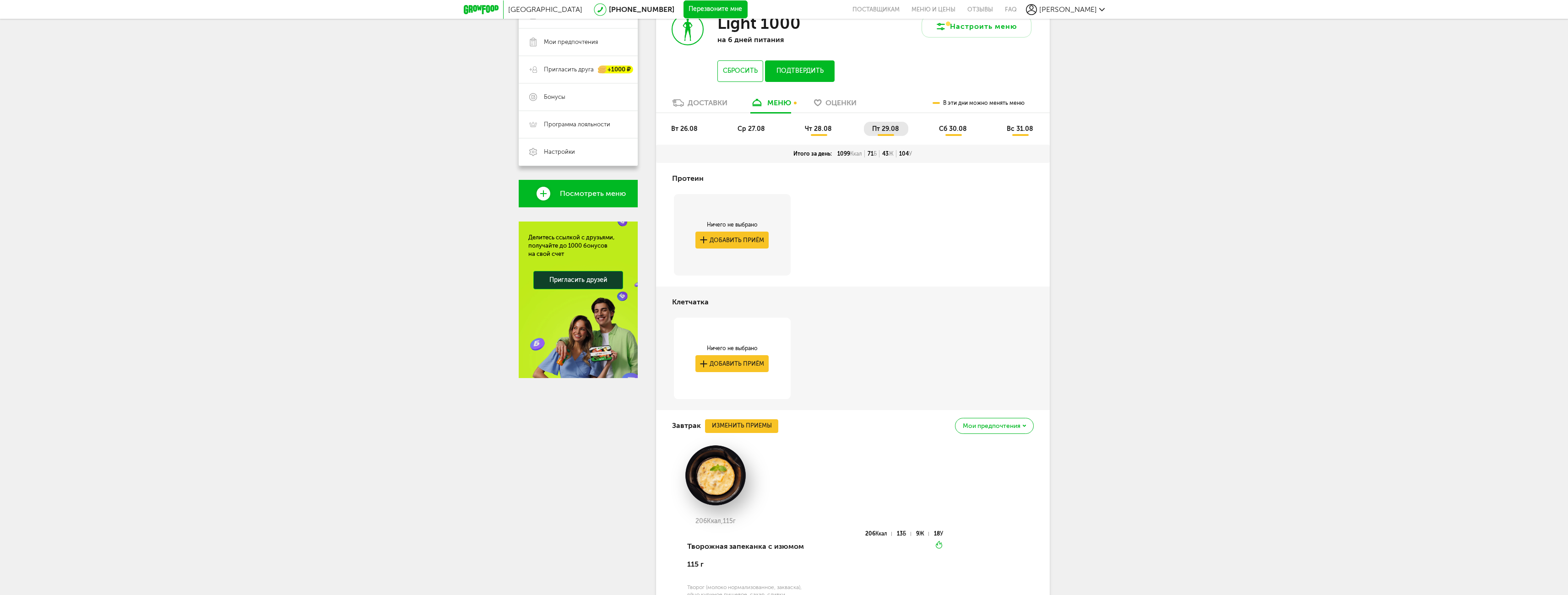
scroll to position [64, 0]
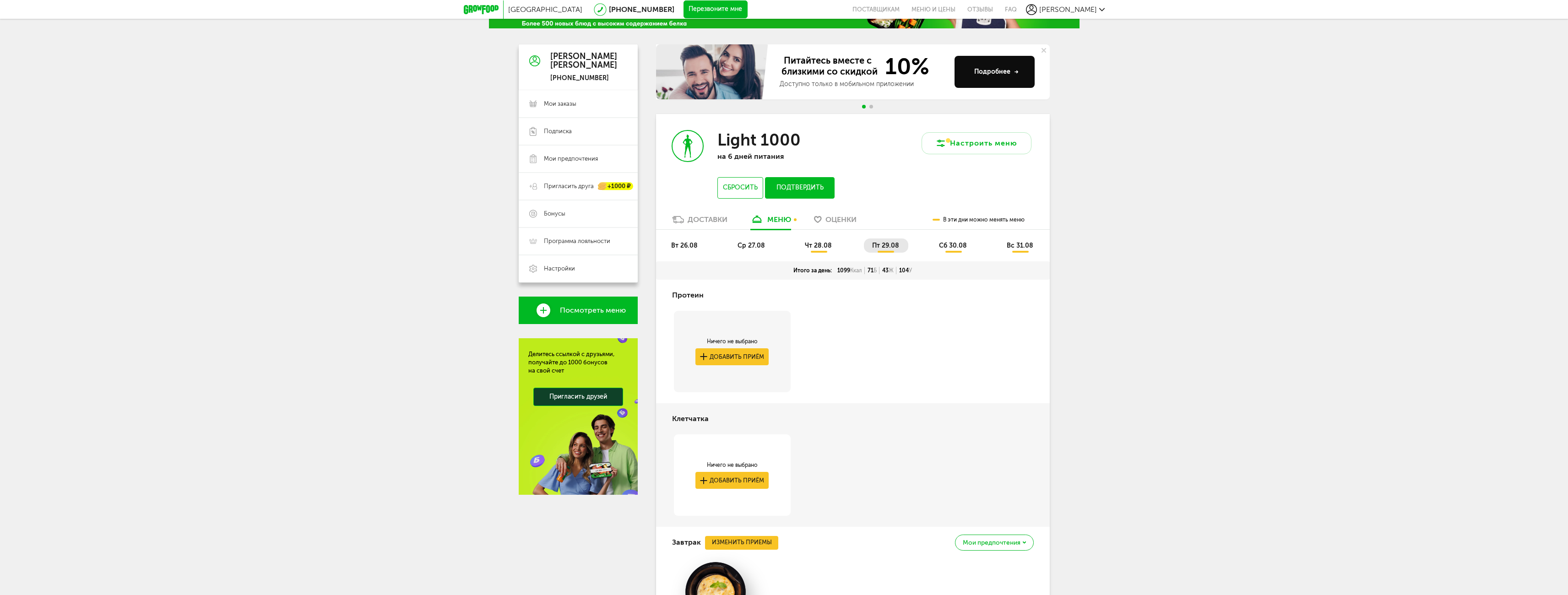
click at [957, 245] on span "сб 30.08" at bounding box center [953, 245] width 28 height 8
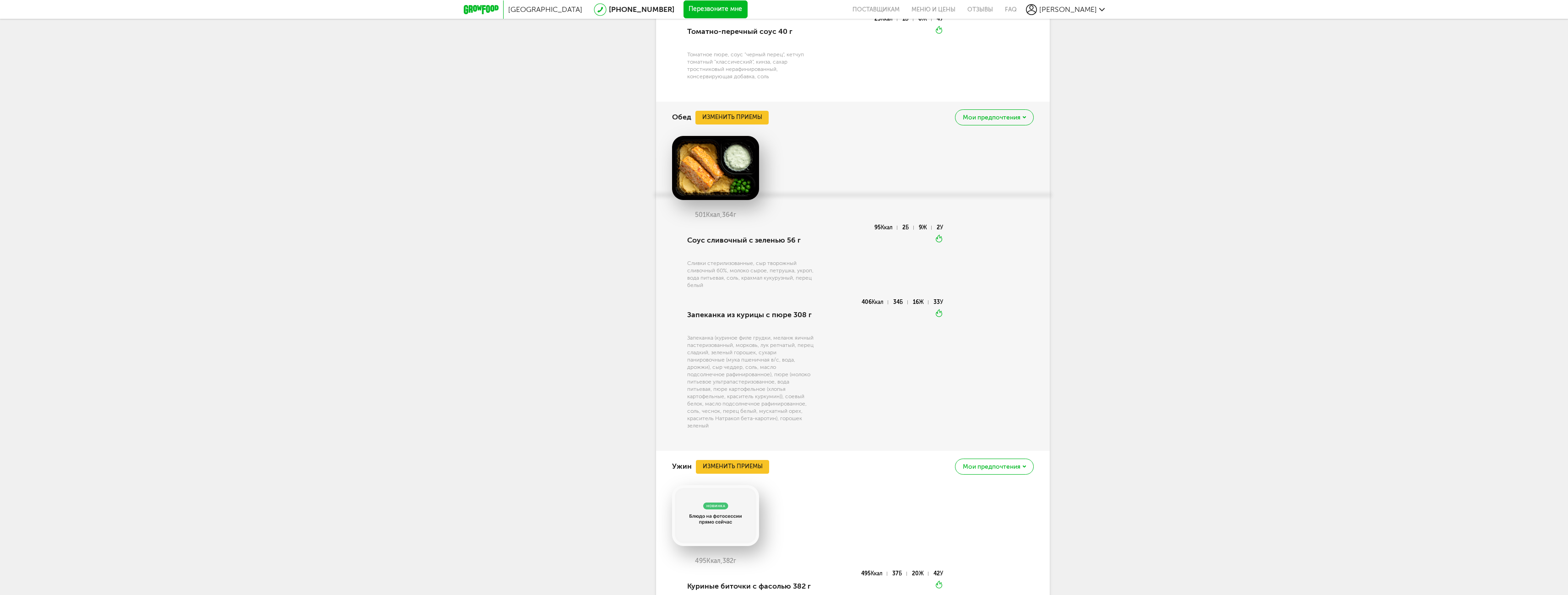
scroll to position [165, 0]
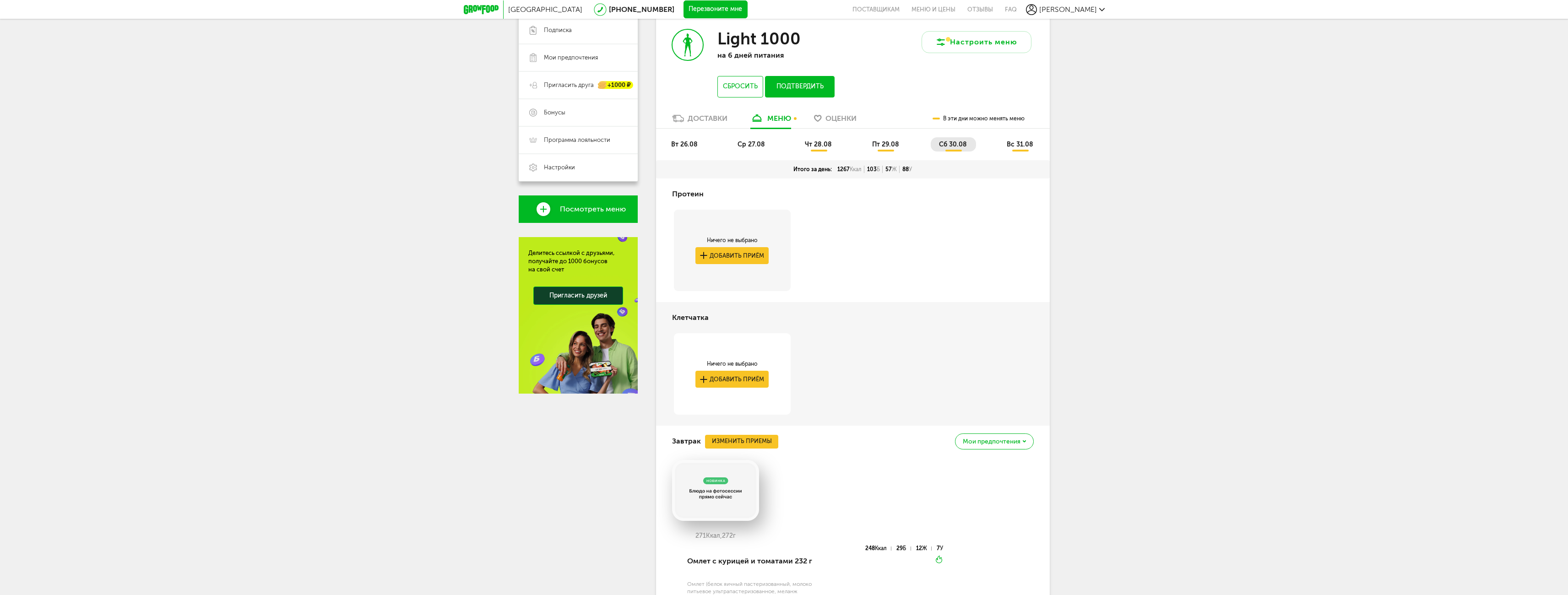
click at [1026, 145] on span "вс 31.08" at bounding box center [1020, 144] width 26 height 8
click at [1107, 8] on div "[GEOGRAPHIC_DATA] [PHONE_NUMBER] Перезвоните мне поставщикам Меню и цены Отзывы…" at bounding box center [784, 9] width 1568 height 19
click at [1100, 8] on icon at bounding box center [1102, 9] width 6 height 6
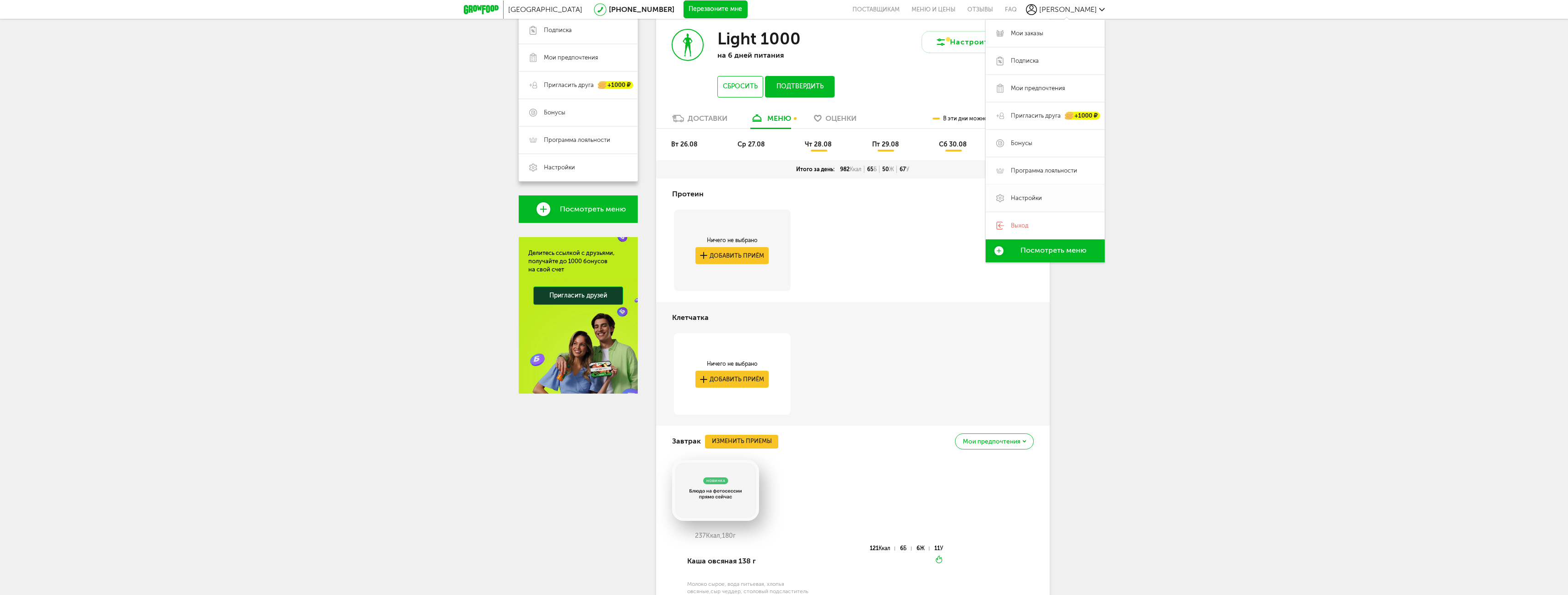
click at [1032, 194] on span "Настройки" at bounding box center [1026, 198] width 31 height 8
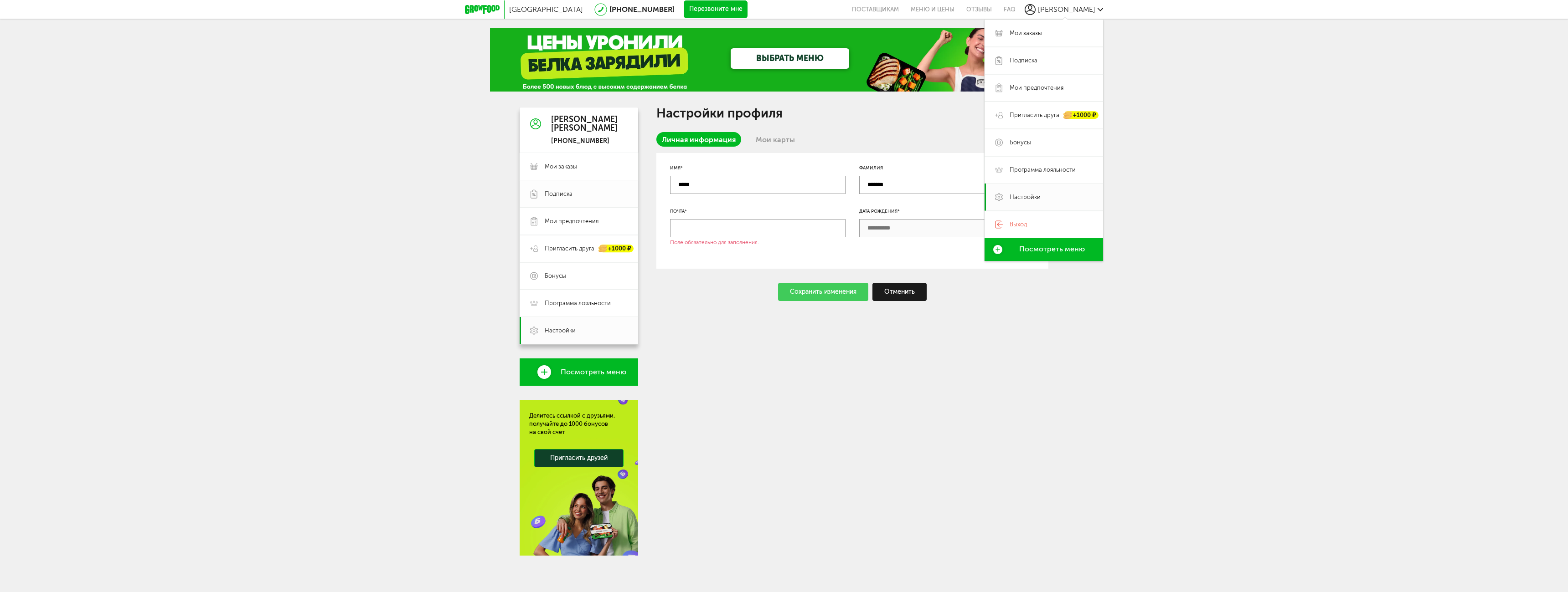
click at [562, 192] on span "Подписка" at bounding box center [559, 193] width 28 height 8
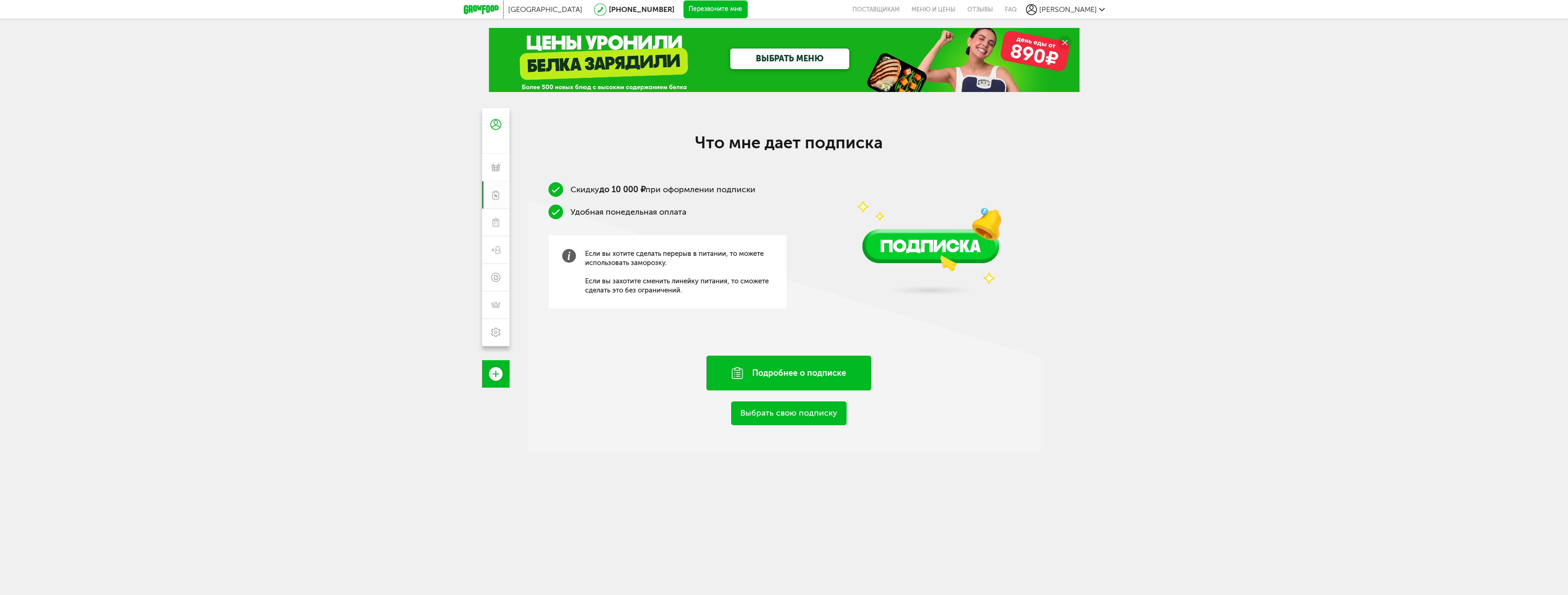
click at [789, 371] on div "Подробнее о подписке" at bounding box center [789, 373] width 165 height 35
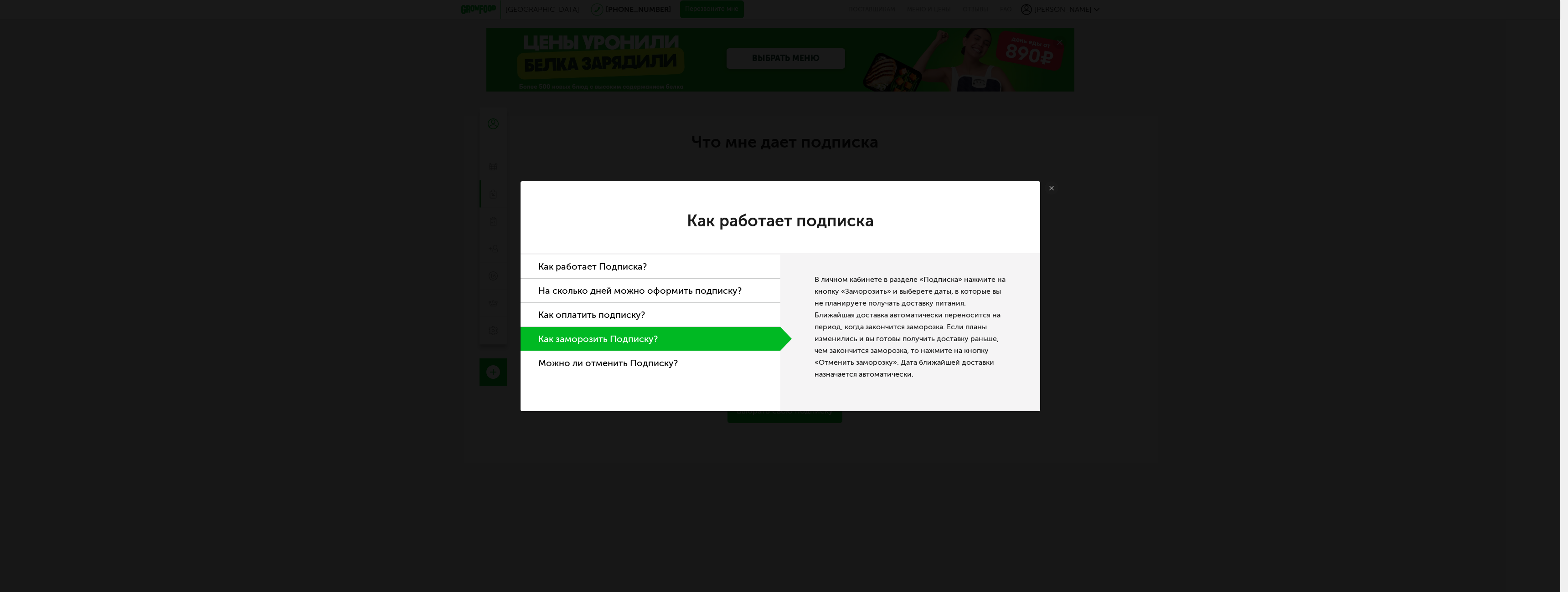
click at [600, 269] on li "Как работает Подписка?" at bounding box center [650, 267] width 260 height 24
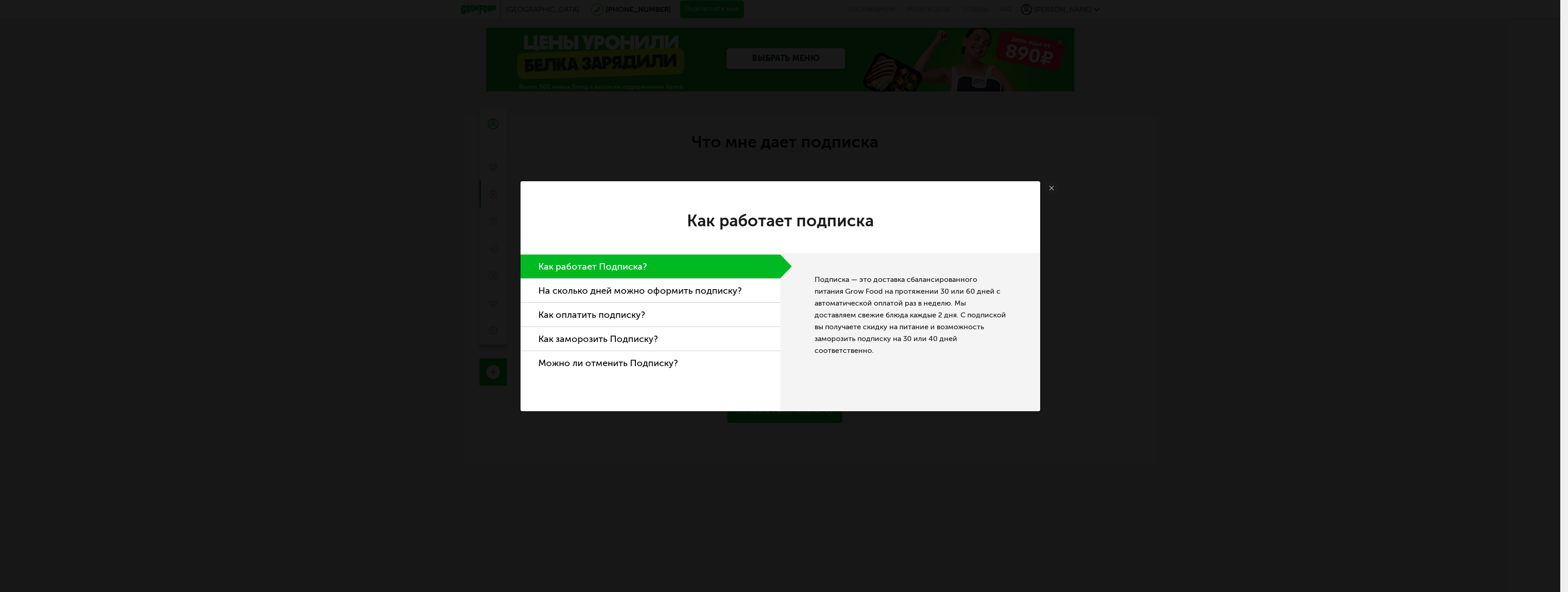
click at [1054, 187] on link at bounding box center [1051, 188] width 13 height 13
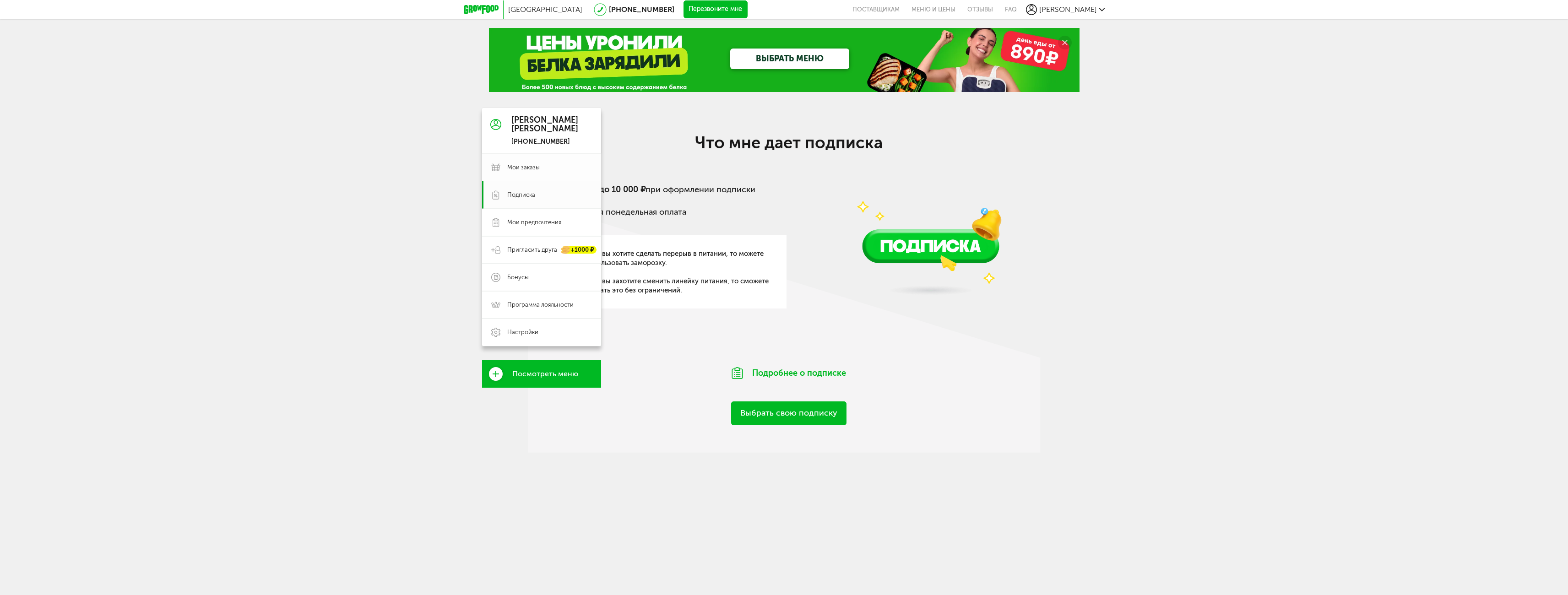
click at [529, 168] on span "Мои заказы" at bounding box center [523, 167] width 32 height 8
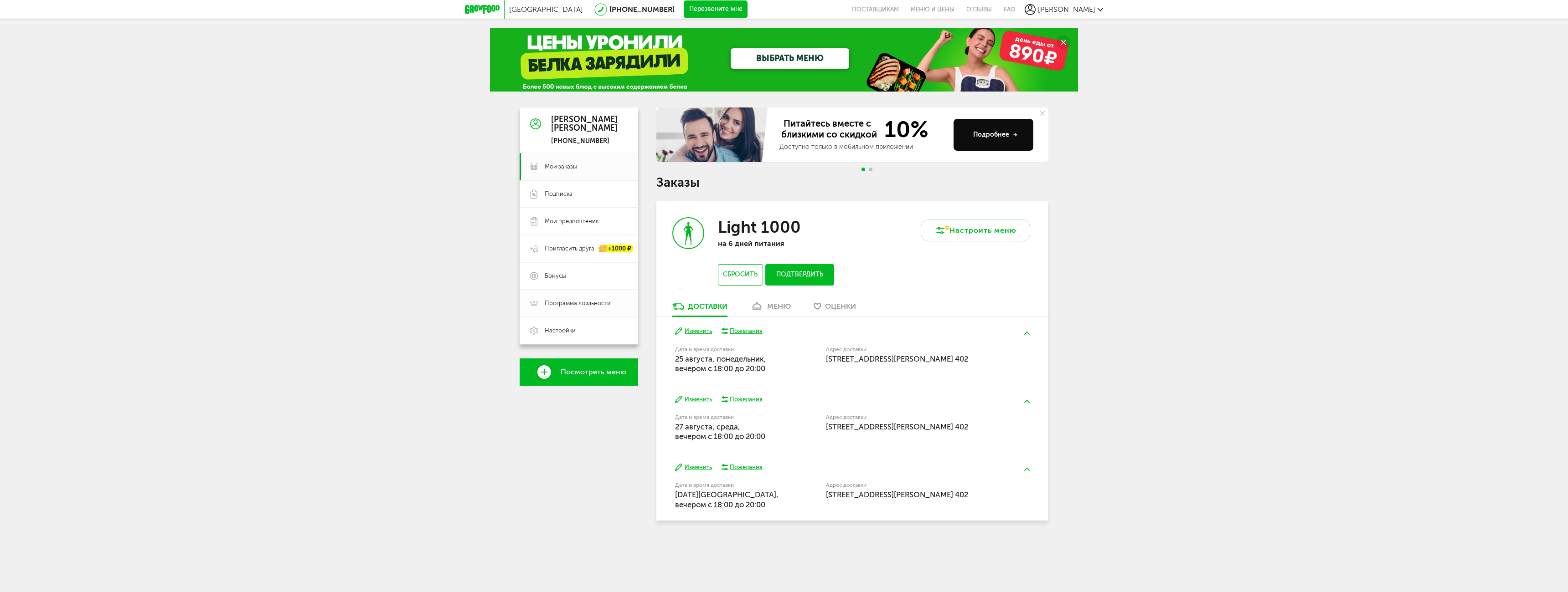
click at [565, 296] on link "Программа лояльности" at bounding box center [579, 303] width 119 height 27
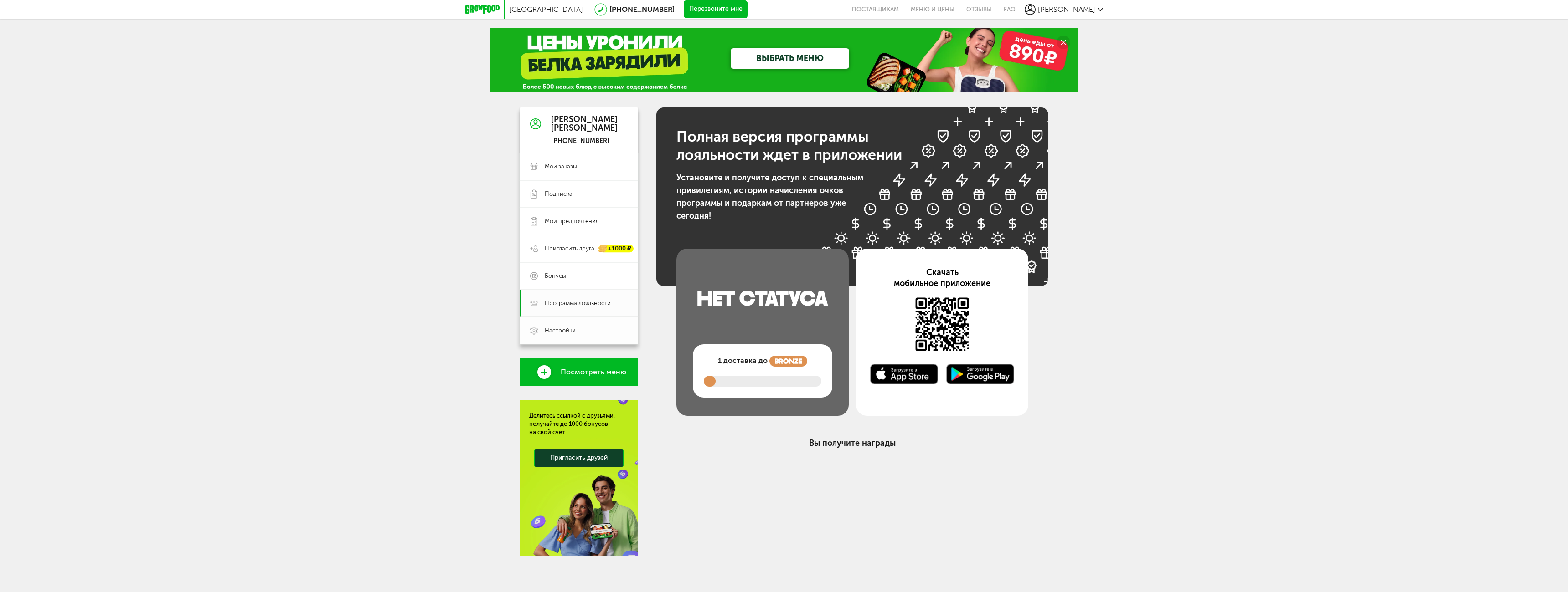
click at [567, 332] on span "Настройки" at bounding box center [560, 330] width 31 height 8
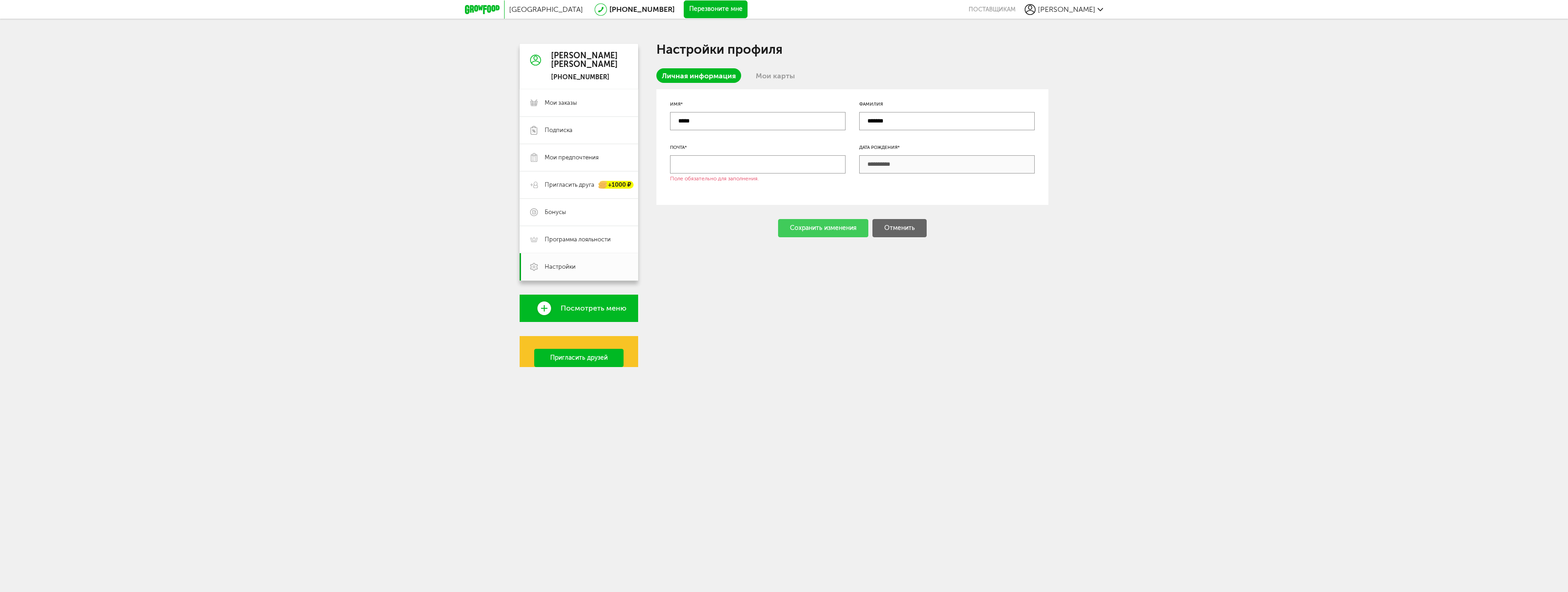
click at [783, 69] on link "Мои карты" at bounding box center [775, 75] width 50 height 15
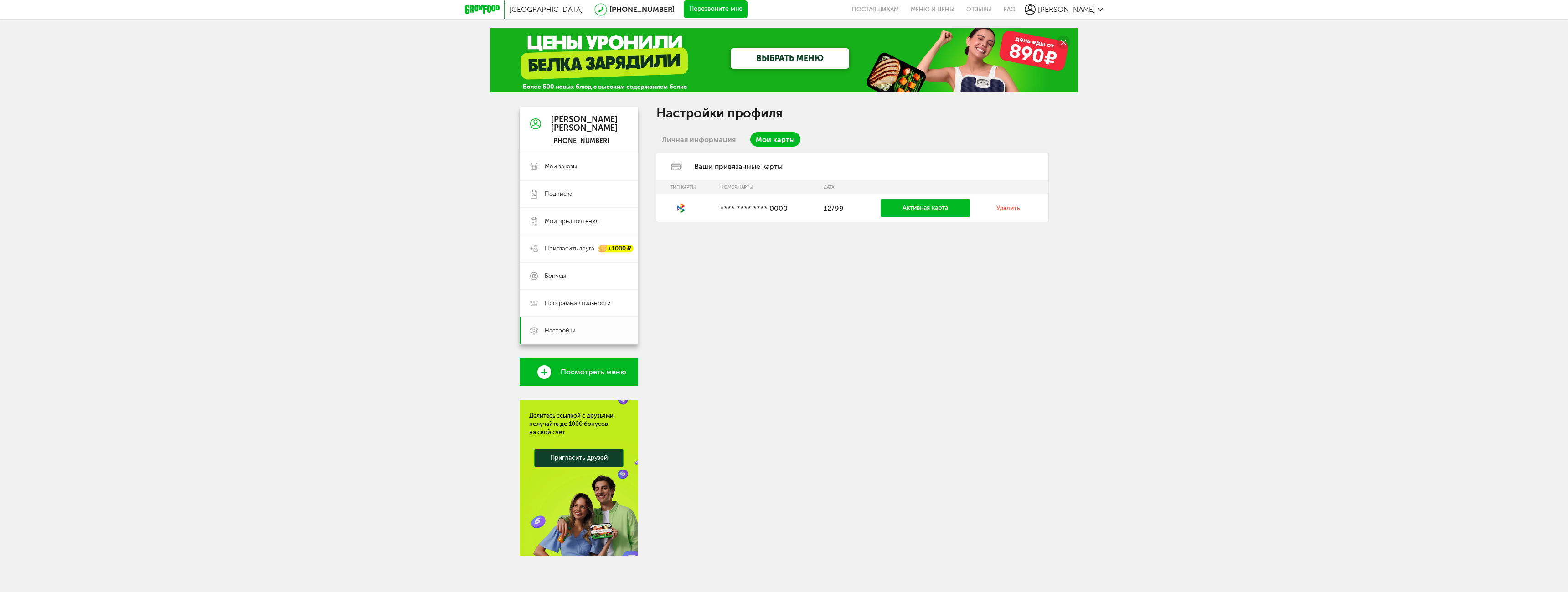
click at [1013, 209] on link "Удалить" at bounding box center [1008, 208] width 24 height 8
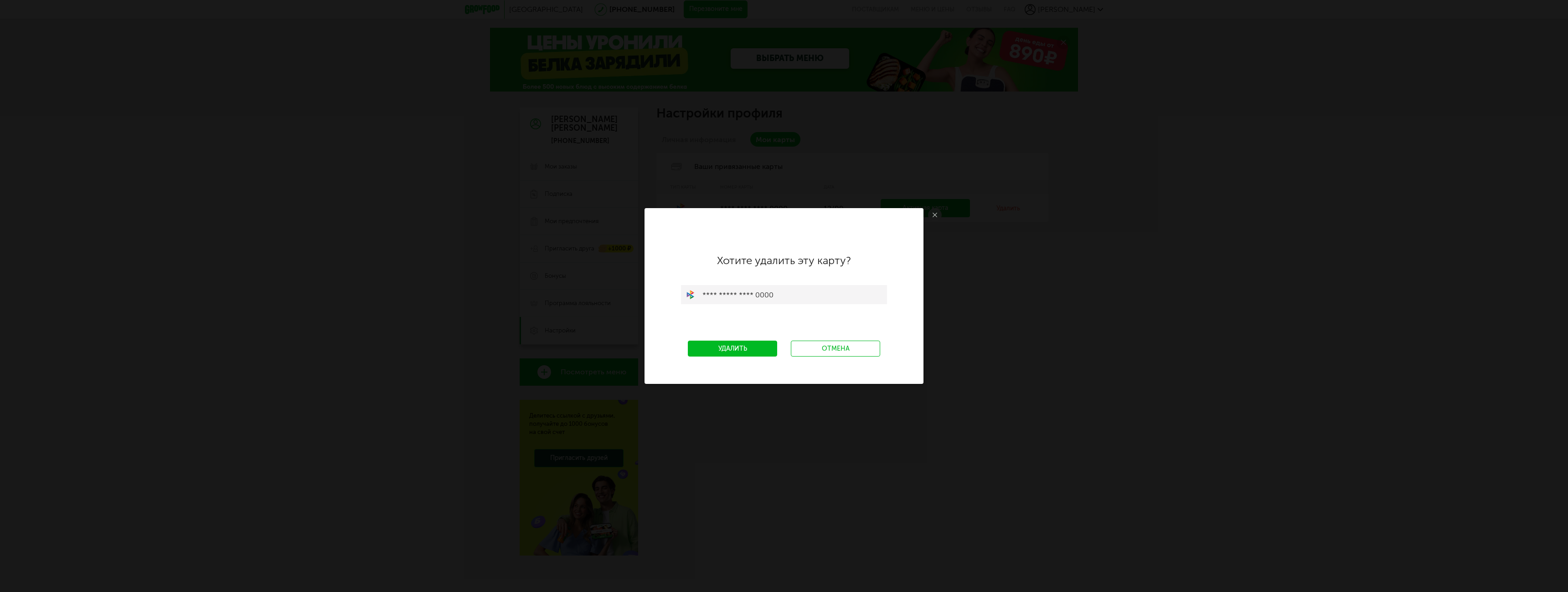
click at [744, 346] on link "Удалить" at bounding box center [732, 349] width 89 height 16
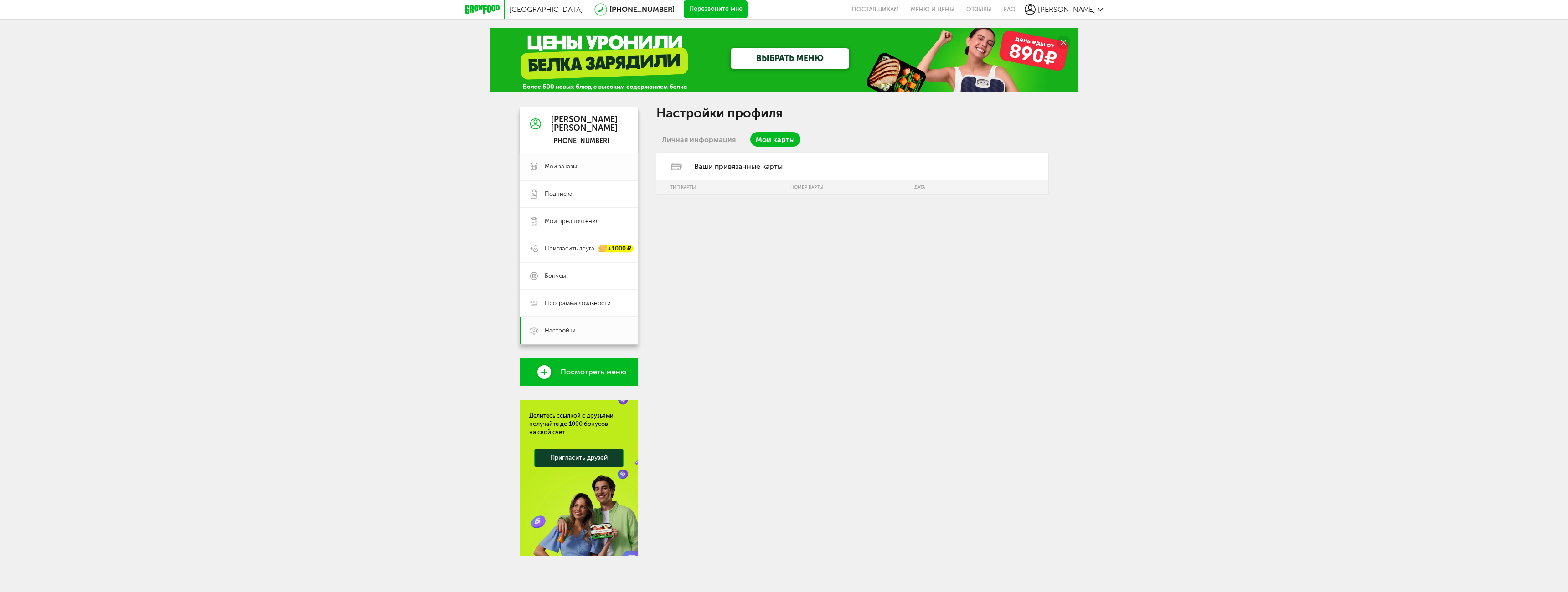
click at [562, 165] on span "Мои заказы" at bounding box center [561, 166] width 32 height 8
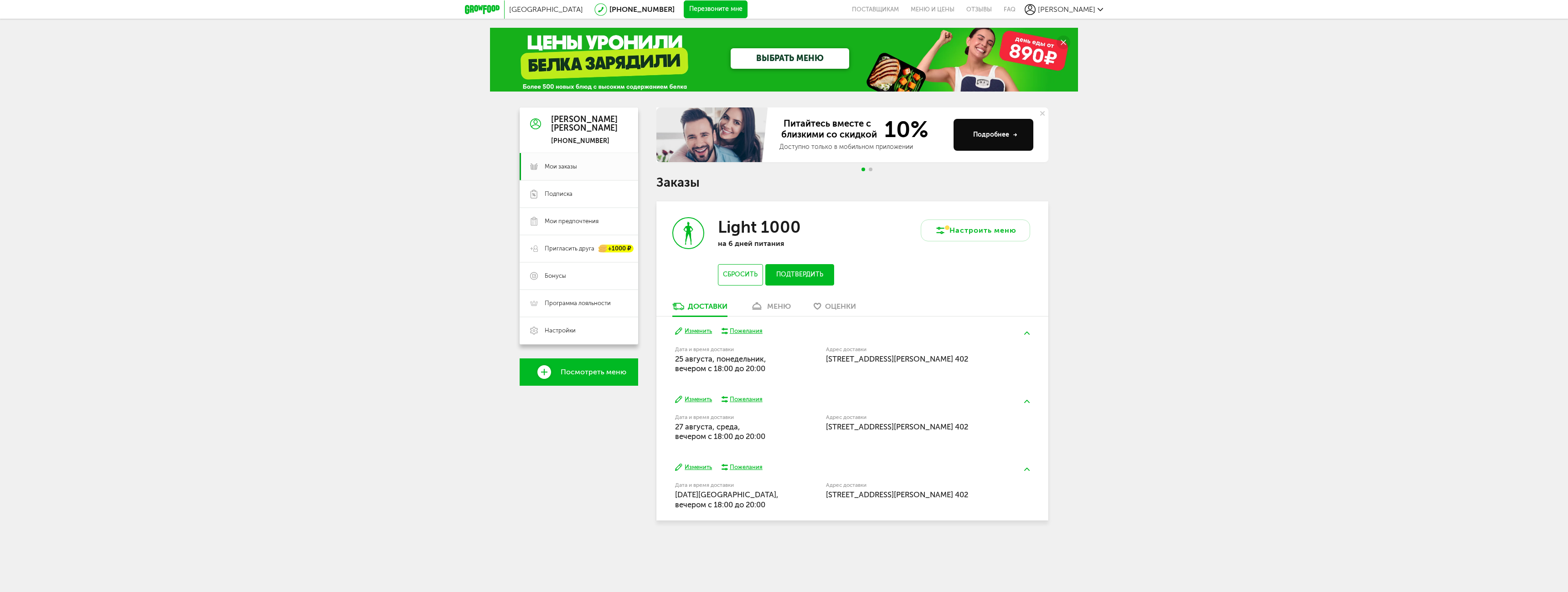
click at [342, 454] on div "[GEOGRAPHIC_DATA] [PHONE_NUMBER] Перезвоните мне поставщикам Меню и цены Отзывы…" at bounding box center [784, 284] width 1568 height 567
